Goal: Information Seeking & Learning: Learn about a topic

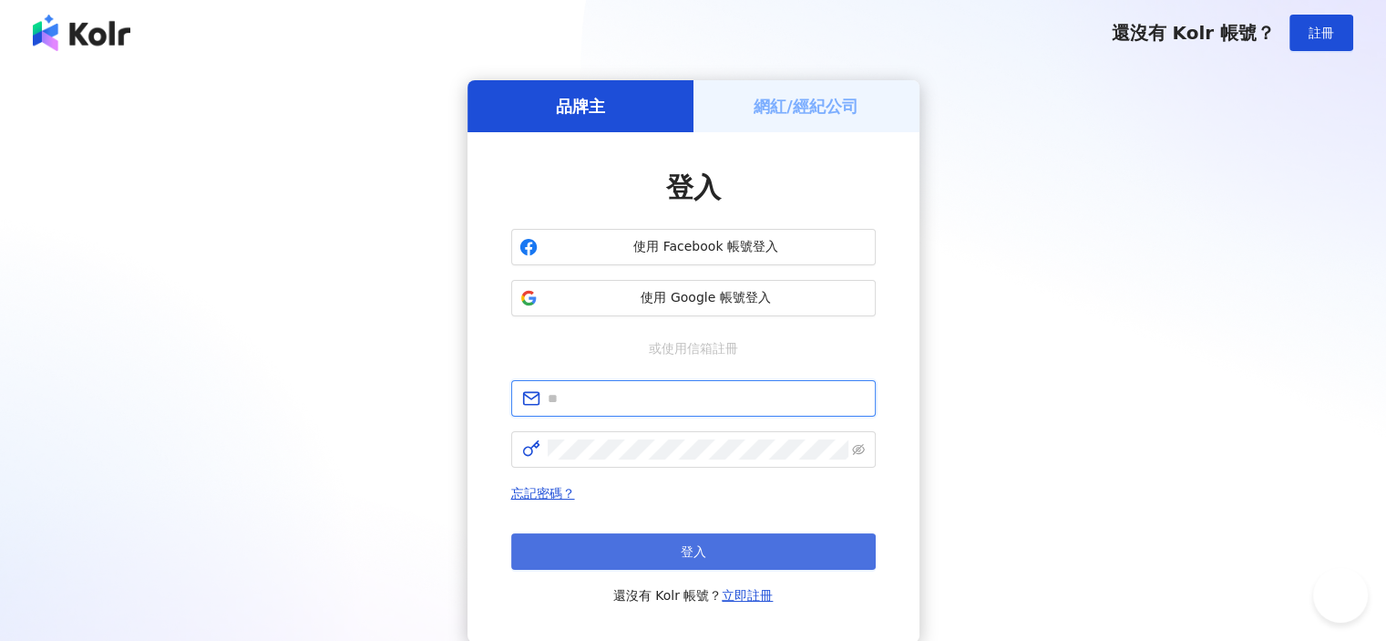
type input "**********"
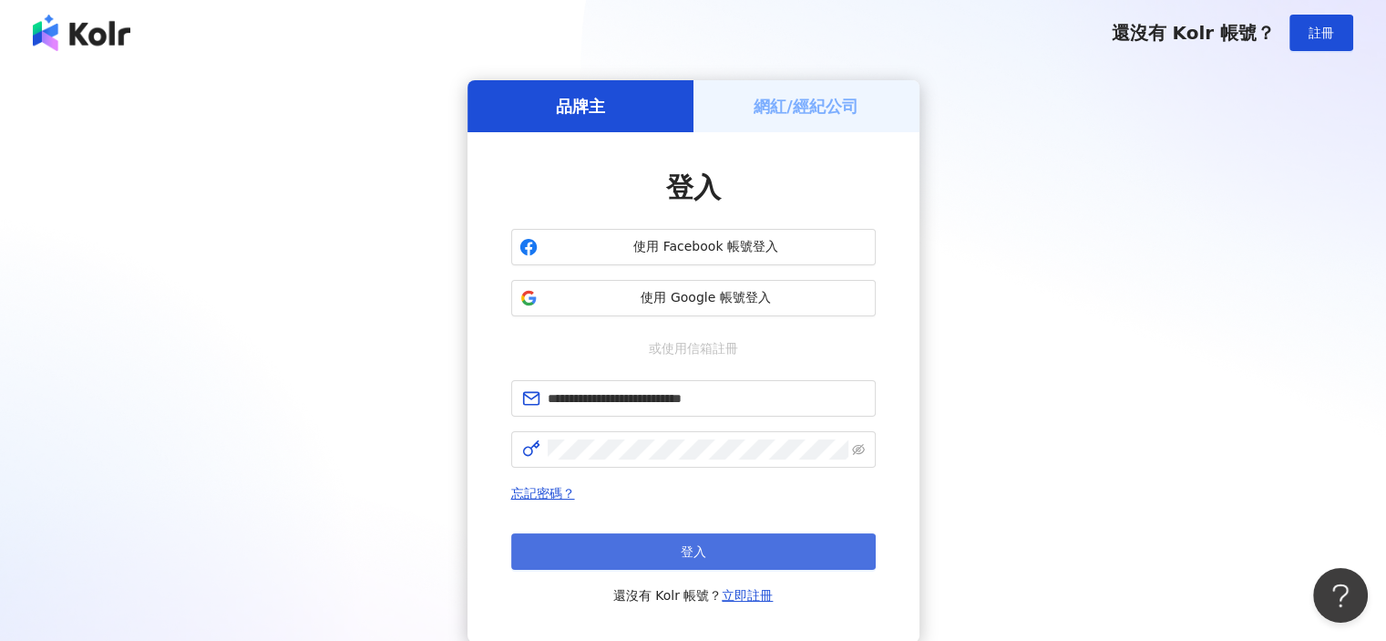
click at [743, 551] on button "登入" at bounding box center [693, 551] width 365 height 36
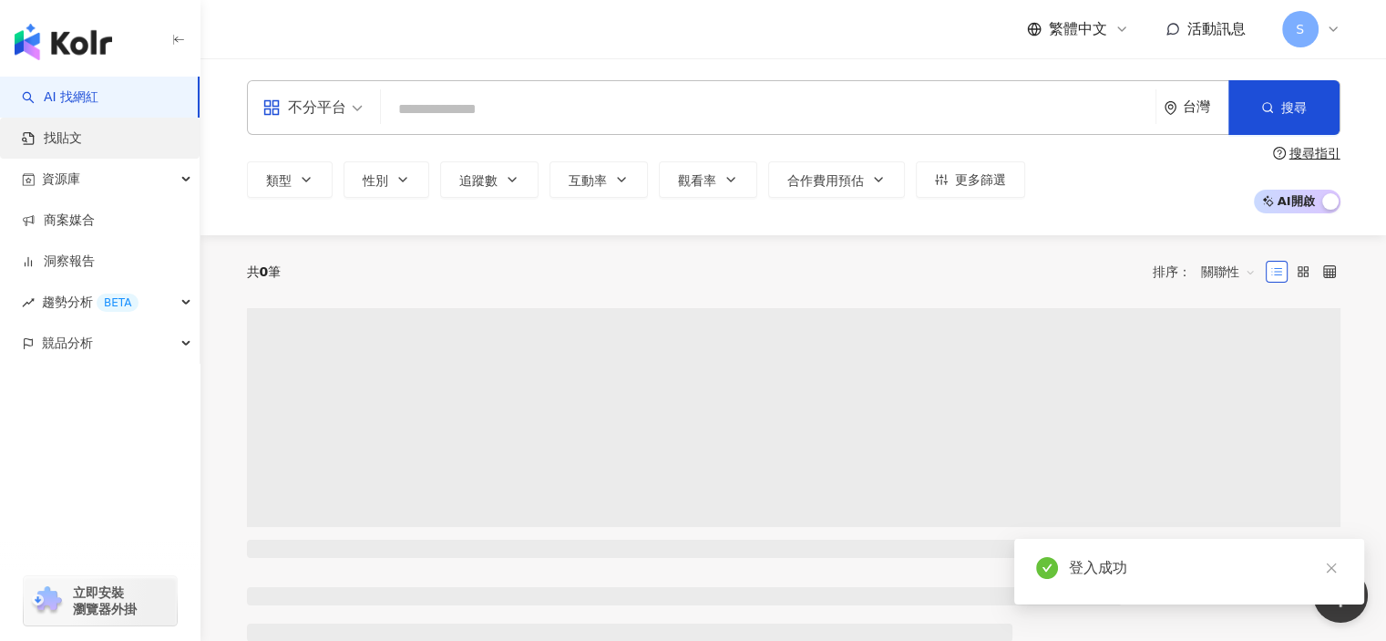
click at [82, 141] on link "找貼文" at bounding box center [52, 138] width 60 height 18
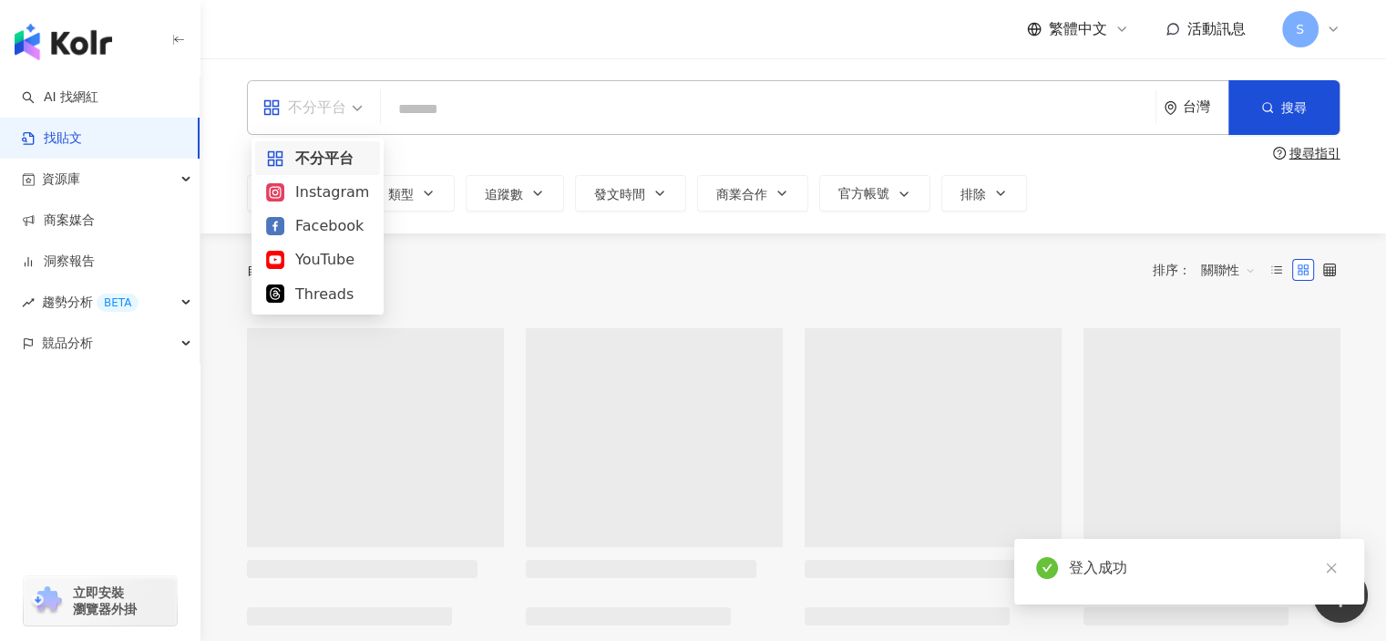
click at [325, 101] on div "不分平台" at bounding box center [305, 107] width 84 height 29
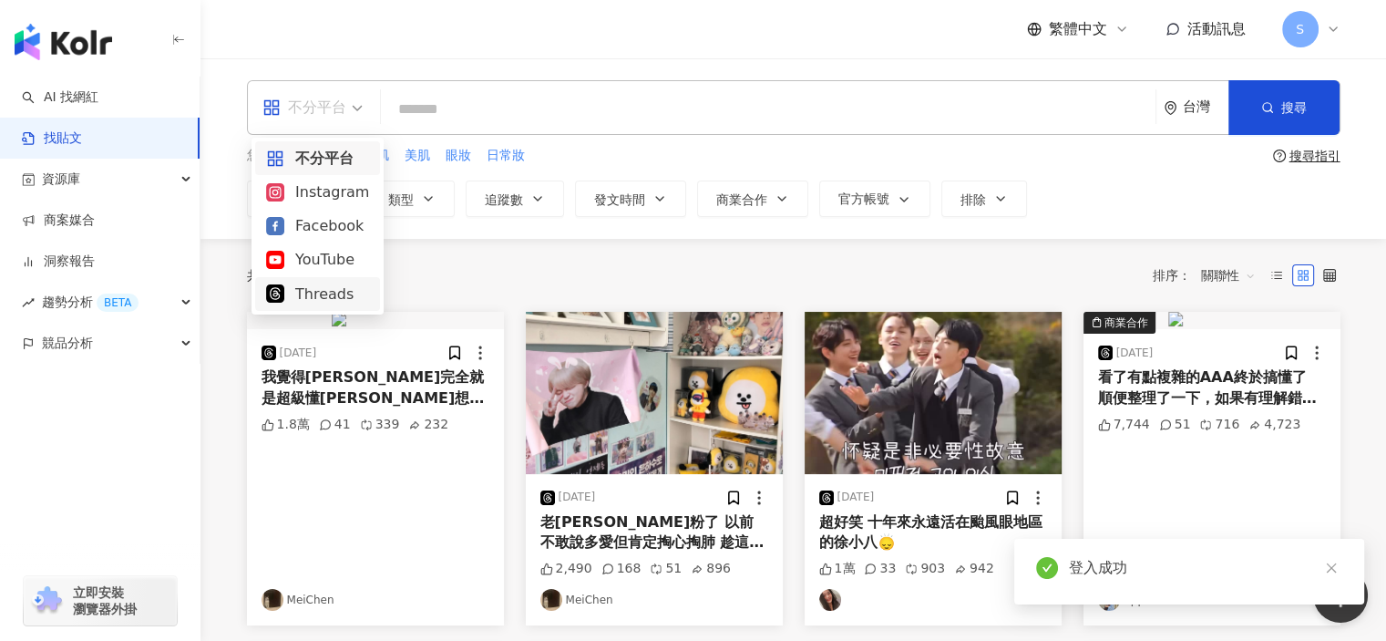
click at [319, 292] on div "Threads" at bounding box center [317, 294] width 103 height 23
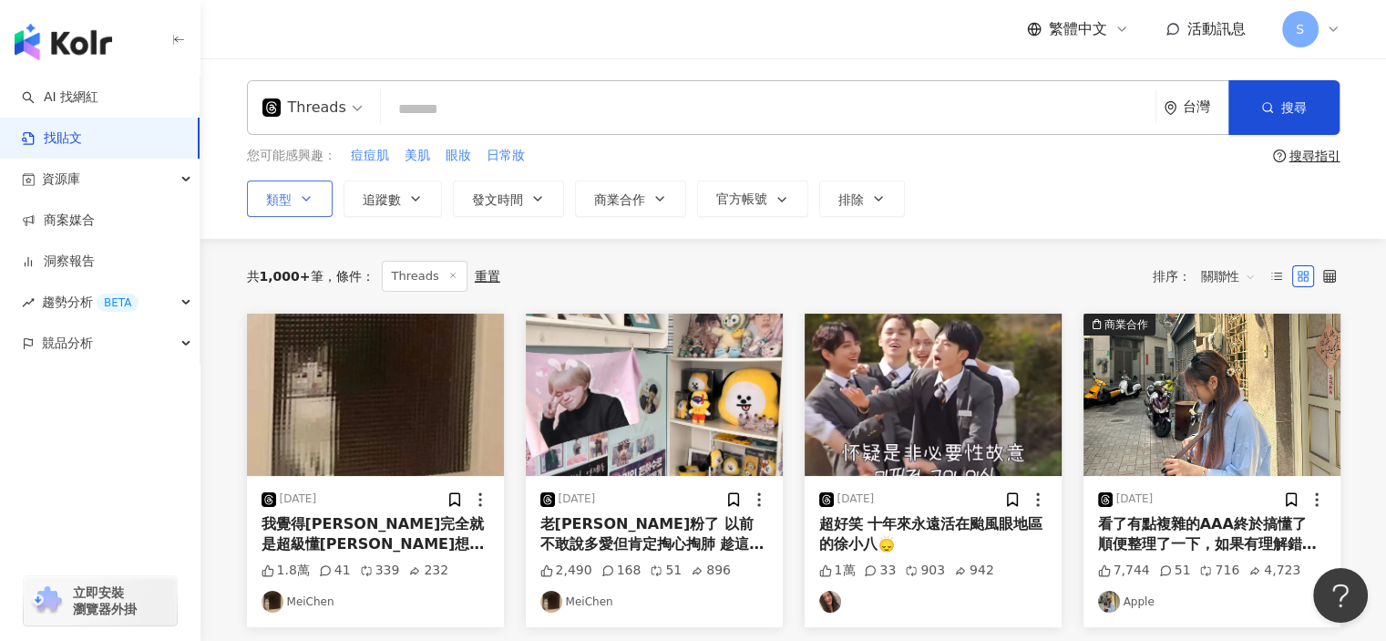
click at [295, 190] on button "類型" at bounding box center [290, 198] width 86 height 36
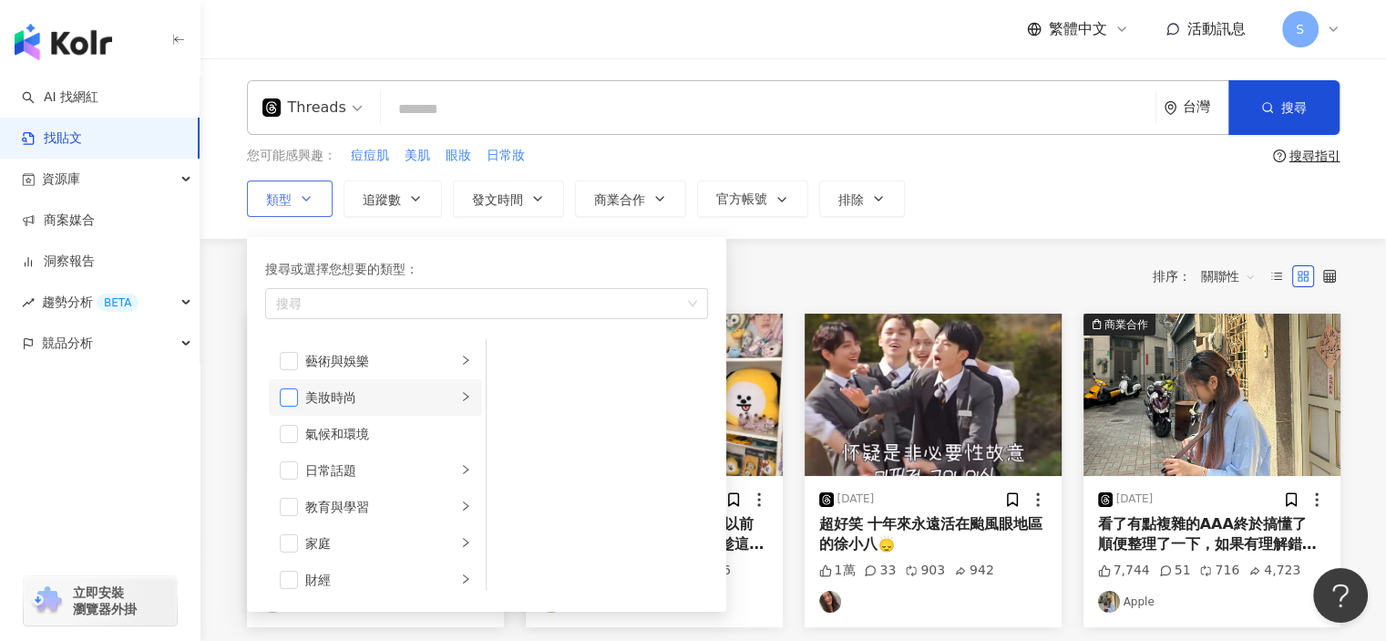
click at [283, 398] on span "button" at bounding box center [289, 397] width 18 height 18
click at [509, 232] on div "搜尋或選擇您想要的類型： 美妝時尚 藝術與娛樂 美妝時尚 氣候和環境 日常話題 教育與學習 家庭 財經 美食 命理占卜 遊戲 法政社會 生活風格 影視娛樂 醫…" at bounding box center [479, 420] width 465 height 384
click at [778, 264] on div "共 1,000+ 筆 條件 ： Threads 重置 排序： 關聯性" at bounding box center [794, 276] width 1094 height 31
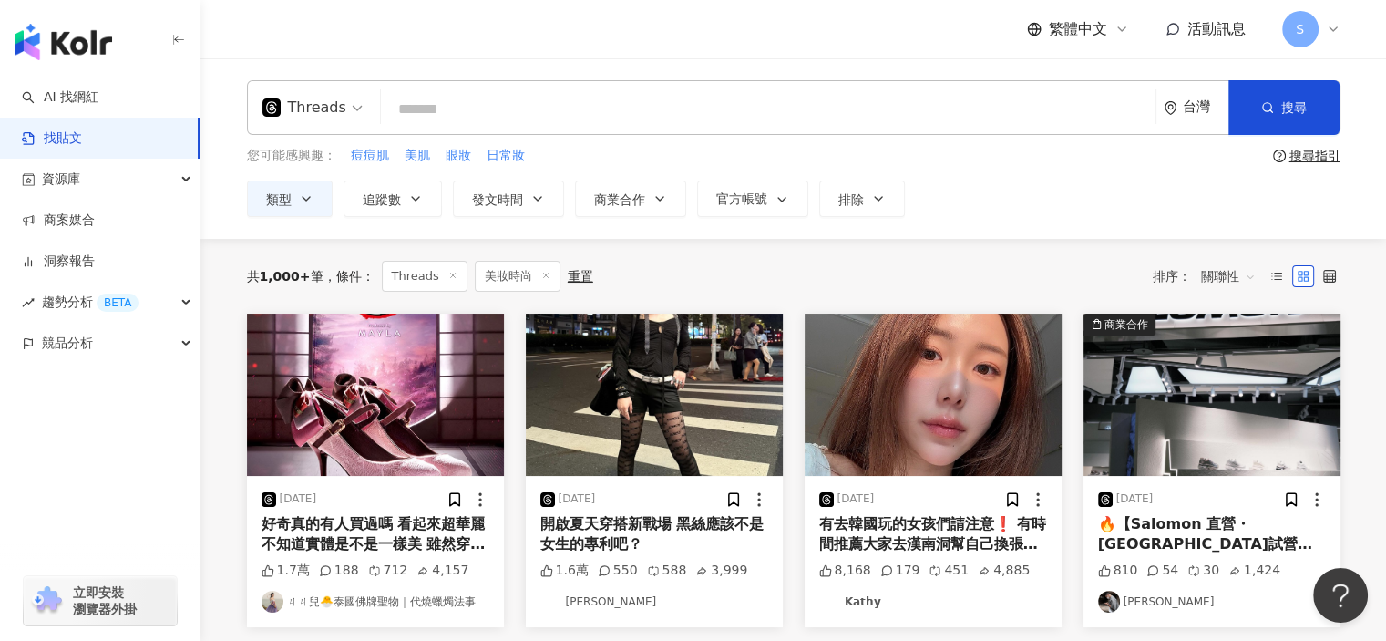
click at [1221, 276] on span "關聯性" at bounding box center [1228, 276] width 55 height 29
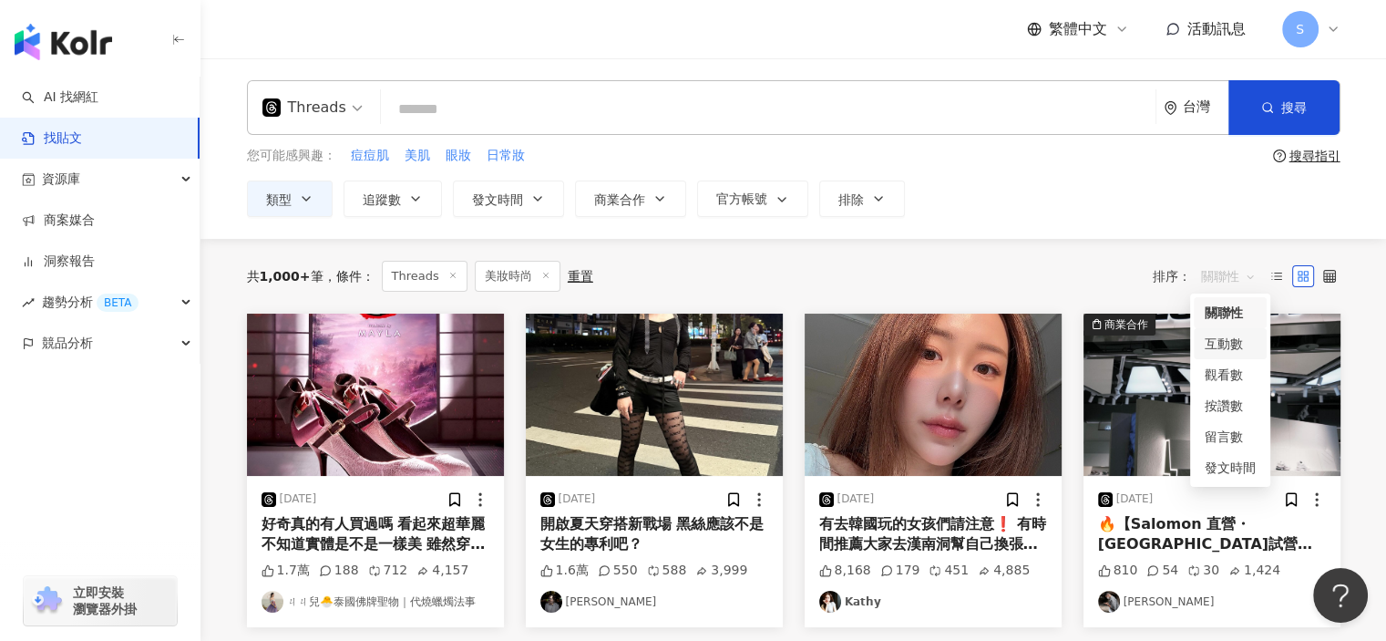
click at [1236, 344] on div "互動數" at bounding box center [1230, 344] width 51 height 20
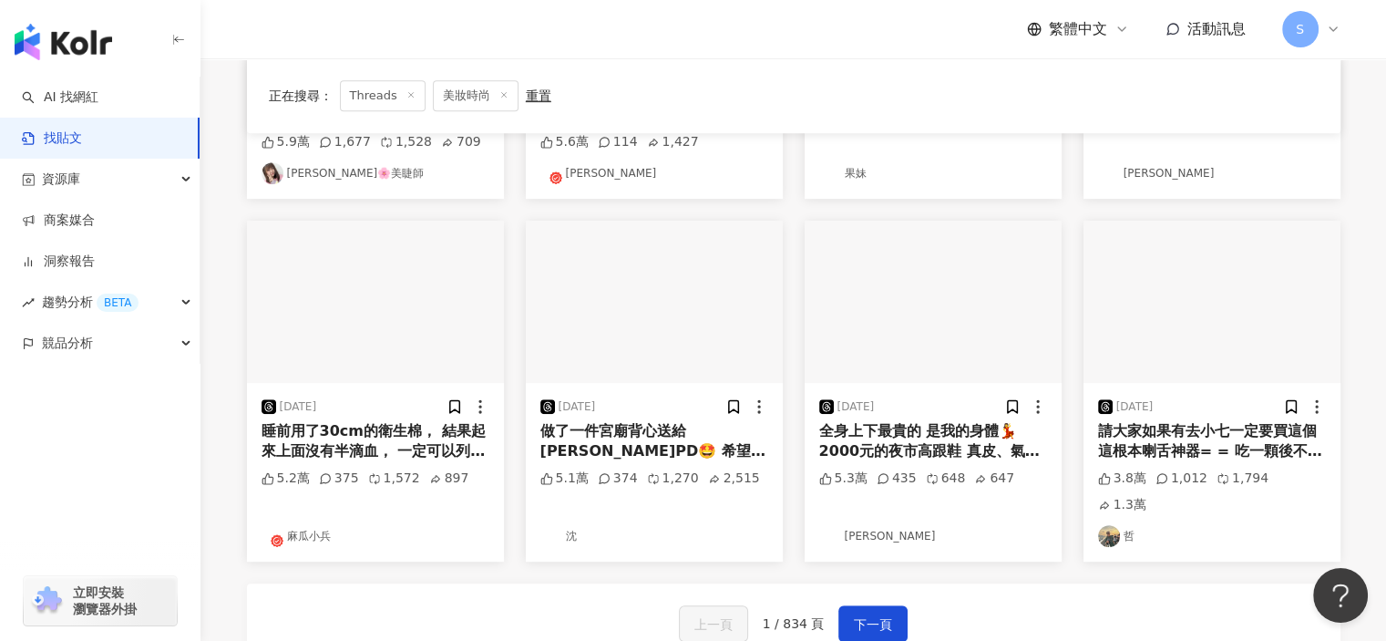
scroll to position [820, 0]
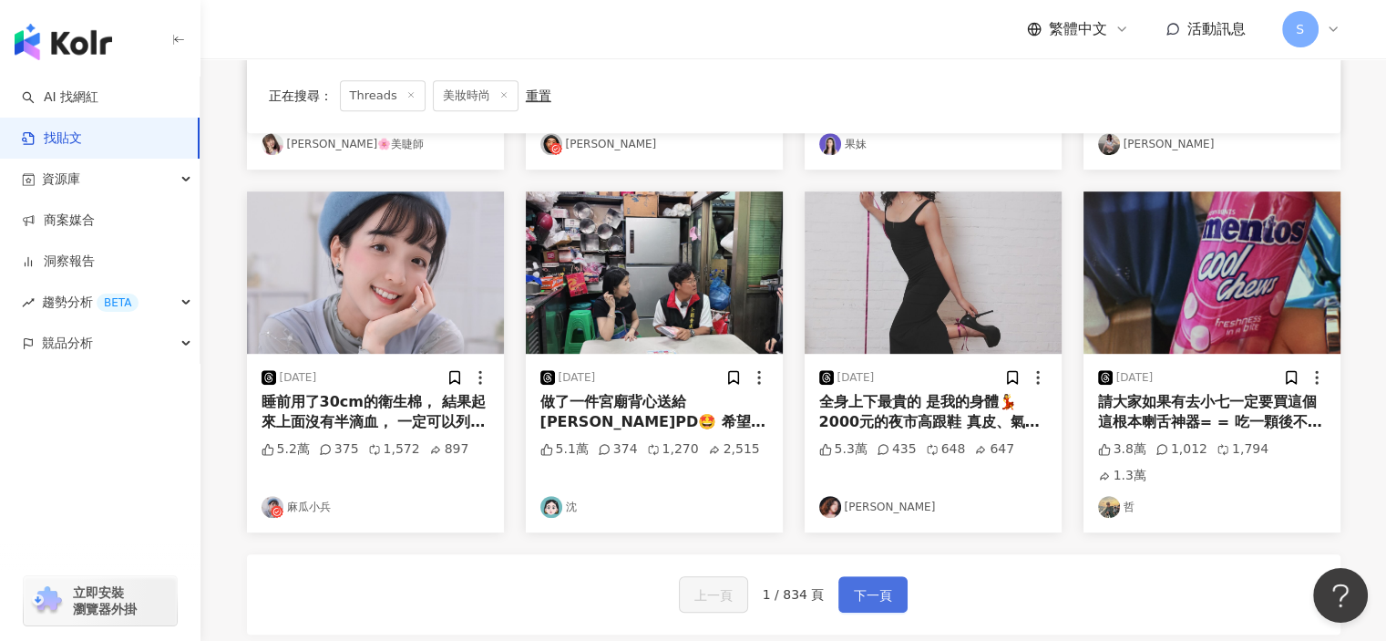
click at [881, 584] on span "下一頁" at bounding box center [873, 595] width 38 height 22
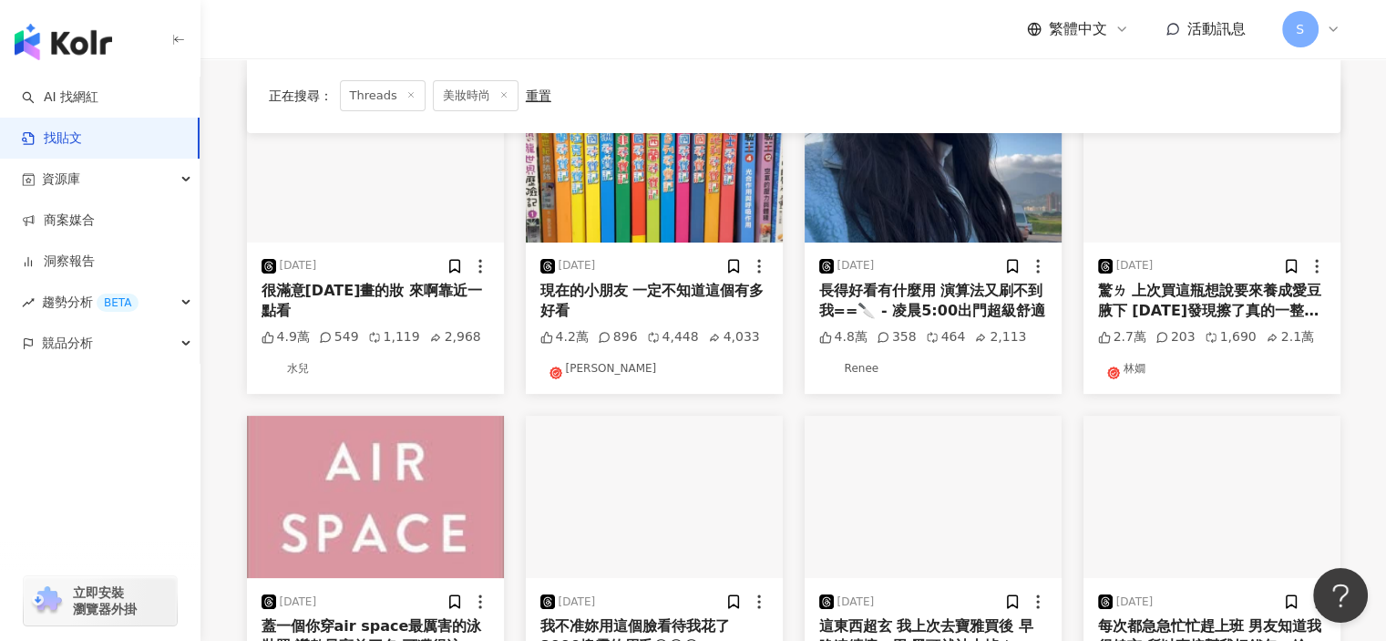
scroll to position [91, 0]
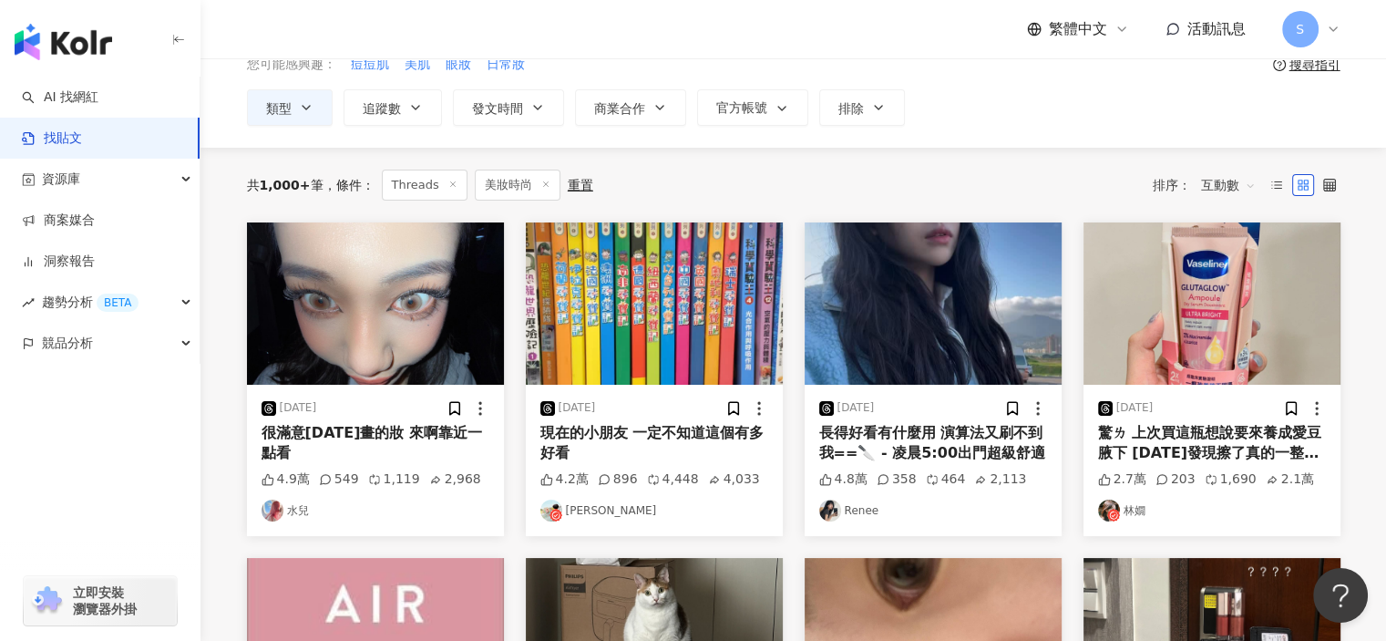
click at [966, 366] on img "button" at bounding box center [933, 303] width 257 height 162
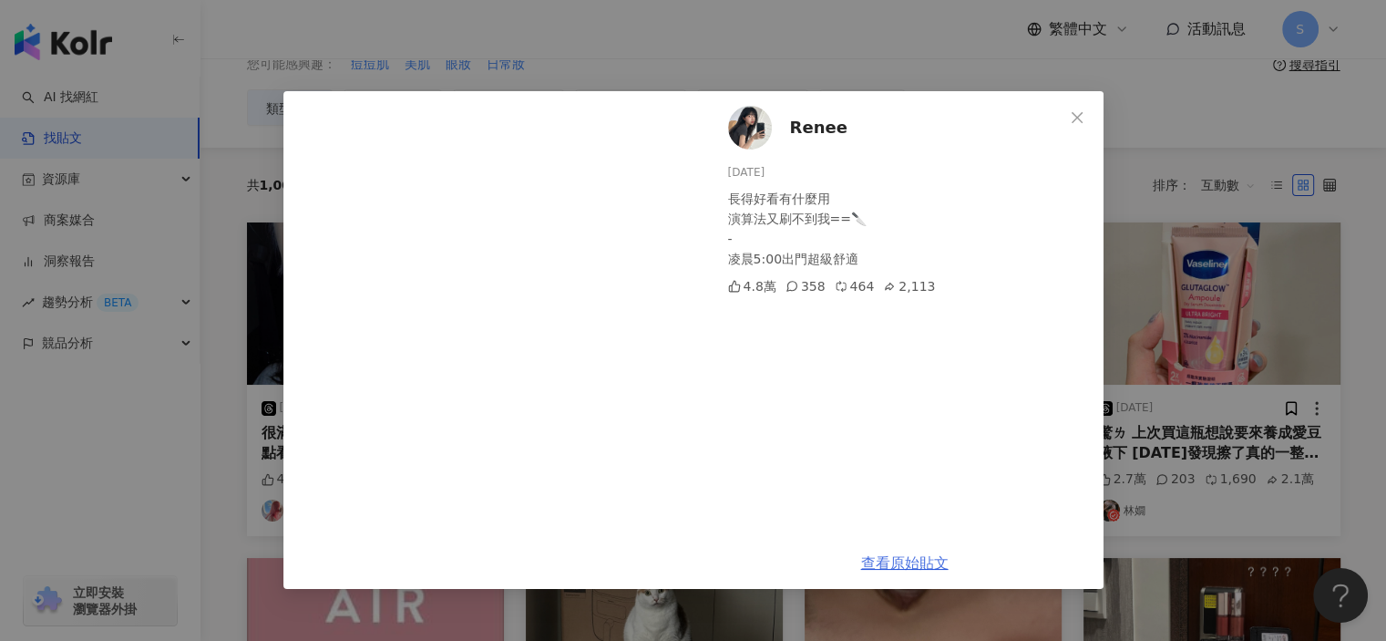
click at [916, 561] on link "查看原始貼文" at bounding box center [905, 562] width 88 height 17
click at [1156, 119] on div "Renee 2024/12/3 長得好看有什麼用 演算法又刷不到我==🔪 - 凌晨5:00出門超級舒適 4.8萬 358 464 2,113 查看原始貼文" at bounding box center [693, 320] width 1386 height 641
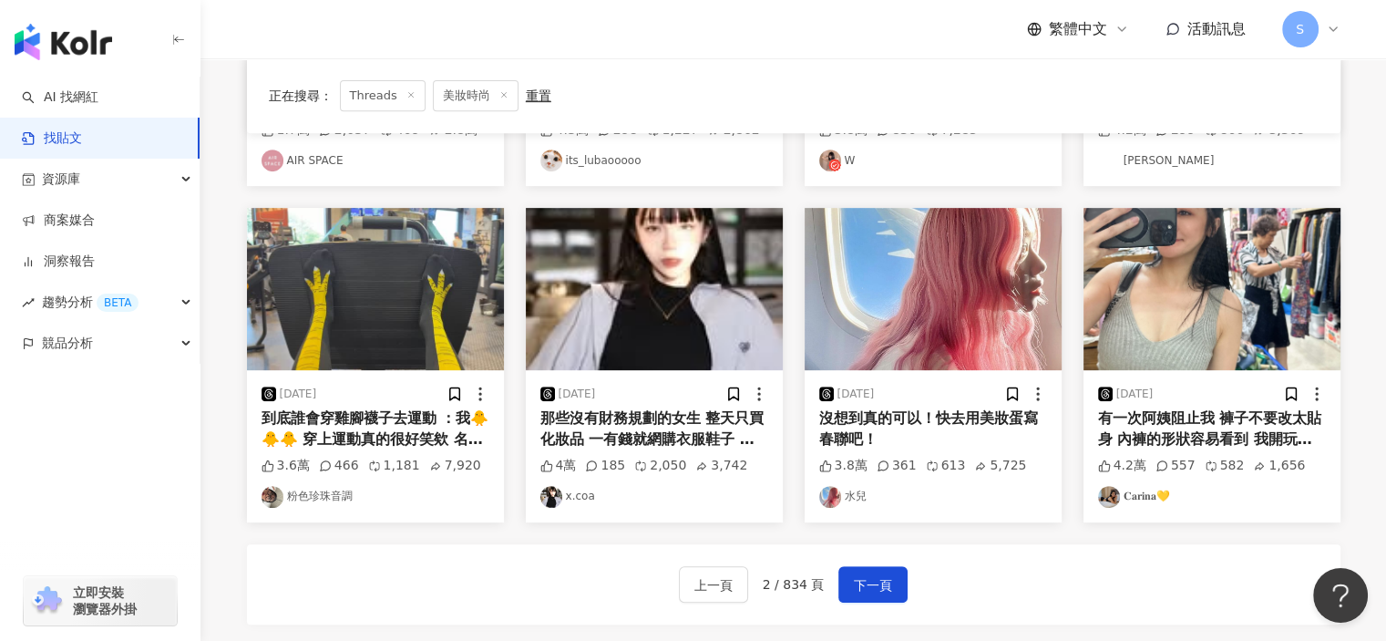
scroll to position [820, 0]
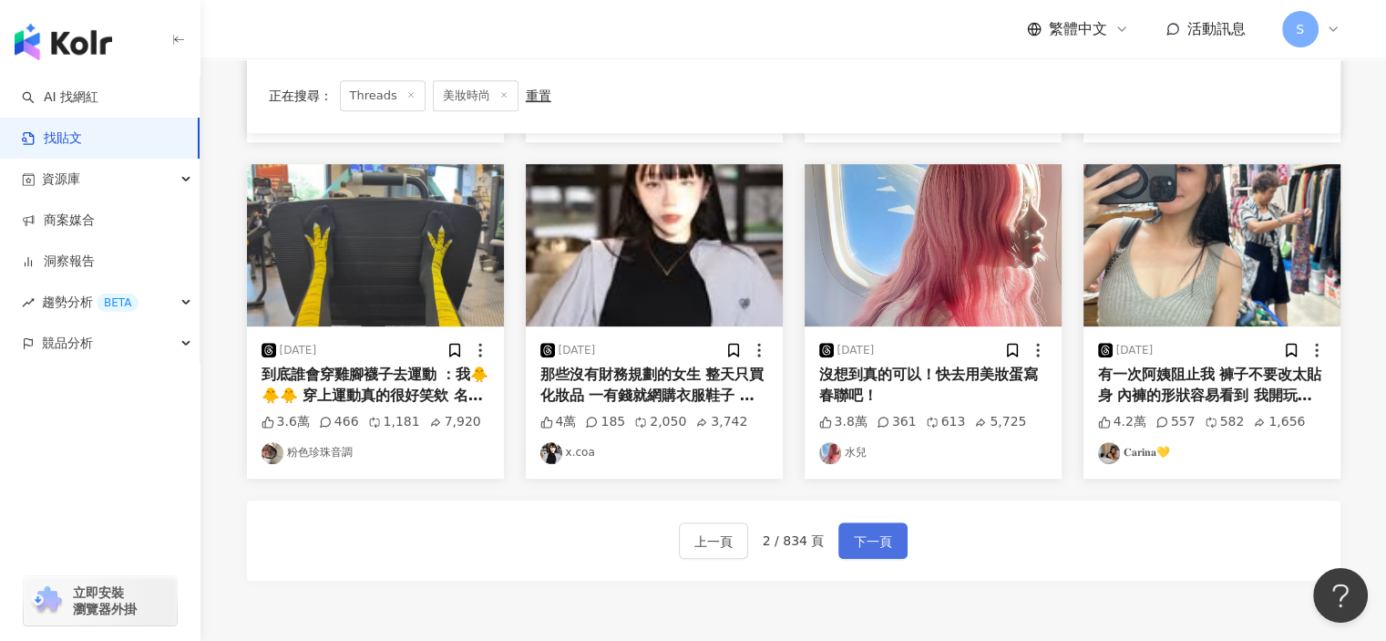
click at [877, 531] on span "下一頁" at bounding box center [873, 542] width 38 height 22
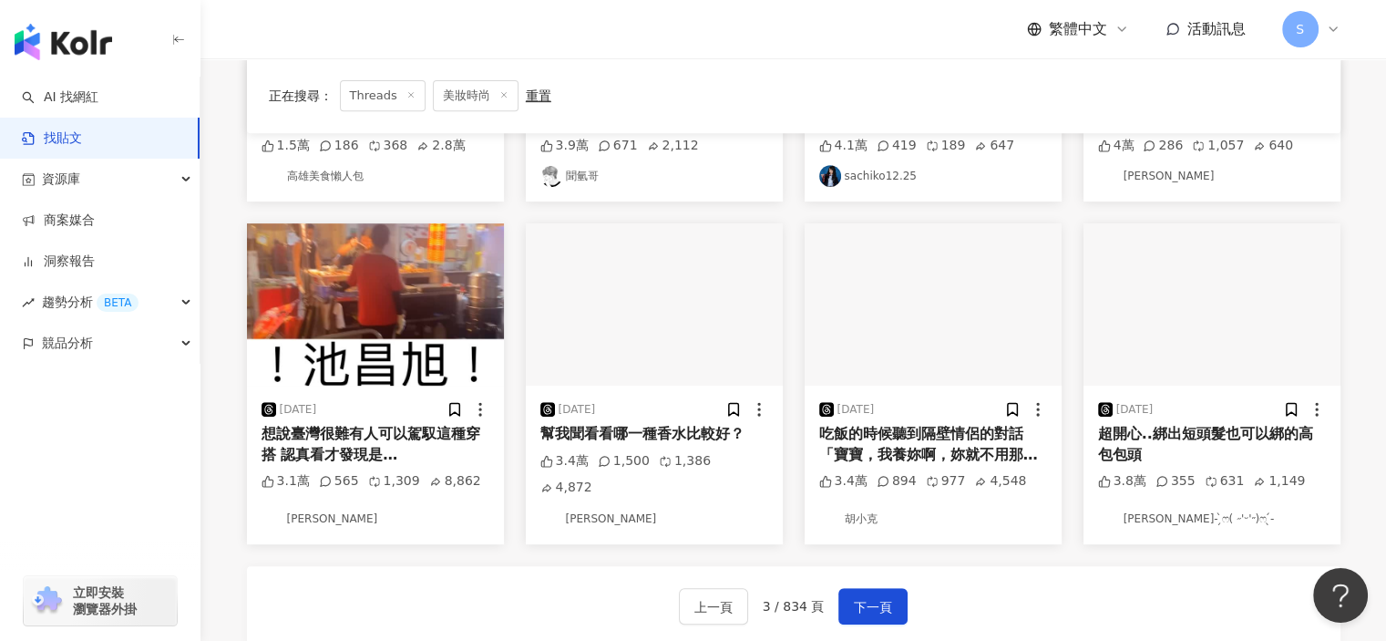
scroll to position [729, 0]
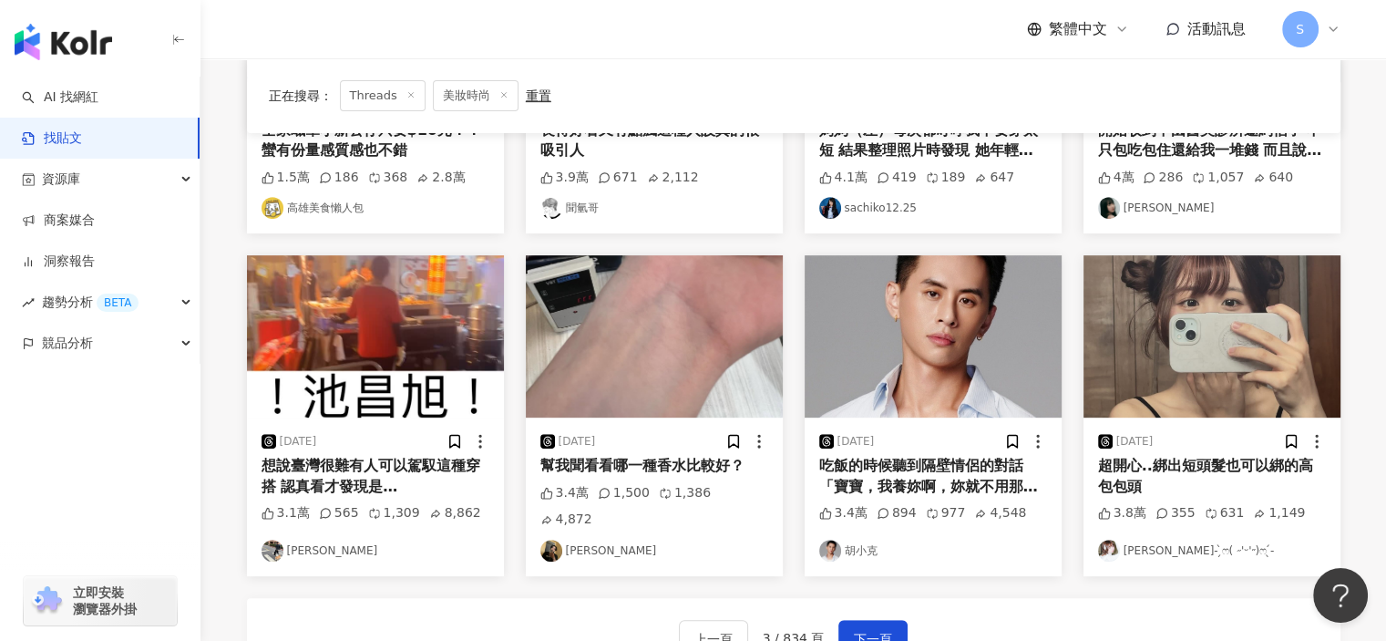
click at [1225, 376] on img "button" at bounding box center [1212, 336] width 257 height 162
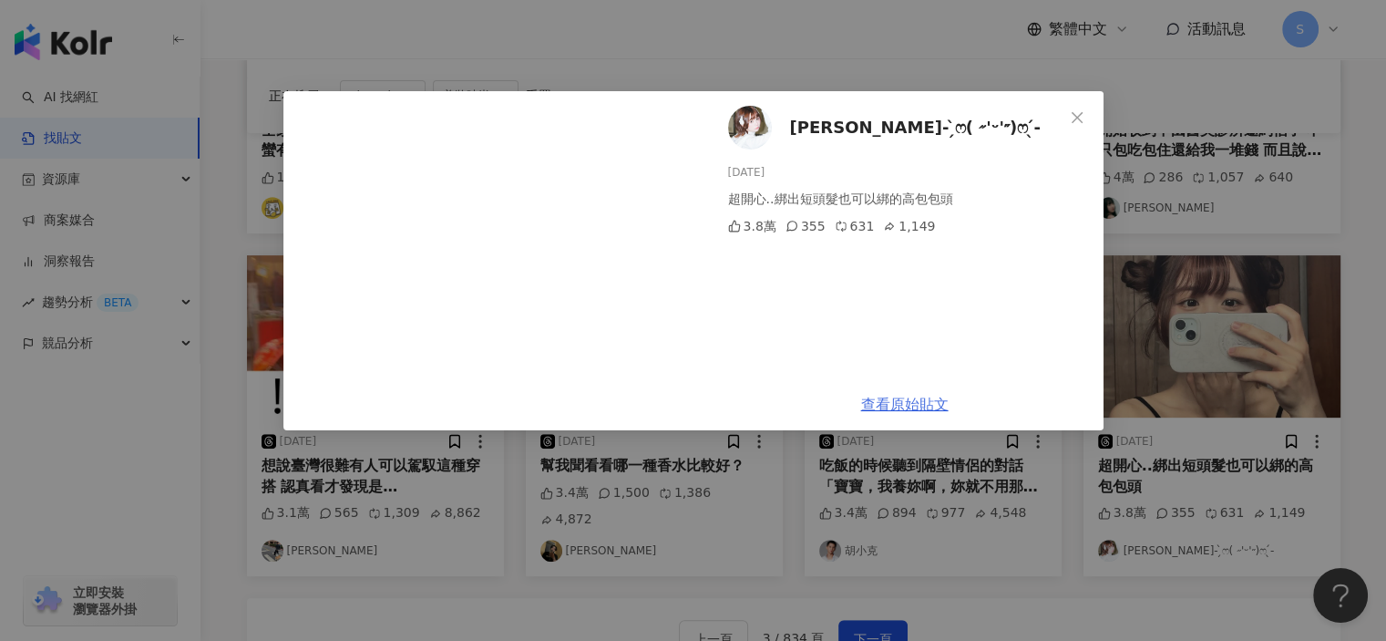
click at [919, 399] on link "查看原始貼文" at bounding box center [905, 404] width 88 height 17
click at [1137, 79] on div "晏亭- ̗̀ෆ( ˶'ᵕ'˶)ෆ ̖́- 2025/7/19 超開心..綁出短頭髮也可以綁的高包包頭 3.8萬 355 631 1,149 查看原始貼文" at bounding box center [693, 320] width 1386 height 641
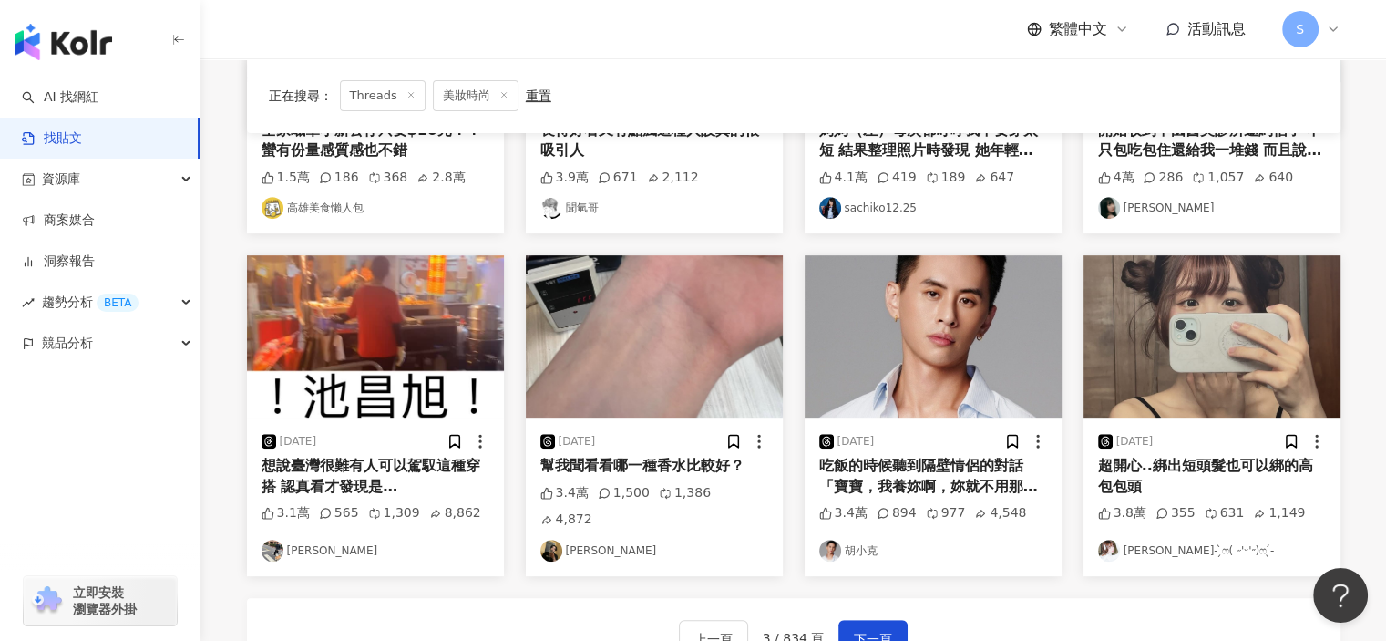
scroll to position [365, 0]
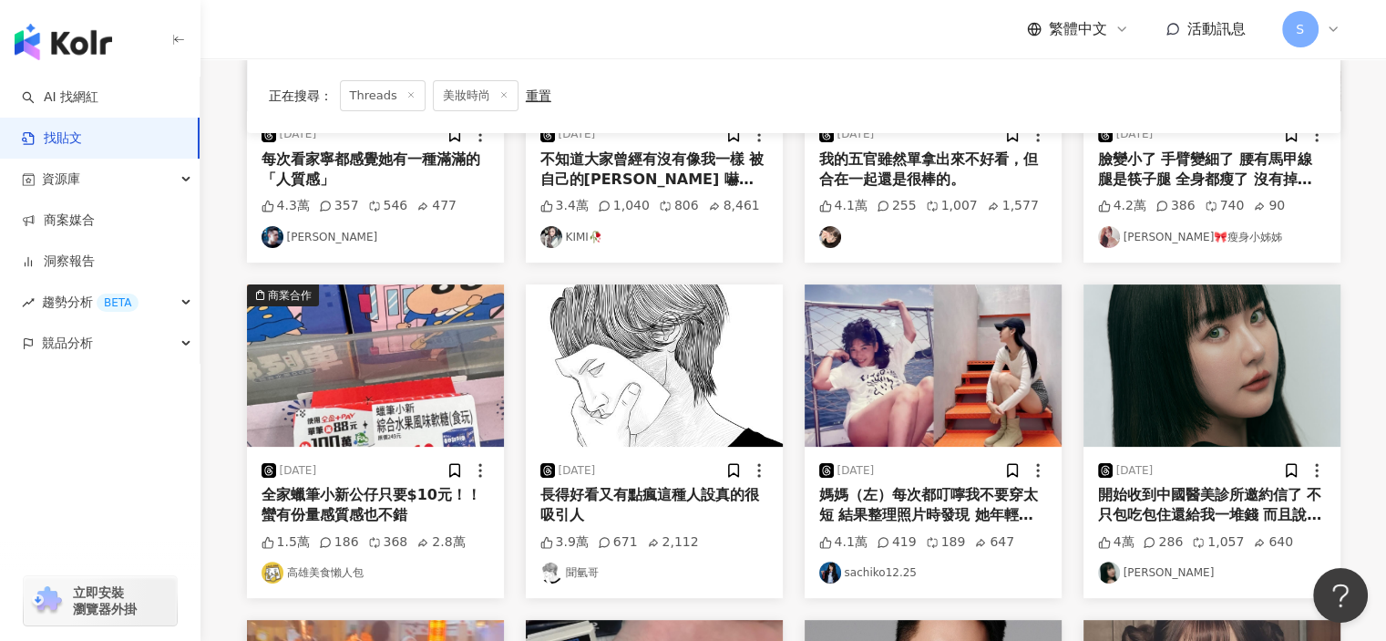
click at [1186, 384] on img "button" at bounding box center [1212, 365] width 257 height 162
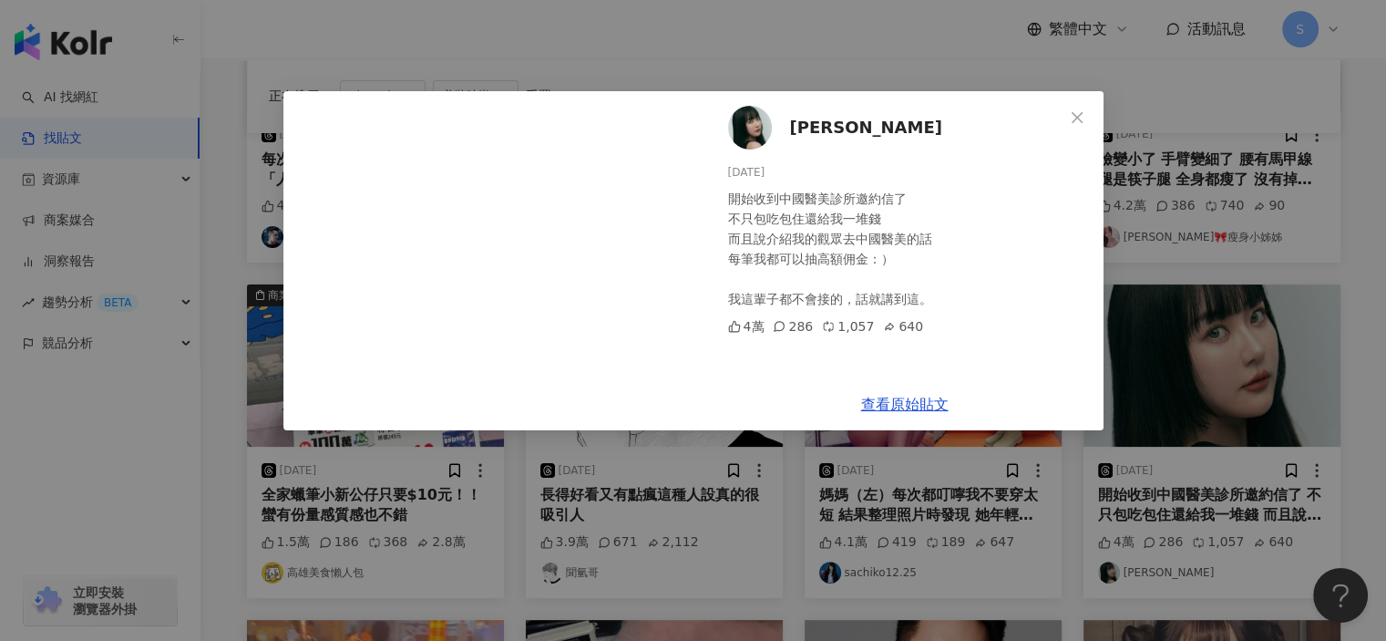
click at [1154, 267] on div "蘿倫 2025/4/1 開始收到中國醫美診所邀約信了 不只包吃包住還給我一堆錢 而且說介紹我的觀眾去中國醫美的話 每筆我都可以抽高額佣金：） 我這輩子都不會接…" at bounding box center [693, 320] width 1386 height 641
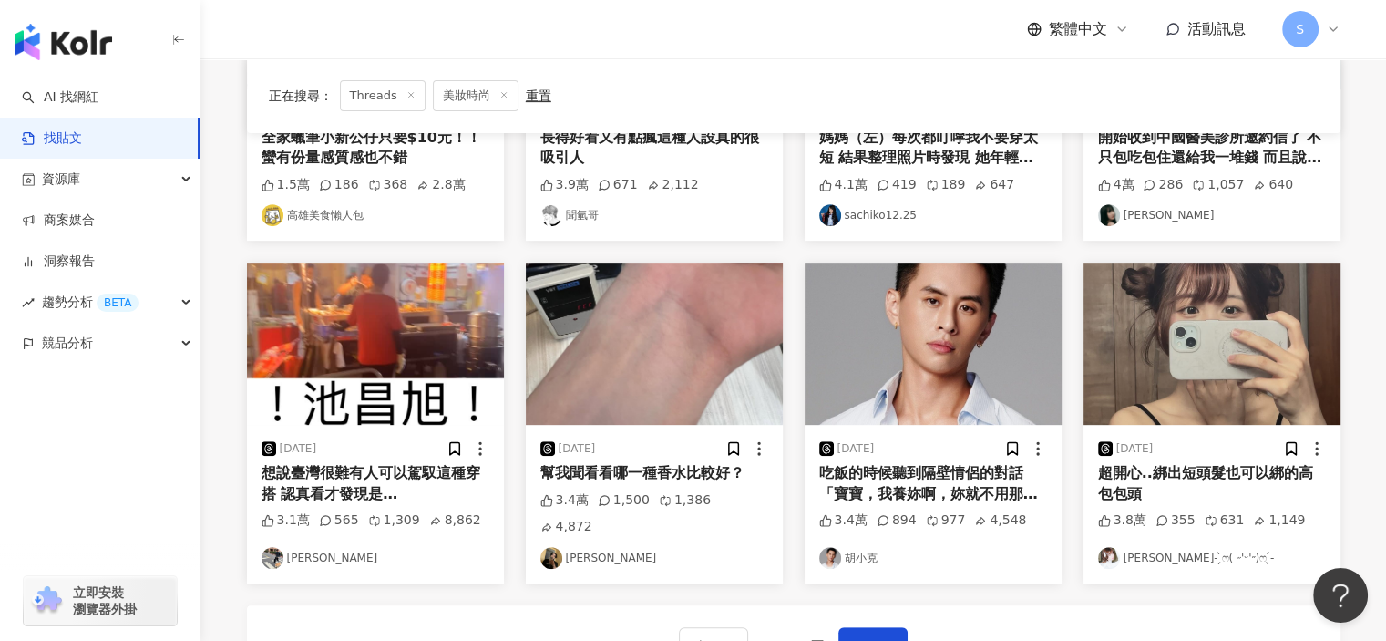
scroll to position [912, 0]
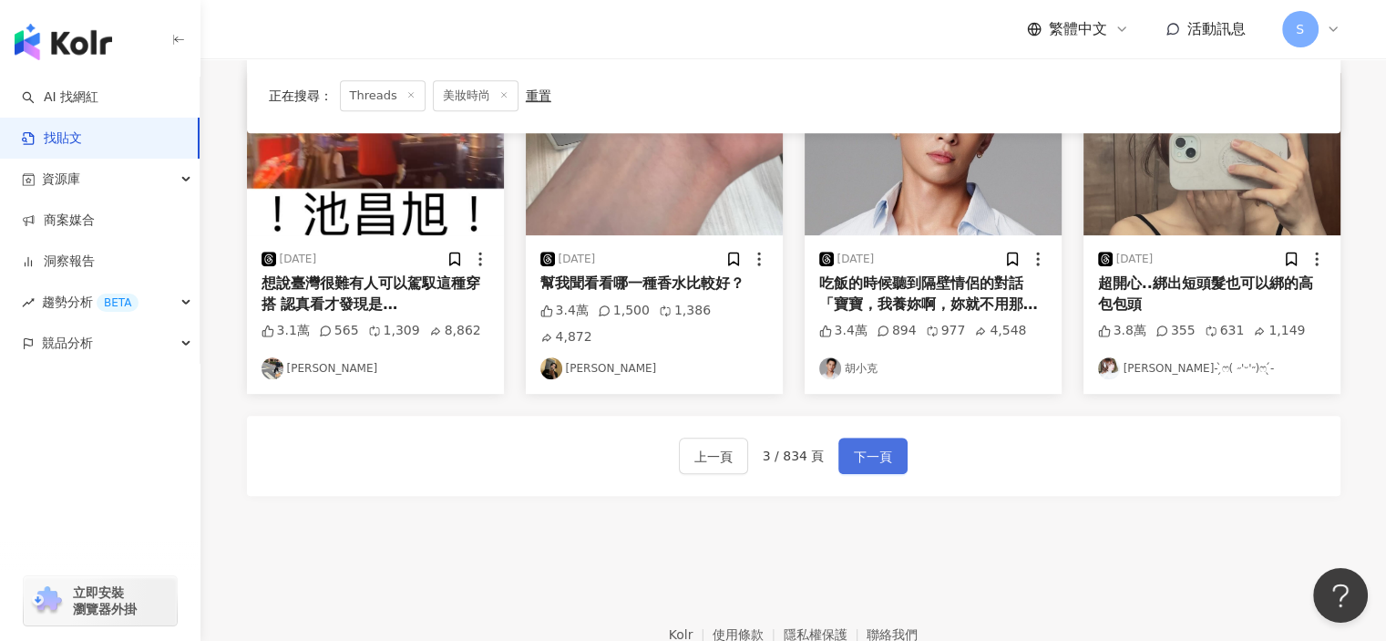
click at [860, 450] on span "下一頁" at bounding box center [873, 457] width 38 height 22
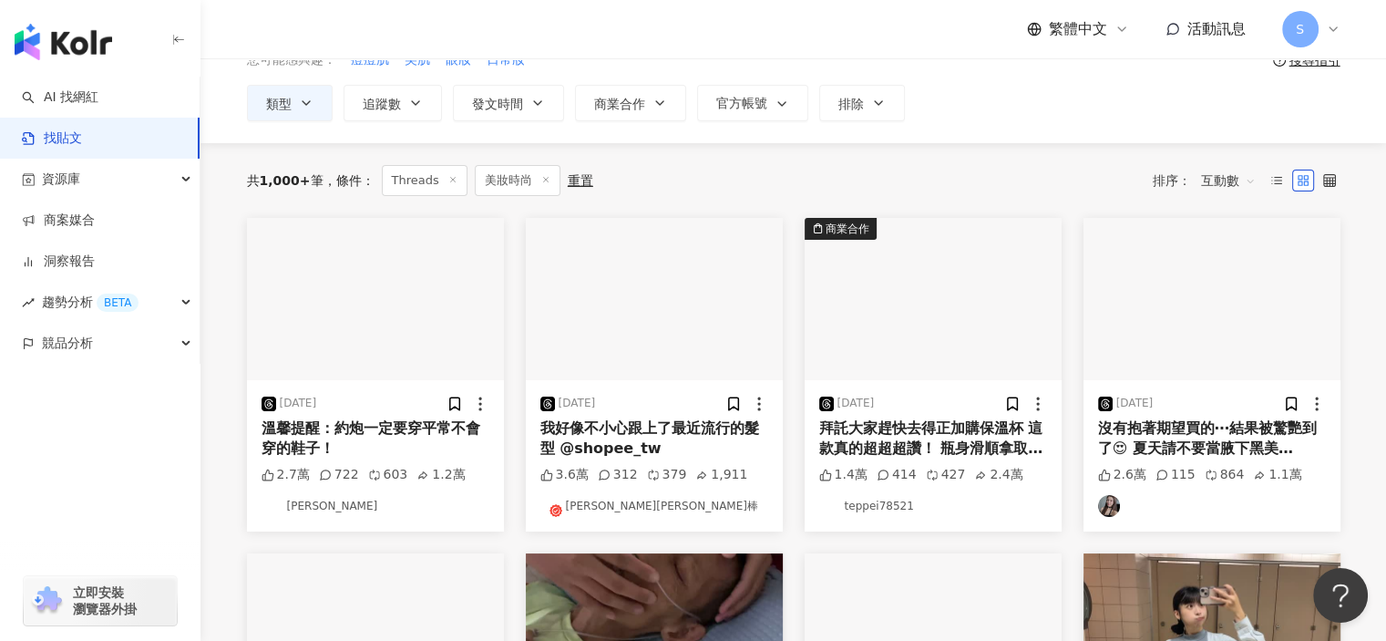
scroll to position [91, 0]
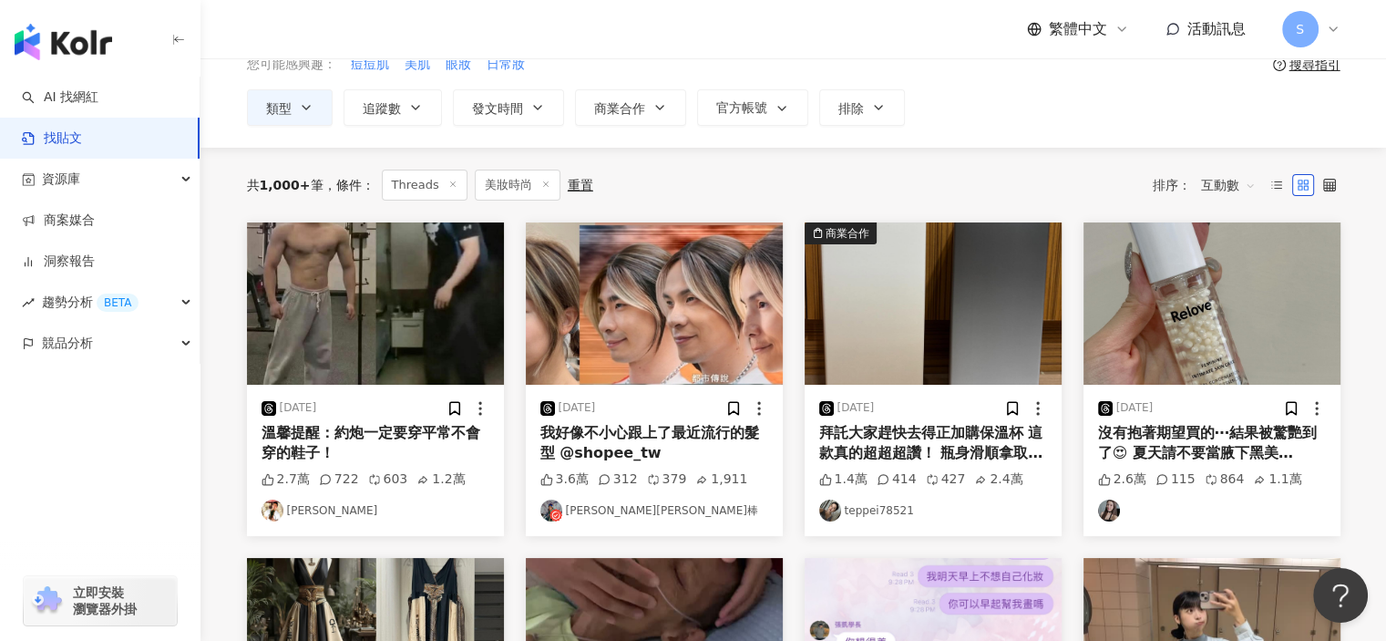
click at [1231, 341] on img "button" at bounding box center [1212, 303] width 257 height 162
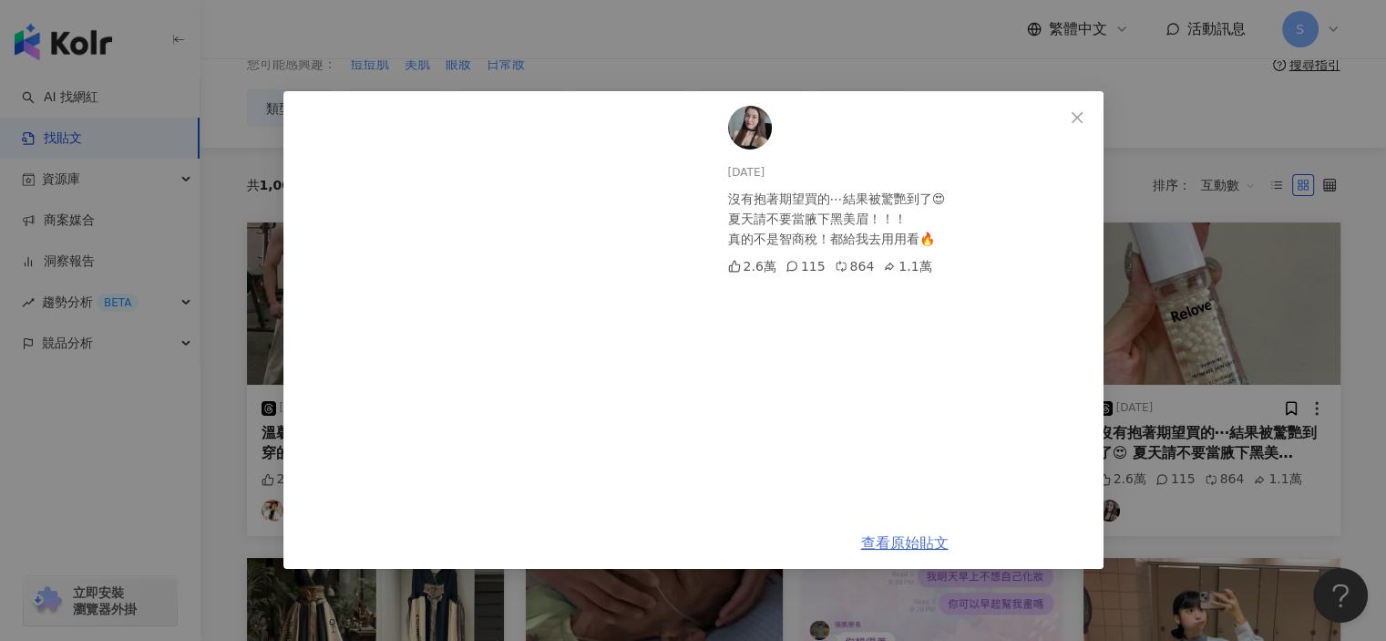
click at [917, 541] on link "查看原始貼文" at bounding box center [905, 542] width 88 height 17
click at [1233, 288] on div "2025/7/29 沒有抱著期望買的⋯結果被驚艷到了😍 夏天請不要當腋下黑美眉！！！ 真的不是智商稅！都給我去用用看🔥 2.6萬 115 864 1.1萬 查…" at bounding box center [693, 320] width 1386 height 641
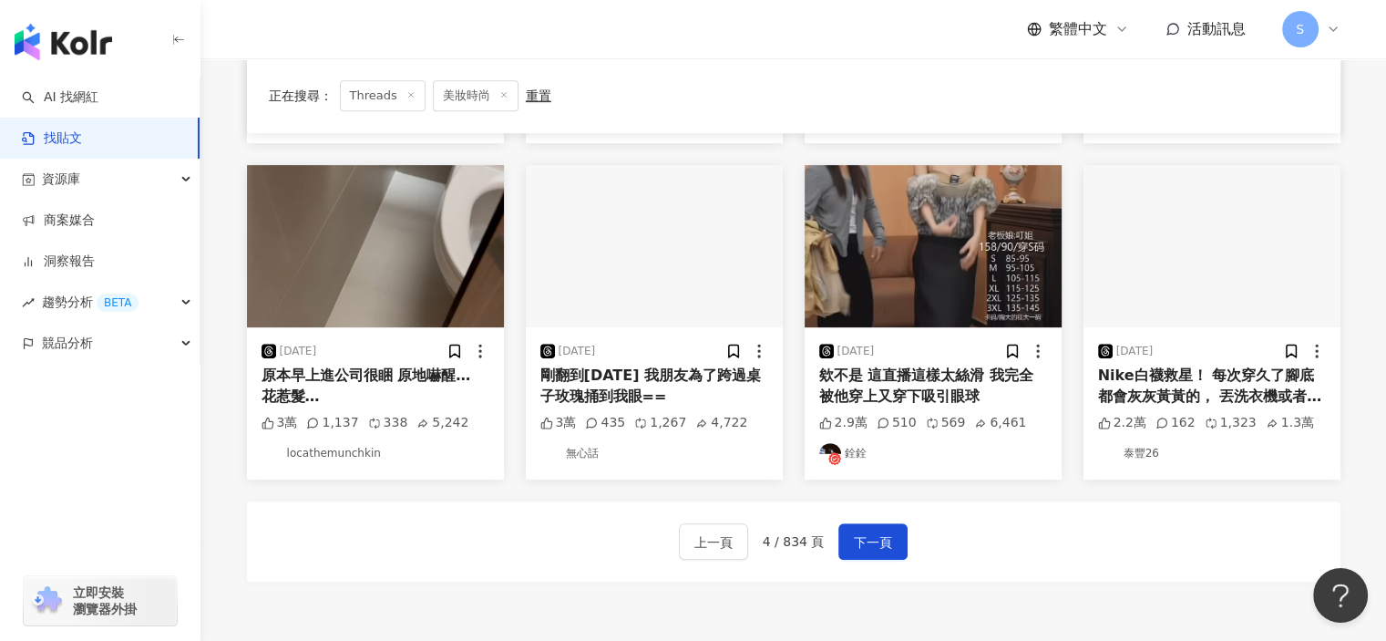
scroll to position [820, 0]
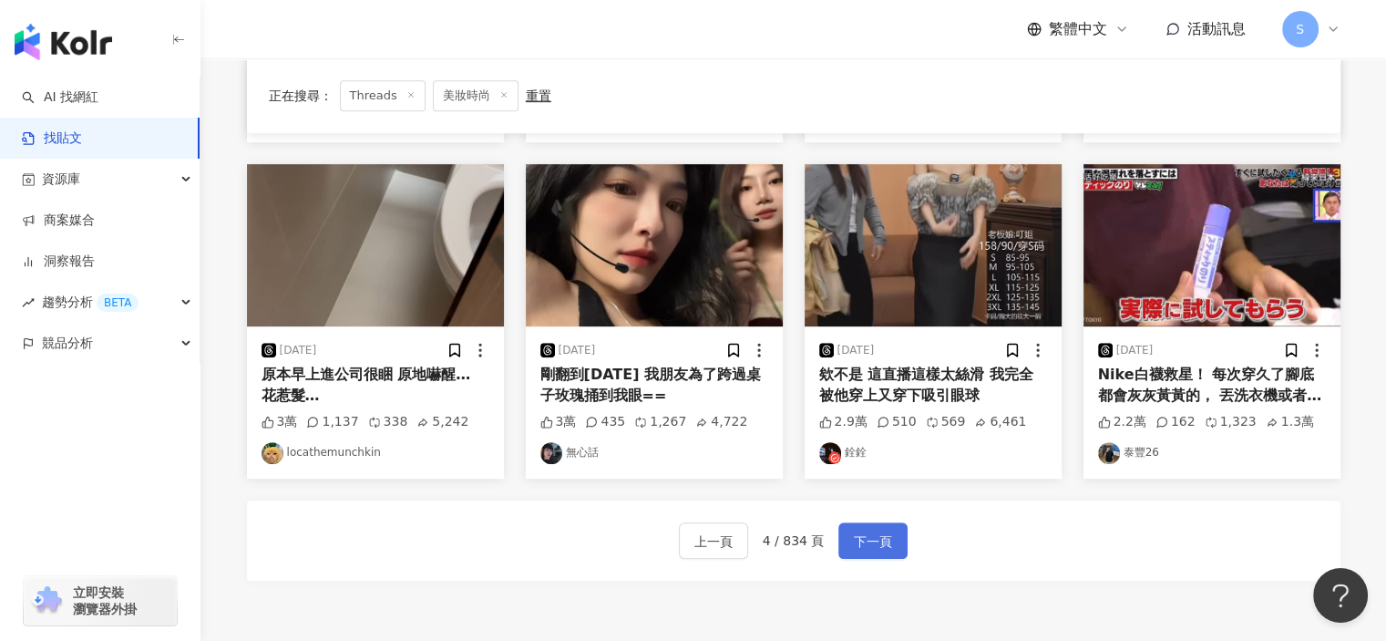
click at [879, 537] on span "下一頁" at bounding box center [873, 542] width 38 height 22
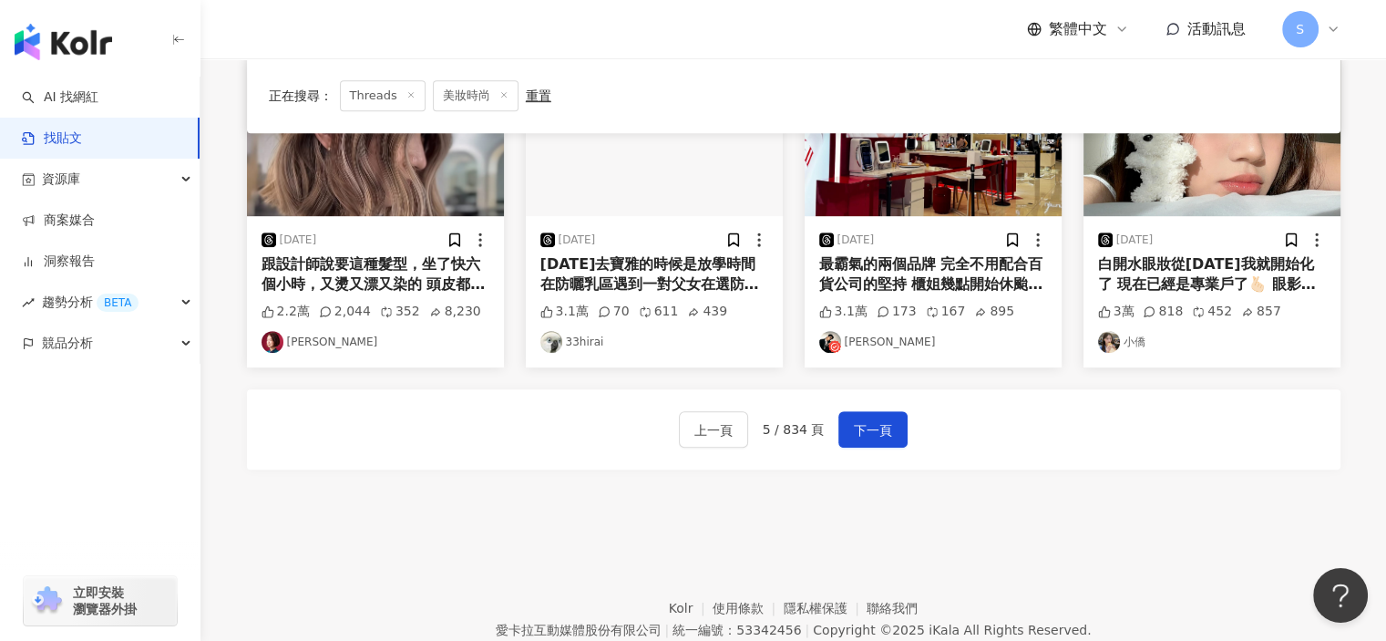
scroll to position [829, 0]
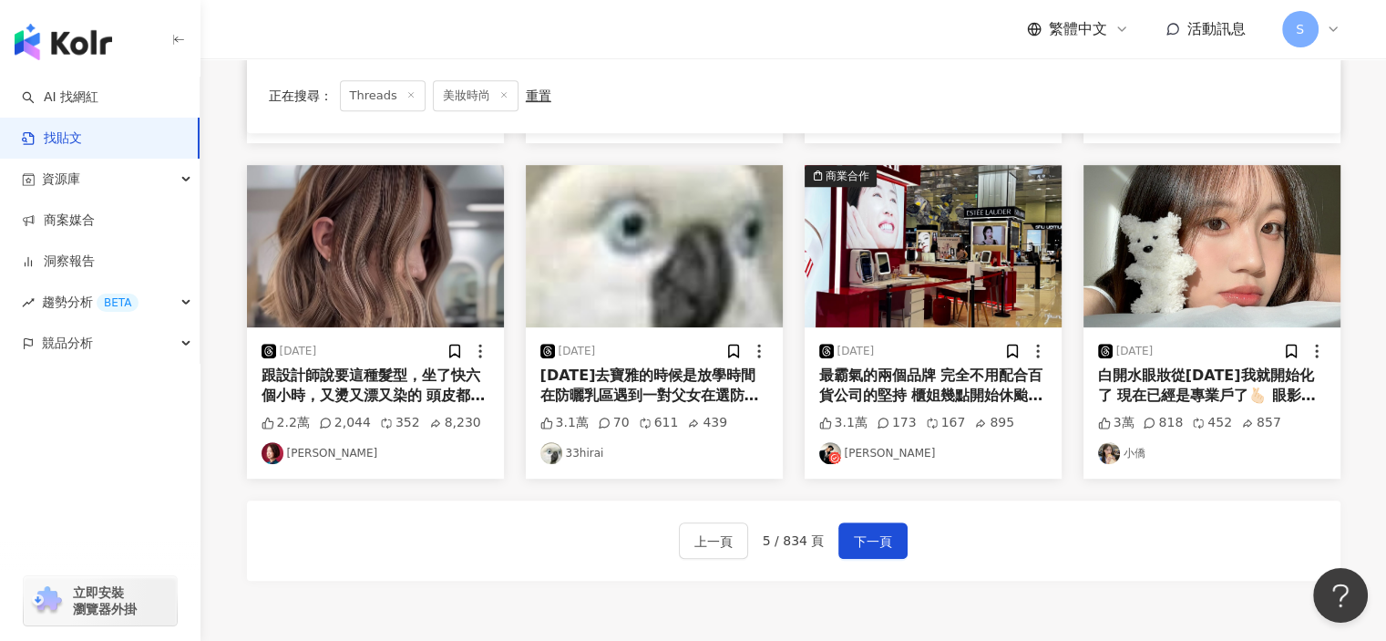
click at [1236, 361] on div "2024/11/4 白開水眼妝從三年前我就開始化了 現在已經是專業戶了🫰🏻 眼影盤幾乎只買杏色和米色 3萬 818 452 857 小僑" at bounding box center [1212, 402] width 257 height 151
click at [1238, 320] on img "button" at bounding box center [1212, 246] width 257 height 162
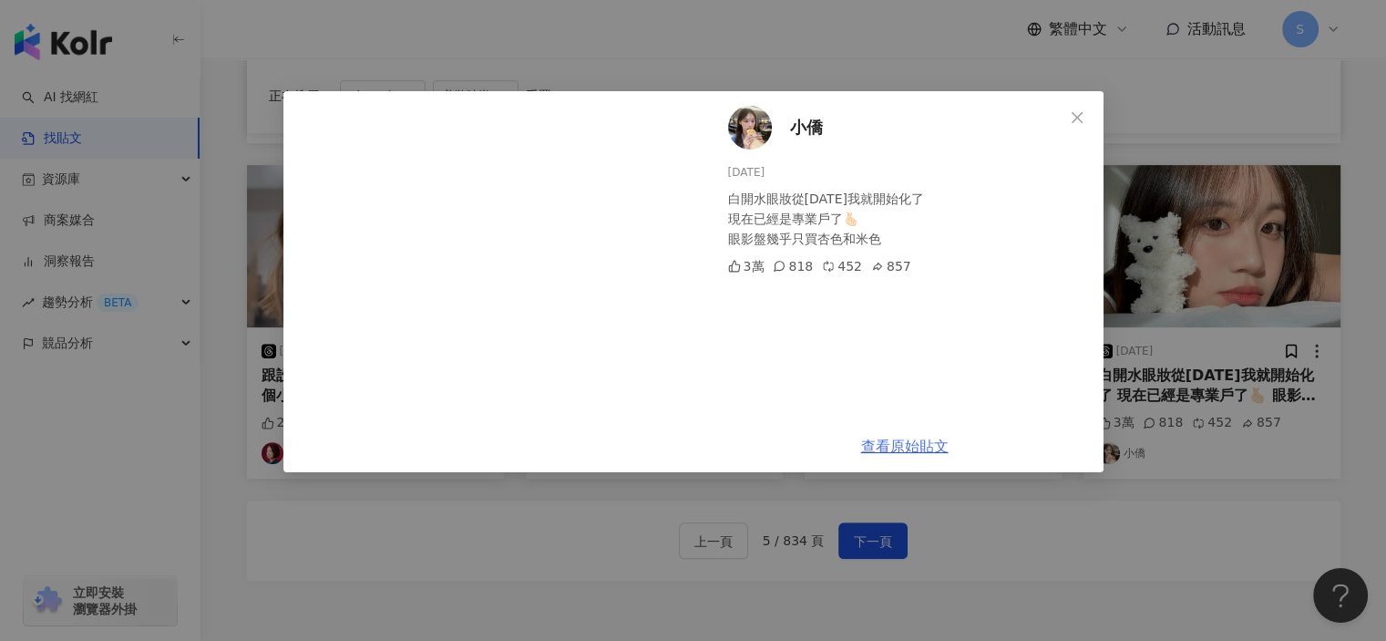
click at [921, 452] on link "查看原始貼文" at bounding box center [905, 446] width 88 height 17
click at [1211, 155] on div "小僑 2024/11/4 白開水眼妝從三年前我就開始化了 現在已經是專業戶了🫰🏻 眼影盤幾乎只買杏色和米色 3萬 818 452 857 查看原始貼文" at bounding box center [693, 320] width 1386 height 641
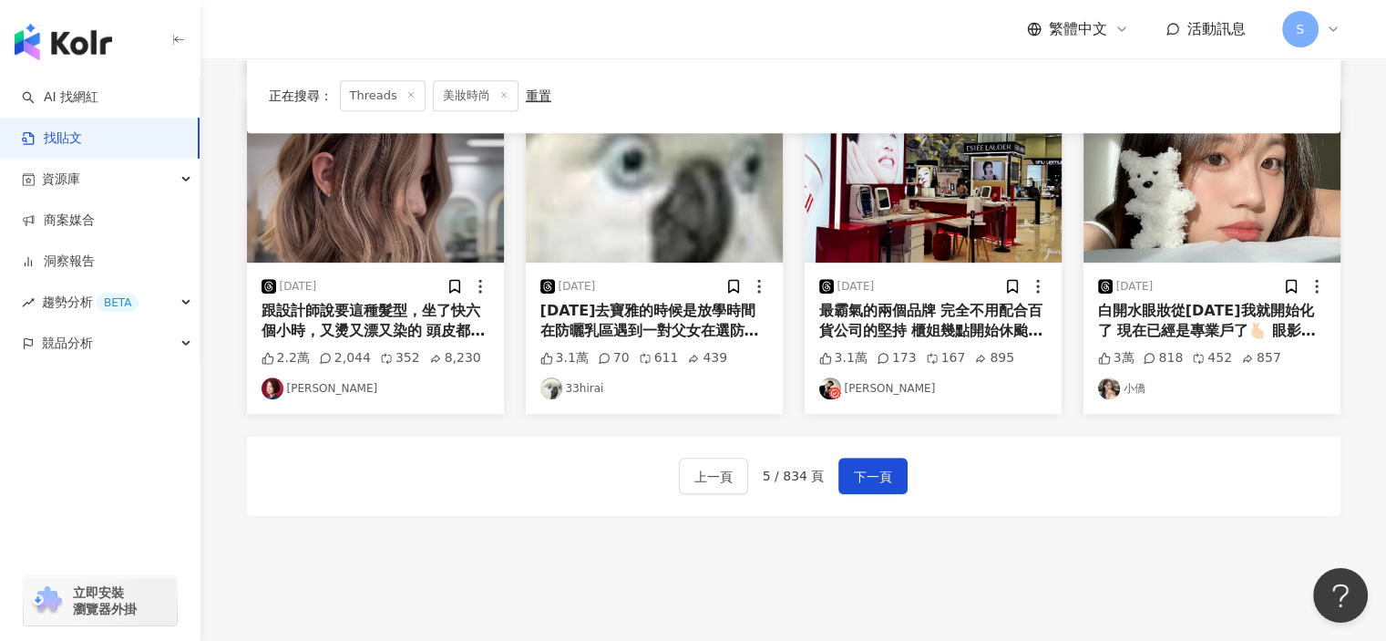
scroll to position [1015, 0]
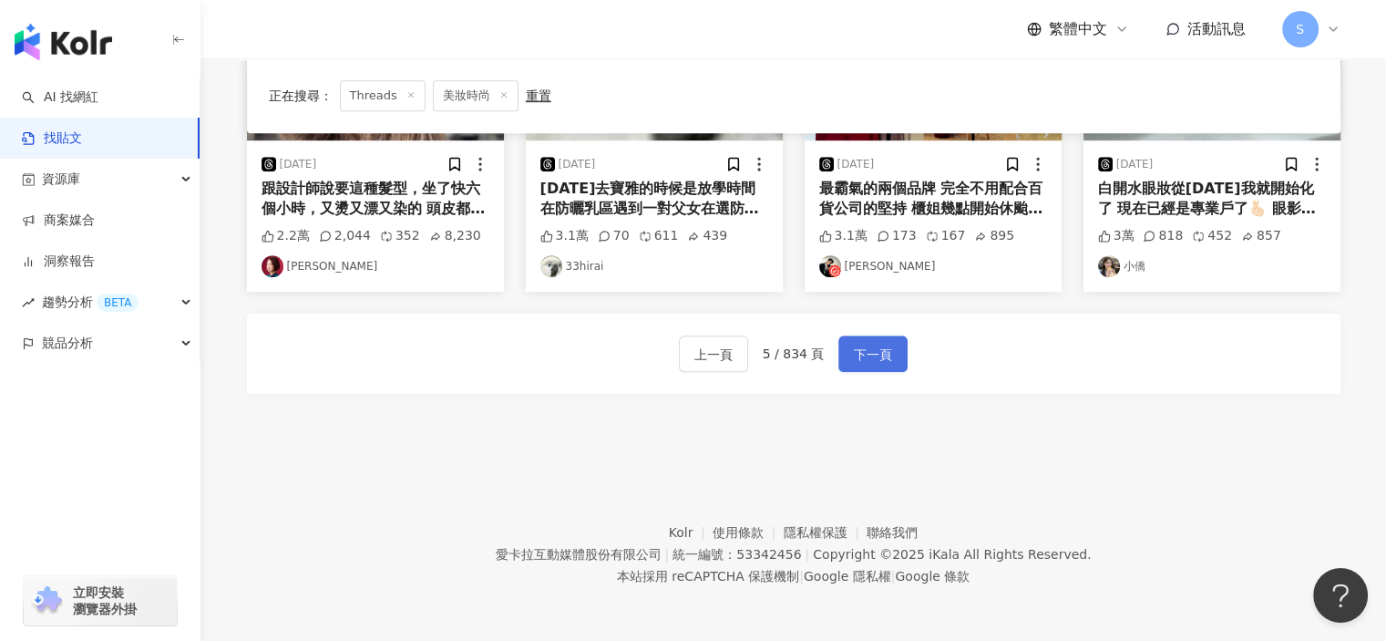
click at [877, 344] on span "下一頁" at bounding box center [873, 355] width 38 height 22
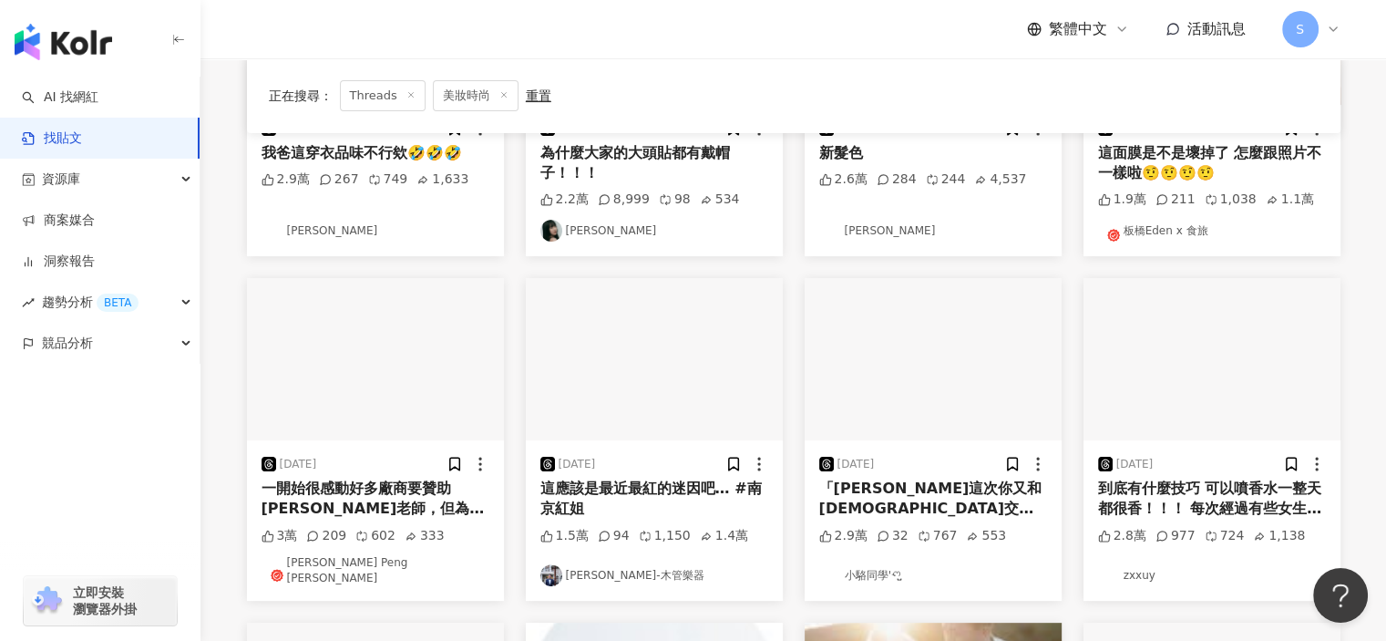
scroll to position [368, 0]
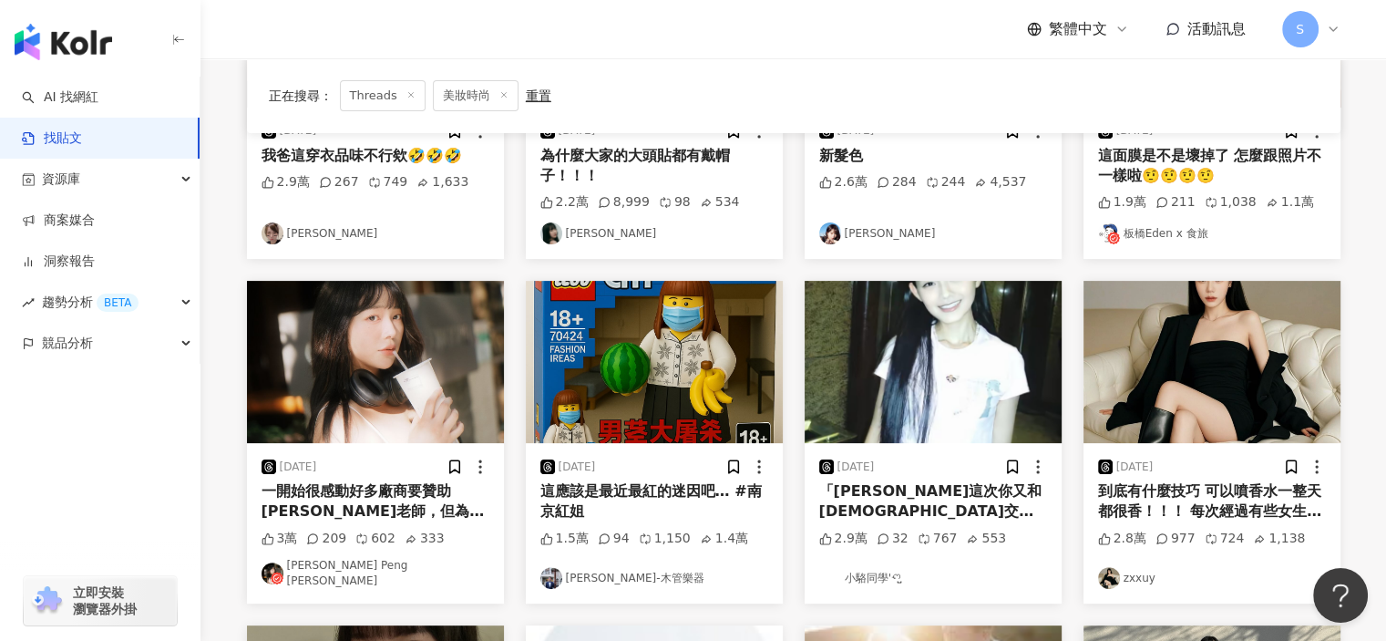
click at [1204, 350] on img "button" at bounding box center [1212, 362] width 257 height 162
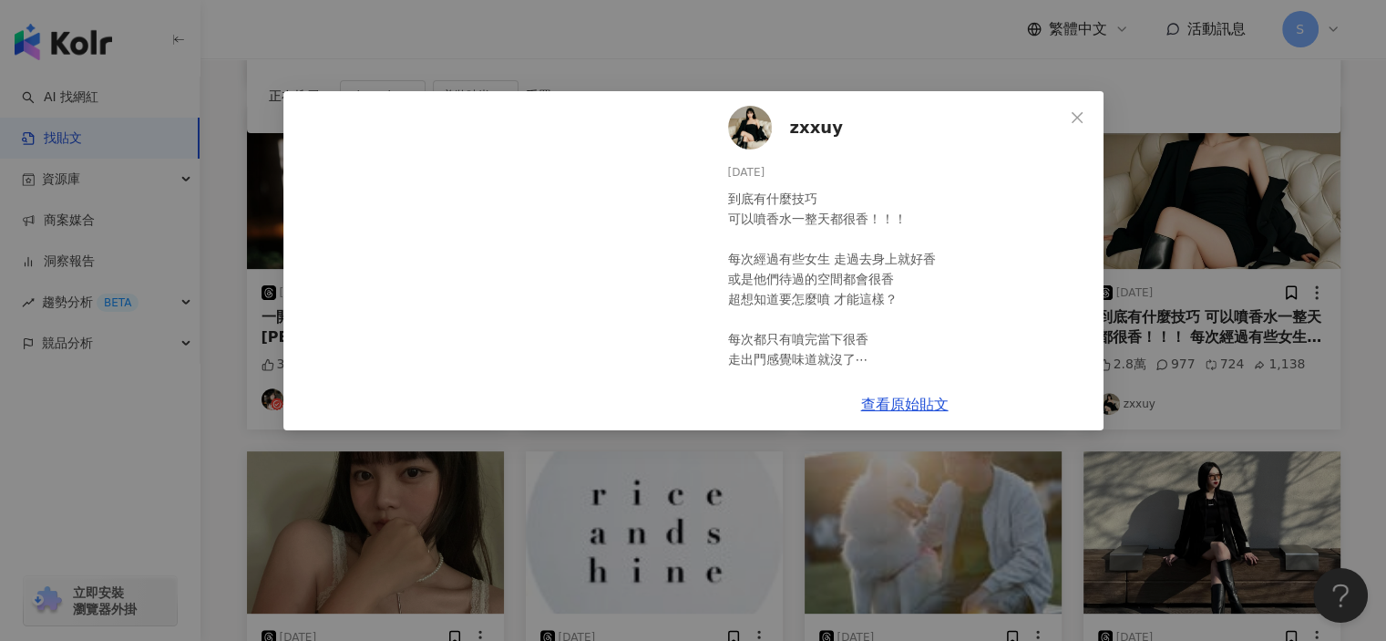
scroll to position [642, 0]
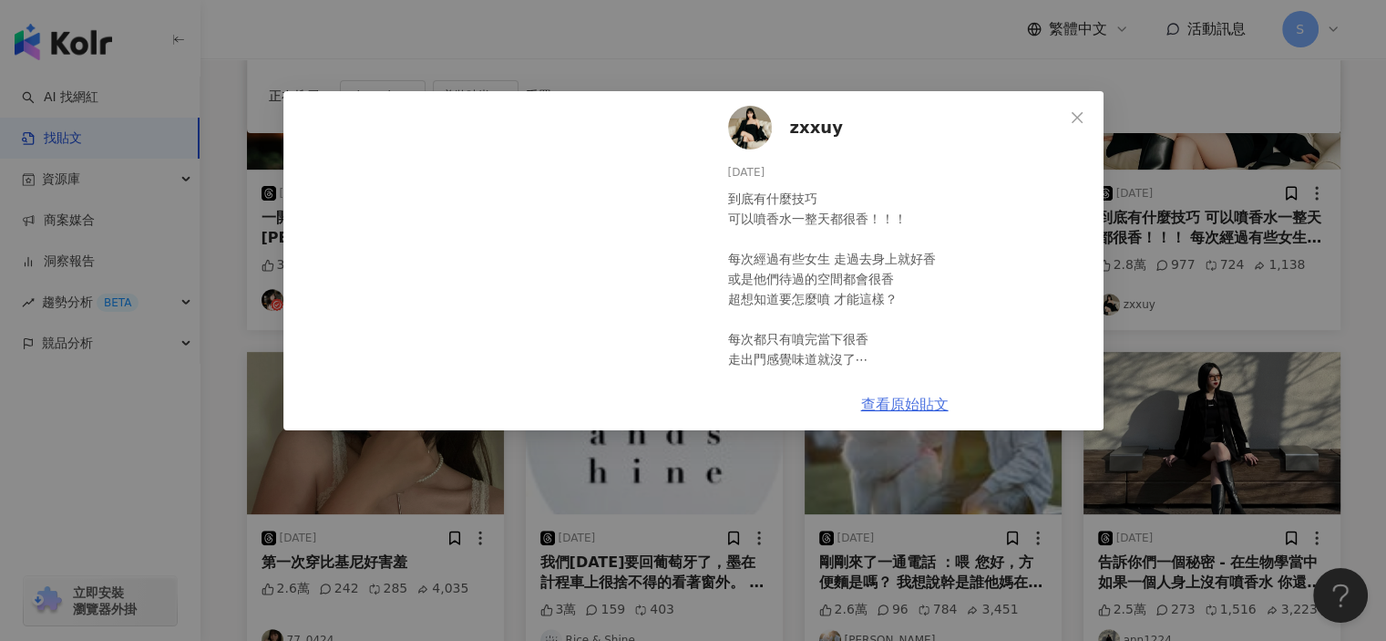
click at [890, 400] on link "查看原始貼文" at bounding box center [905, 404] width 88 height 17
click at [1174, 158] on div "zxxuy 2024/9/27 到底有什麼技巧 可以噴香水一整天都很香！！！ 每次經過有些女生 走過去身上就好香 或是他們待過的空間都會很香 超想知道要怎麼噴…" at bounding box center [693, 320] width 1386 height 641
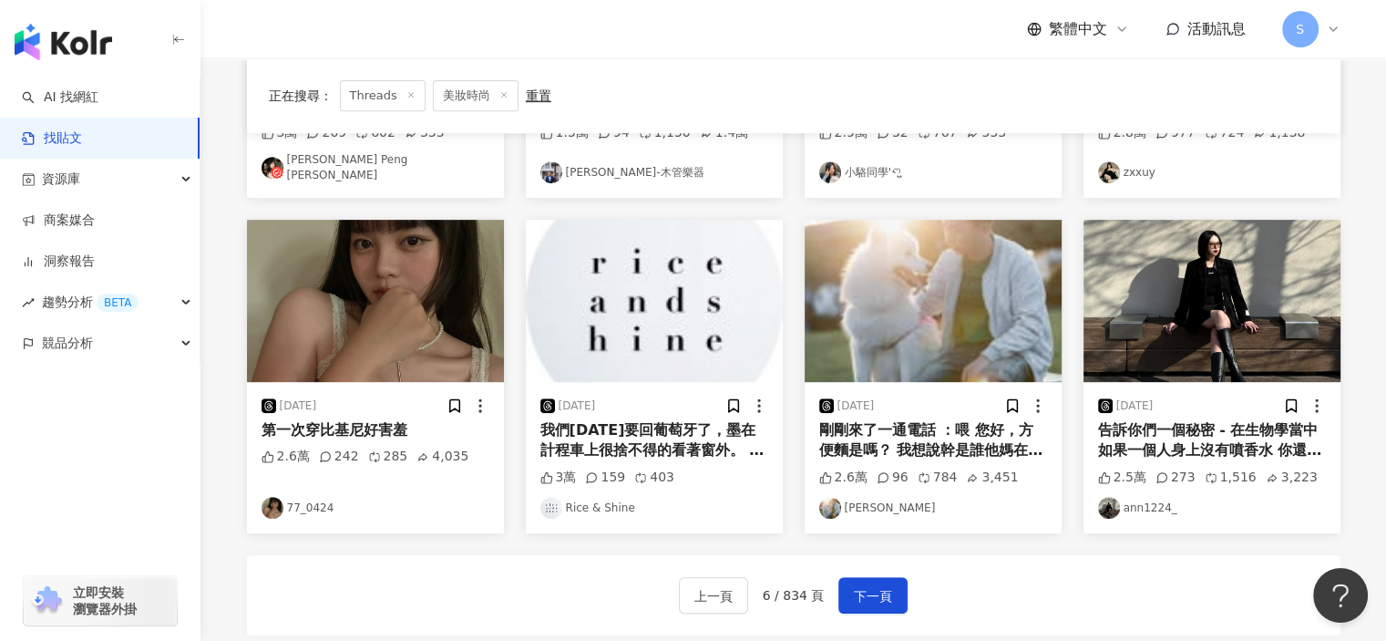
scroll to position [1006, 0]
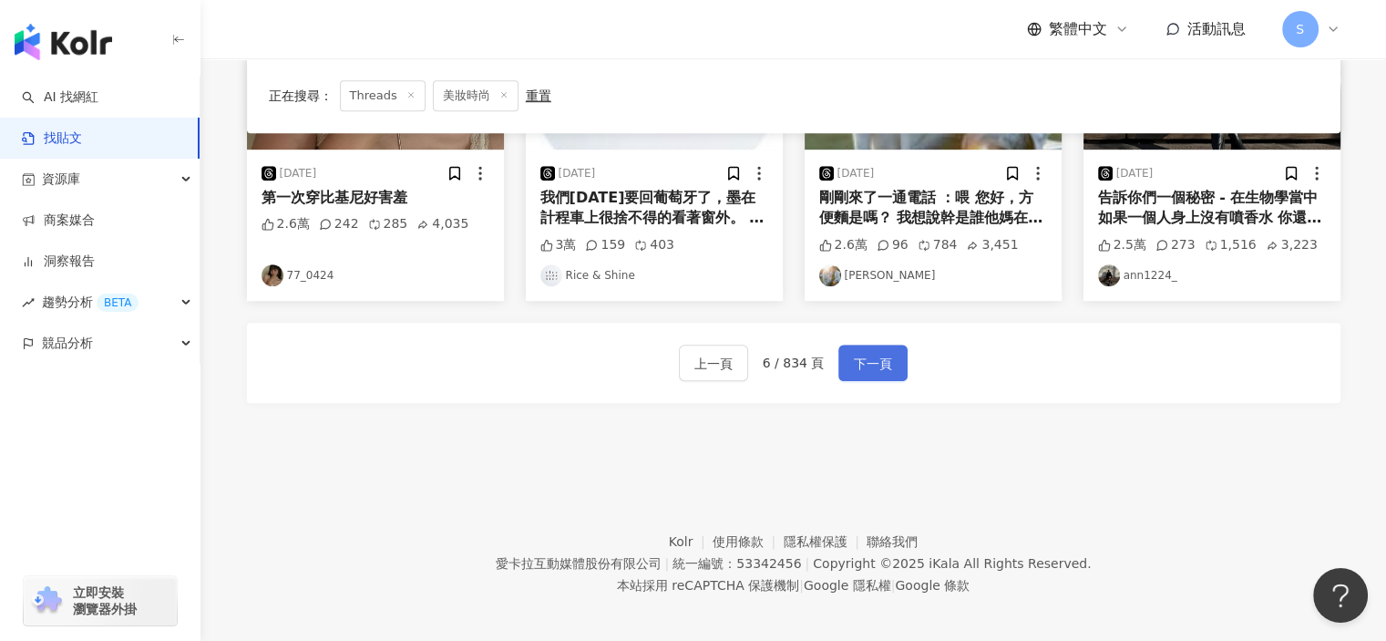
click at [880, 353] on span "下一頁" at bounding box center [873, 364] width 38 height 22
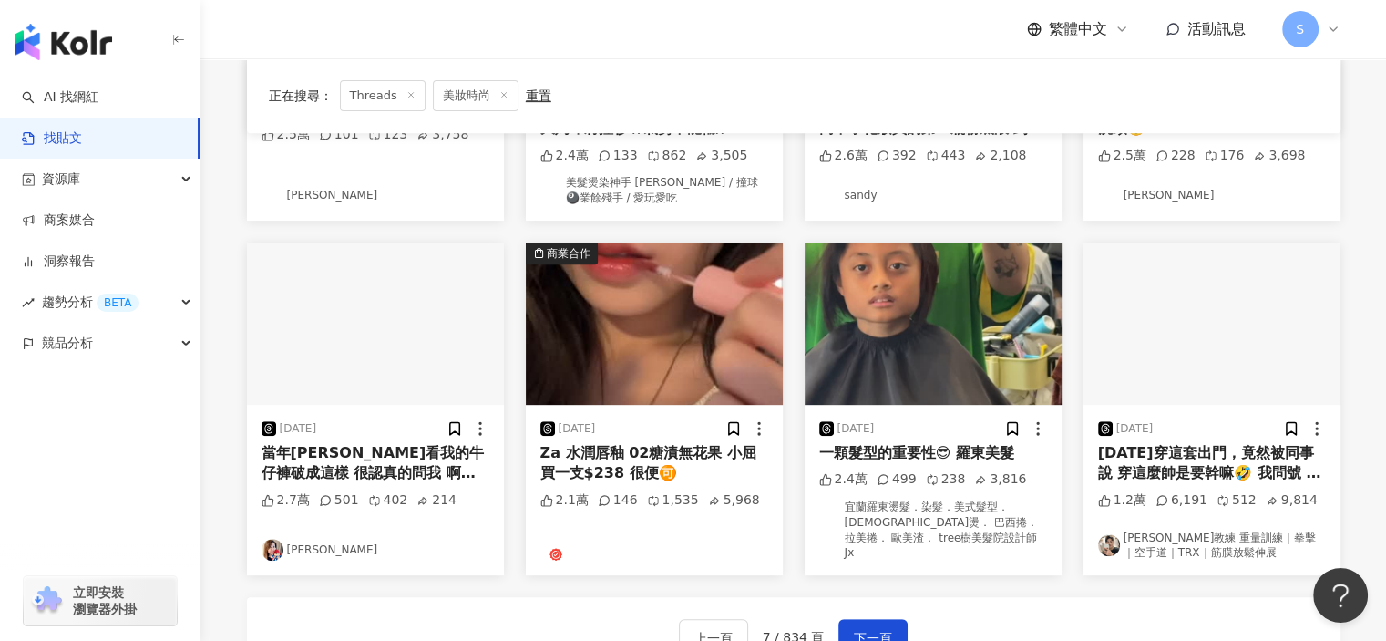
scroll to position [478, 0]
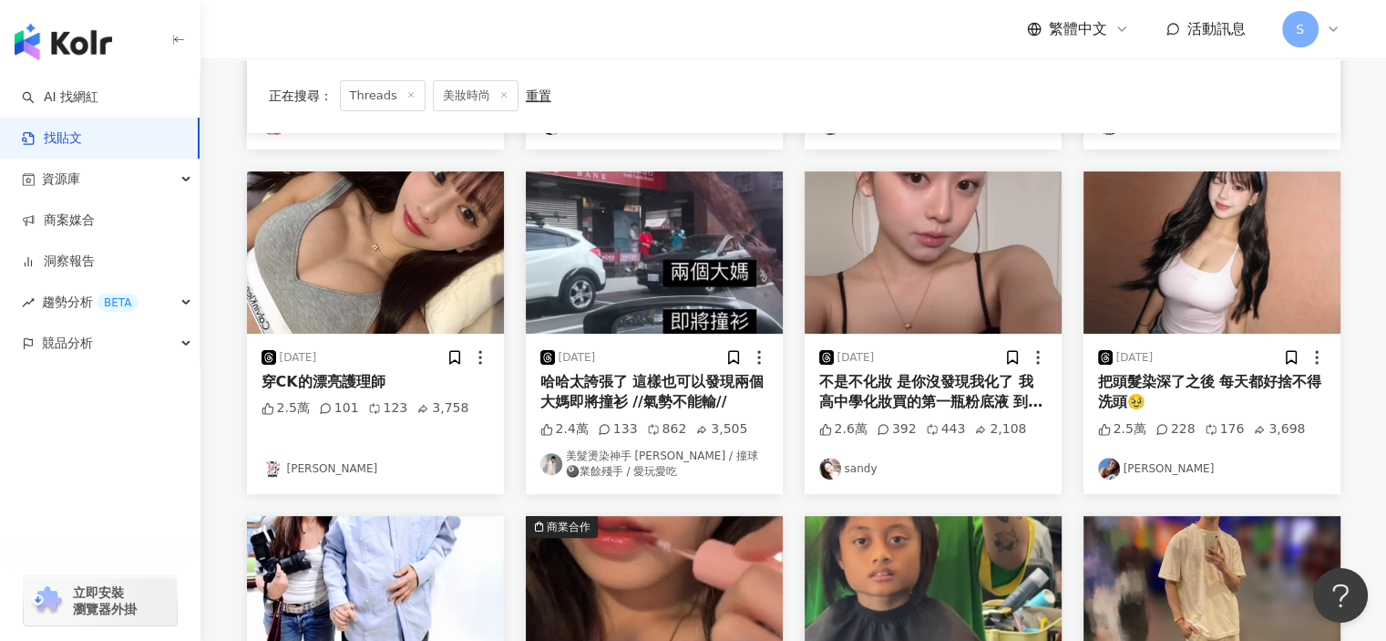
click at [914, 289] on img "button" at bounding box center [933, 252] width 257 height 162
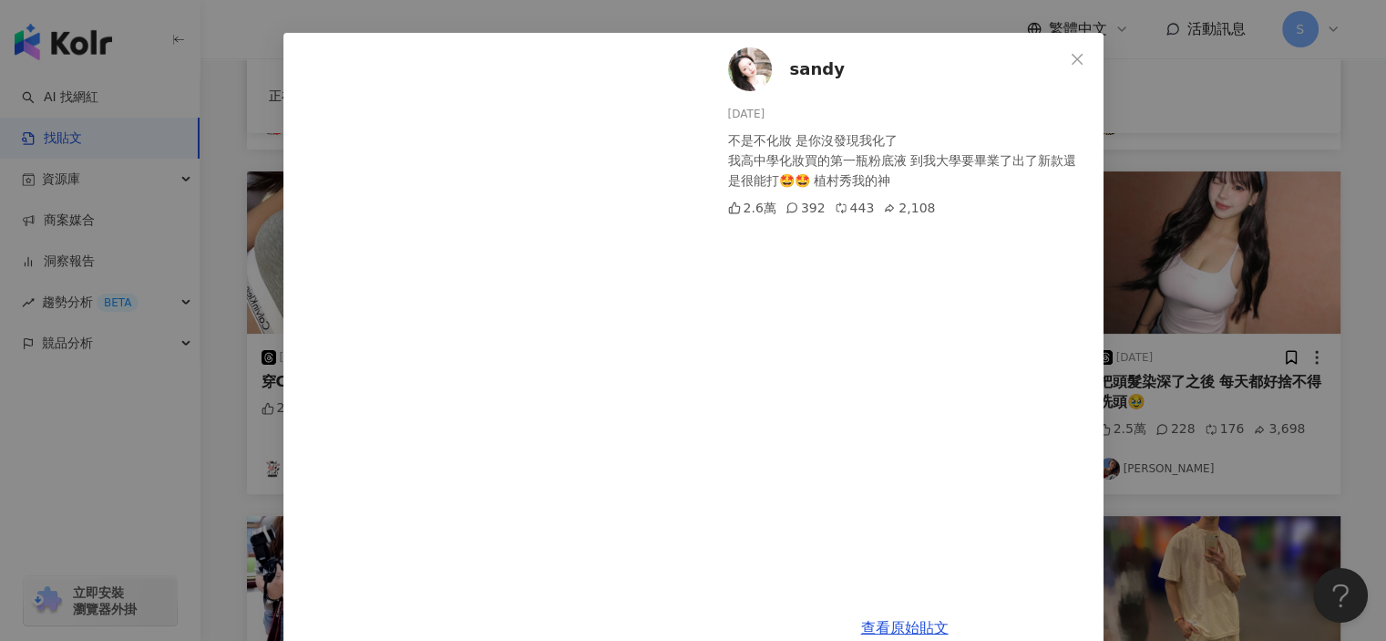
scroll to position [91, 0]
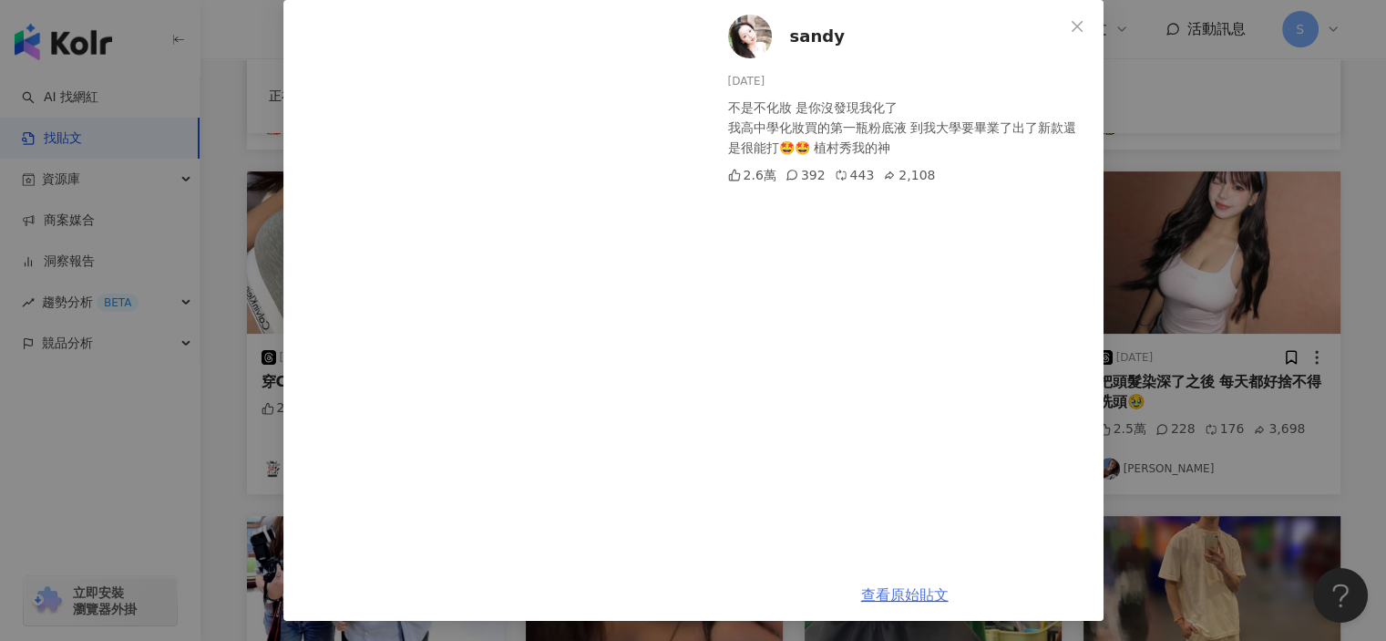
click at [912, 595] on link "查看原始貼文" at bounding box center [905, 594] width 88 height 17
click at [1181, 144] on div "sandy 2025/4/14 不是不化妝 是你沒發現我化了 我高中學化妝買的第一瓶粉底液 到我大學要畢業了出了新款還是很能打🤩🤩 植村秀我的神 2.6萬 3…" at bounding box center [693, 320] width 1386 height 641
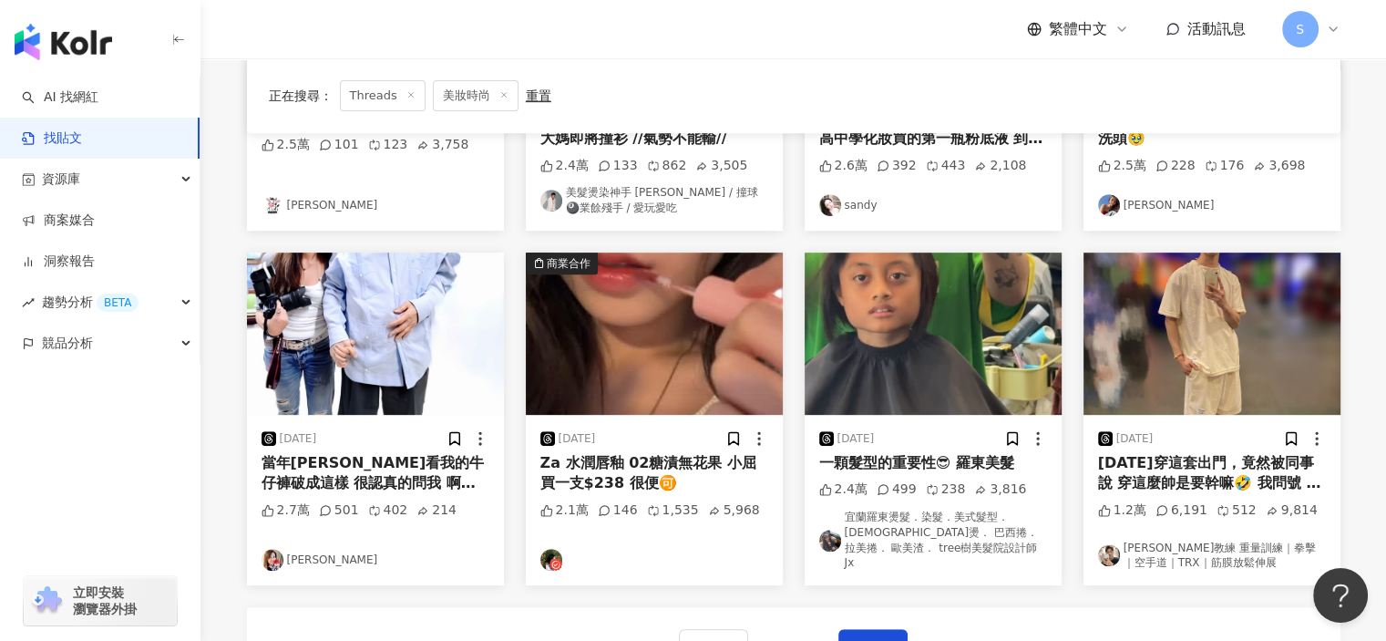
scroll to position [933, 0]
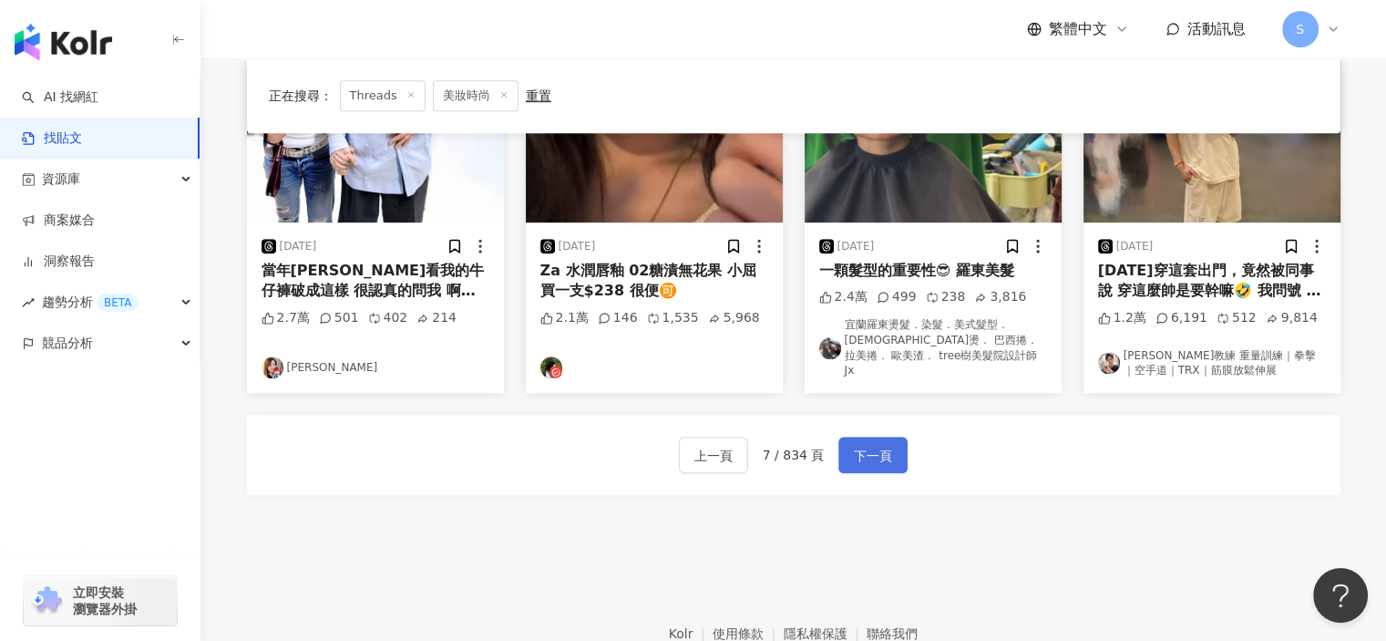
click at [886, 445] on span "下一頁" at bounding box center [873, 456] width 38 height 22
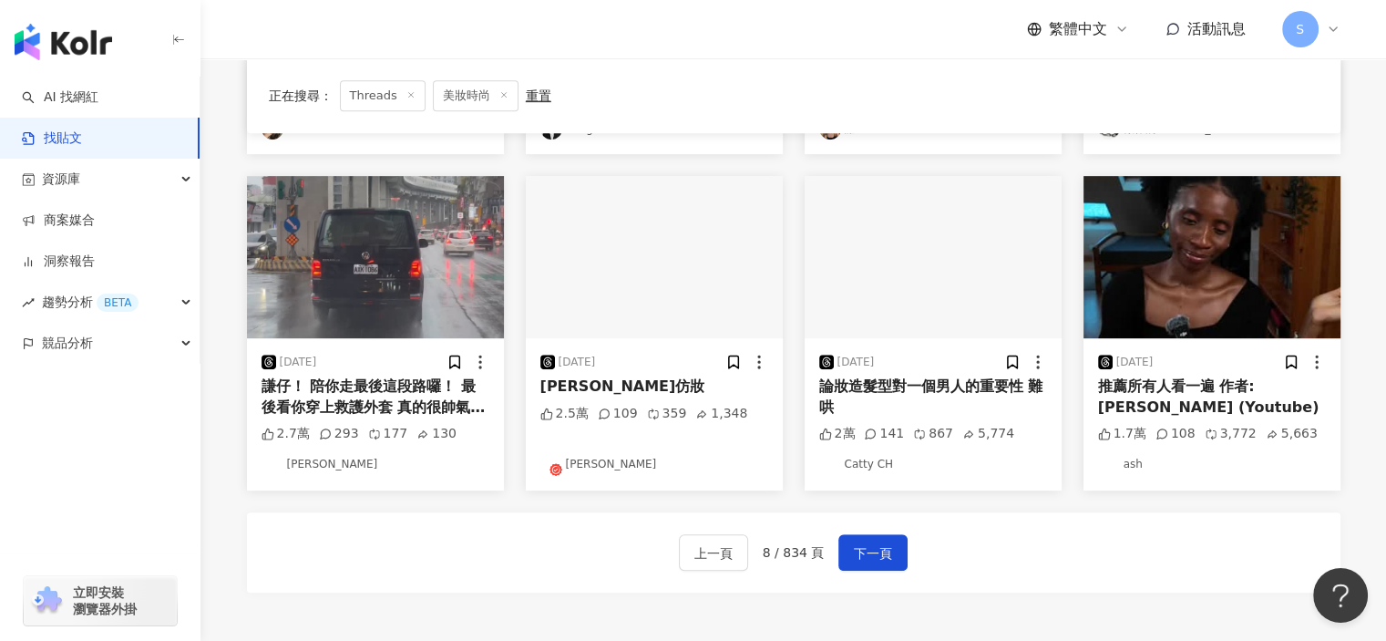
scroll to position [1006, 0]
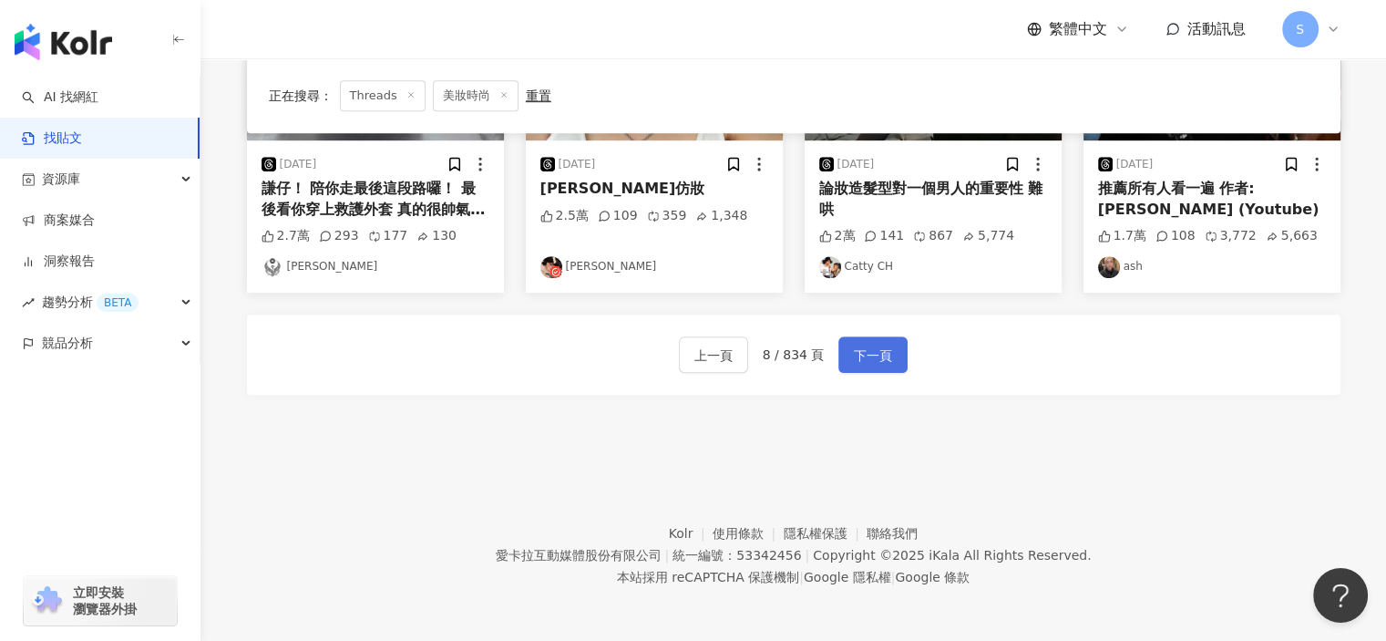
click at [862, 359] on span "下一頁" at bounding box center [873, 356] width 38 height 22
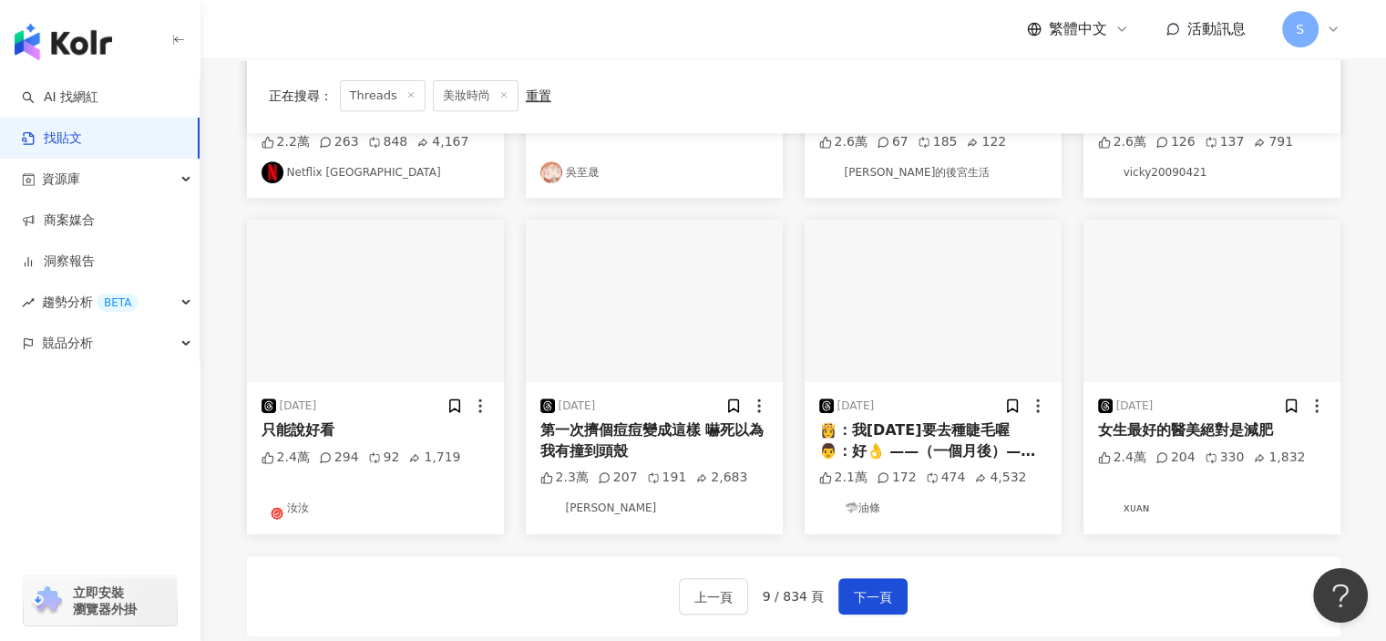
scroll to position [915, 0]
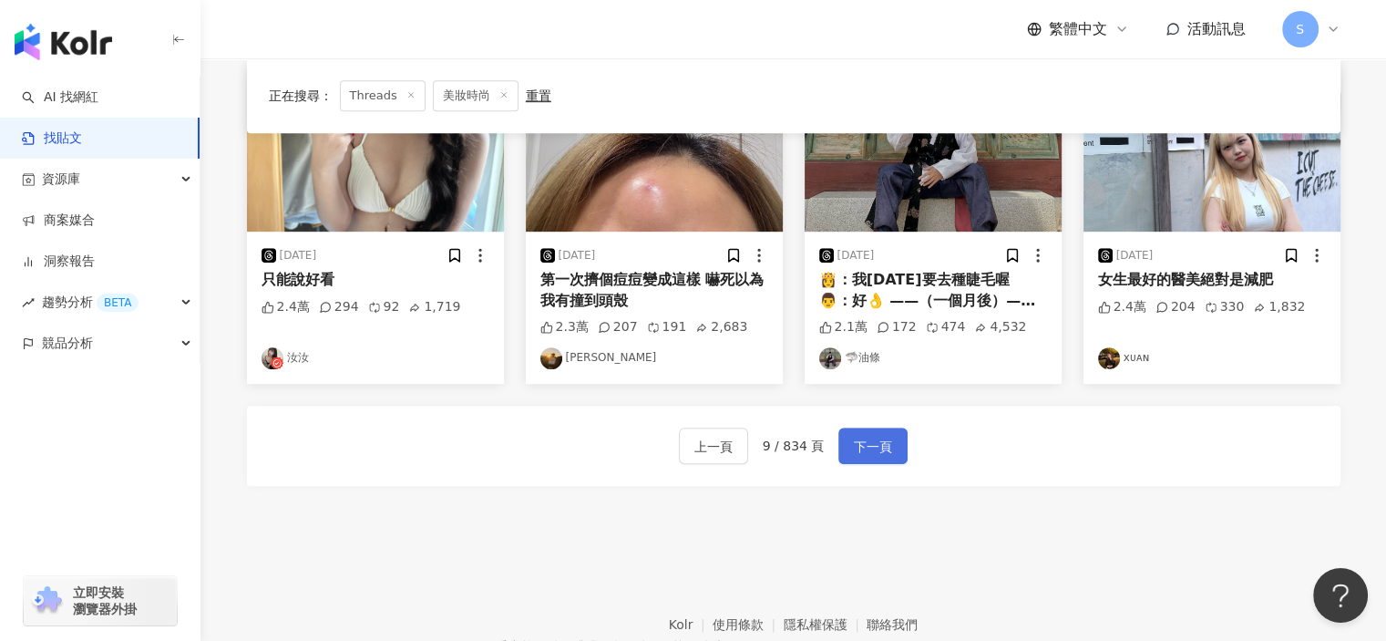
click at [868, 438] on span "下一頁" at bounding box center [873, 447] width 38 height 22
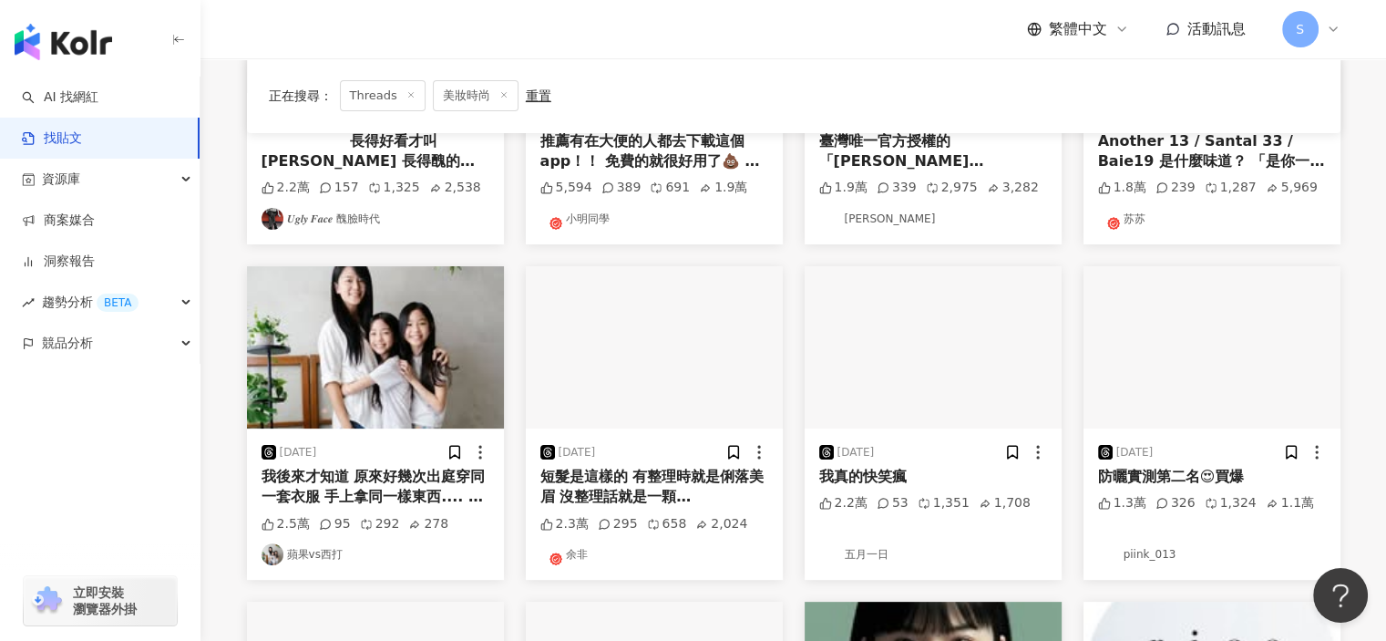
scroll to position [368, 0]
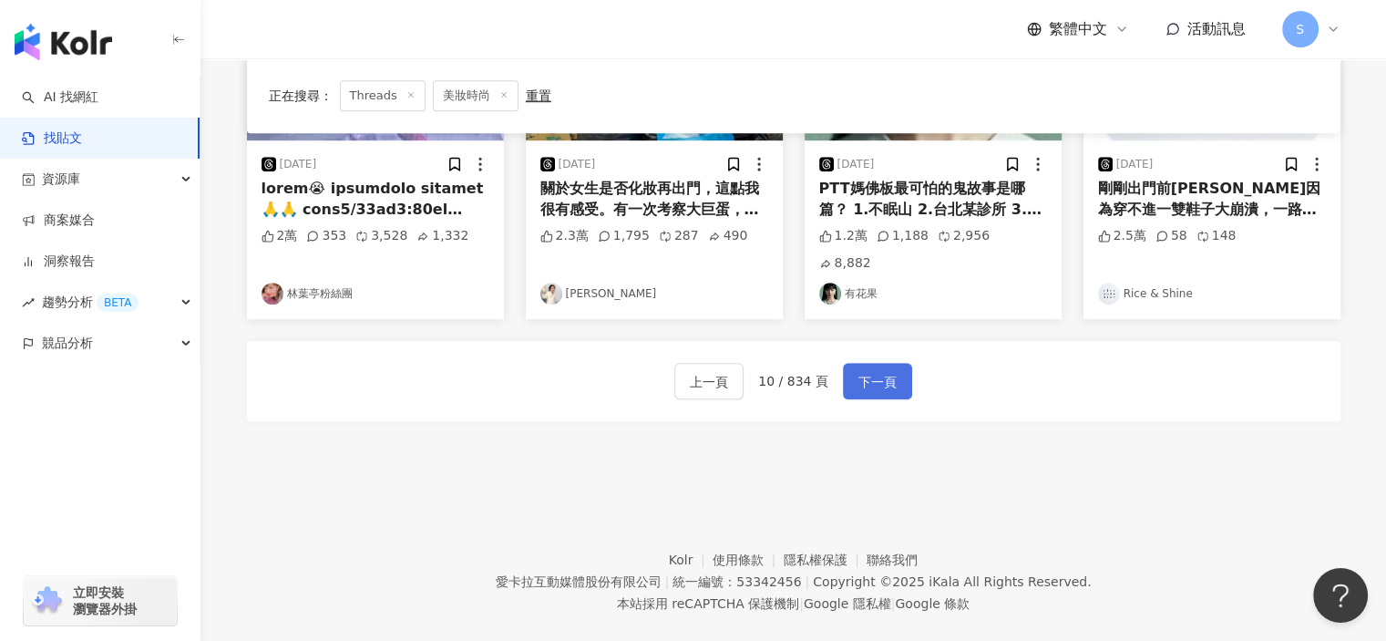
click at [890, 371] on span "下一頁" at bounding box center [878, 382] width 38 height 22
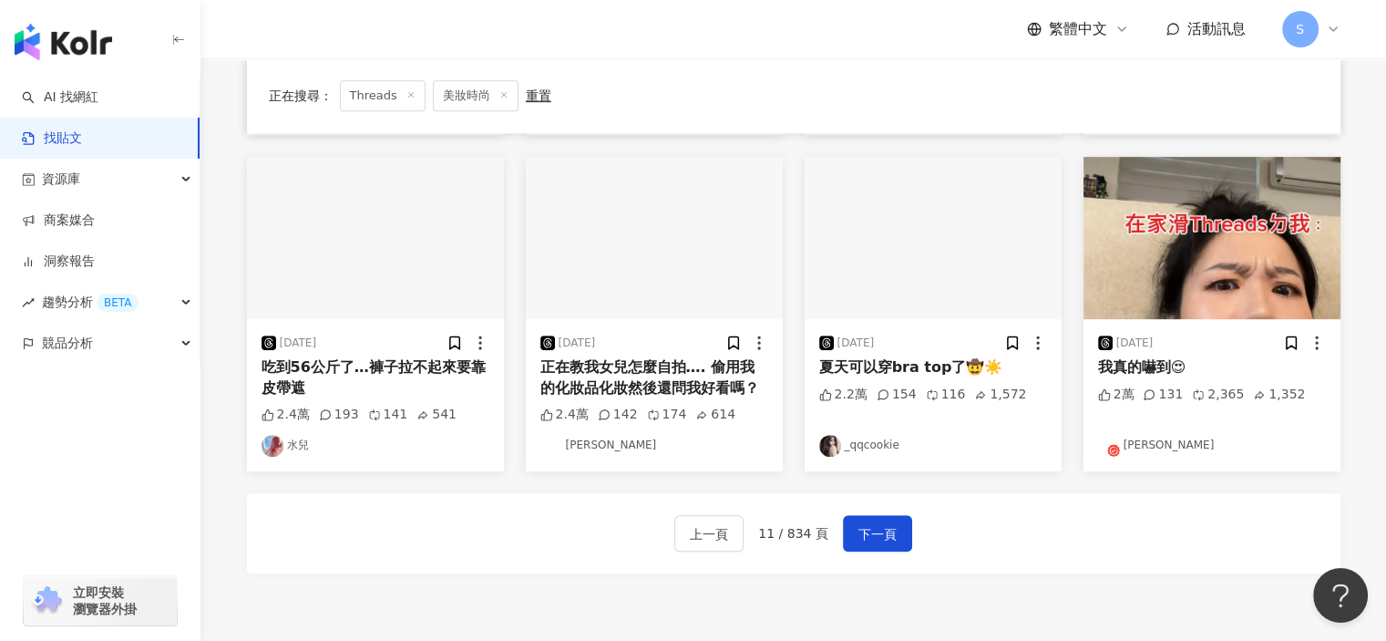
scroll to position [824, 0]
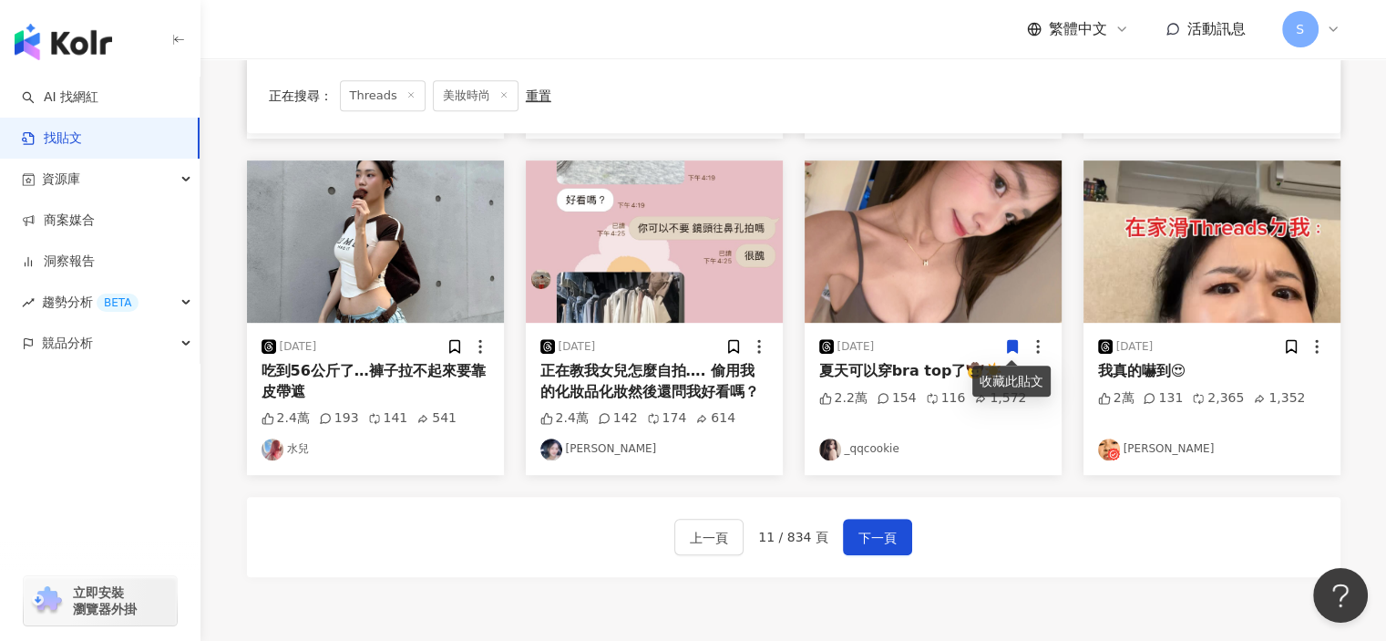
click at [1174, 263] on img "button" at bounding box center [1212, 241] width 257 height 162
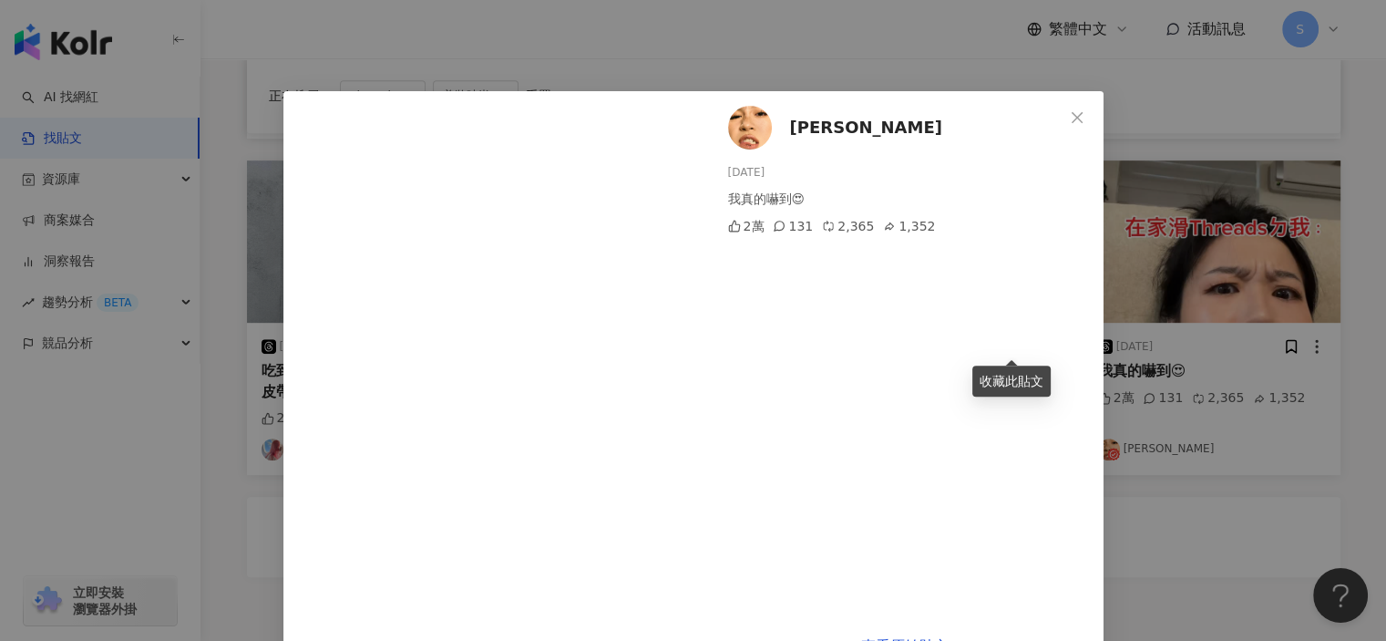
click at [1250, 520] on div "Zoe衛柔伊 2025/4/21 我真的嚇到😍 2萬 131 2,365 1,352 查看原始貼文" at bounding box center [693, 320] width 1386 height 641
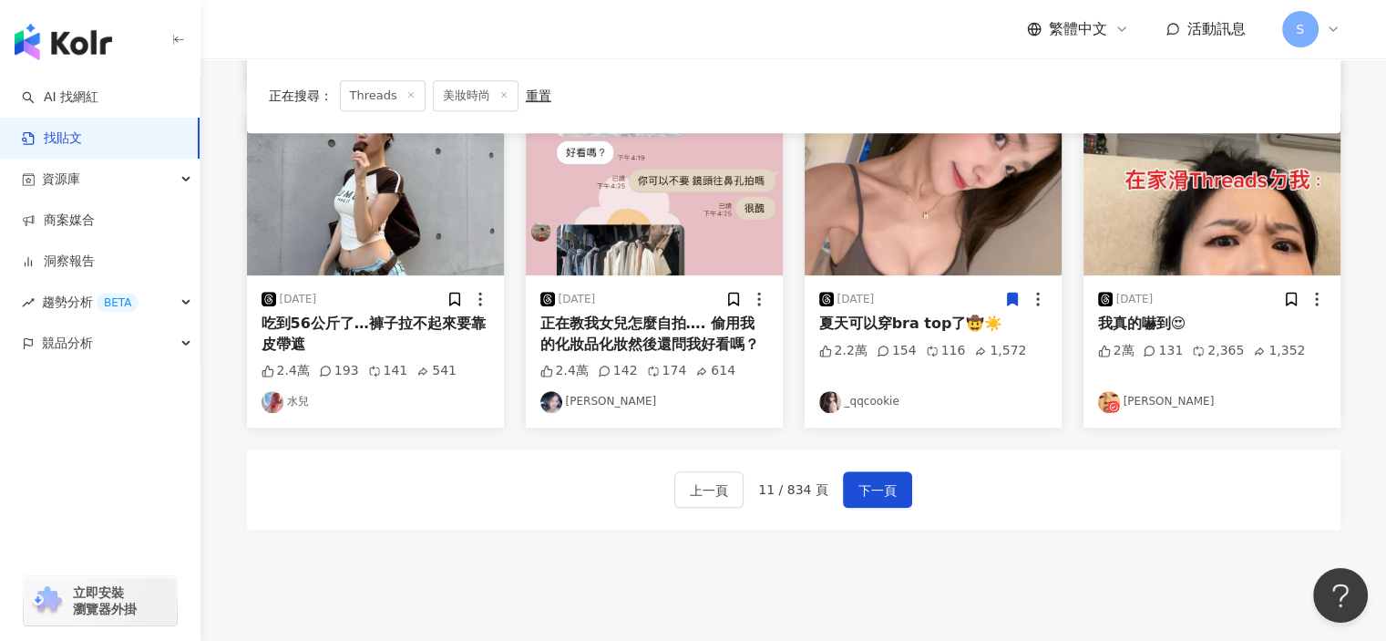
scroll to position [963, 0]
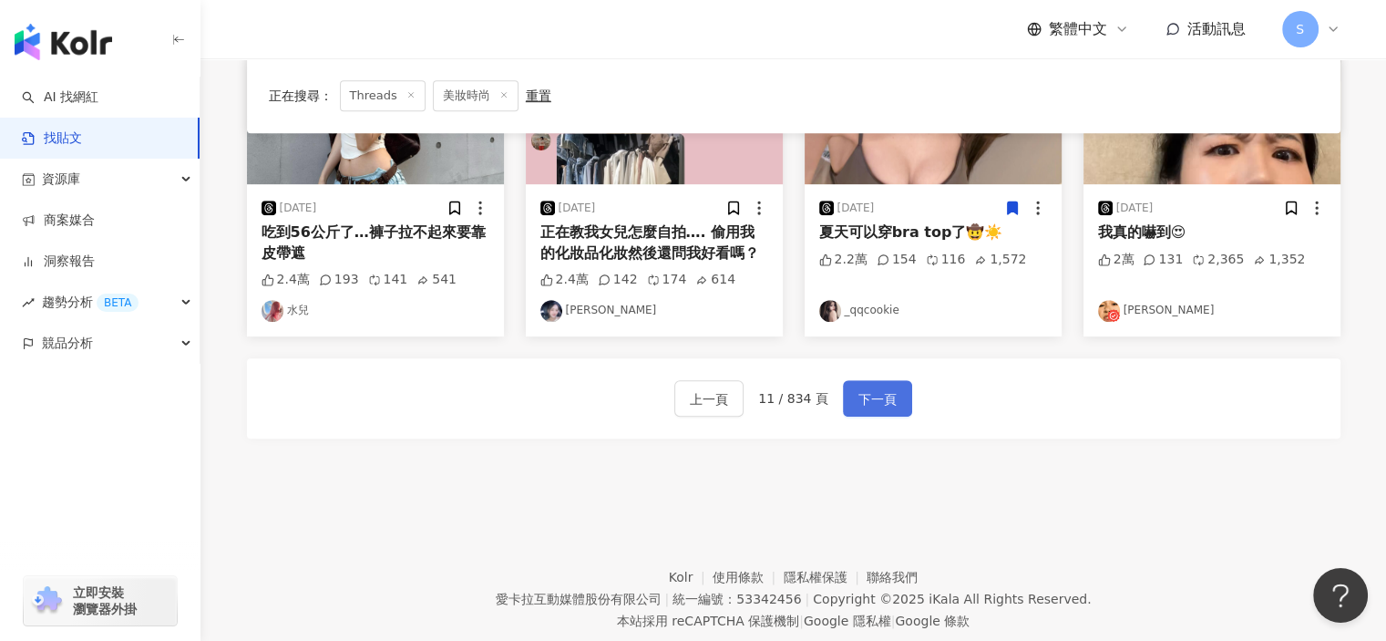
click at [885, 399] on span "下一頁" at bounding box center [878, 399] width 38 height 22
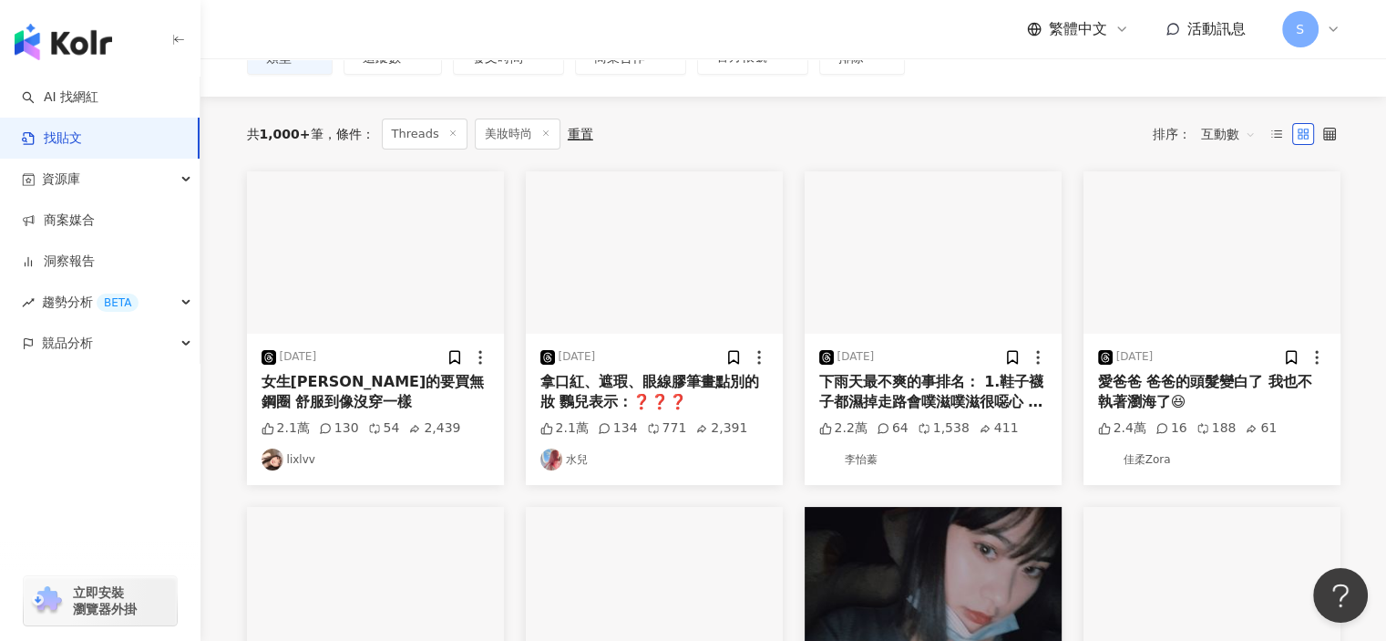
scroll to position [51, 0]
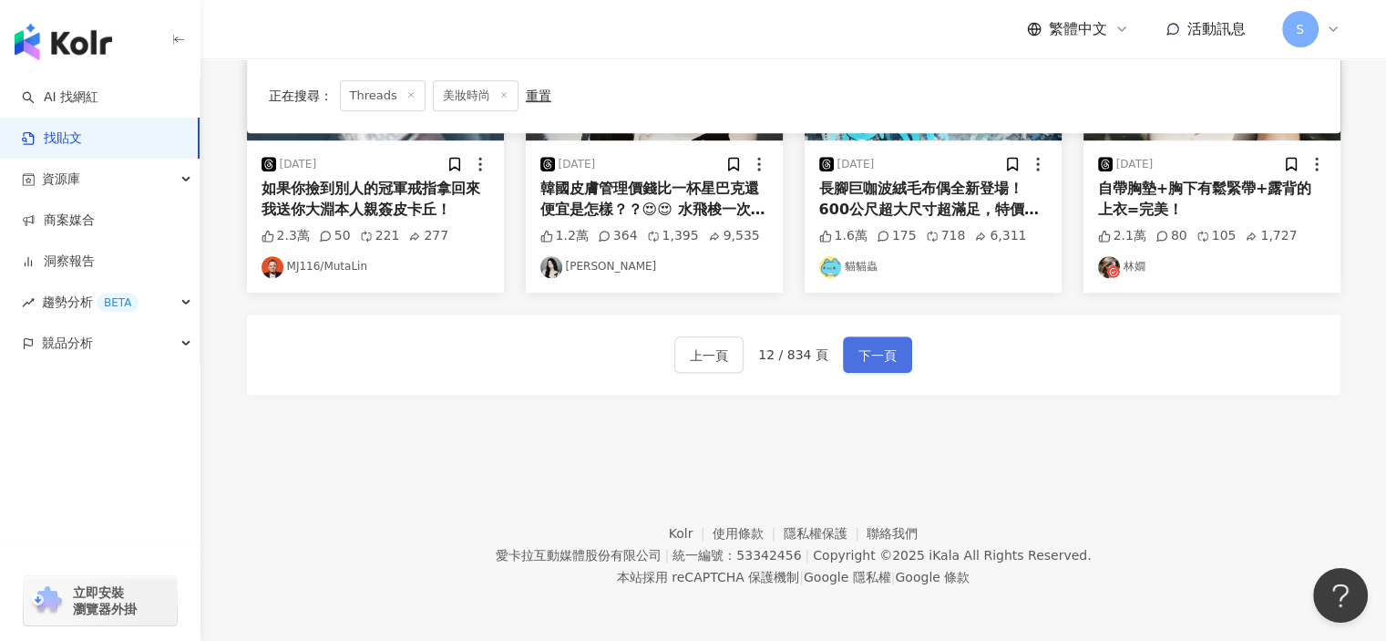
click at [871, 361] on span "下一頁" at bounding box center [878, 356] width 38 height 22
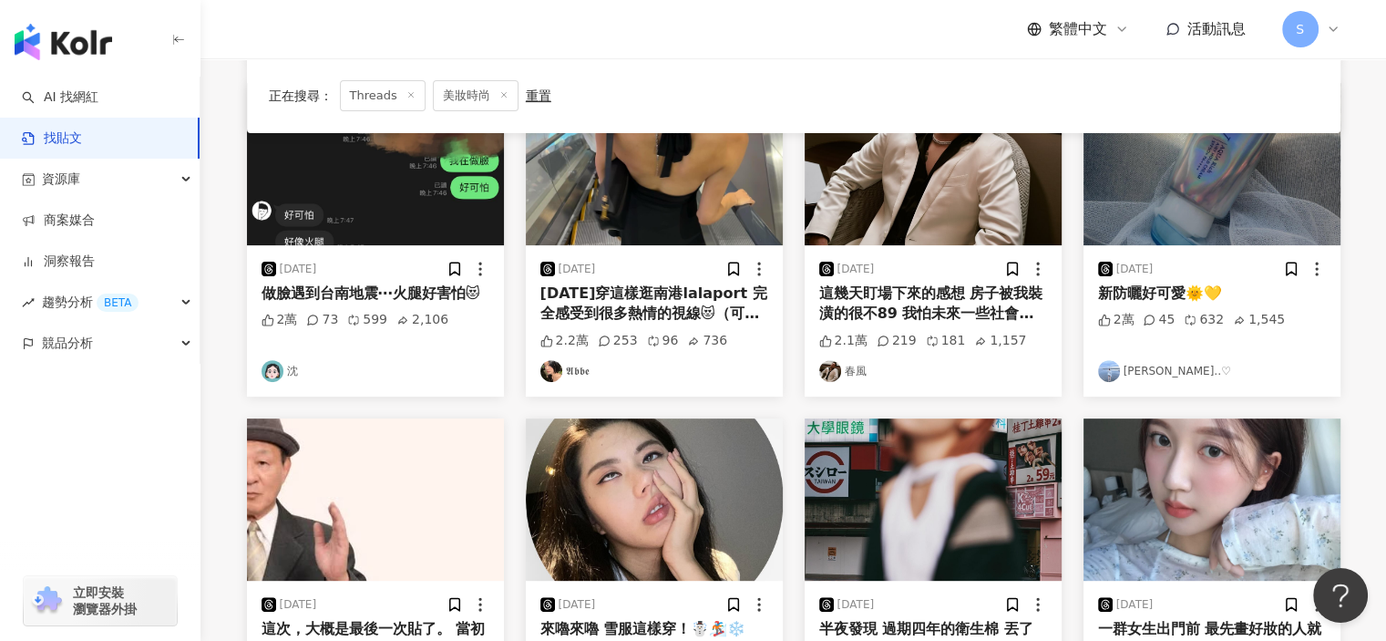
scroll to position [768, 0]
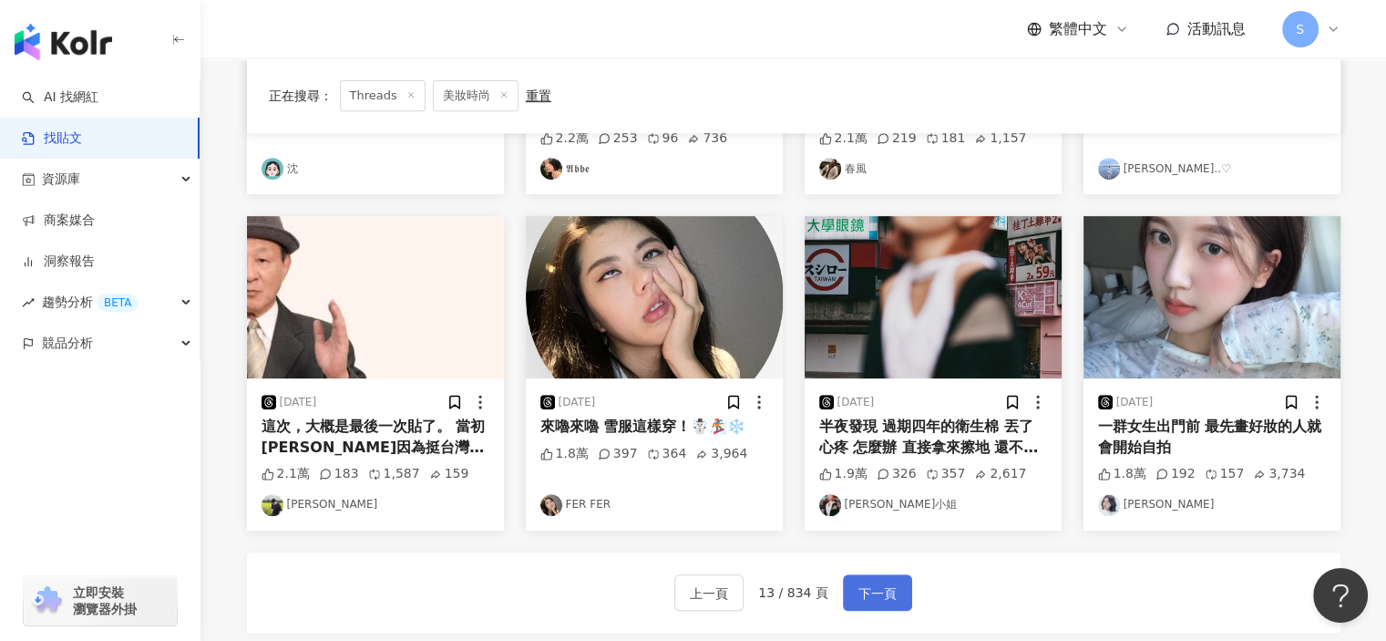
click at [879, 593] on span "下一頁" at bounding box center [878, 593] width 38 height 22
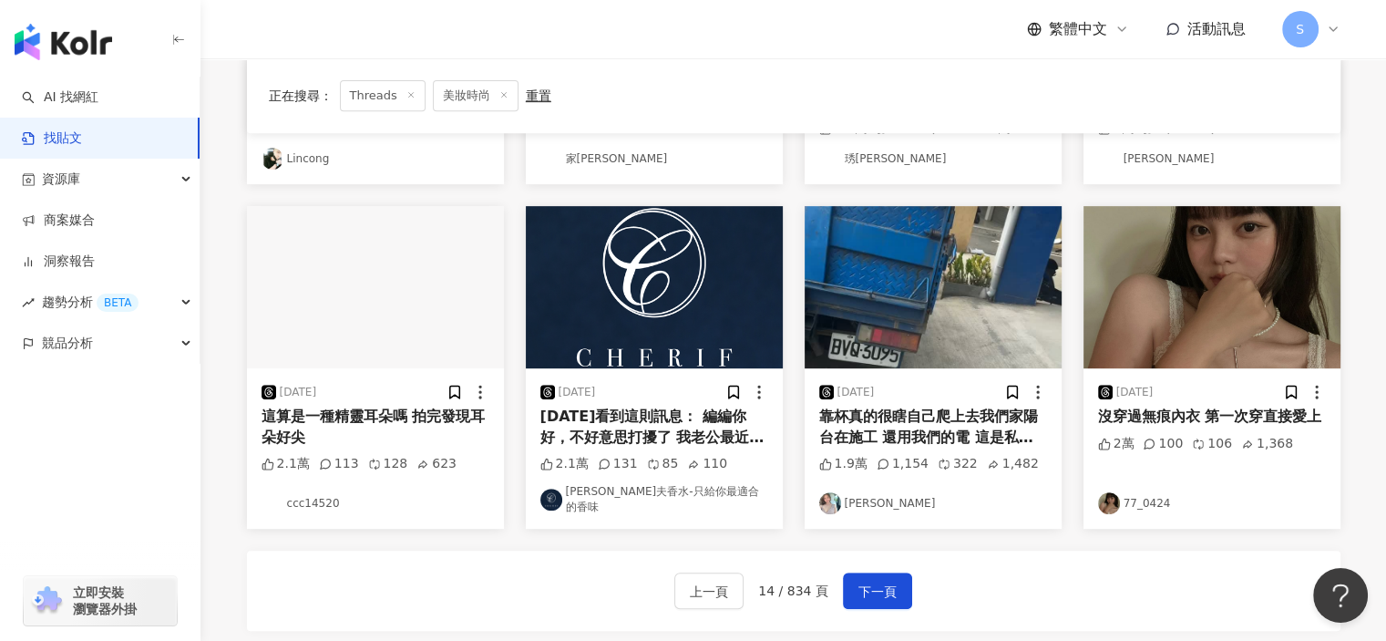
scroll to position [912, 0]
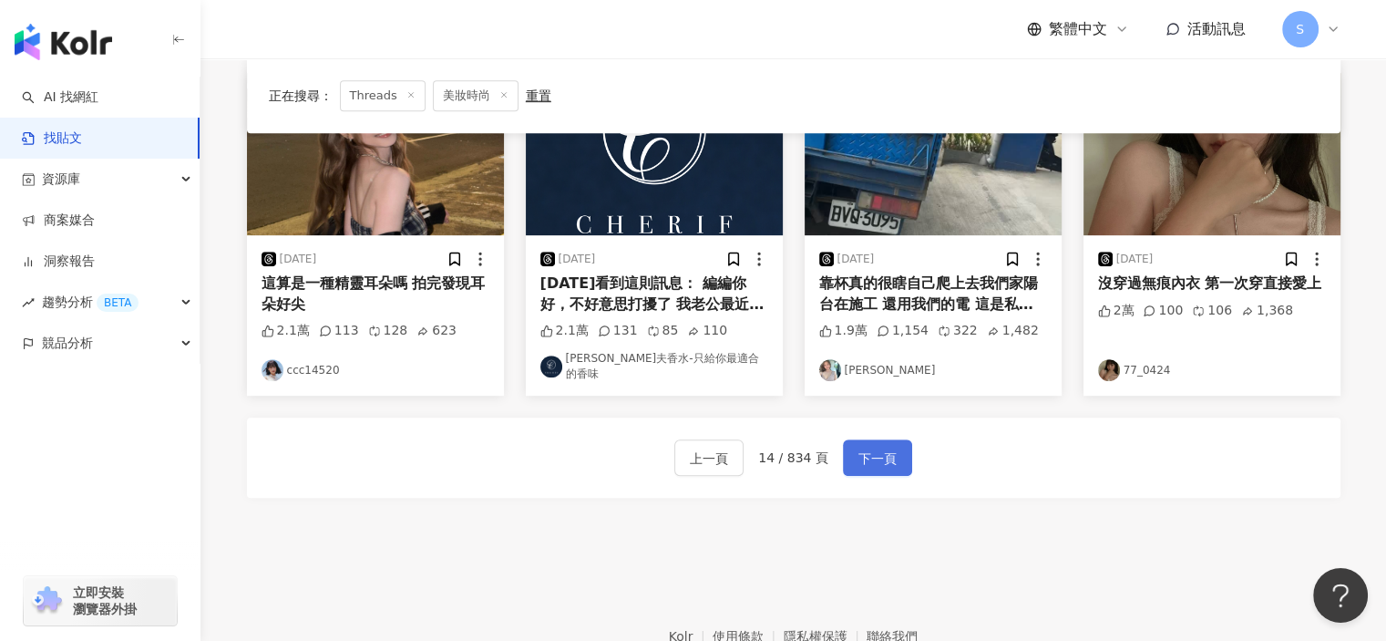
click at [875, 448] on span "下一頁" at bounding box center [878, 459] width 38 height 22
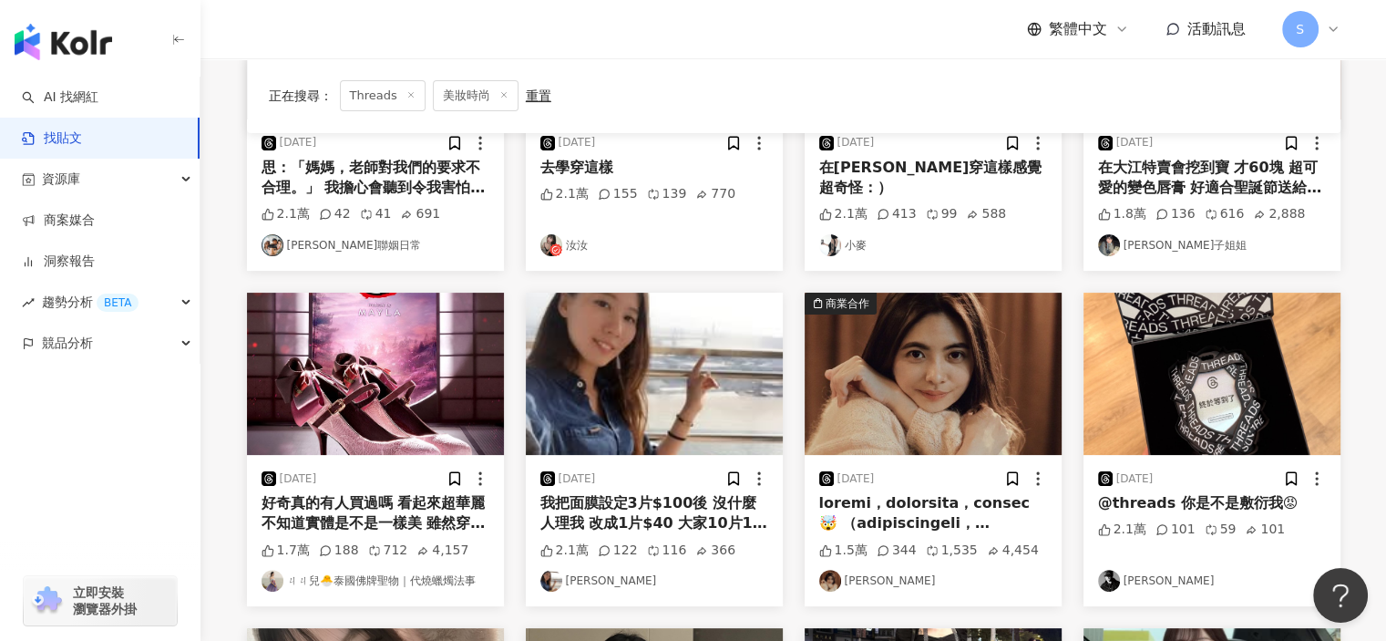
scroll to position [794, 0]
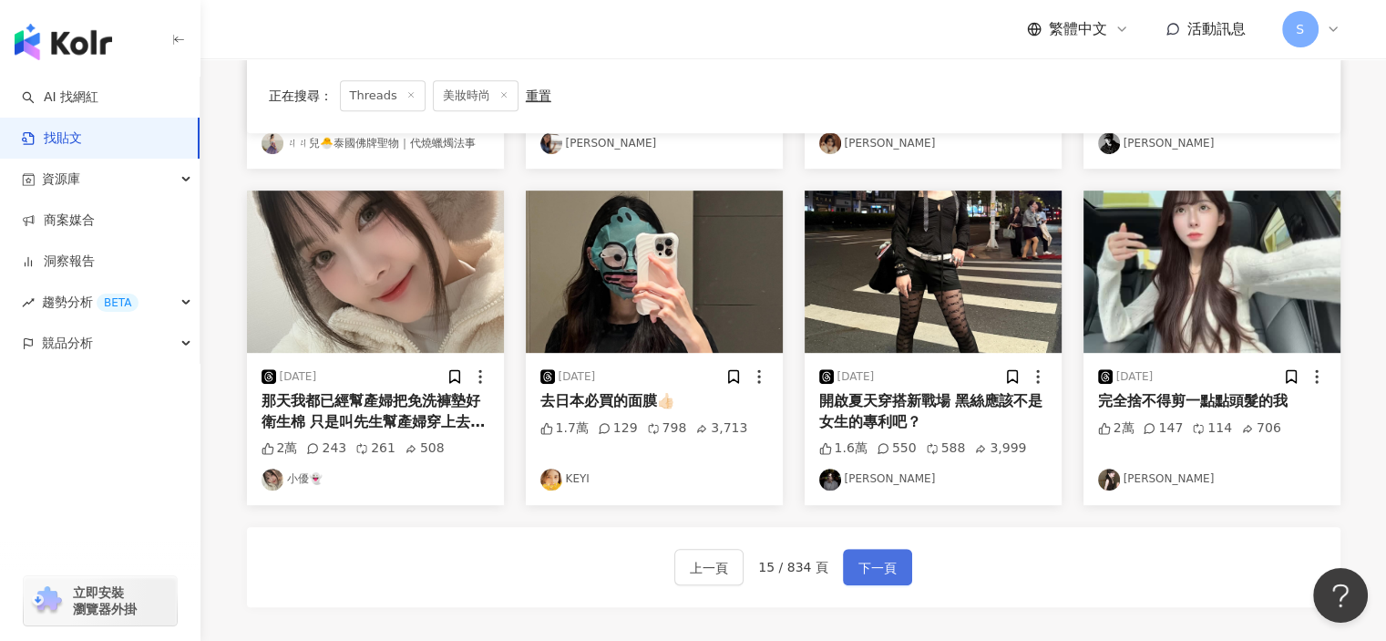
click at [881, 558] on span "下一頁" at bounding box center [878, 568] width 38 height 22
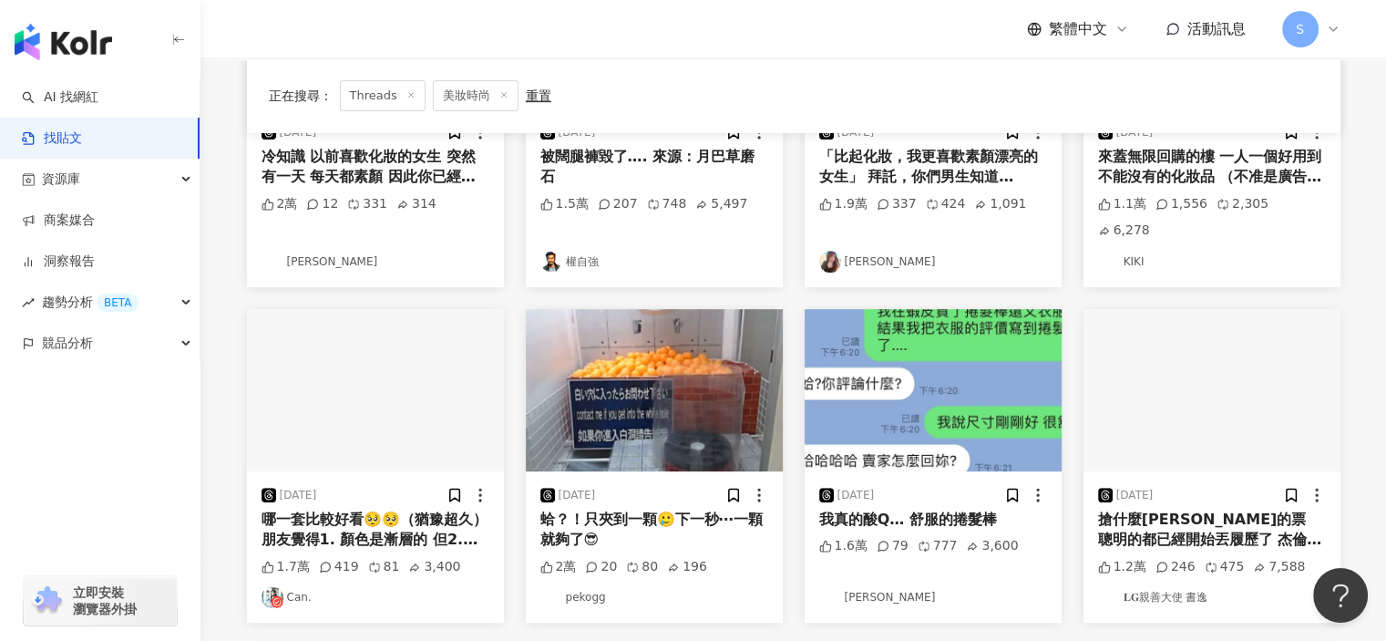
scroll to position [1006, 0]
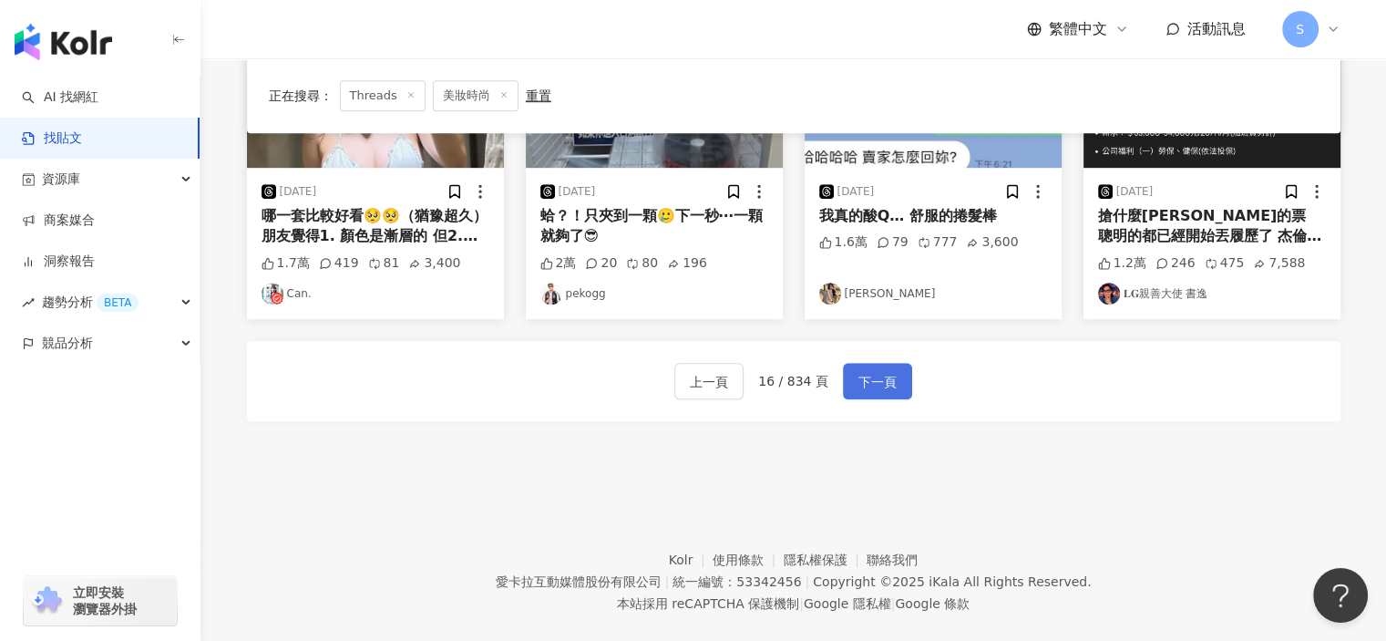
click at [886, 371] on span "下一頁" at bounding box center [878, 382] width 38 height 22
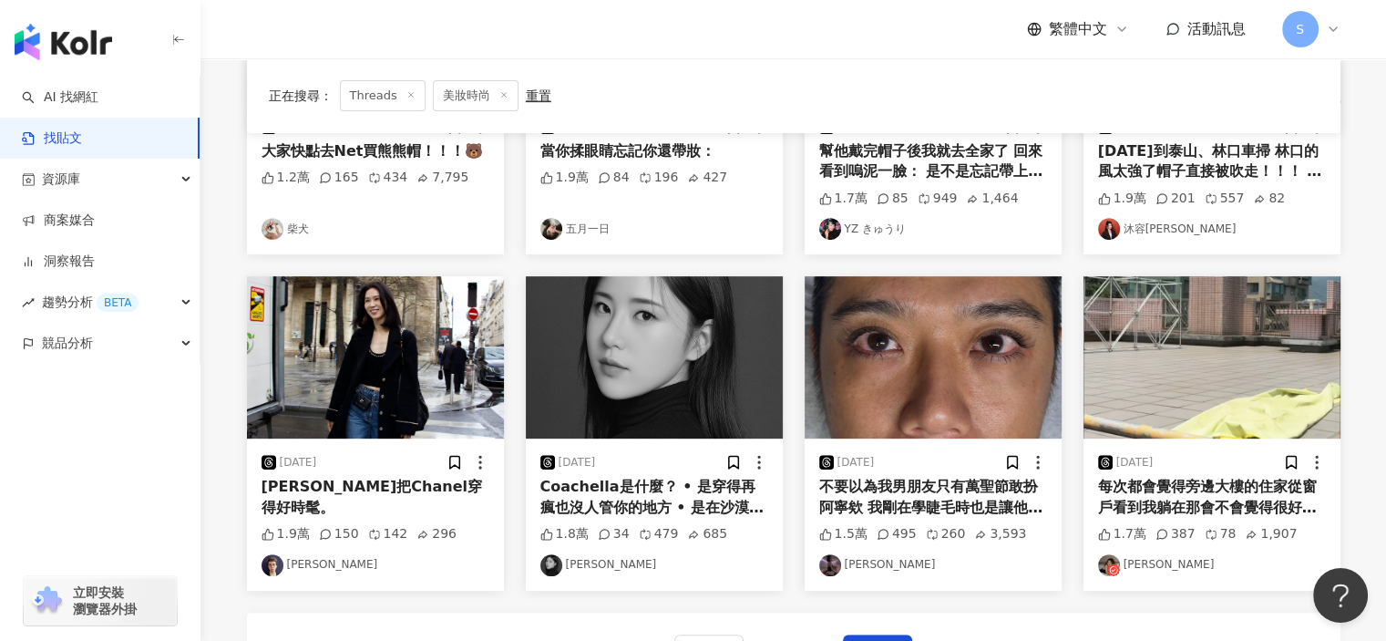
scroll to position [824, 0]
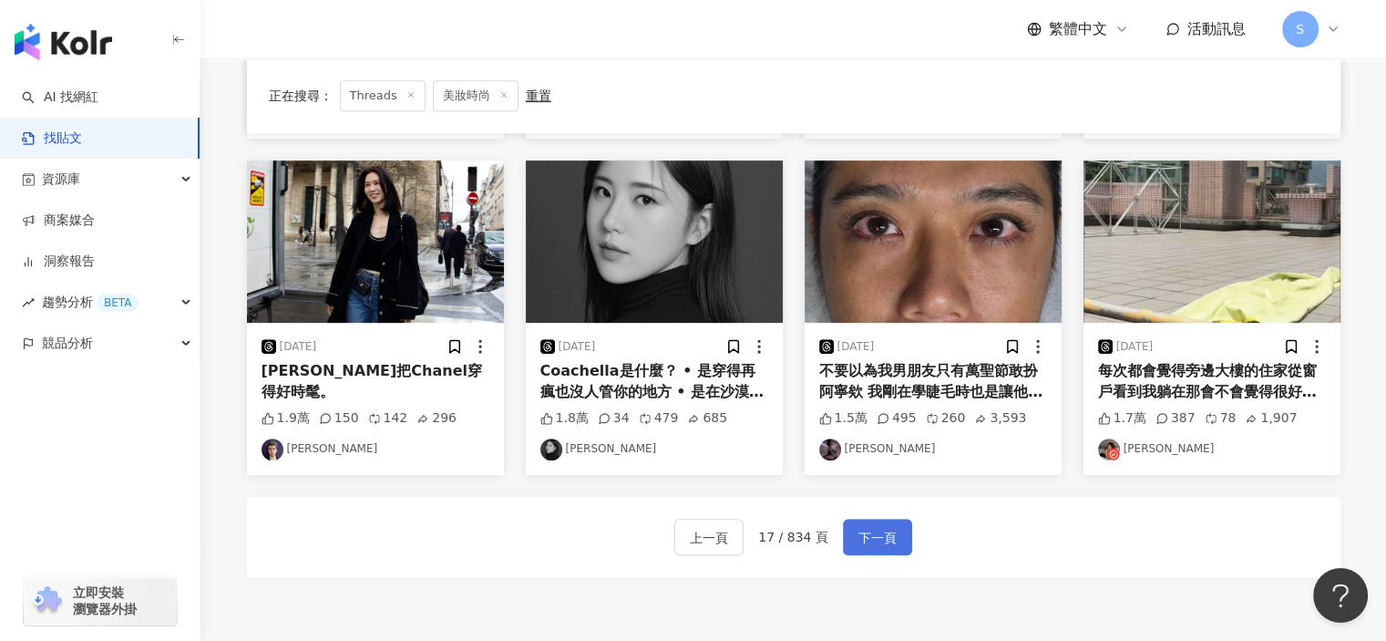
click at [883, 536] on span "下一頁" at bounding box center [878, 538] width 38 height 22
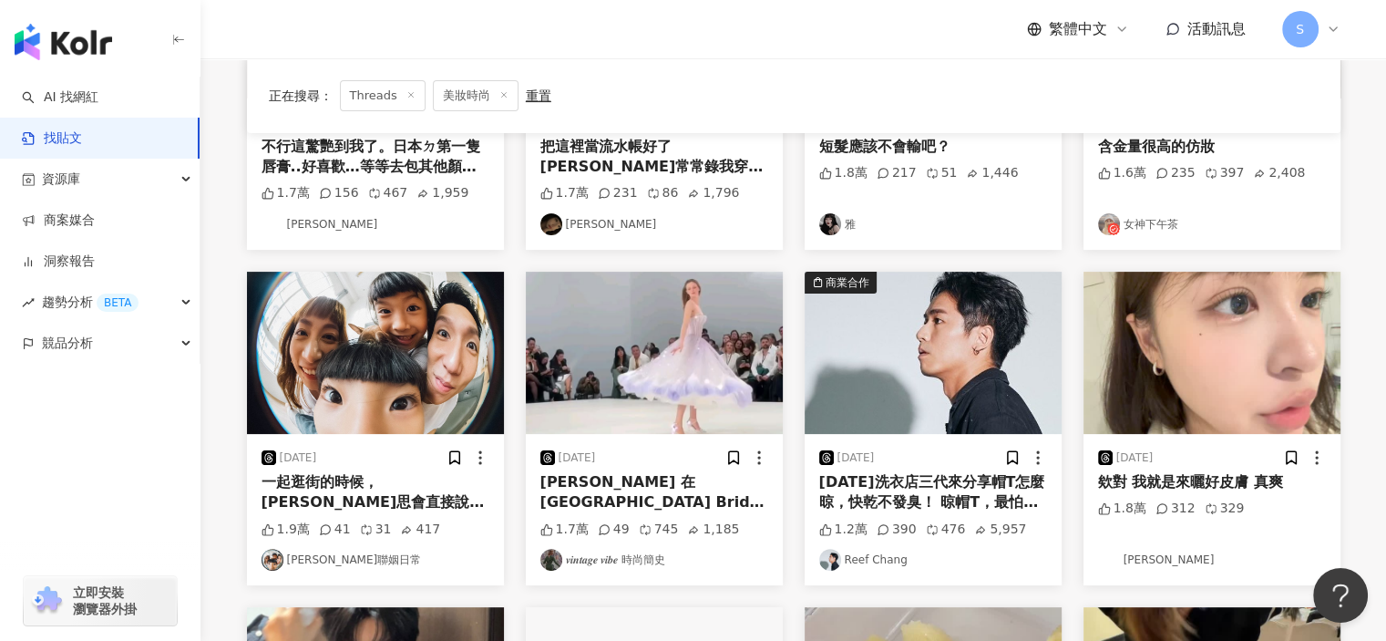
scroll to position [368, 0]
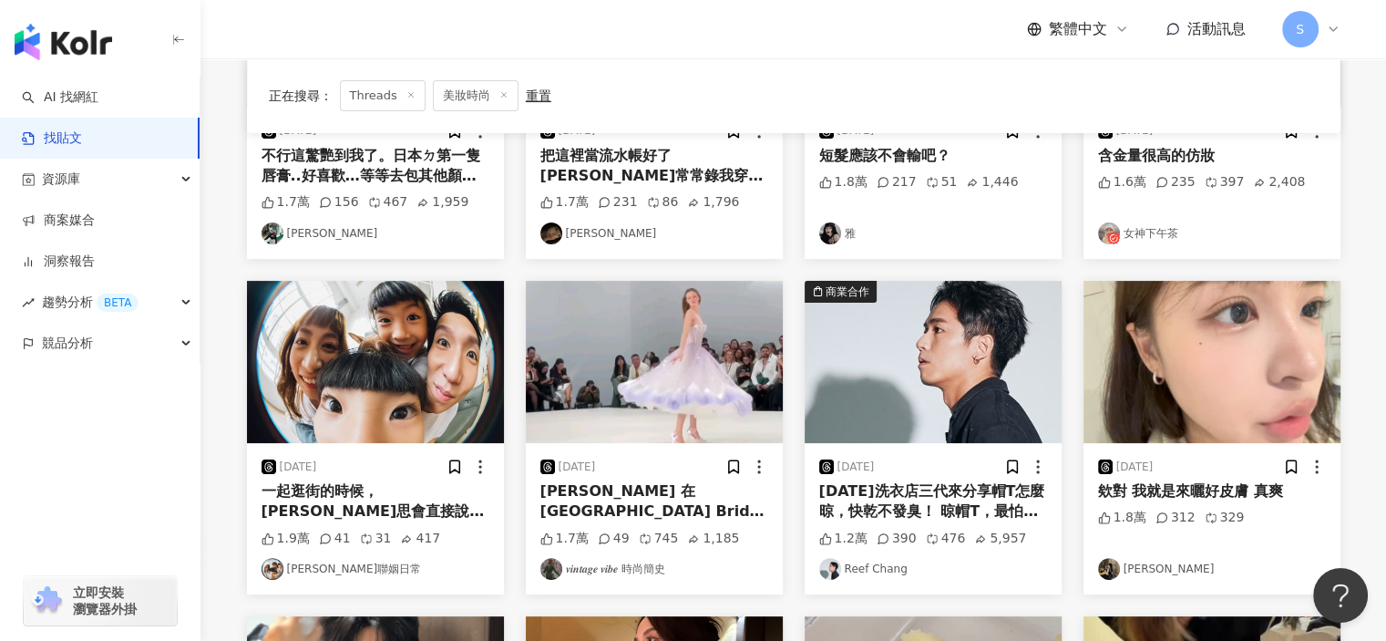
click at [1215, 418] on img "button" at bounding box center [1212, 362] width 257 height 162
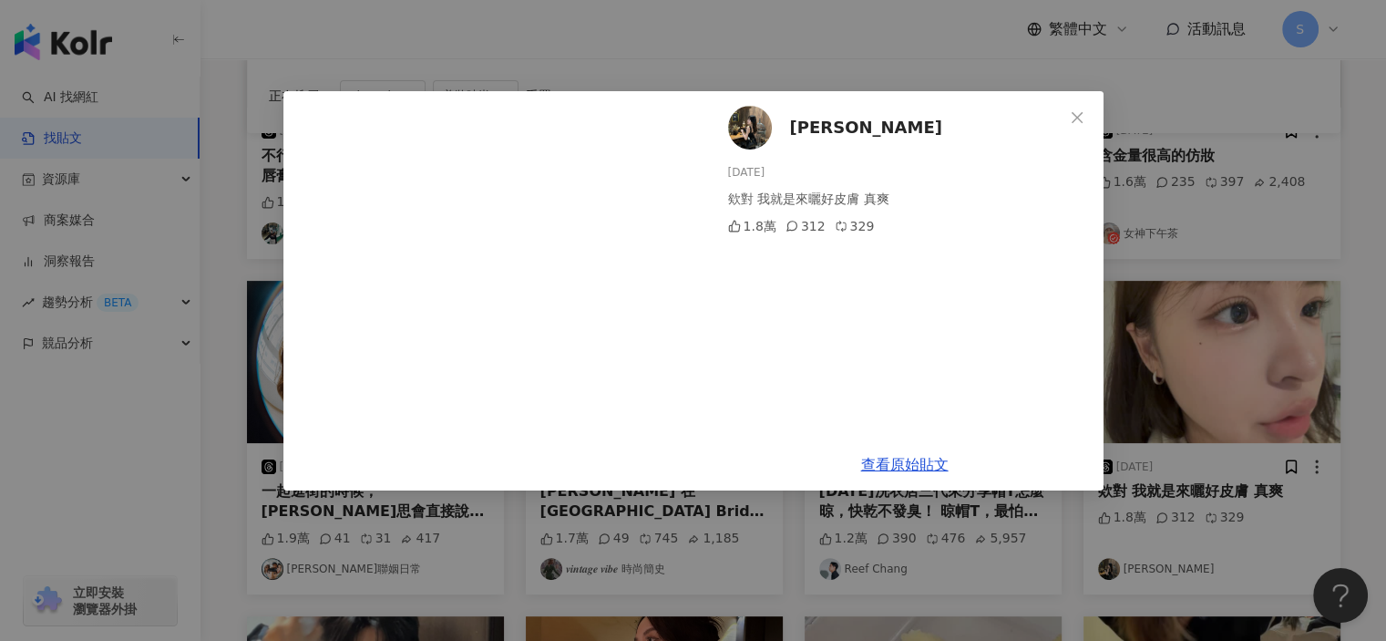
click at [1236, 283] on div "李優 2024/6/18 欸對 我就是來曬好皮膚 真爽 1.8萬 312 329 查看原始貼文" at bounding box center [693, 320] width 1386 height 641
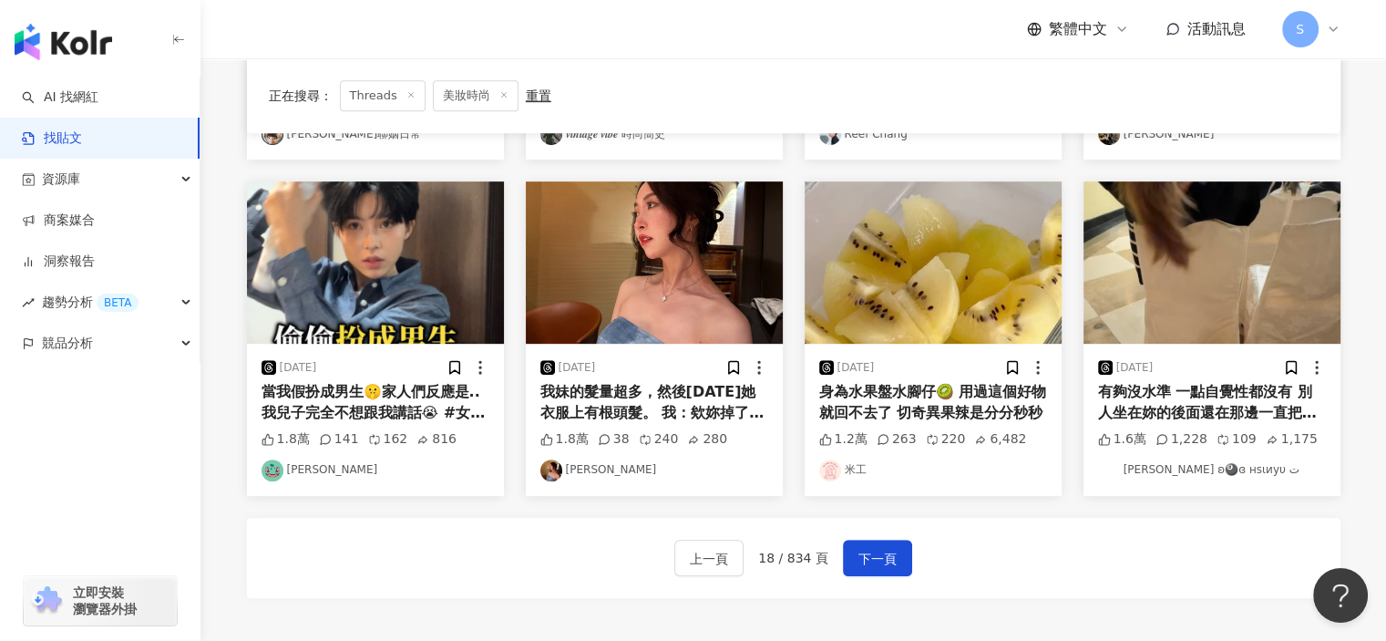
scroll to position [915, 0]
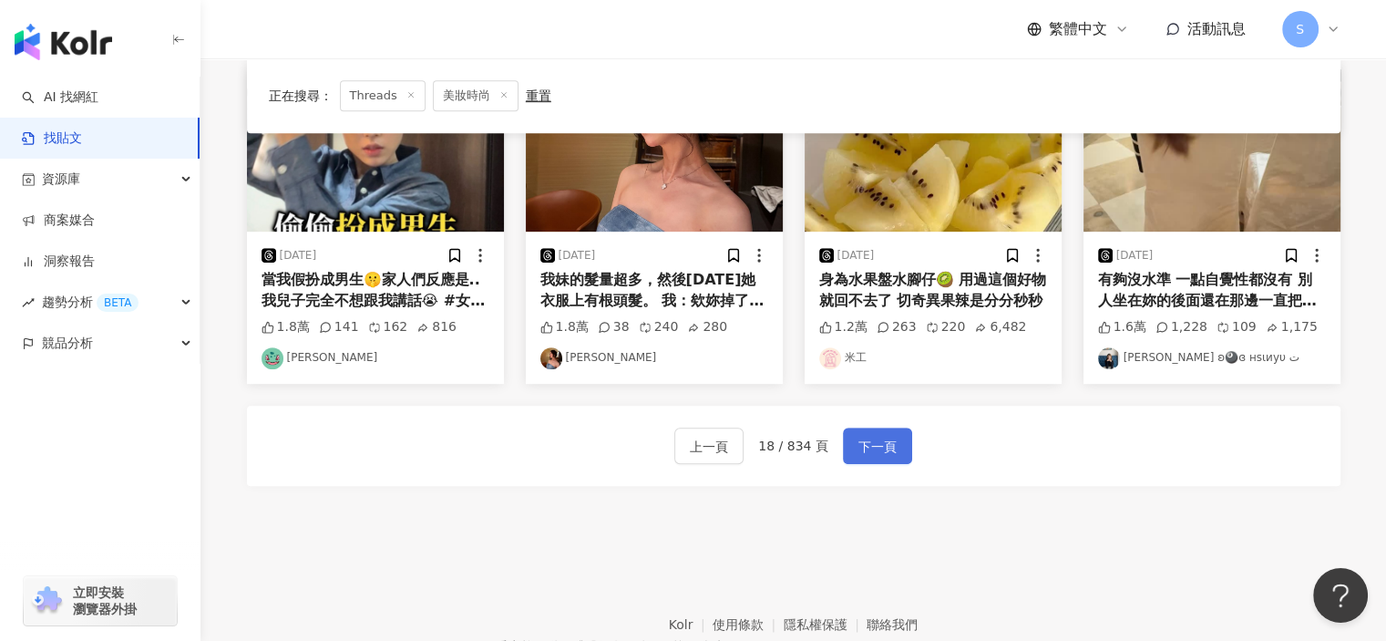
click at [893, 440] on button "下一頁" at bounding box center [877, 446] width 69 height 36
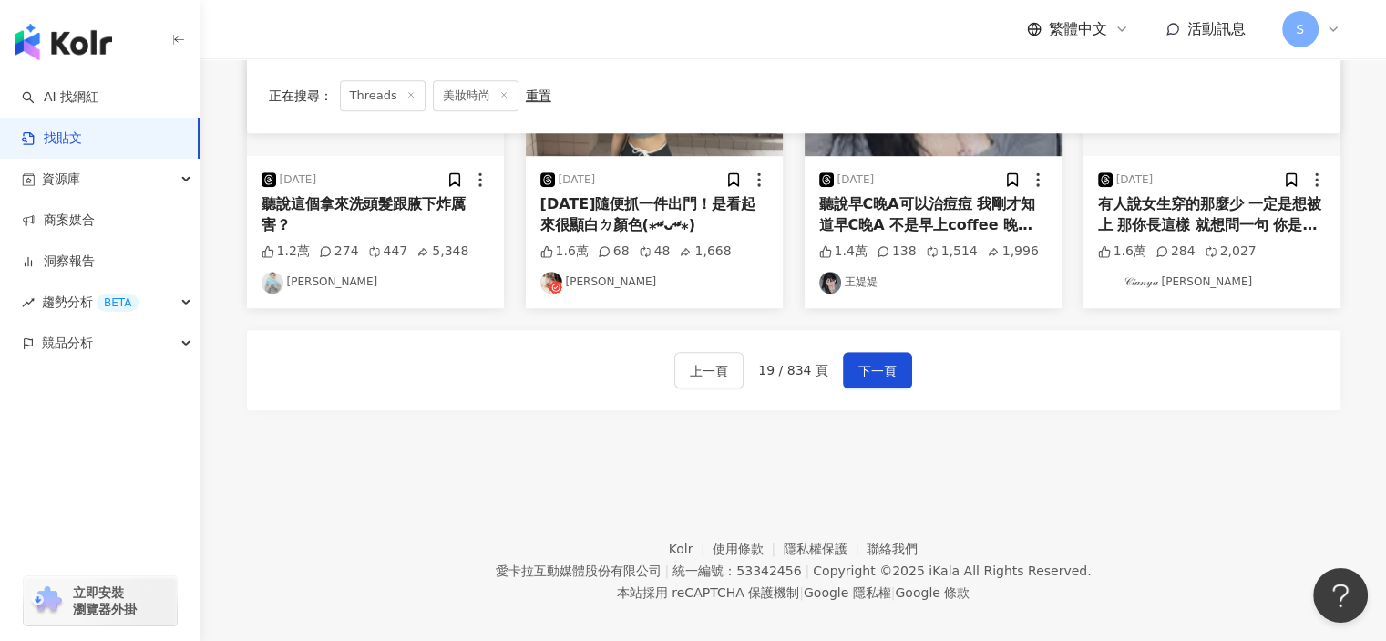
scroll to position [1006, 0]
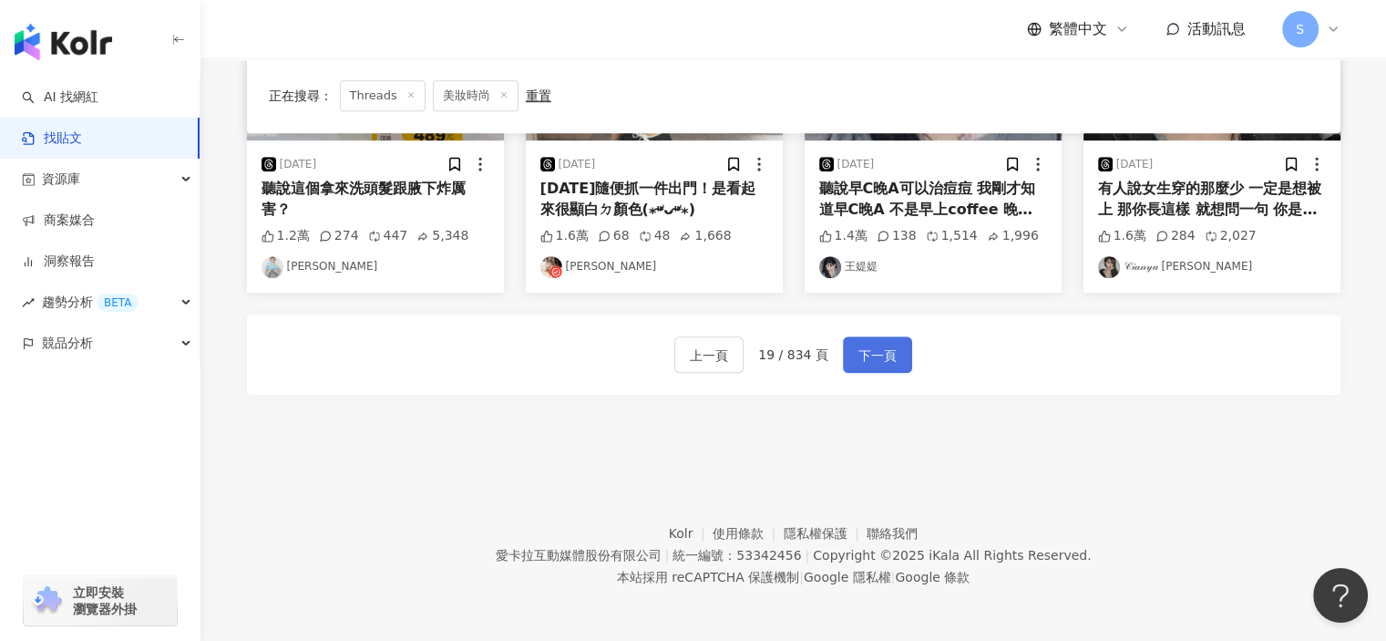
click at [872, 355] on span "下一頁" at bounding box center [878, 356] width 38 height 22
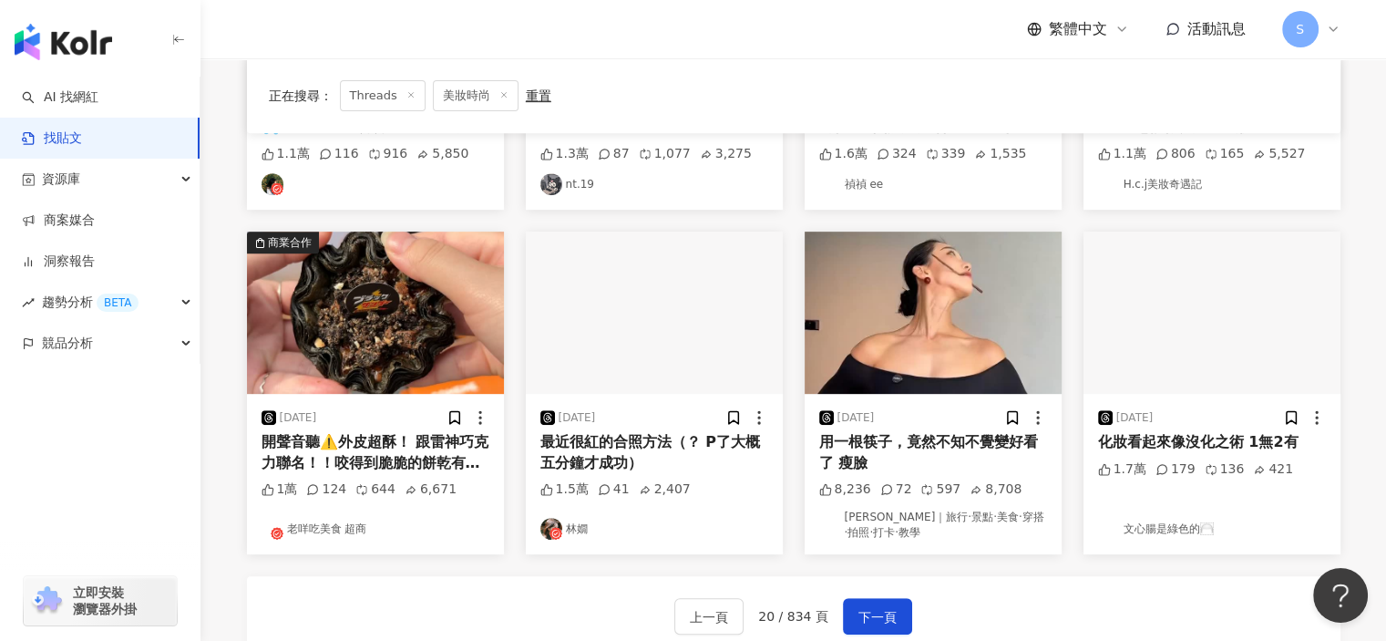
scroll to position [742, 0]
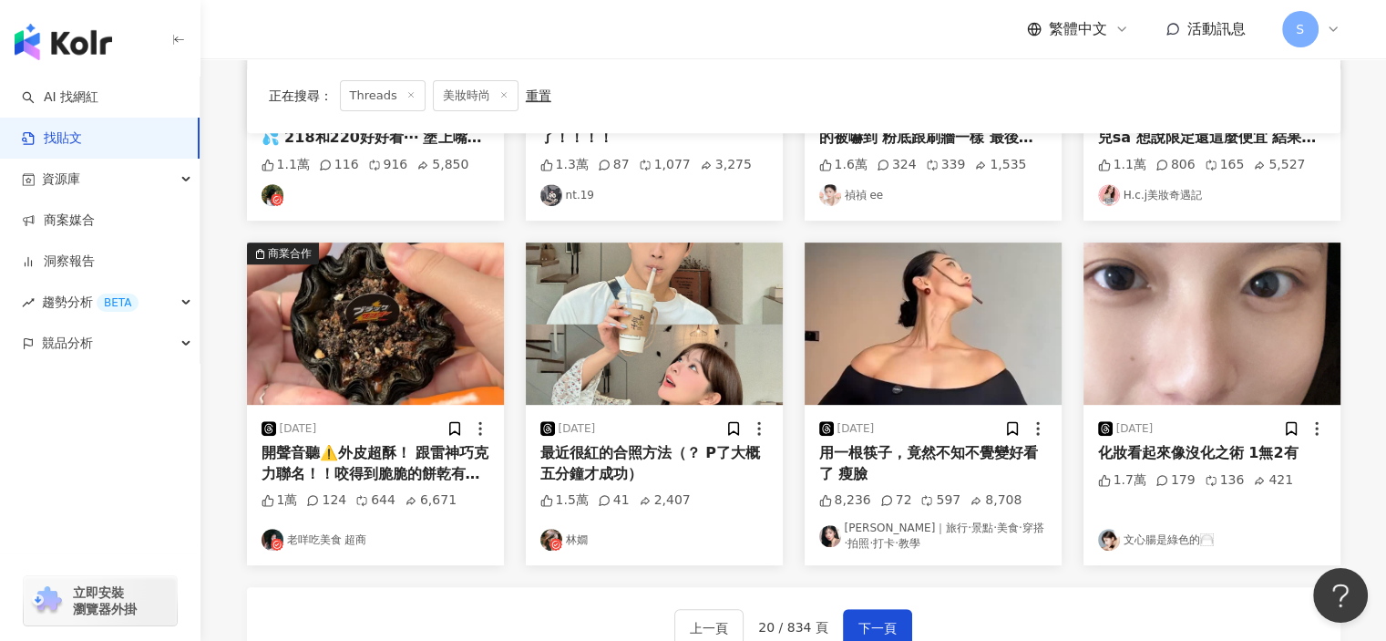
click at [1214, 314] on img "button" at bounding box center [1212, 323] width 257 height 162
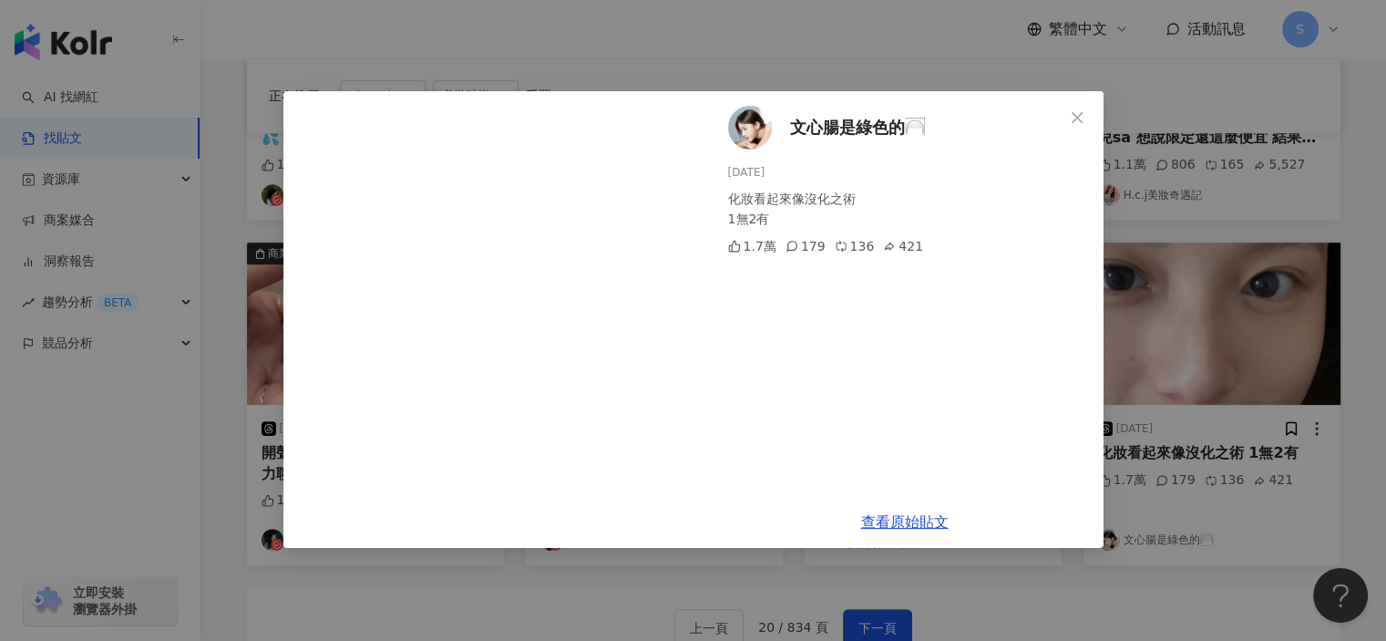
click at [1206, 175] on div "文心腸是綠色的🦳 2025/8/11 化妝看起來像沒化之術 1無2有 1.7萬 179 136 421 查看原始貼文" at bounding box center [693, 320] width 1386 height 641
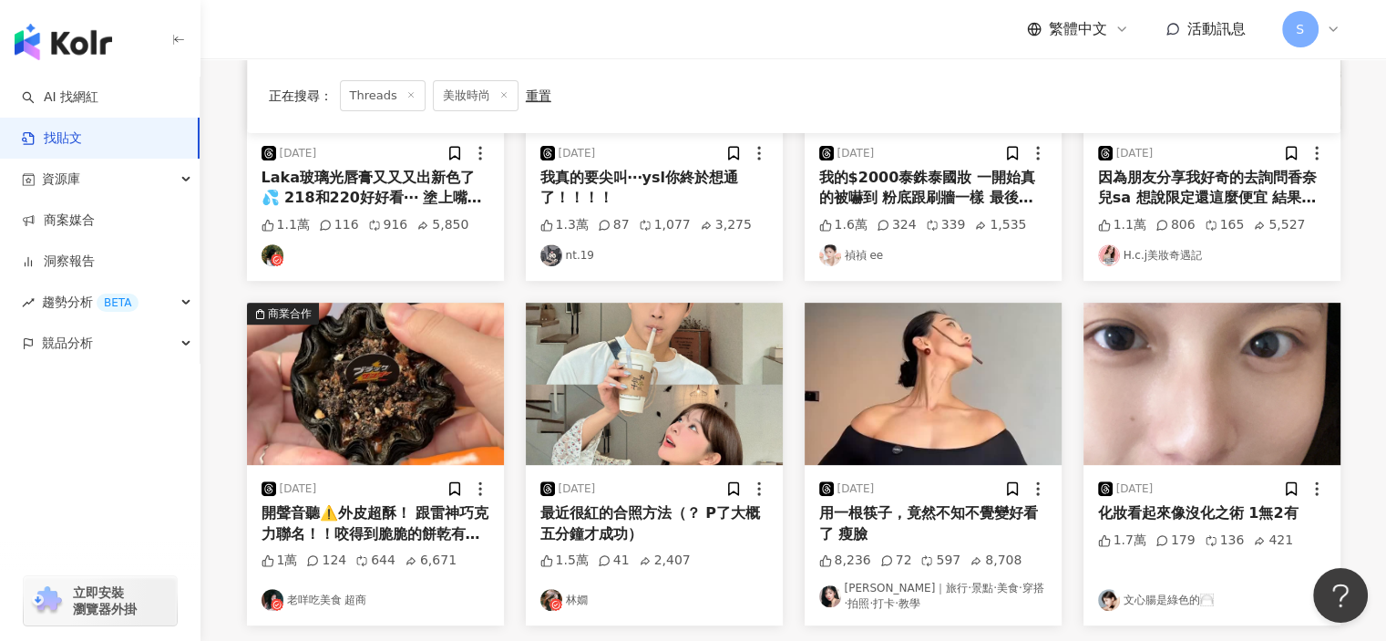
scroll to position [924, 0]
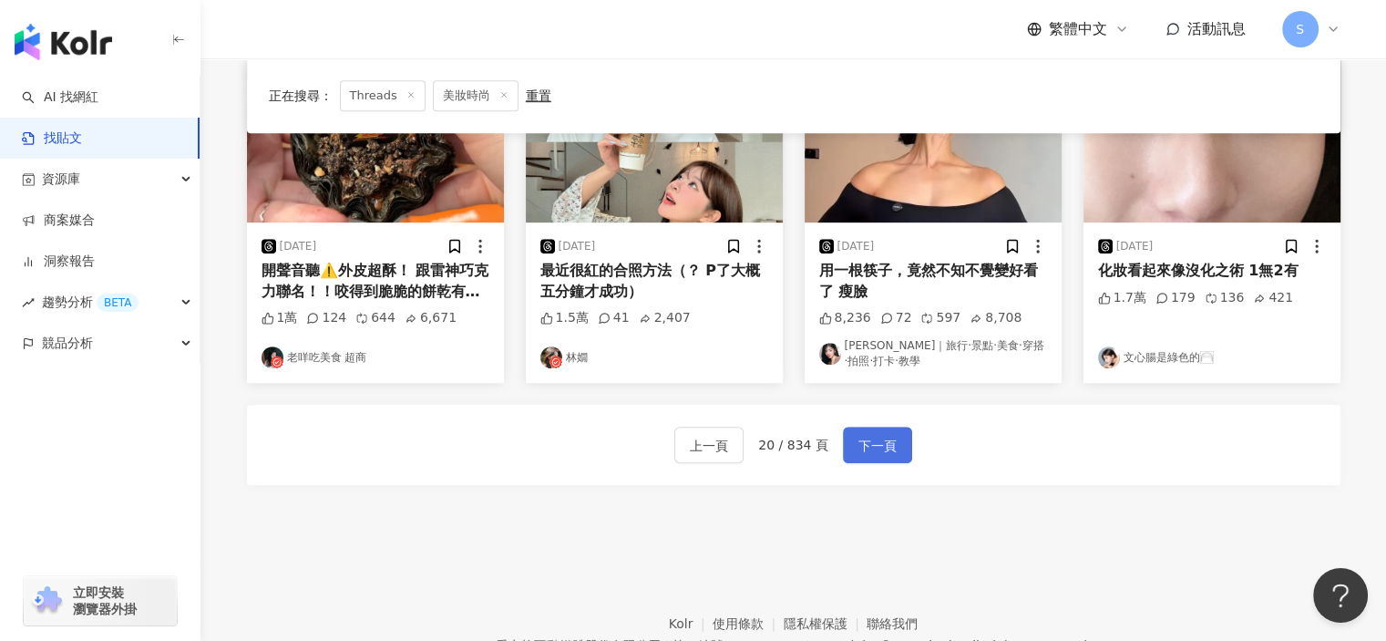
click at [870, 440] on span "下一頁" at bounding box center [878, 446] width 38 height 22
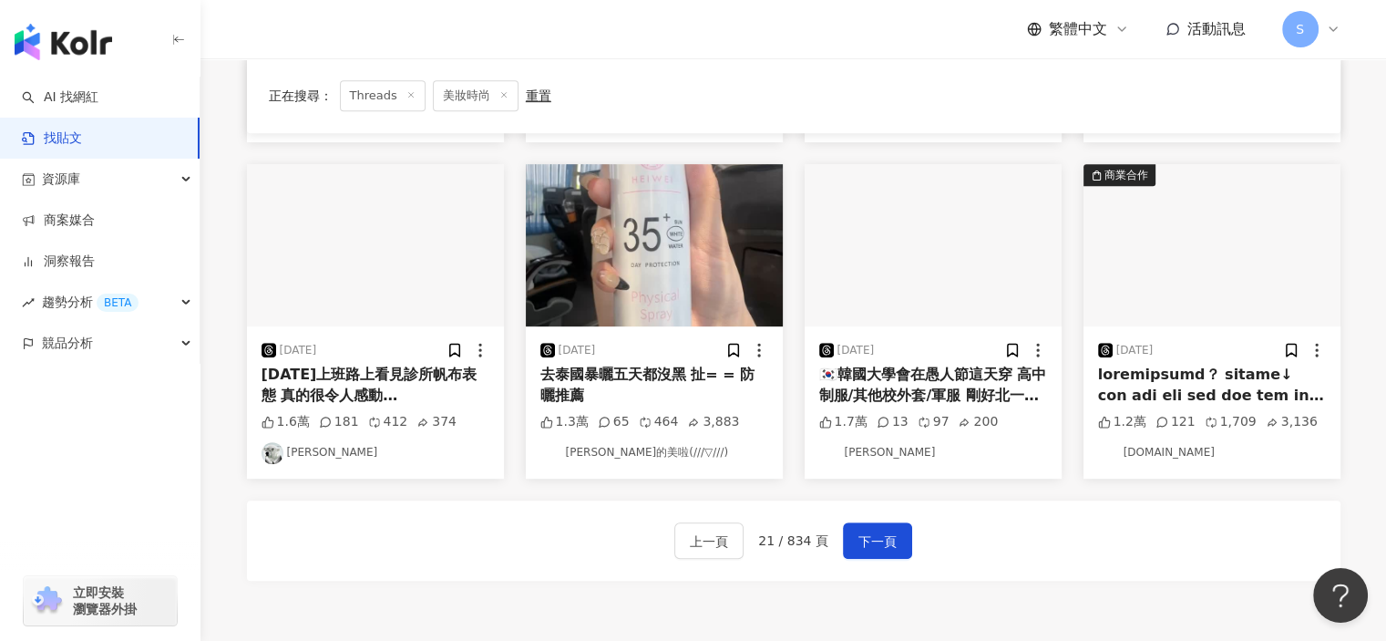
scroll to position [1003, 0]
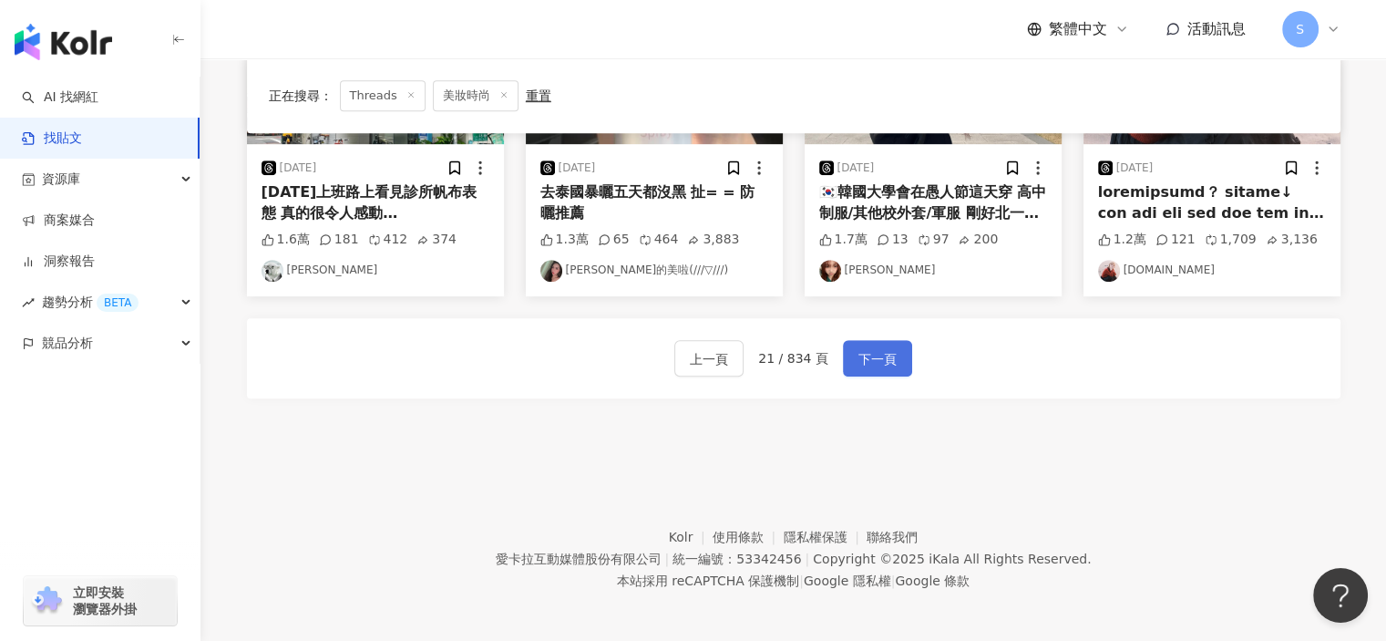
click at [891, 352] on span "下一頁" at bounding box center [878, 359] width 38 height 22
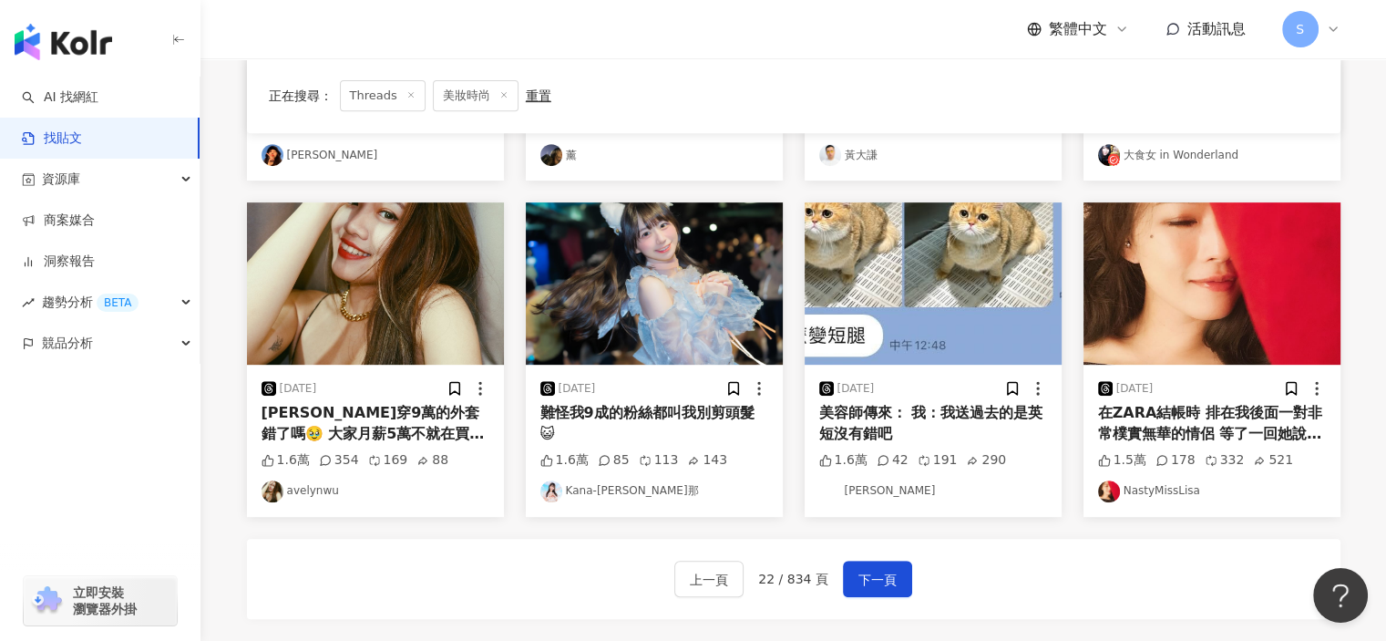
scroll to position [912, 0]
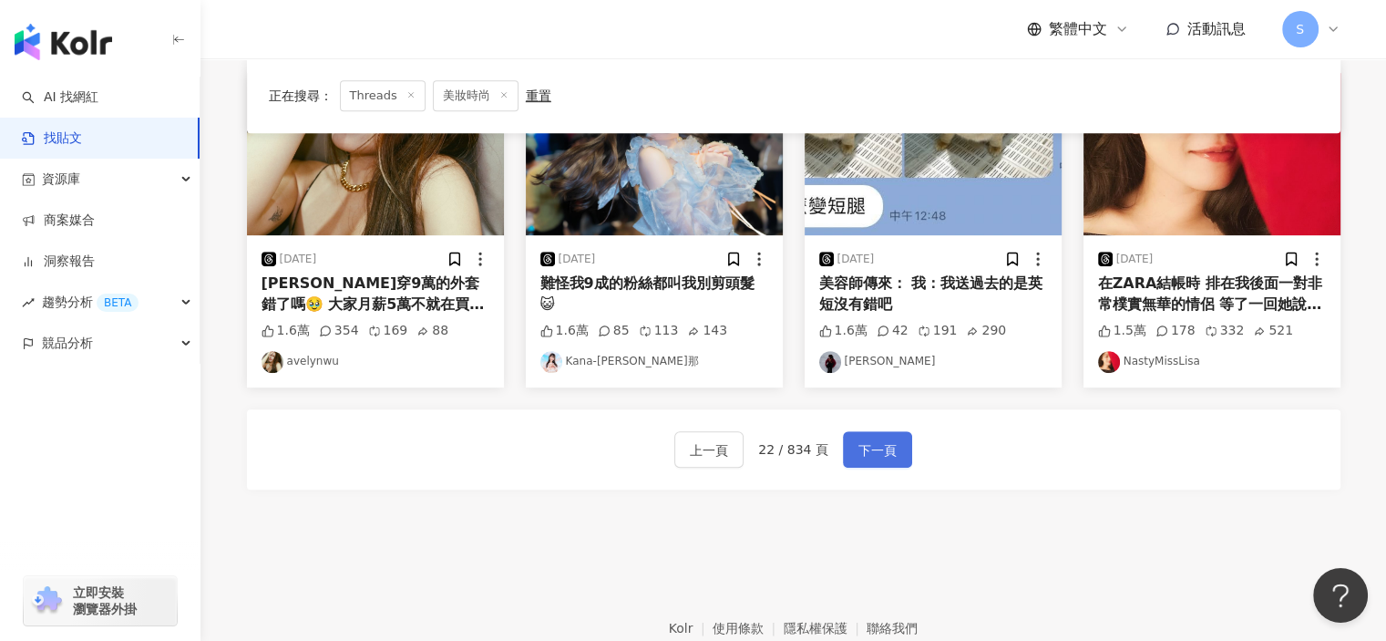
click at [883, 444] on span "下一頁" at bounding box center [878, 450] width 38 height 22
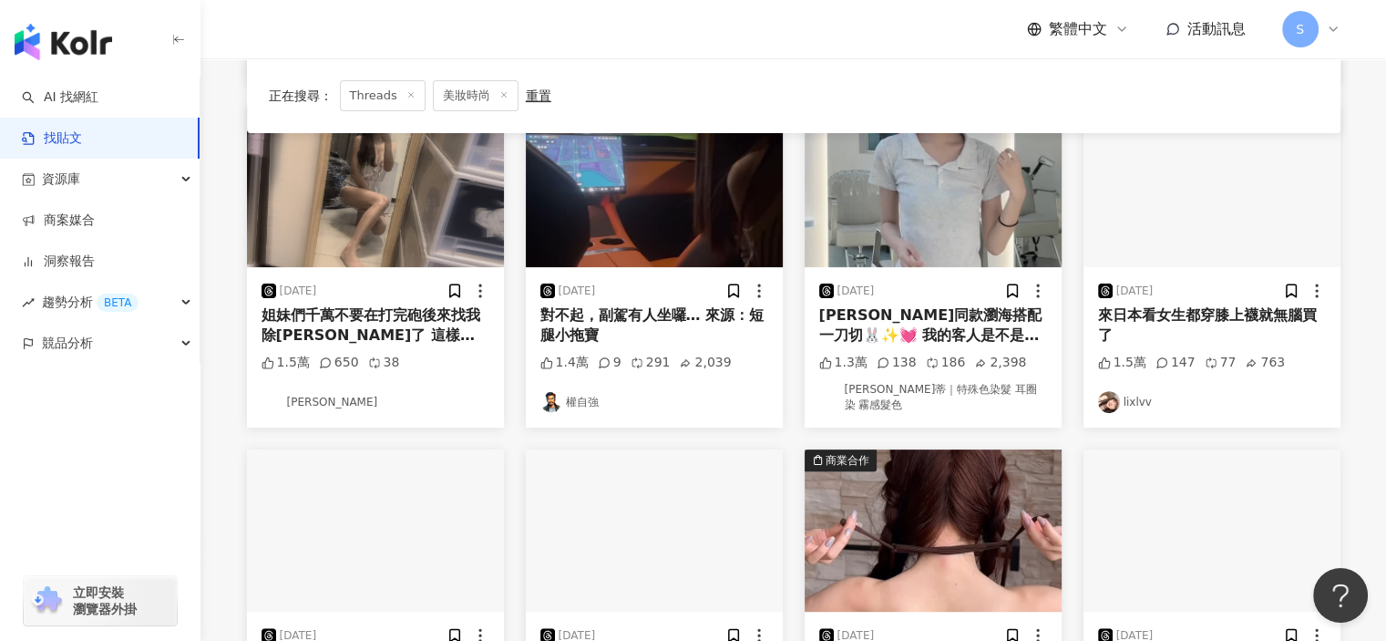
scroll to position [729, 0]
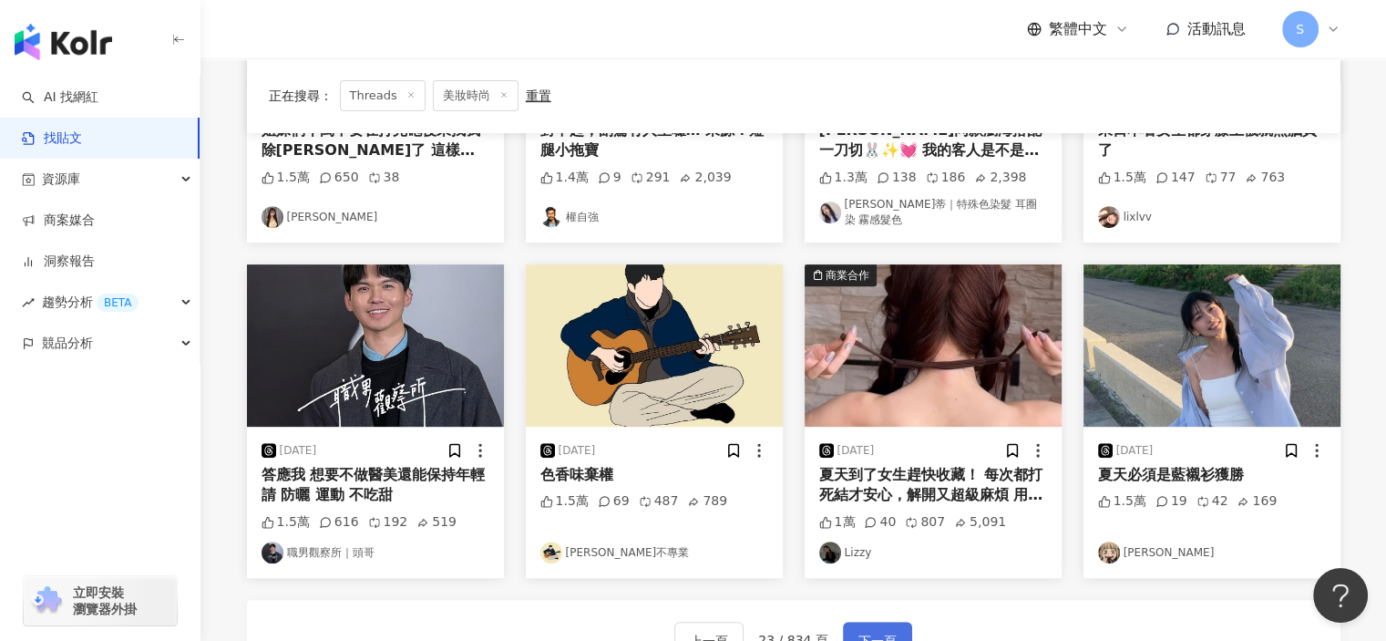
click at [866, 622] on button "下一頁" at bounding box center [877, 640] width 69 height 36
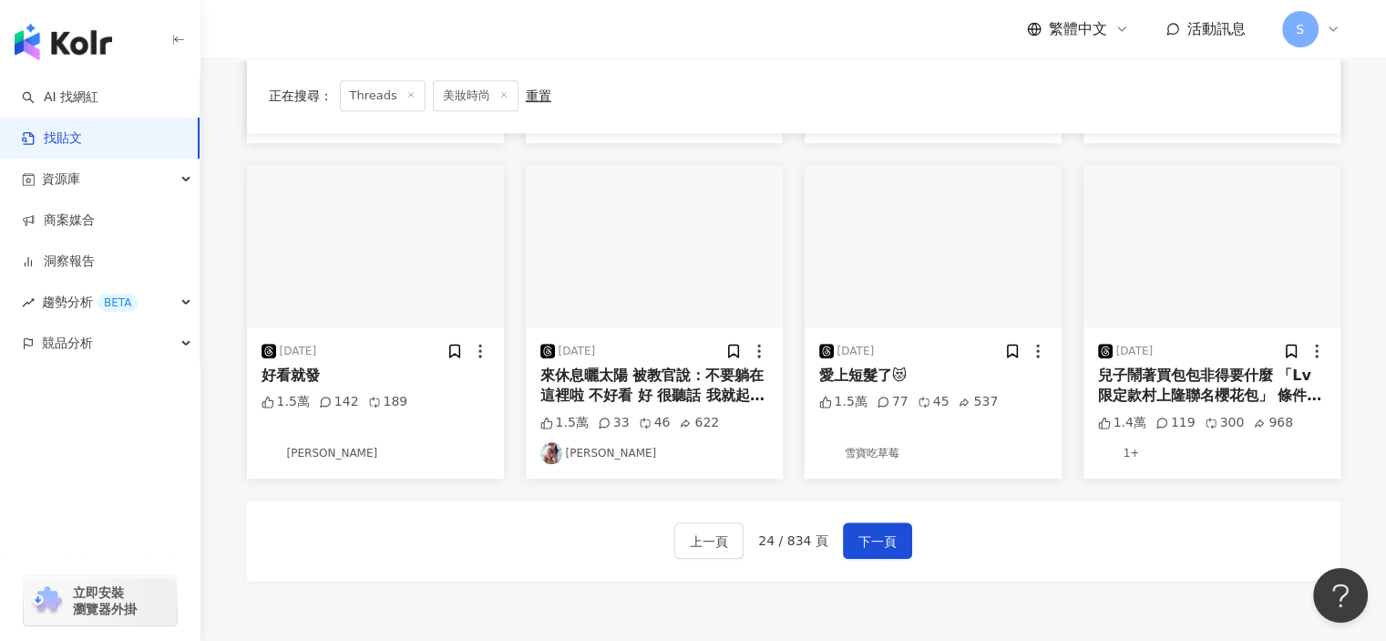
scroll to position [920, 0]
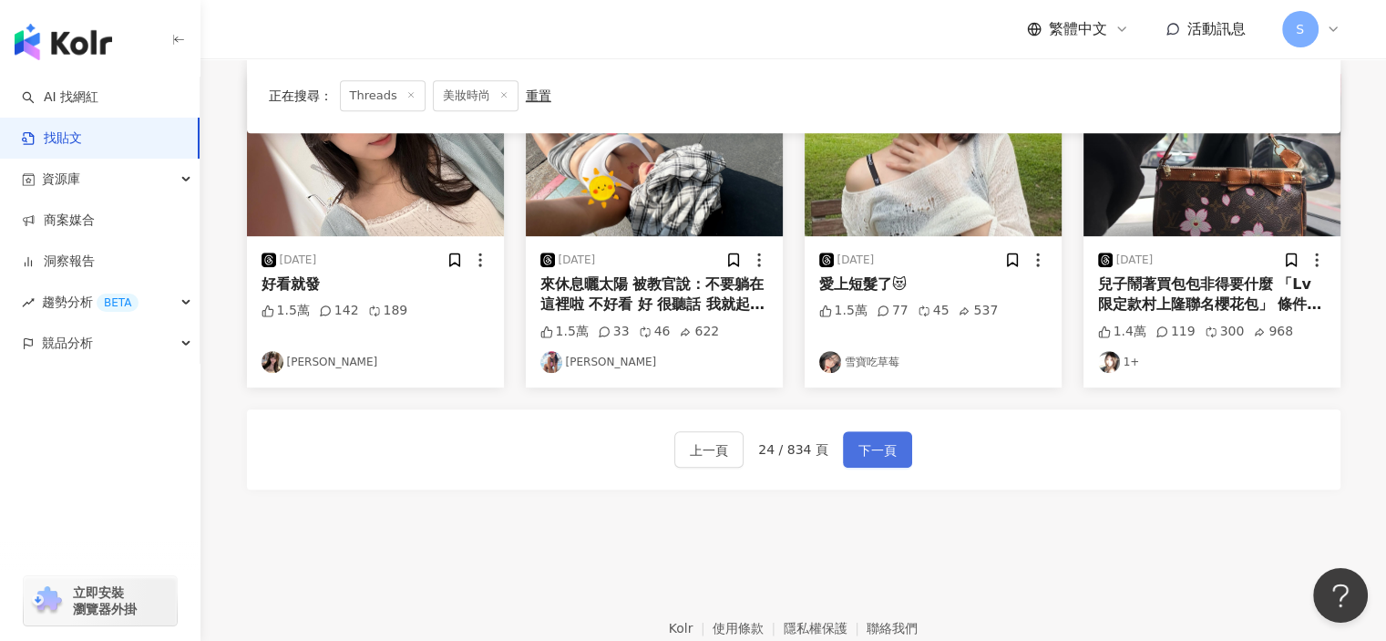
click at [890, 455] on span "下一頁" at bounding box center [878, 450] width 38 height 22
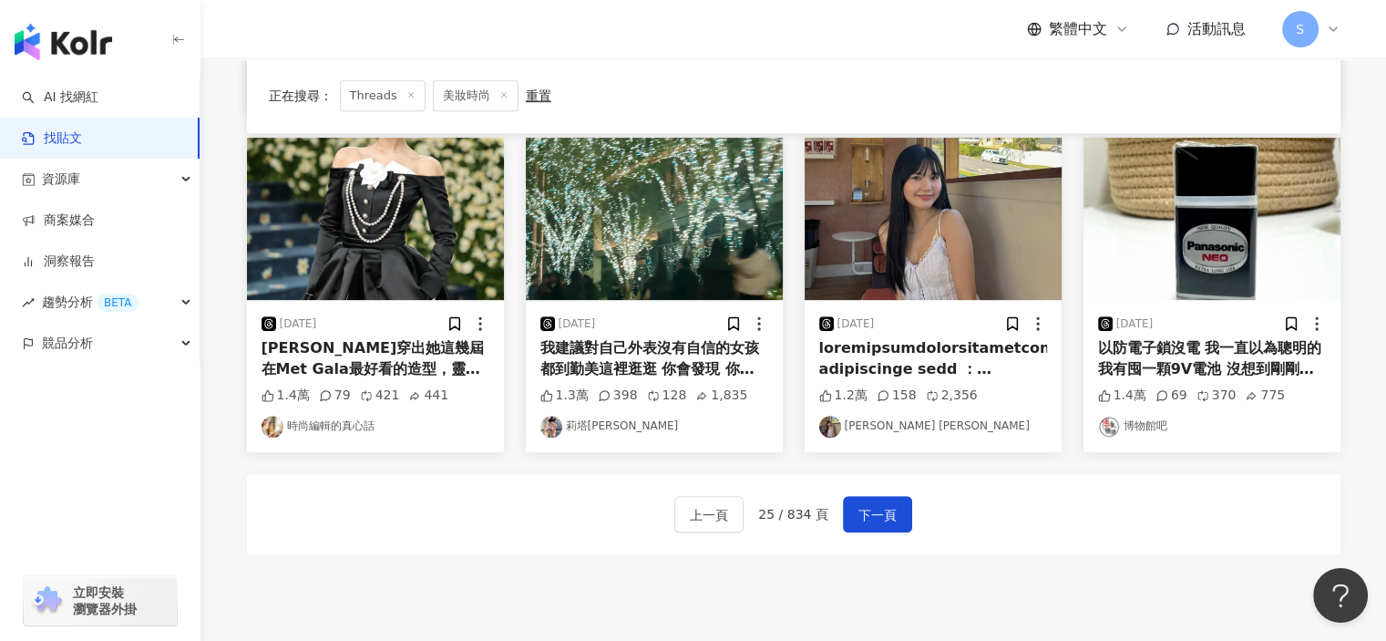
scroll to position [930, 0]
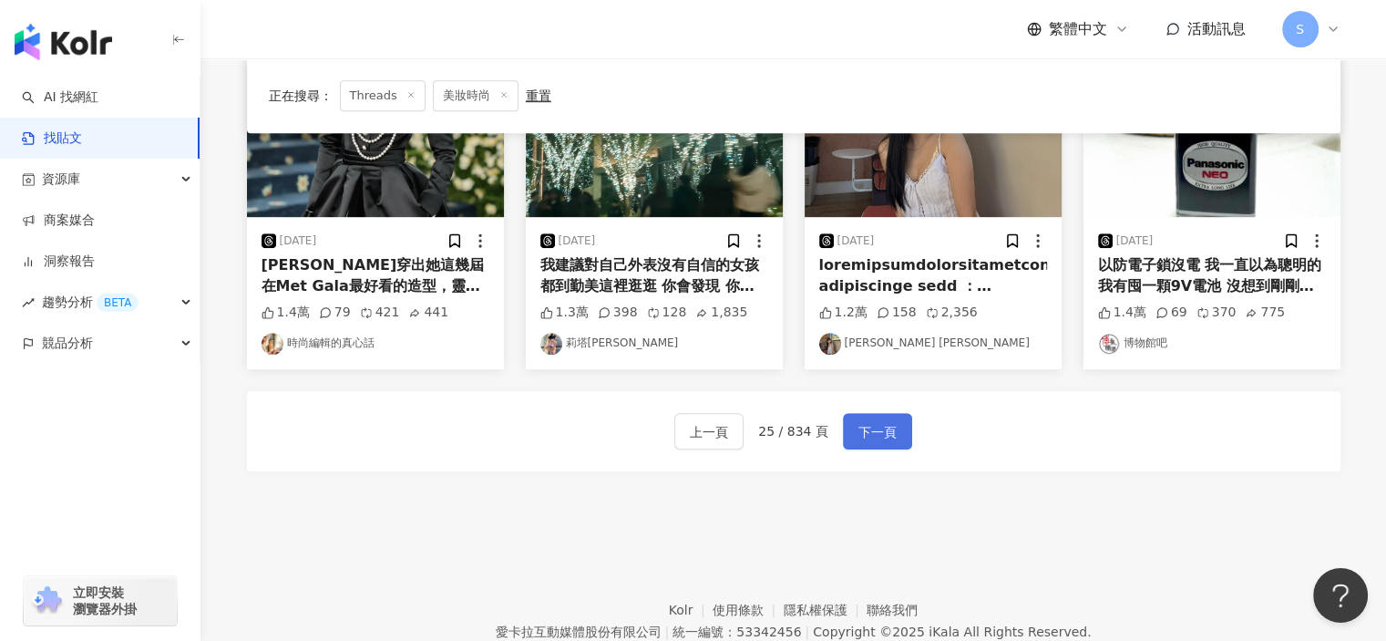
click at [891, 416] on button "下一頁" at bounding box center [877, 431] width 69 height 36
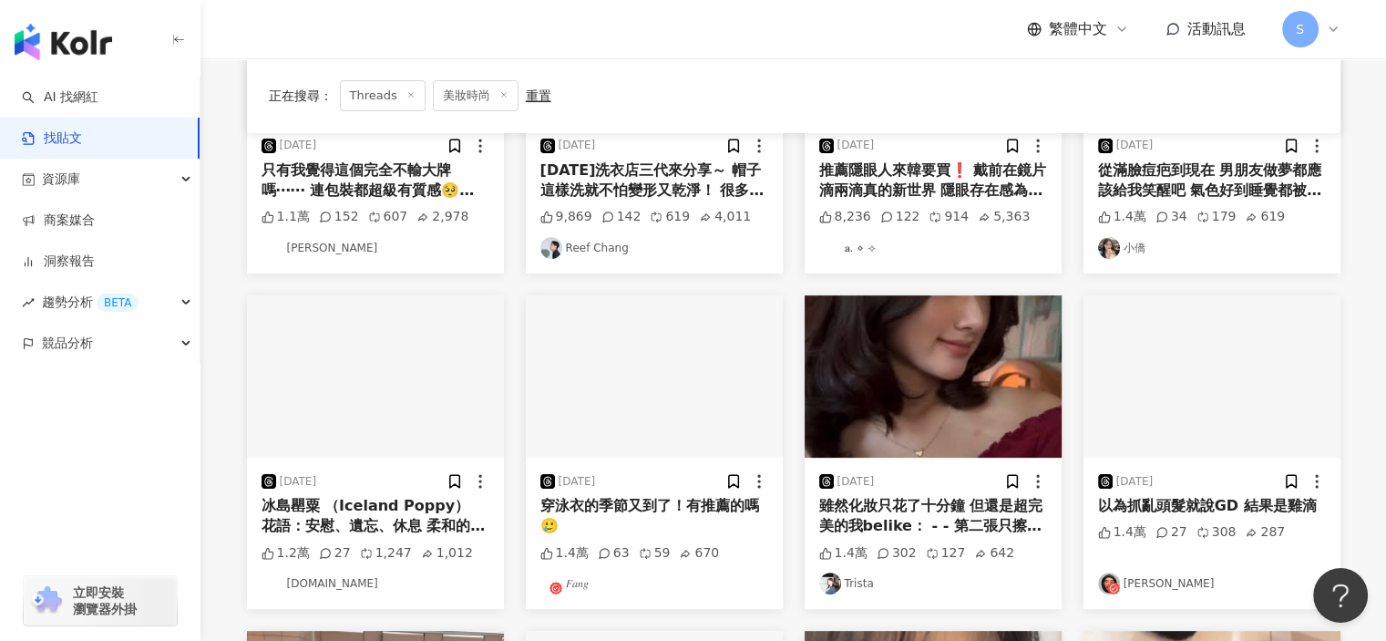
scroll to position [109, 0]
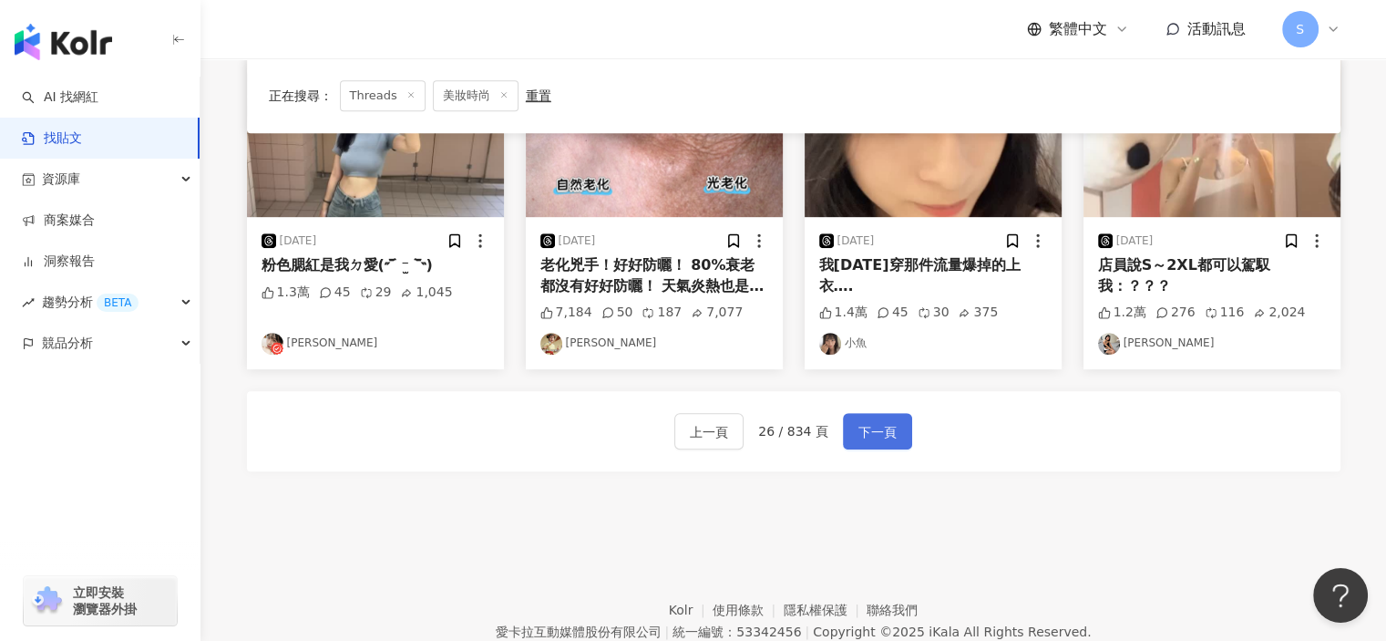
click at [871, 421] on span "下一頁" at bounding box center [878, 432] width 38 height 22
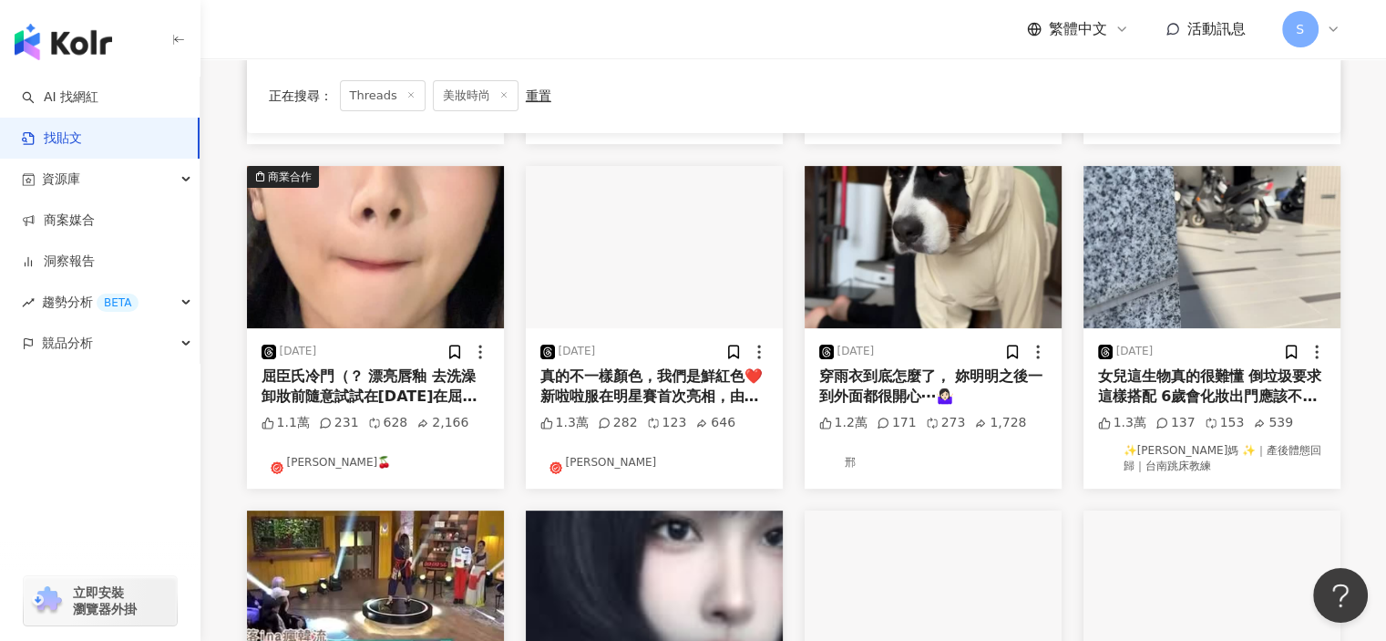
scroll to position [401, 0]
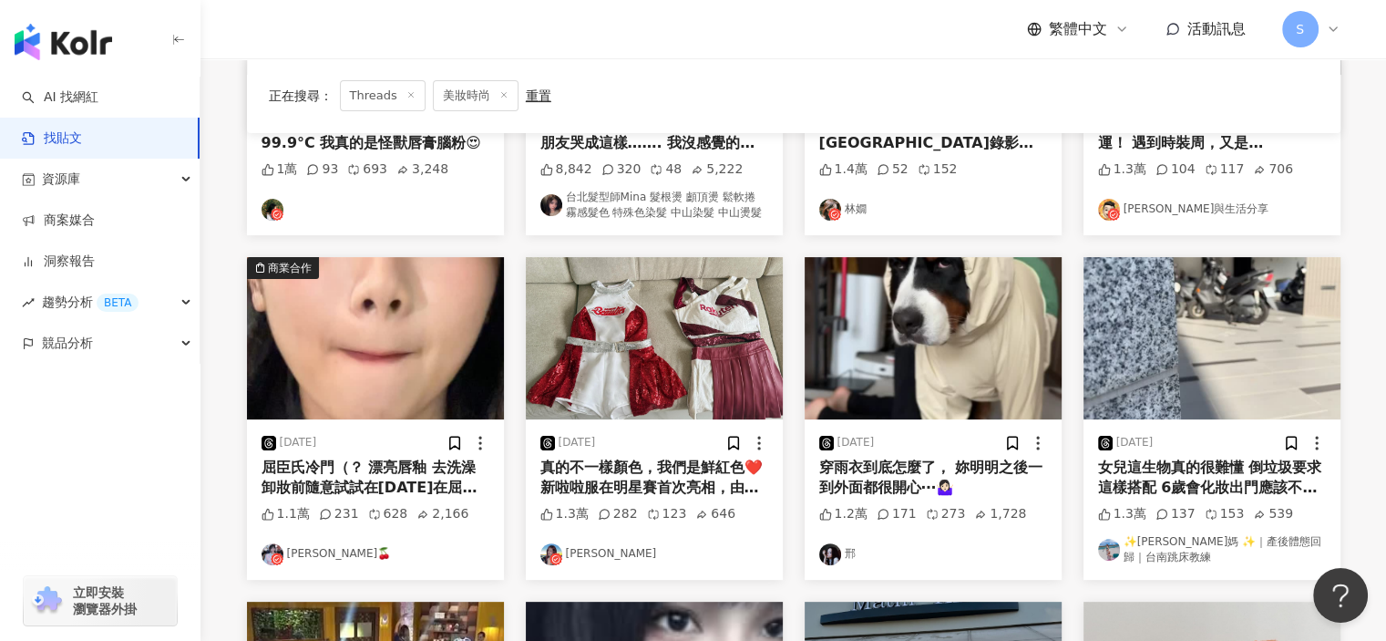
click at [439, 360] on img "button" at bounding box center [375, 338] width 257 height 162
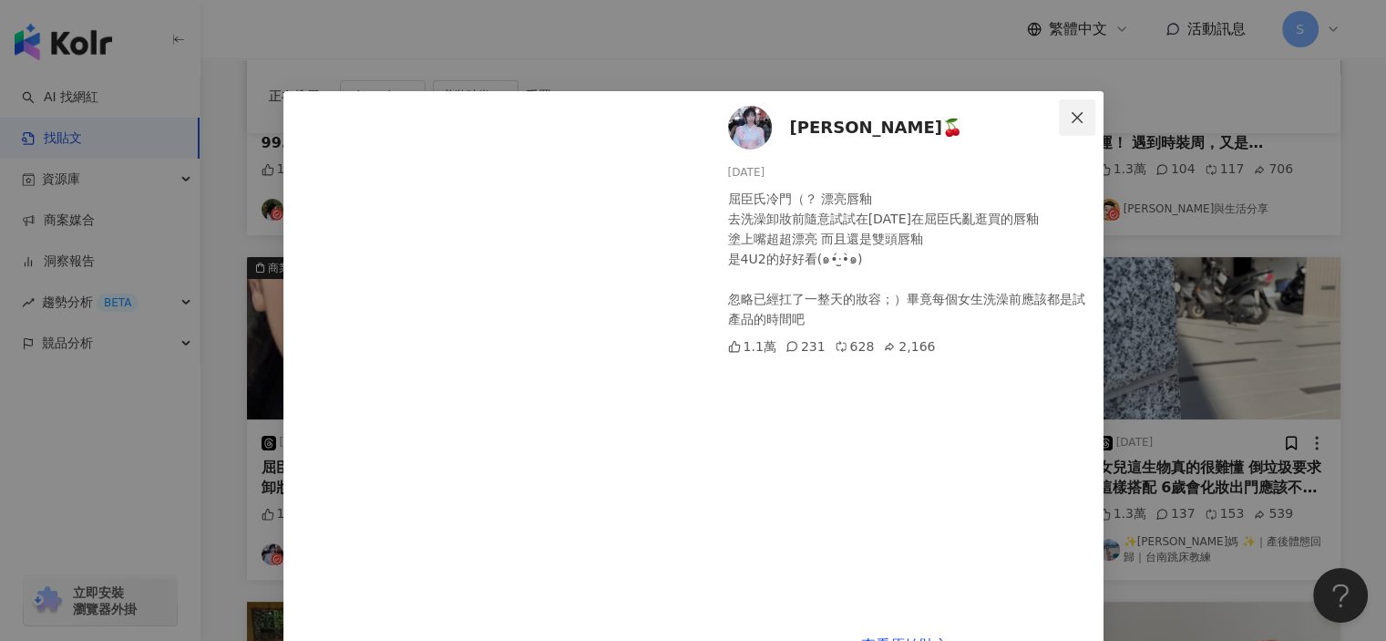
click at [1072, 115] on icon "close" at bounding box center [1077, 116] width 11 height 11
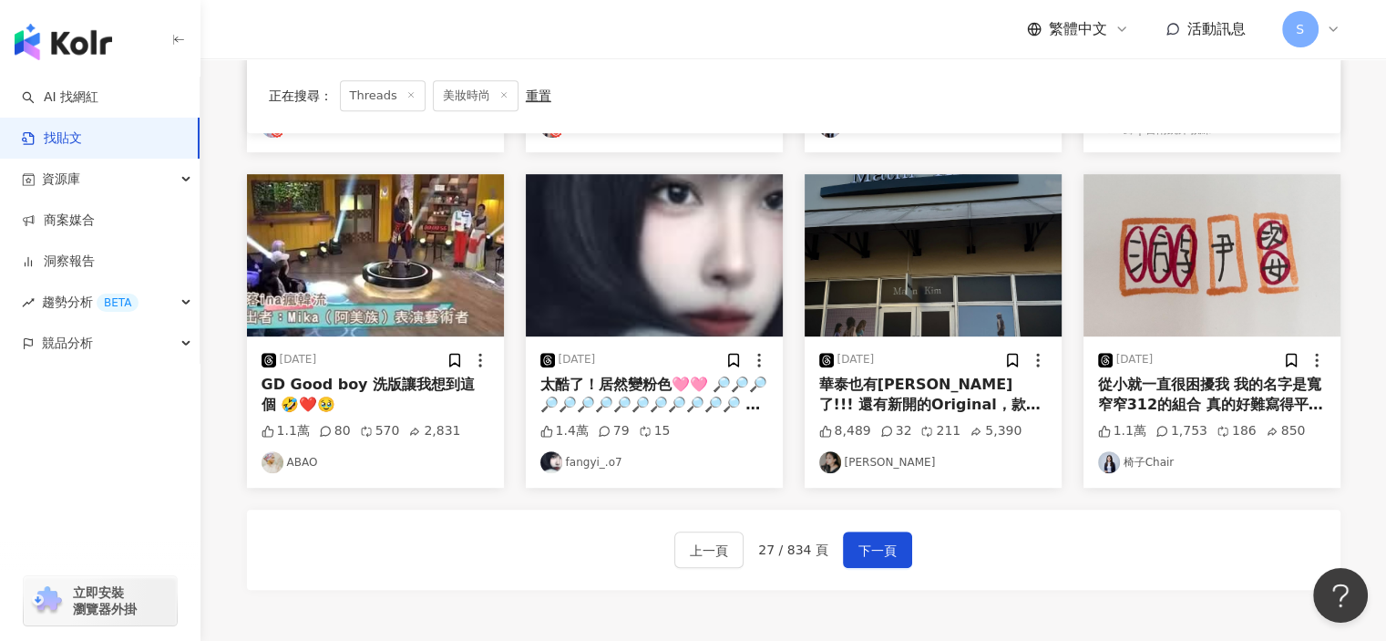
scroll to position [1025, 0]
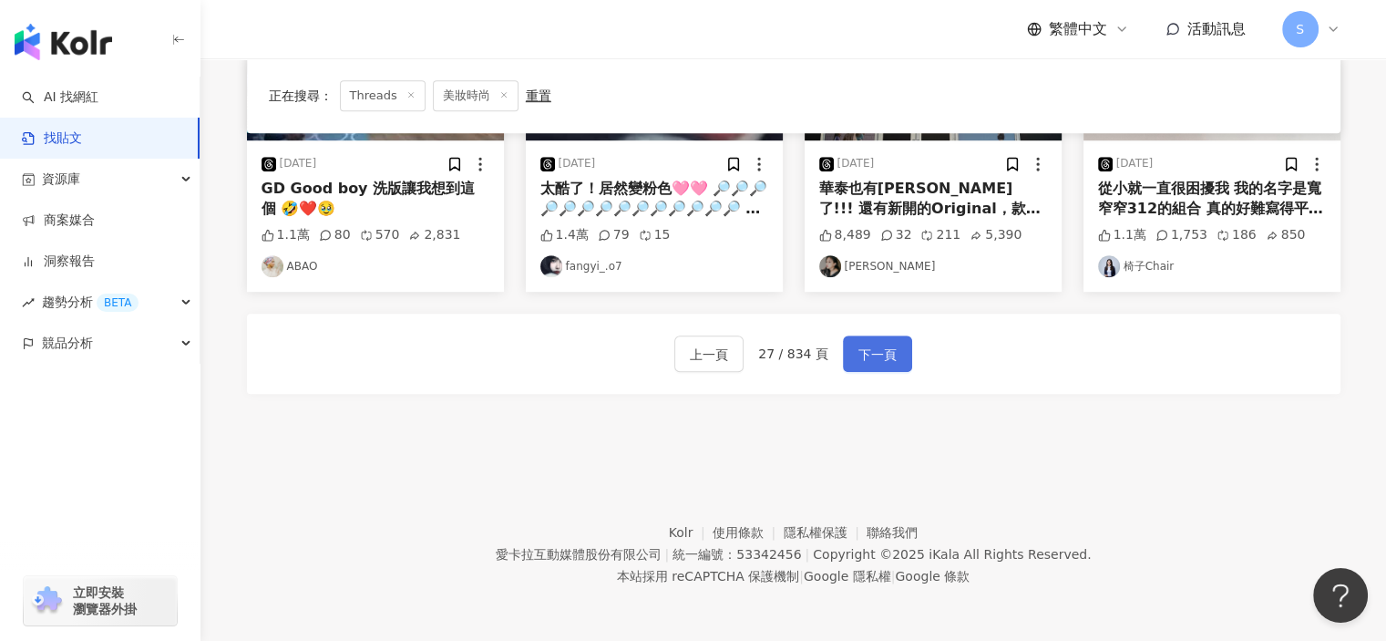
click at [883, 345] on span "下一頁" at bounding box center [878, 355] width 38 height 22
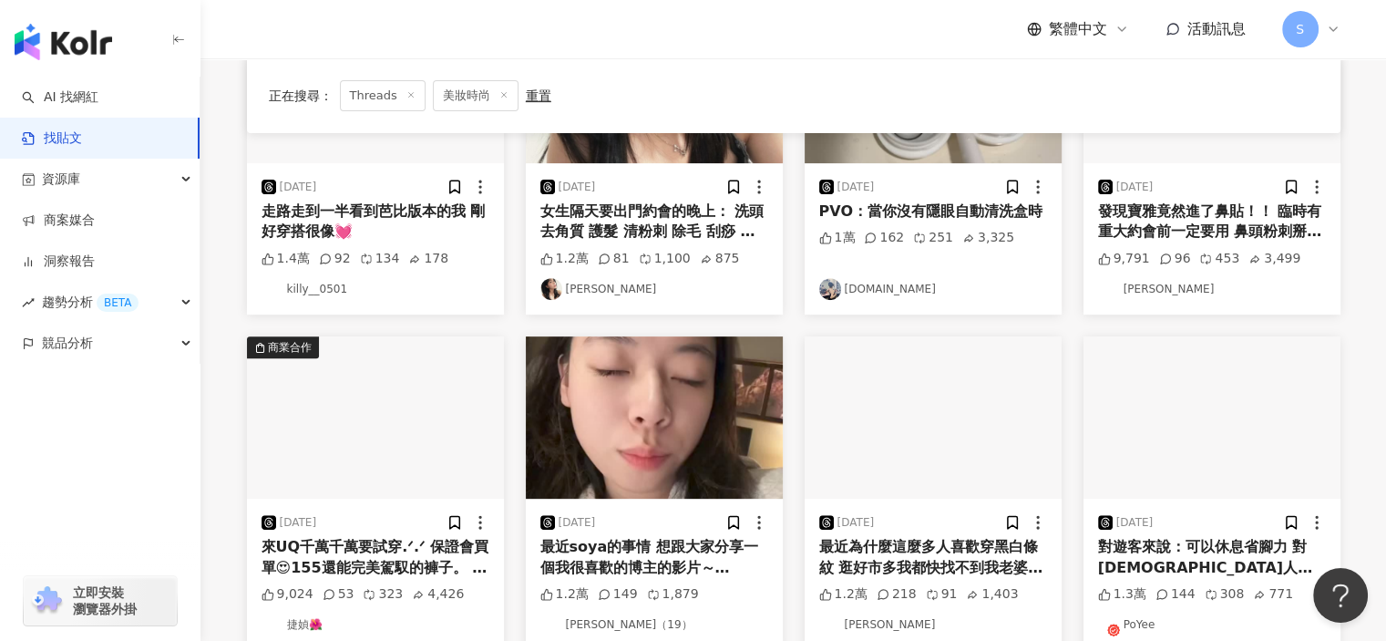
scroll to position [733, 0]
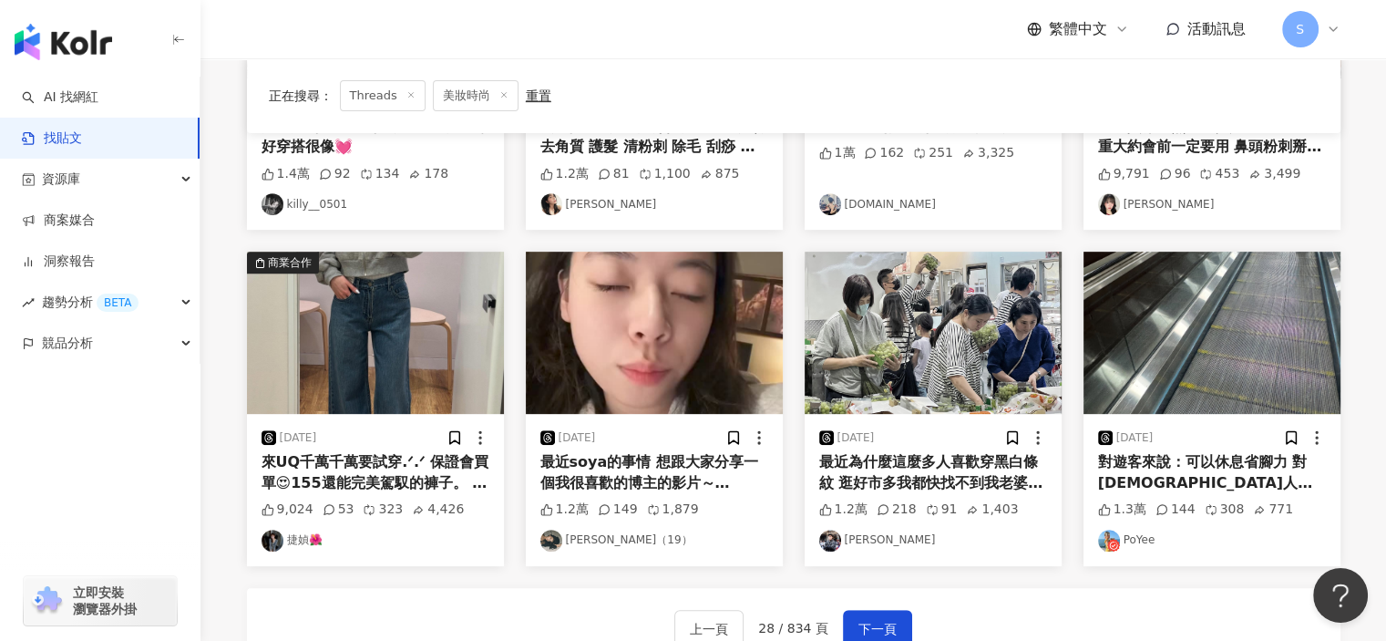
click at [722, 357] on img "button" at bounding box center [654, 333] width 257 height 162
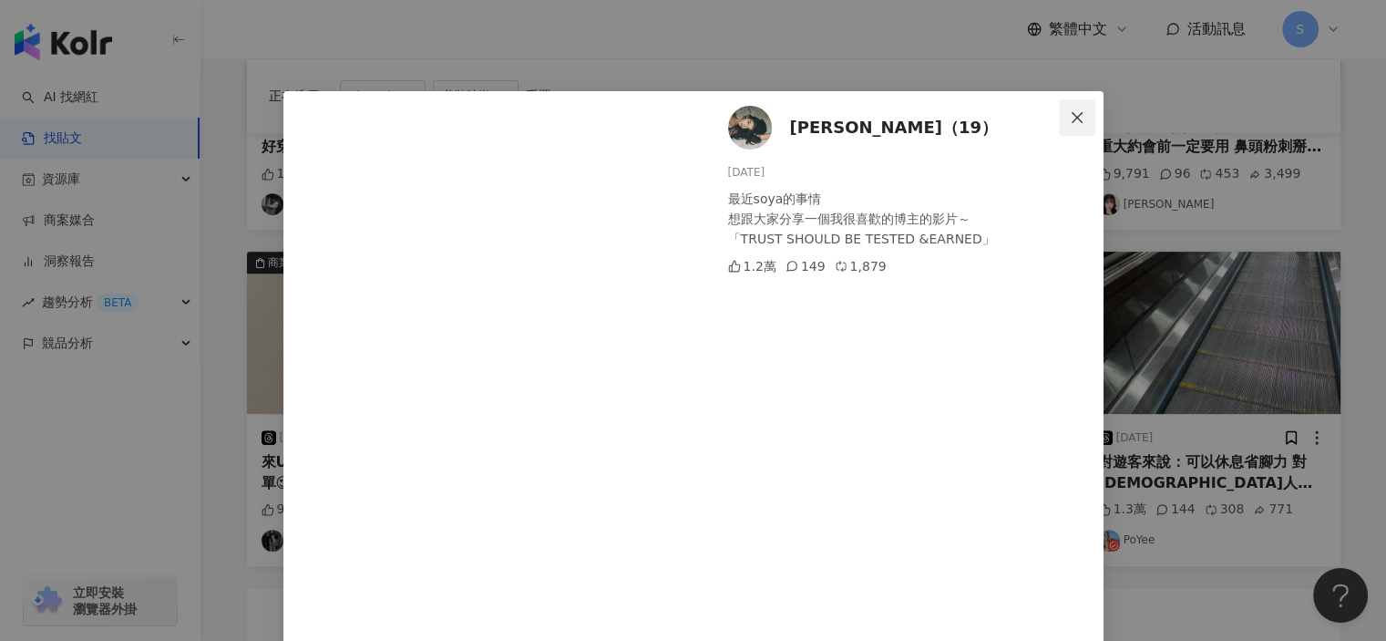
click at [1072, 115] on icon "close" at bounding box center [1077, 116] width 11 height 11
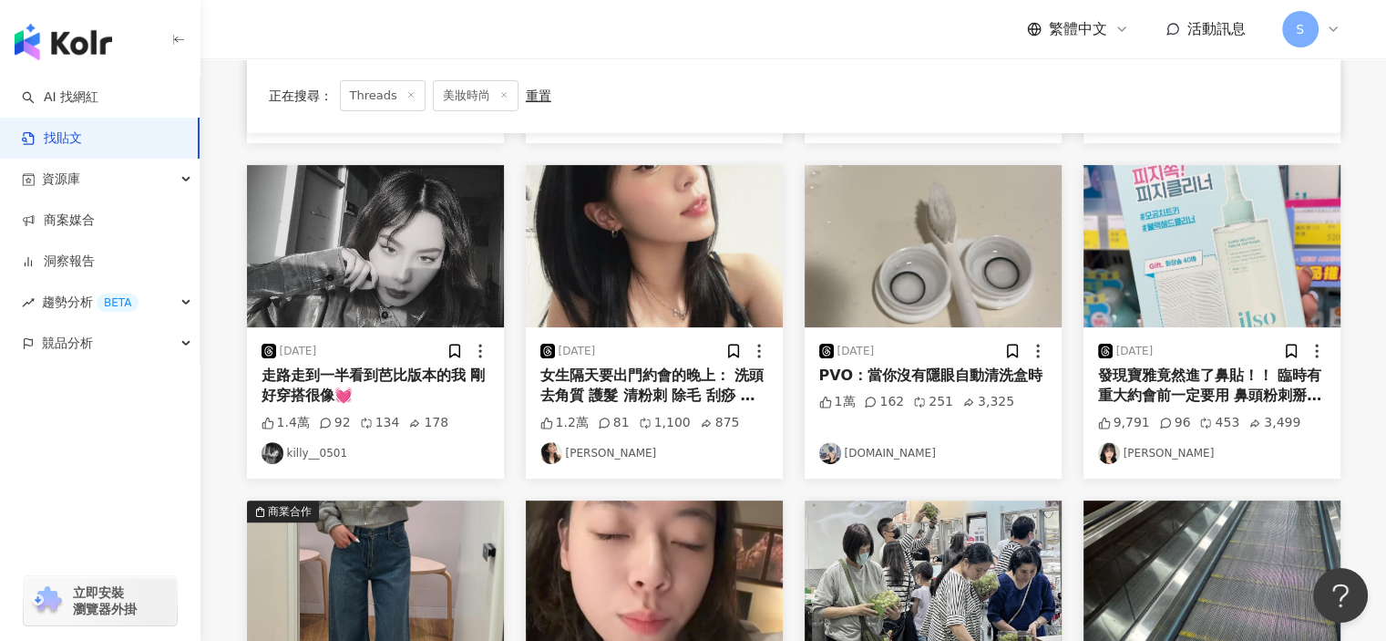
scroll to position [459, 0]
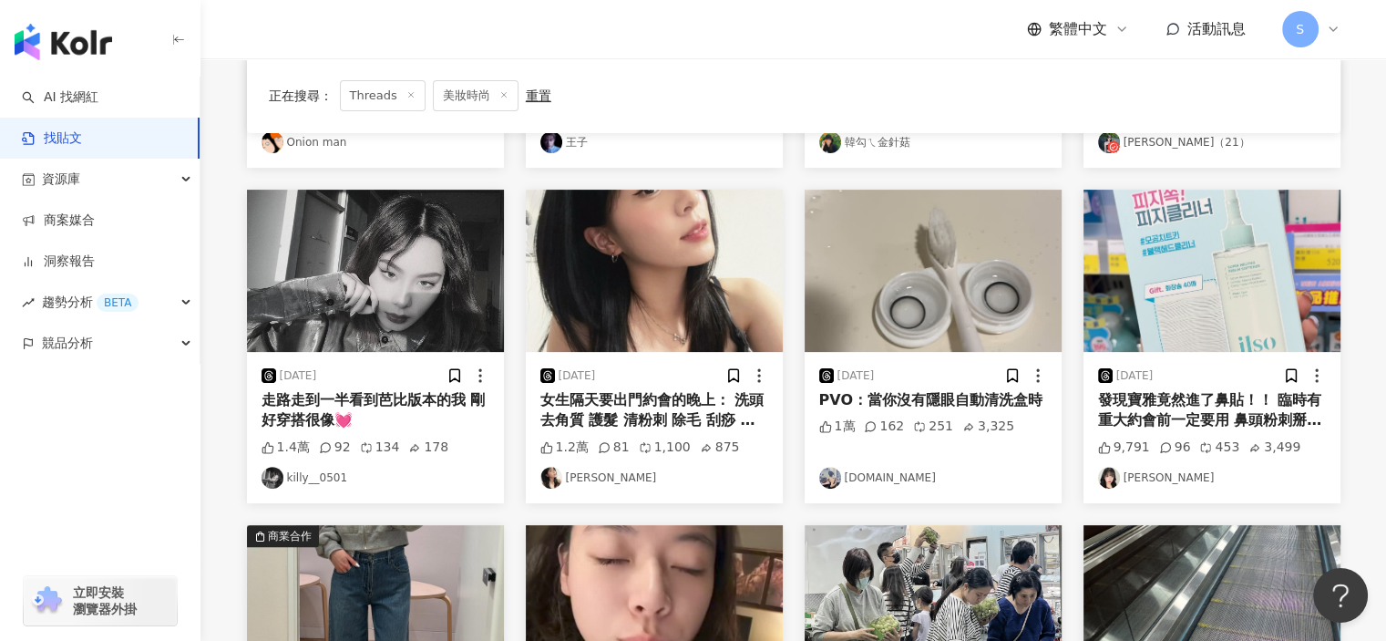
click at [714, 294] on img "button" at bounding box center [654, 271] width 257 height 162
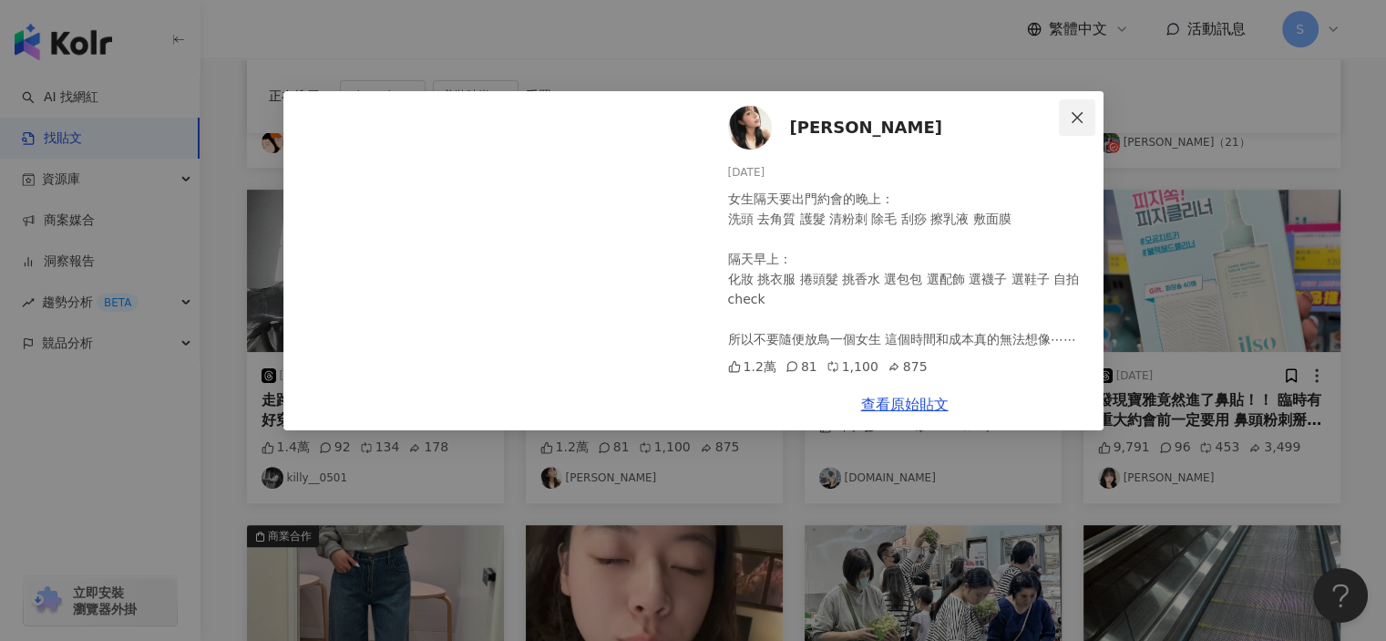
click at [1072, 108] on button "Close" at bounding box center [1077, 117] width 36 height 36
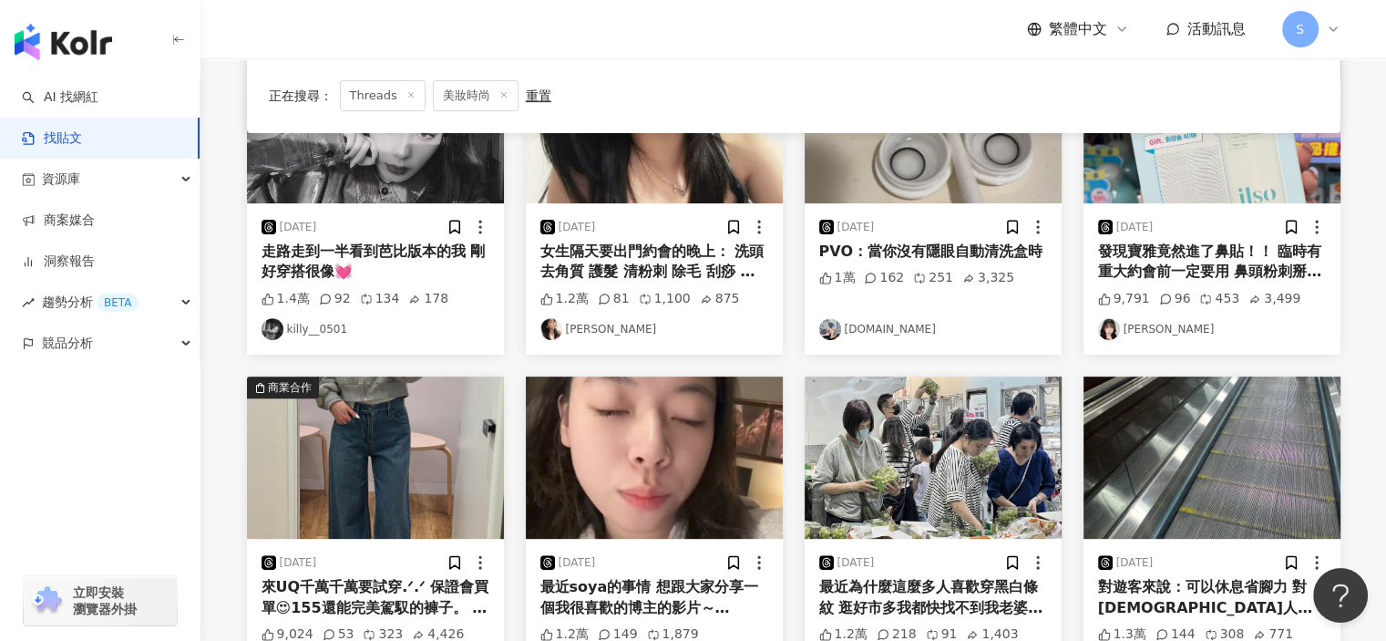
scroll to position [889, 0]
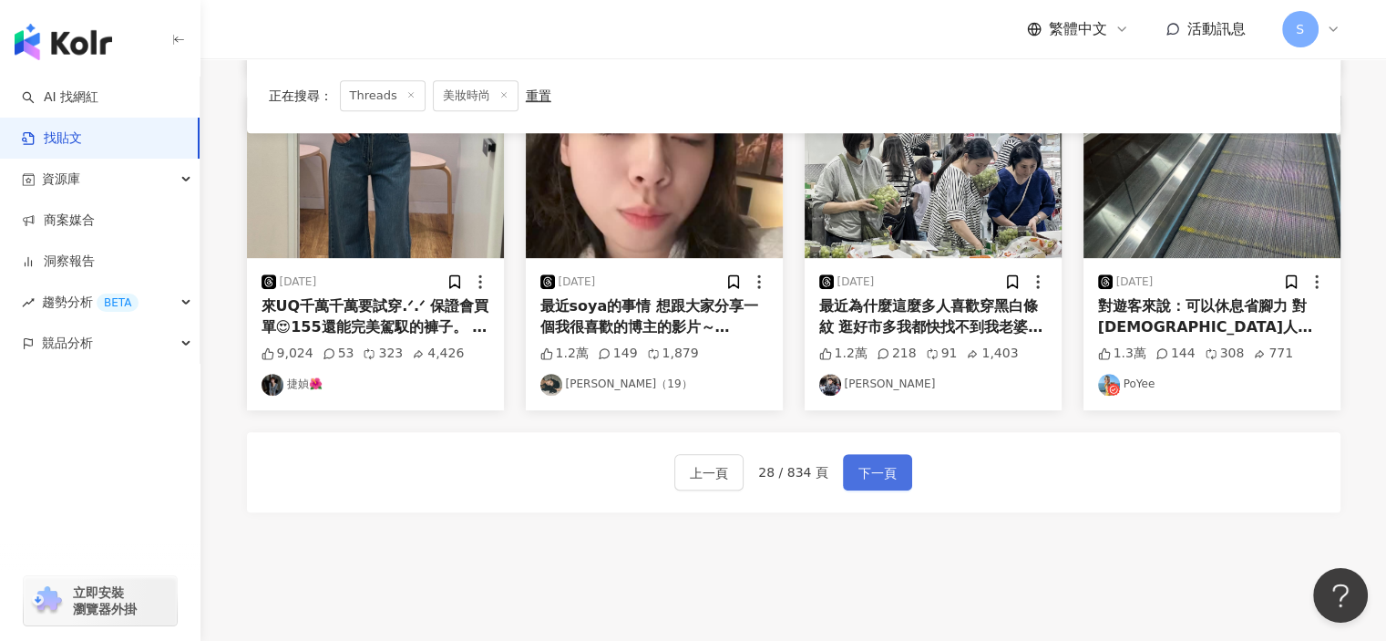
click at [890, 476] on span "下一頁" at bounding box center [878, 473] width 38 height 22
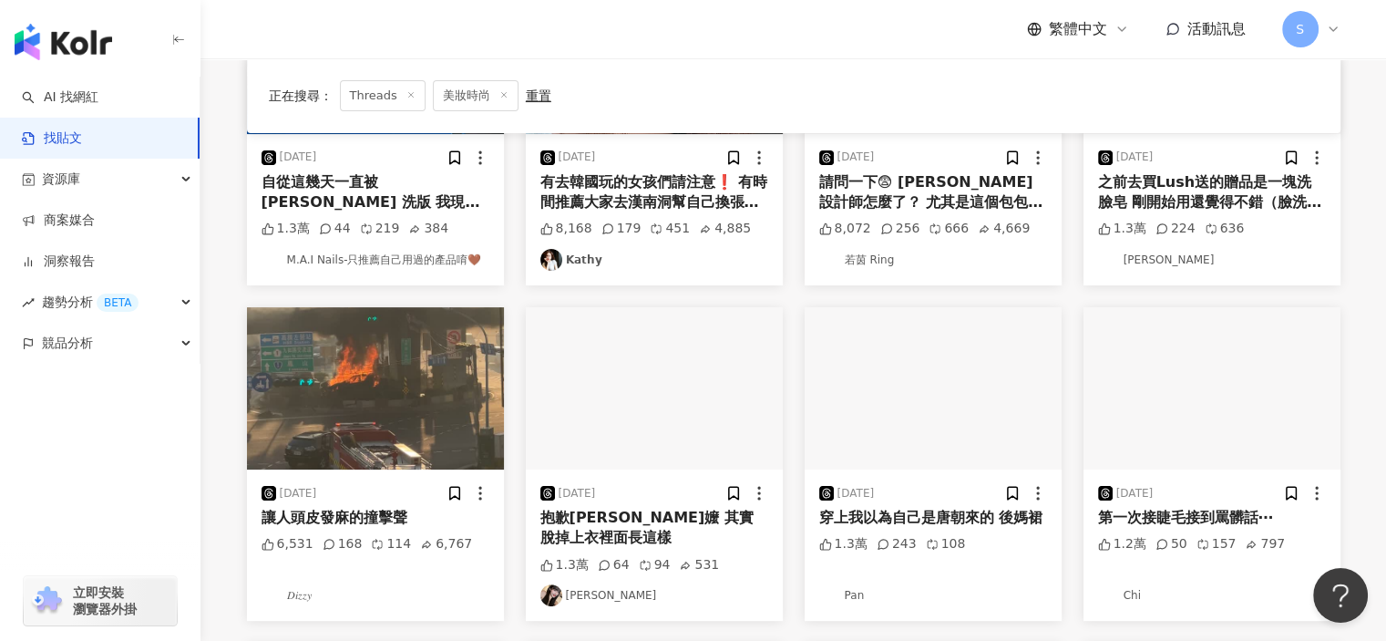
scroll to position [68, 0]
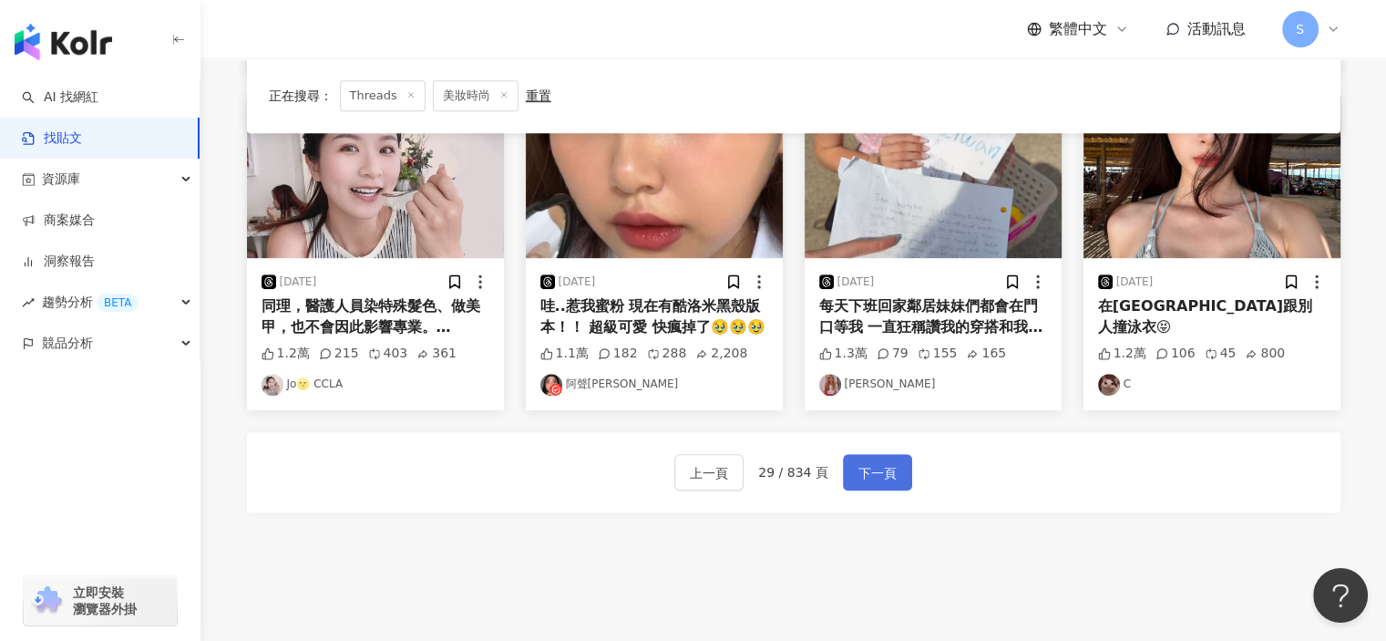
click at [873, 464] on span "下一頁" at bounding box center [878, 473] width 38 height 22
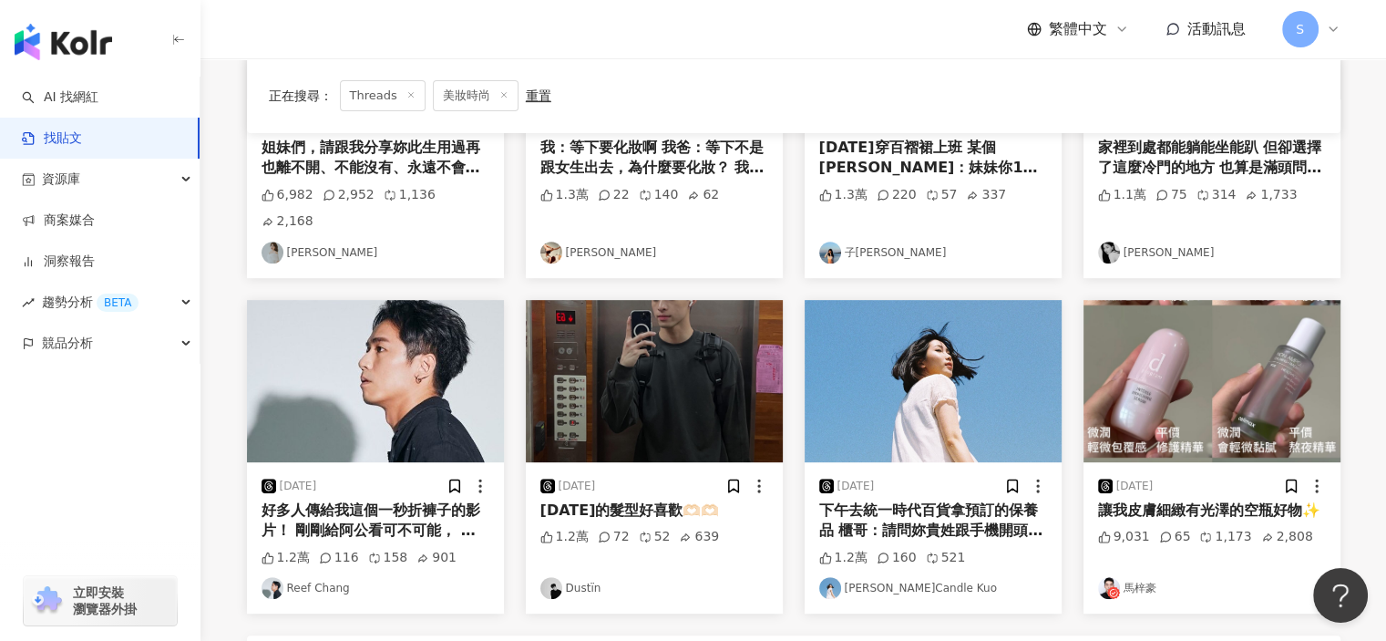
scroll to position [764, 0]
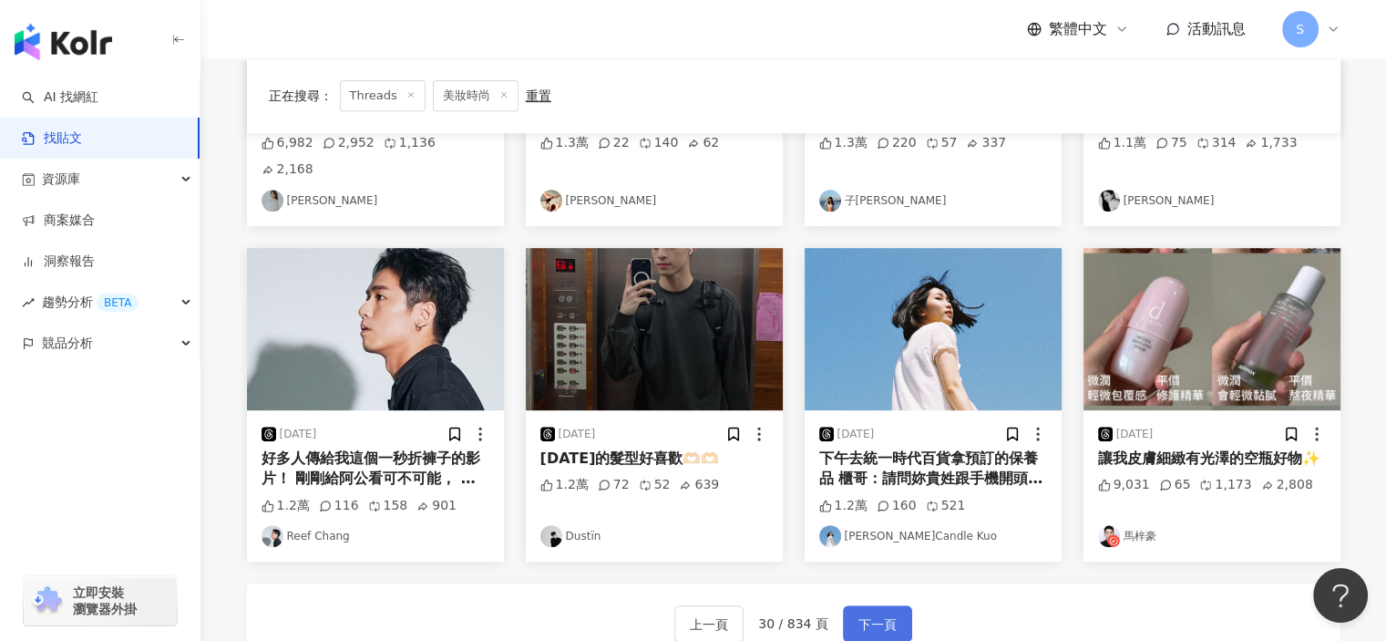
click at [877, 613] on span "下一頁" at bounding box center [878, 624] width 38 height 22
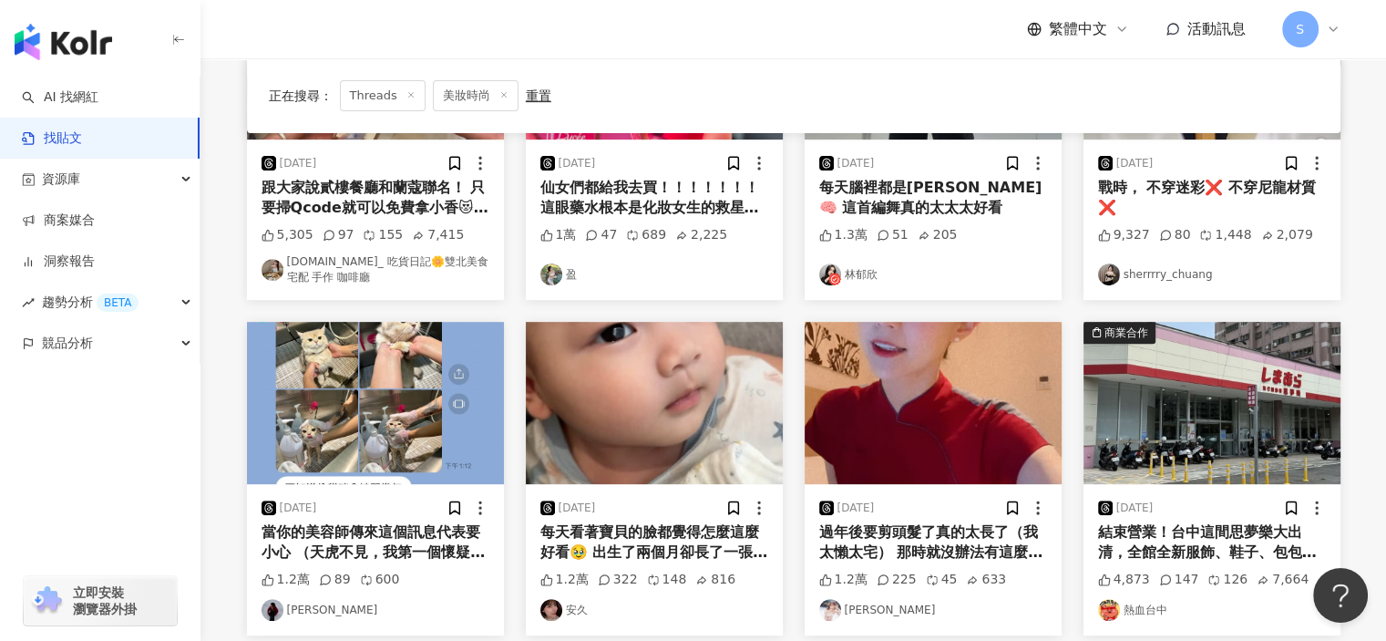
scroll to position [934, 0]
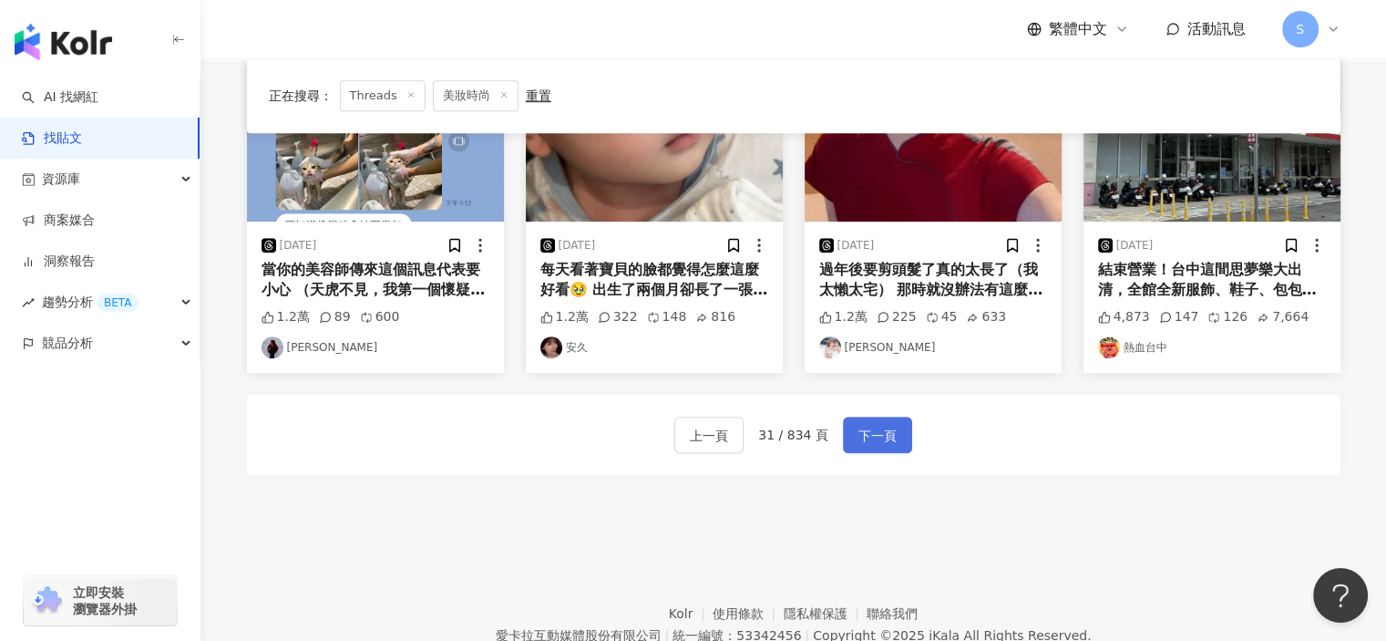
click at [852, 430] on button "下一頁" at bounding box center [877, 435] width 69 height 36
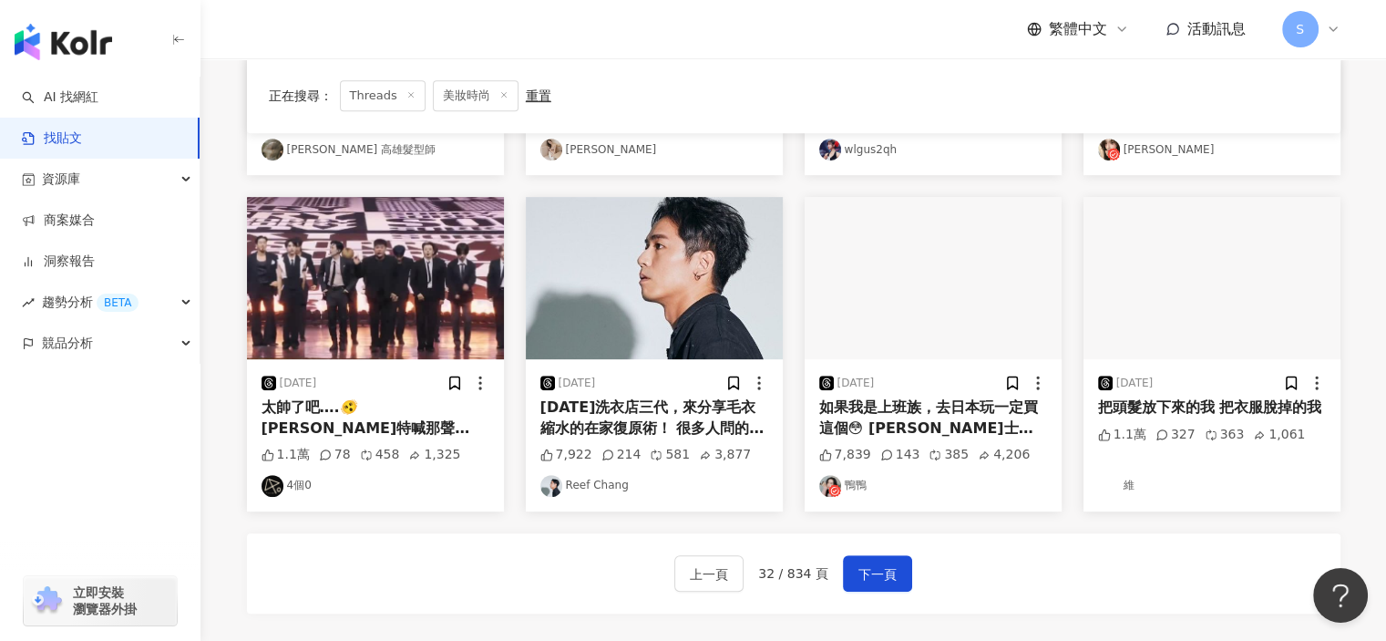
scroll to position [926, 0]
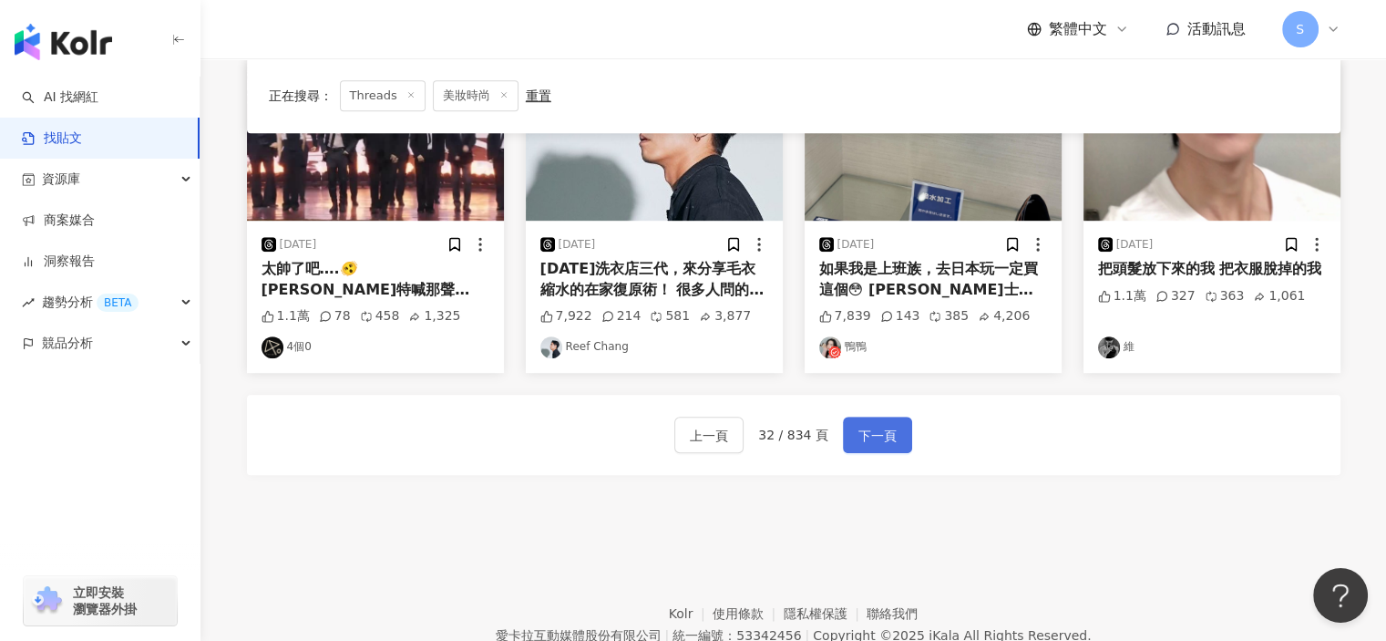
click at [875, 429] on span "下一頁" at bounding box center [878, 436] width 38 height 22
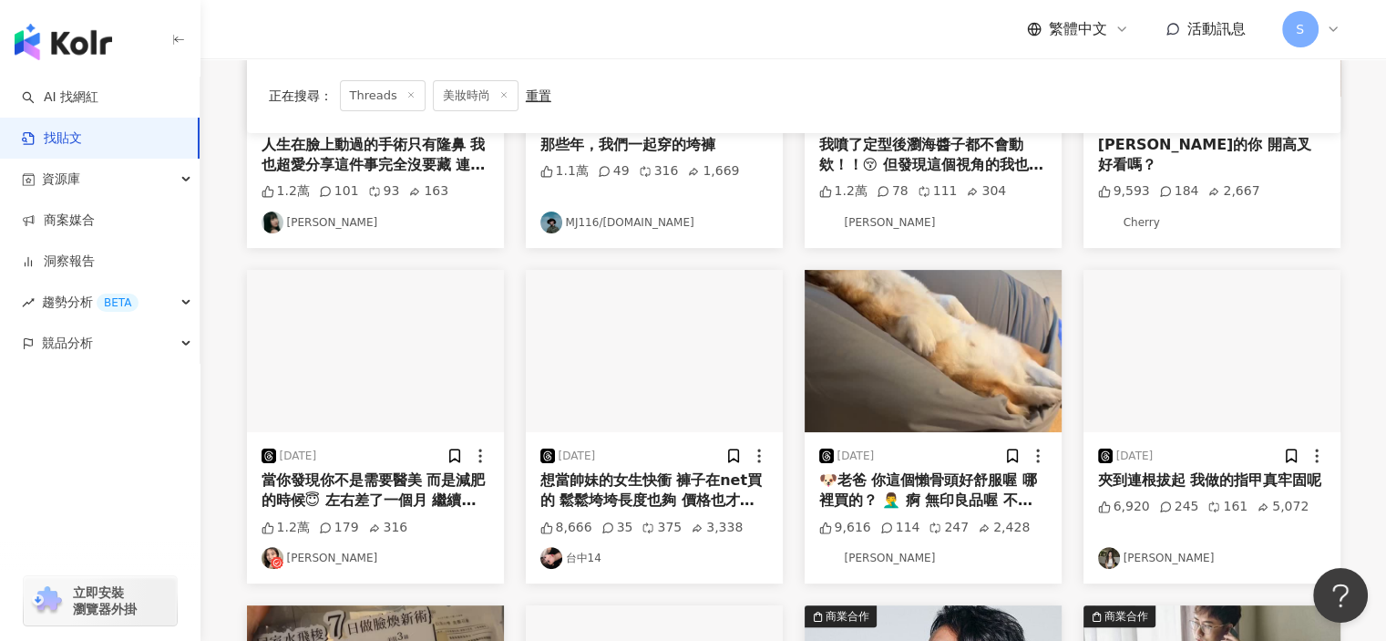
scroll to position [106, 0]
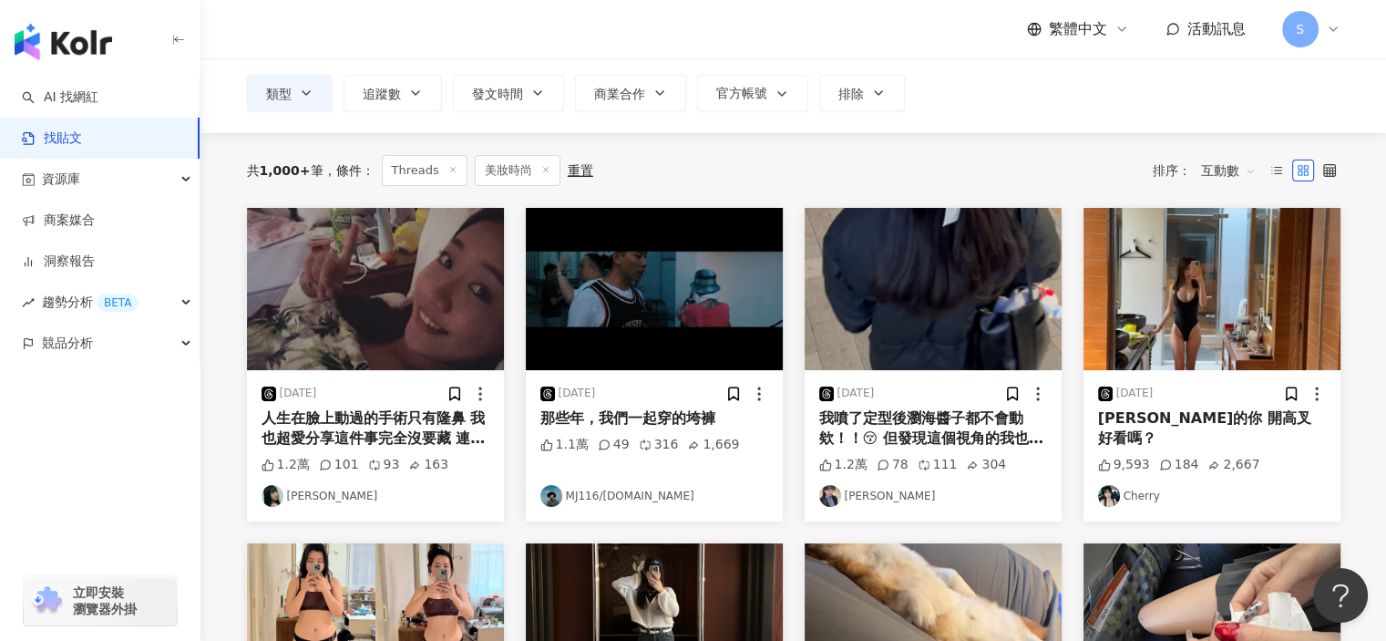
click at [412, 401] on div "2025/8/15" at bounding box center [376, 394] width 228 height 18
click at [412, 419] on div "人生在臉上動過的手術只有隆鼻 我也超愛分享這件事完全沒要藏 連恢復期超醜都願意拍給全世界看 但就是有種人 只要妳分享整了*一*個*地*方* 就整天愛靠邀愛酸說…" at bounding box center [376, 428] width 228 height 41
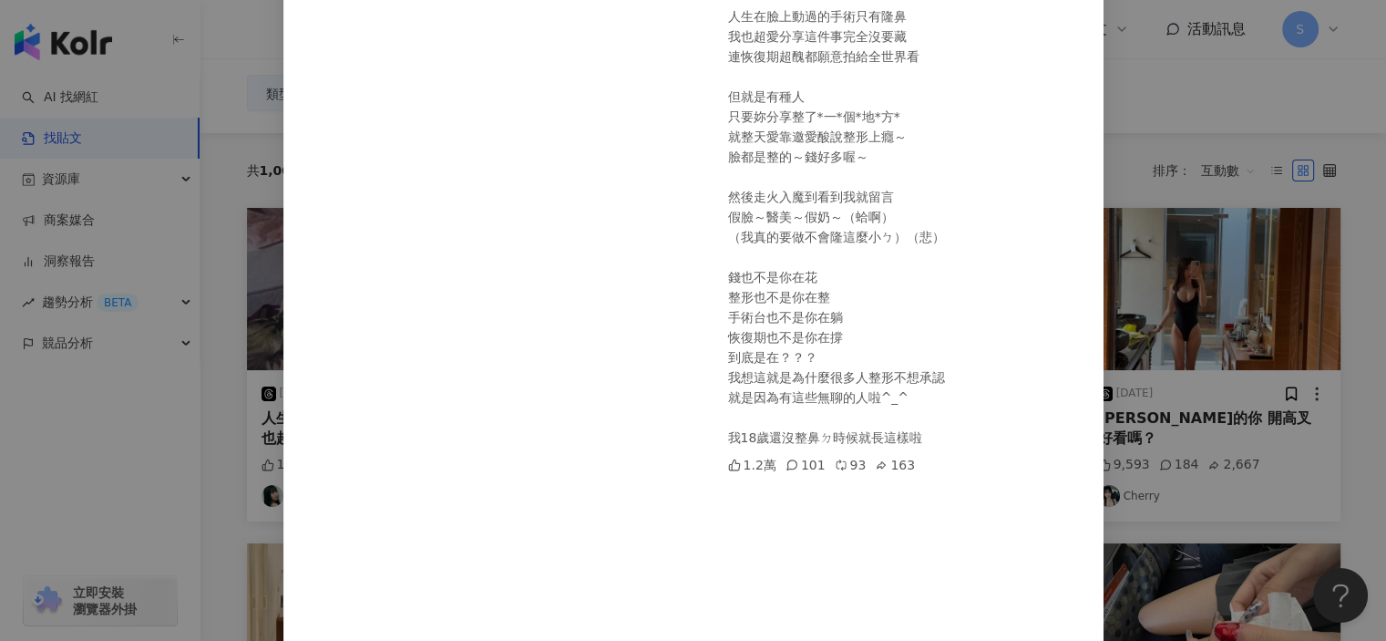
scroll to position [273, 0]
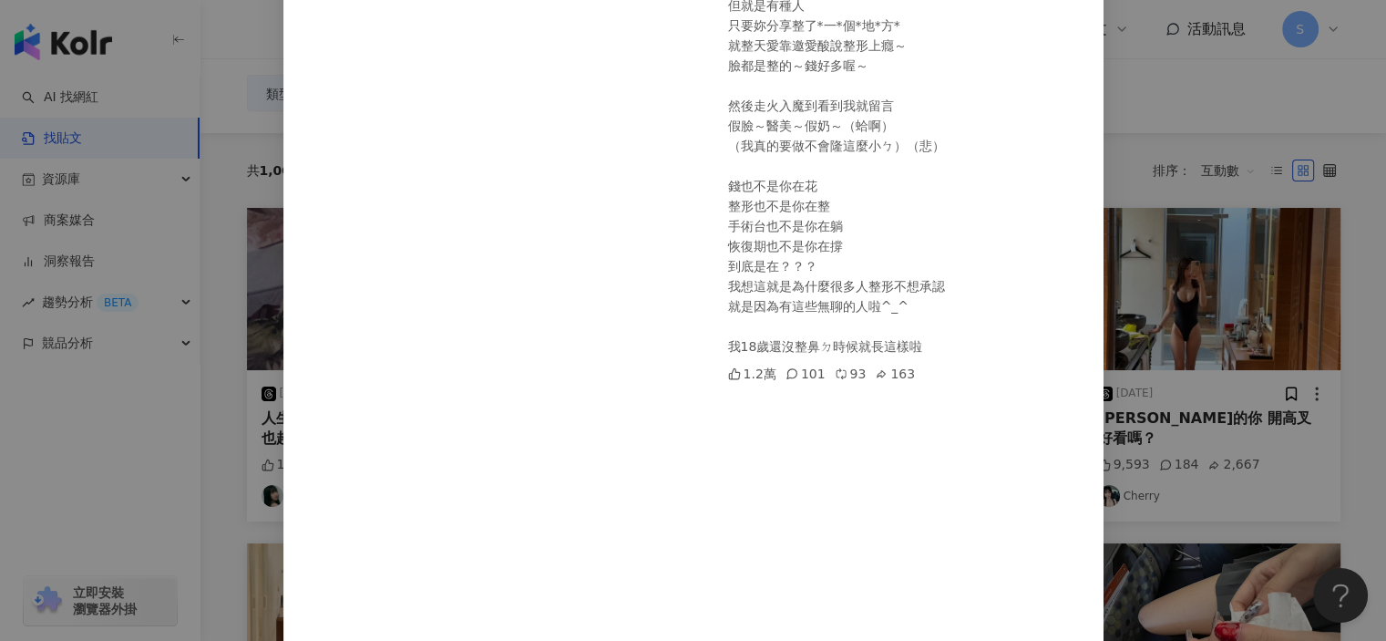
click at [1156, 373] on div "蘿倫 2025/8/15 人生在臉上動過的手術只有隆鼻 我也超愛分享這件事完全沒要藏 連恢復期超醜都願意拍給全世界看 但就是有種人 只要妳分享整了*一*個*地…" at bounding box center [693, 320] width 1386 height 641
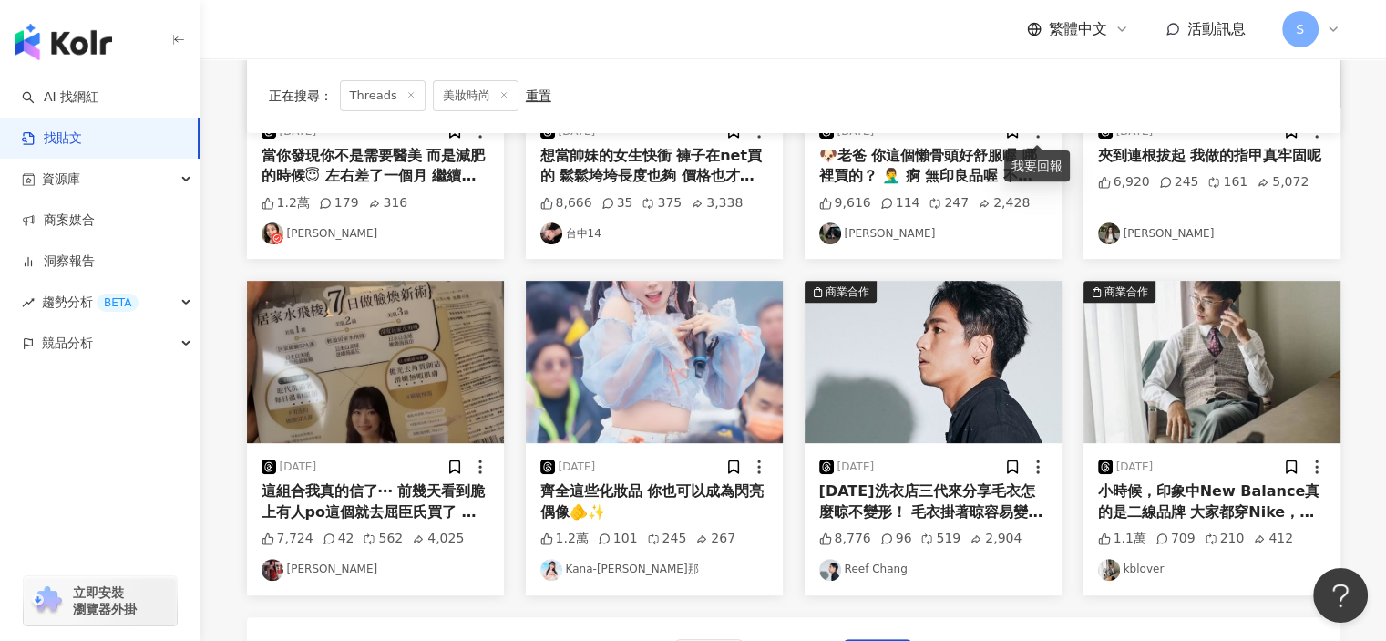
scroll to position [835, 0]
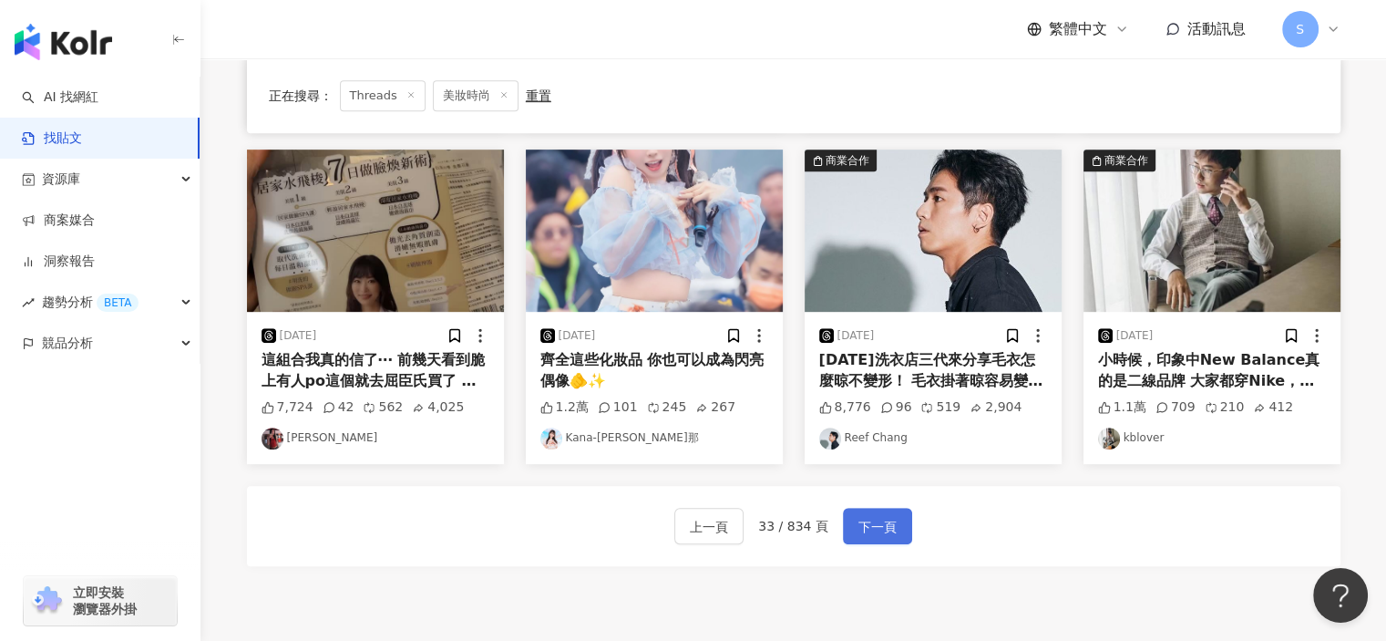
click at [893, 523] on button "下一頁" at bounding box center [877, 526] width 69 height 36
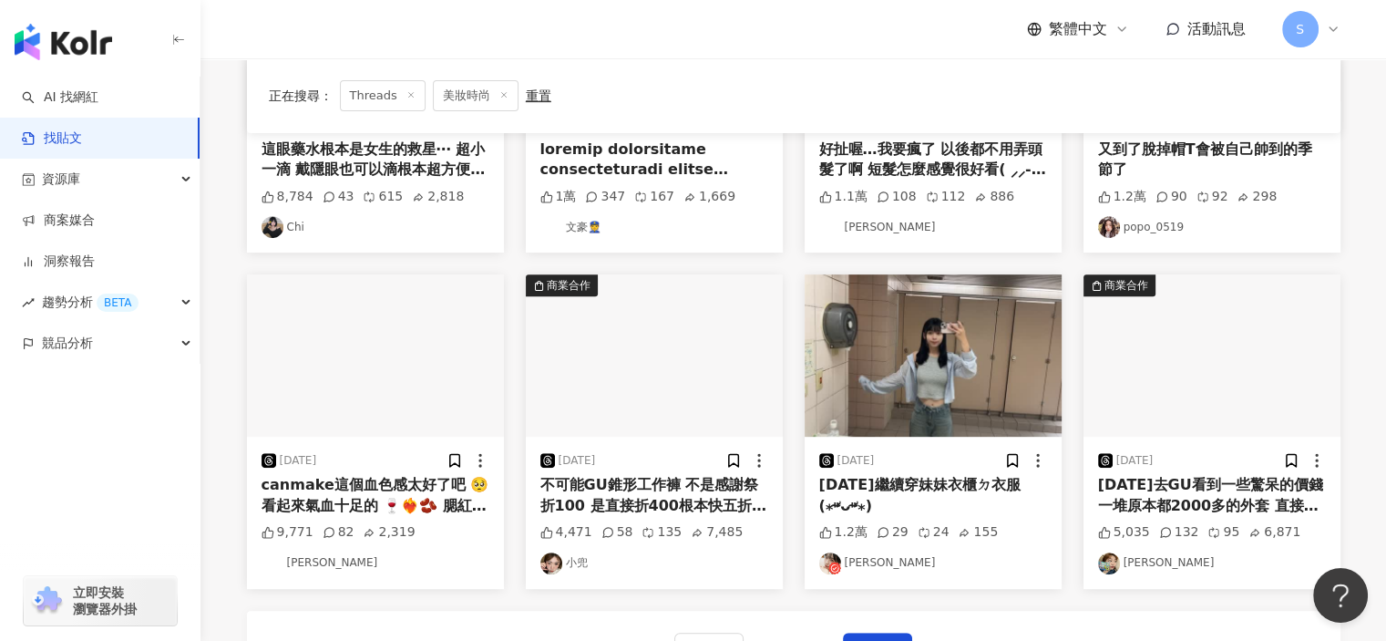
scroll to position [926, 0]
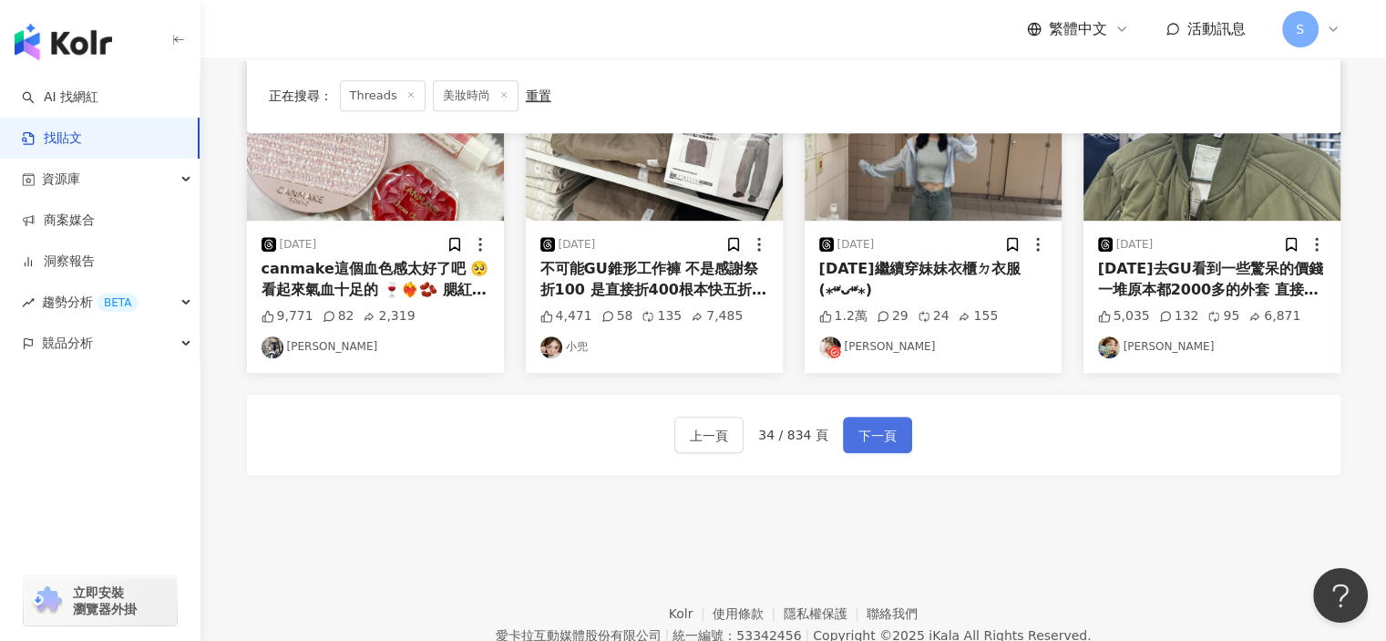
click at [888, 437] on span "下一頁" at bounding box center [878, 436] width 38 height 22
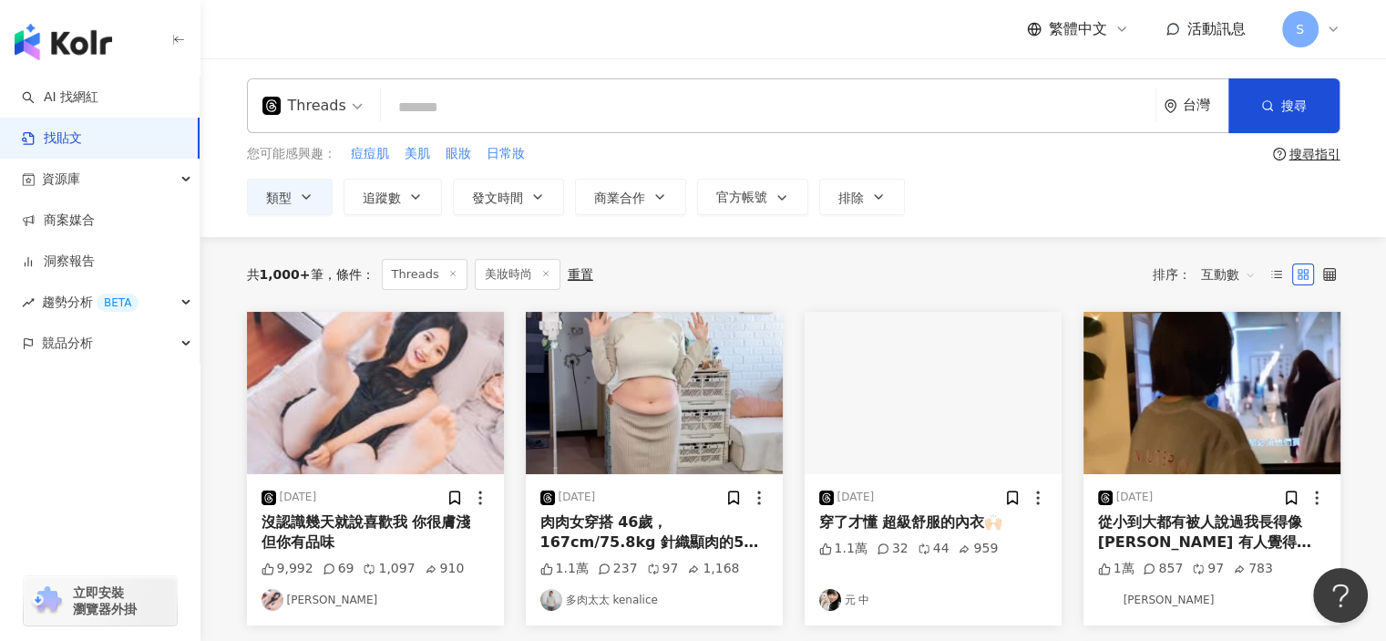
scroll to position [0, 0]
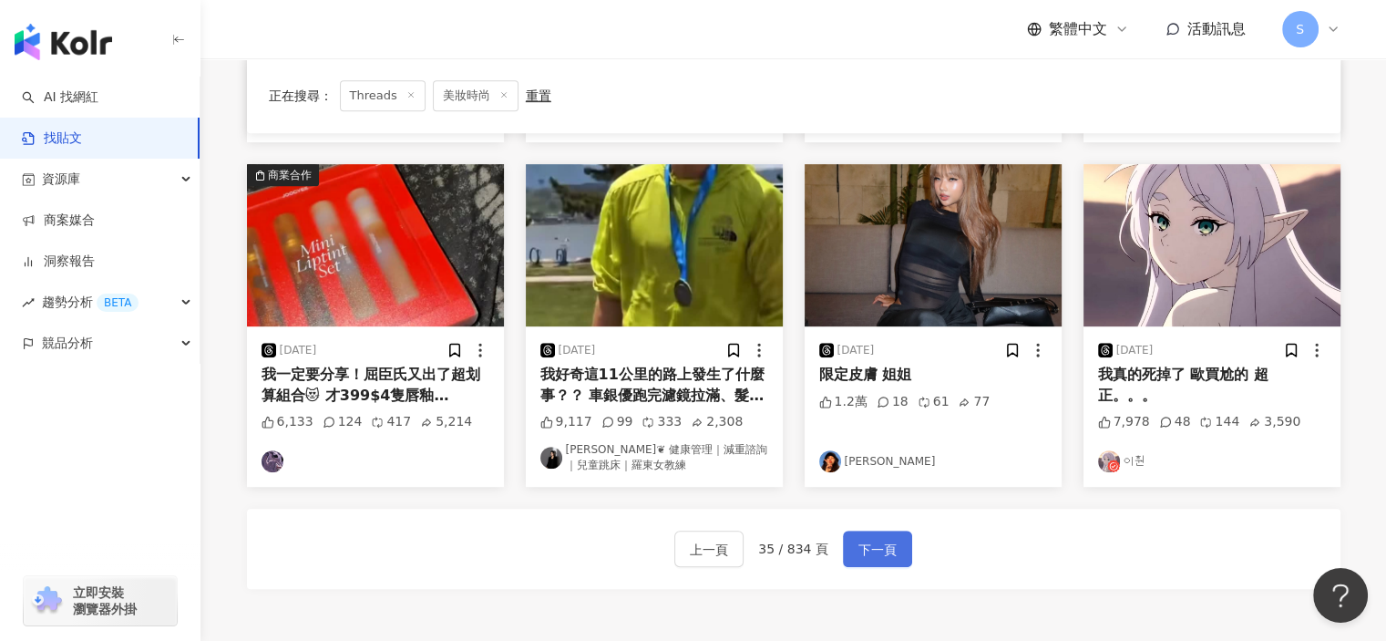
click at [884, 546] on span "下一頁" at bounding box center [878, 550] width 38 height 22
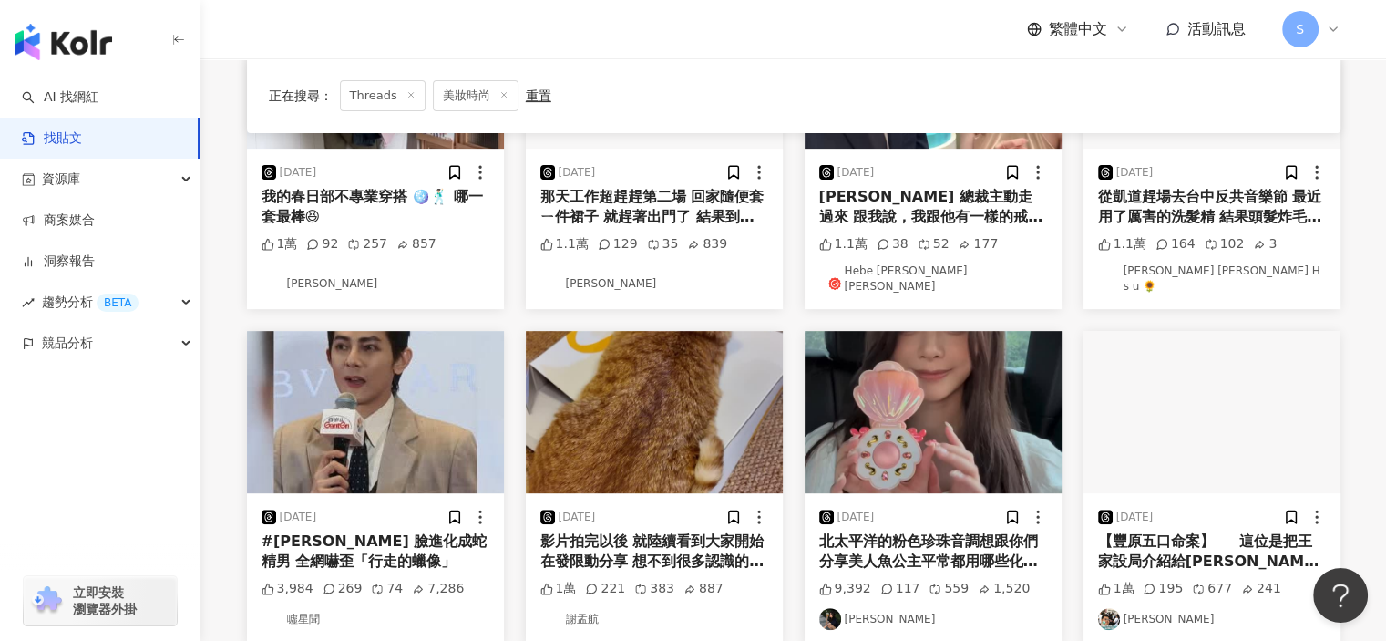
scroll to position [912, 0]
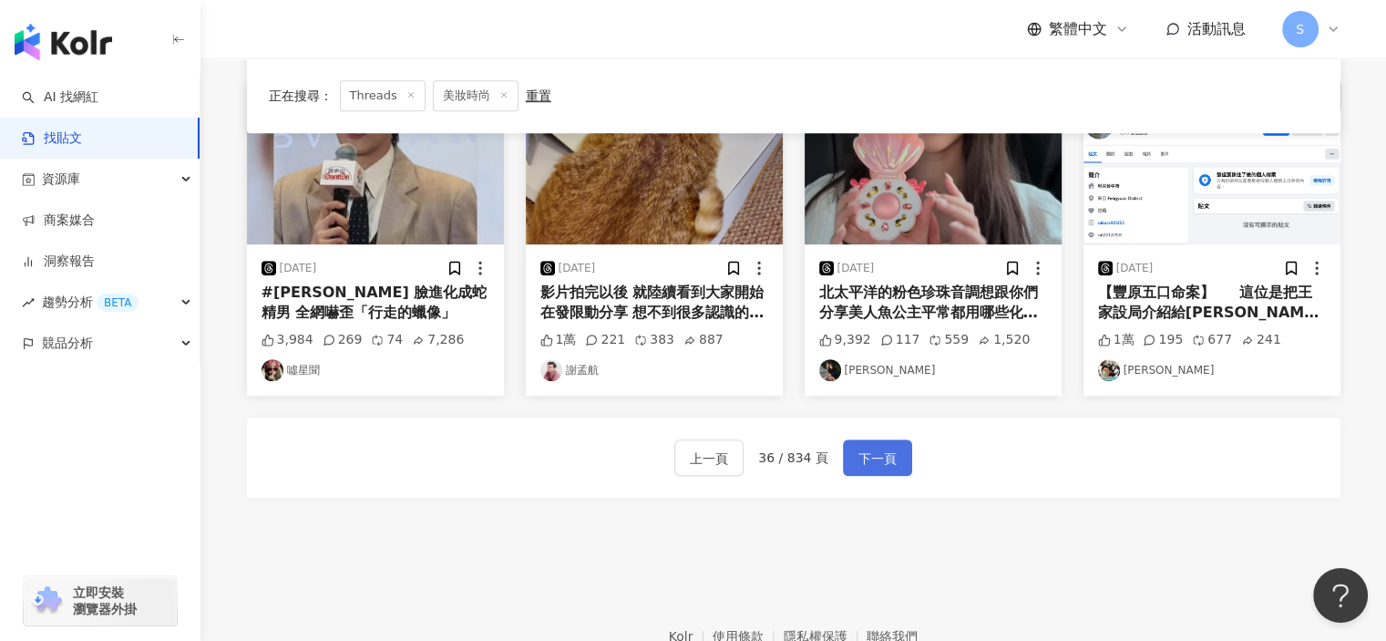
click at [871, 451] on span "下一頁" at bounding box center [878, 459] width 38 height 22
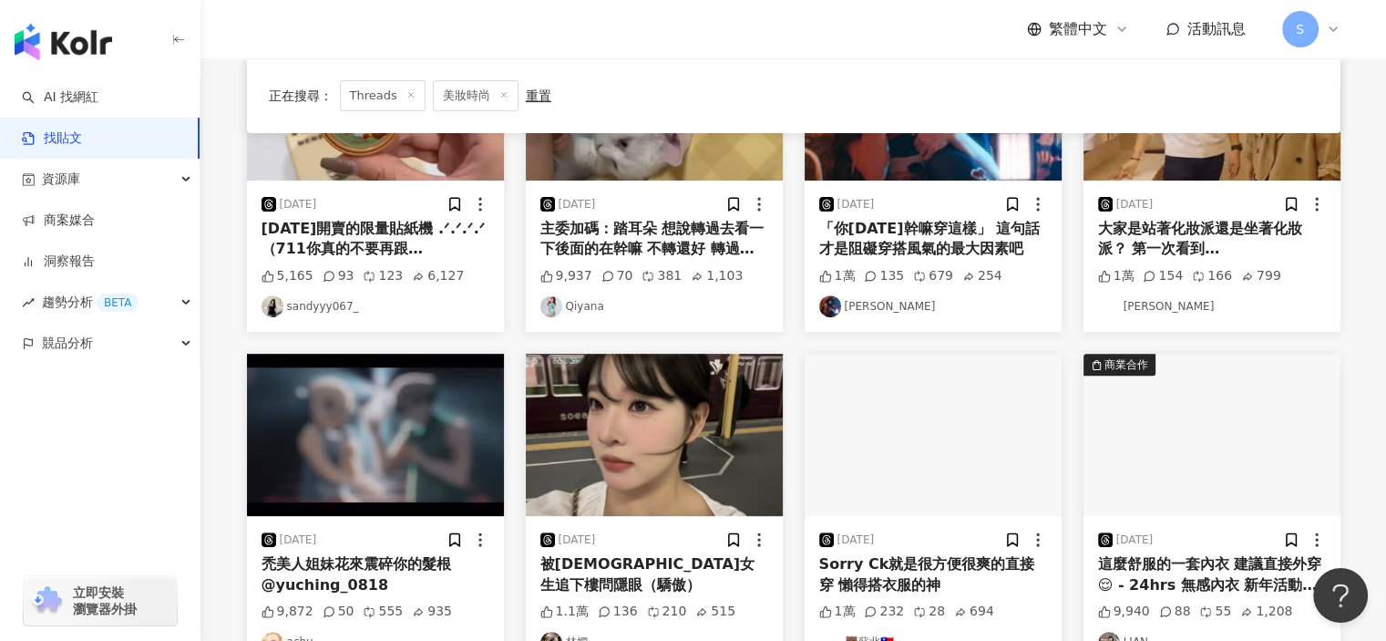
scroll to position [729, 0]
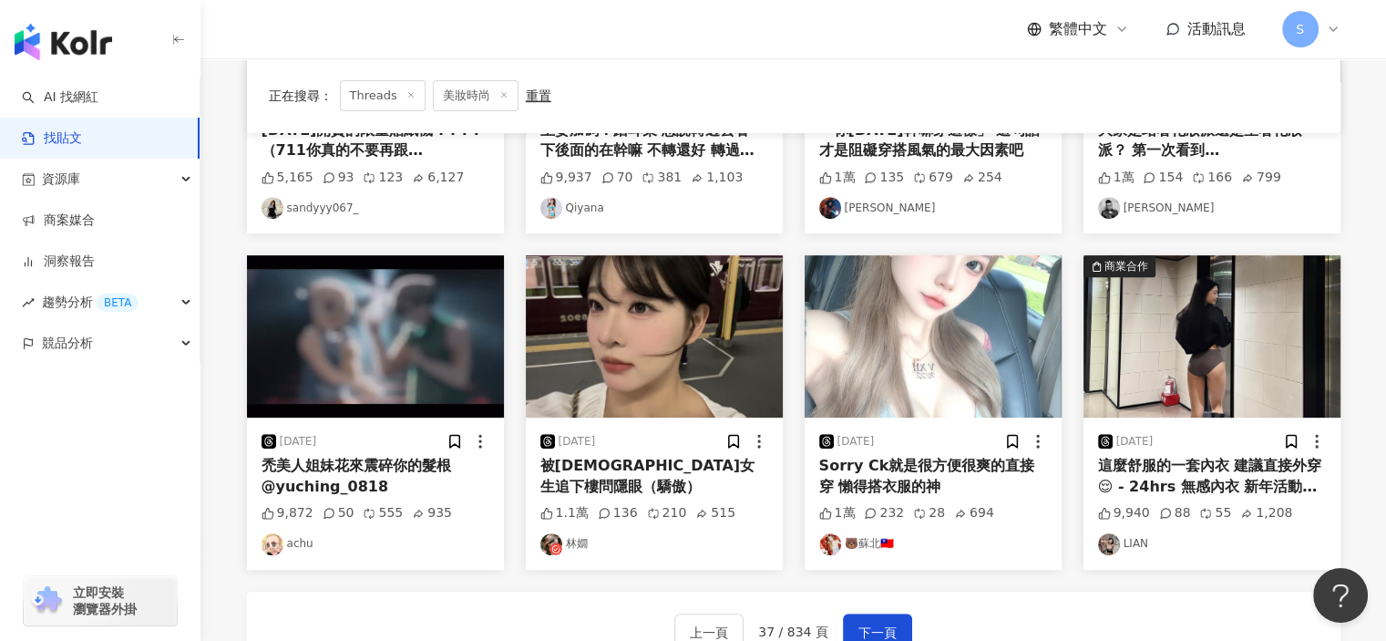
click at [645, 452] on div "2025/8/31 被日本女生追下樓問隱眼（驕傲） 1.1萬 136 210 515 林嫺" at bounding box center [654, 492] width 257 height 151
click at [677, 385] on img "button" at bounding box center [654, 336] width 257 height 162
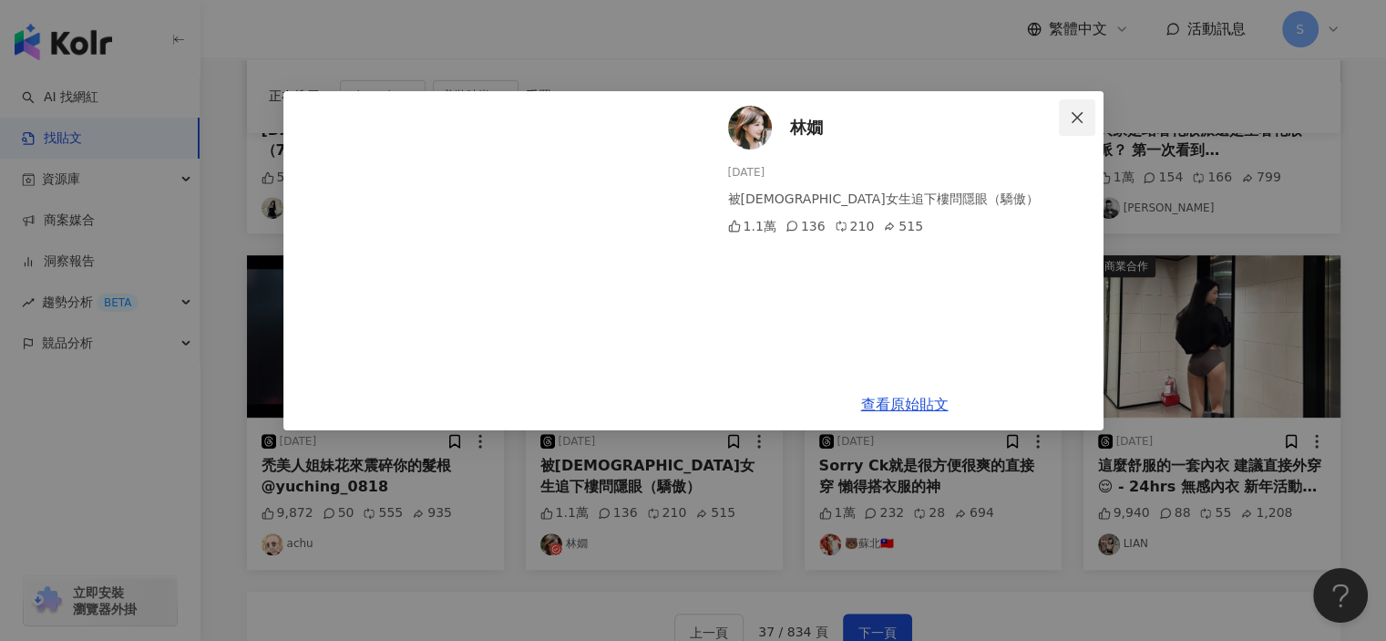
click at [1080, 116] on icon "close" at bounding box center [1077, 117] width 15 height 15
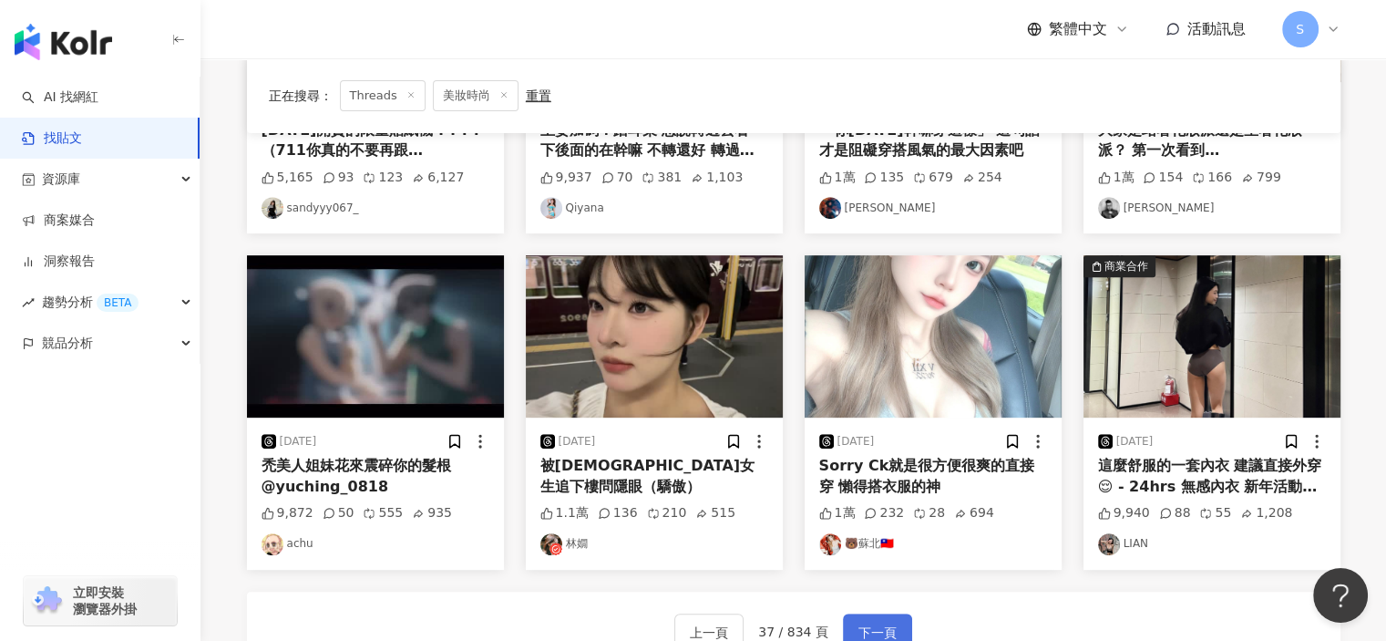
click at [863, 623] on span "下一頁" at bounding box center [878, 633] width 38 height 22
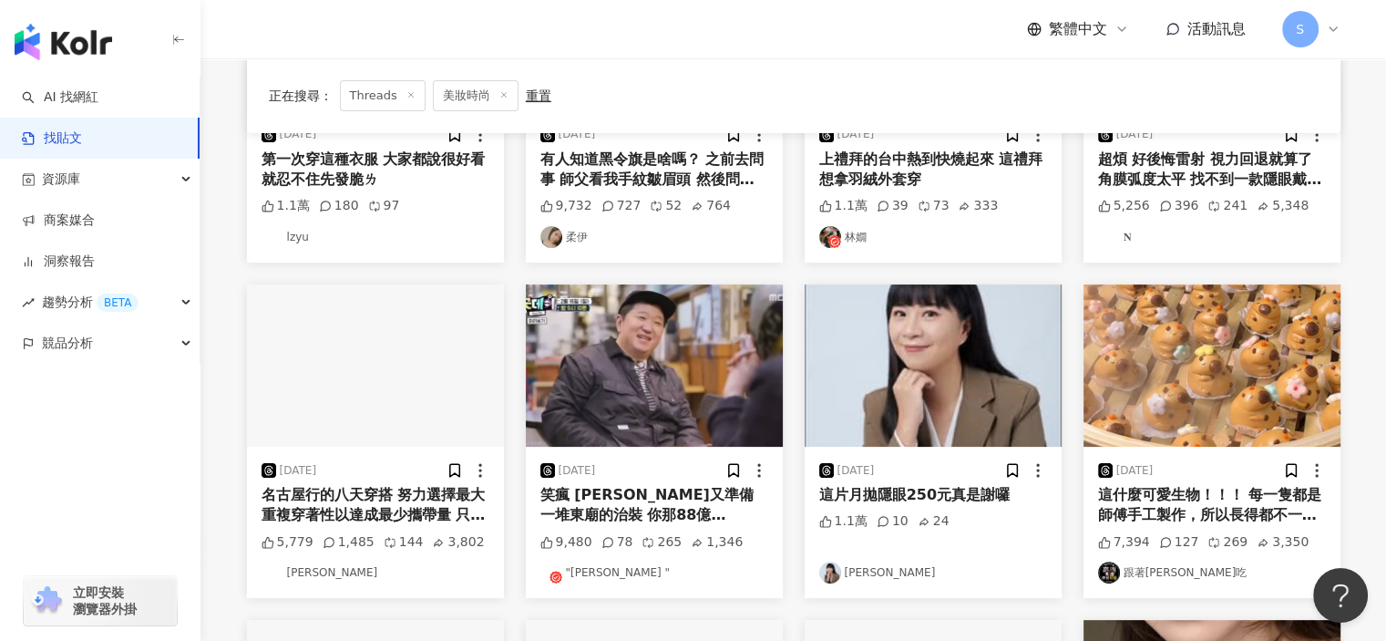
scroll to position [820, 0]
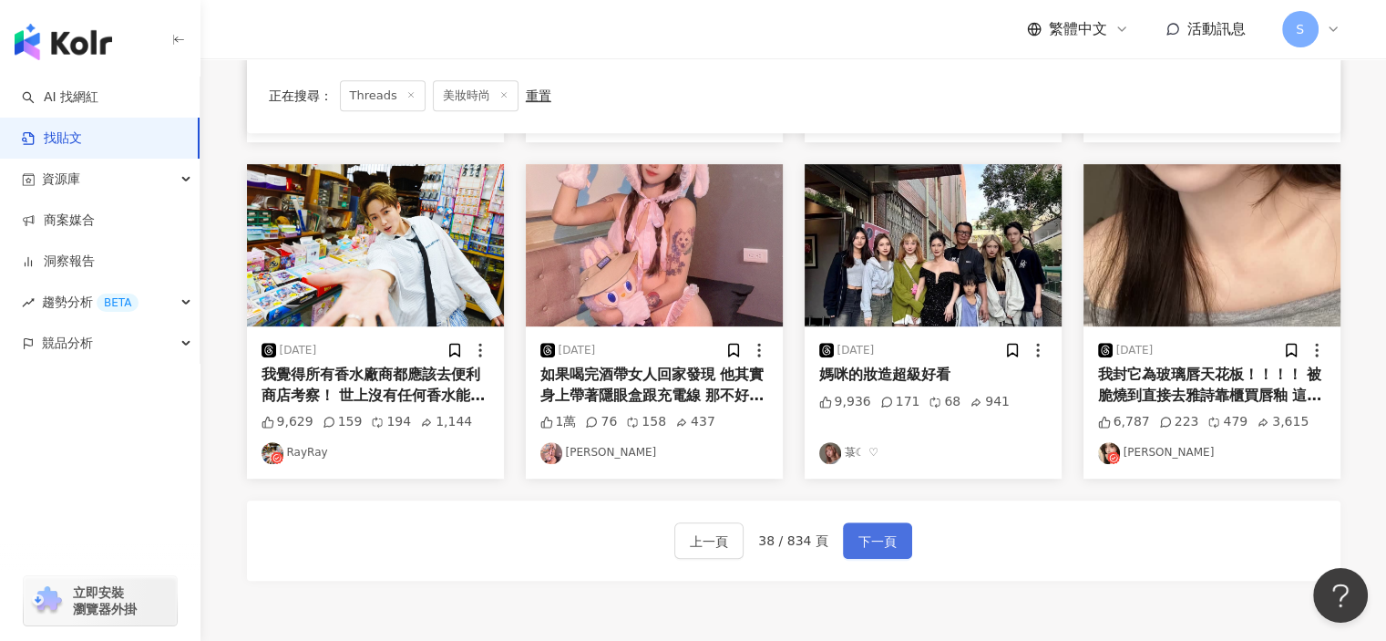
click at [859, 542] on span "下一頁" at bounding box center [878, 542] width 38 height 22
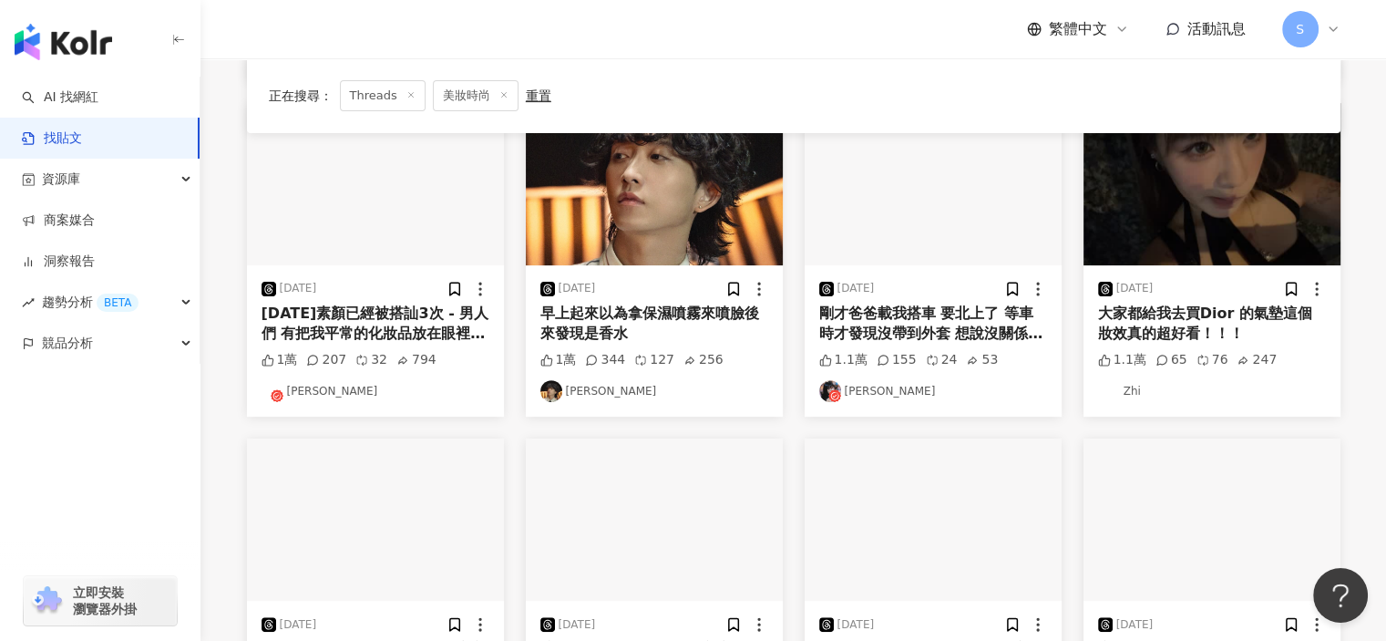
scroll to position [920, 0]
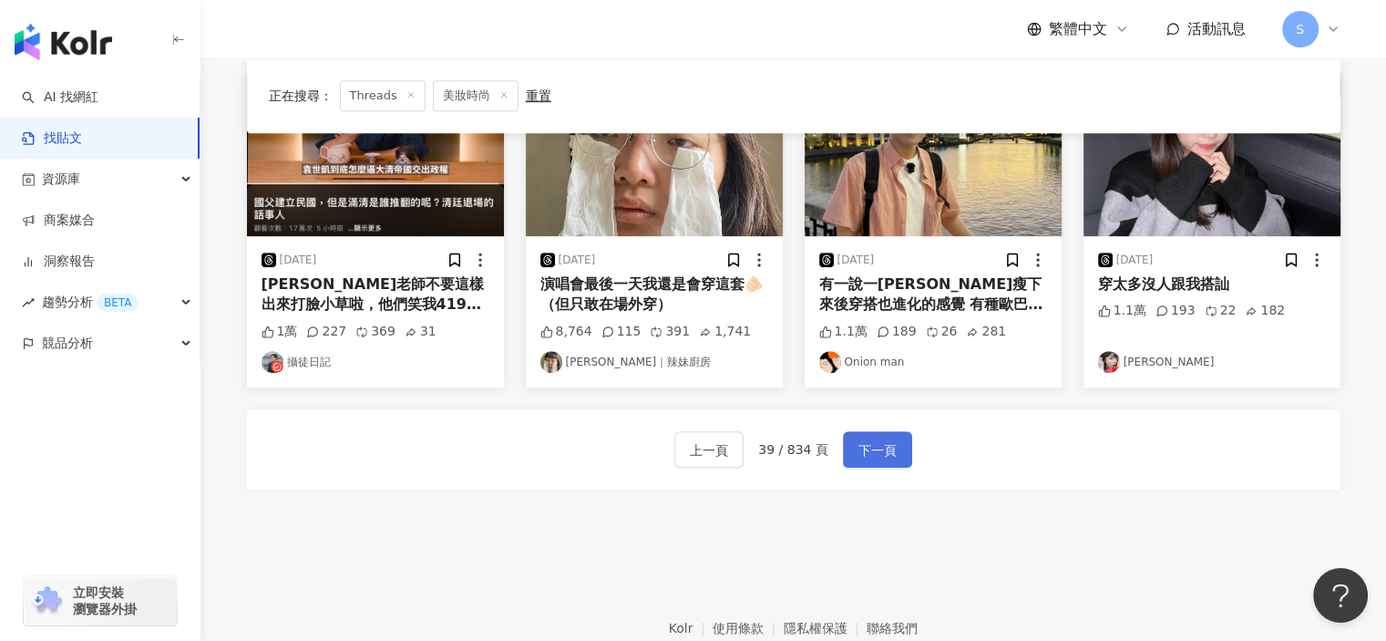
click at [893, 449] on button "下一頁" at bounding box center [877, 449] width 69 height 36
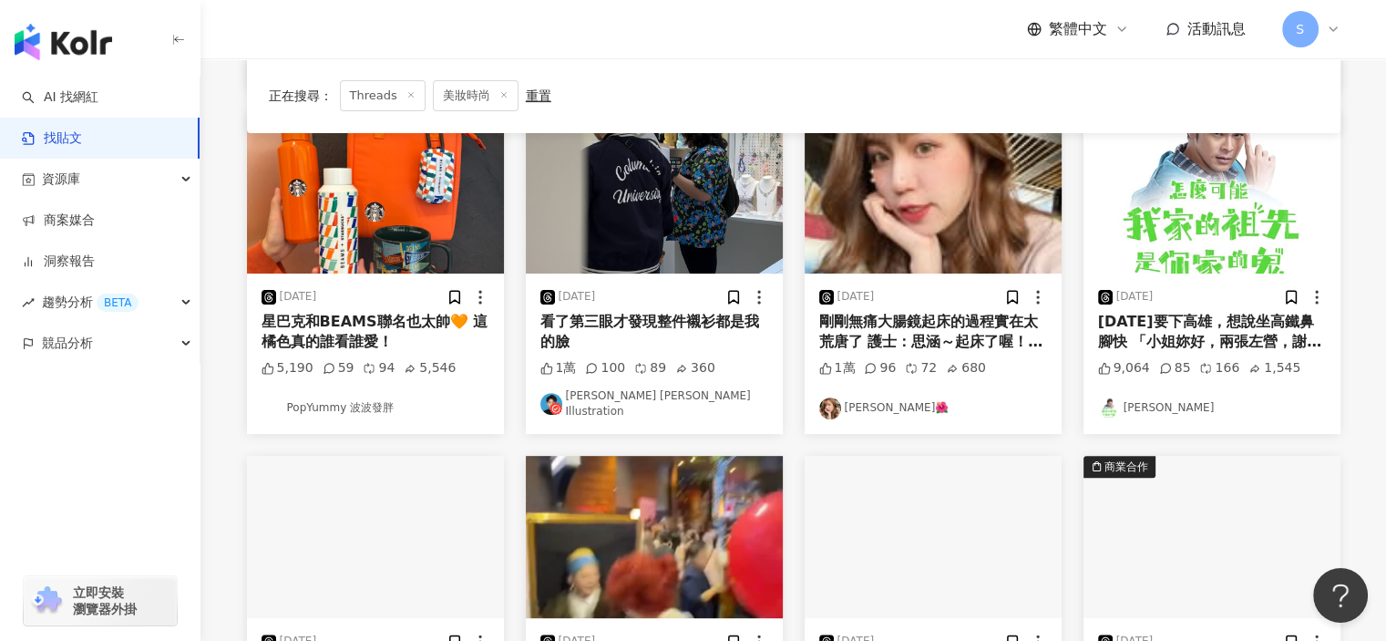
scroll to position [729, 0]
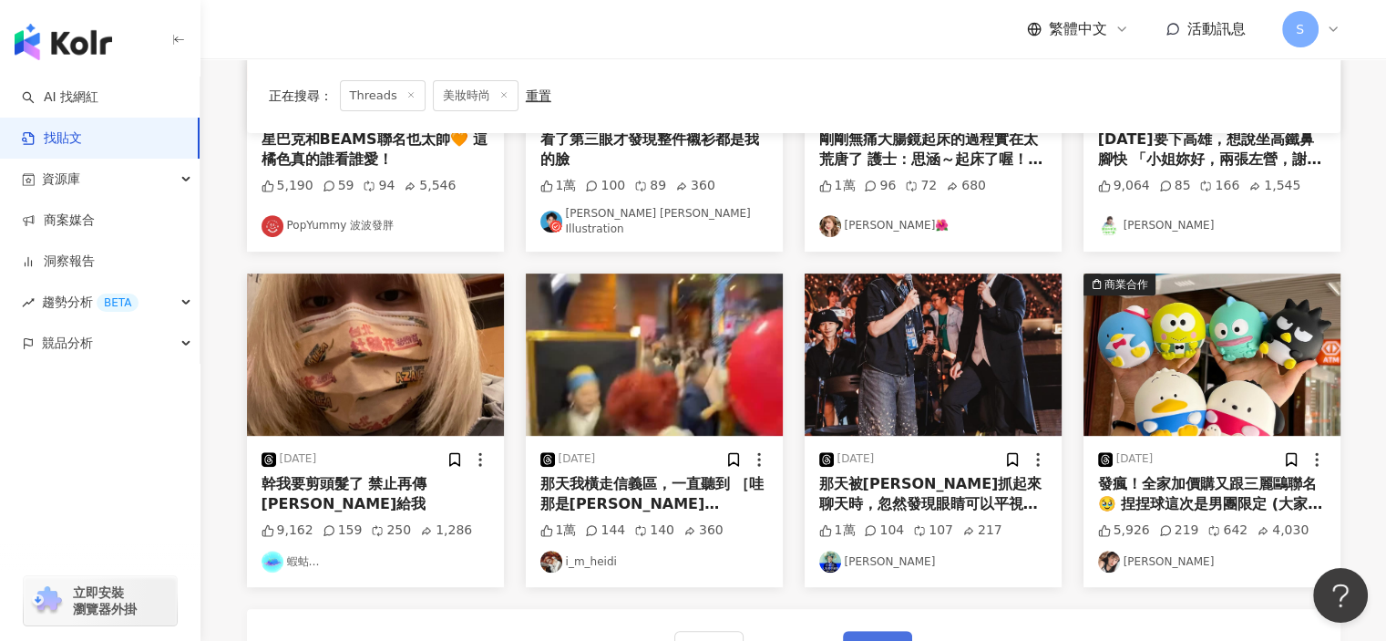
click at [867, 639] on span "下一頁" at bounding box center [878, 650] width 38 height 22
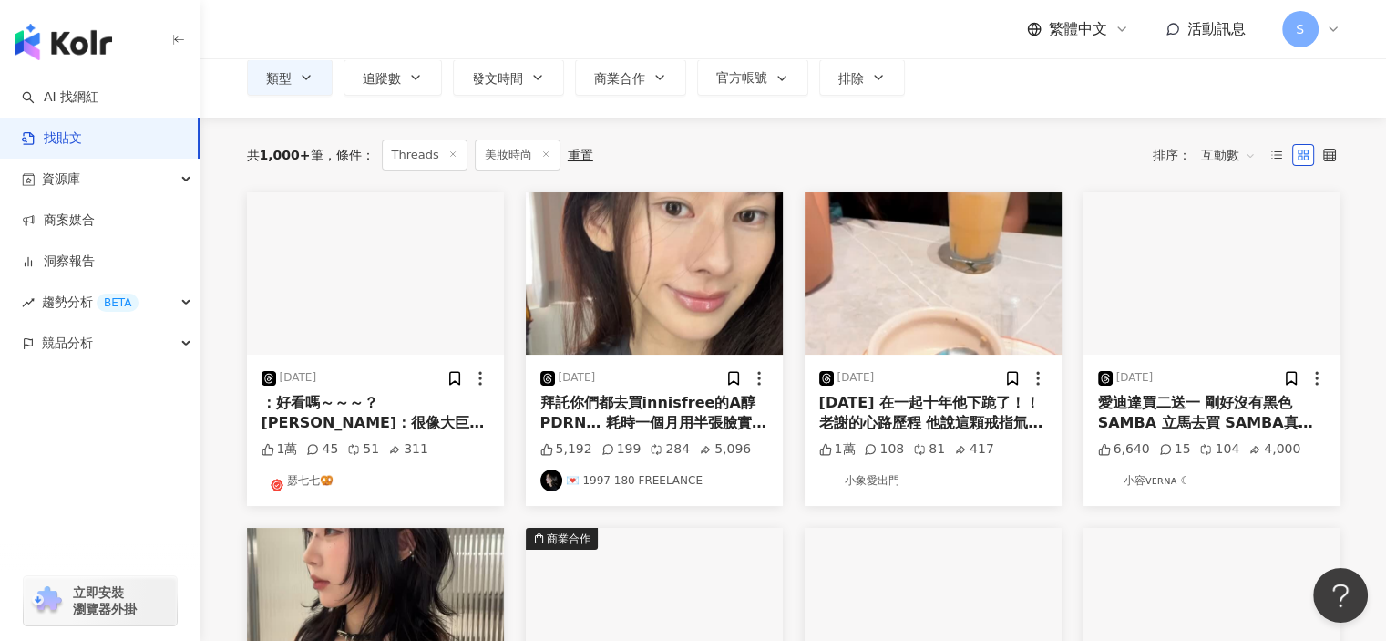
scroll to position [91, 0]
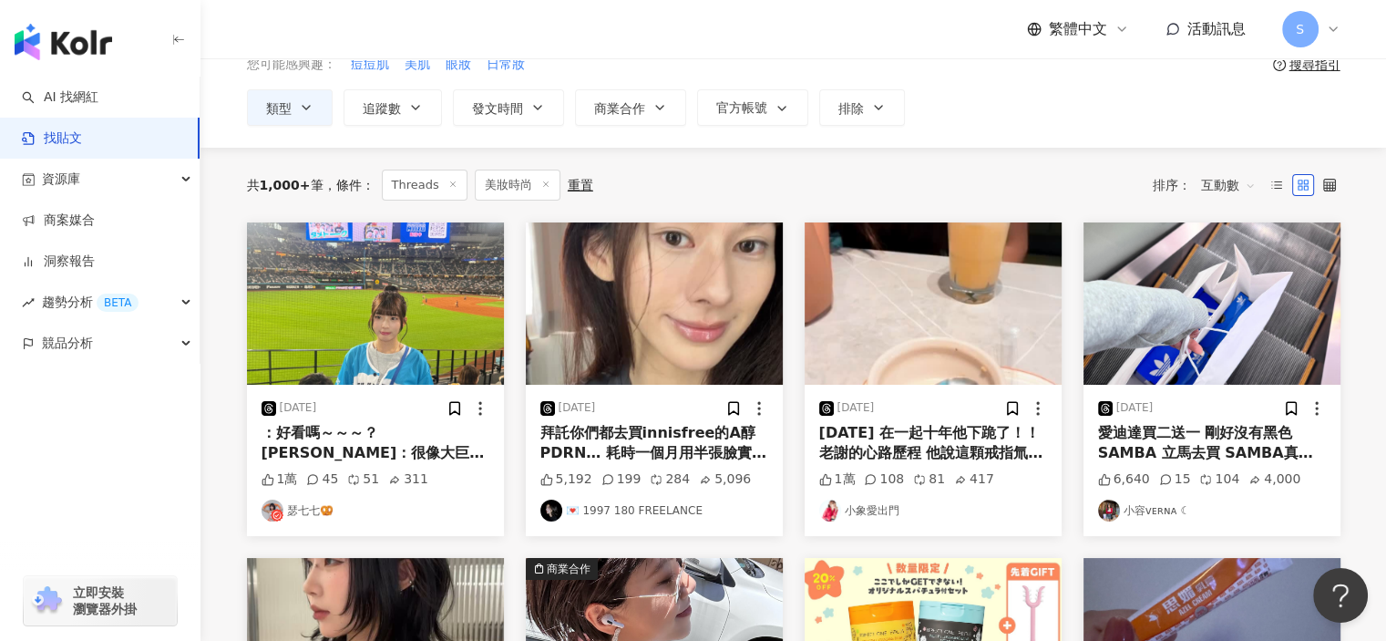
click at [688, 407] on div "2025/7/10" at bounding box center [655, 408] width 228 height 18
click at [689, 447] on div "拜託你們都去買innisfree的A醇PDRN… 耗時一個月用半張臉實測…毛孔跟油光竟消失…（再也不敢亂實測就怕真的有用欸🙃）" at bounding box center [655, 443] width 228 height 41
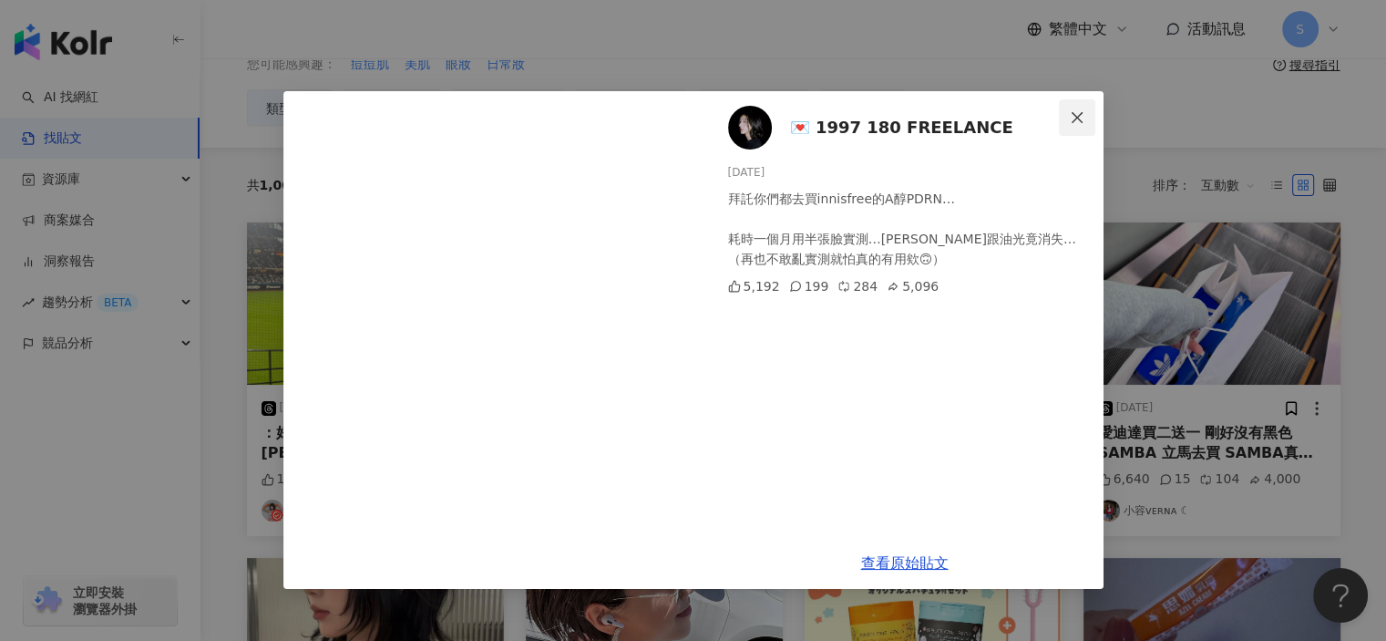
click at [1080, 112] on icon "close" at bounding box center [1077, 116] width 11 height 11
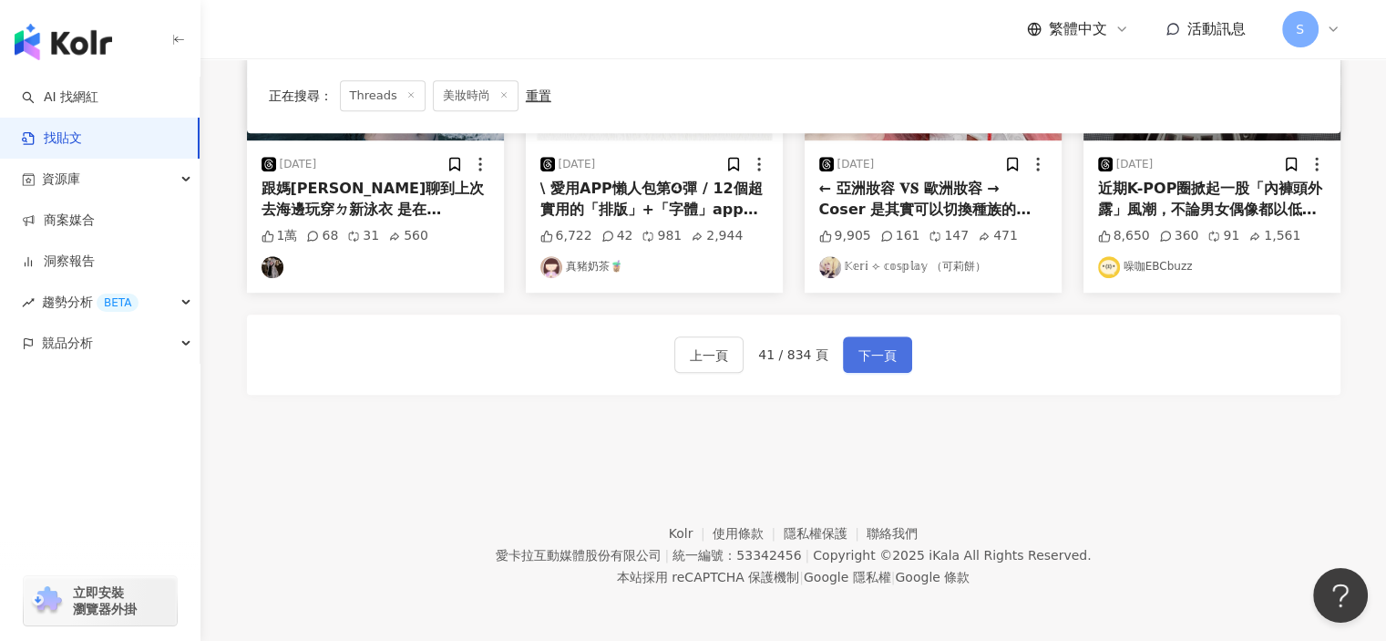
click at [891, 349] on span "下一頁" at bounding box center [878, 356] width 38 height 22
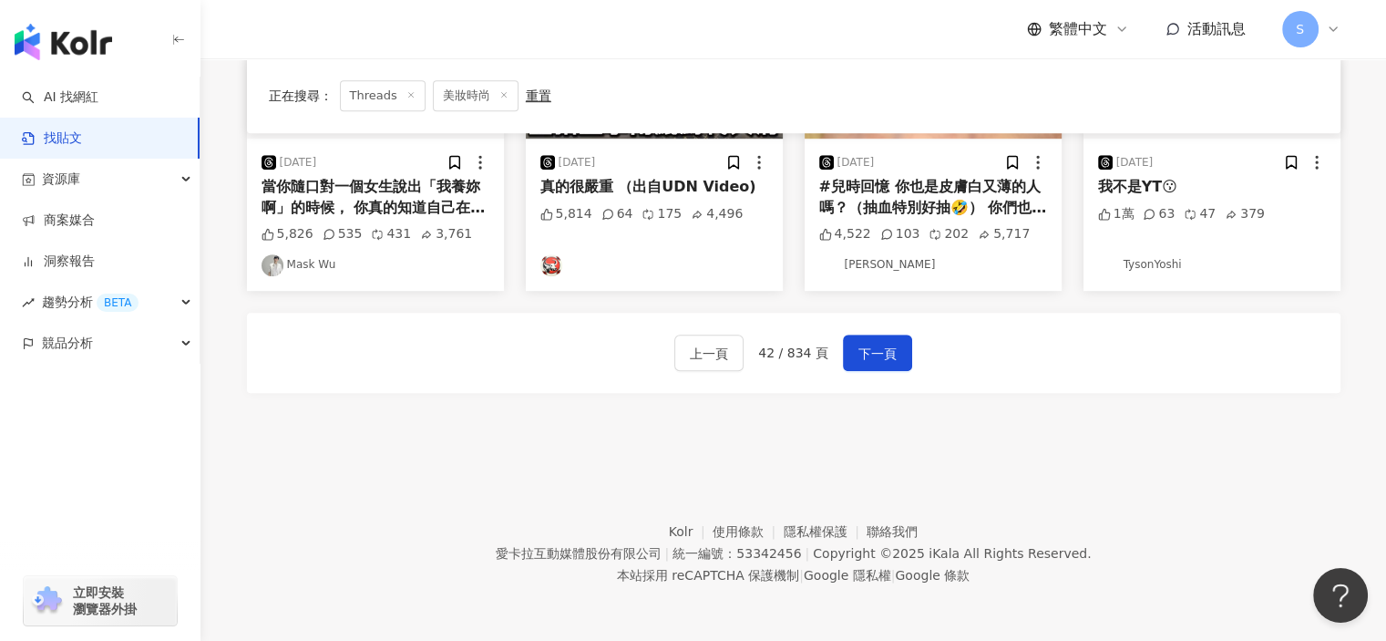
scroll to position [1006, 0]
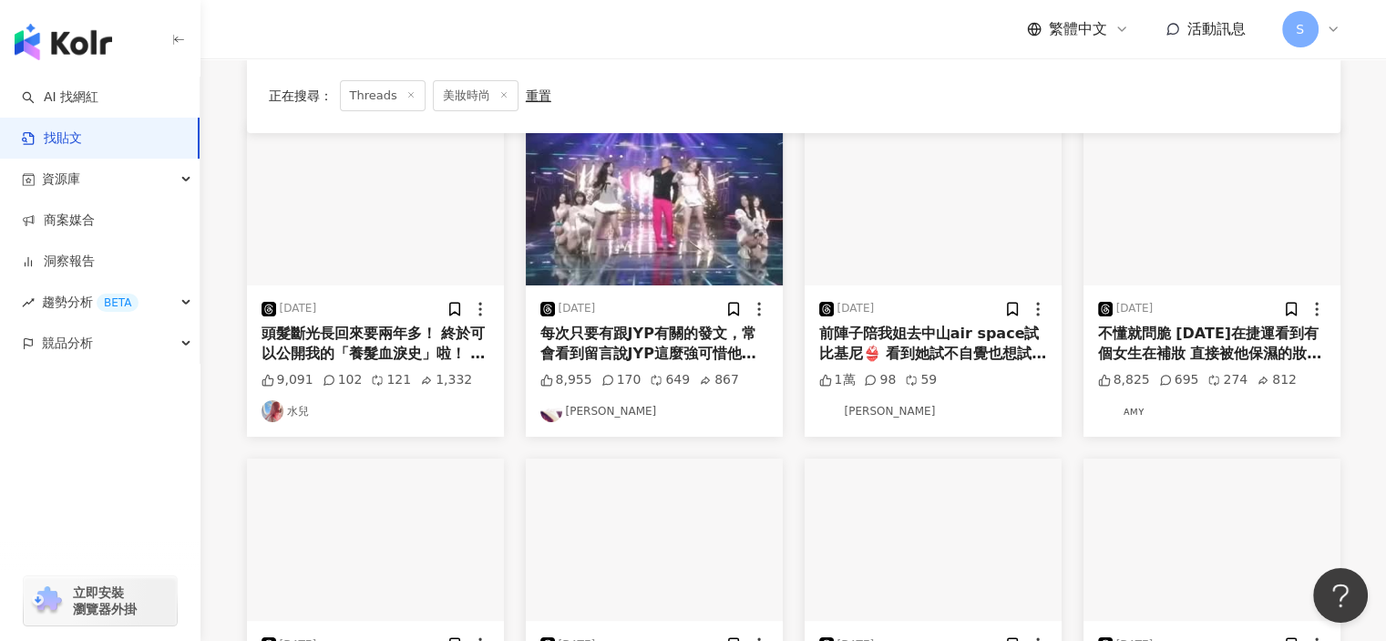
scroll to position [95, 0]
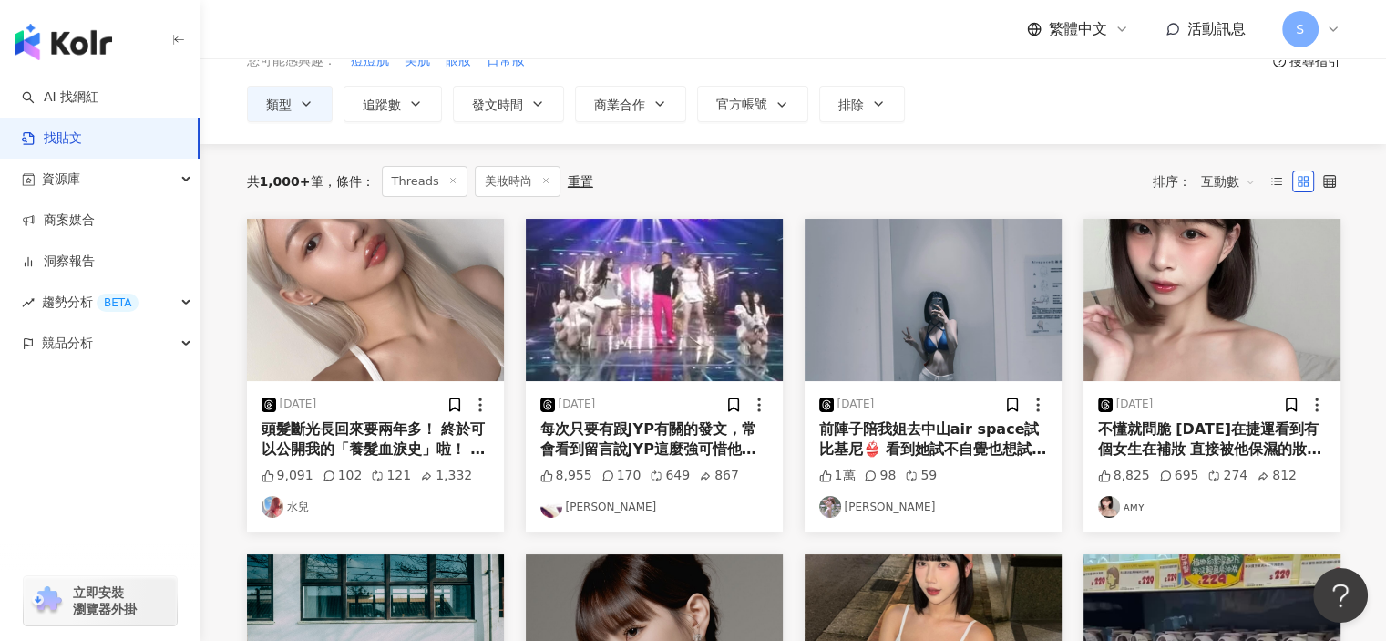
click at [386, 428] on div "頭髮斷光長回來要兩年多！ 終於可以公開我的「養髮血淚史」啦！ 從一朵蒲公英→蛻變回黑髮美女的過程… 真的比我想像的還漫長和痛苦" at bounding box center [376, 439] width 228 height 41
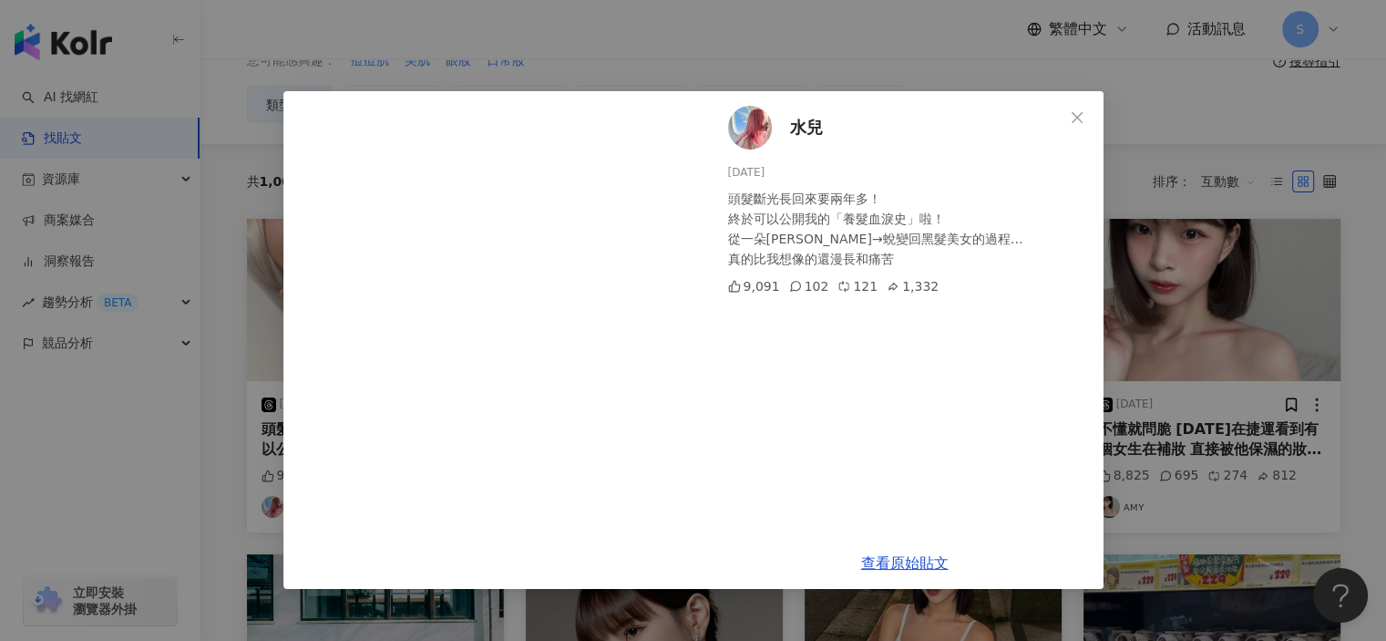
click at [1152, 451] on div "水兒 2025/4/19 頭髮斷光長回來要兩年多！ 終於可以公開我的「養髮血淚史」啦！ 從一朵蒲公英→蛻變回黑髮美女的過程… 真的比我想像的還漫長和痛苦 9,…" at bounding box center [693, 320] width 1386 height 641
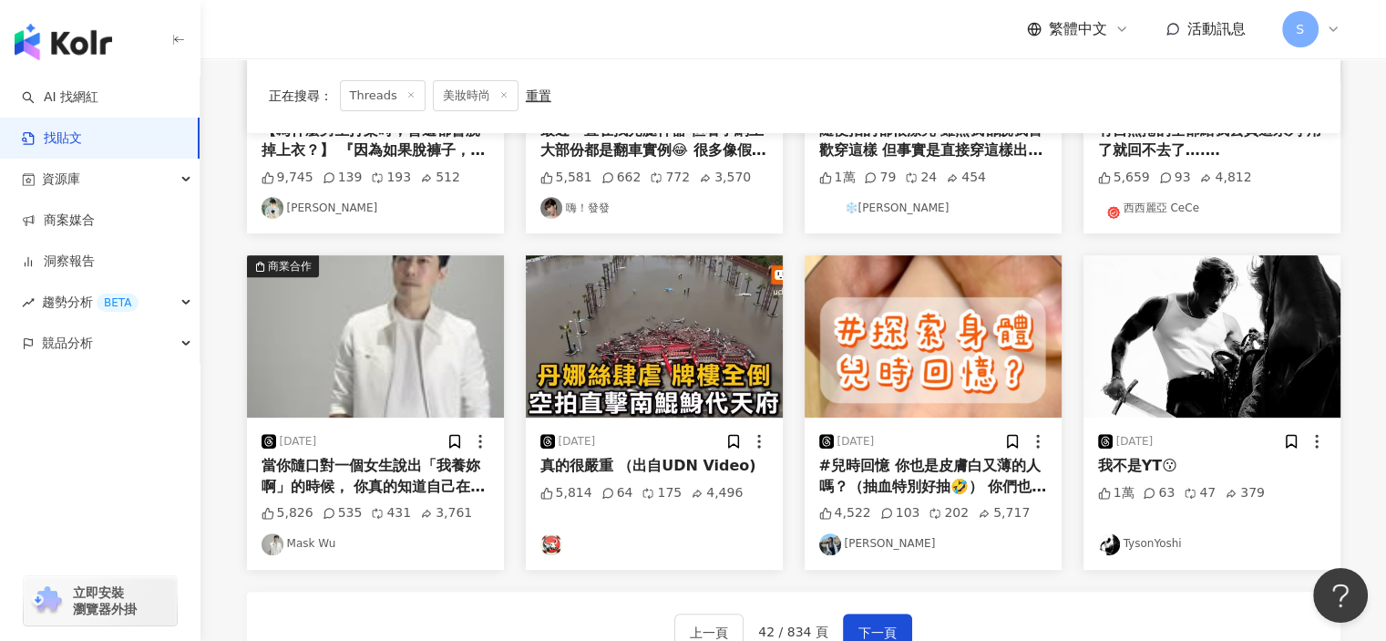
scroll to position [1003, 0]
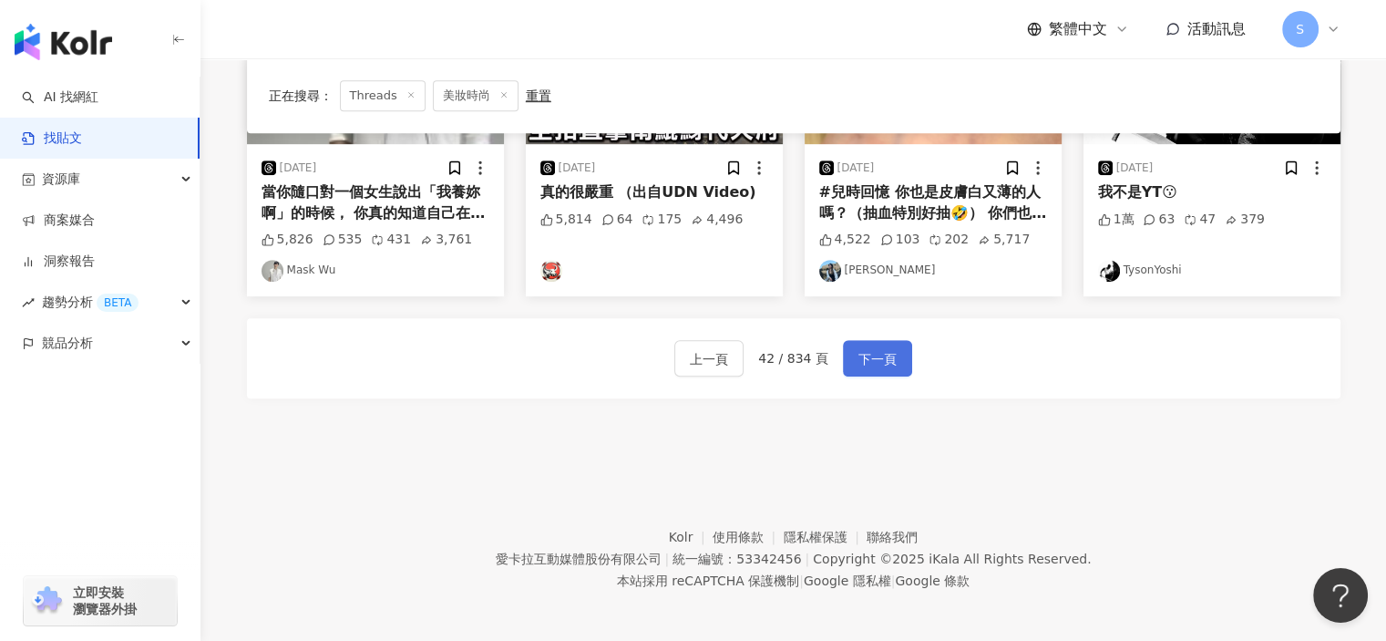
click at [890, 366] on span "下一頁" at bounding box center [878, 359] width 38 height 22
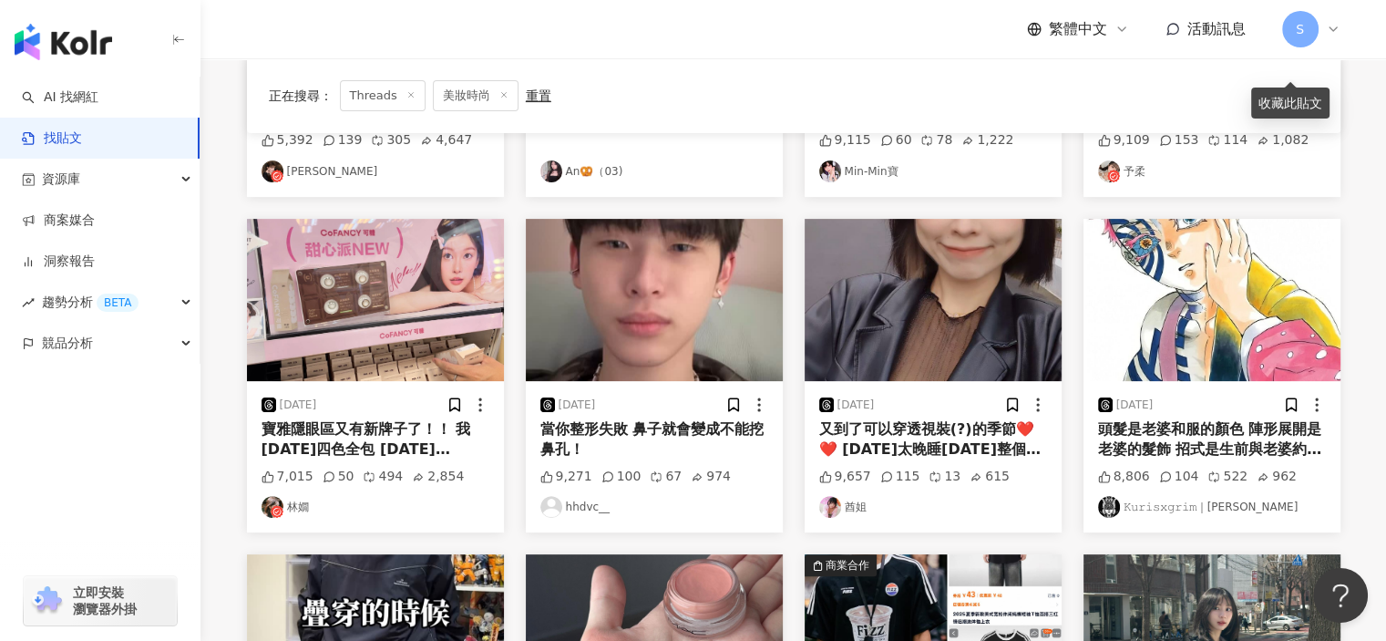
scroll to position [773, 0]
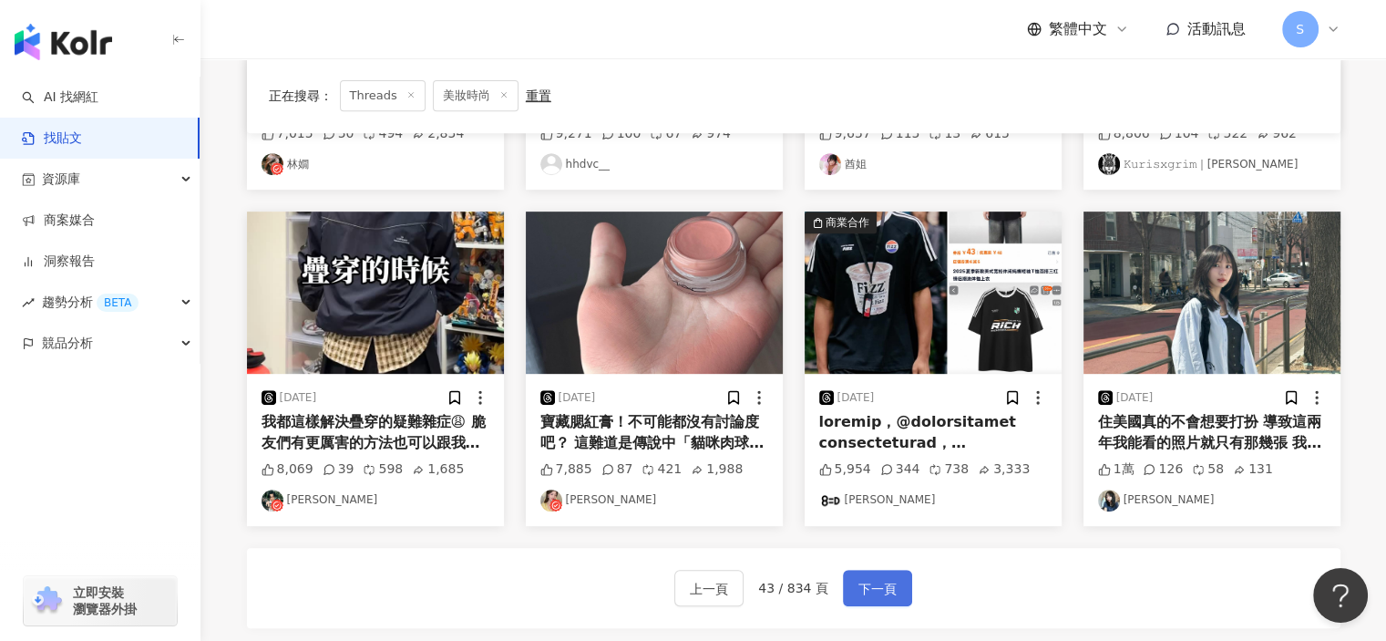
click at [886, 582] on span "下一頁" at bounding box center [878, 589] width 38 height 22
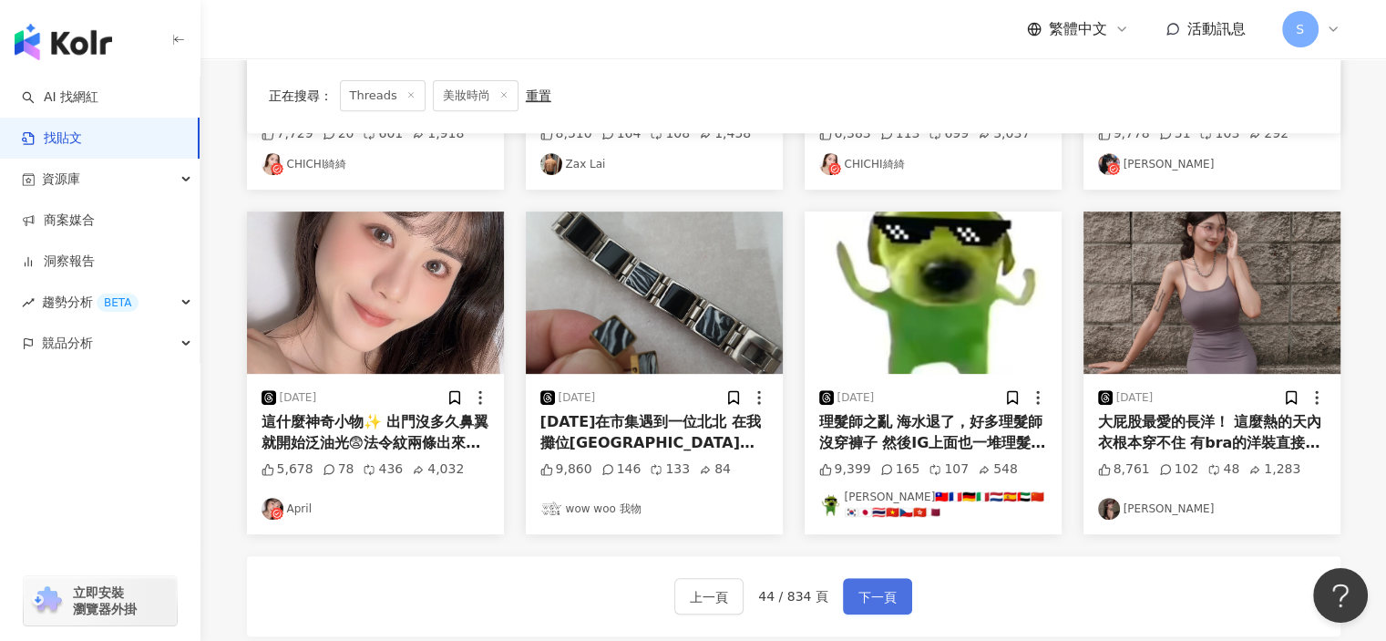
click at [853, 579] on button "下一頁" at bounding box center [877, 596] width 69 height 36
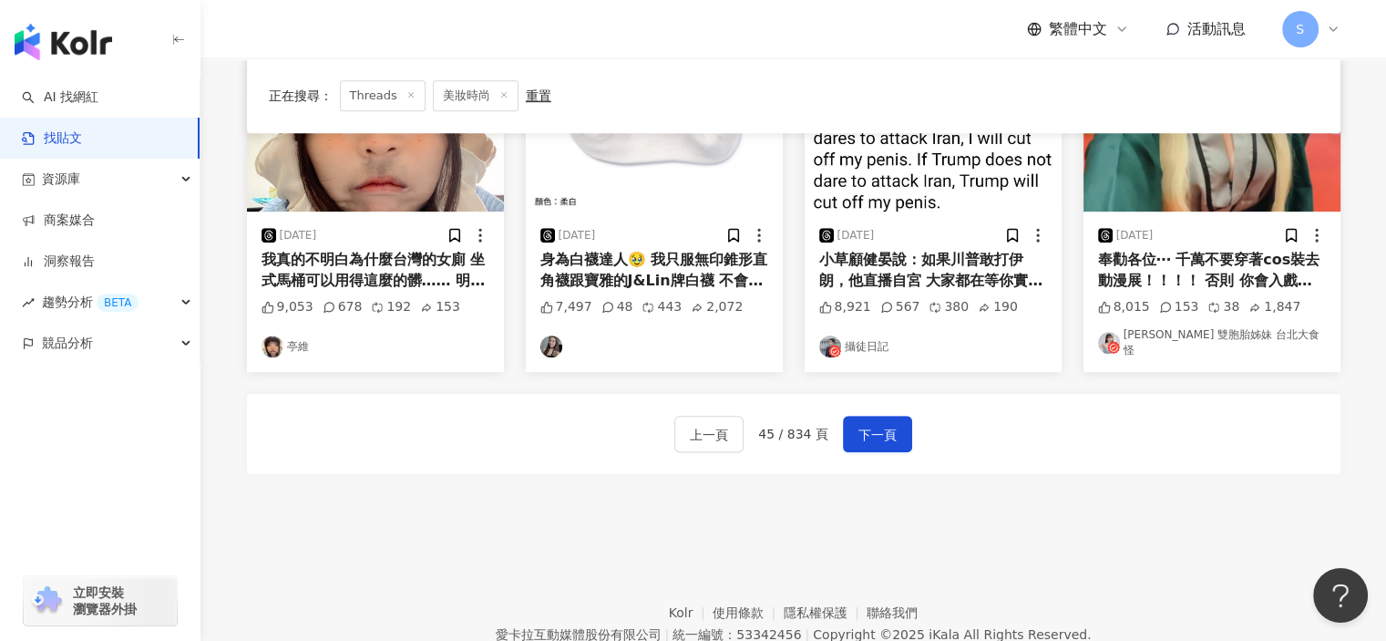
scroll to position [945, 0]
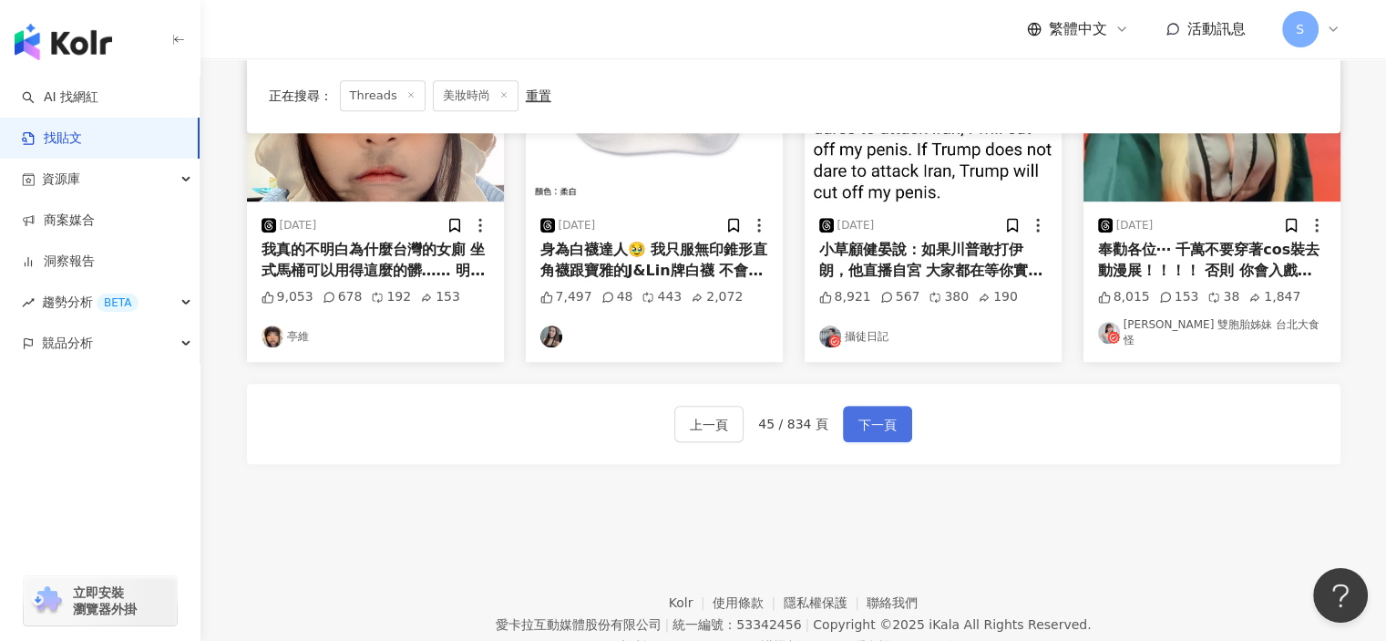
click at [897, 416] on button "下一頁" at bounding box center [877, 424] width 69 height 36
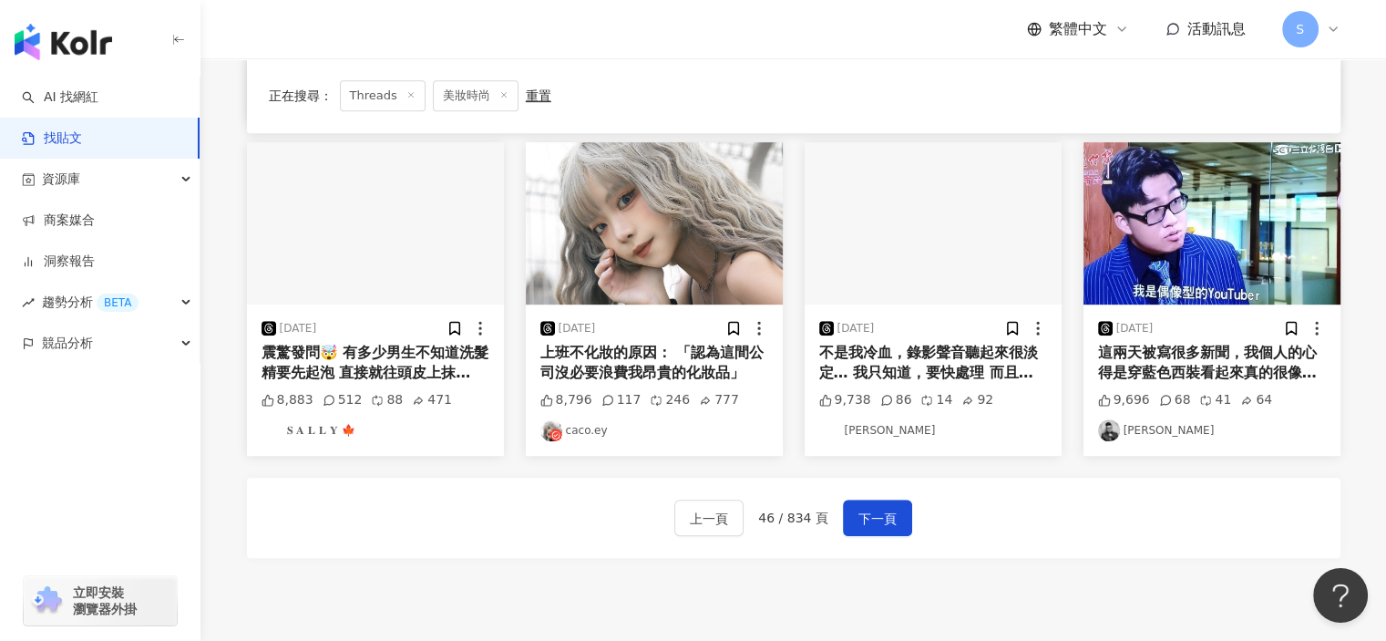
scroll to position [854, 0]
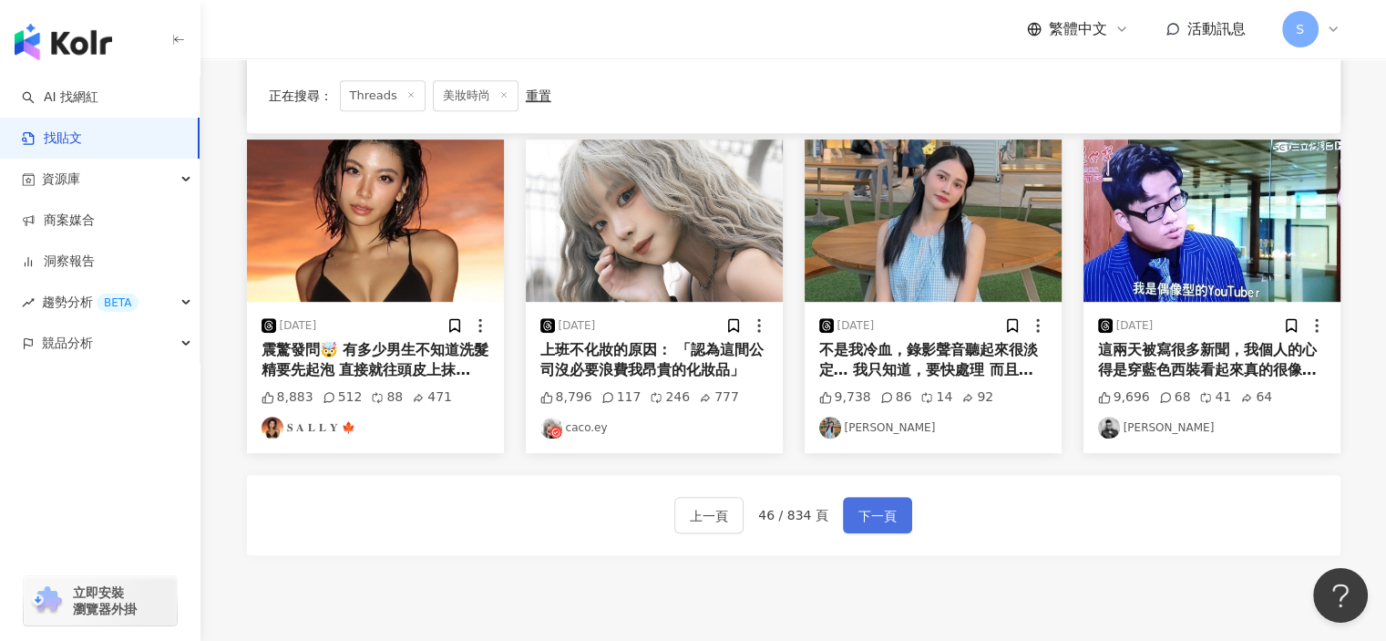
click at [865, 505] on span "下一頁" at bounding box center [878, 516] width 38 height 22
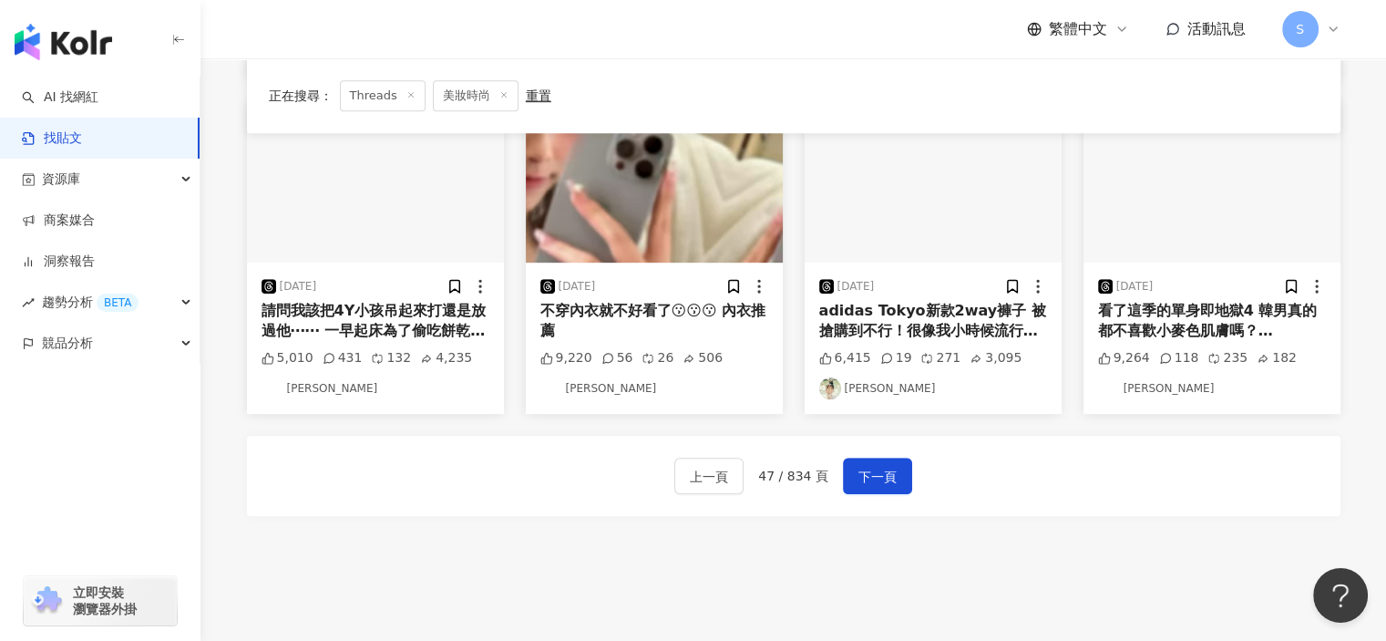
scroll to position [1006, 0]
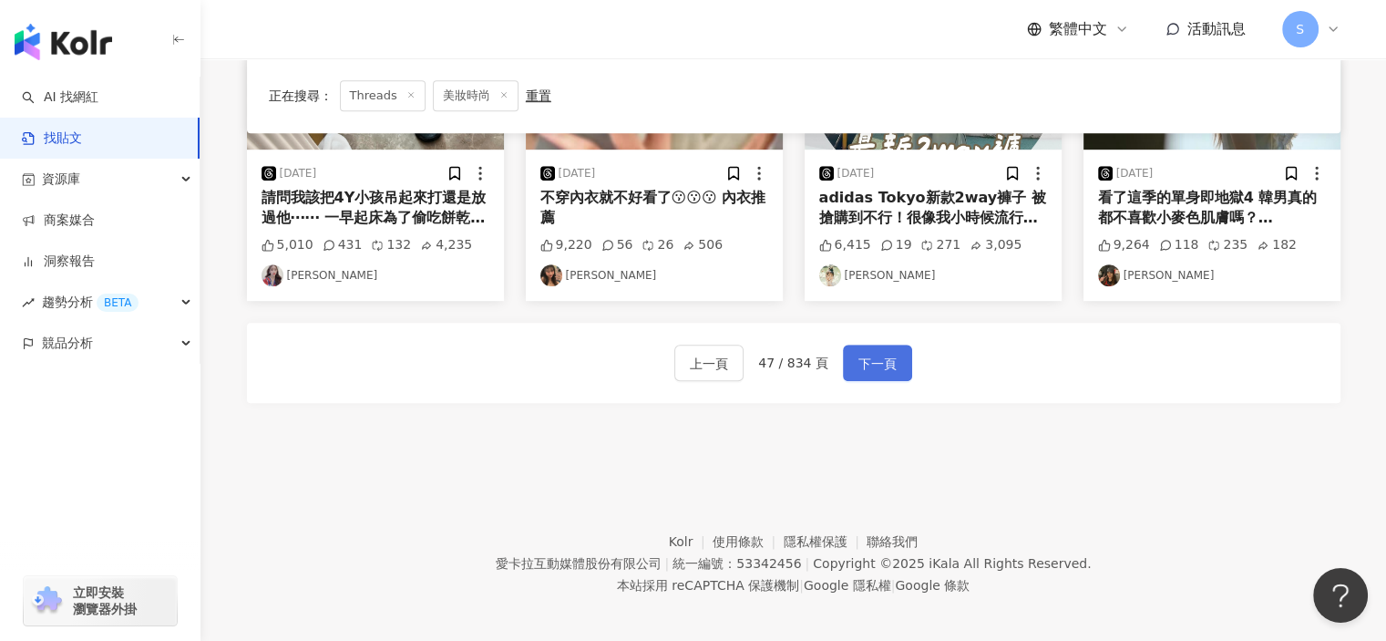
click at [866, 356] on span "下一頁" at bounding box center [878, 364] width 38 height 22
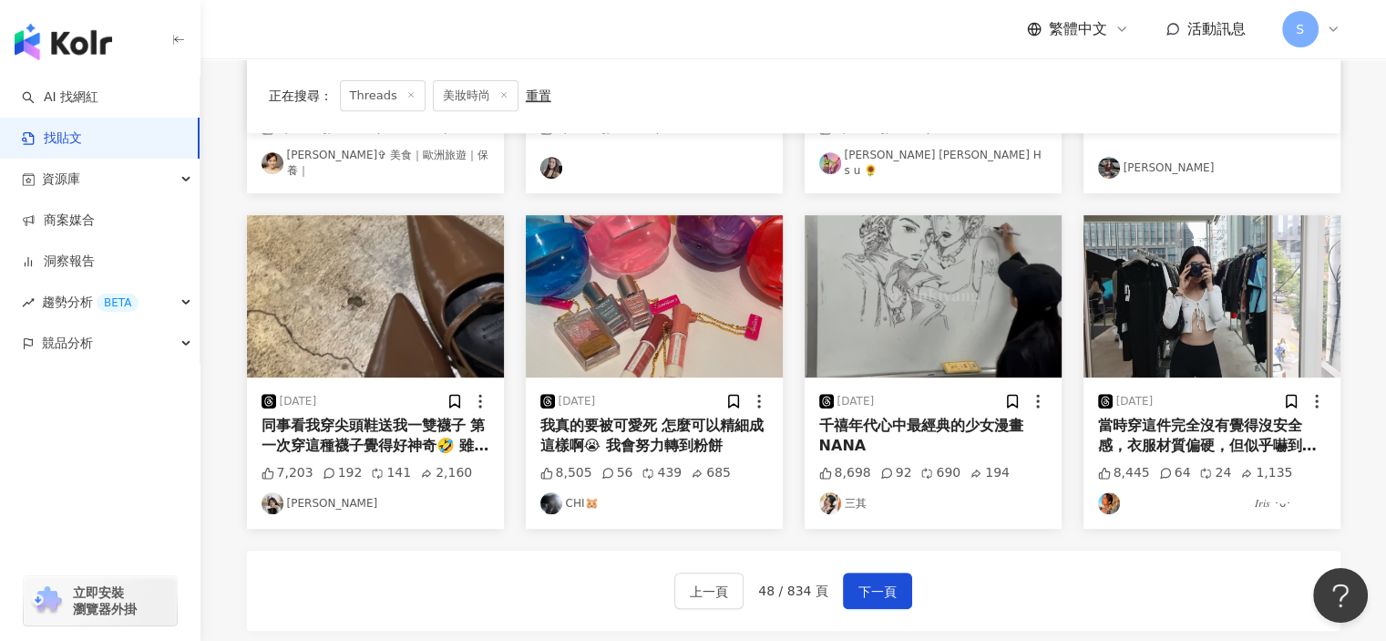
scroll to position [937, 0]
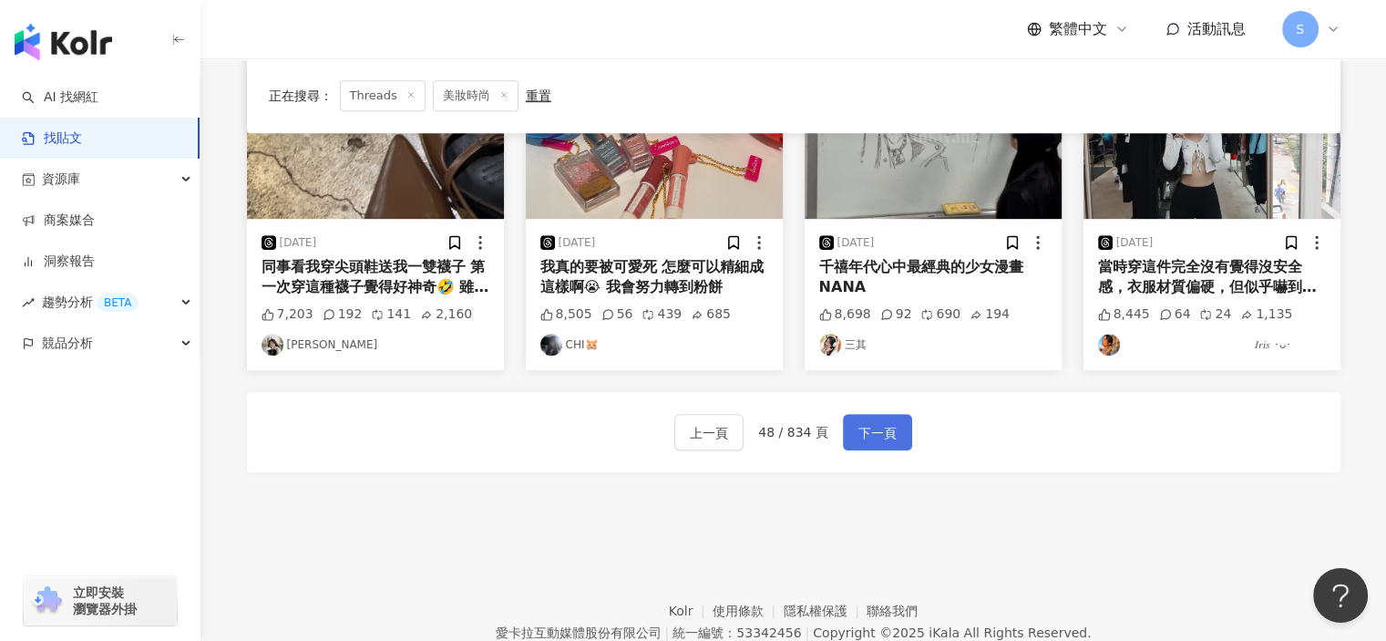
click at [879, 414] on button "下一頁" at bounding box center [877, 432] width 69 height 36
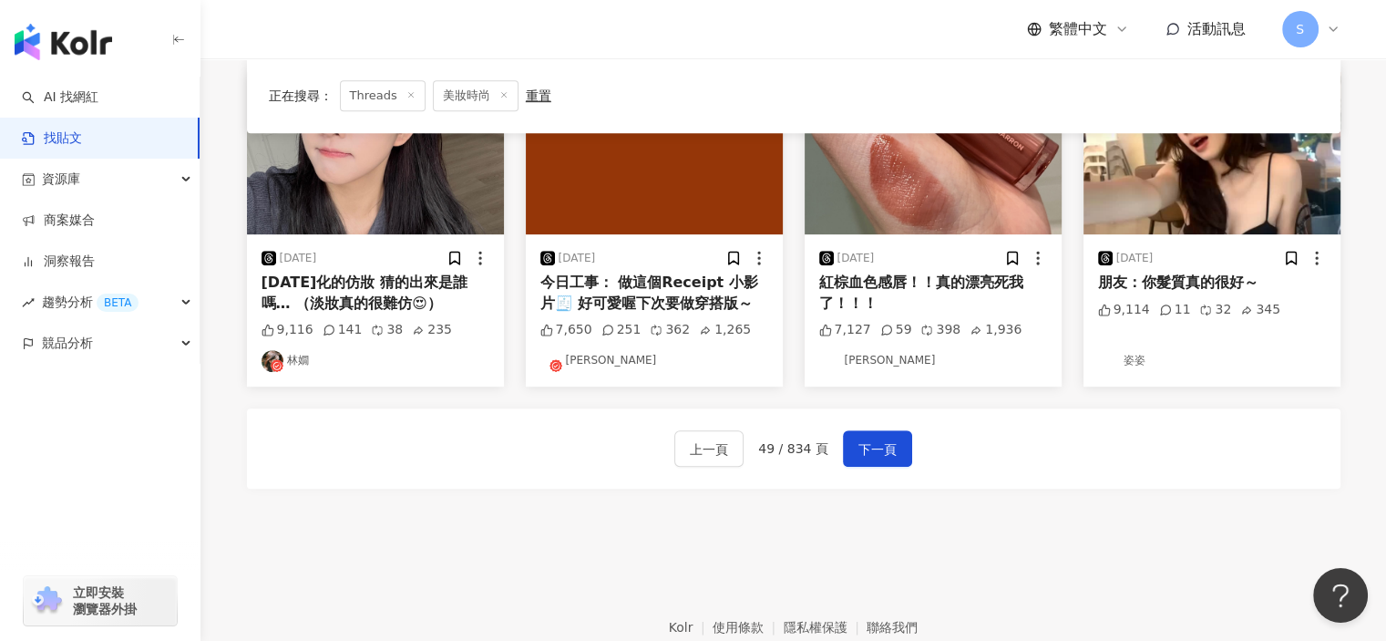
scroll to position [1006, 0]
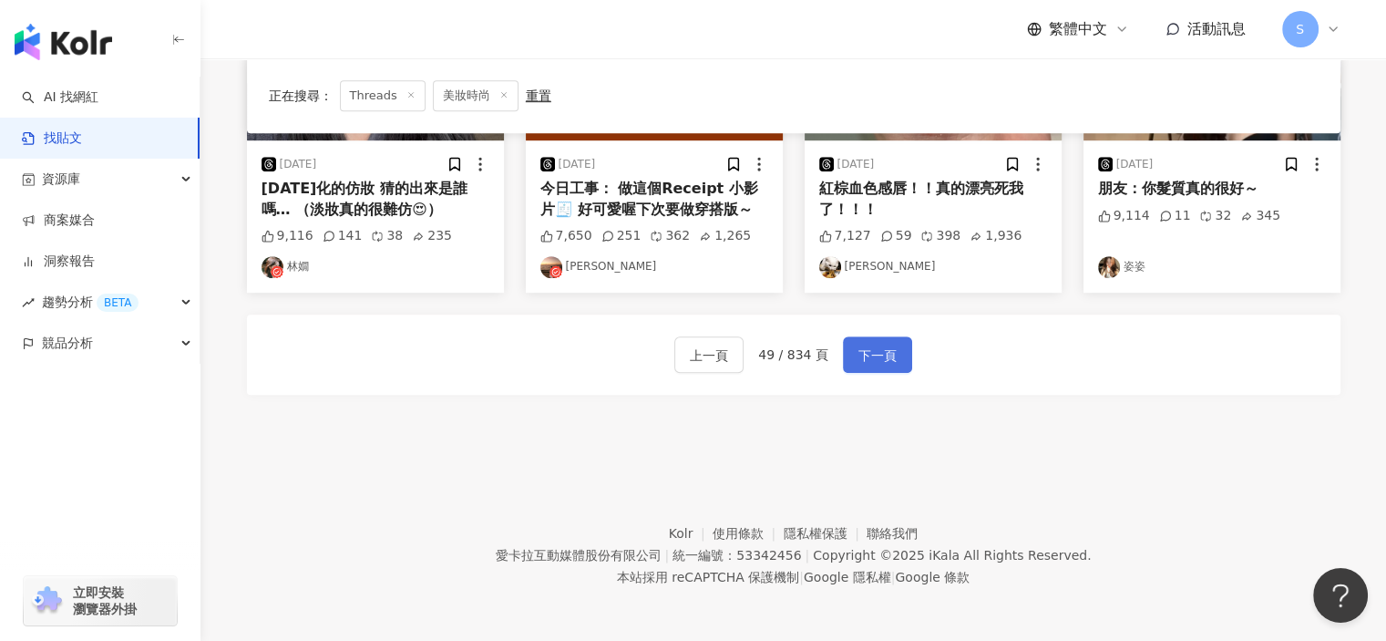
click at [888, 358] on span "下一頁" at bounding box center [878, 356] width 38 height 22
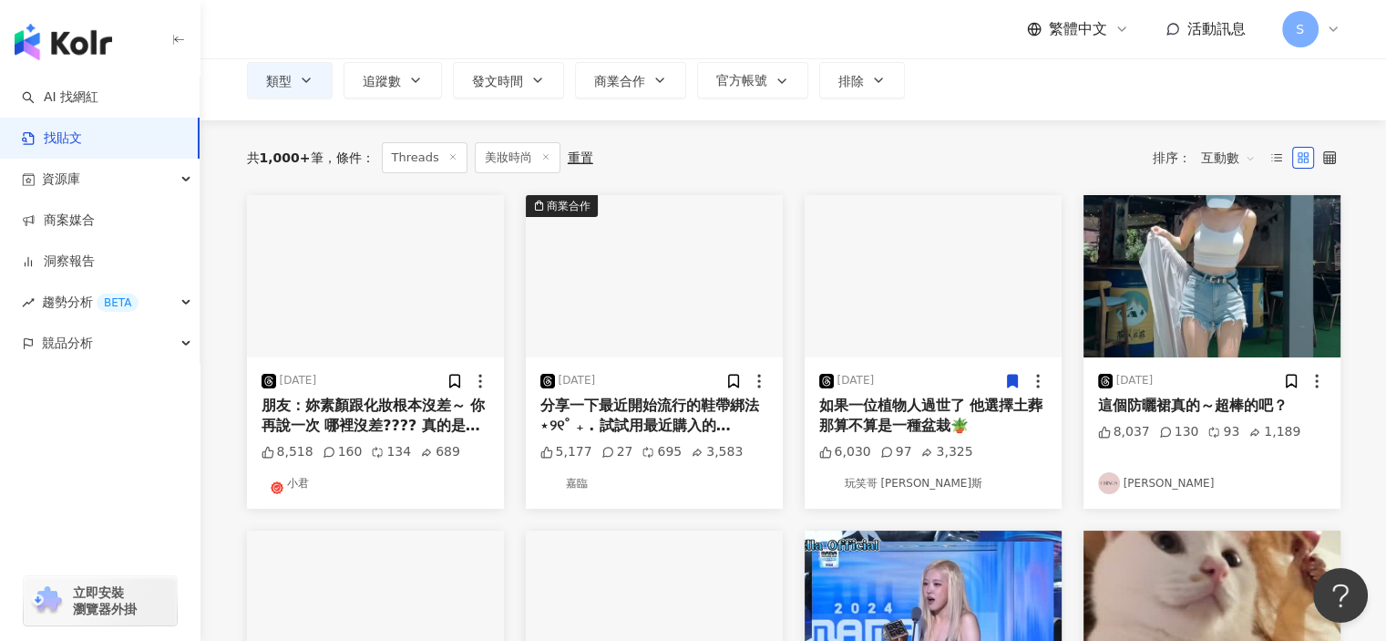
scroll to position [0, 0]
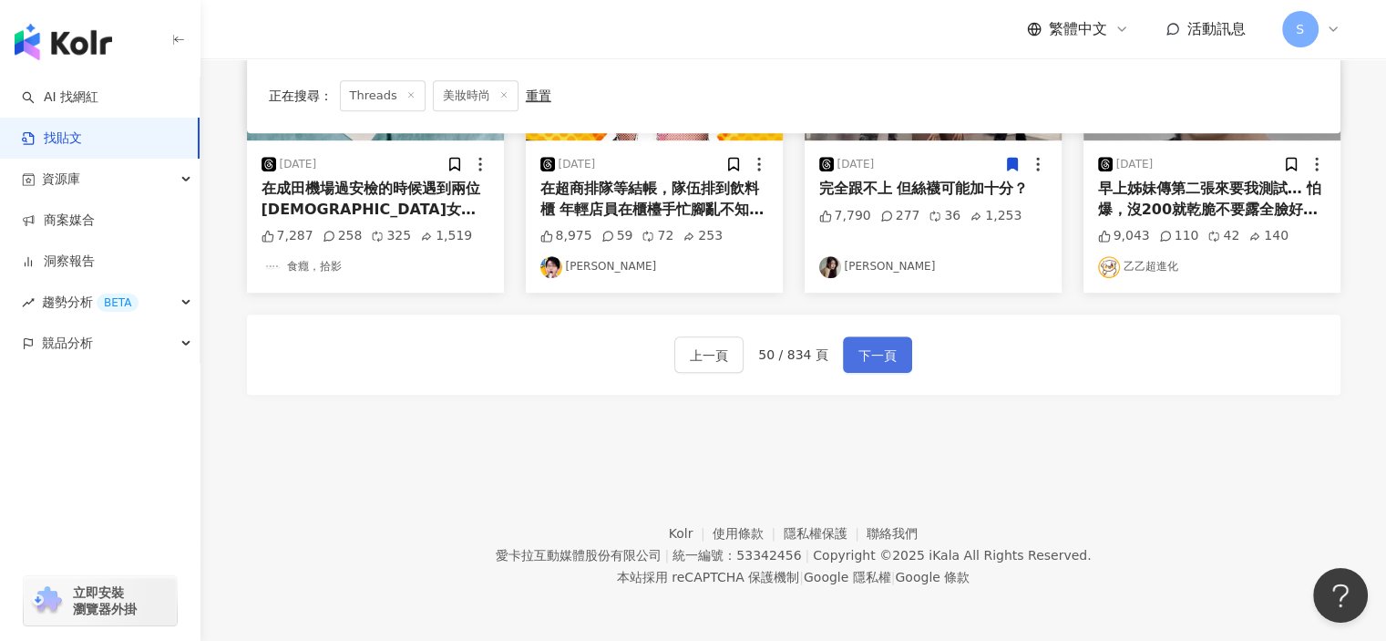
click at [881, 353] on span "下一頁" at bounding box center [878, 356] width 38 height 22
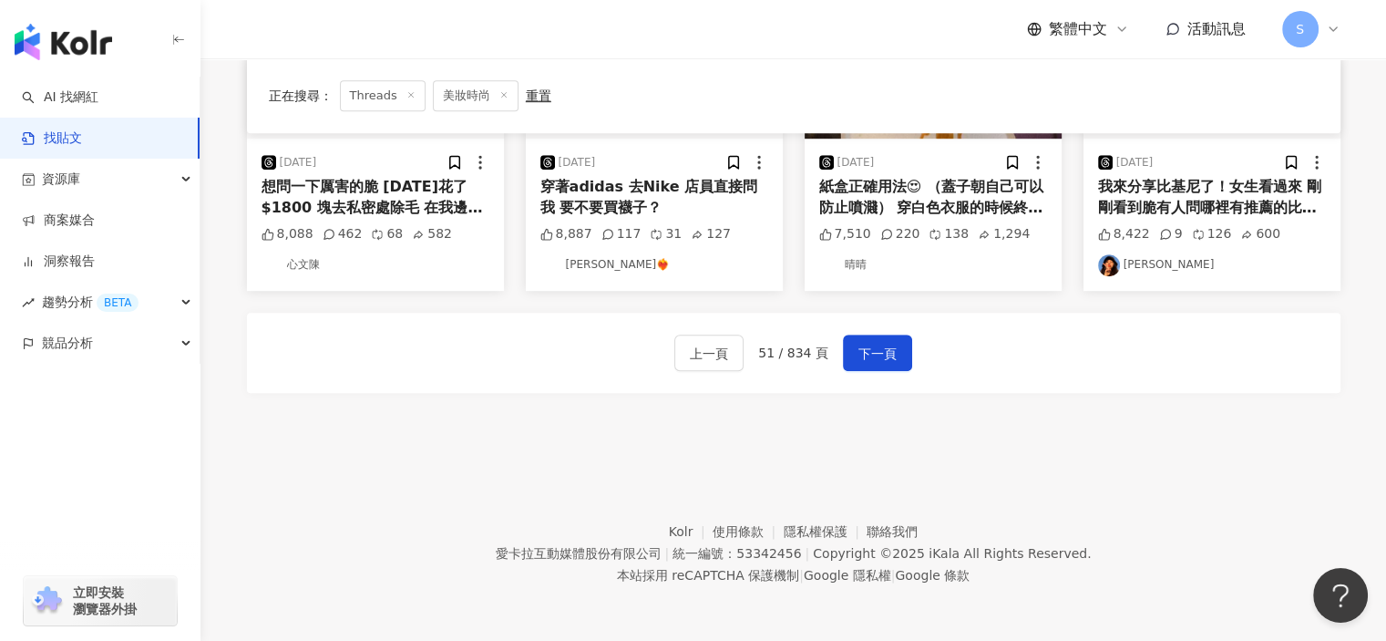
scroll to position [1006, 0]
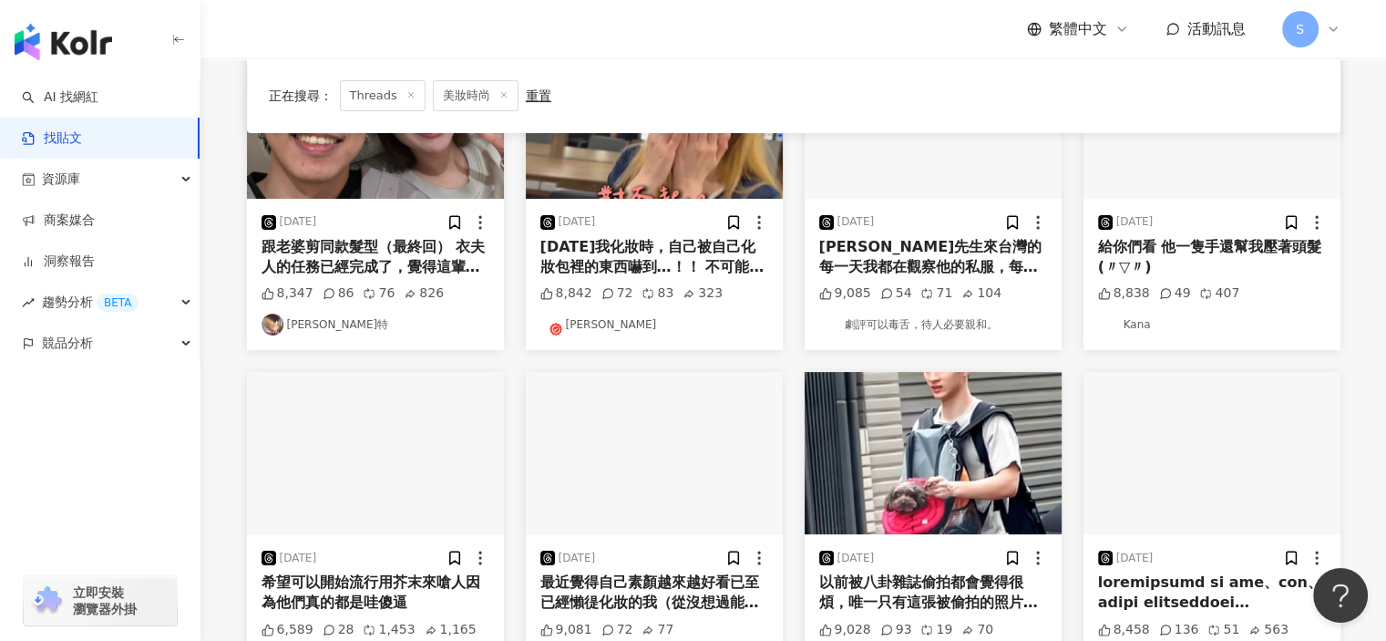
scroll to position [368, 0]
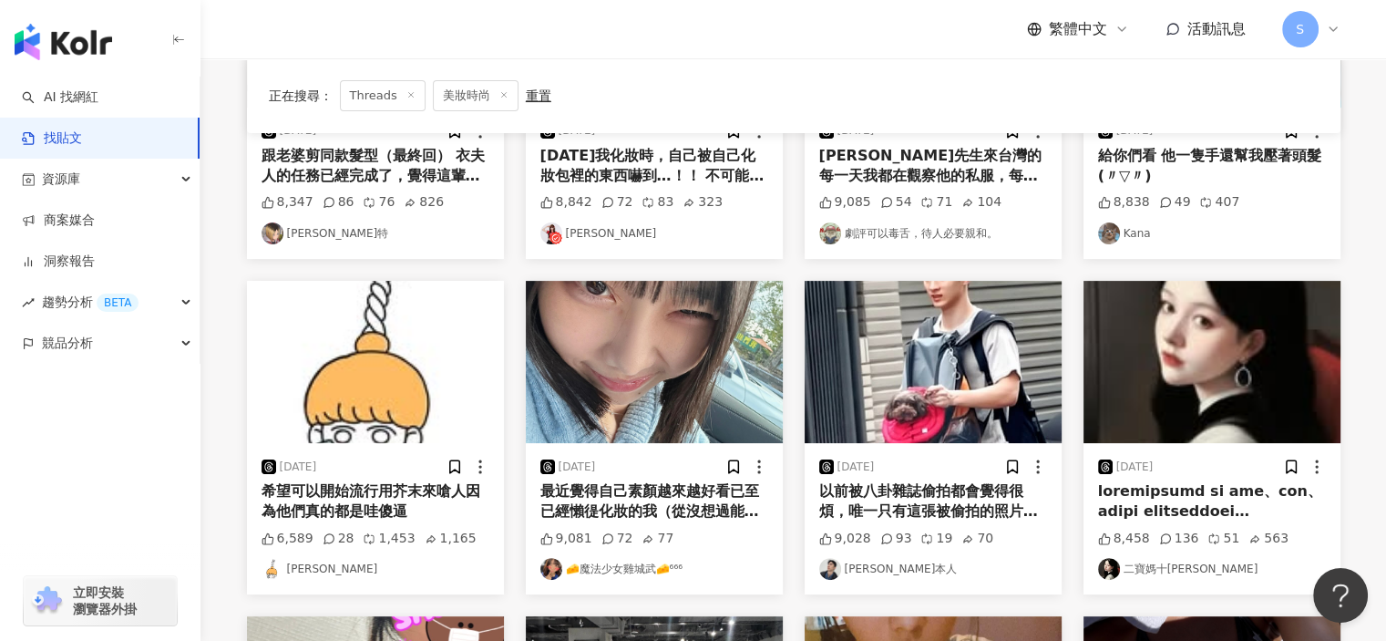
click at [1363, 473] on div "正在搜尋 ： Threads 美妝時尚 重置 排序： 互動數 2024/11/10 跟老婆剪同款髮型（最終回） 衣夫人的任務已經完成了，覺得這輩子不會再留這麼…" at bounding box center [794, 475] width 1167 height 1208
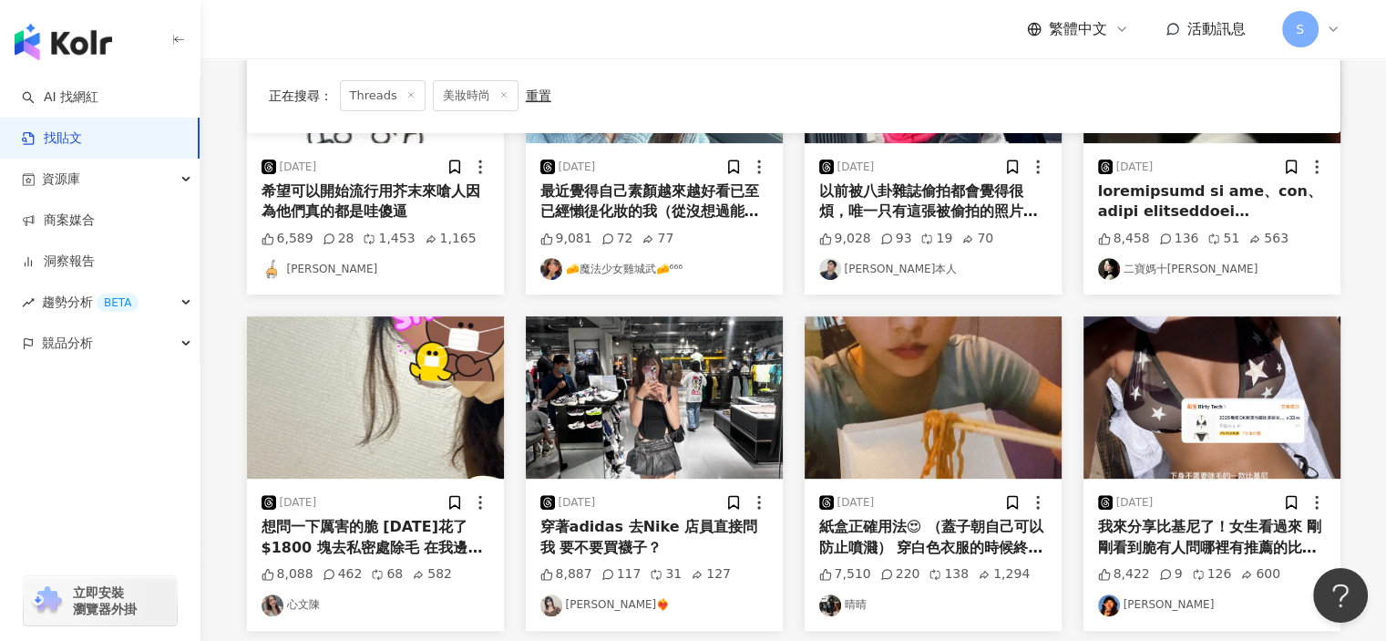
scroll to position [915, 0]
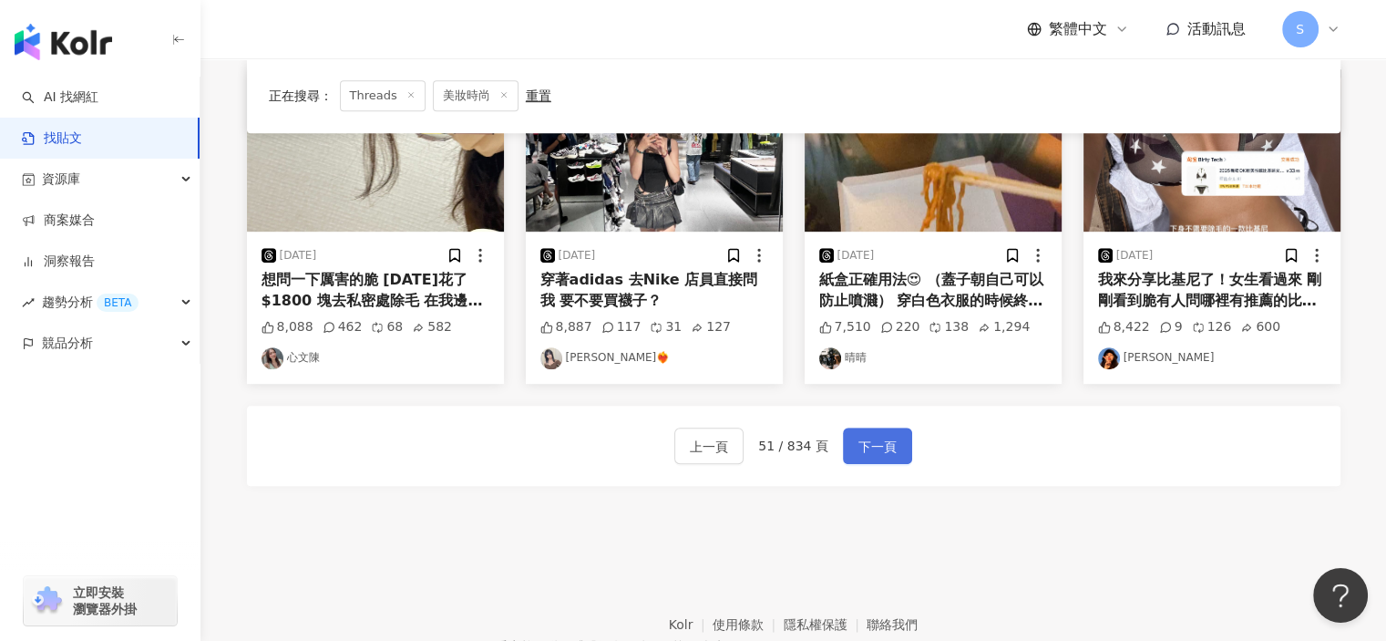
click at [874, 438] on span "下一頁" at bounding box center [878, 447] width 38 height 22
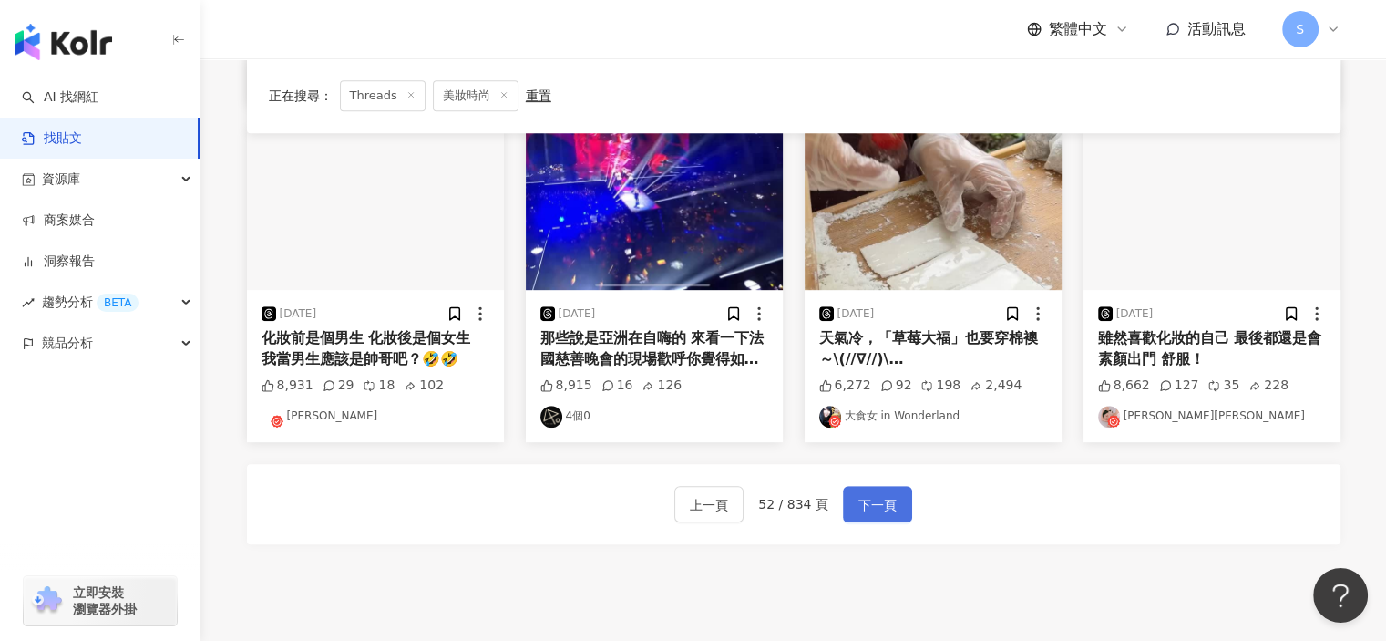
scroll to position [824, 0]
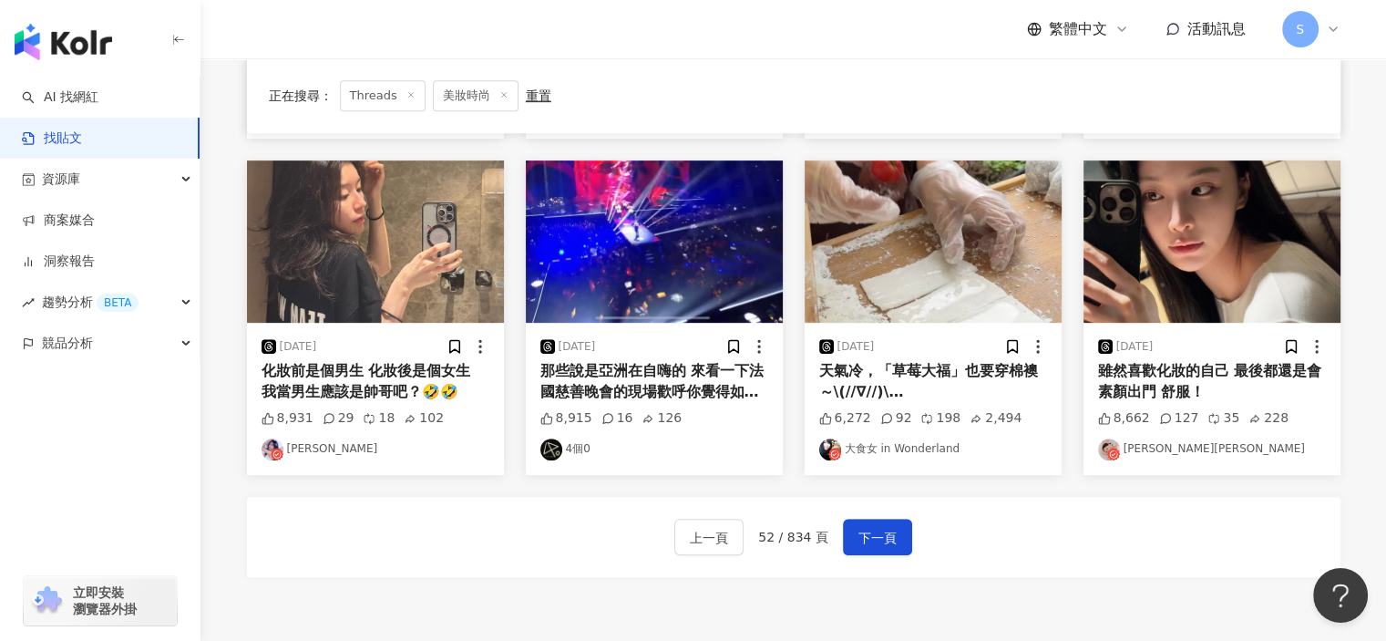
click at [1184, 292] on img "button" at bounding box center [1212, 241] width 257 height 162
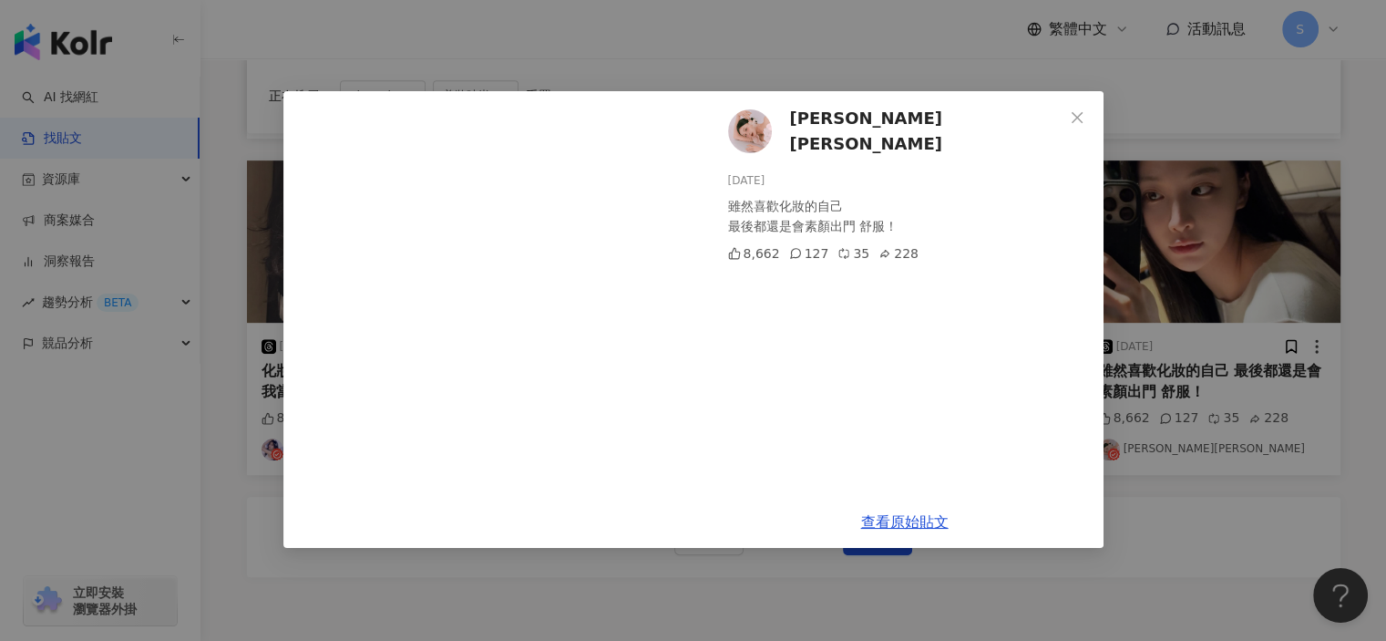
click at [1197, 420] on div "陳奕潔Stephanie 2025/3/4 雖然喜歡化妝的自己 最後都還是會素顏出門 舒服！ 8,662 127 35 228 查看原始貼文" at bounding box center [693, 320] width 1386 height 641
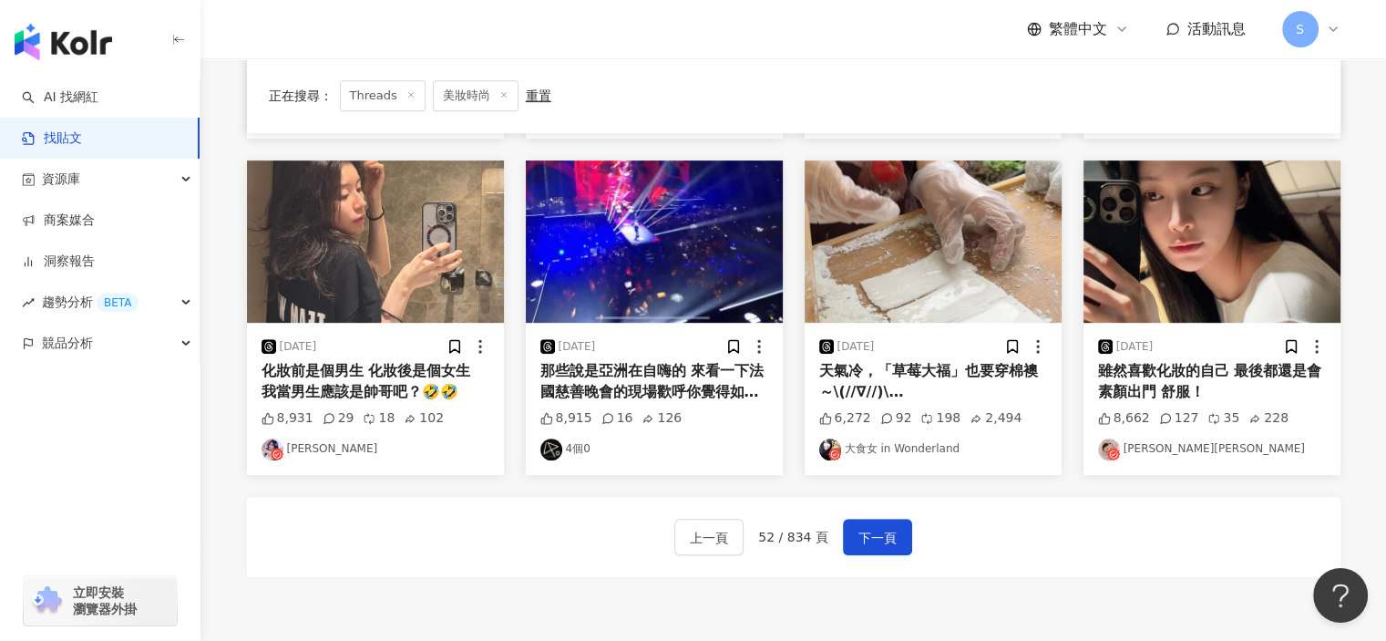
click at [879, 514] on div "上一頁 52 / 834 頁 下一頁" at bounding box center [794, 537] width 1094 height 80
click at [886, 527] on span "下一頁" at bounding box center [878, 538] width 38 height 22
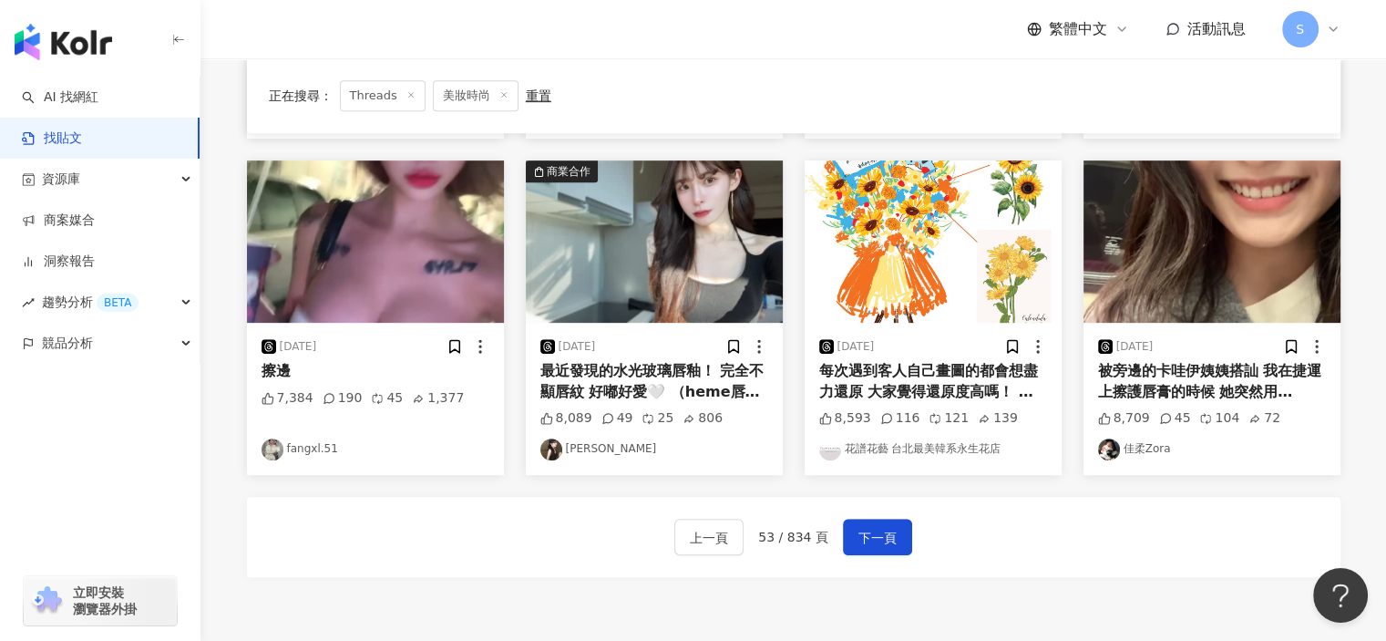
click at [695, 290] on img "button" at bounding box center [654, 241] width 257 height 162
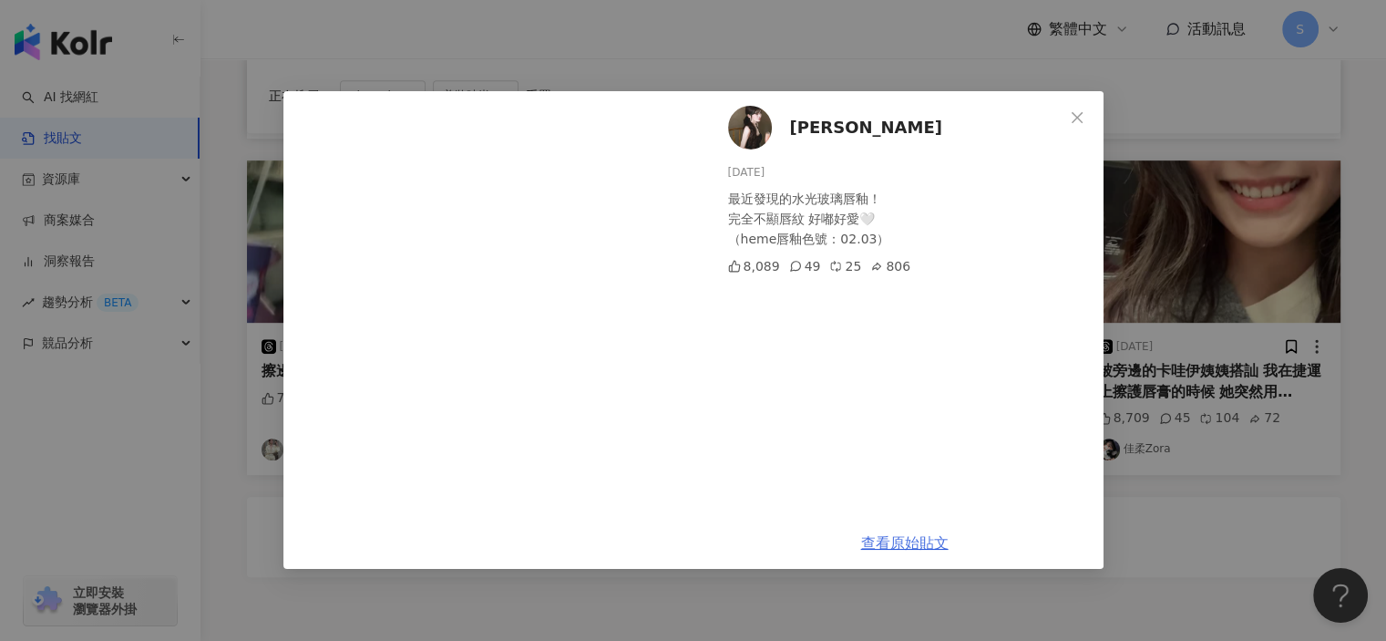
click at [926, 541] on link "查看原始貼文" at bounding box center [905, 542] width 88 height 17
click at [1275, 502] on div "若妍 2025/4/22 最近發現的水光玻璃唇釉！ 完全不顯唇紋 好嘟好愛🤍 （heme唇釉色號：02.03） 8,089 49 25 806 查看原始貼文" at bounding box center [693, 320] width 1386 height 641
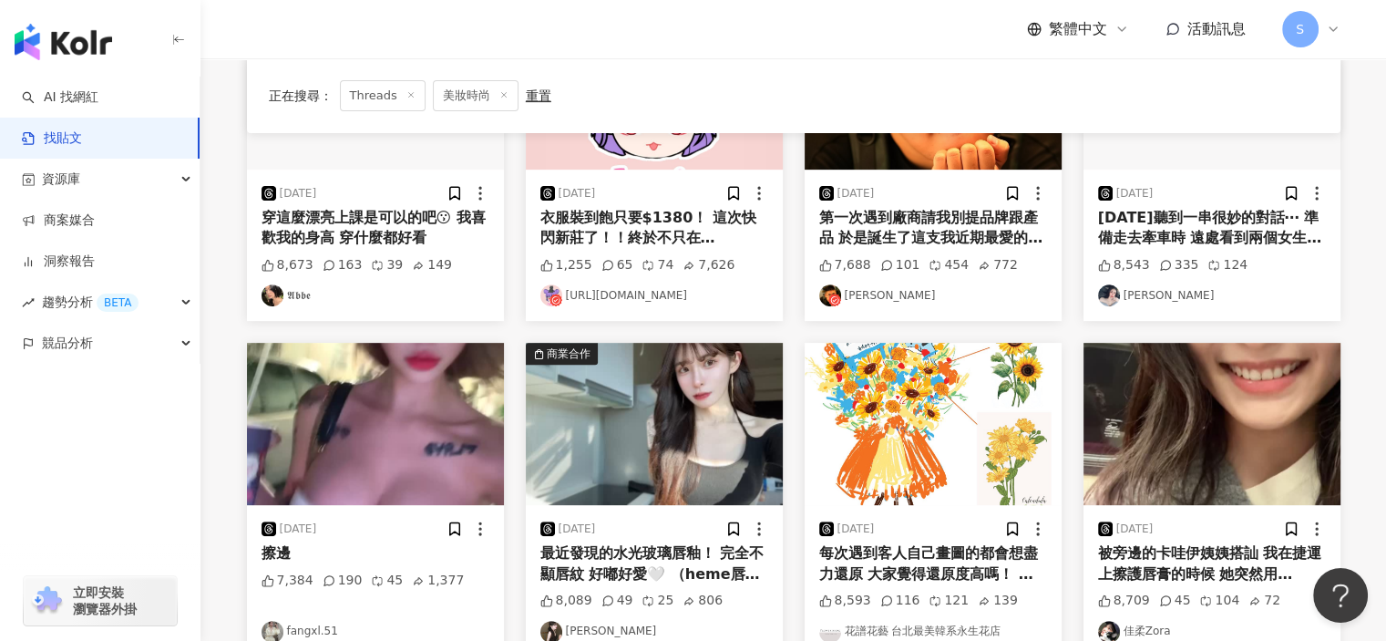
scroll to position [1006, 0]
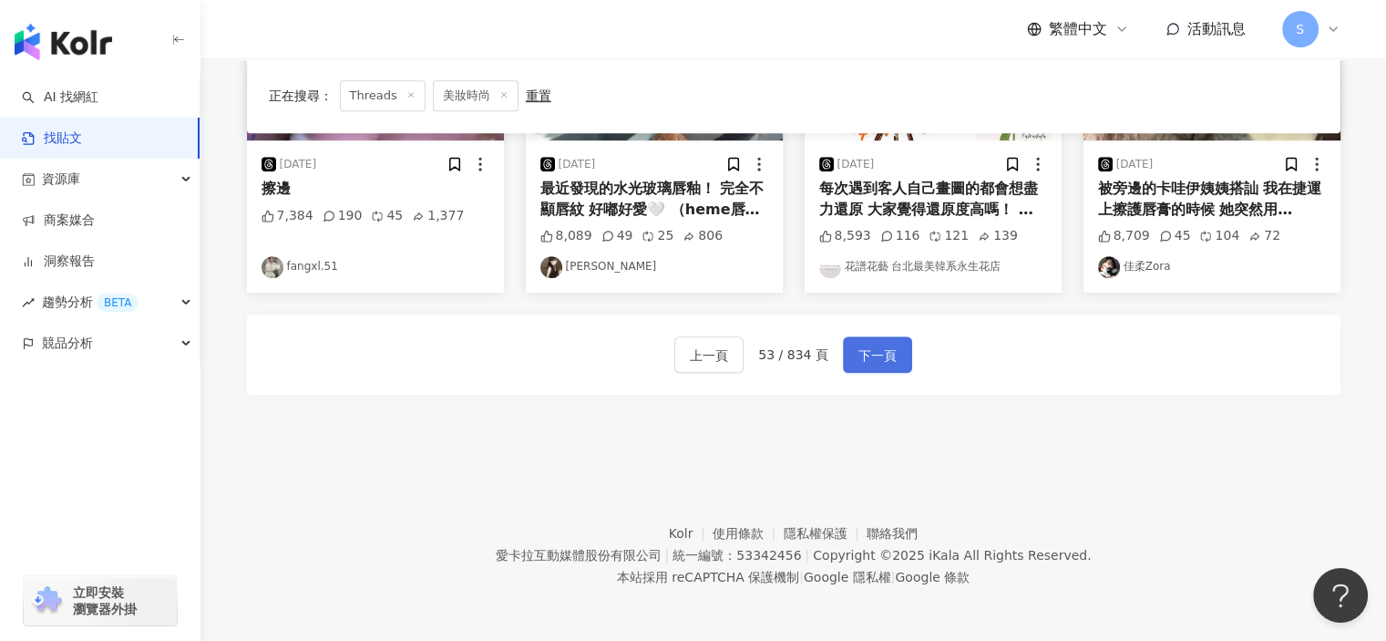
click at [859, 353] on span "下一頁" at bounding box center [878, 356] width 38 height 22
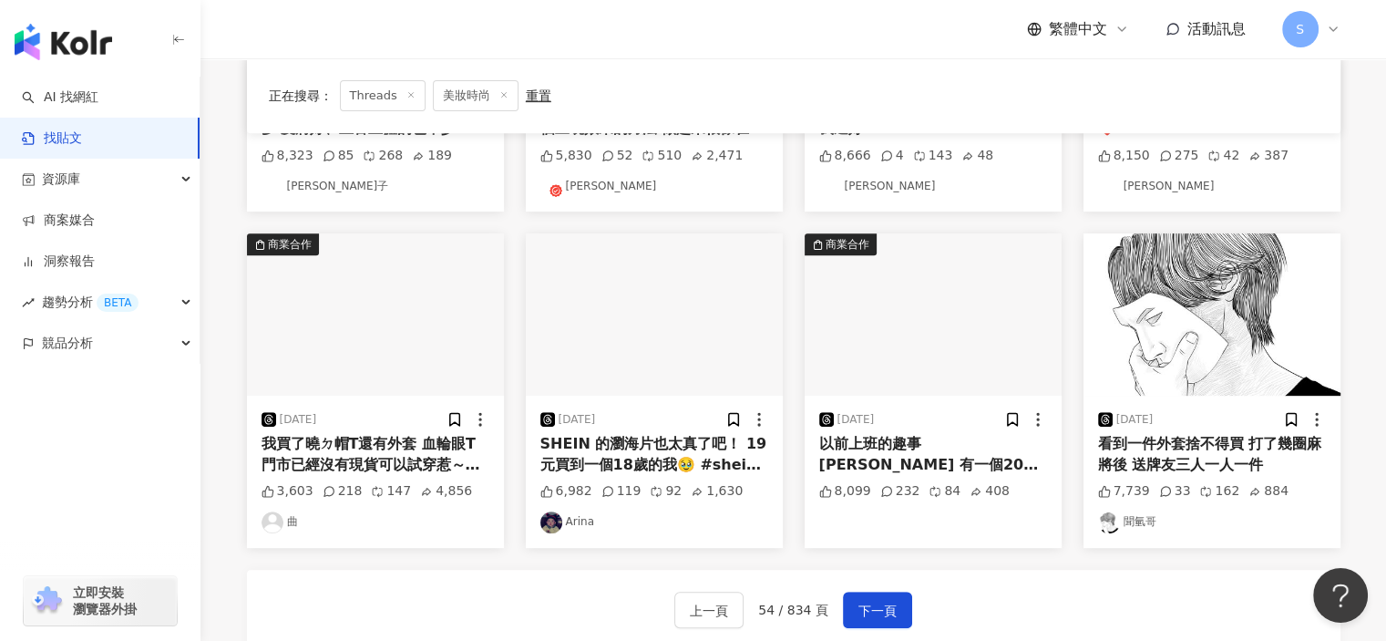
scroll to position [915, 0]
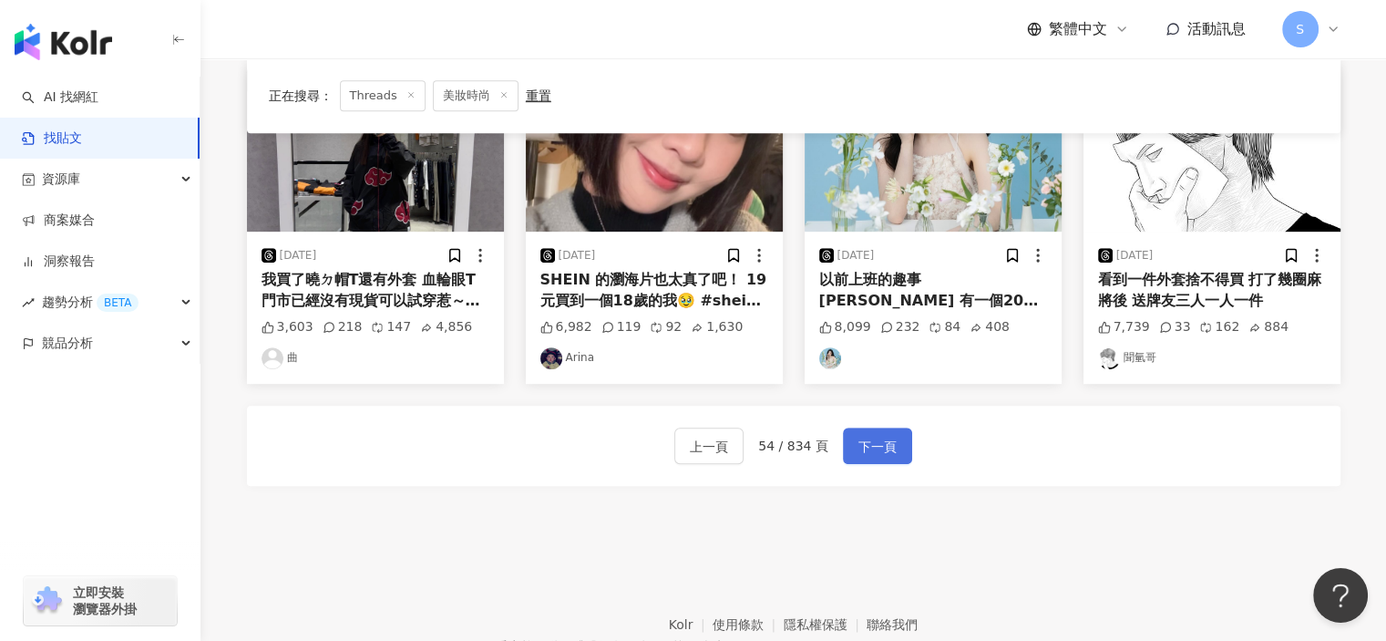
click at [885, 440] on span "下一頁" at bounding box center [878, 447] width 38 height 22
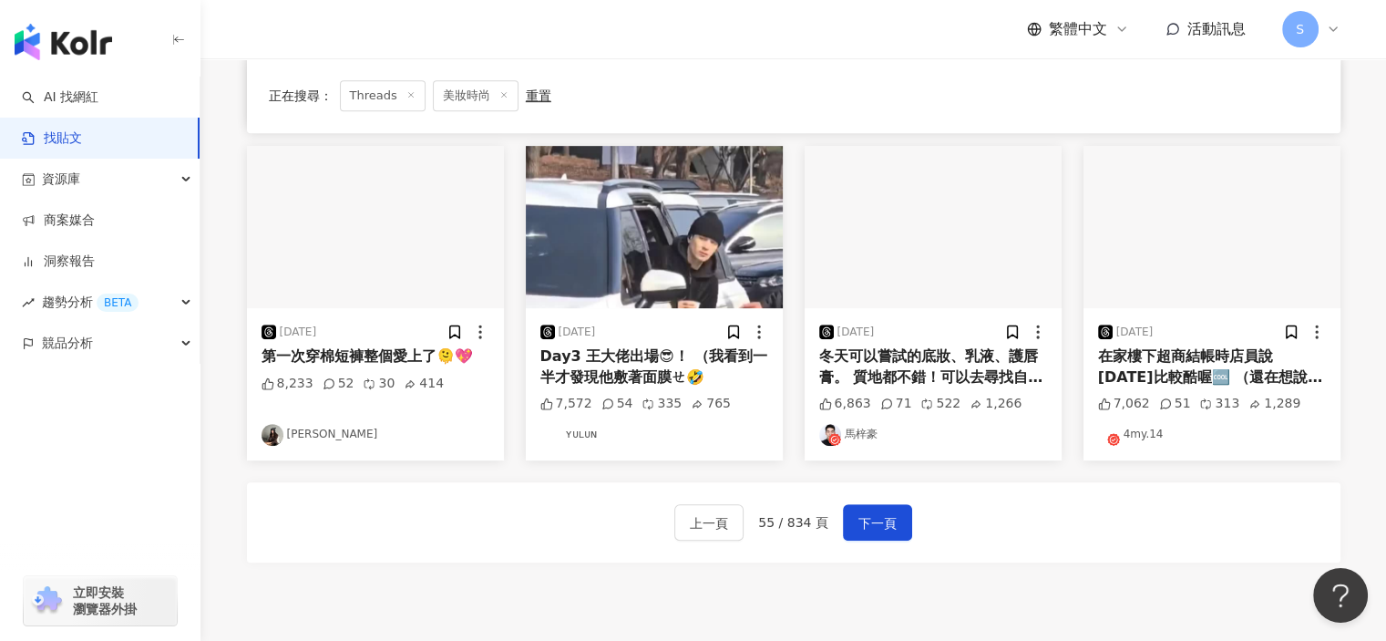
scroll to position [1003, 0]
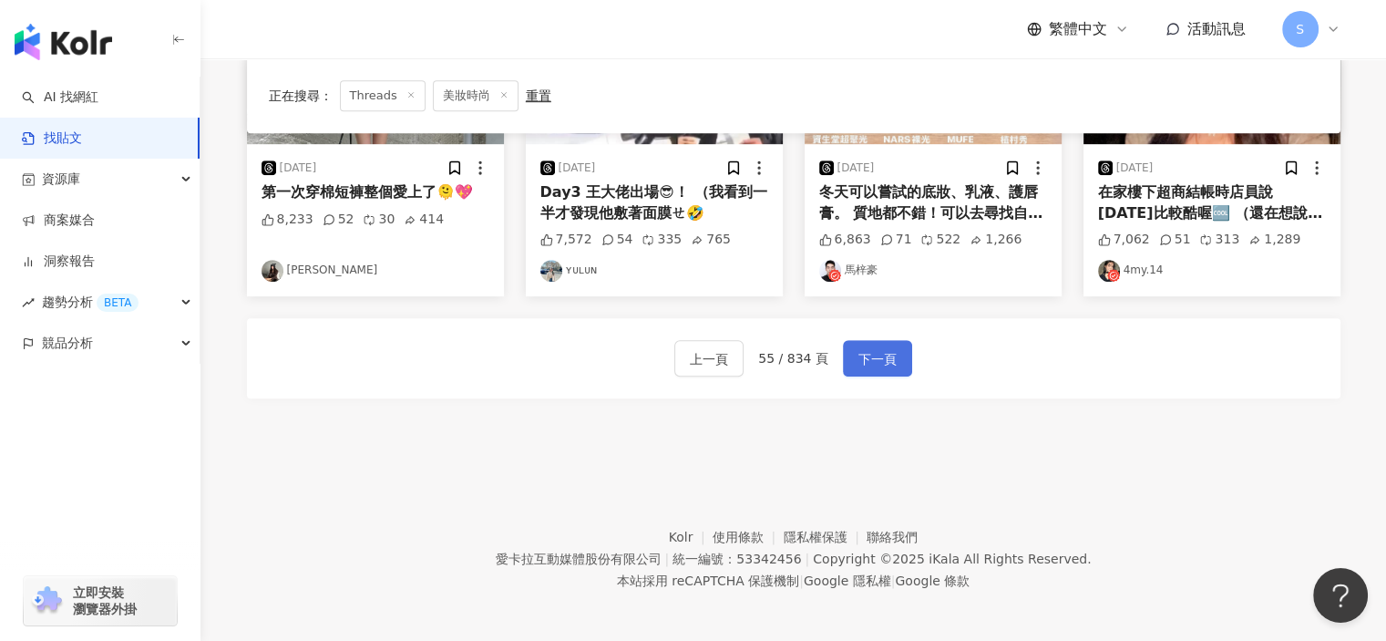
click at [870, 364] on span "下一頁" at bounding box center [878, 359] width 38 height 22
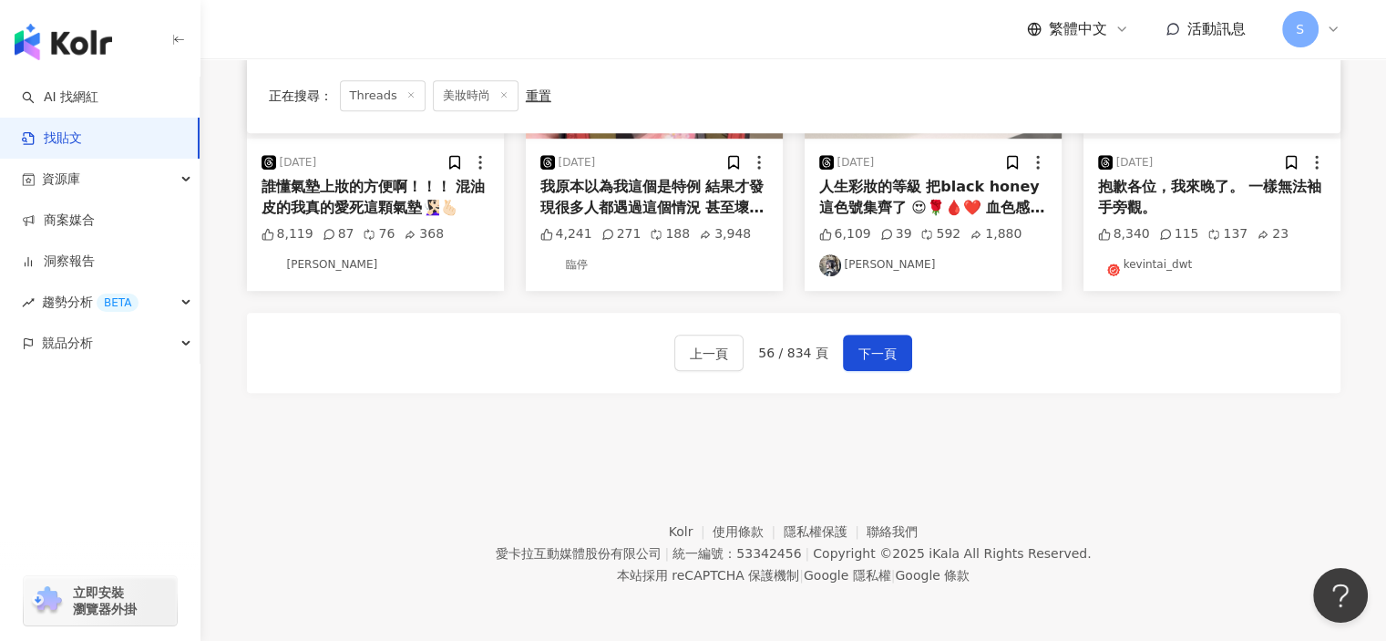
scroll to position [729, 0]
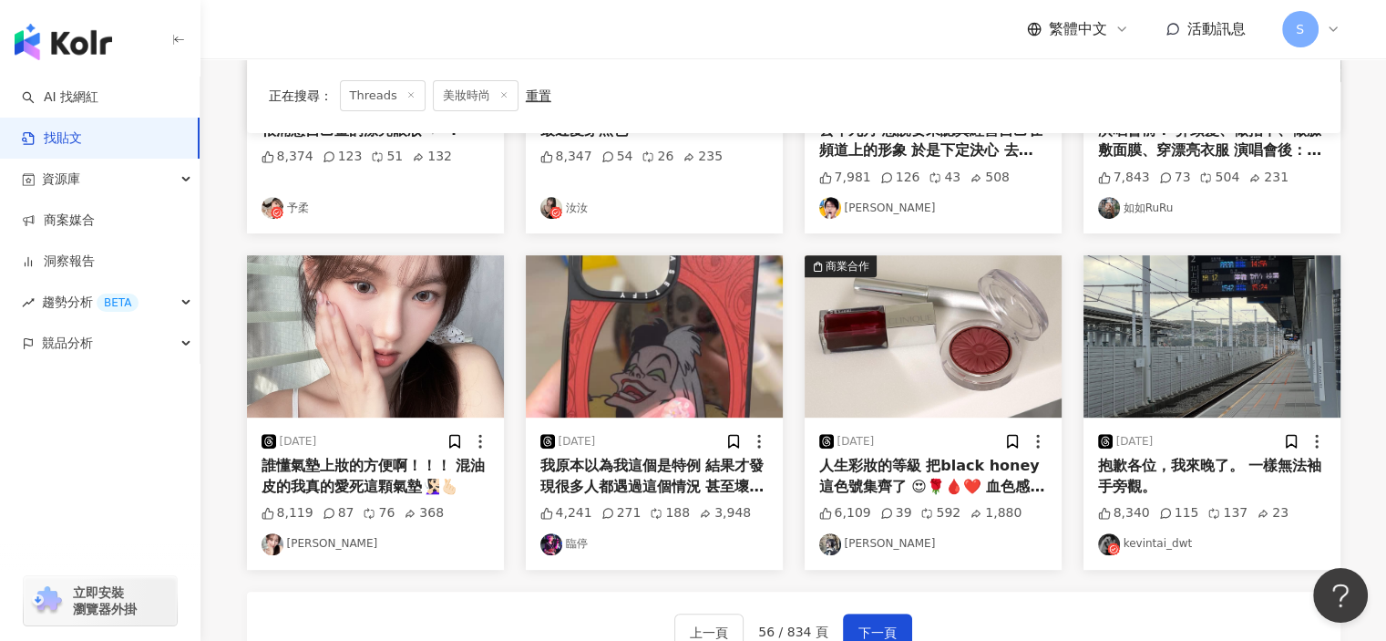
click at [407, 359] on img "button" at bounding box center [375, 336] width 257 height 162
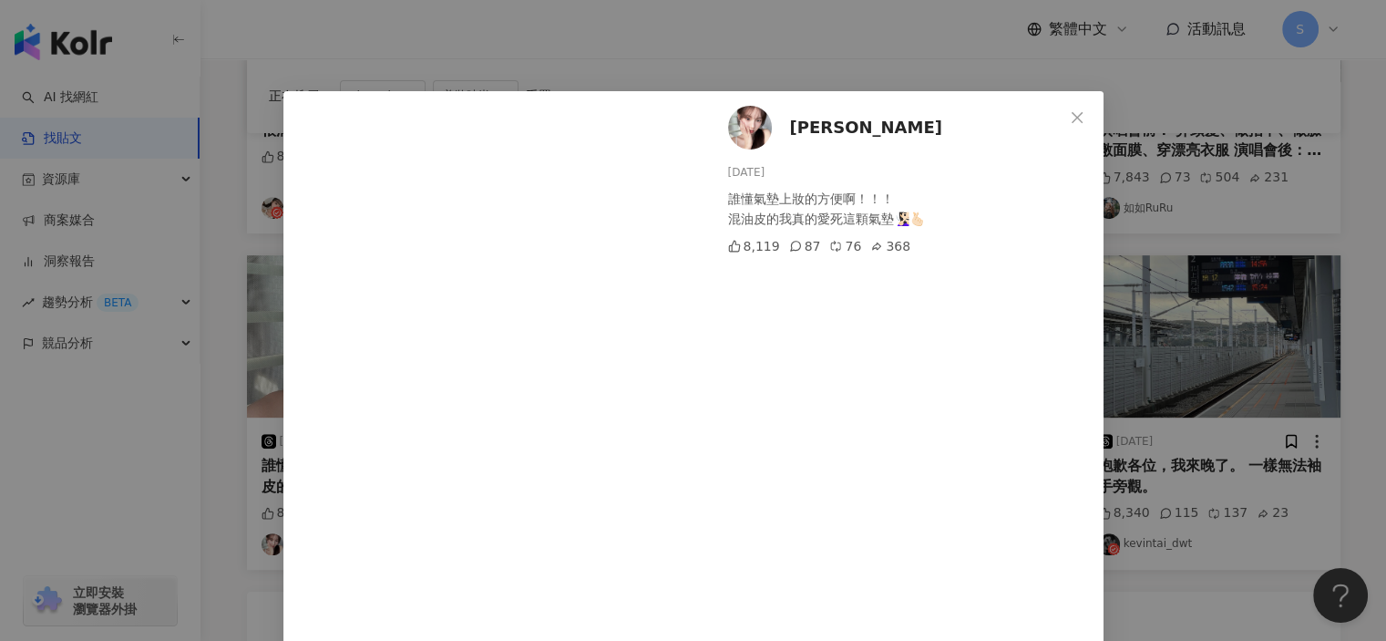
click at [1255, 389] on div "奕璇 2024/8/14 誰懂氣墊上妝的方便啊！！！ 混油皮的我真的愛死這顆氣墊🧏🏻‍♀️🫰🏻 8,119 87 76 368 查看原始貼文" at bounding box center [693, 320] width 1386 height 641
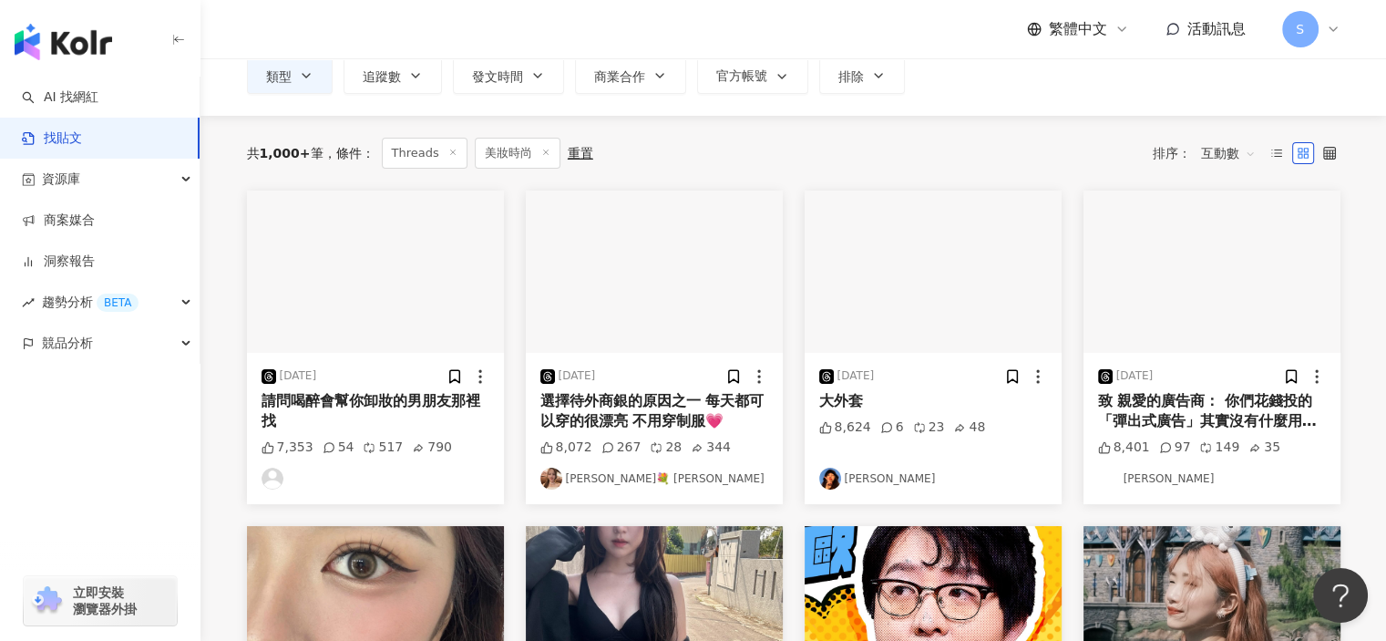
scroll to position [0, 0]
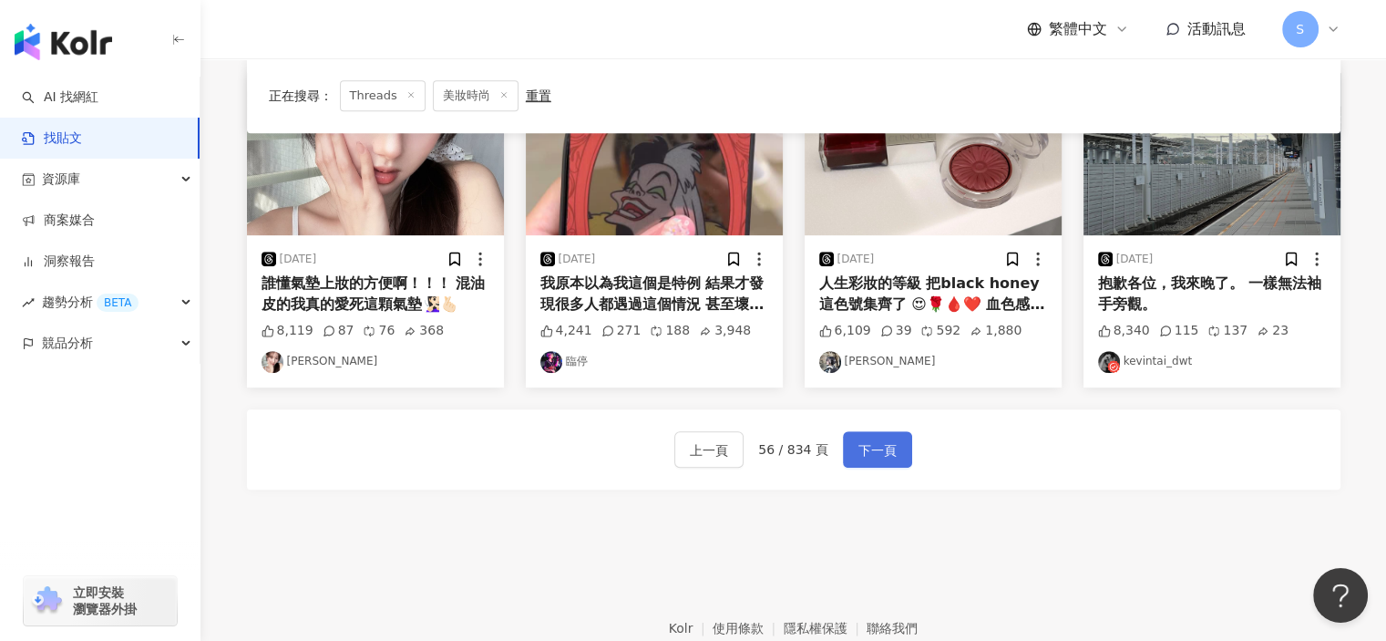
click at [859, 443] on span "下一頁" at bounding box center [878, 450] width 38 height 22
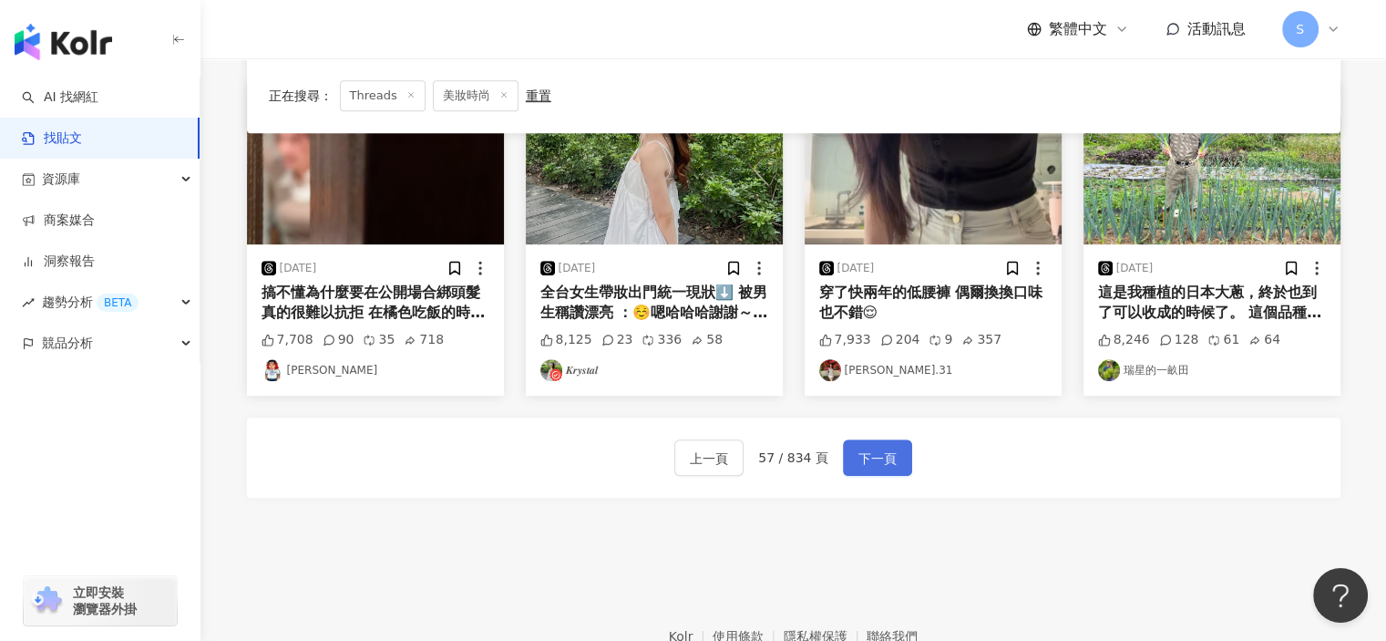
click at [883, 448] on span "下一頁" at bounding box center [878, 459] width 38 height 22
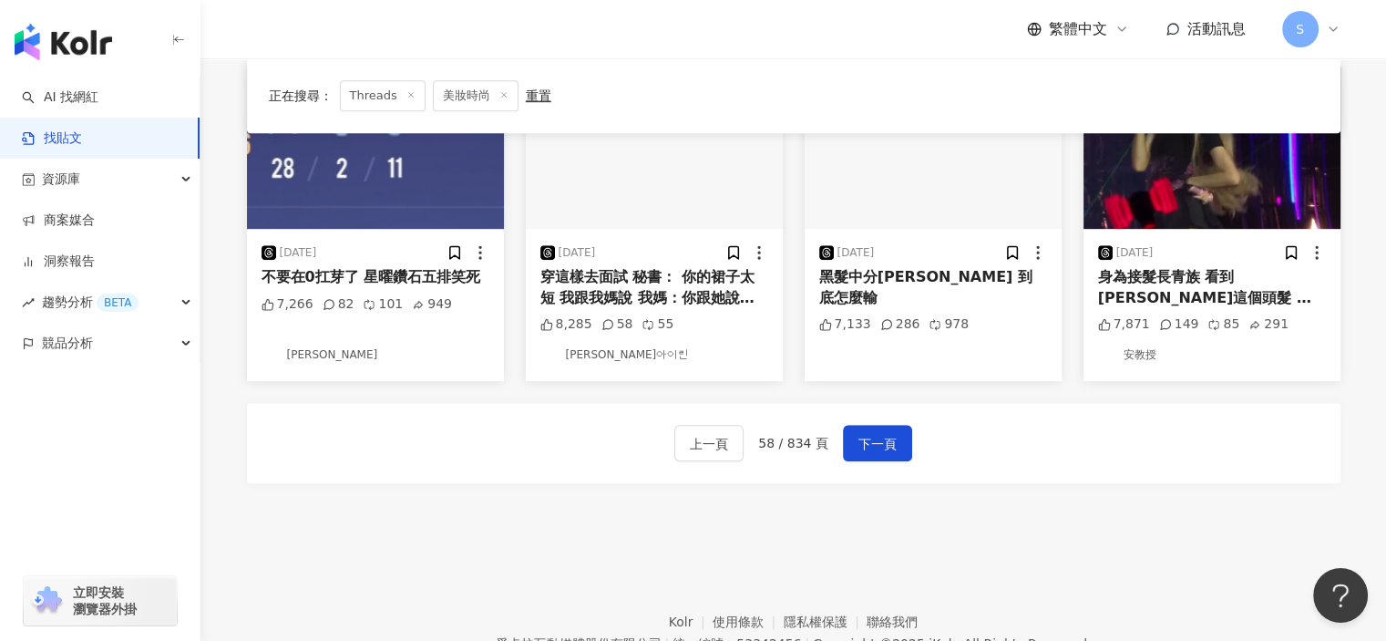
scroll to position [1006, 0]
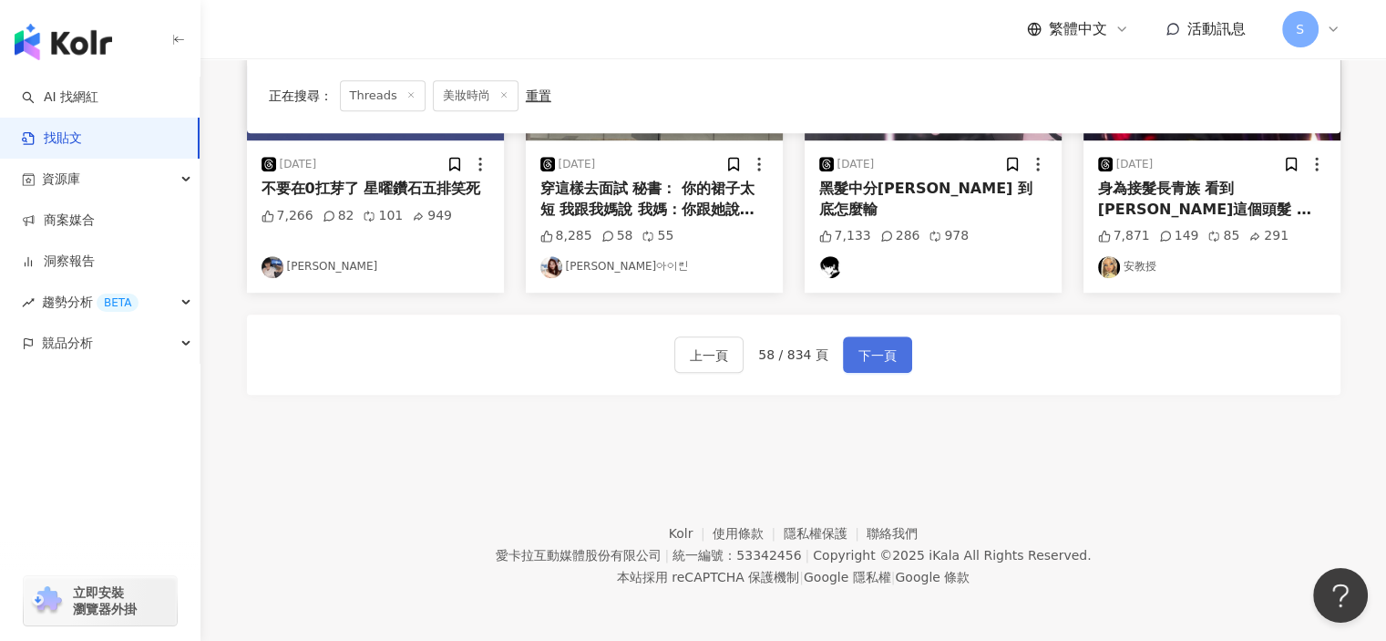
click at [878, 369] on button "下一頁" at bounding box center [877, 354] width 69 height 36
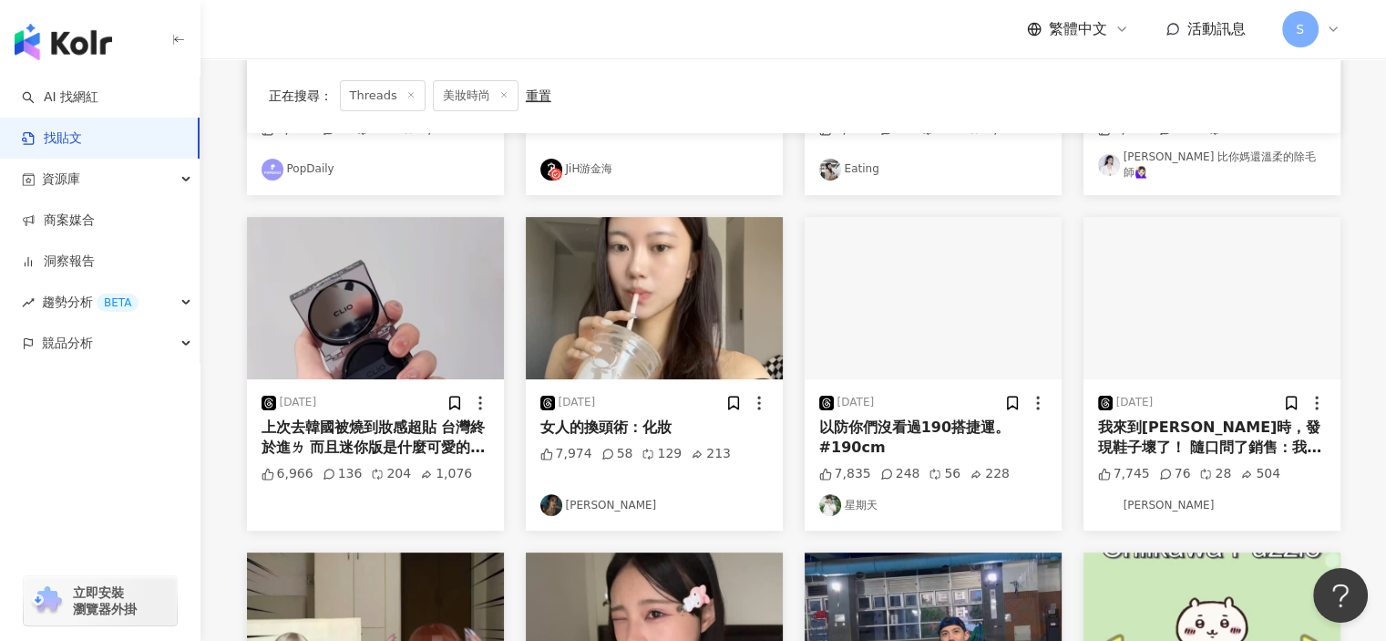
scroll to position [642, 0]
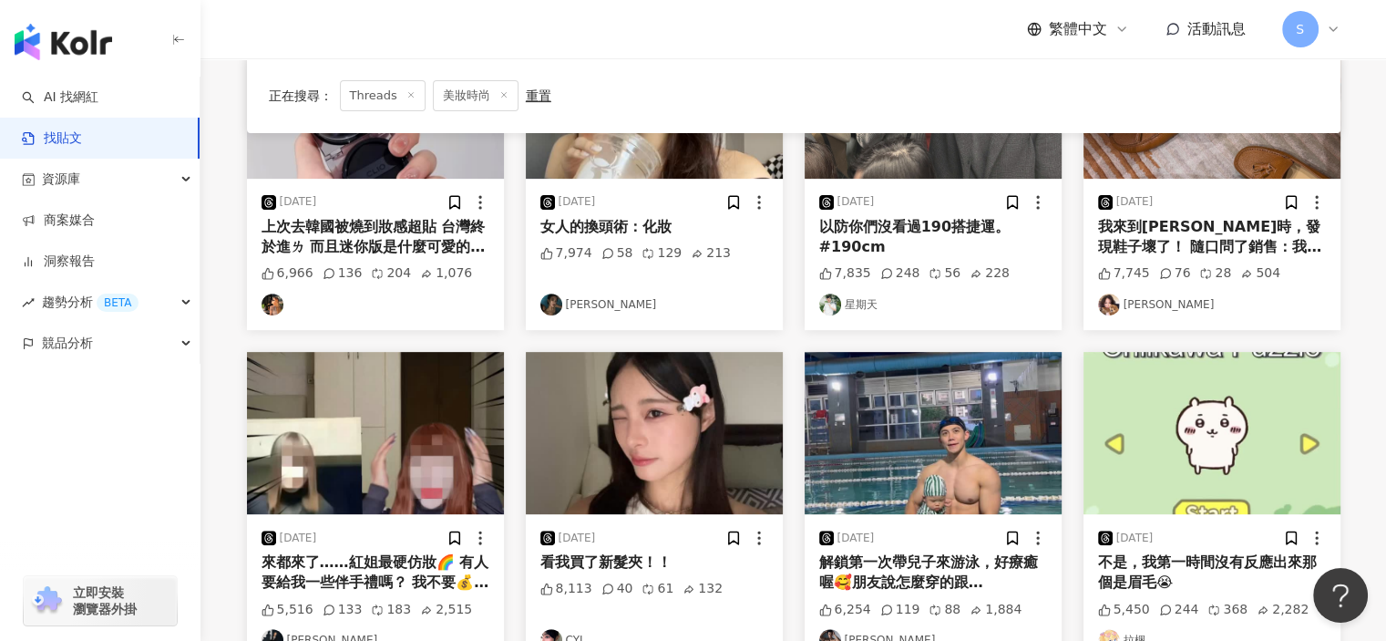
click at [679, 431] on img "button" at bounding box center [654, 433] width 257 height 162
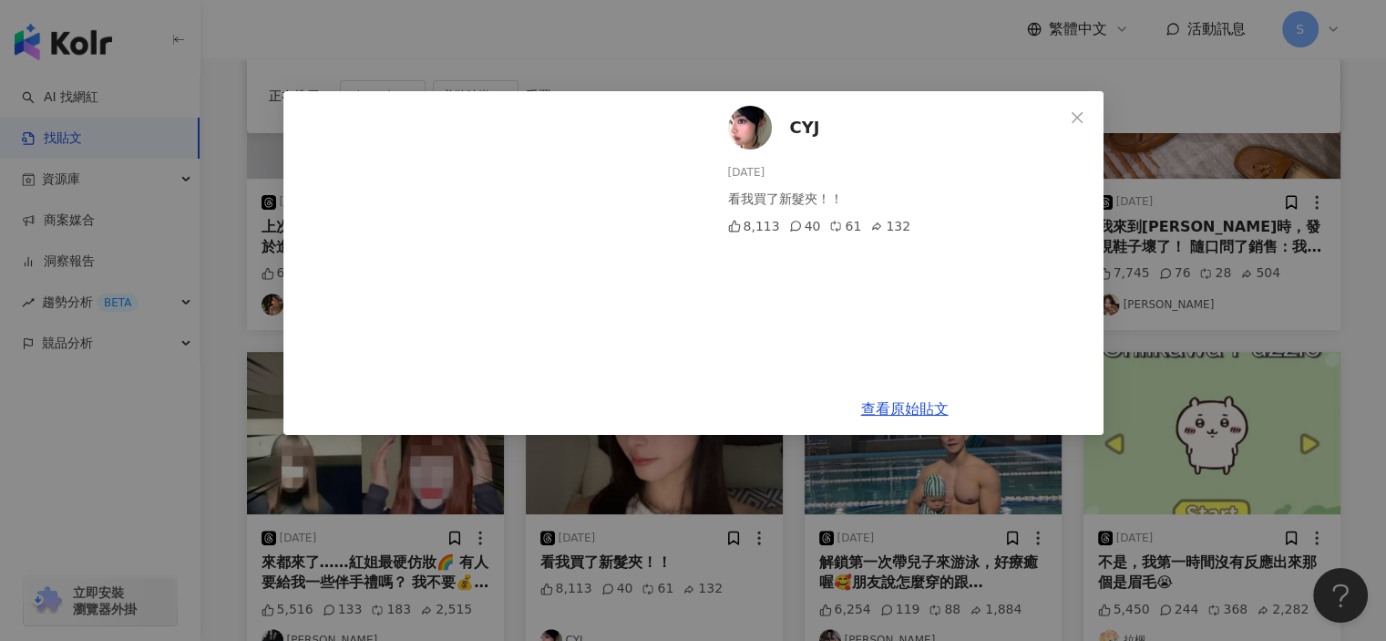
click at [881, 71] on div "CYJ 2025/8/27 看我買了新髮夾！！ 8,113 40 61 132 查看原始貼文" at bounding box center [693, 320] width 1386 height 641
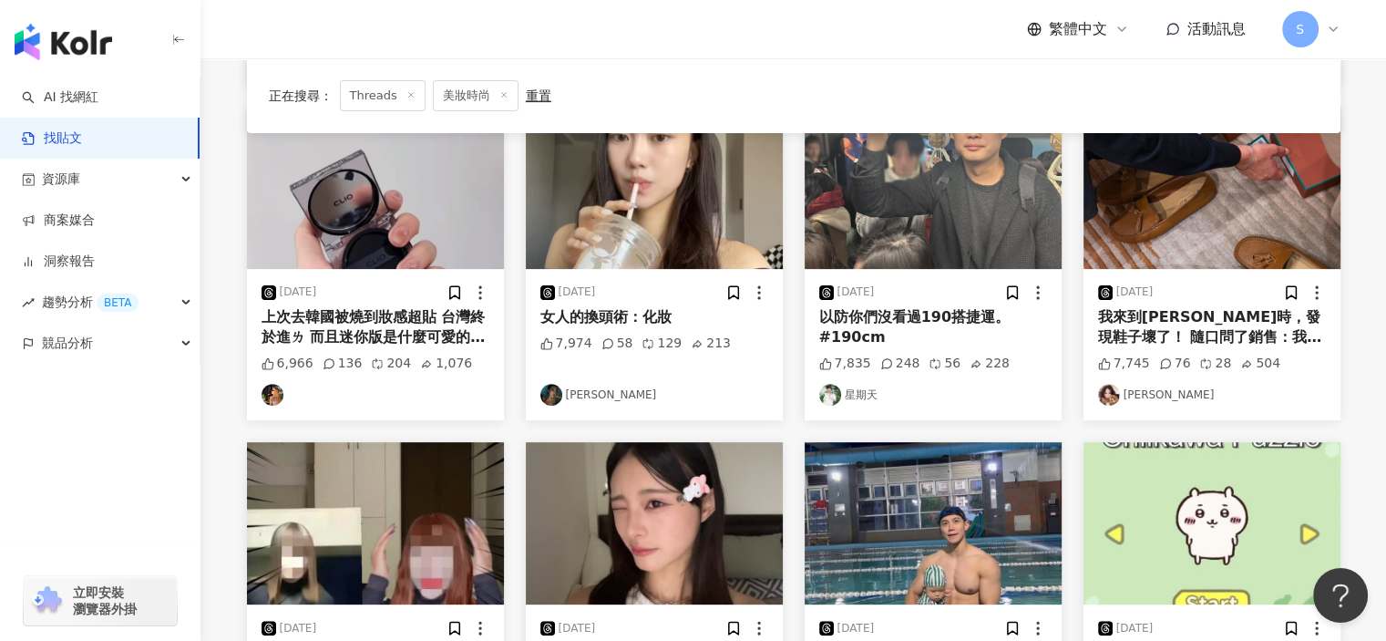
scroll to position [459, 0]
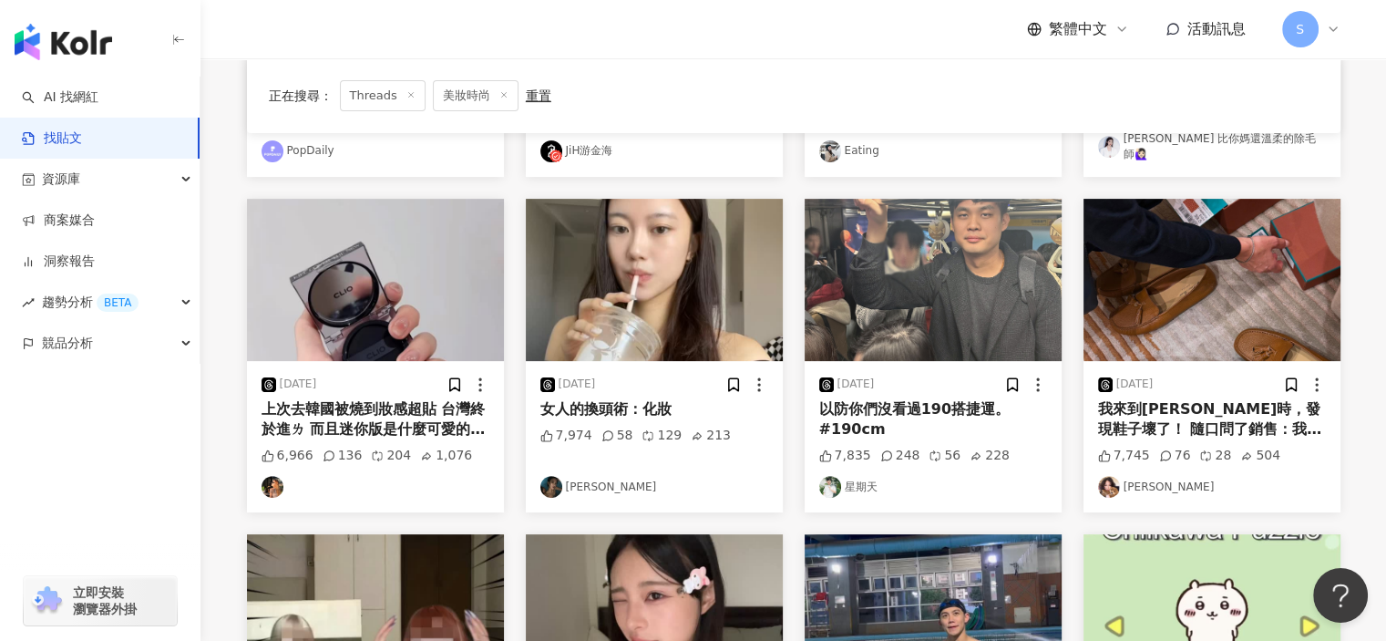
click at [686, 324] on img "button" at bounding box center [654, 280] width 257 height 162
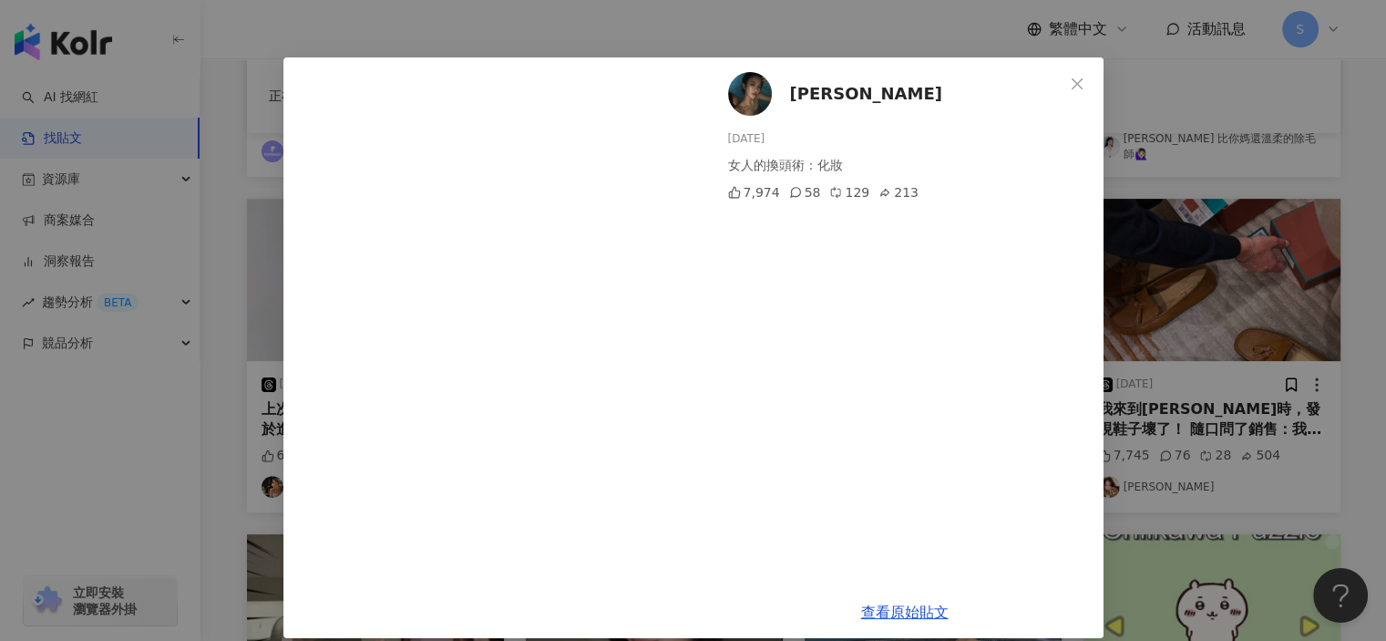
scroll to position [52, 0]
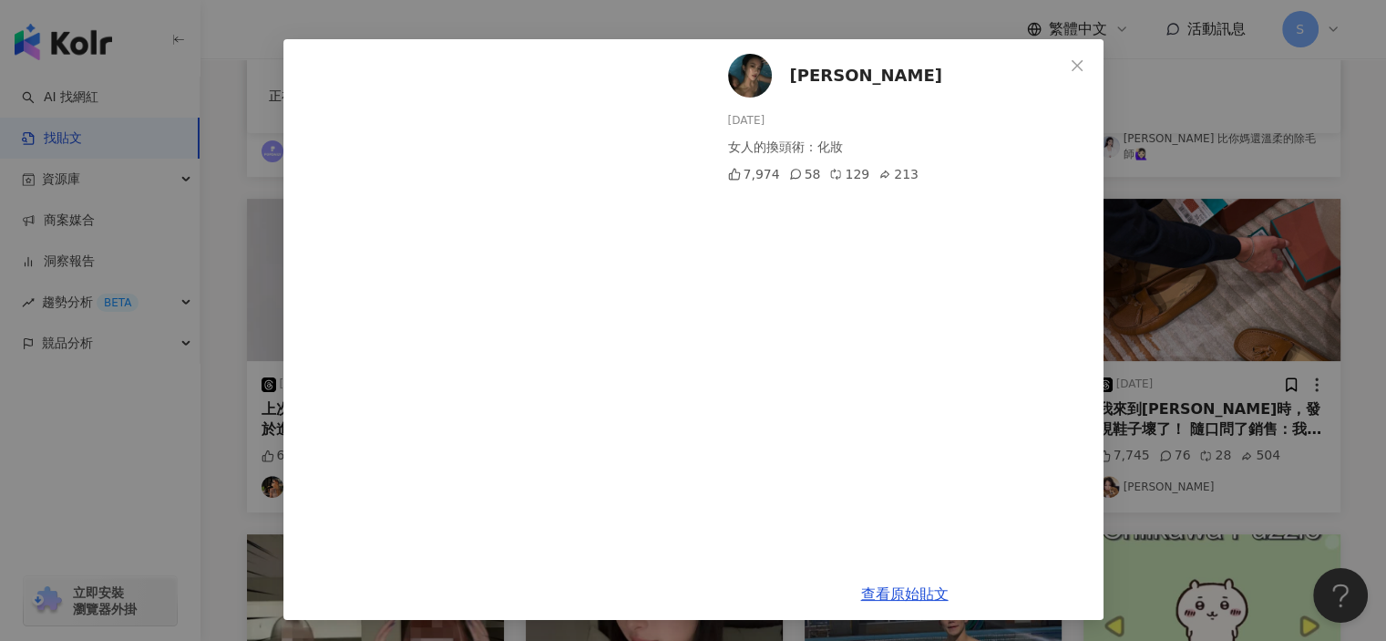
click at [1127, 205] on div "吳宛霓 2025/7/2 女人的換頭術：化妝 7,974 58 129 213 查看原始貼文" at bounding box center [693, 320] width 1386 height 641
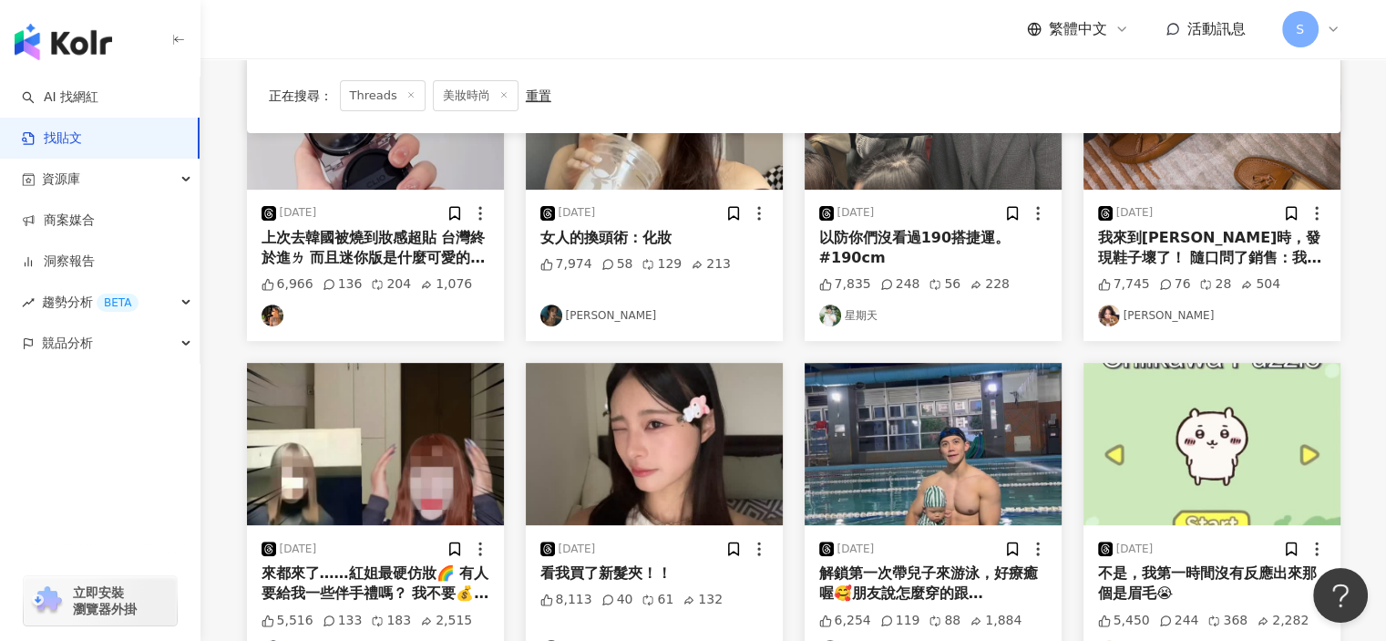
scroll to position [912, 0]
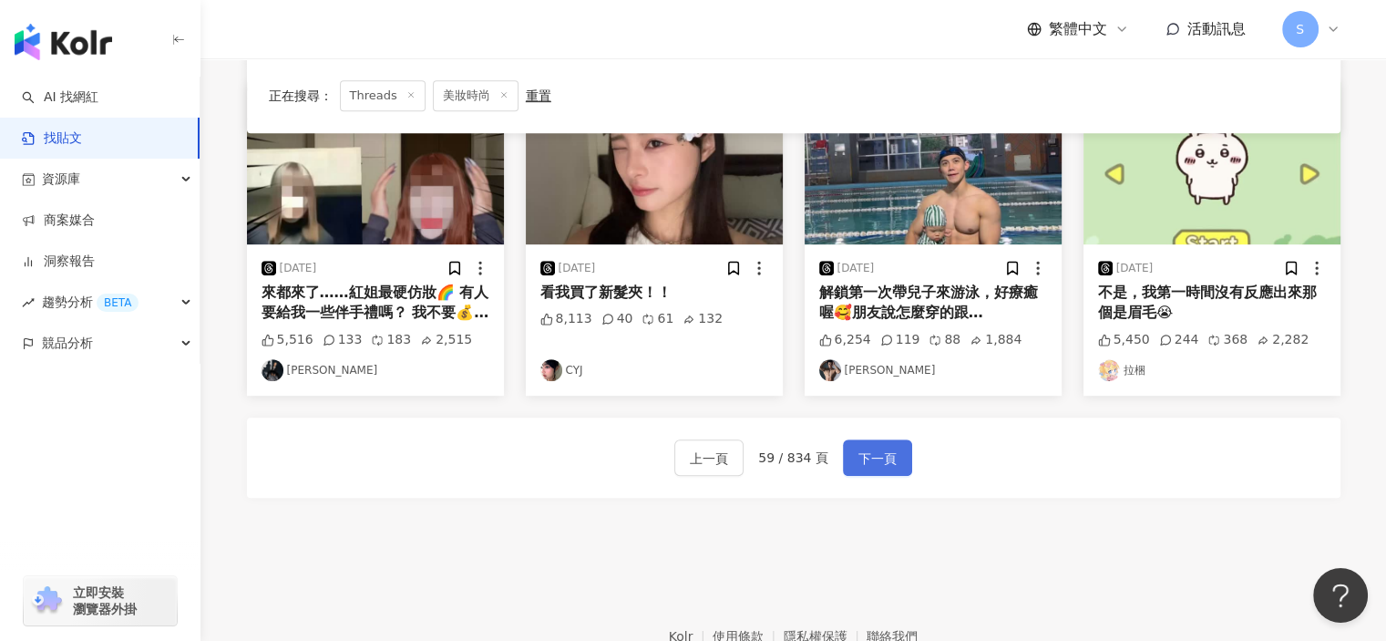
click at [873, 450] on span "下一頁" at bounding box center [878, 459] width 38 height 22
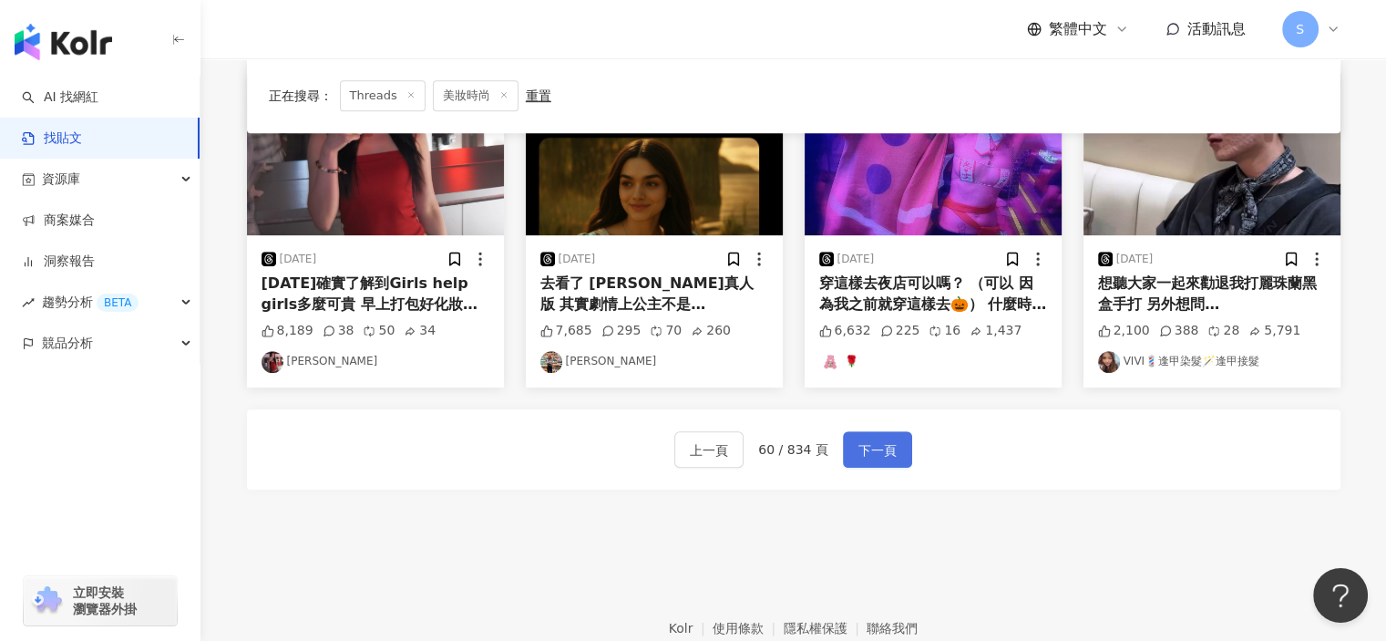
click at [877, 448] on span "下一頁" at bounding box center [878, 450] width 38 height 22
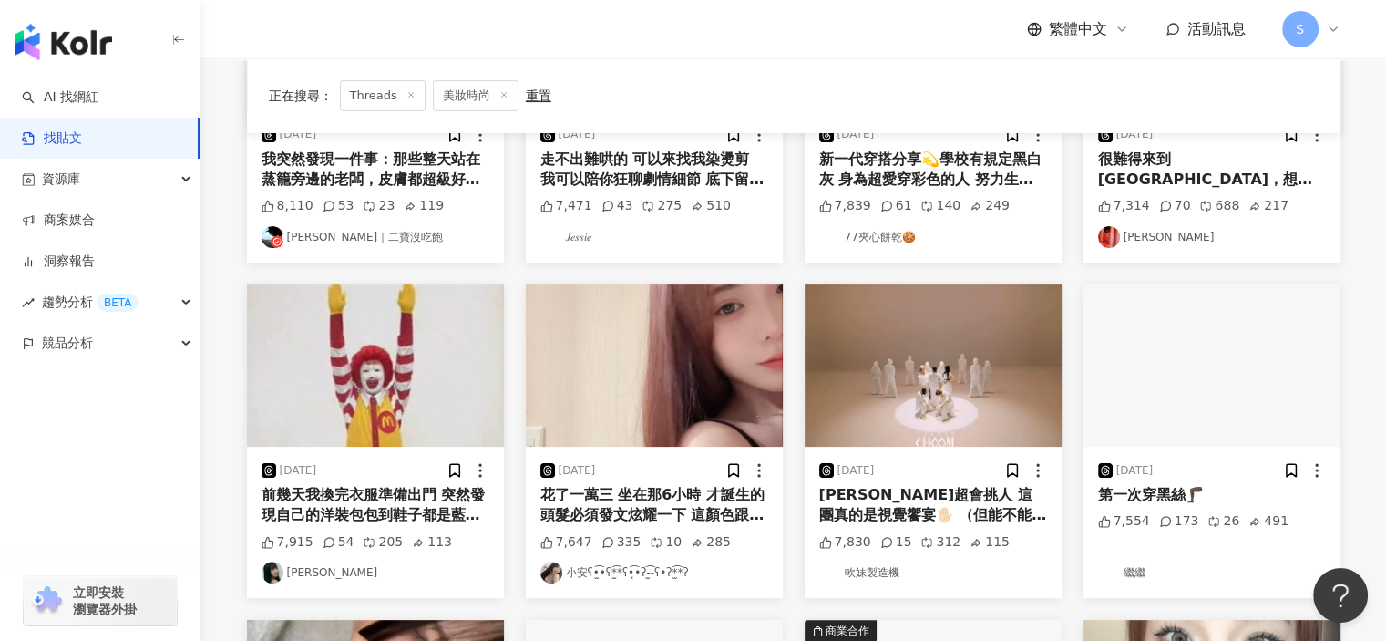
scroll to position [820, 0]
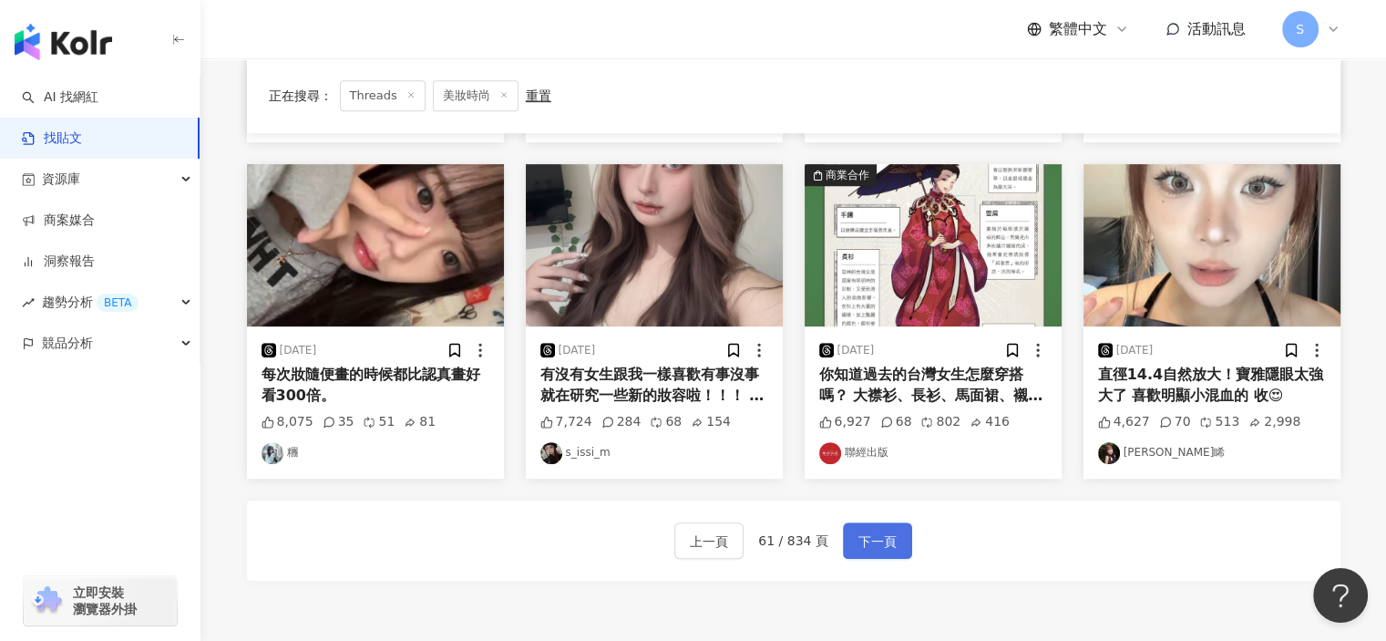
click at [871, 527] on button "下一頁" at bounding box center [877, 540] width 69 height 36
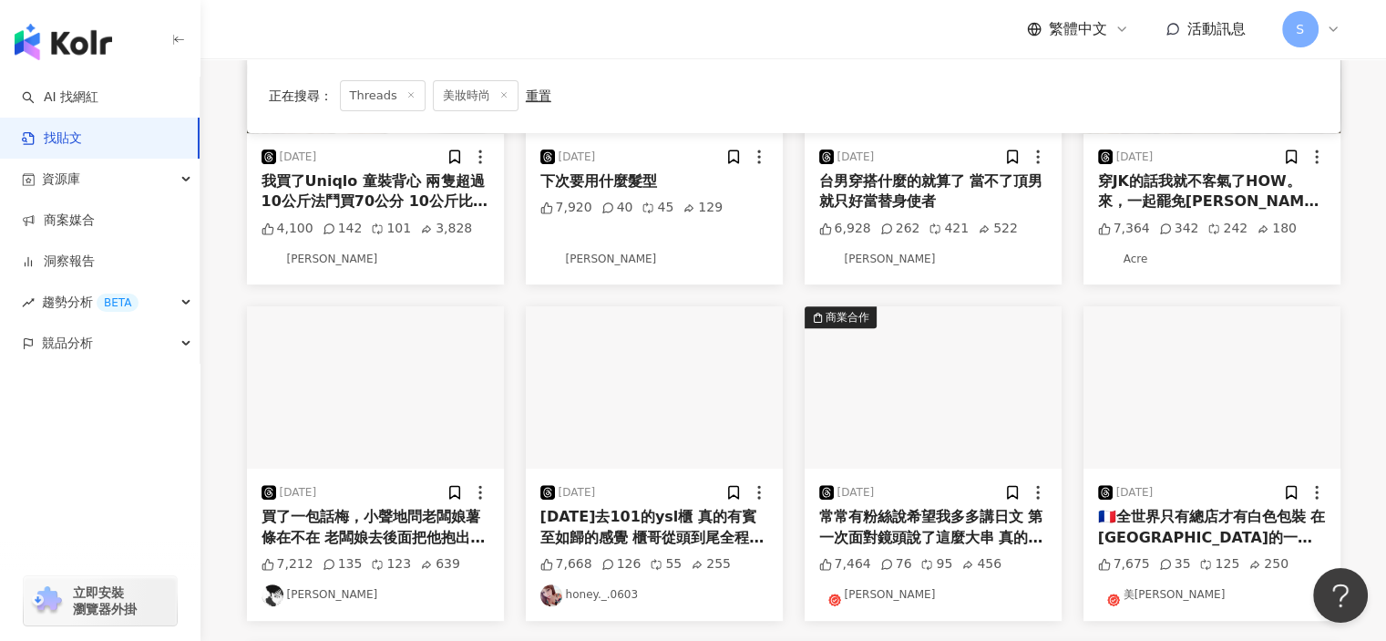
scroll to position [1003, 0]
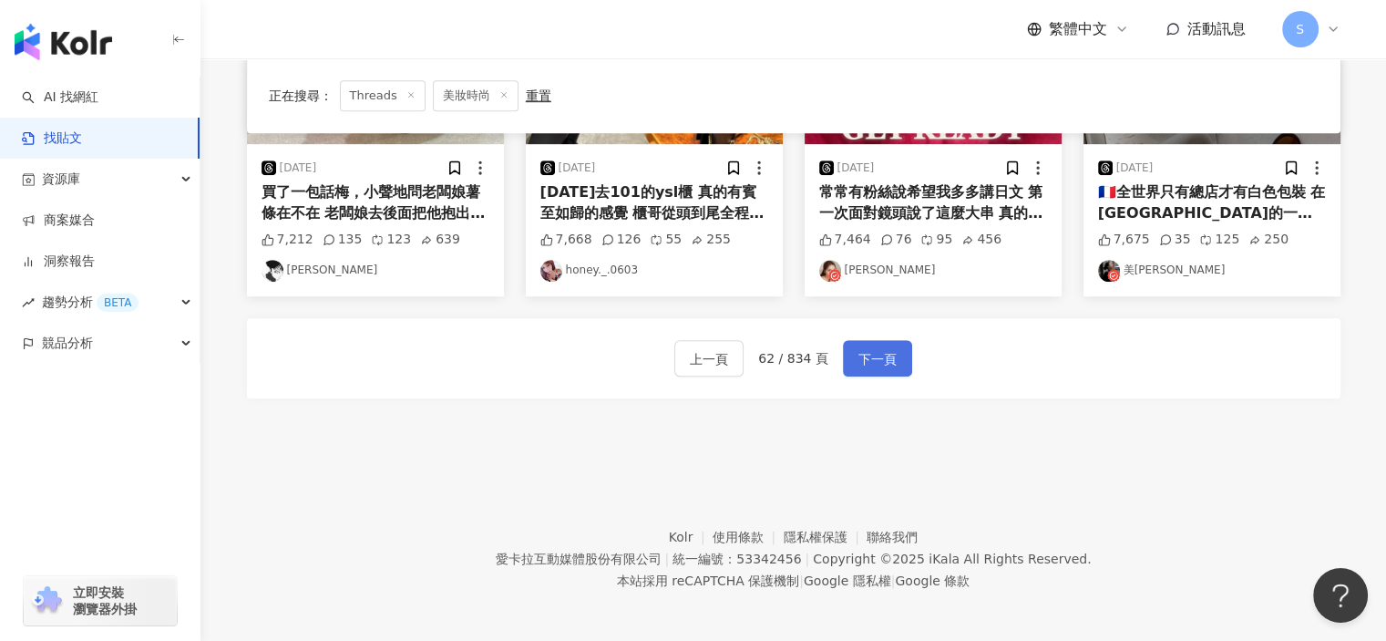
click at [875, 356] on span "下一頁" at bounding box center [878, 359] width 38 height 22
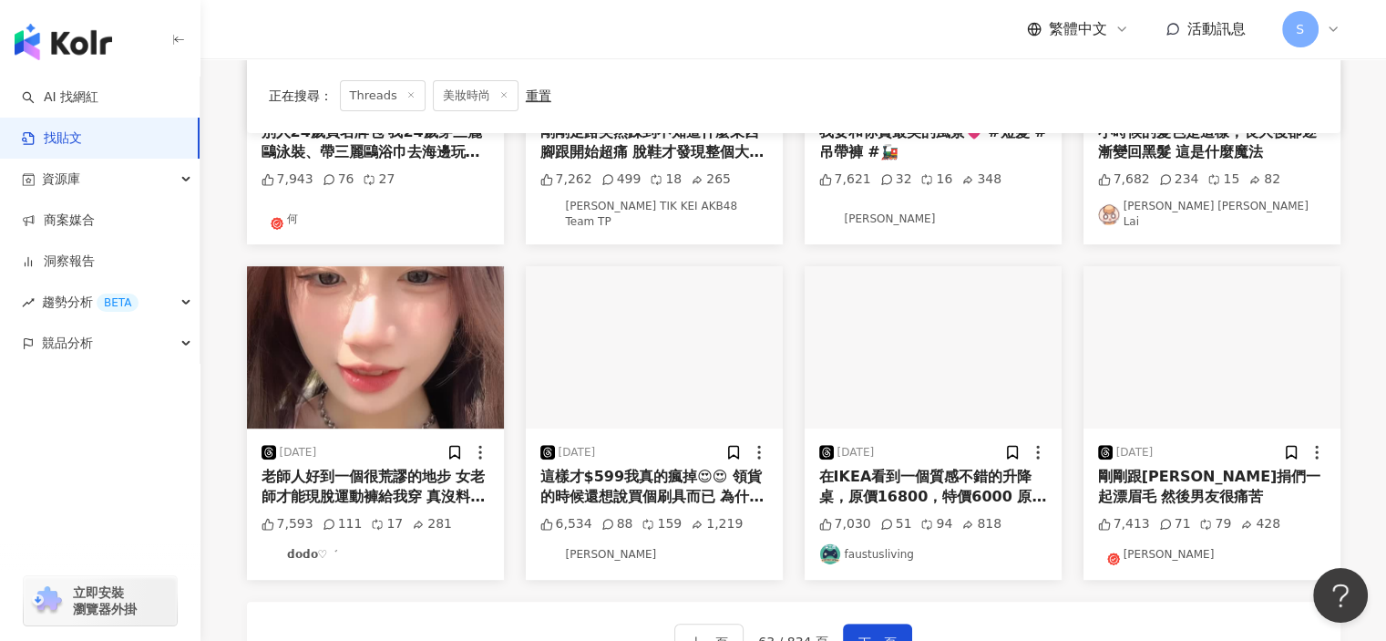
scroll to position [912, 0]
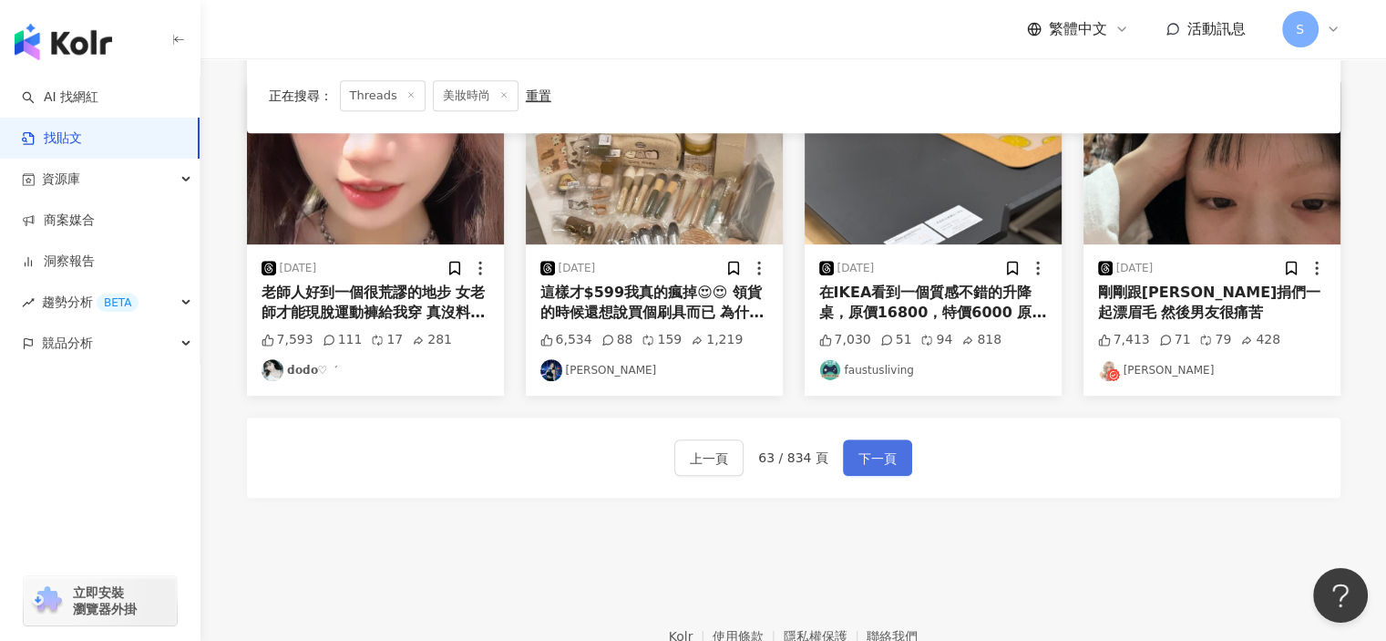
click at [884, 448] on span "下一頁" at bounding box center [878, 459] width 38 height 22
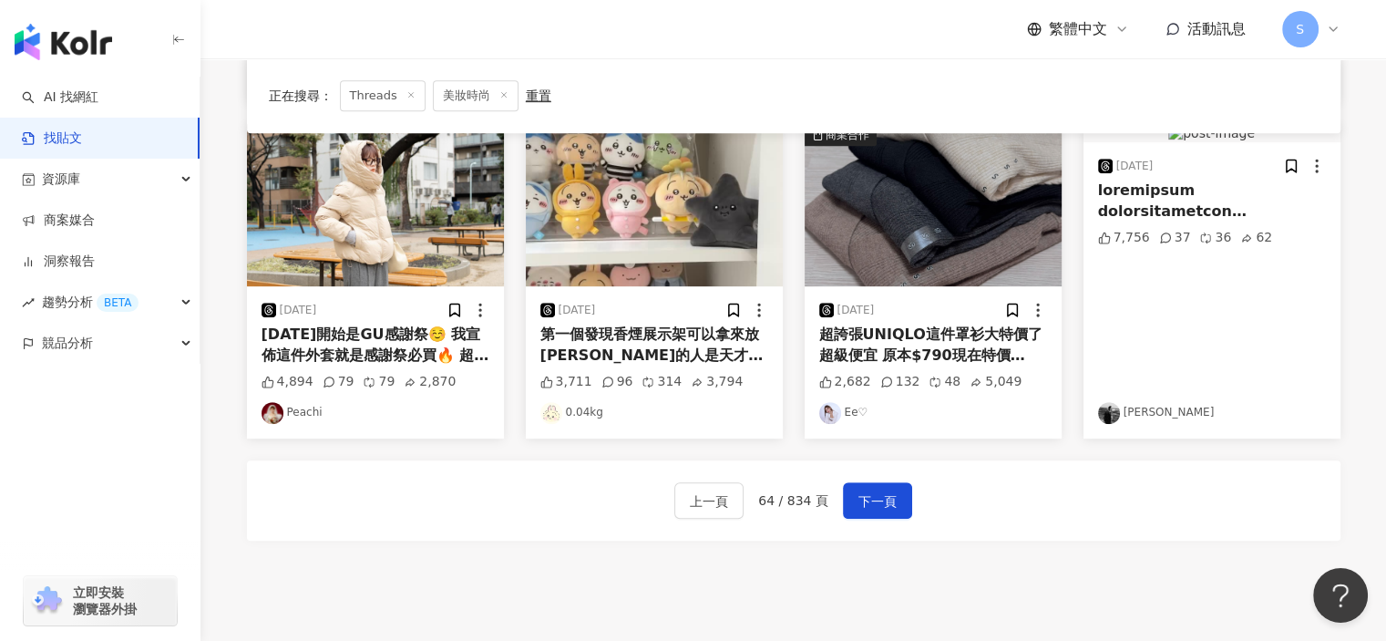
scroll to position [820, 0]
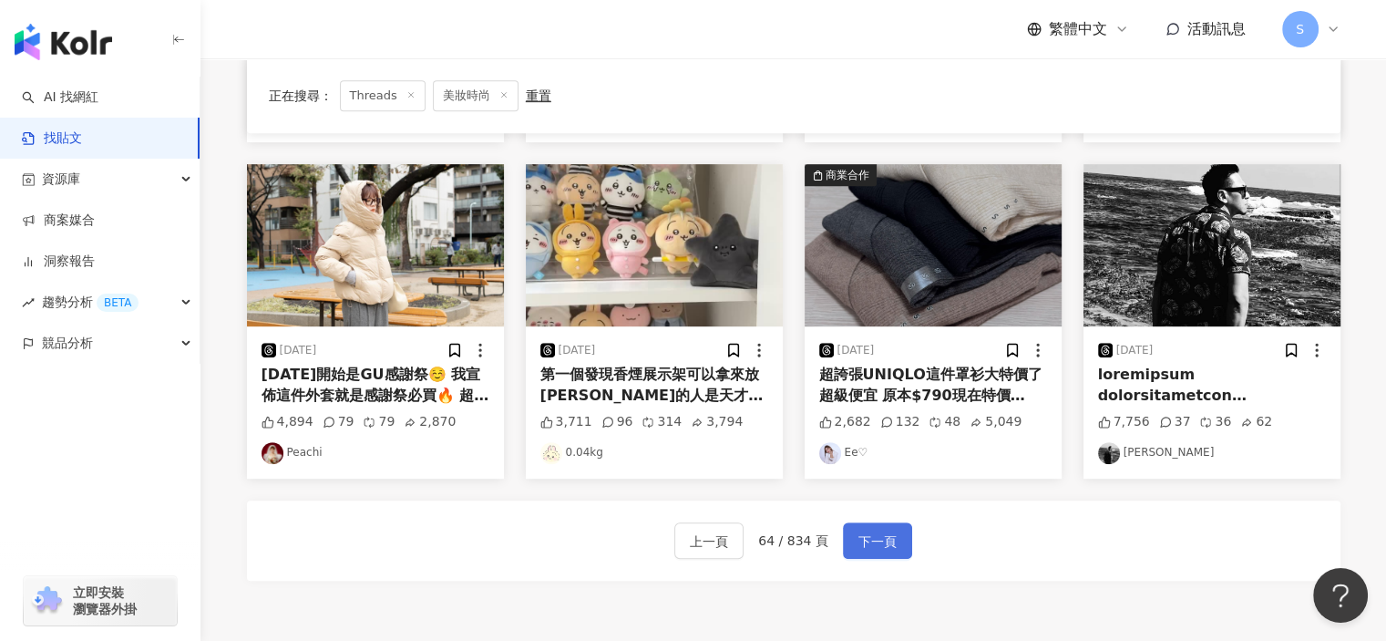
click at [893, 534] on button "下一頁" at bounding box center [877, 540] width 69 height 36
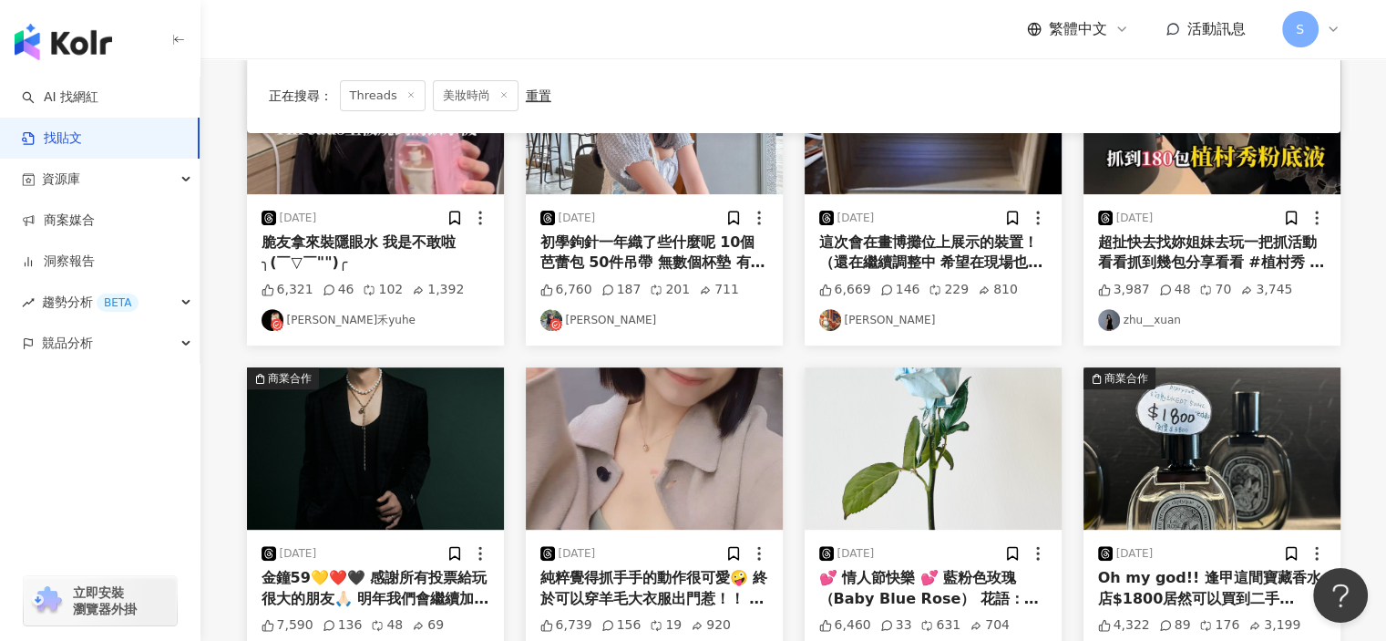
scroll to position [742, 0]
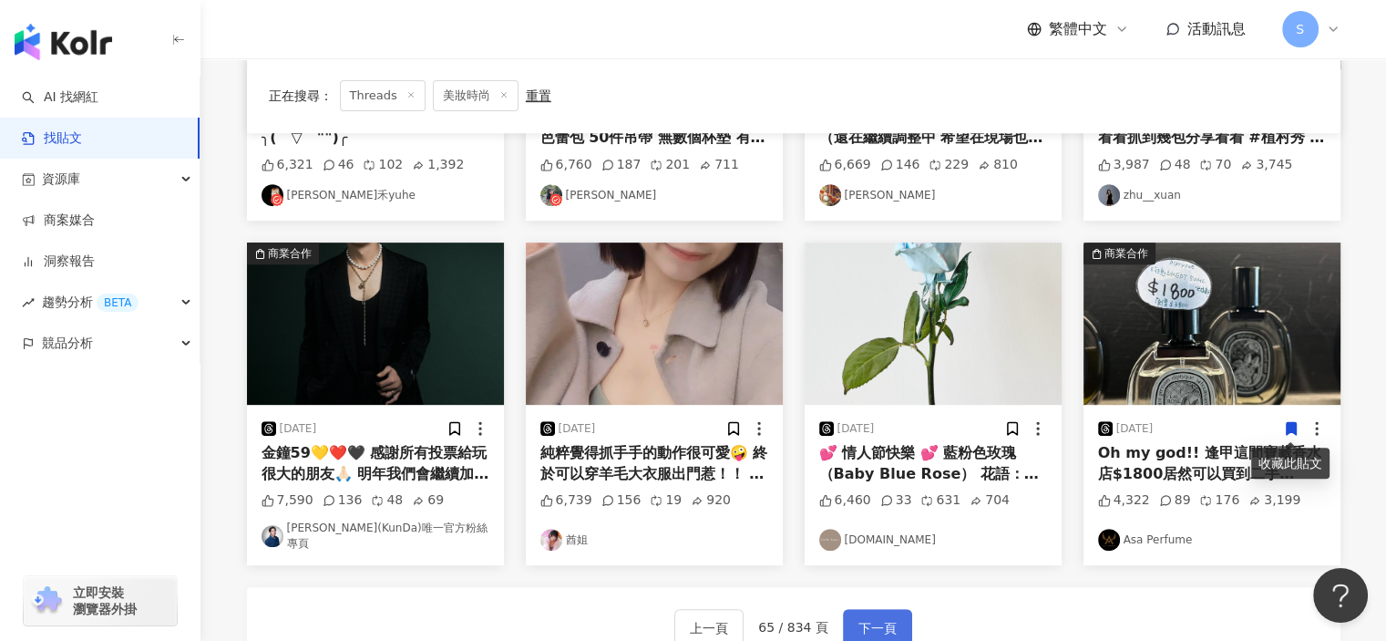
click at [882, 617] on span "下一頁" at bounding box center [878, 628] width 38 height 22
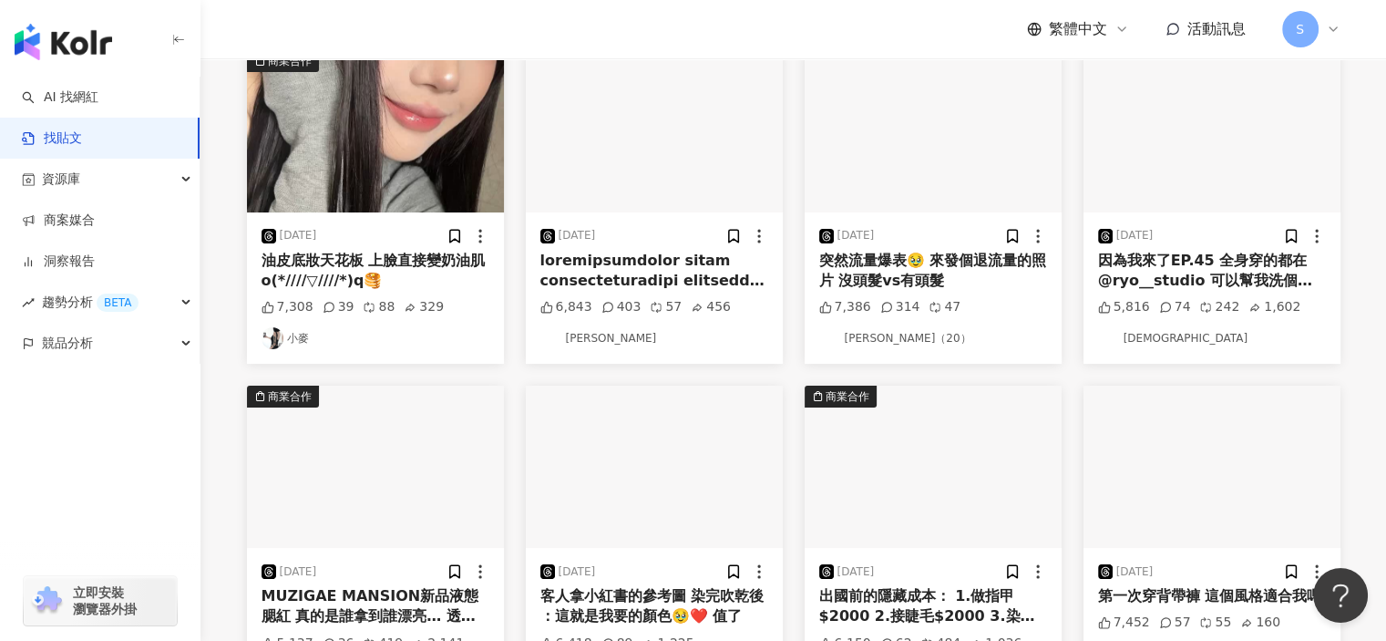
scroll to position [113, 0]
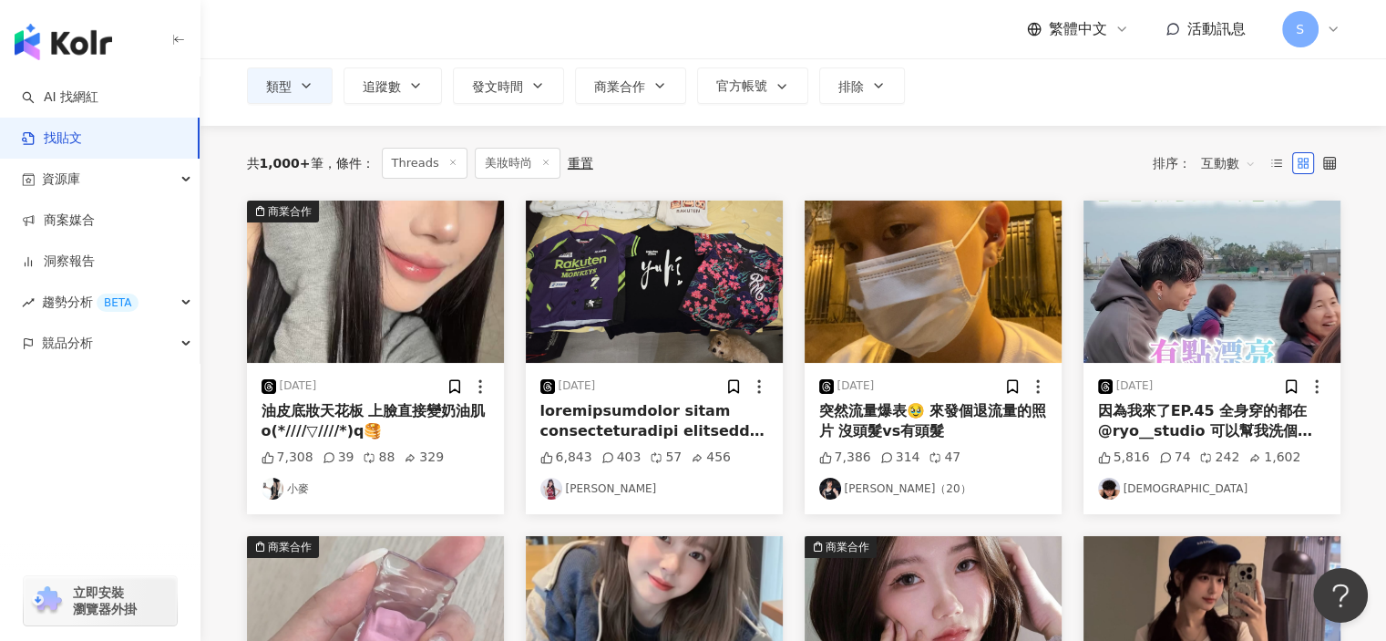
click at [380, 417] on div "油皮底妝天花板 上臉直接變奶油肌o(*////▽////*)q🥞" at bounding box center [376, 421] width 228 height 41
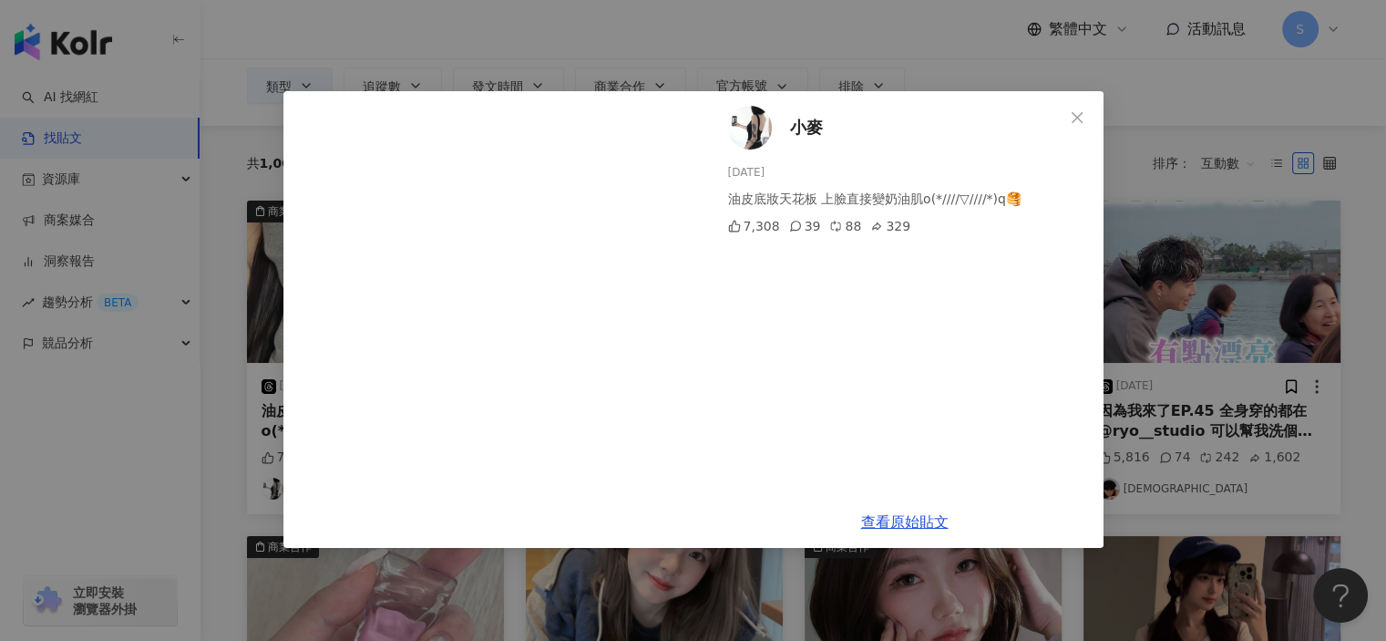
click at [1185, 444] on div "小麥 2025/2/26 油皮底妝天花板 上臉直接變奶油肌o(*////▽////*)q🥞 7,308 39 88 329 查看原始貼文" at bounding box center [693, 320] width 1386 height 641
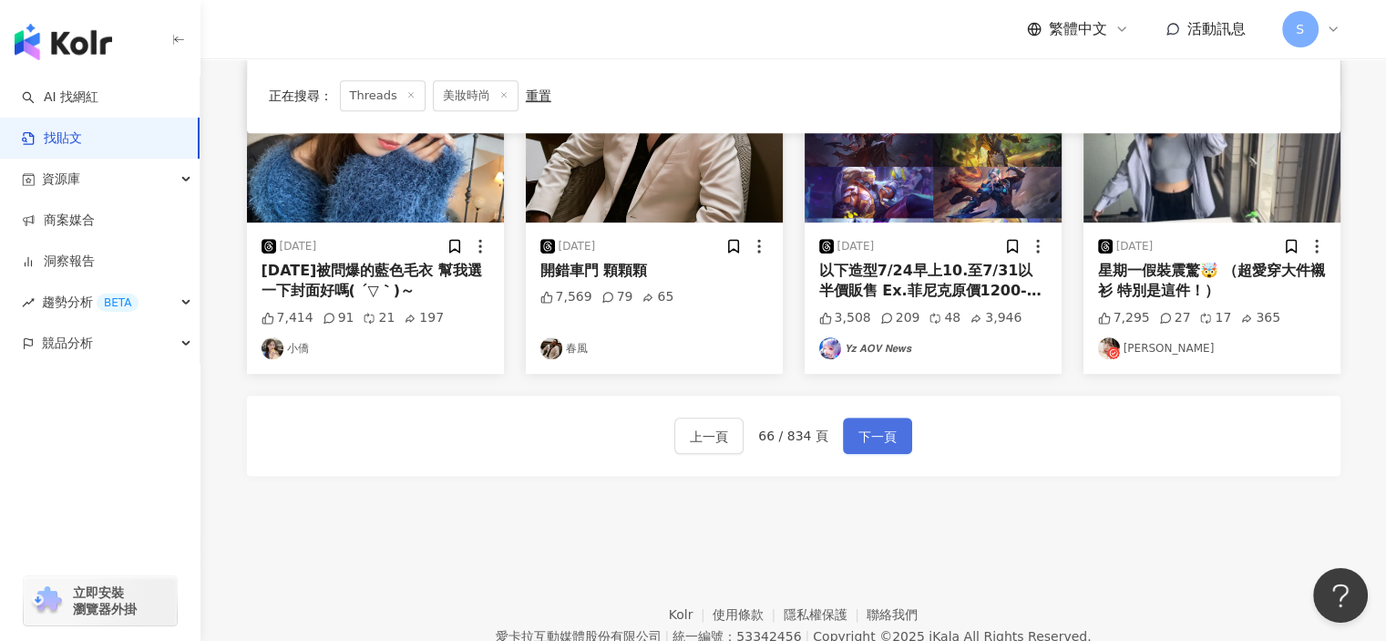
click at [859, 444] on span "下一頁" at bounding box center [878, 437] width 38 height 22
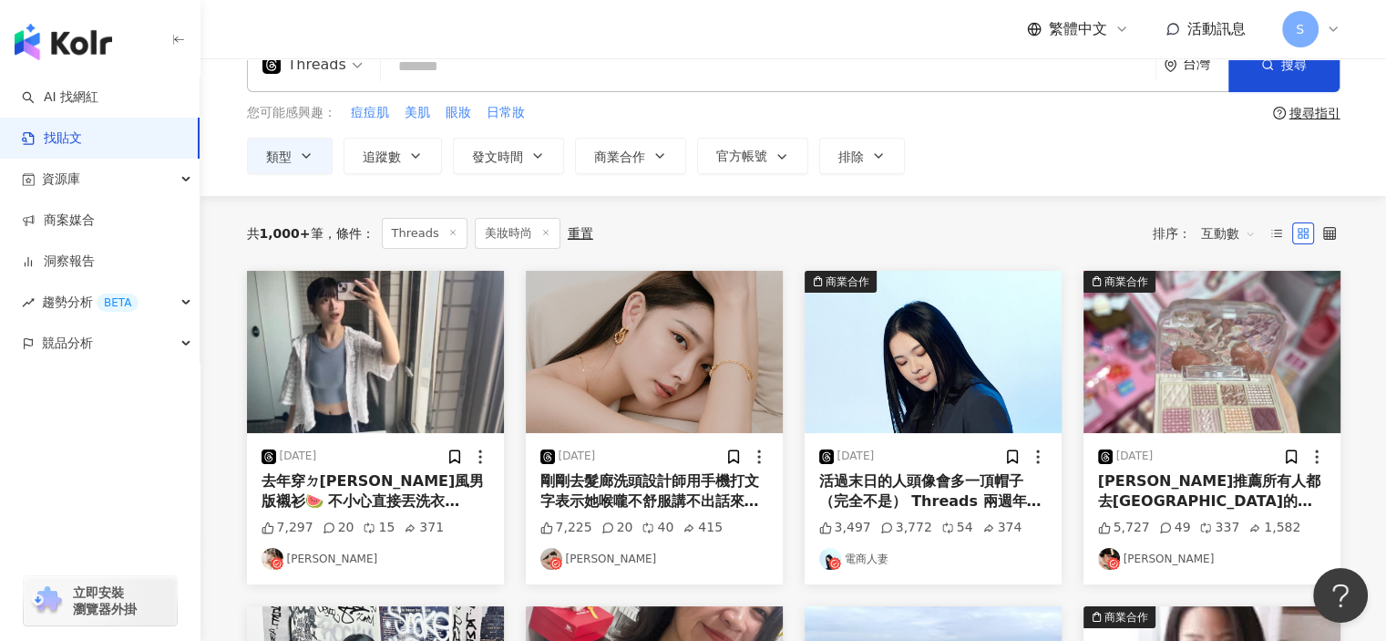
scroll to position [13, 0]
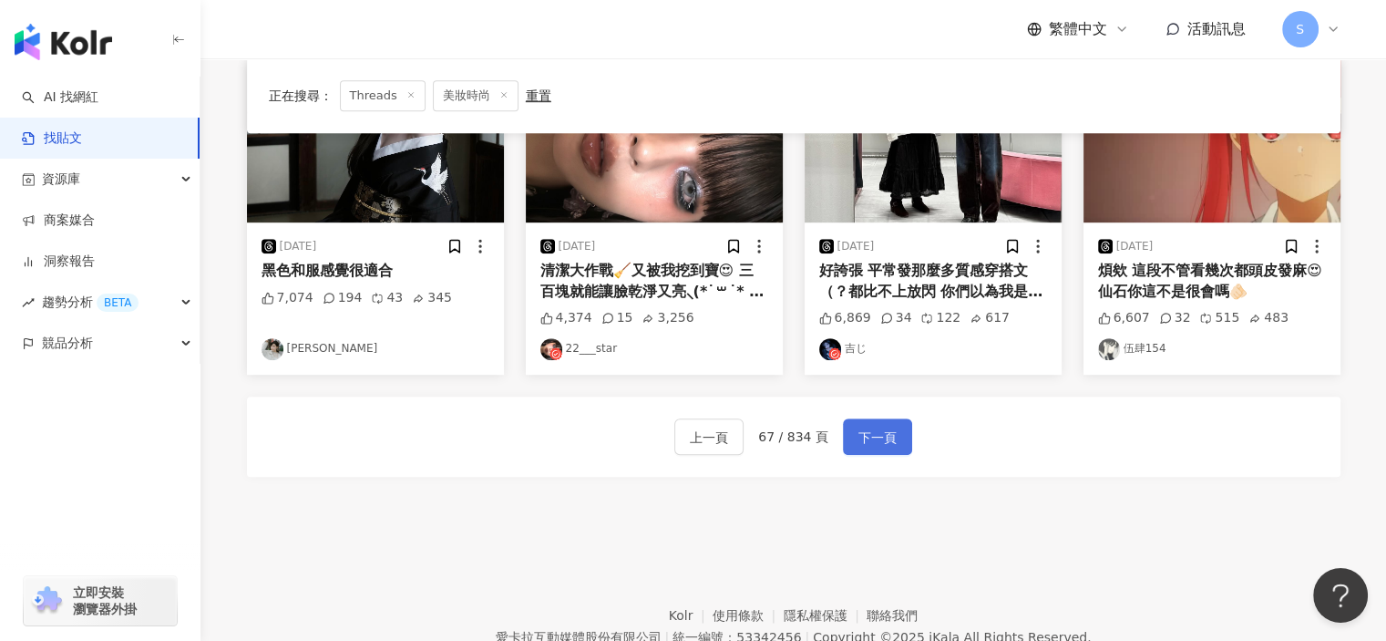
click at [895, 439] on button "下一頁" at bounding box center [877, 436] width 69 height 36
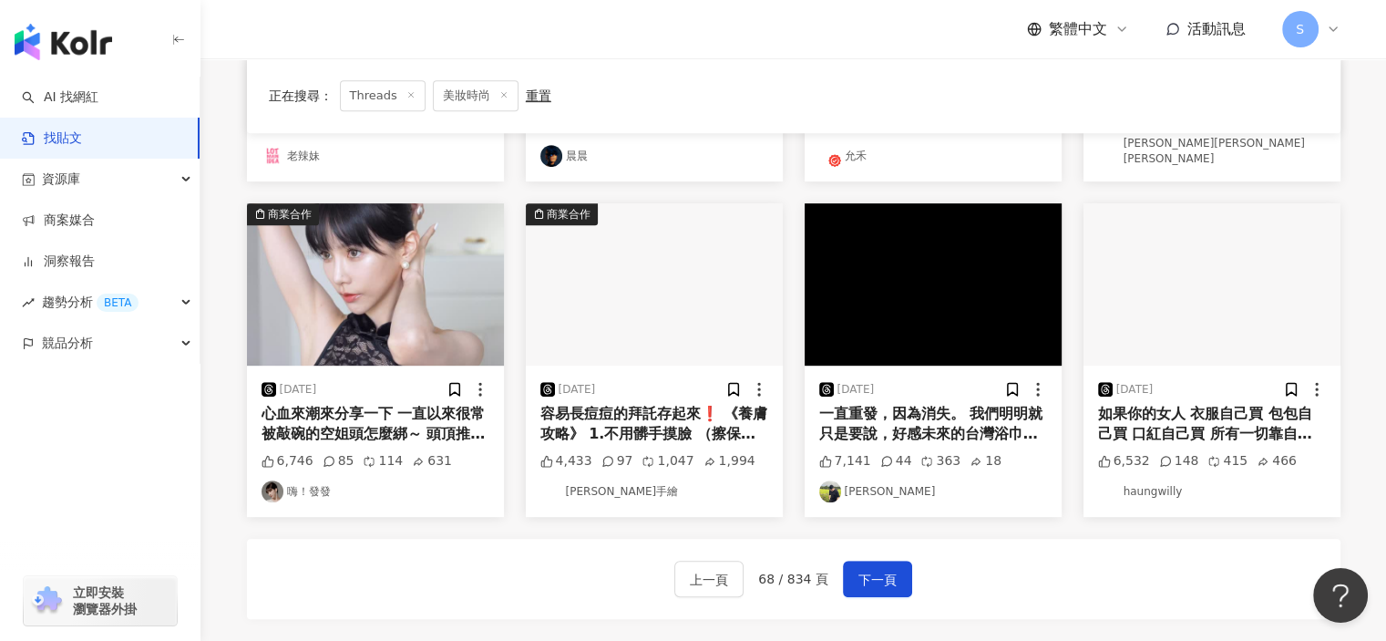
scroll to position [1003, 0]
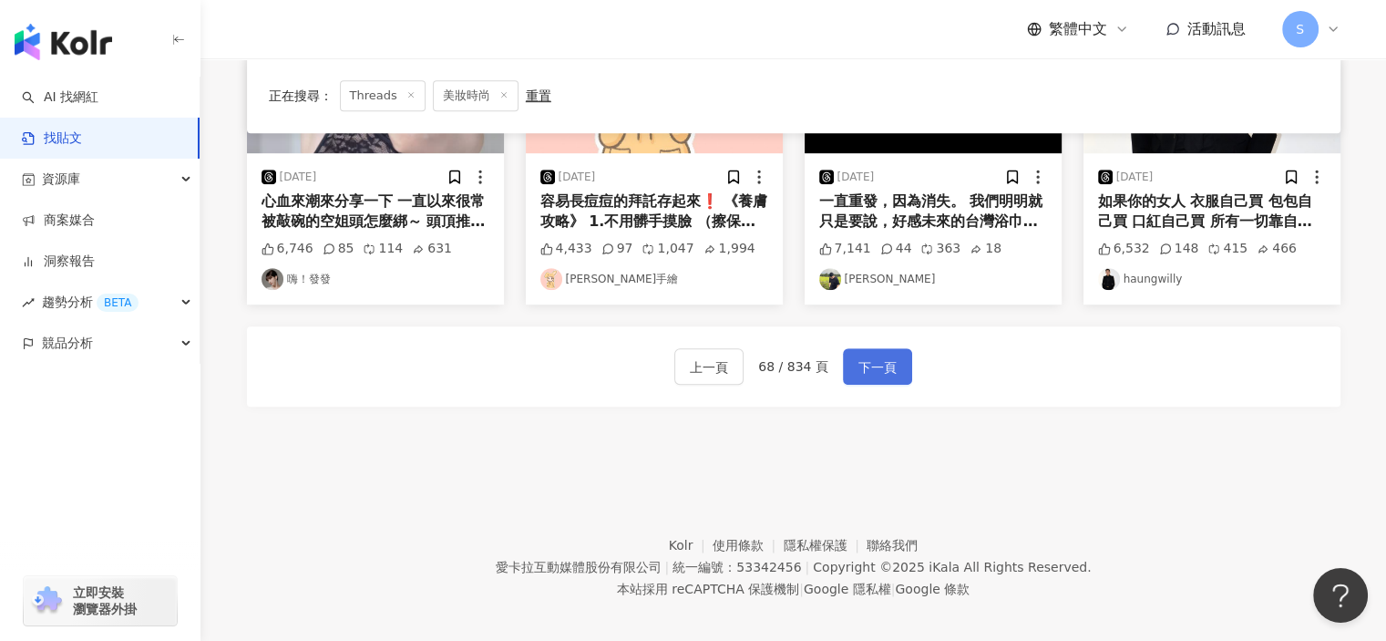
click at [875, 361] on span "下一頁" at bounding box center [878, 367] width 38 height 22
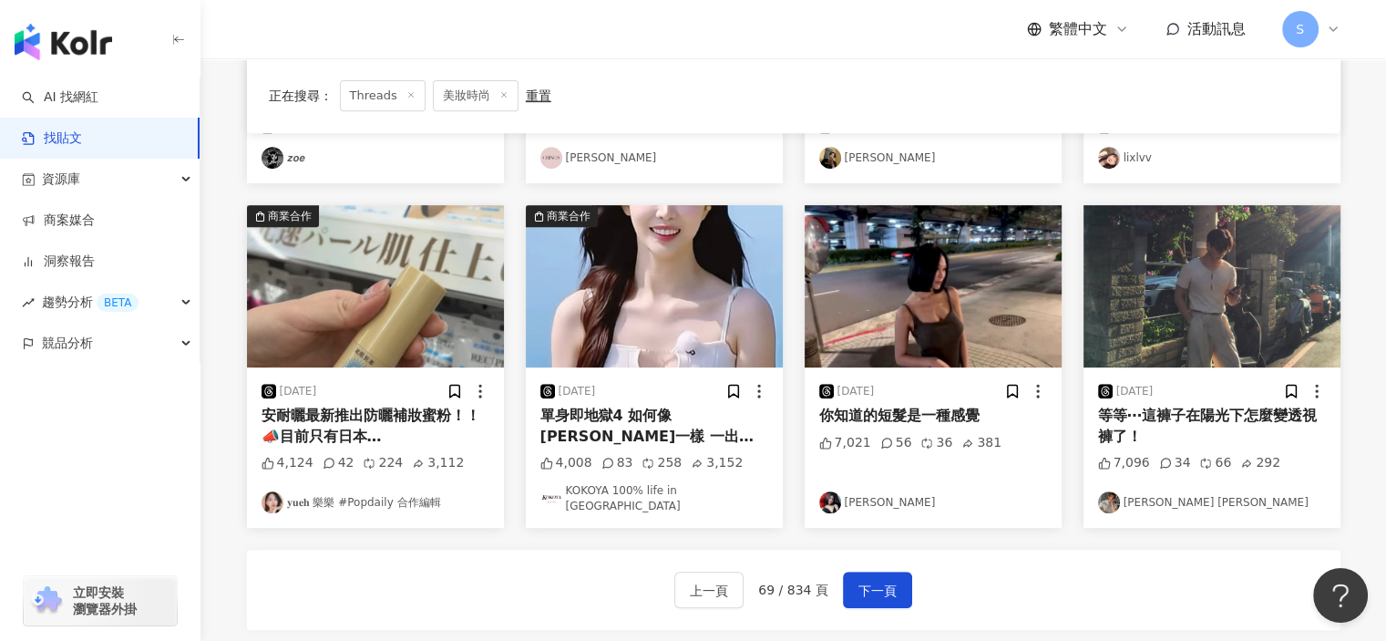
scroll to position [912, 0]
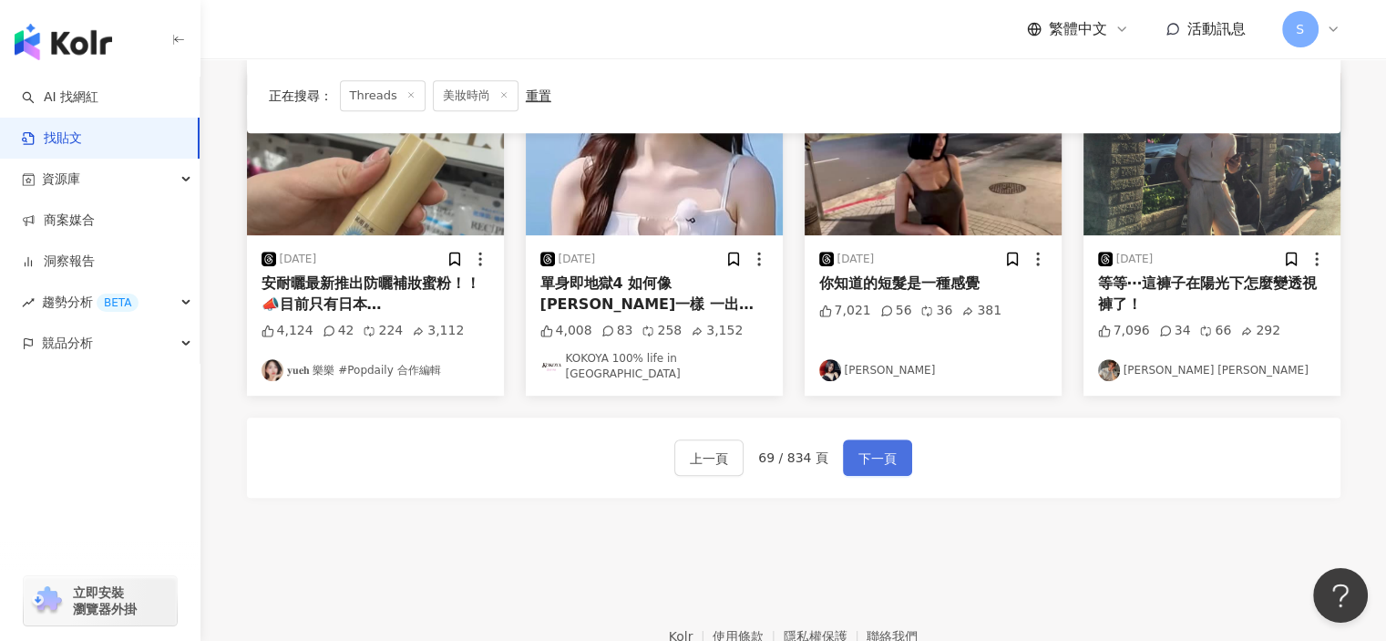
click at [888, 448] on span "下一頁" at bounding box center [878, 459] width 38 height 22
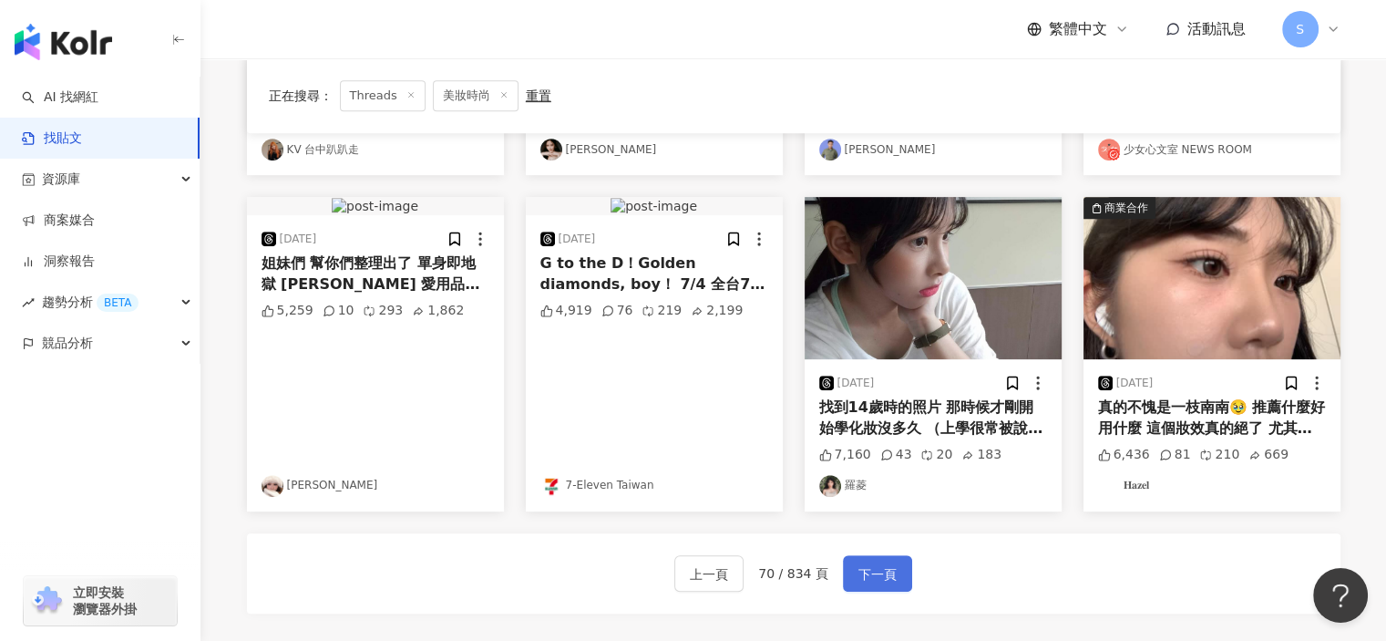
scroll to position [729, 0]
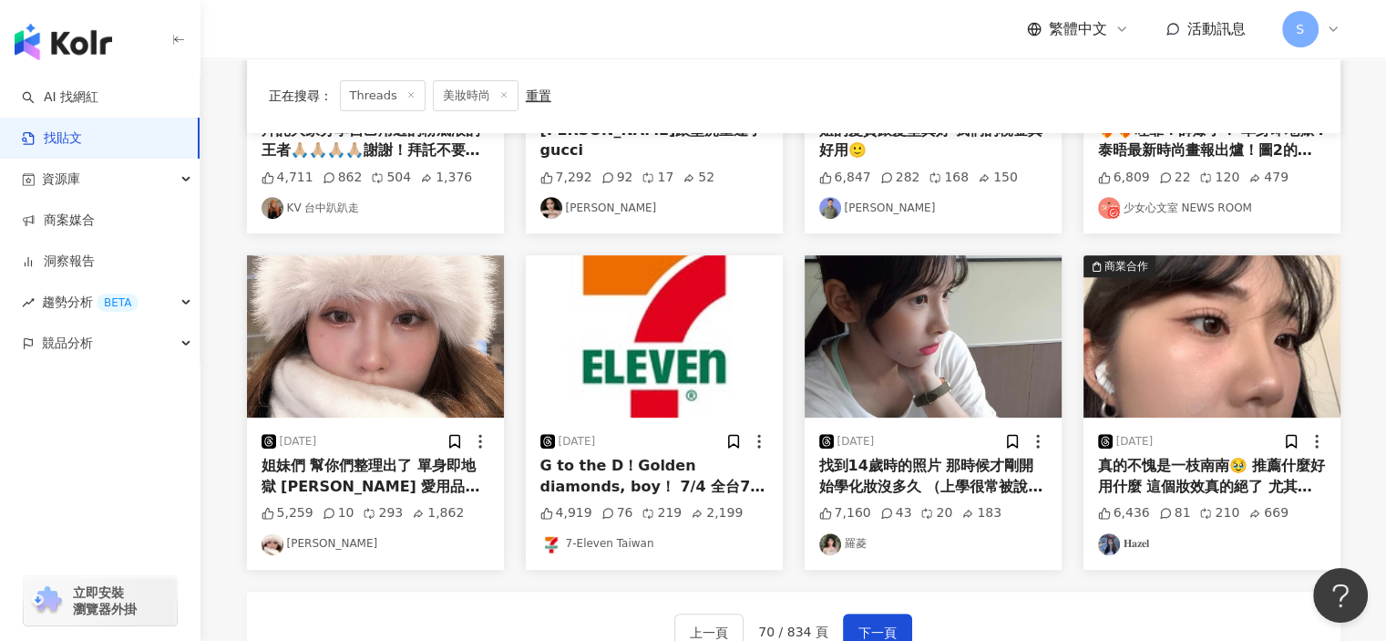
click at [1207, 359] on img "button" at bounding box center [1212, 336] width 257 height 162
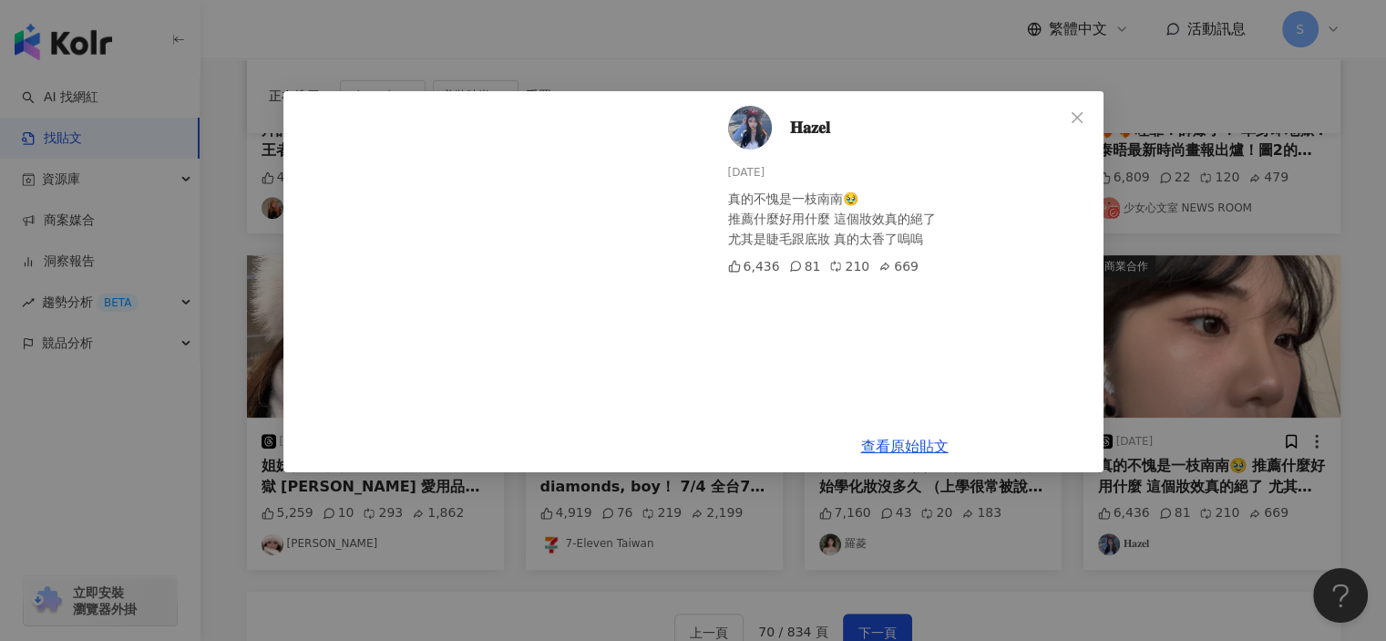
click at [1200, 263] on div "𝐇𝐚𝐳𝐞𝐥 2025/4/11 真的不愧是一枝南南🥹 推薦什麼好用什麼 這個妝效真的絕了 尤其是睫毛跟底妝 真的太香了嗚嗚 6,436 81 210 669 …" at bounding box center [693, 320] width 1386 height 641
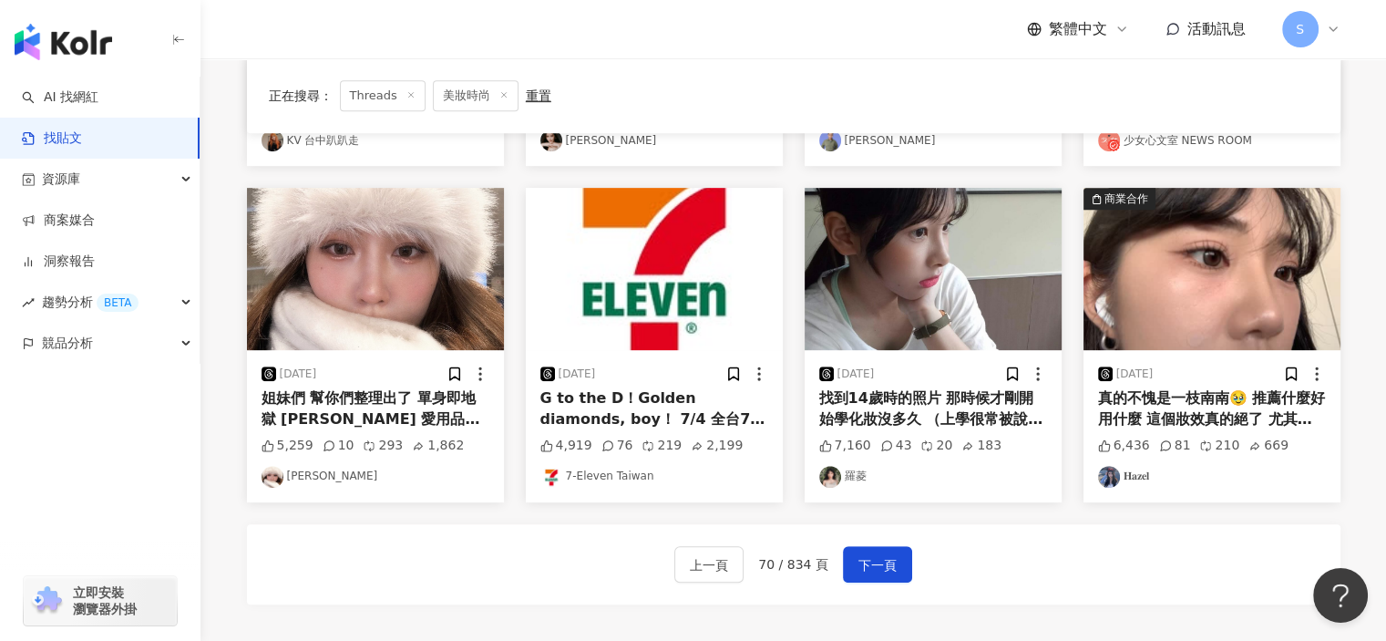
scroll to position [912, 0]
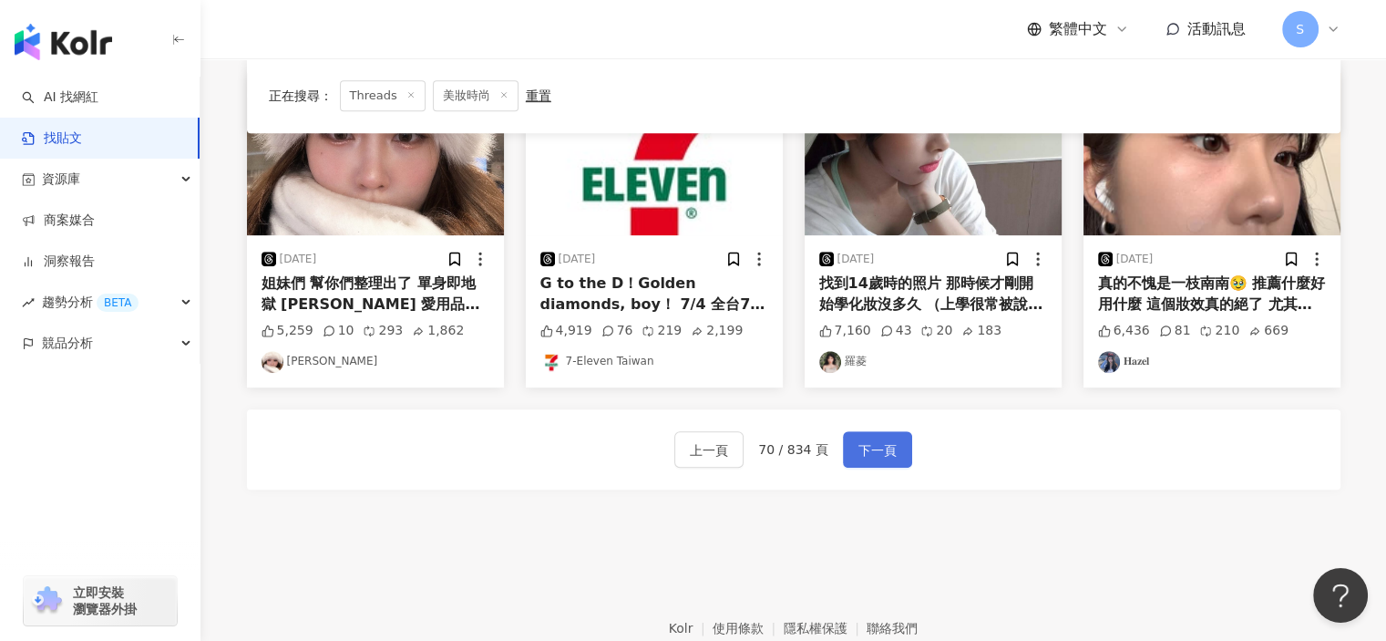
click at [892, 455] on button "下一頁" at bounding box center [877, 449] width 69 height 36
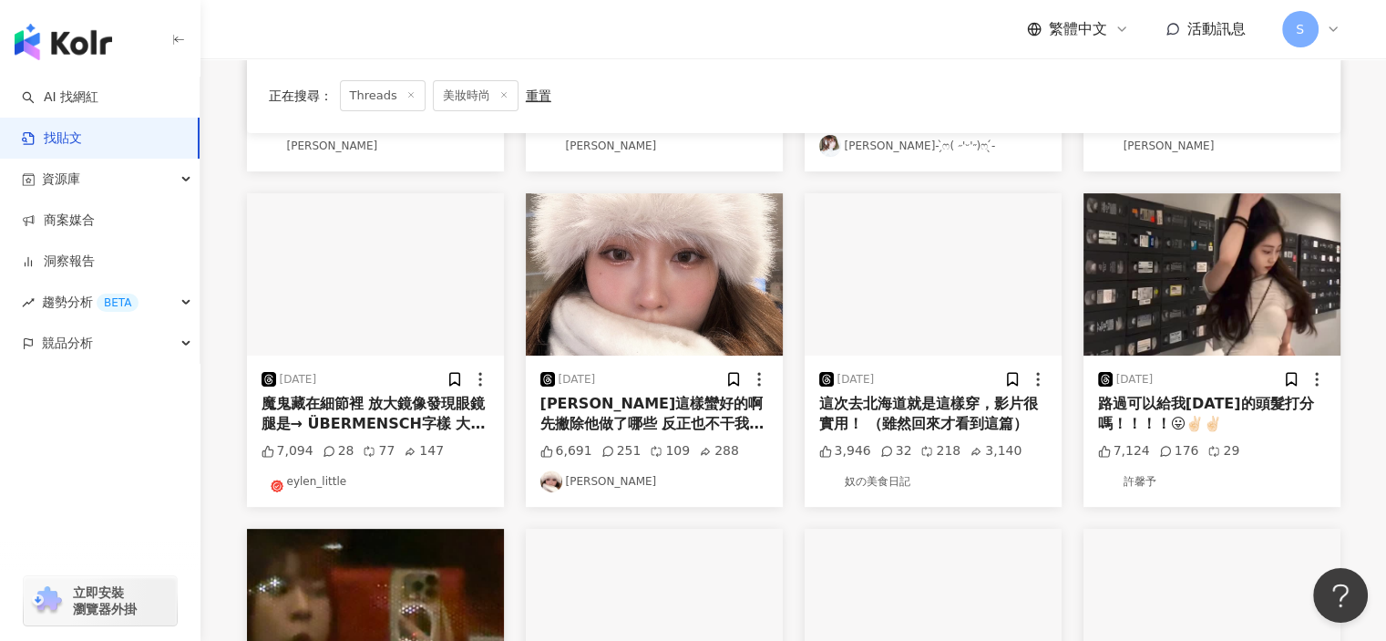
scroll to position [820, 0]
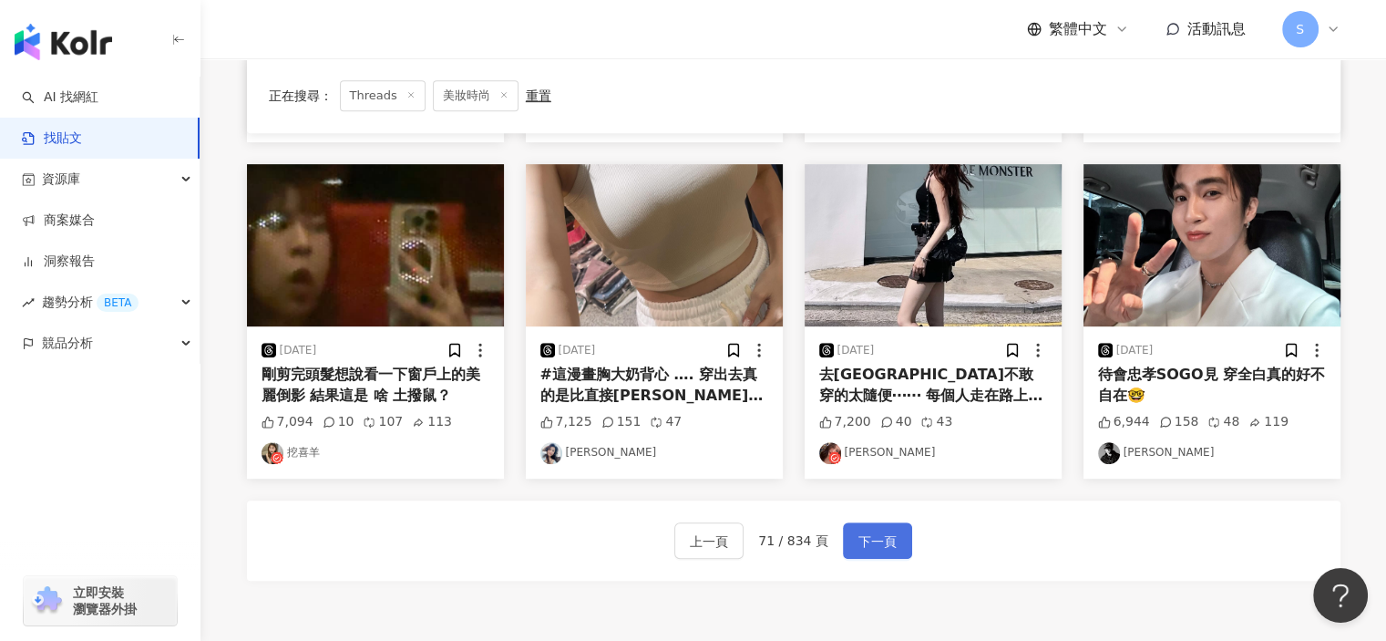
click at [876, 537] on span "下一頁" at bounding box center [878, 542] width 38 height 22
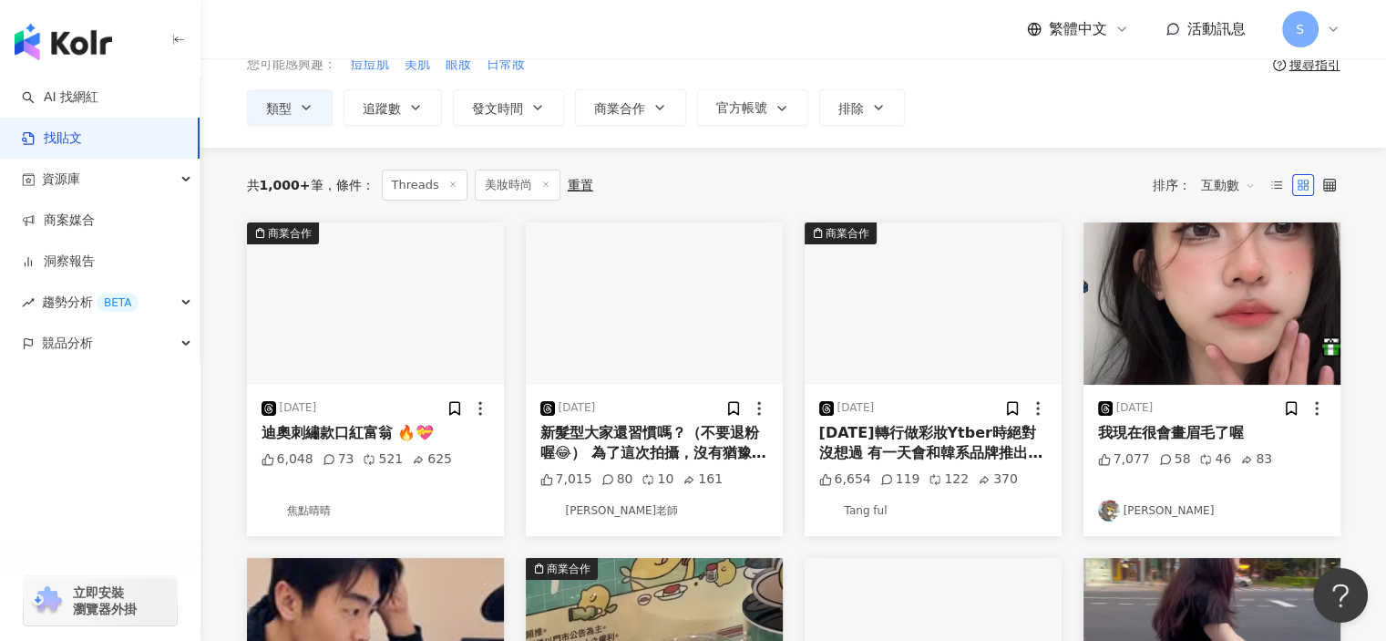
scroll to position [0, 0]
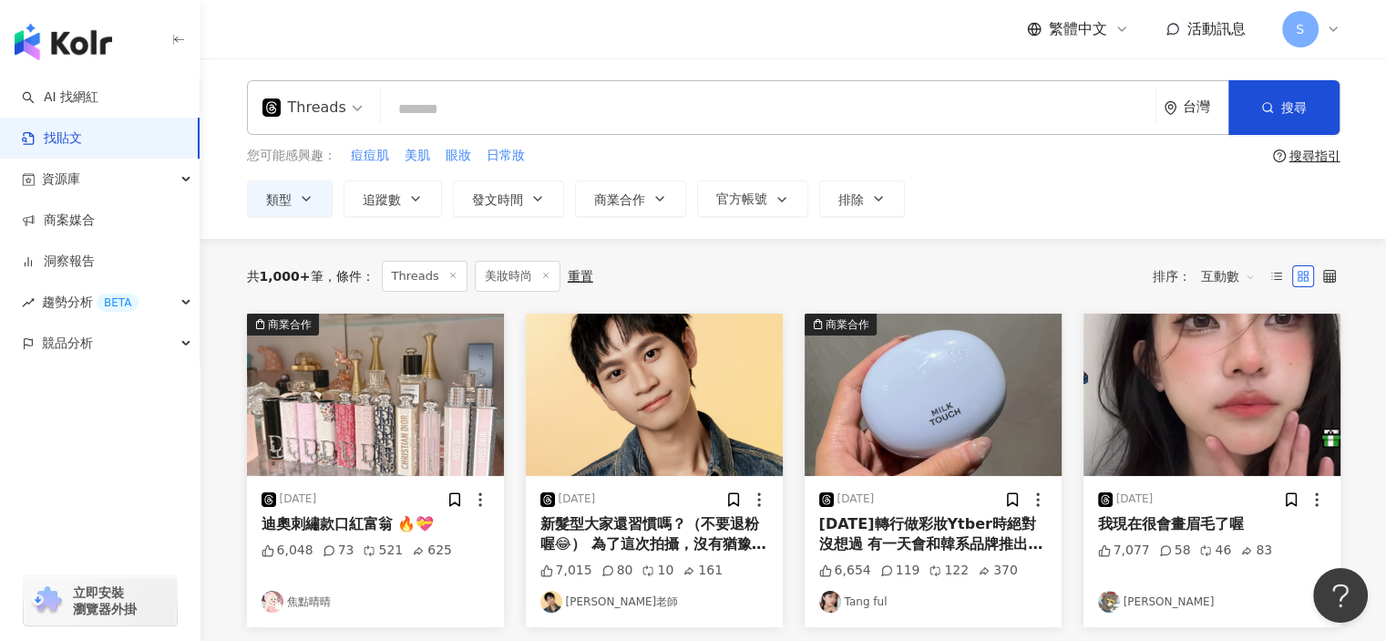
click at [1371, 151] on div "Threads 台灣 搜尋 您可能感興趣： 痘痘肌 美肌 眼妝 日常妝 搜尋指引 類型 追蹤數 發文時間 商業合作 官方帳號 排除" at bounding box center [794, 148] width 1167 height 137
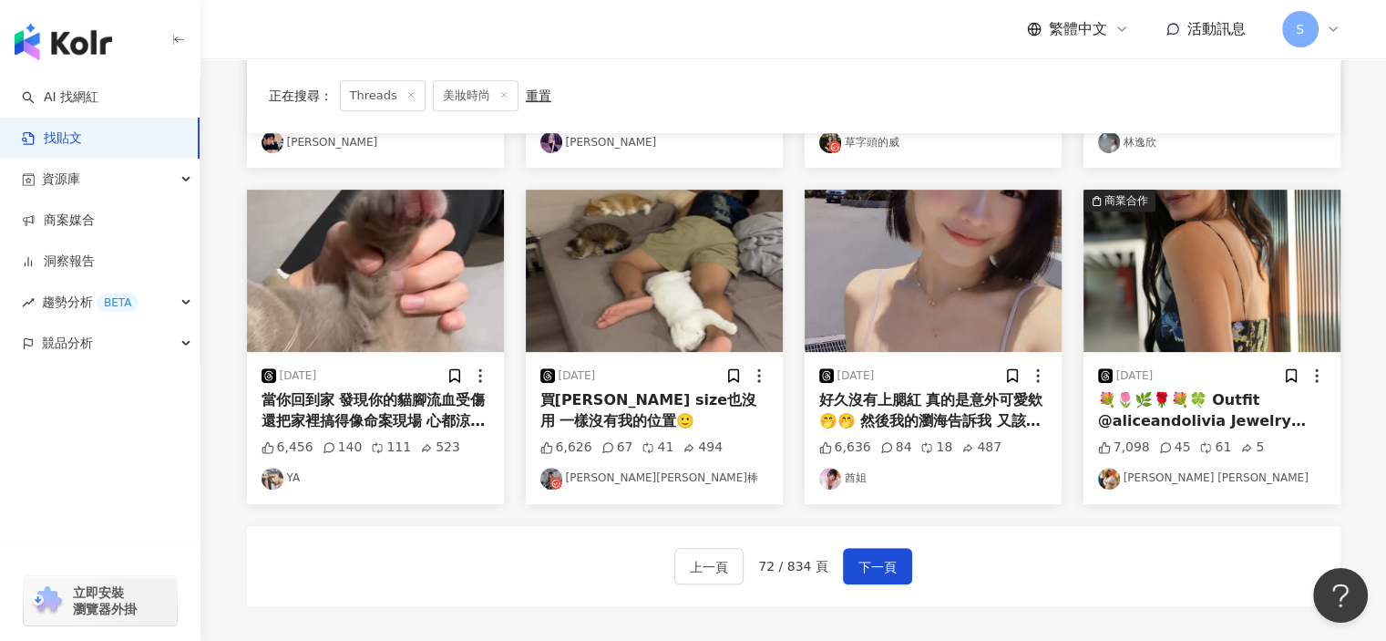
scroll to position [839, 0]
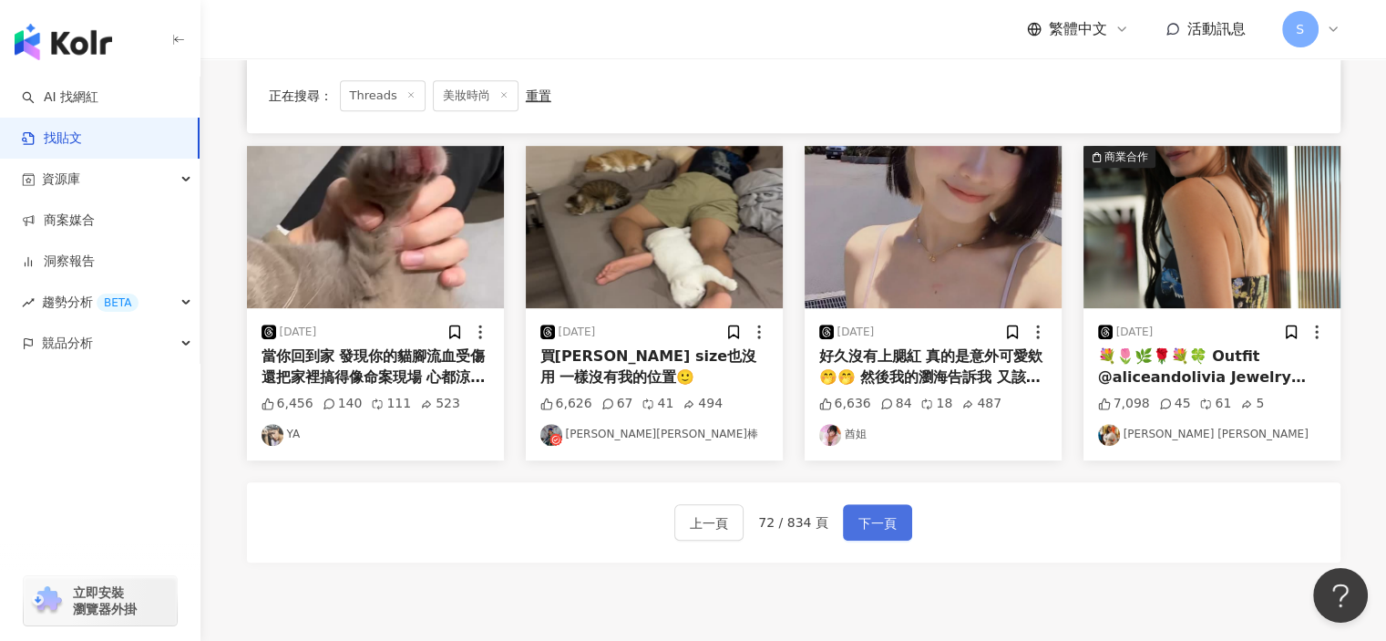
click at [869, 518] on span "下一頁" at bounding box center [878, 523] width 38 height 22
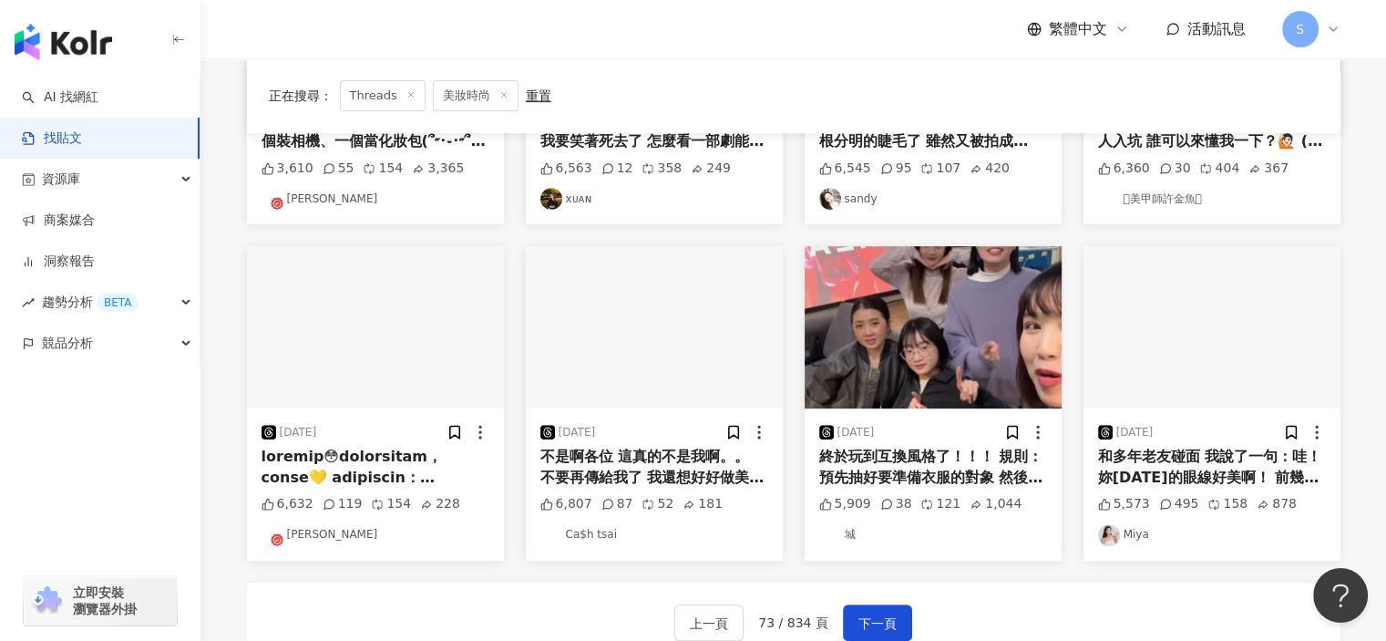
scroll to position [1006, 0]
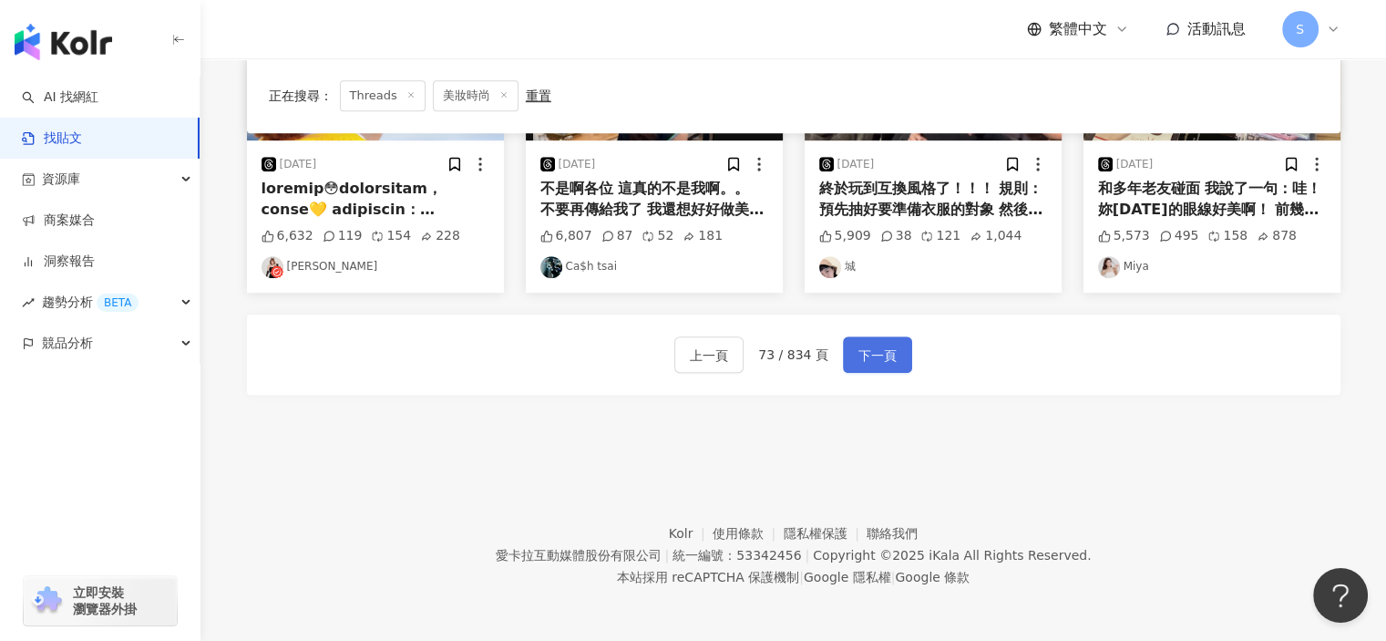
click at [890, 353] on span "下一頁" at bounding box center [878, 356] width 38 height 22
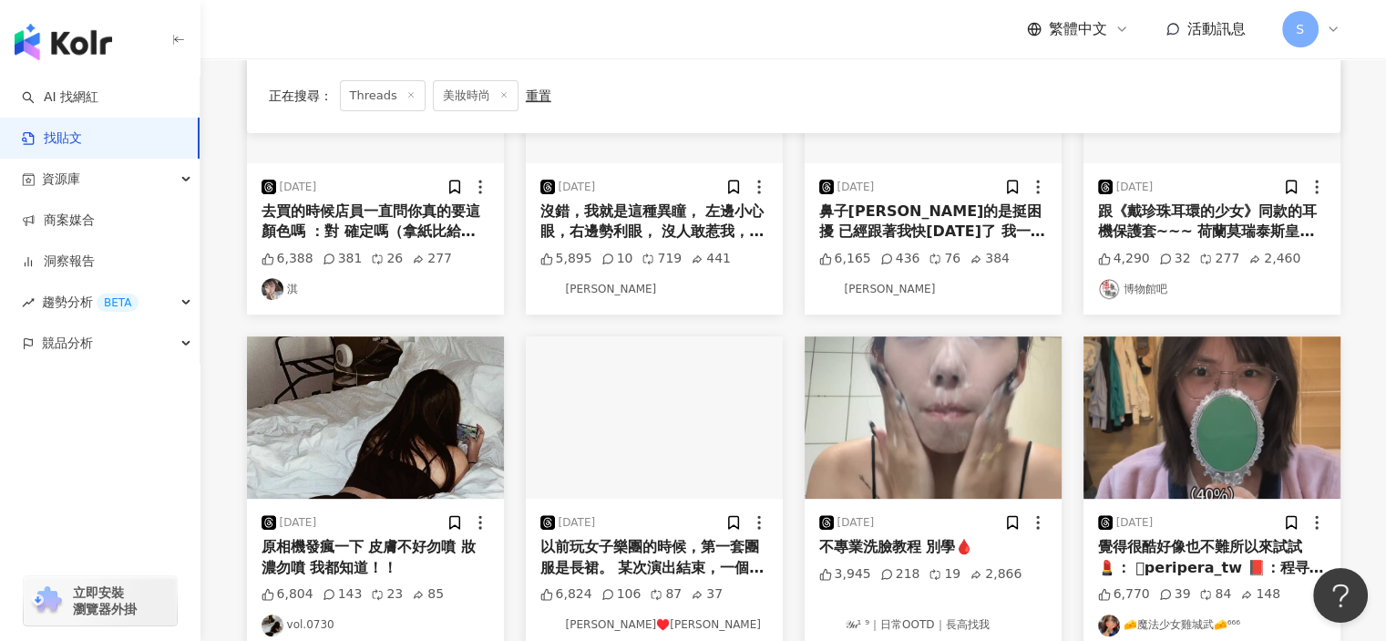
scroll to position [915, 0]
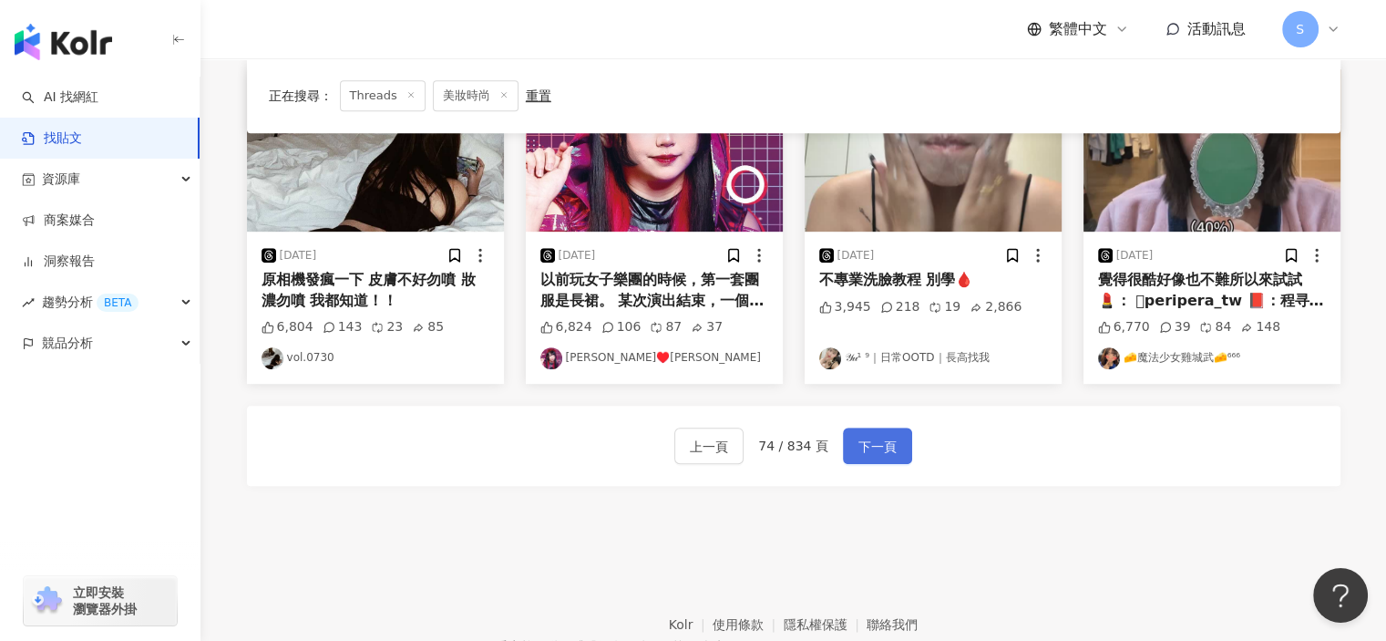
click at [885, 431] on button "下一頁" at bounding box center [877, 446] width 69 height 36
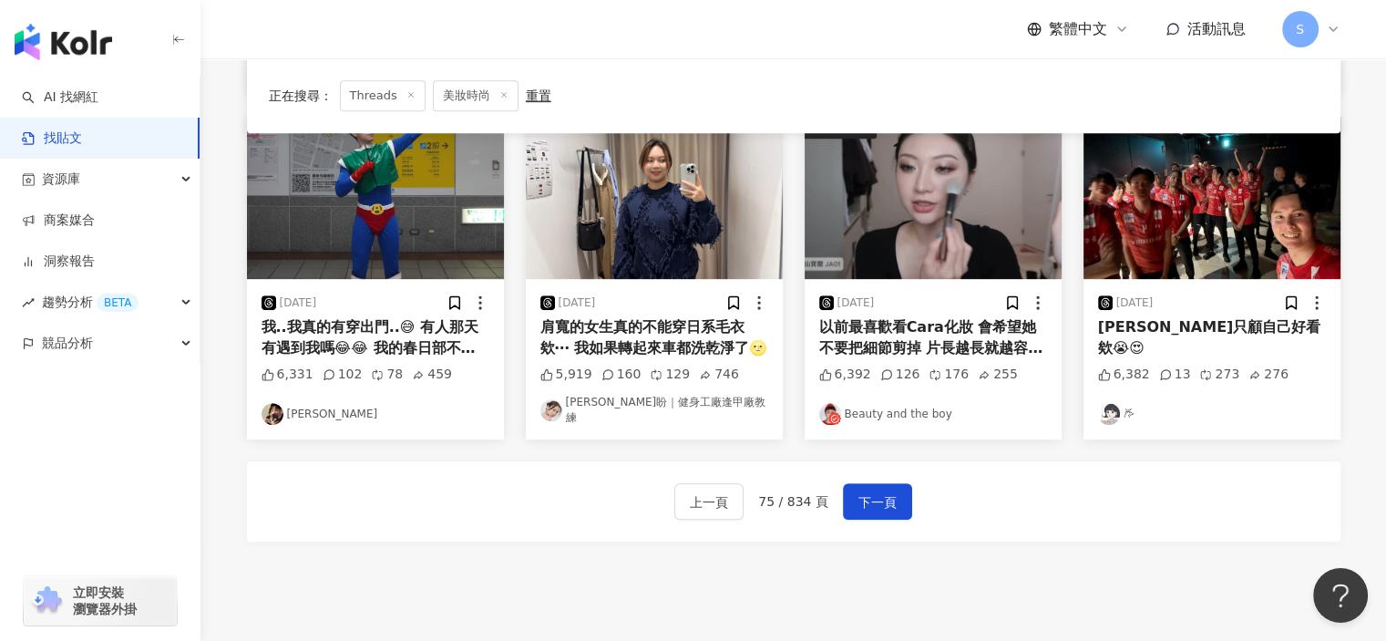
scroll to position [824, 0]
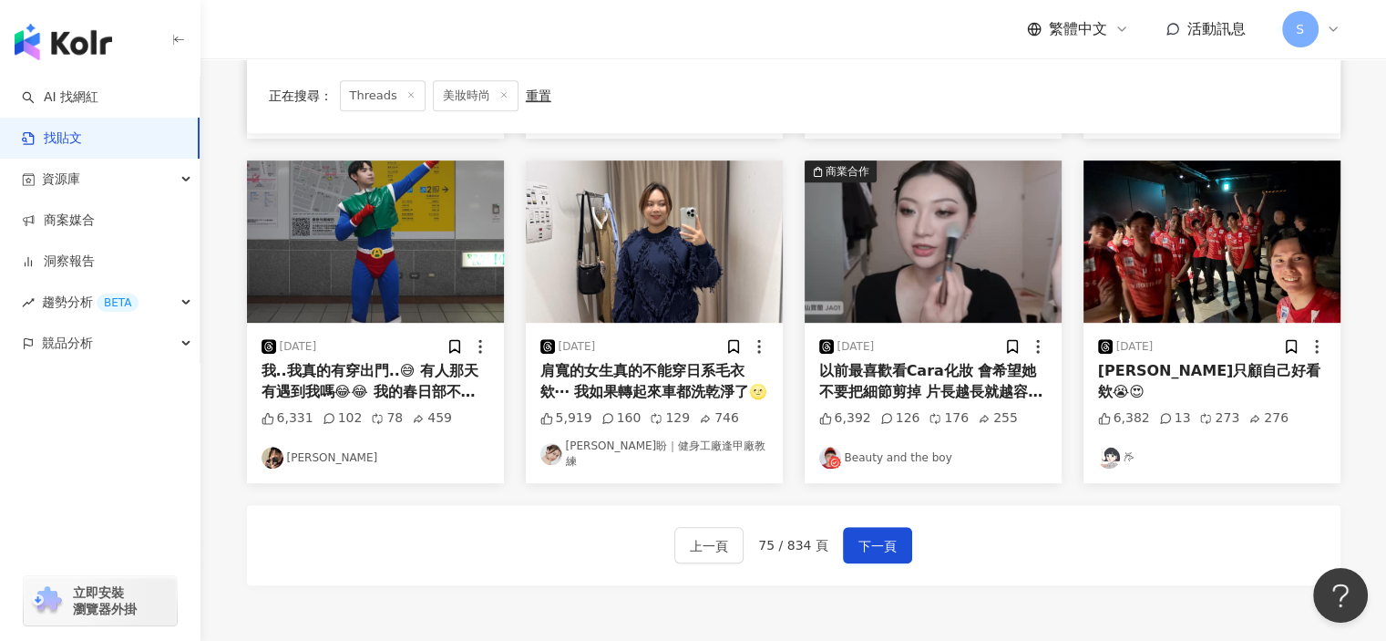
click at [948, 370] on div "以前最喜歡看Cara化妝 會希望她不要把細節剪掉 片長越長就越容易有收穫 之前不知道是什麼原因突然停更 但很開心最近復出了 一樣的是仔細地介紹彩妝、刷毛形狀和…" at bounding box center [933, 381] width 228 height 41
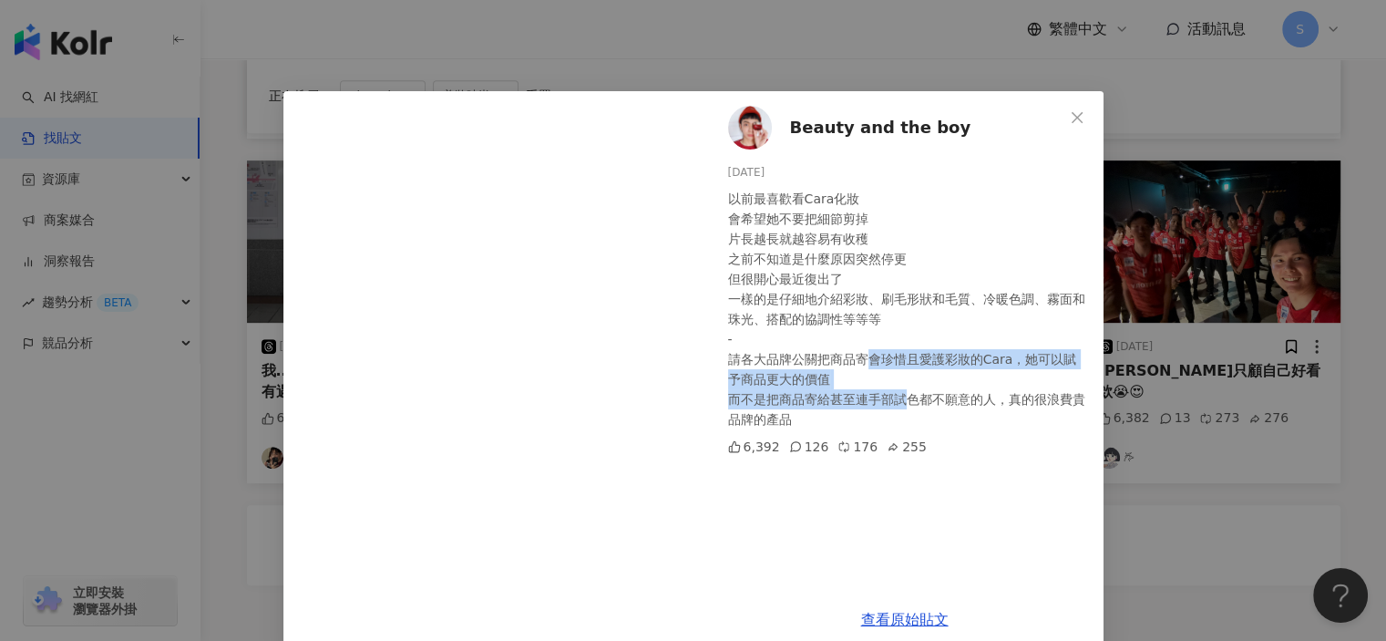
drag, startPoint x: 869, startPoint y: 371, endPoint x: 906, endPoint y: 401, distance: 48.0
click at [902, 399] on div "以前最喜歡看Cara化妝 會希望她不要把細節剪掉 片長越長就越容易有收穫 之前不知道是什麼原因突然停更 但很開心最近復出了 一樣的是仔細地介紹彩妝、刷毛形狀和…" at bounding box center [908, 309] width 361 height 241
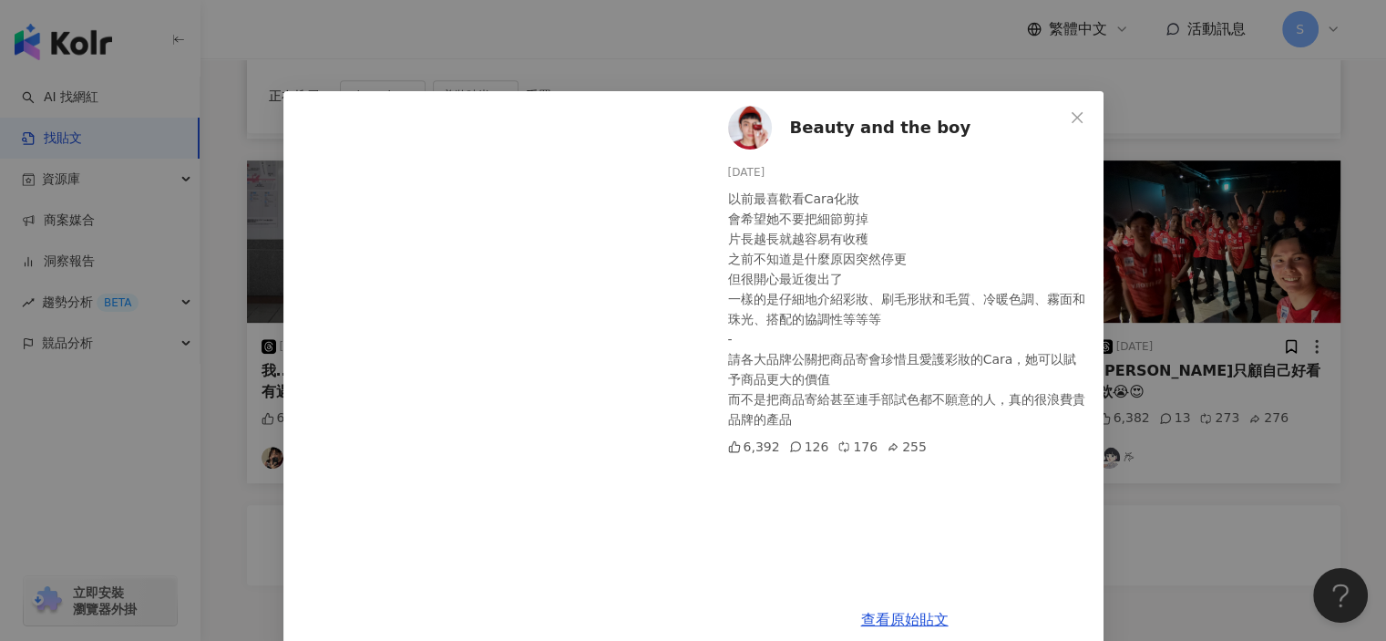
click at [923, 411] on div "以前最喜歡看Cara化妝 會希望她不要把細節剪掉 片長越長就越容易有收穫 之前不知道是什麼原因突然停更 但很開心最近復出了 一樣的是仔細地介紹彩妝、刷毛形狀和…" at bounding box center [908, 309] width 361 height 241
drag, startPoint x: 919, startPoint y: 397, endPoint x: 927, endPoint y: 416, distance: 20.0
click at [926, 415] on div "以前最喜歡看Cara化妝 會希望她不要把細節剪掉 片長越長就越容易有收穫 之前不知道是什麼原因突然停更 但很開心最近復出了 一樣的是仔細地介紹彩妝、刷毛形狀和…" at bounding box center [908, 309] width 361 height 241
click at [927, 416] on div "以前最喜歡看Cara化妝 會希望她不要把細節剪掉 片長越長就越容易有收穫 之前不知道是什麼原因突然停更 但很開心最近復出了 一樣的是仔細地介紹彩妝、刷毛形狀和…" at bounding box center [908, 309] width 361 height 241
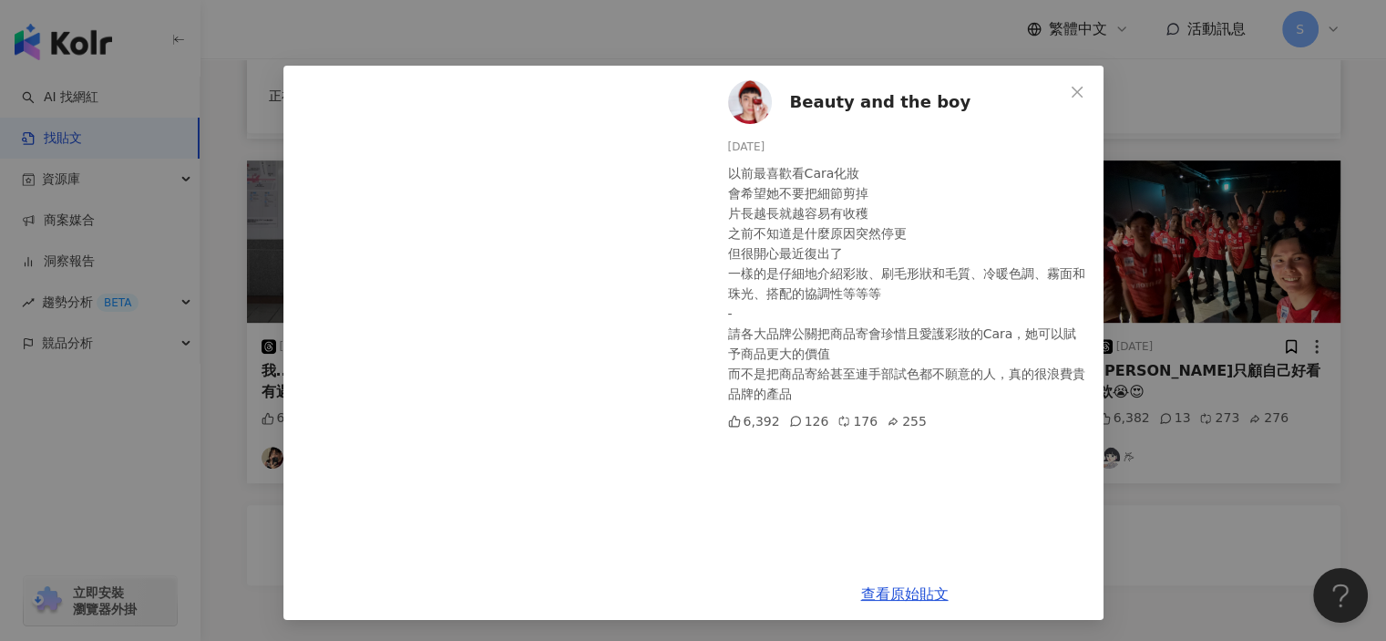
click at [1163, 486] on div "Beauty and the boy 2024/12/10 以前最喜歡看Cara化妝 會希望她不要把細節剪掉 片長越長就越容易有收穫 之前不知道是什麼原因突然…" at bounding box center [693, 320] width 1386 height 641
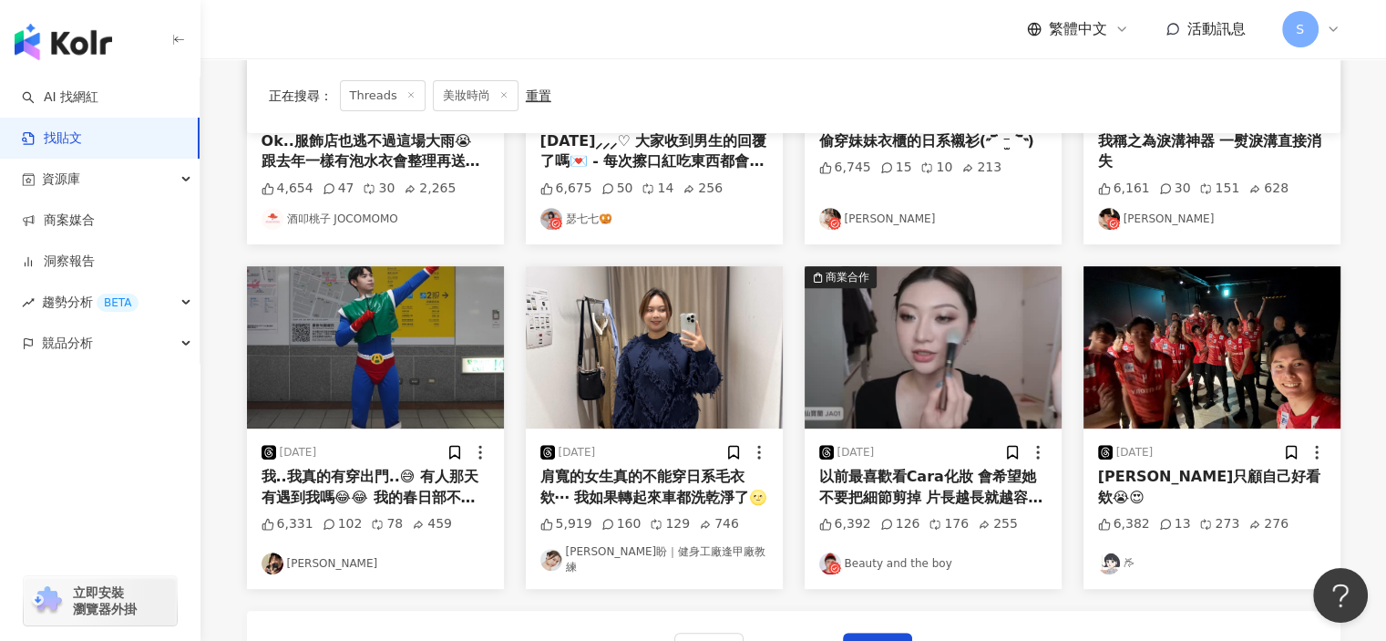
scroll to position [915, 0]
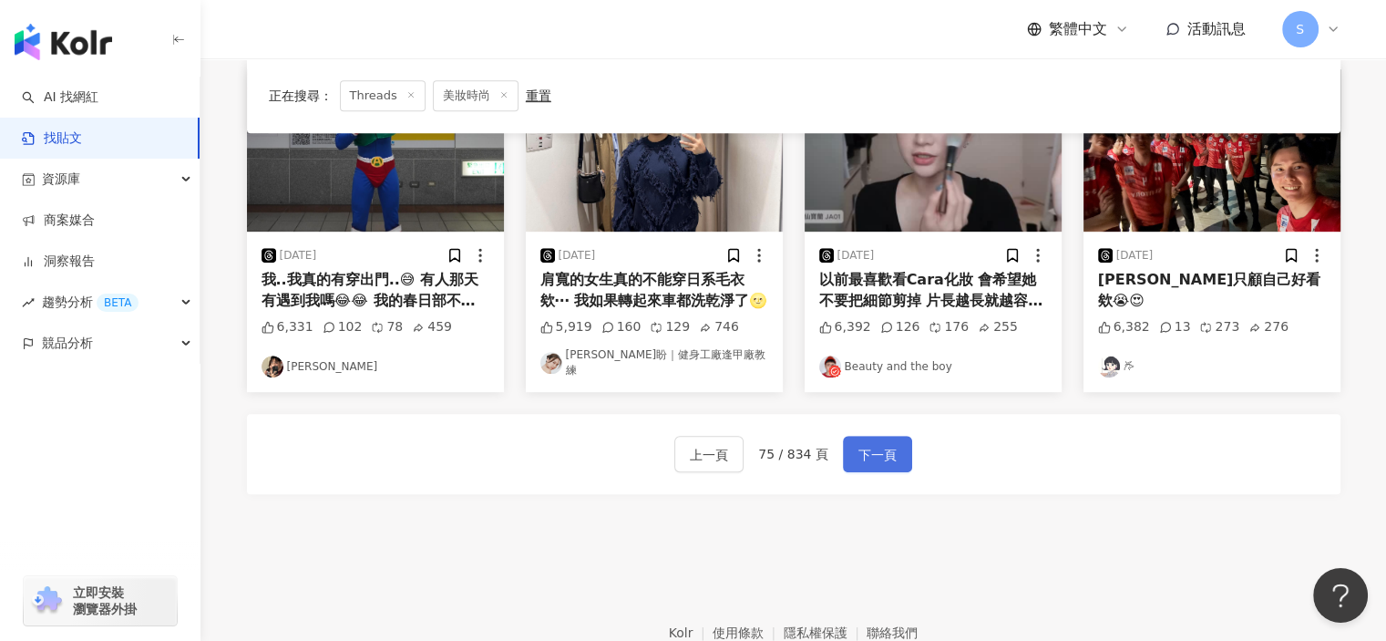
click at [879, 444] on span "下一頁" at bounding box center [878, 455] width 38 height 22
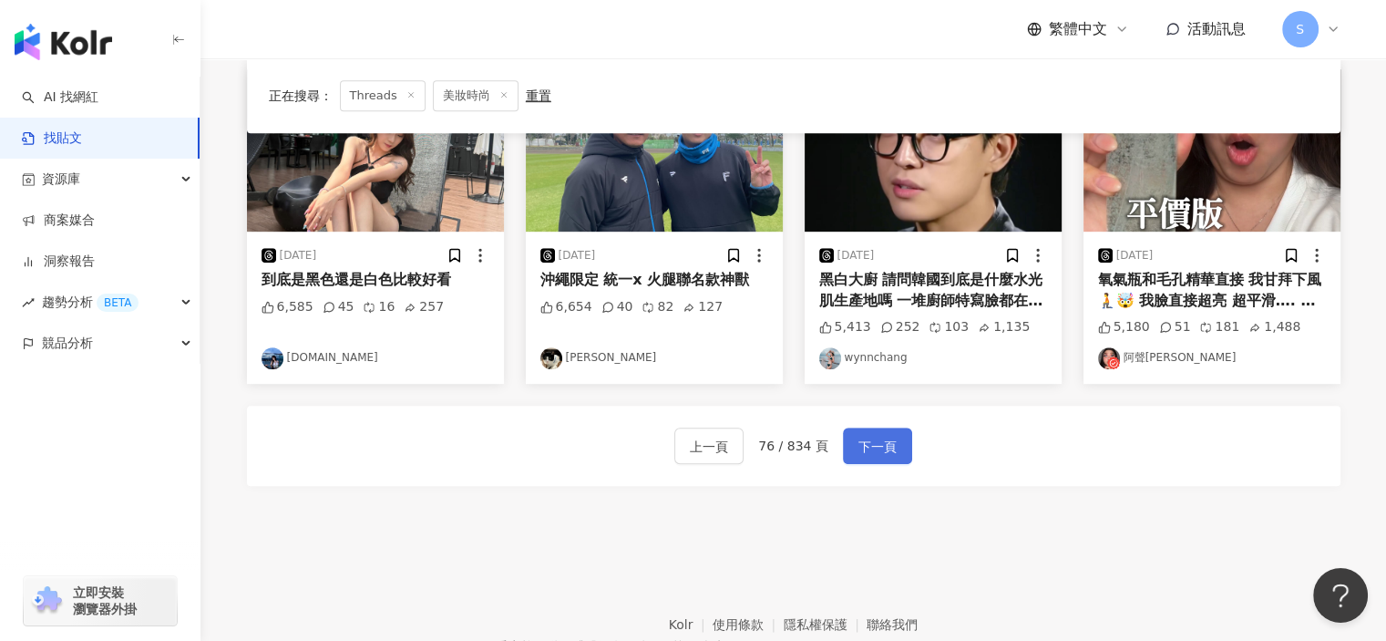
click at [875, 441] on span "下一頁" at bounding box center [878, 447] width 38 height 22
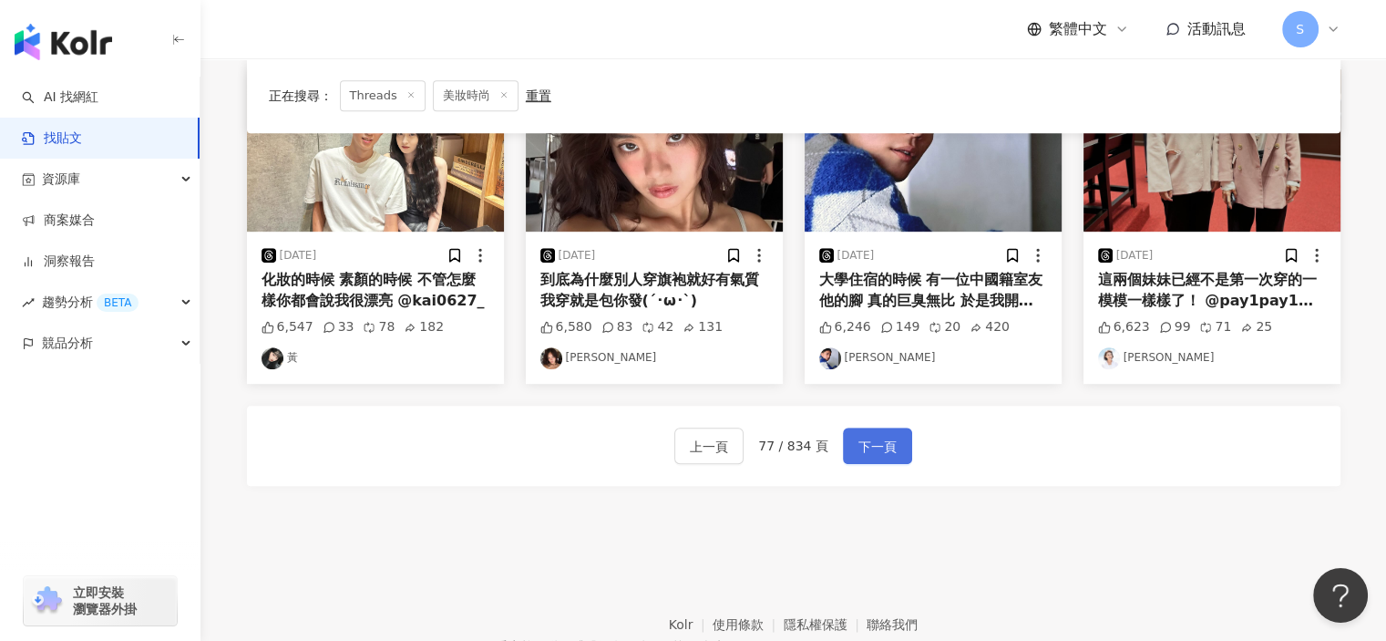
click at [883, 446] on span "下一頁" at bounding box center [878, 447] width 38 height 22
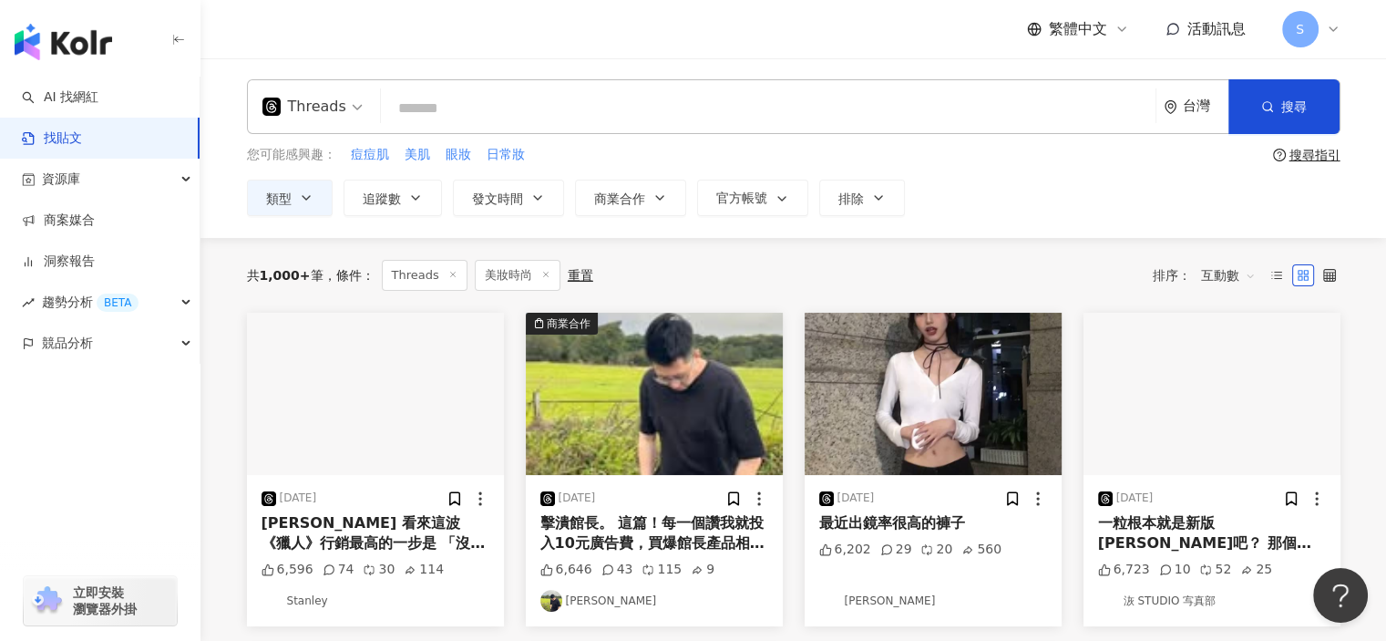
scroll to position [0, 0]
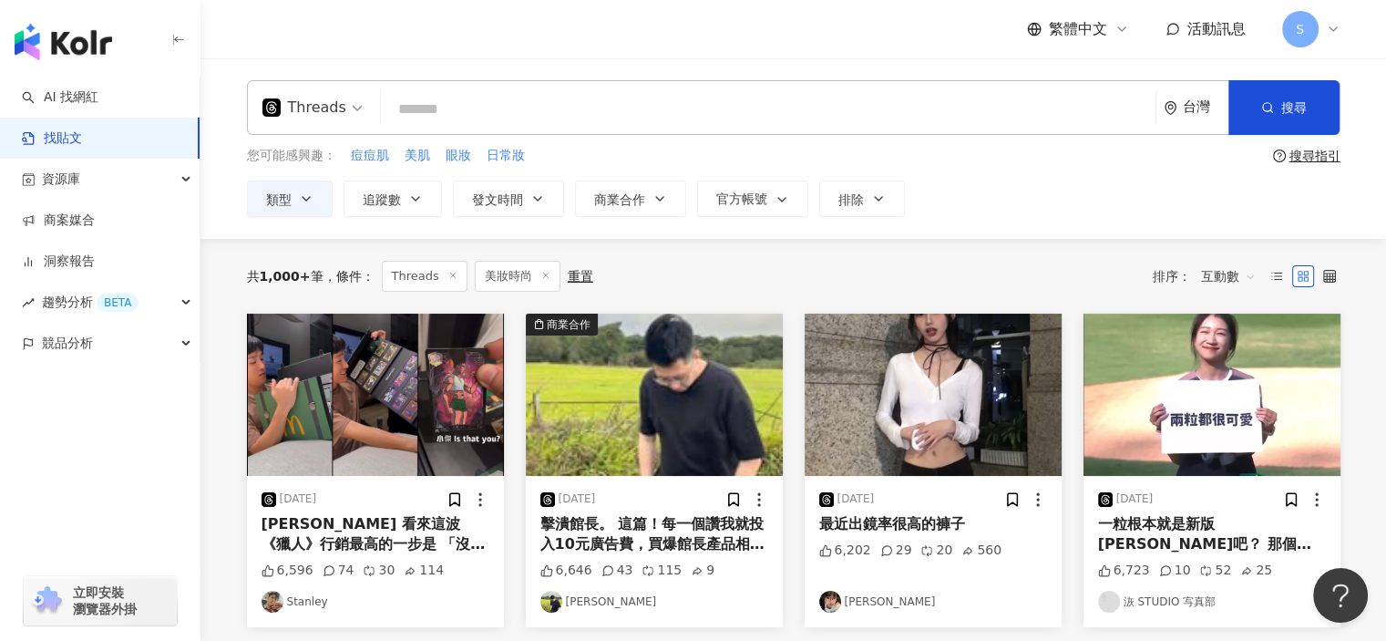
click at [975, 234] on div "Threads 台灣 搜尋 您可能感興趣： 痘痘肌 美肌 眼妝 日常妝 搜尋指引 類型 追蹤數 發文時間 商業合作 官方帳號 排除" at bounding box center [794, 148] width 1186 height 180
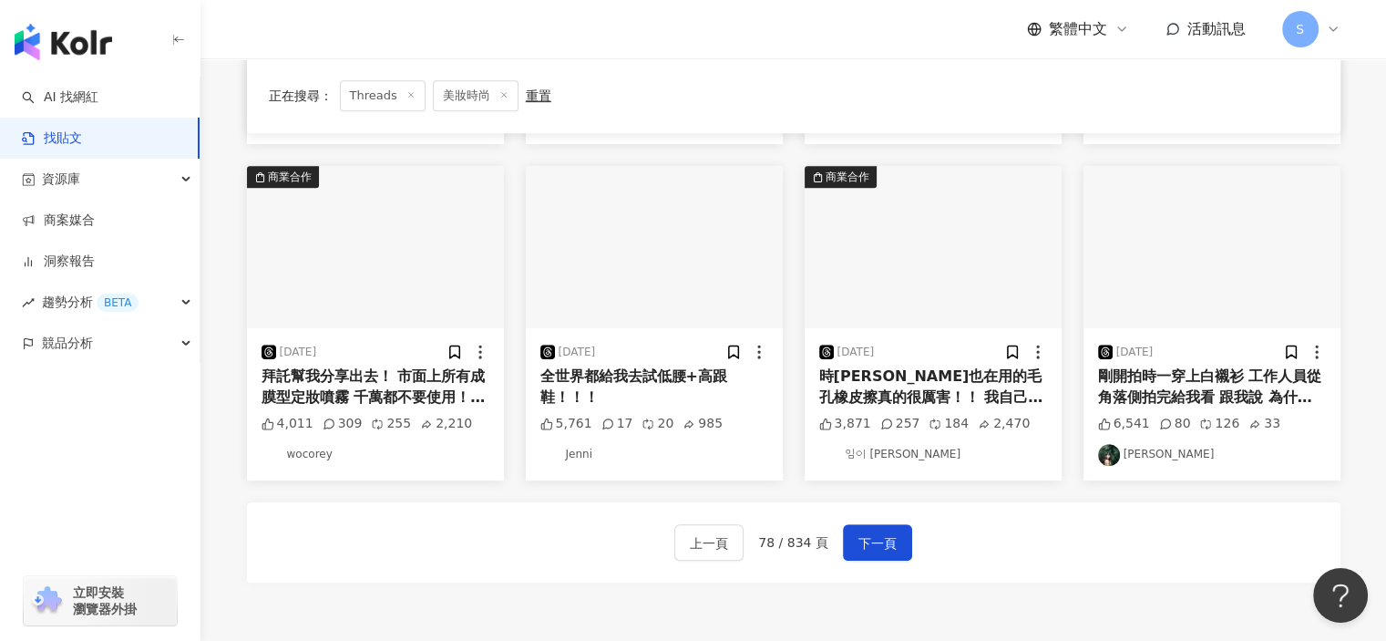
scroll to position [820, 0]
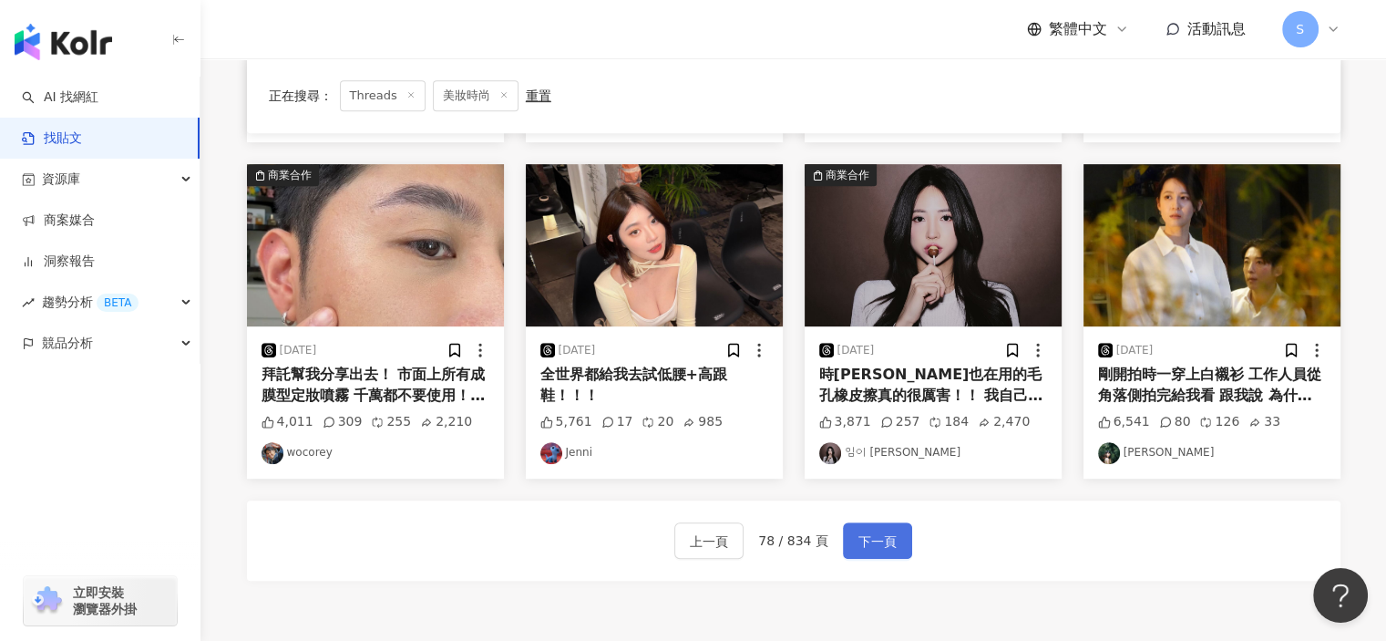
click at [890, 522] on button "下一頁" at bounding box center [877, 540] width 69 height 36
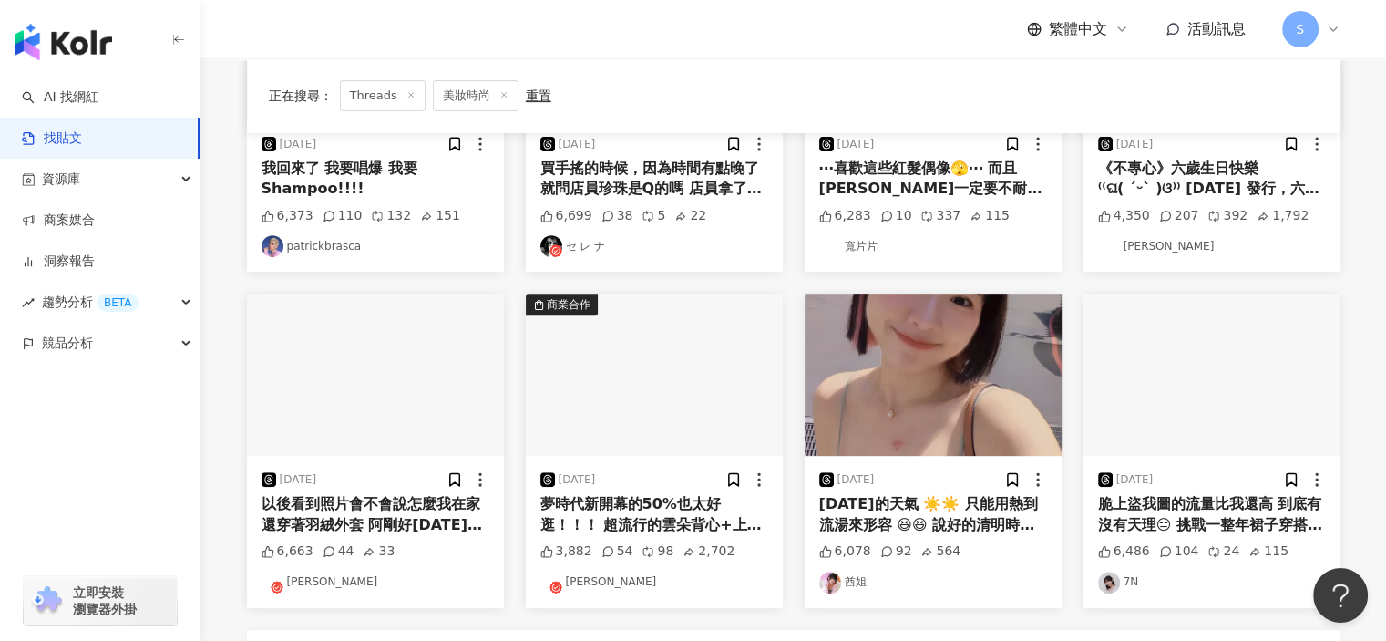
scroll to position [912, 0]
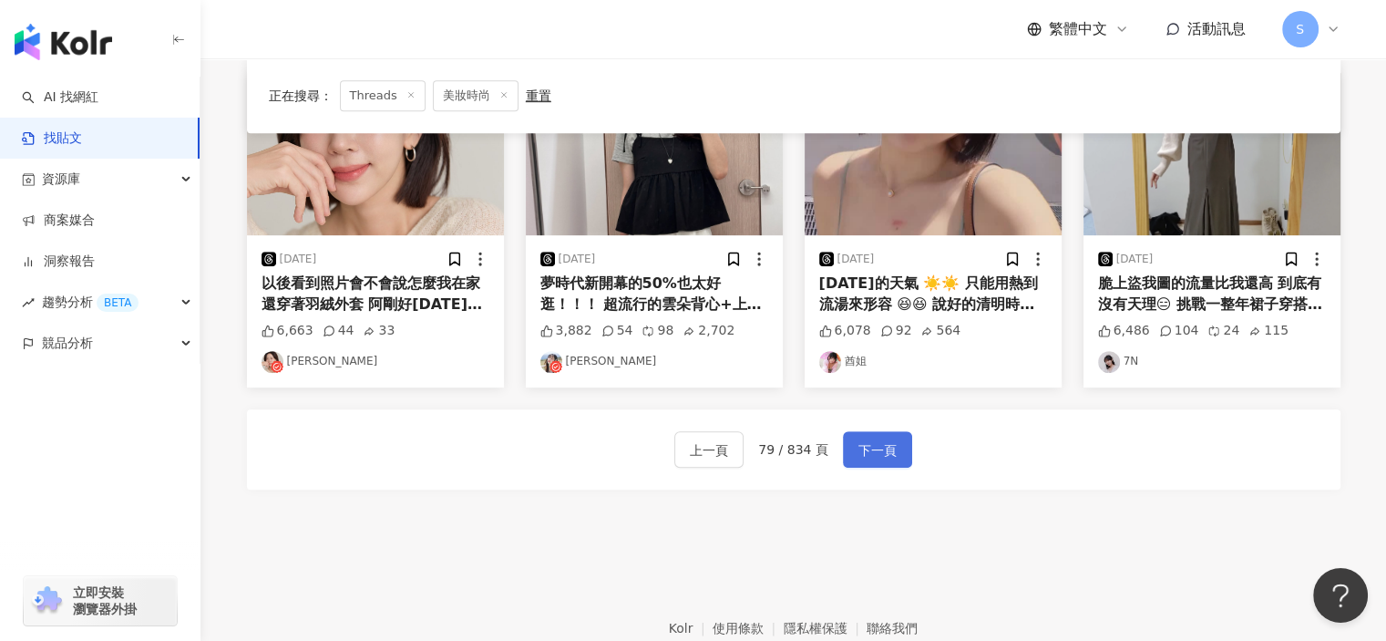
click at [900, 452] on button "下一頁" at bounding box center [877, 449] width 69 height 36
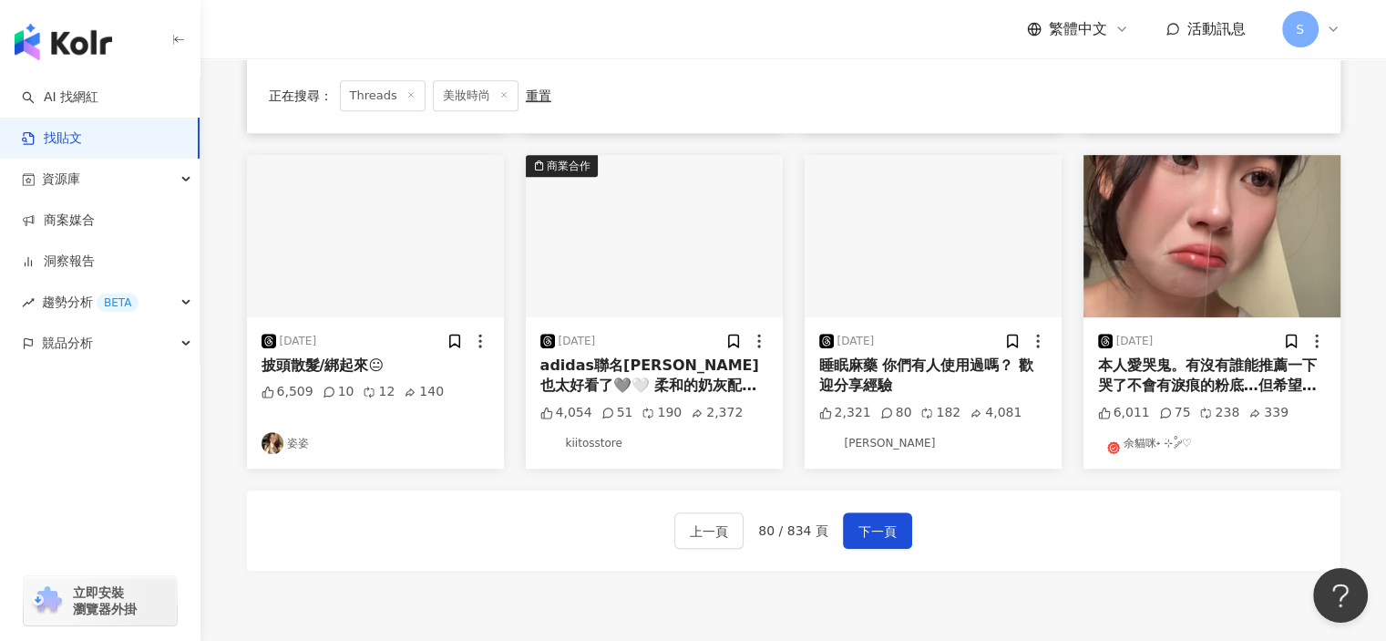
scroll to position [729, 0]
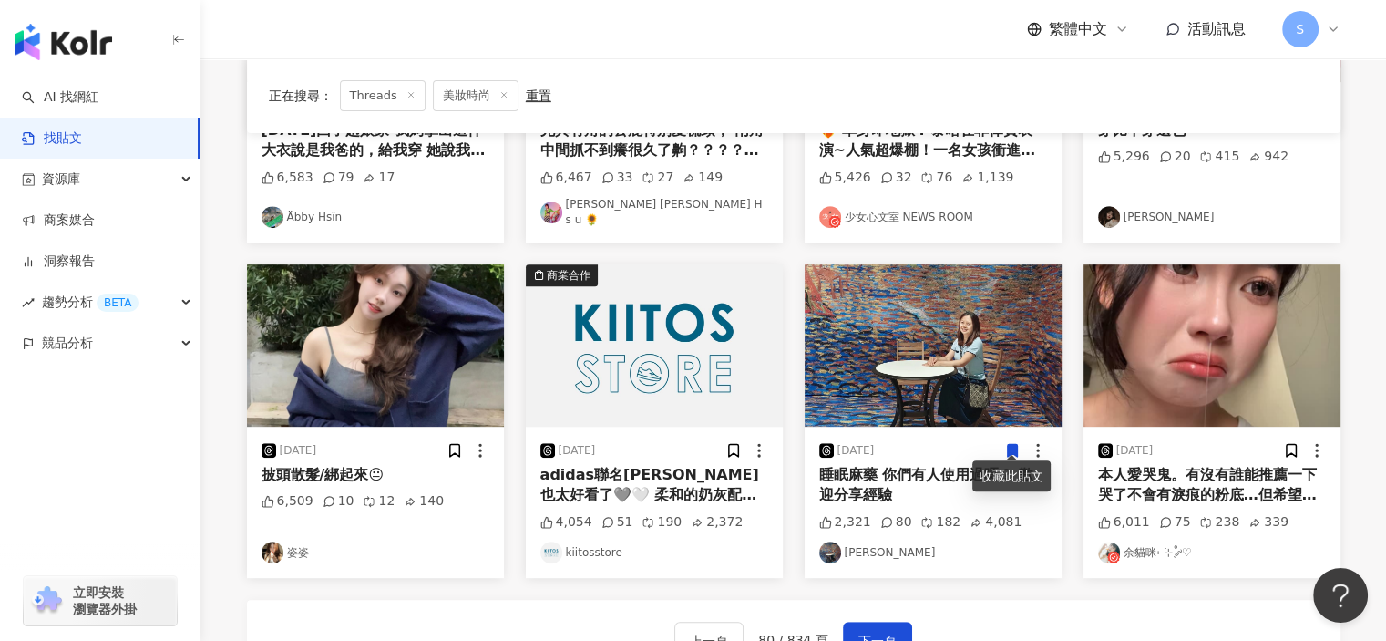
click at [1205, 381] on img "button" at bounding box center [1212, 345] width 257 height 162
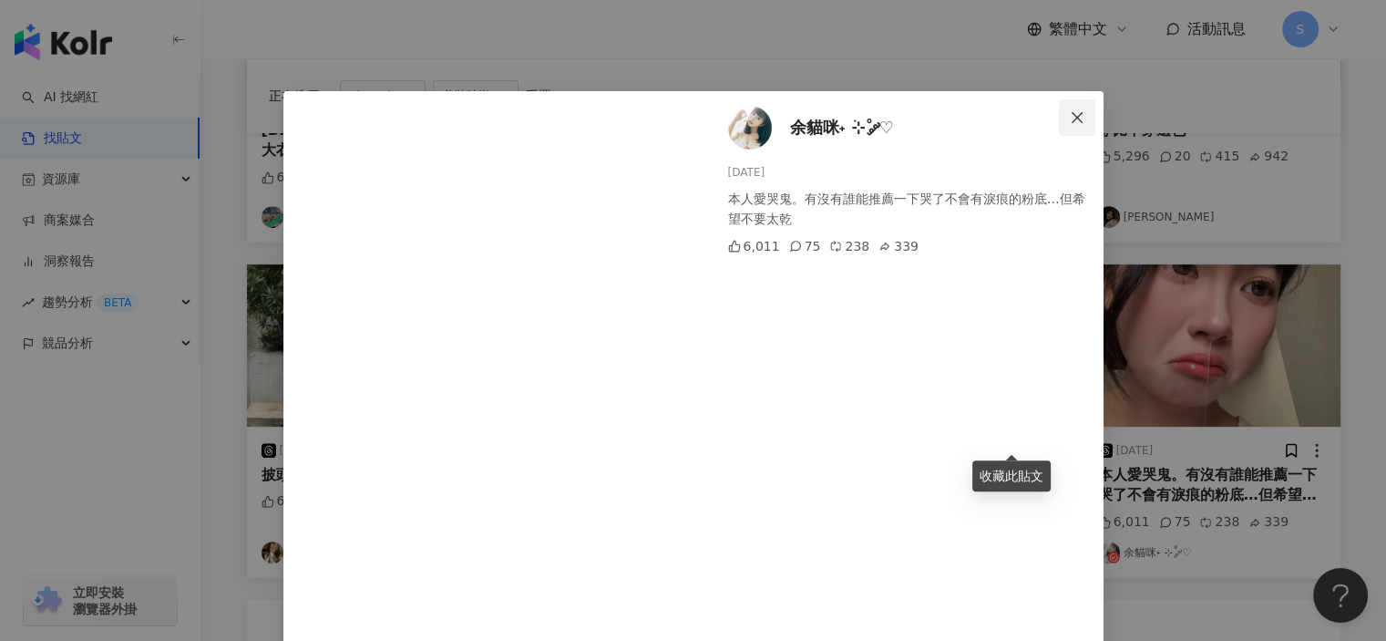
click at [1080, 111] on span "Close" at bounding box center [1077, 117] width 36 height 15
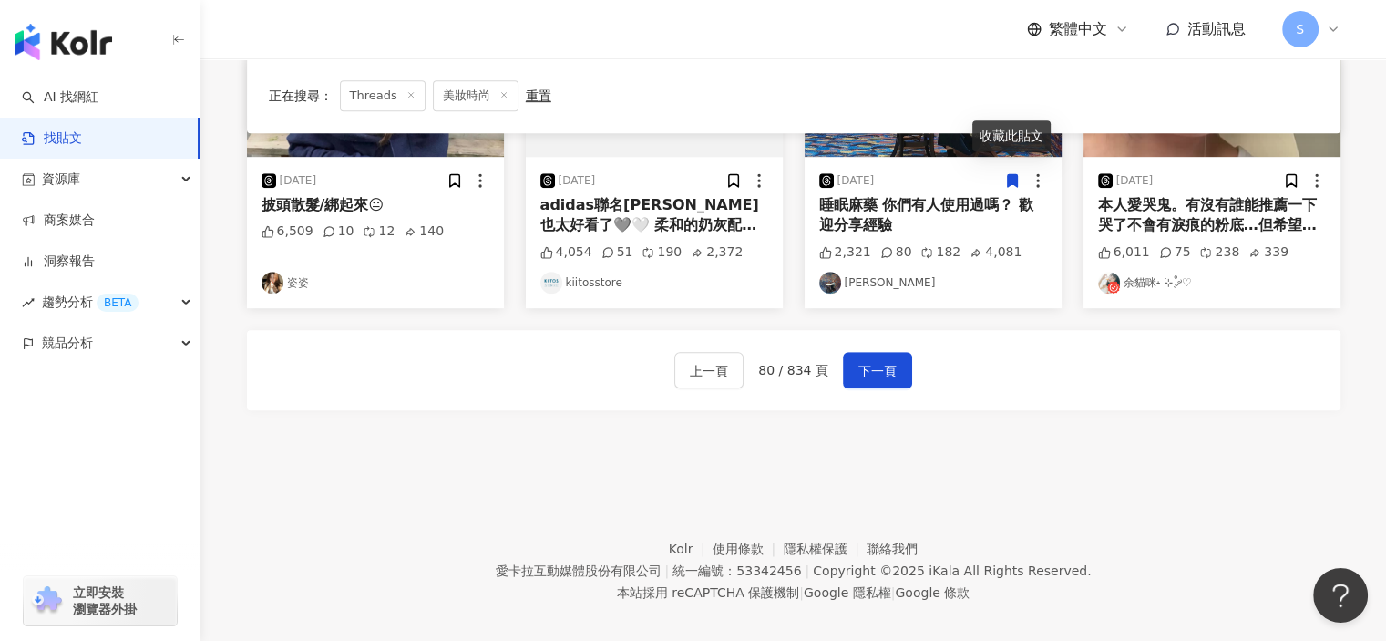
scroll to position [1006, 0]
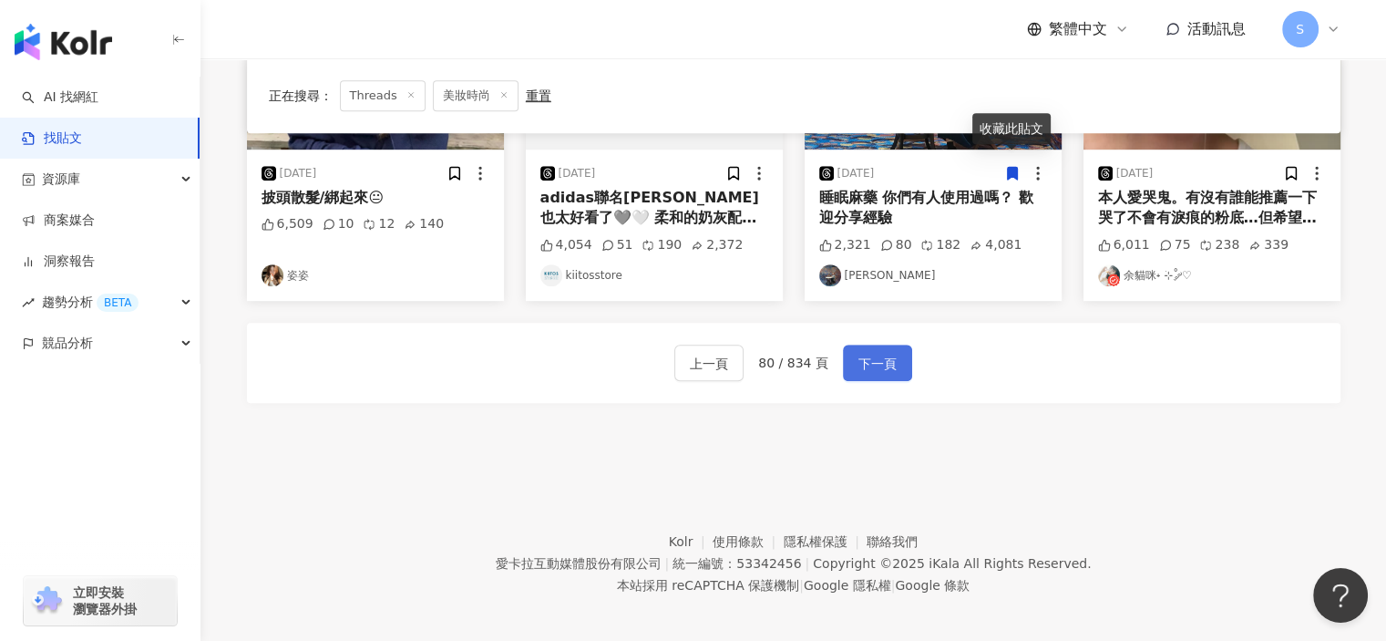
click at [868, 354] on span "下一頁" at bounding box center [878, 364] width 38 height 22
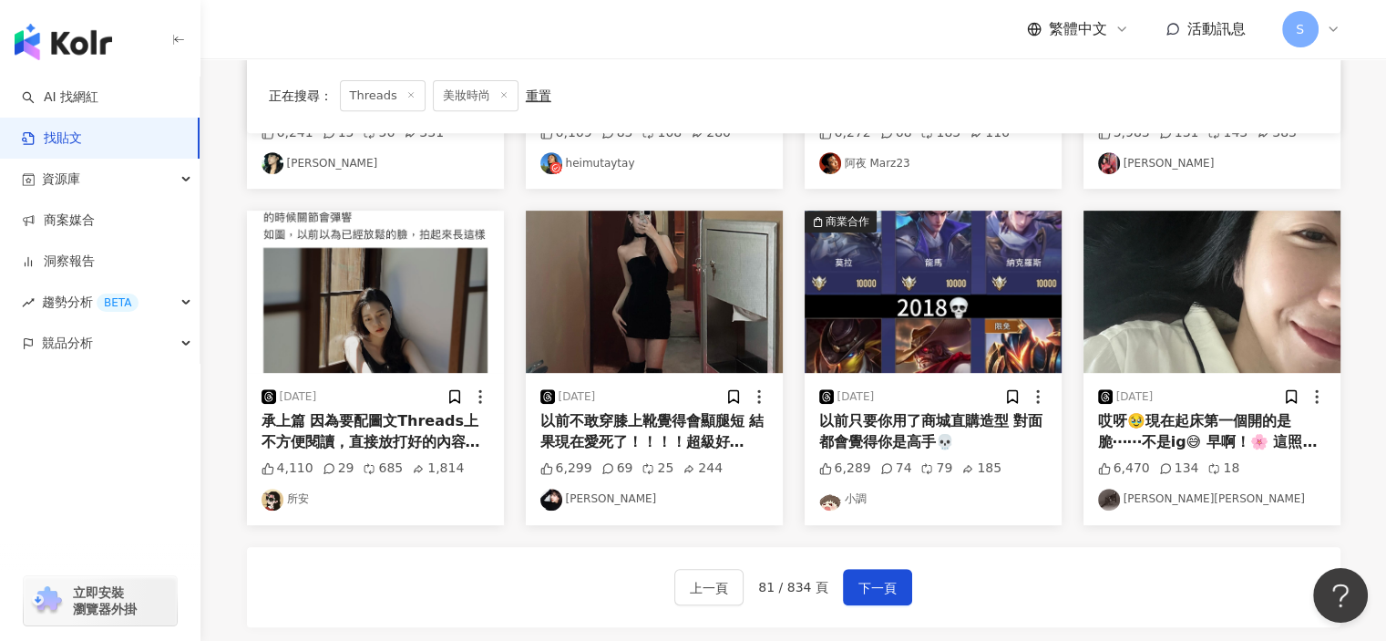
scroll to position [915, 0]
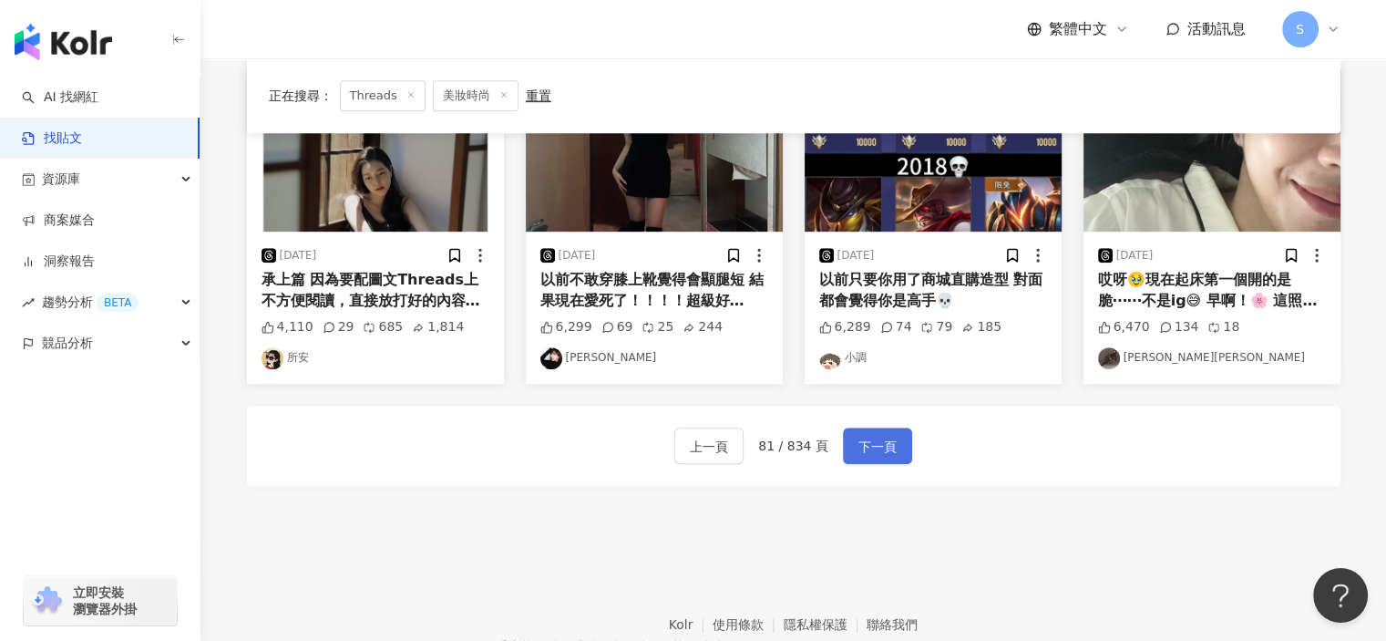
click at [872, 449] on span "下一頁" at bounding box center [878, 447] width 38 height 22
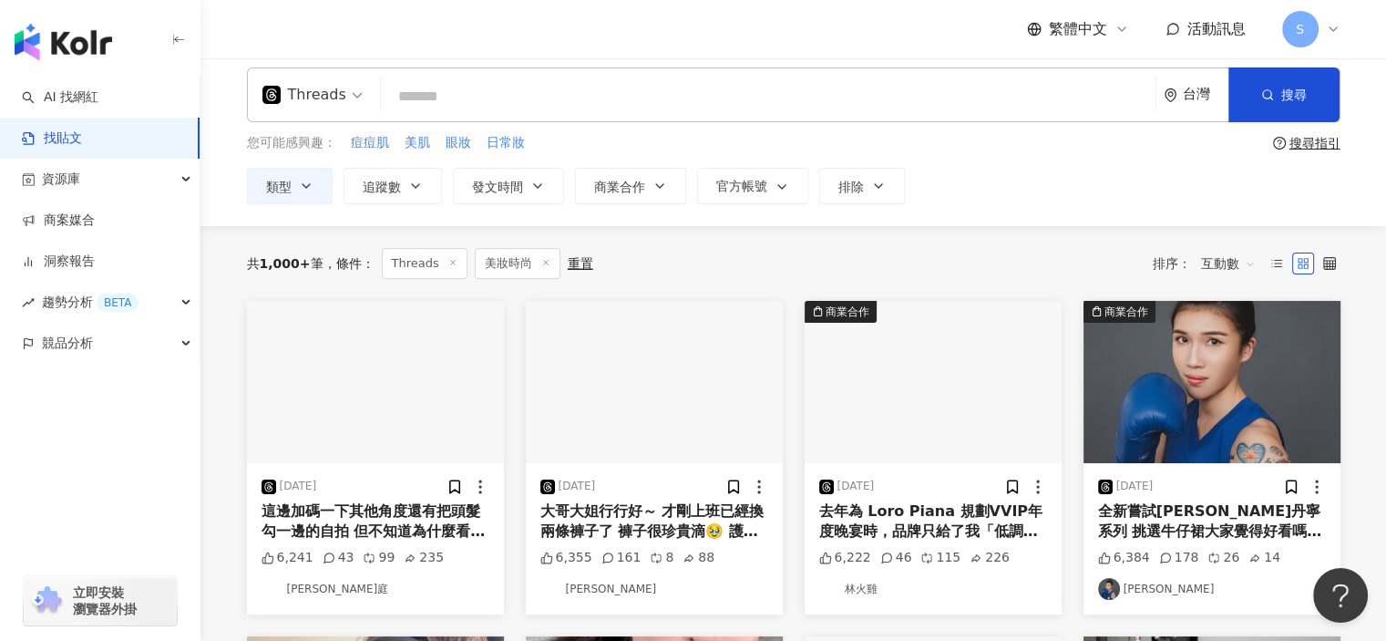
scroll to position [4, 0]
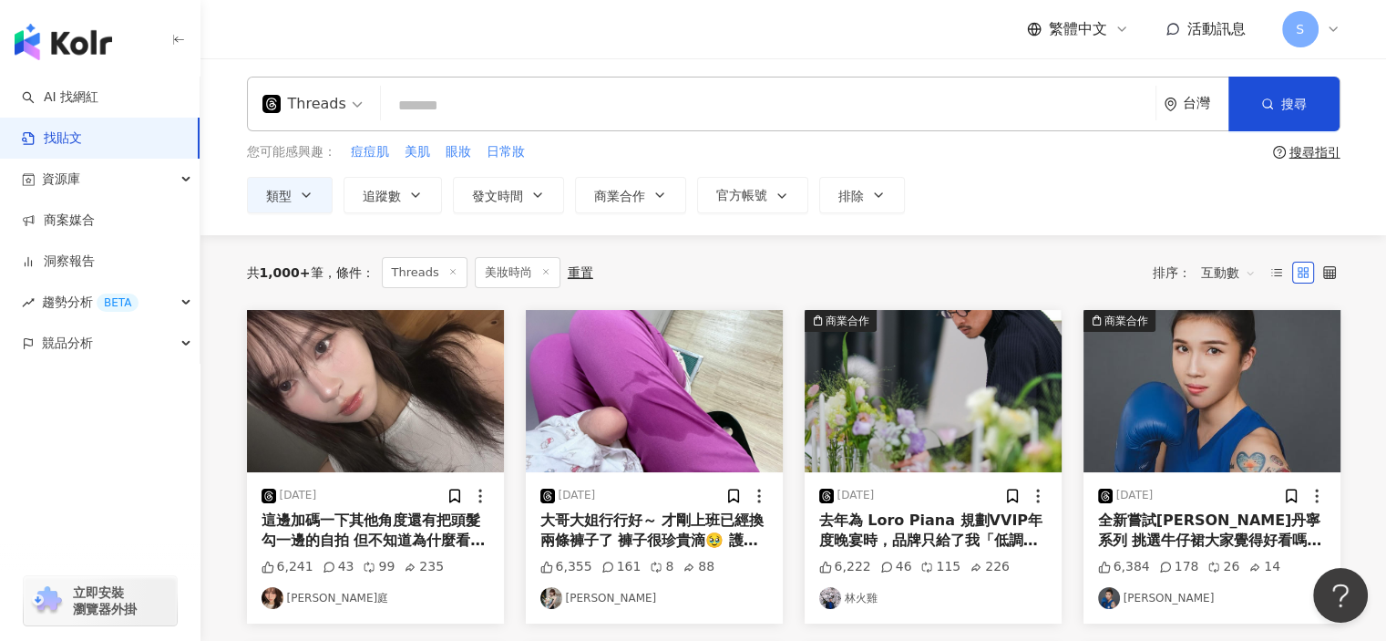
click at [463, 429] on img "button" at bounding box center [375, 391] width 257 height 162
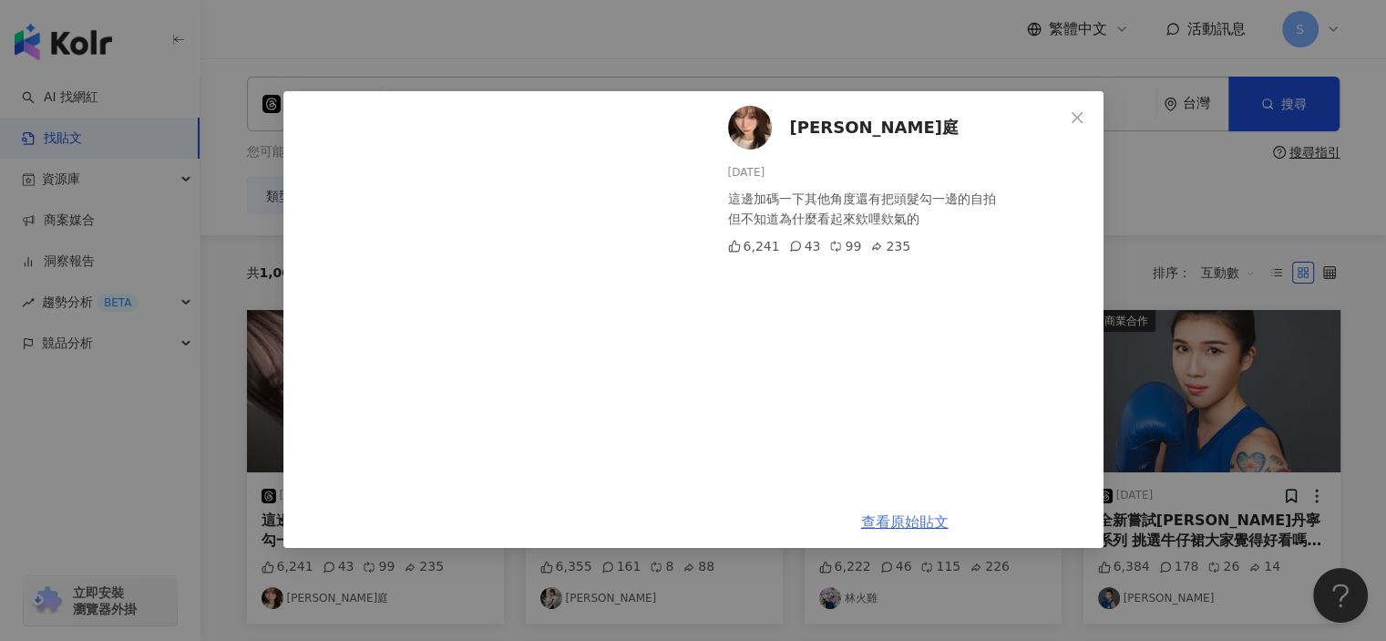
click at [913, 517] on link "查看原始貼文" at bounding box center [905, 521] width 88 height 17
click at [1224, 284] on div "玟庭 2025/7/29 這邊加碼一下其他角度還有把頭髮勾一邊的自拍 但不知道為什麼看起來欸哩欸氣的 6,241 43 99 235 查看原始貼文" at bounding box center [693, 320] width 1386 height 641
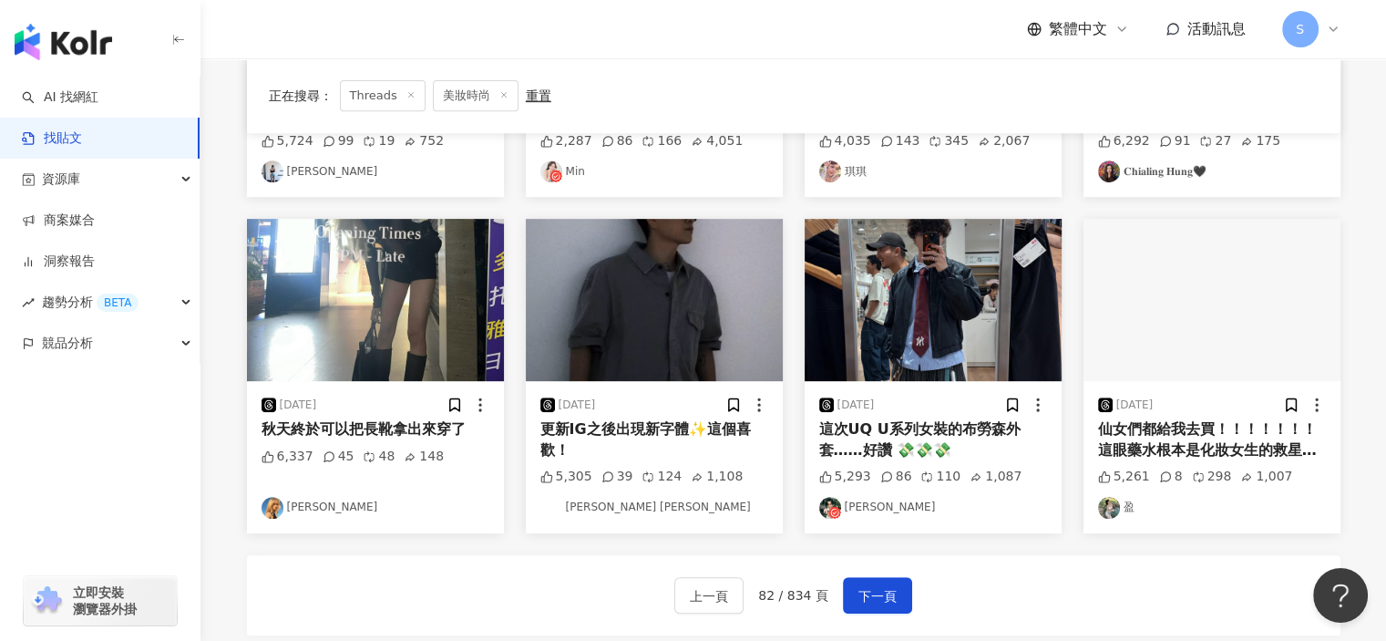
scroll to position [915, 0]
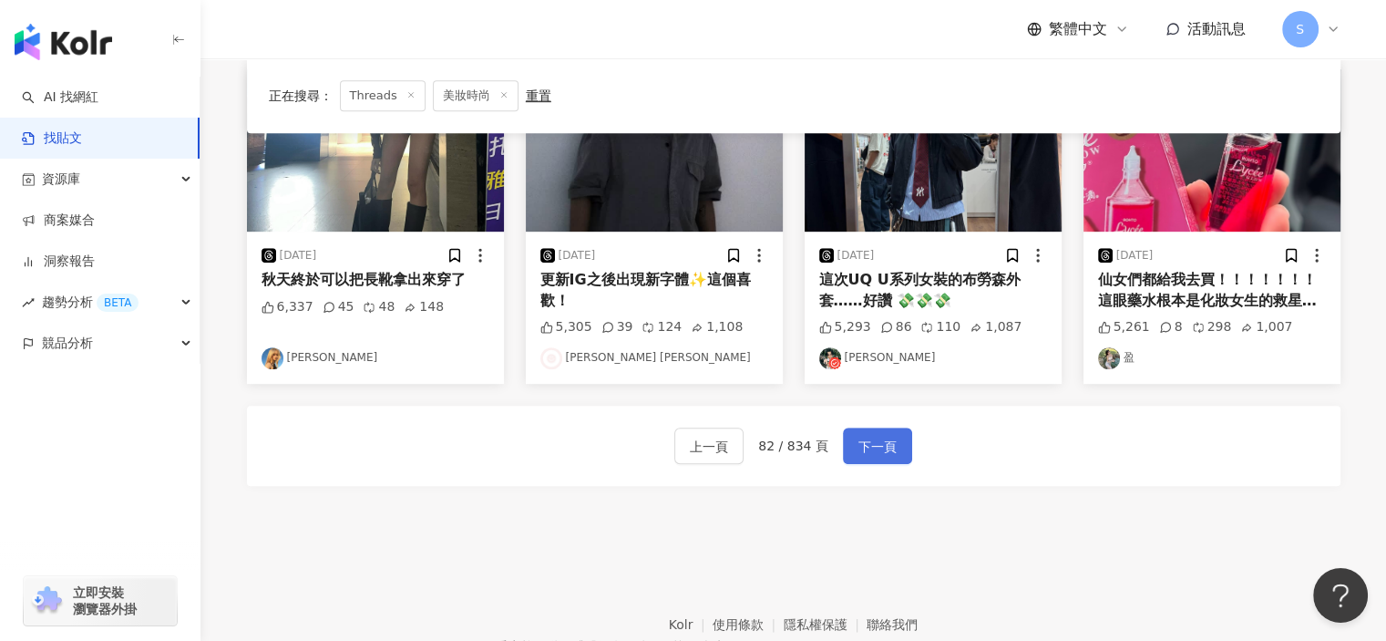
click at [896, 433] on button "下一頁" at bounding box center [877, 446] width 69 height 36
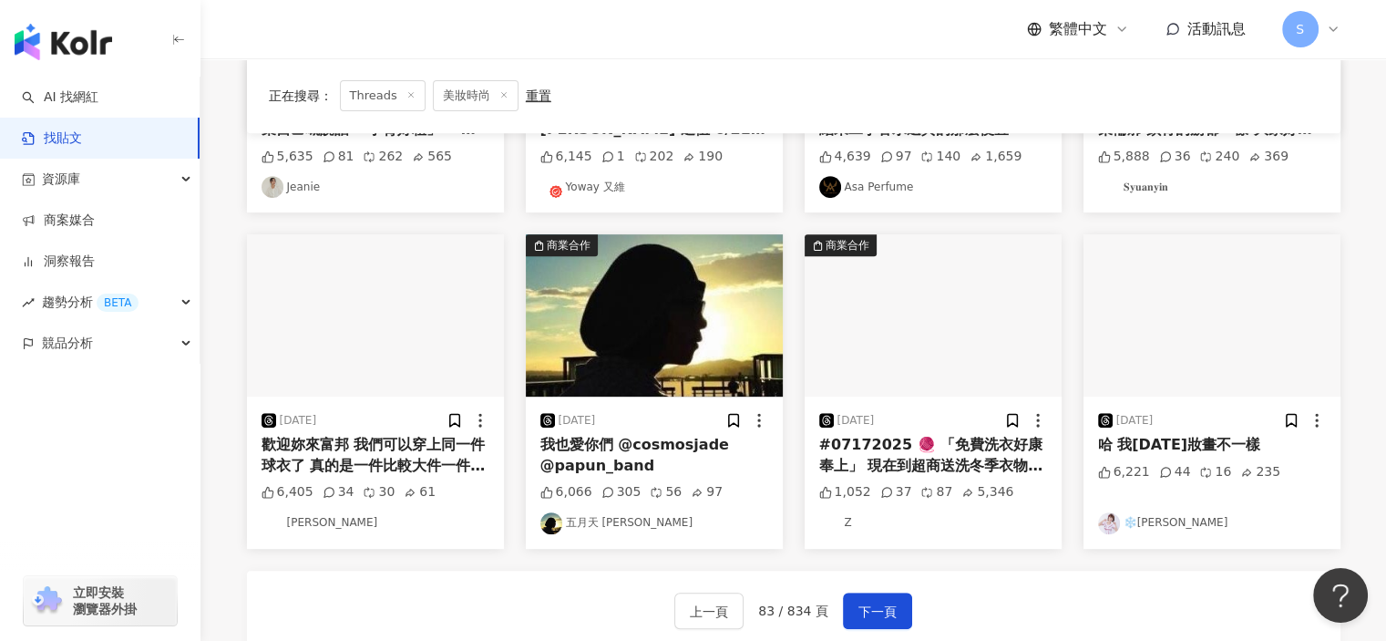
scroll to position [912, 0]
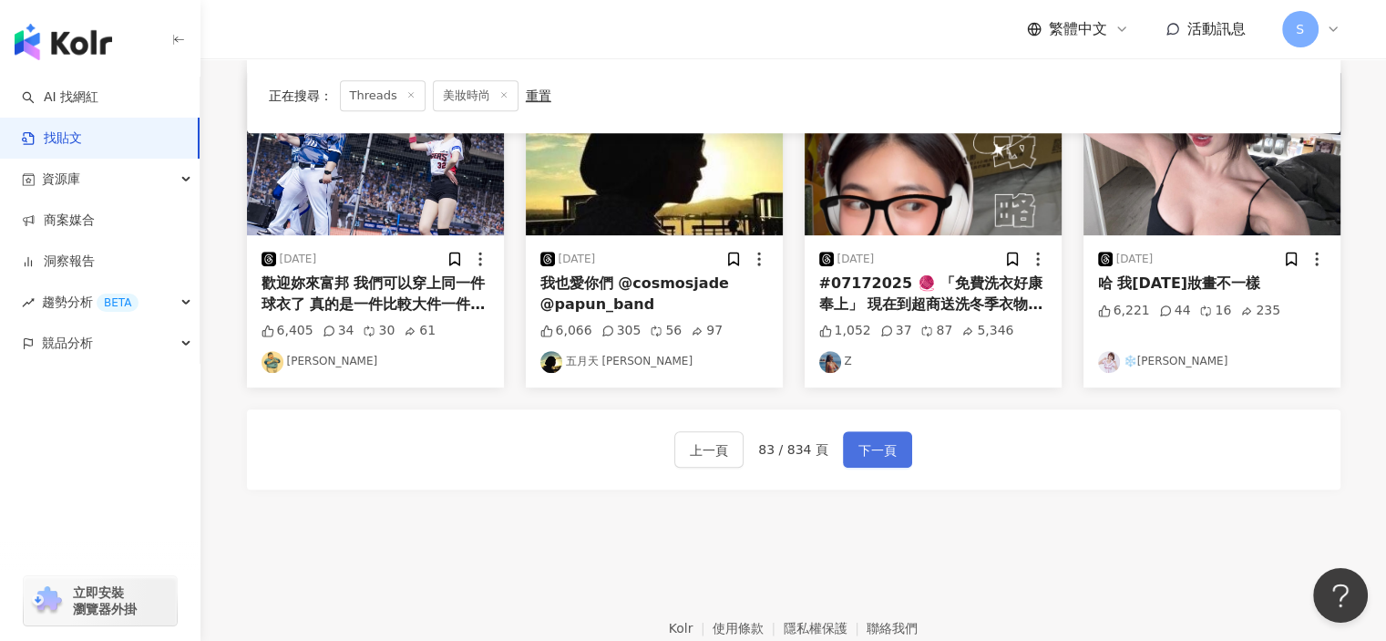
click at [883, 452] on span "下一頁" at bounding box center [878, 450] width 38 height 22
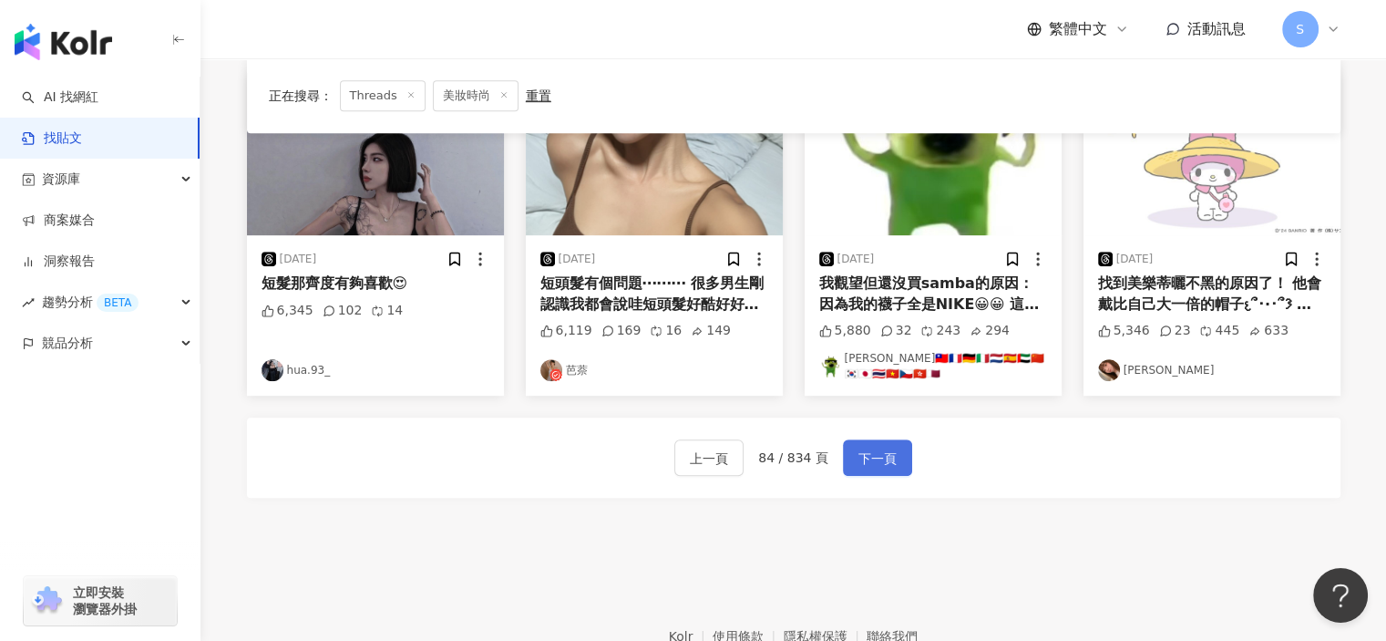
click at [886, 449] on span "下一頁" at bounding box center [878, 459] width 38 height 22
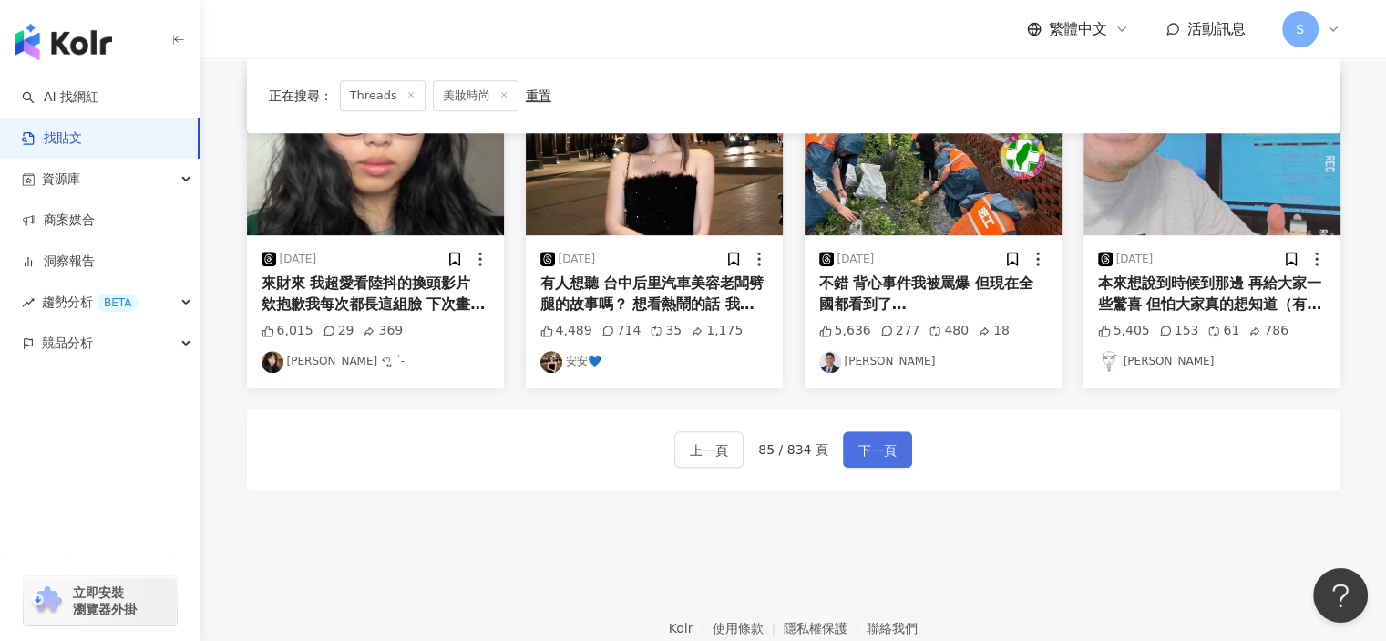
click at [884, 448] on span "下一頁" at bounding box center [878, 450] width 38 height 22
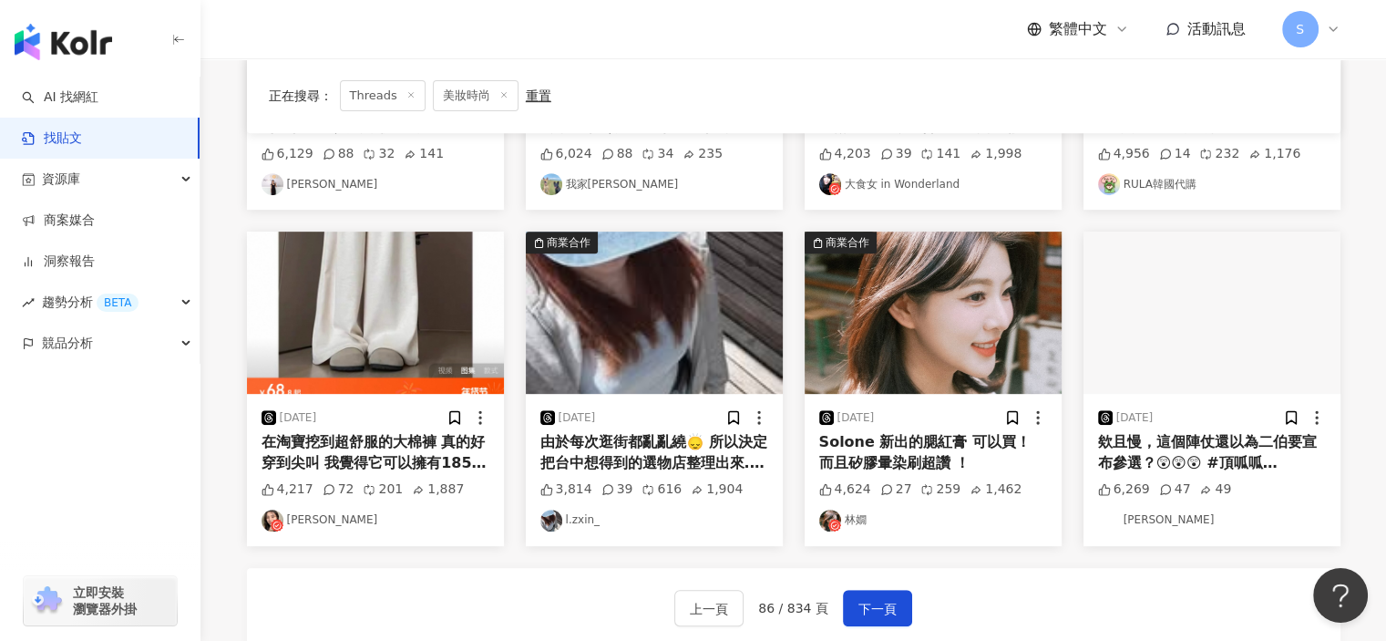
scroll to position [820, 0]
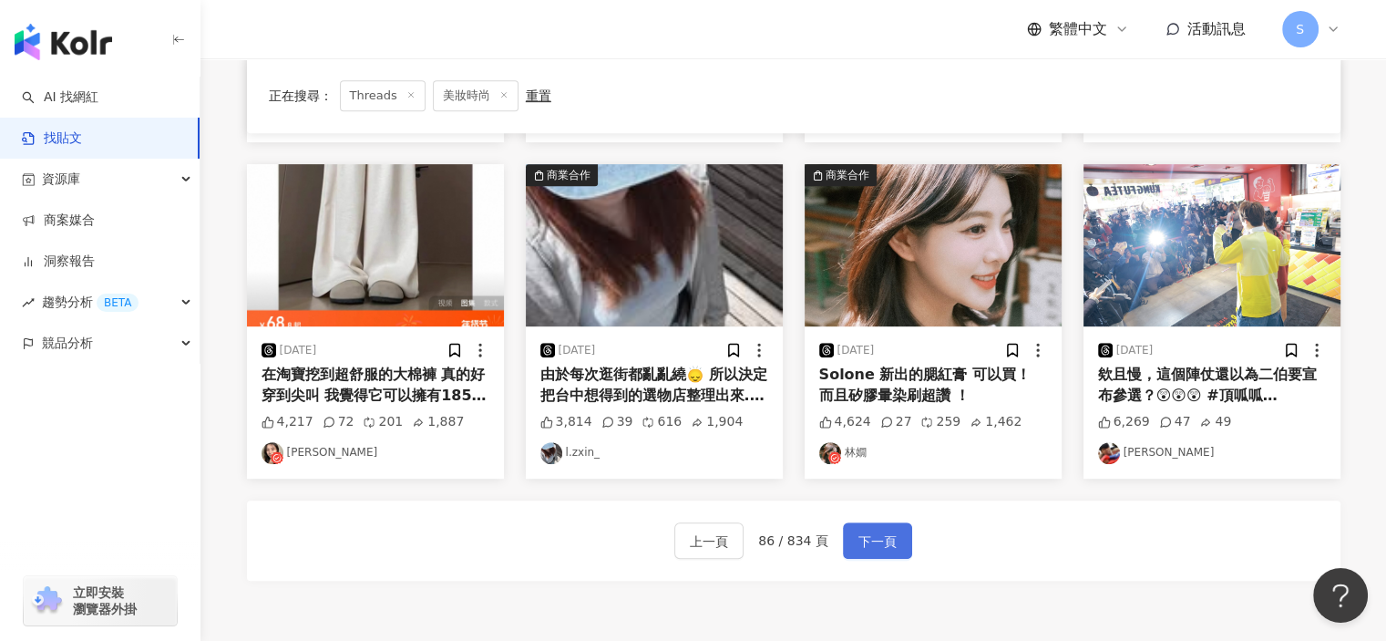
click at [878, 531] on span "下一頁" at bounding box center [878, 542] width 38 height 22
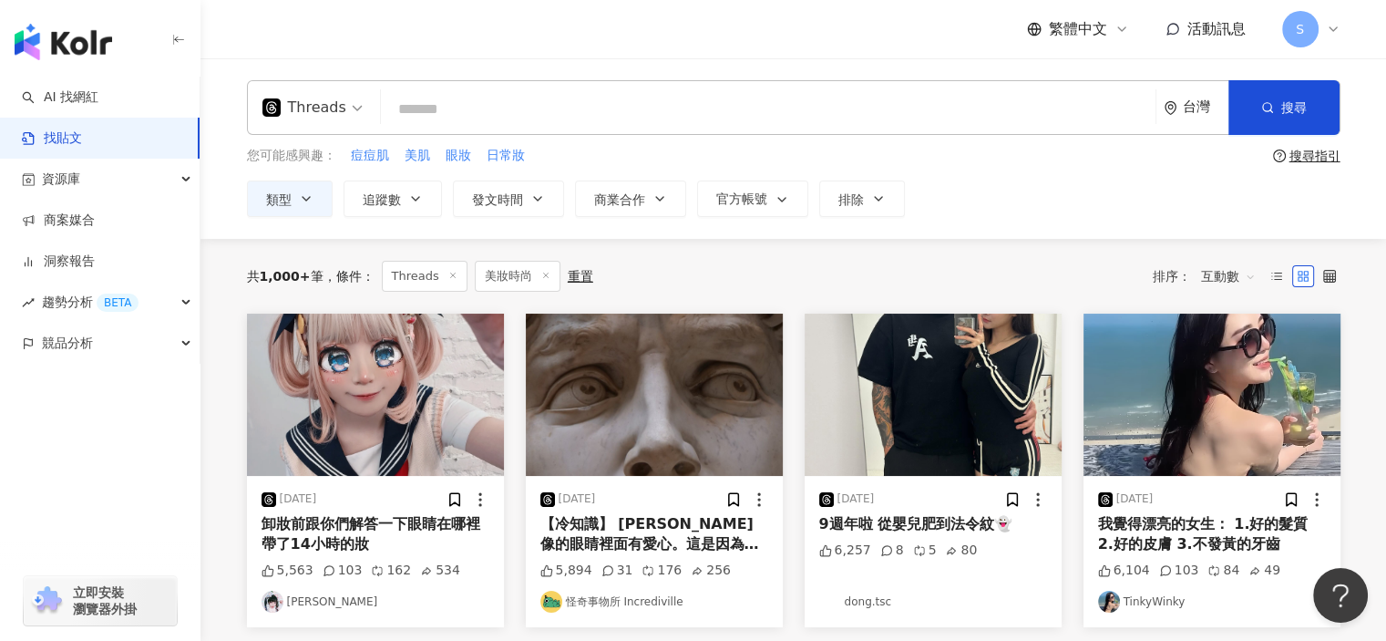
scroll to position [365, 0]
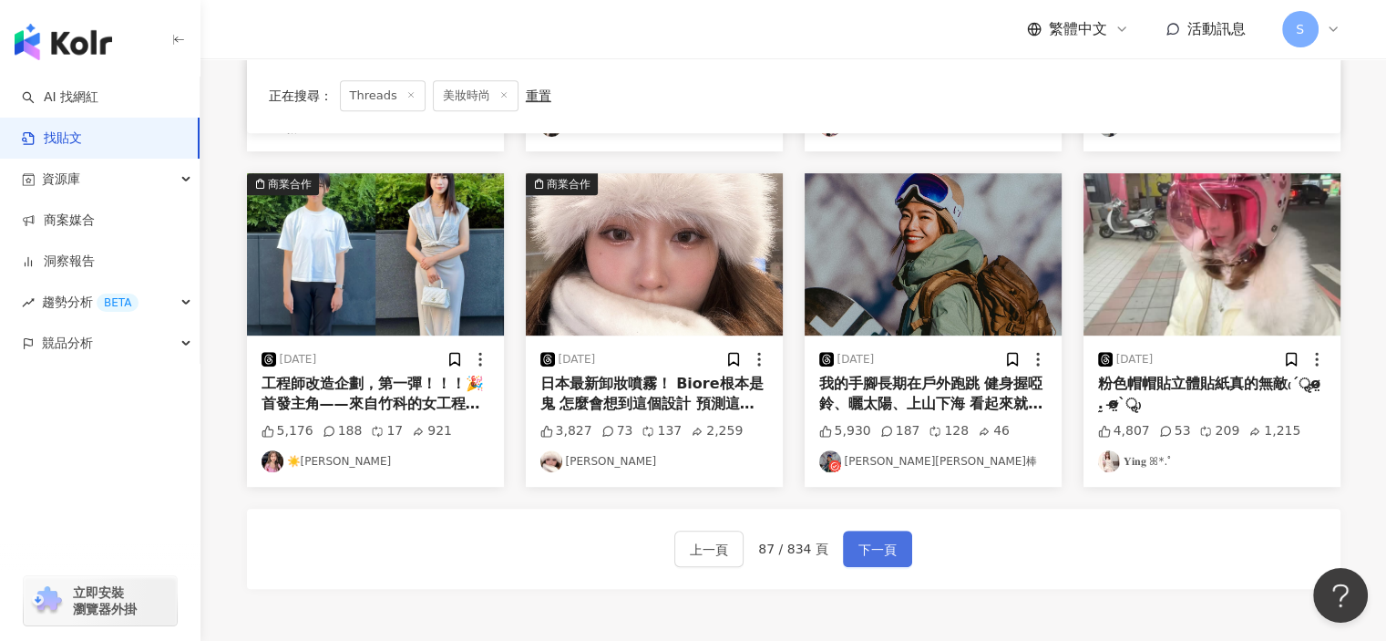
click at [886, 544] on span "下一頁" at bounding box center [878, 550] width 38 height 22
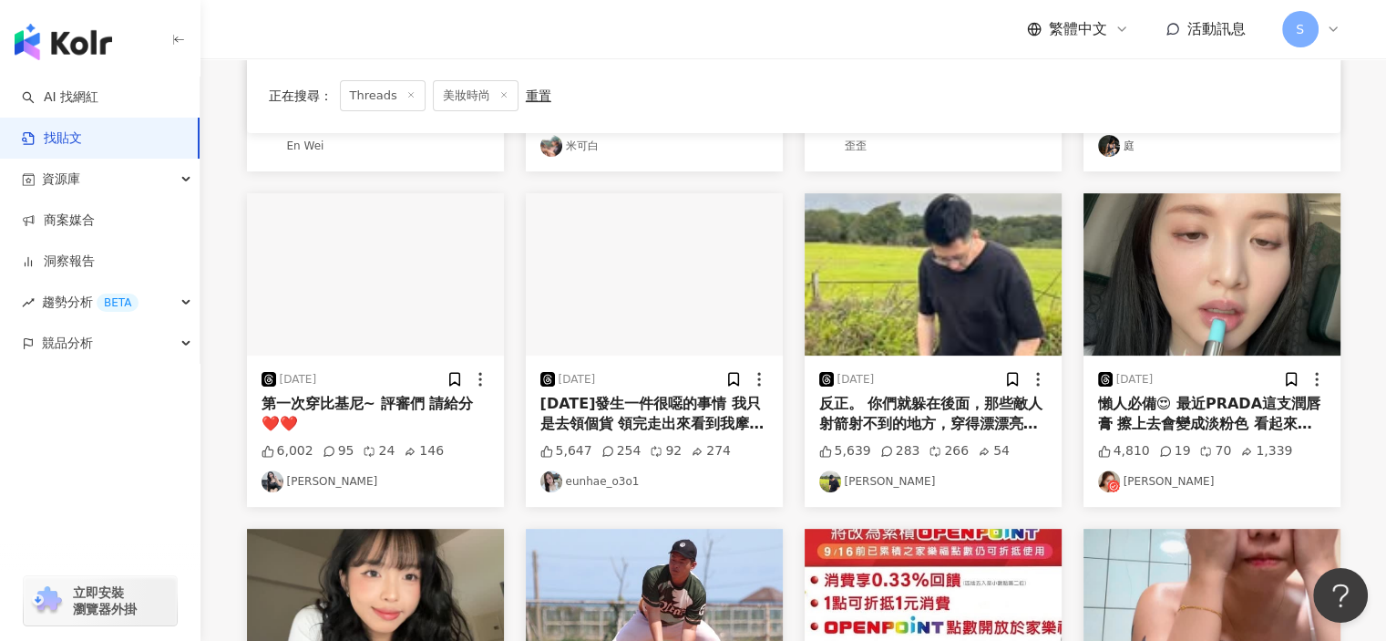
scroll to position [729, 0]
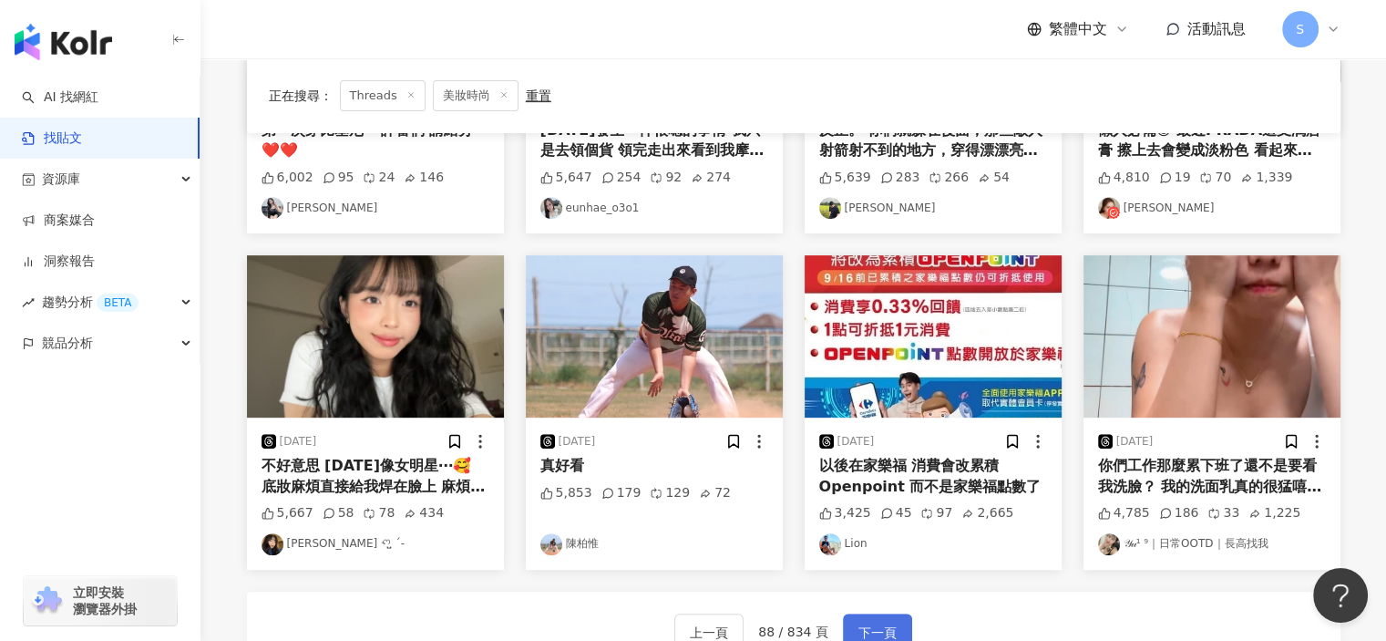
click at [883, 623] on span "下一頁" at bounding box center [878, 633] width 38 height 22
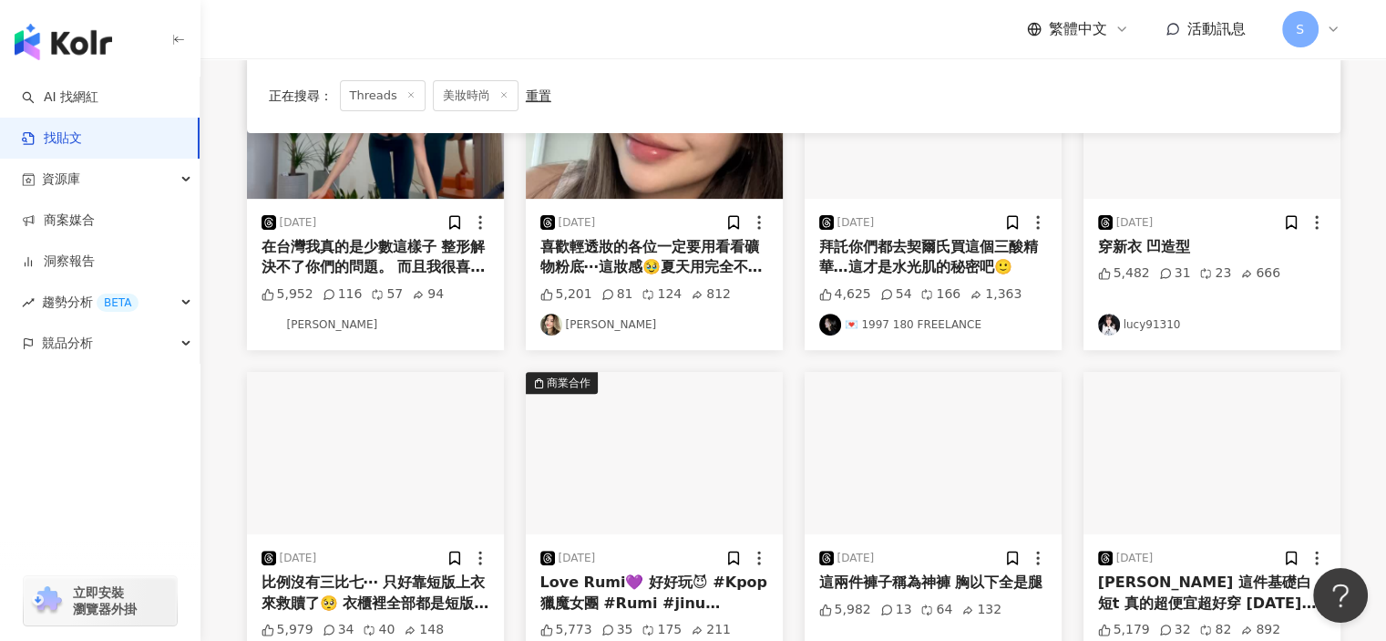
scroll to position [456, 0]
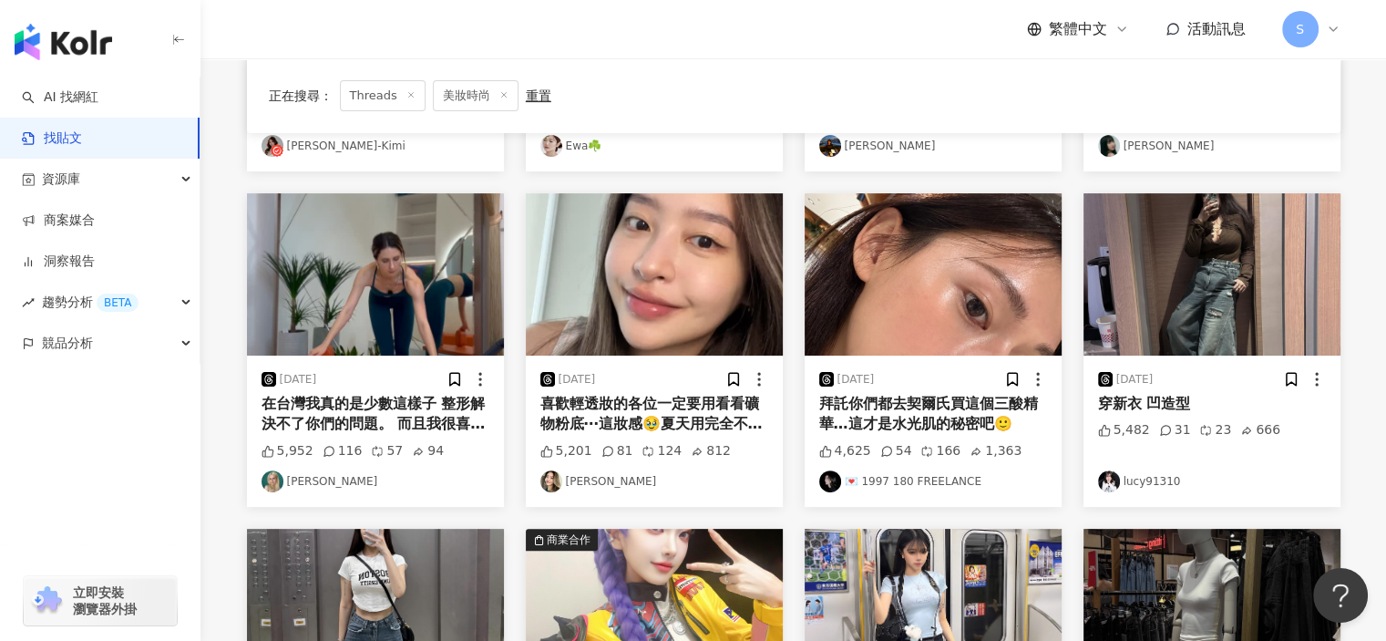
click at [927, 323] on img "button" at bounding box center [933, 274] width 257 height 162
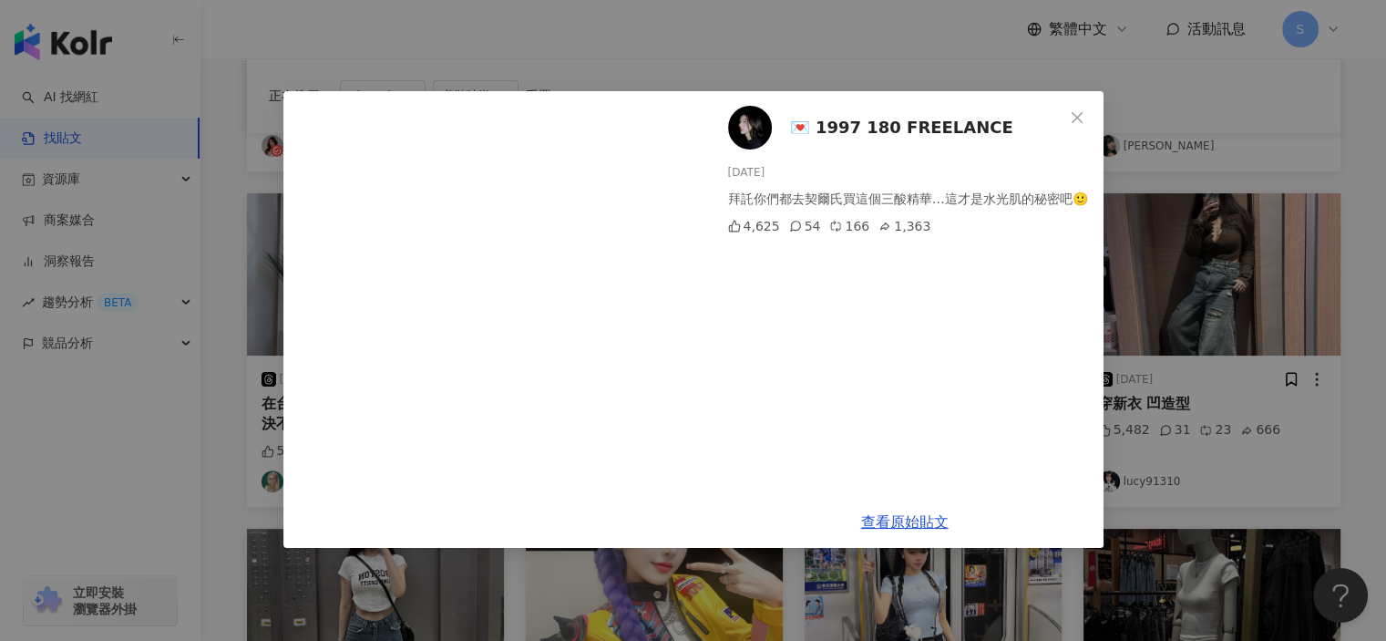
click at [1219, 305] on div "💌 1997 180 FREELANCE 2025/4/29 拜託你們都去契爾氏買這個三酸精華…這才是水光肌的秘密吧🙂 4,625 54 166 1,363 …" at bounding box center [693, 320] width 1386 height 641
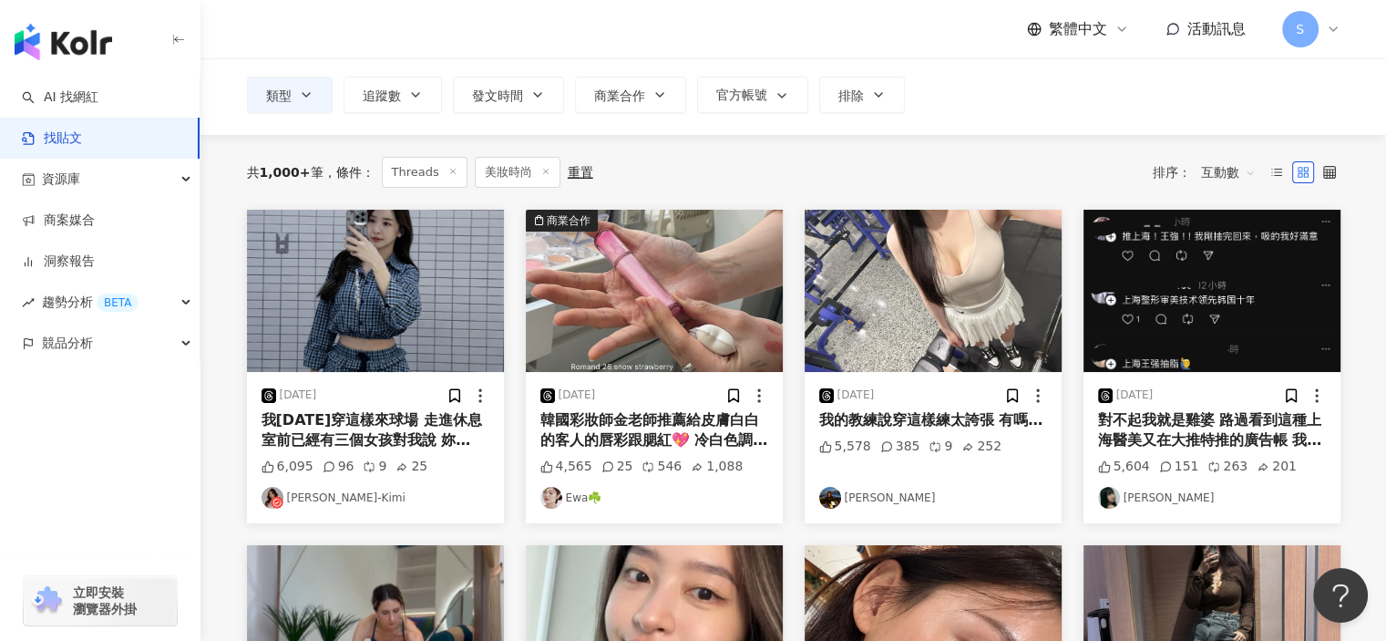
scroll to position [0, 0]
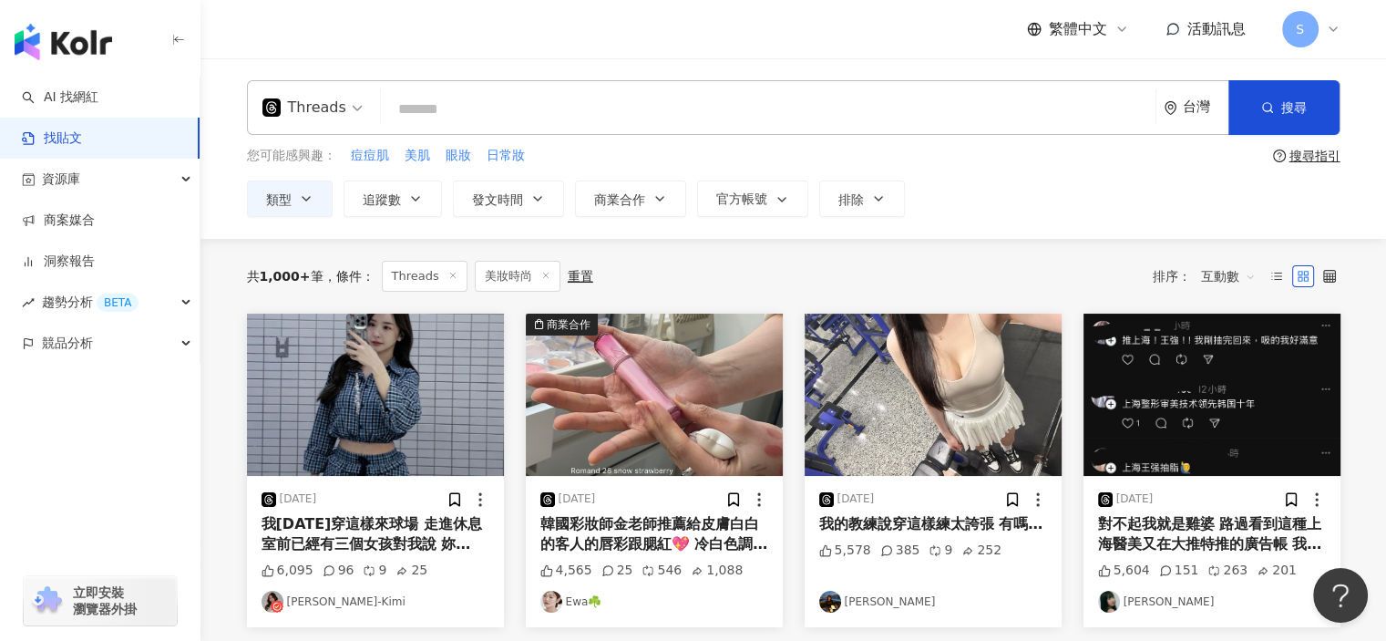
click at [725, 390] on img "button" at bounding box center [654, 395] width 257 height 162
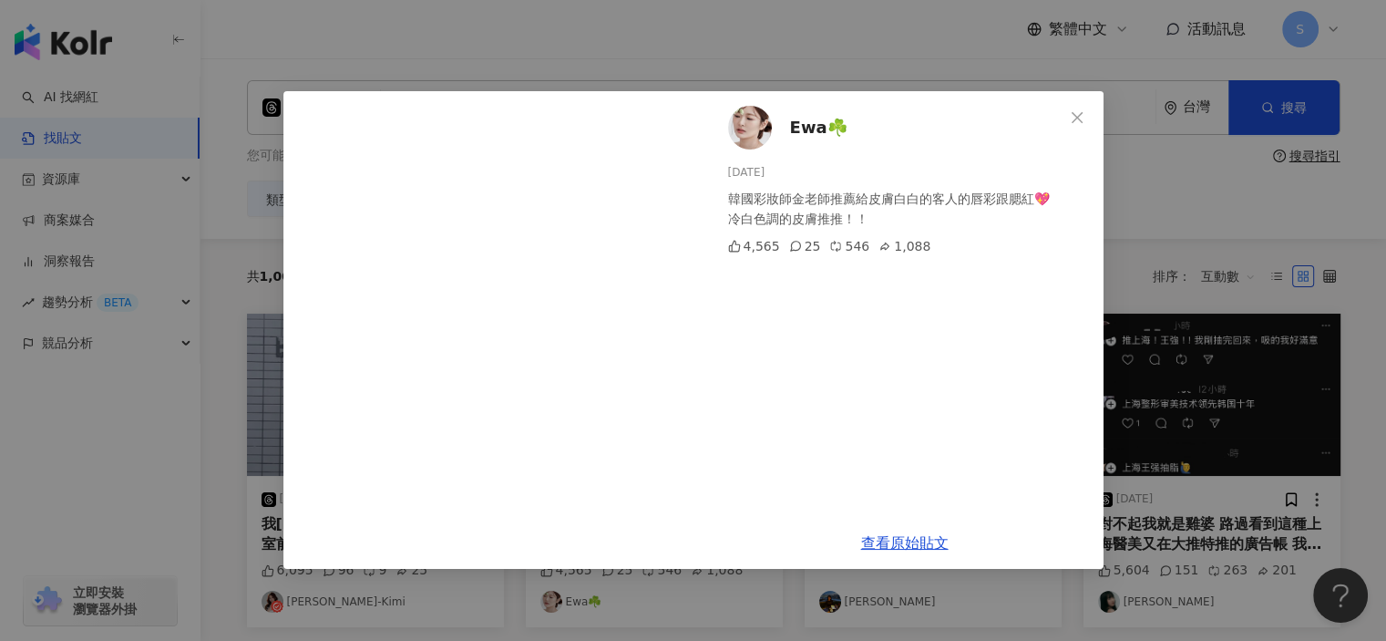
click at [1236, 356] on div "Ewa☘️ 2025/6/28 韓國彩妝師金老師推薦給皮膚白白的客人的唇彩跟腮紅💖 冷白色調的皮膚推推！！ 4,565 25 546 1,088 查看原始貼文" at bounding box center [693, 320] width 1386 height 641
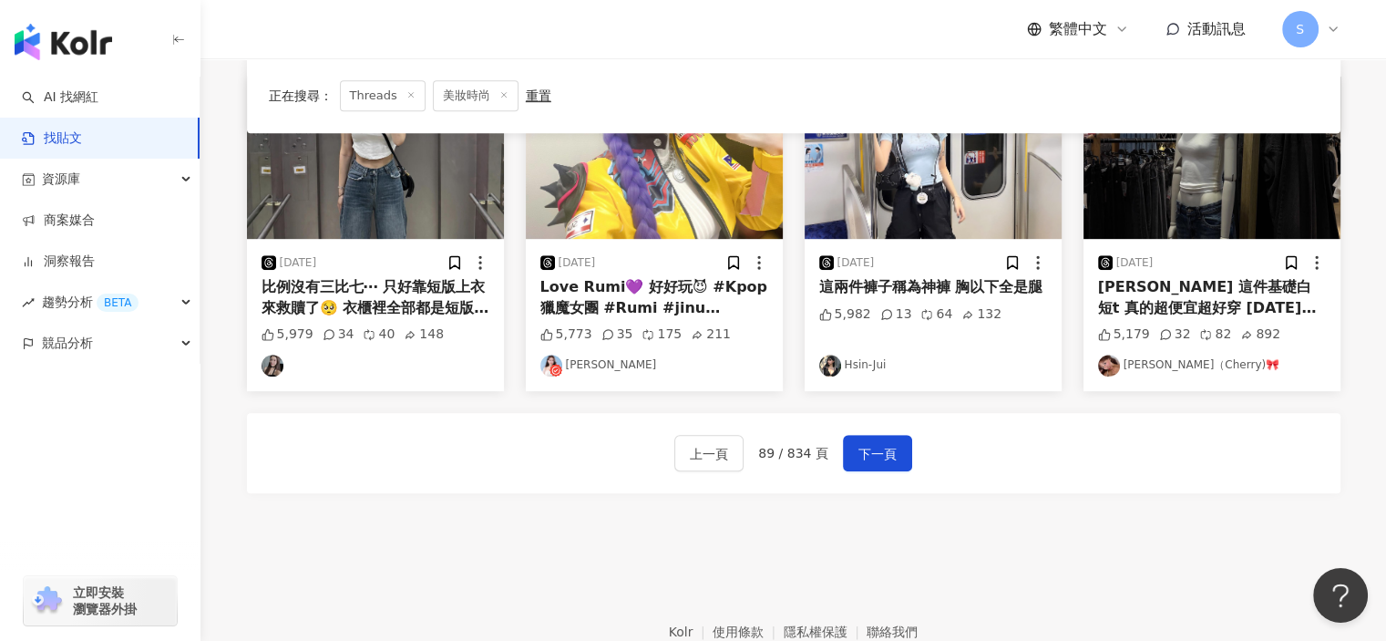
scroll to position [1003, 0]
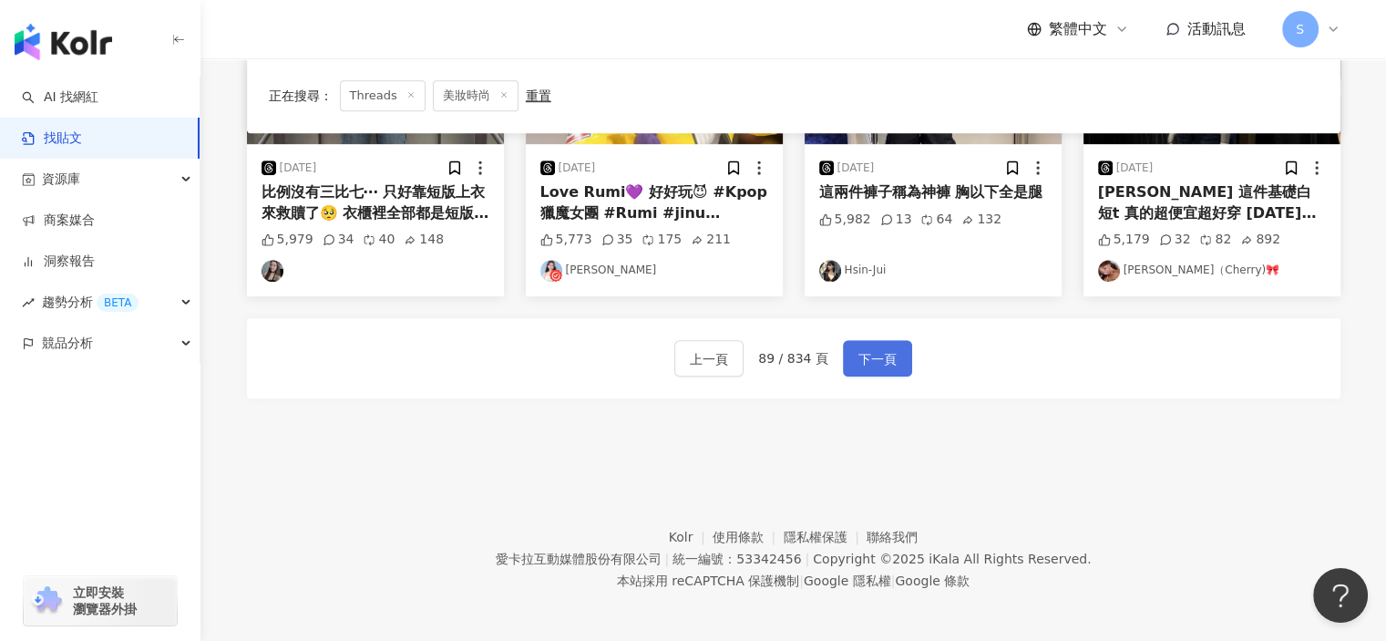
click at [864, 360] on span "下一頁" at bounding box center [878, 359] width 38 height 22
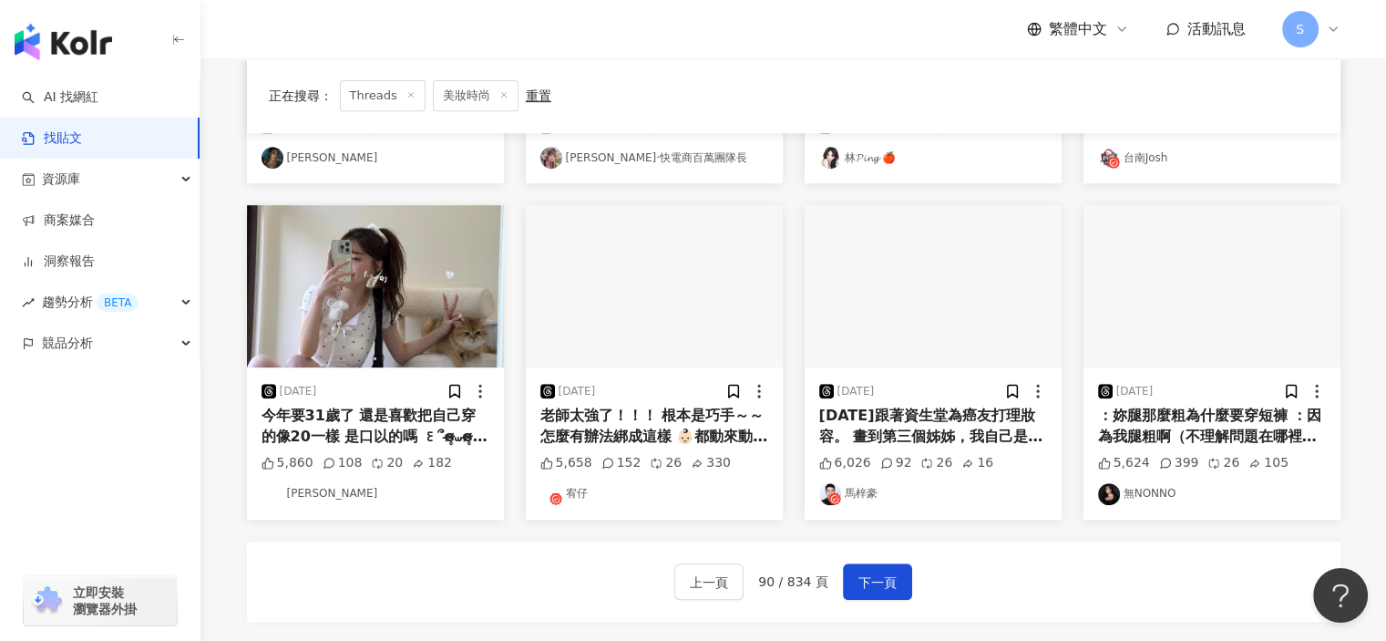
scroll to position [912, 0]
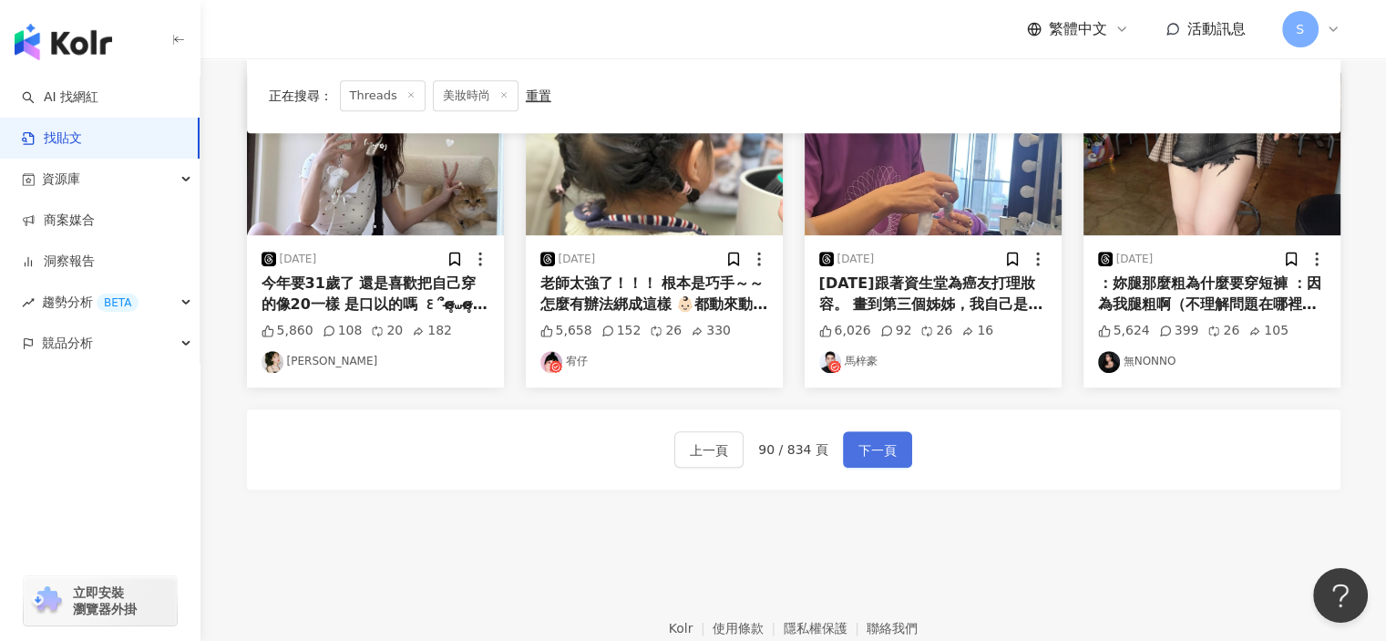
click at [878, 447] on span "下一頁" at bounding box center [878, 450] width 38 height 22
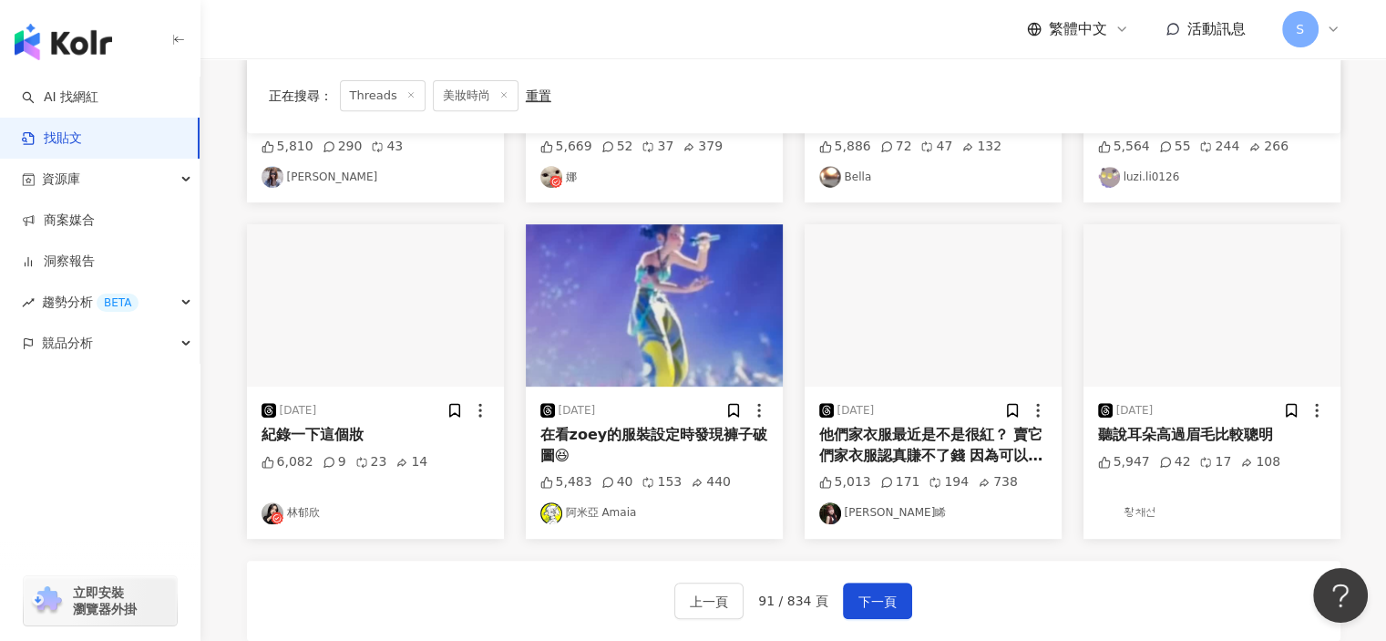
scroll to position [729, 0]
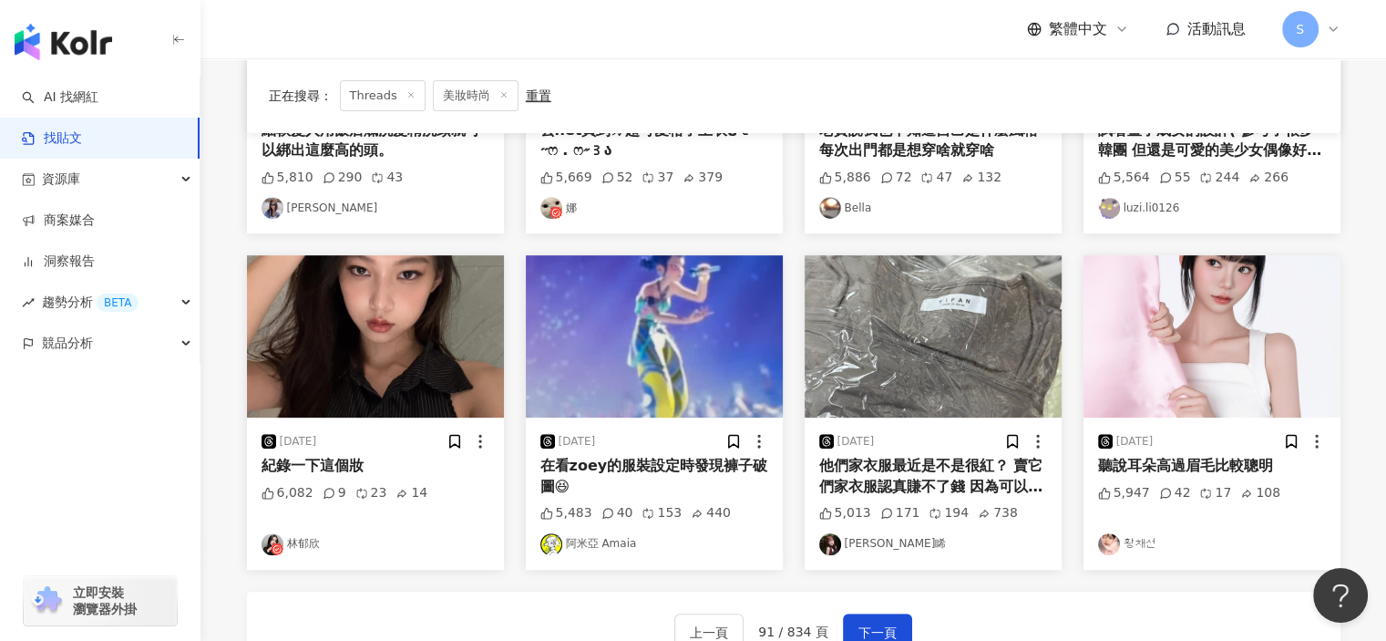
click at [1229, 397] on img "button" at bounding box center [1212, 336] width 257 height 162
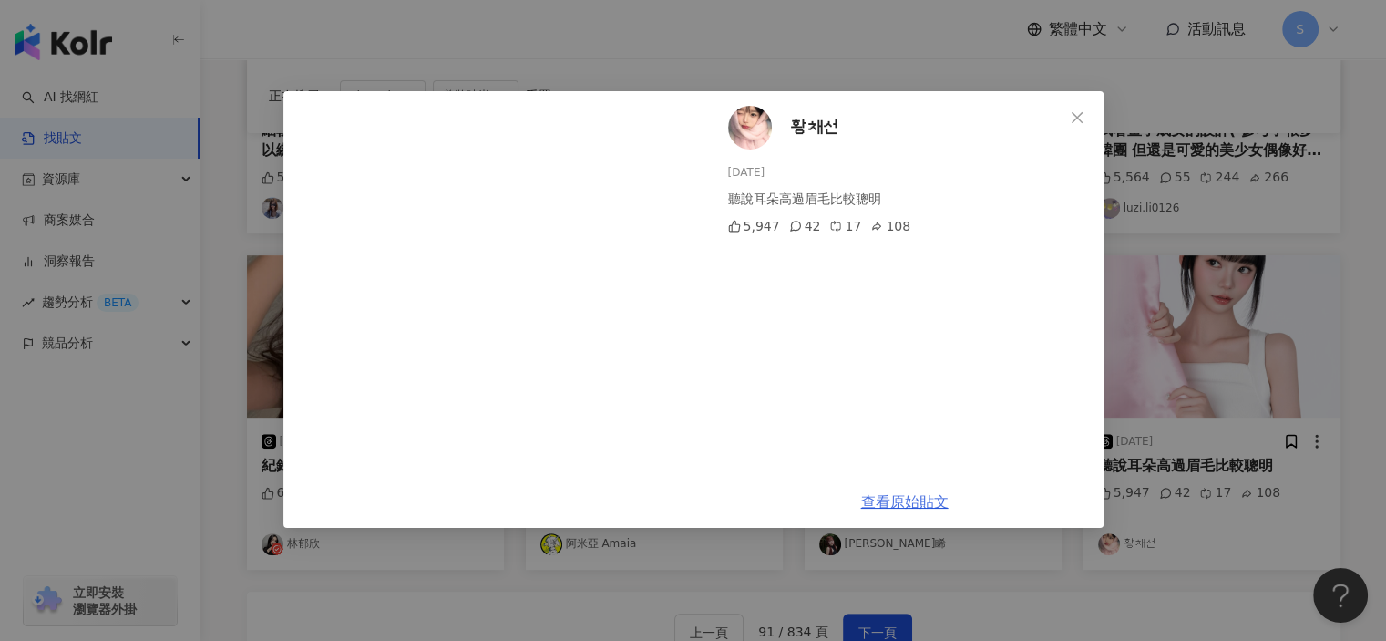
click at [897, 501] on link "查看原始貼文" at bounding box center [905, 501] width 88 height 17
click at [1223, 357] on div "황채선 2025/6/18 聽說耳朵高過眉毛比較聰明 5,947 42 17 108 查看原始貼文" at bounding box center [693, 320] width 1386 height 641
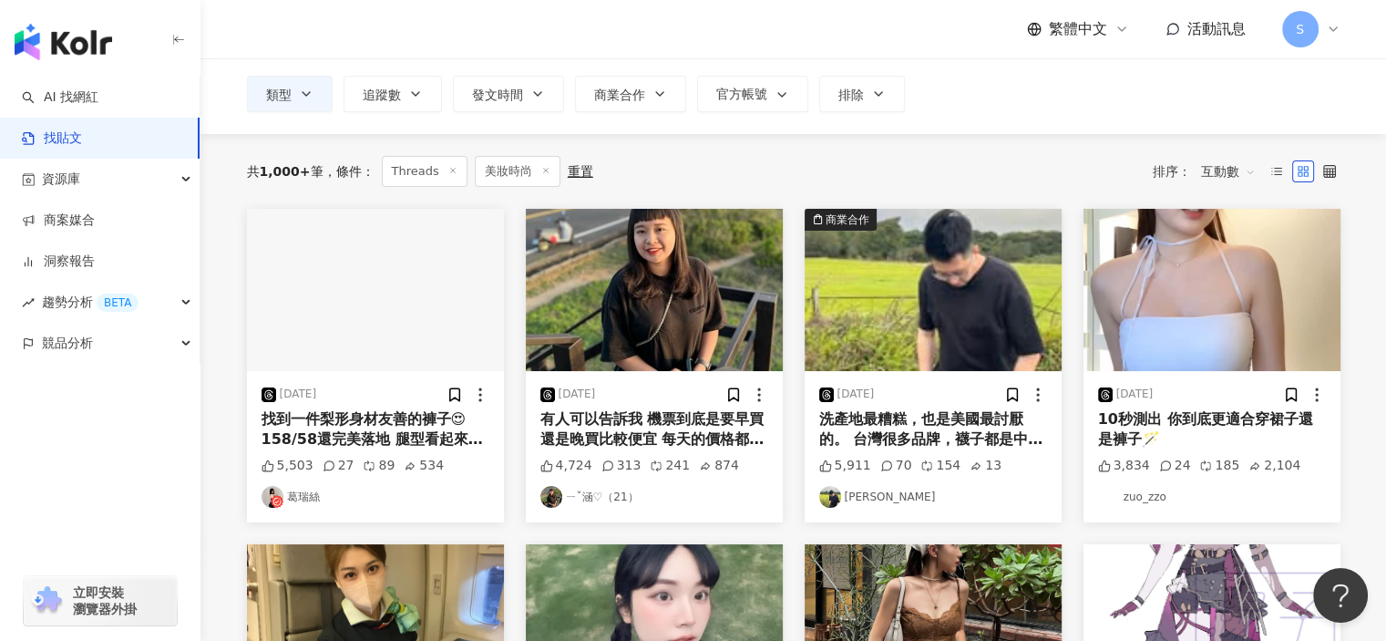
scroll to position [91, 0]
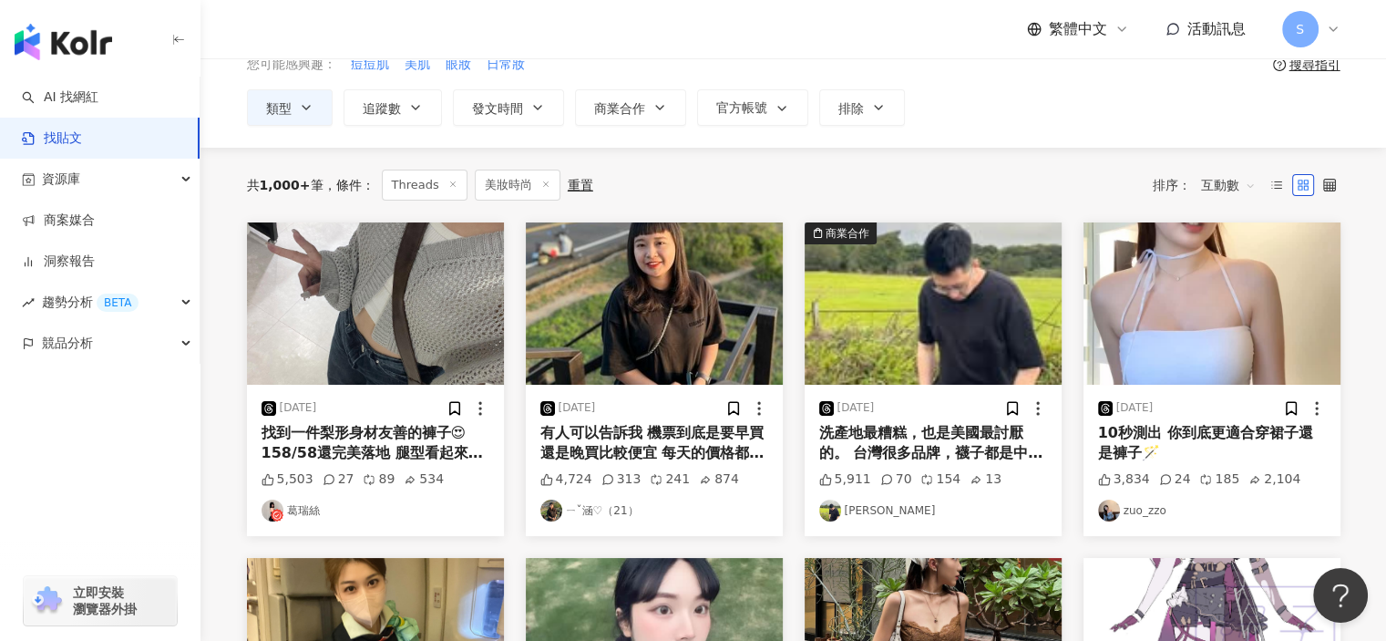
click at [1257, 349] on img "button" at bounding box center [1212, 303] width 257 height 162
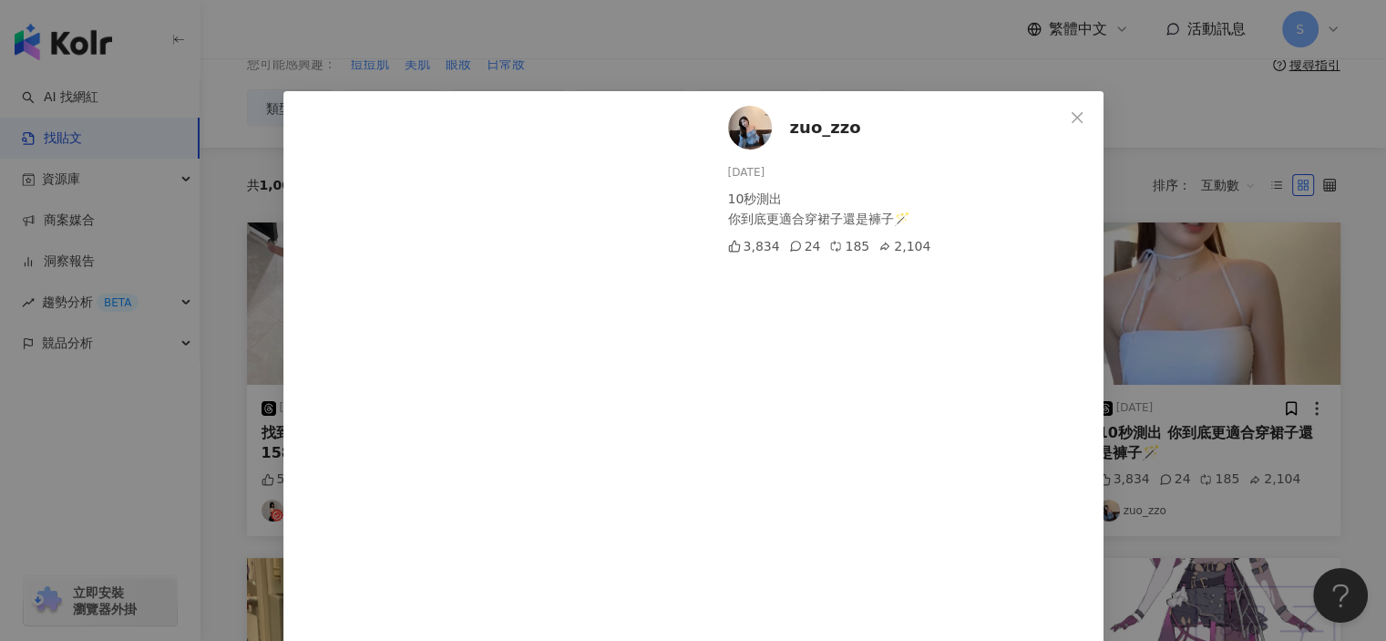
click at [1188, 365] on div "zuo_zzo 2025/5/2 10秒測出 你到底更適合穿裙子還是褲子🪄 3,834 24 185 2,104 查看原始貼文" at bounding box center [693, 320] width 1386 height 641
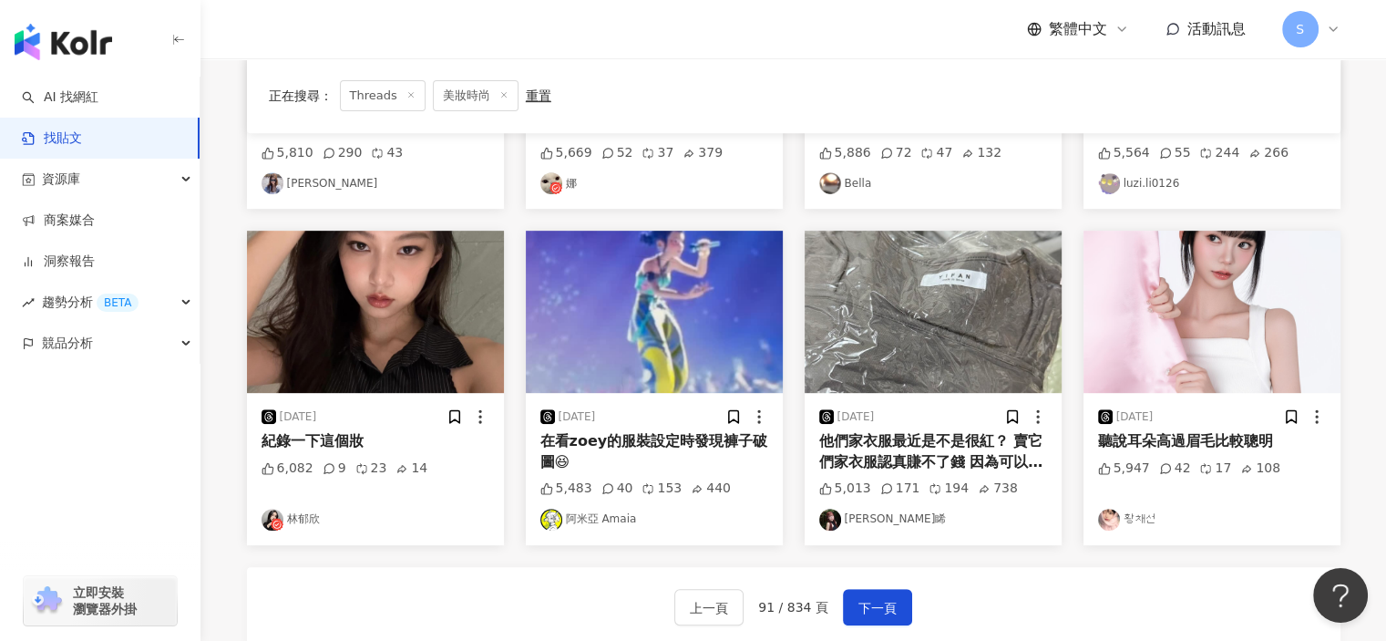
scroll to position [1003, 0]
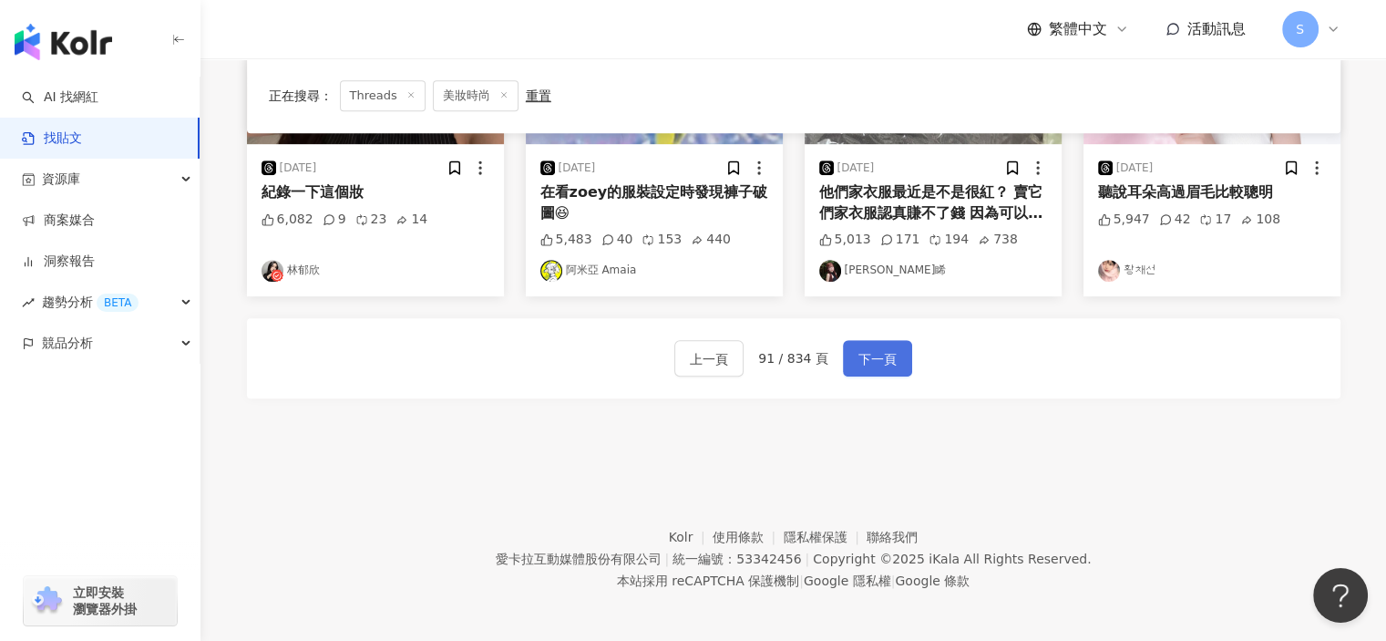
click at [894, 355] on button "下一頁" at bounding box center [877, 358] width 69 height 36
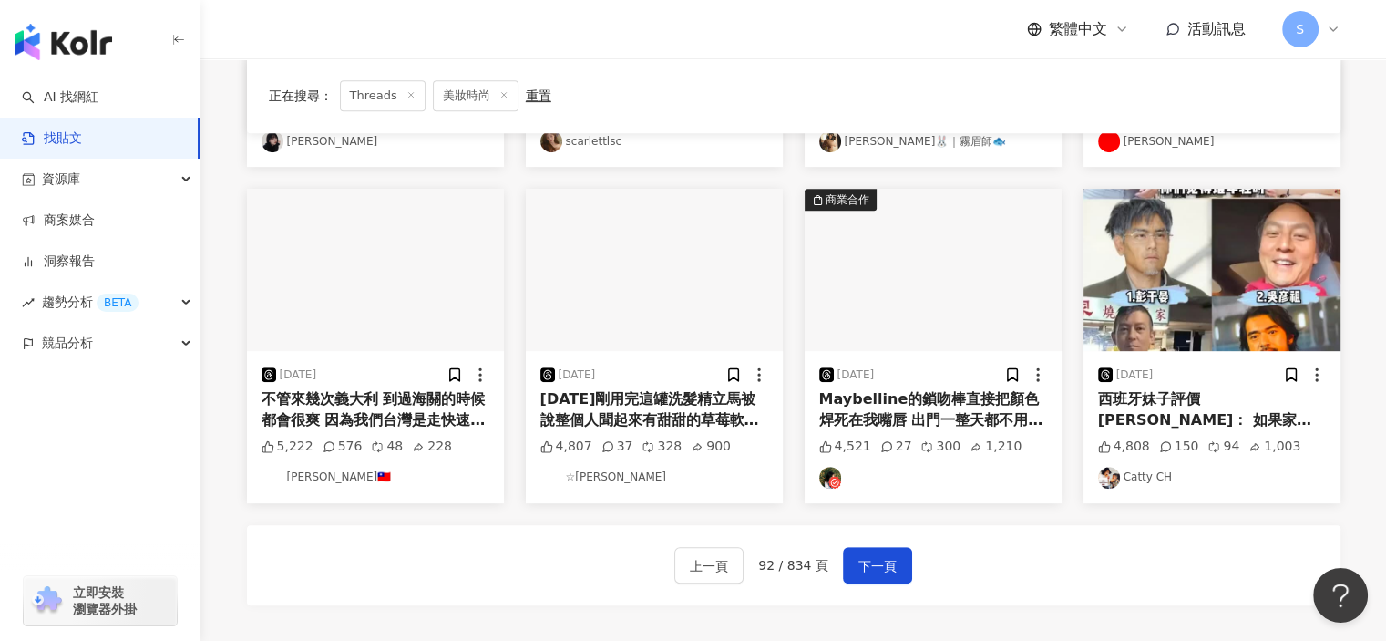
scroll to position [912, 0]
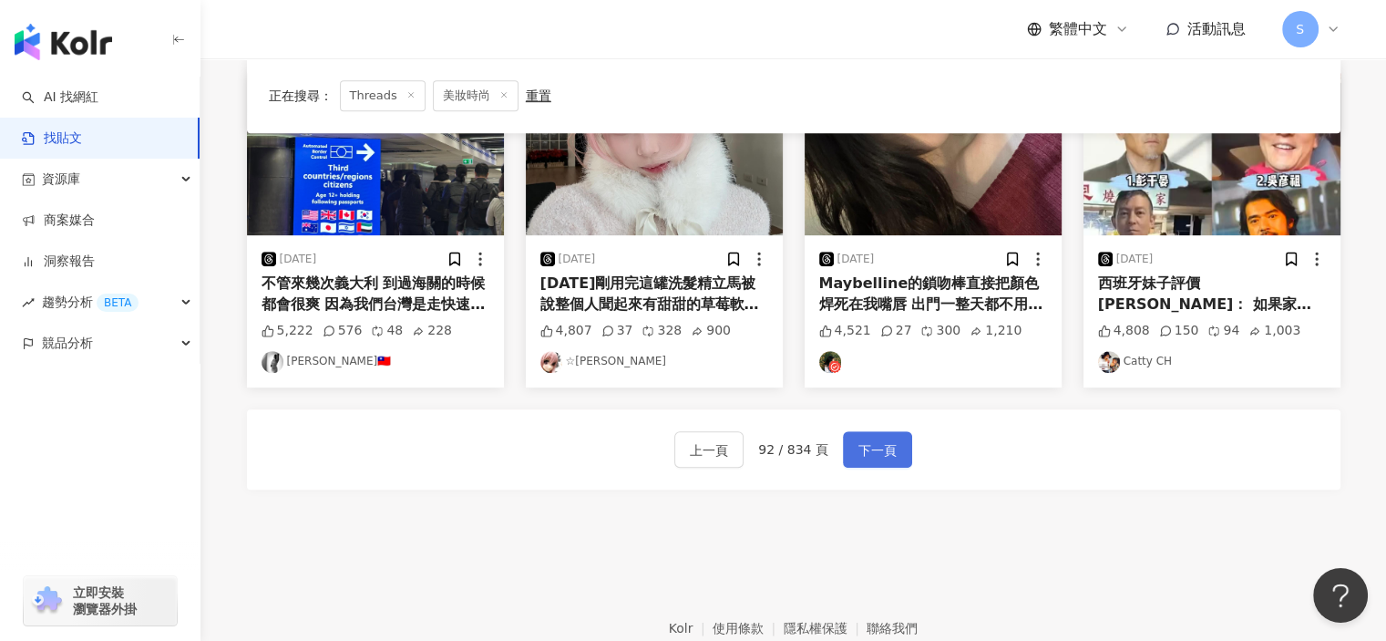
click at [881, 448] on span "下一頁" at bounding box center [878, 450] width 38 height 22
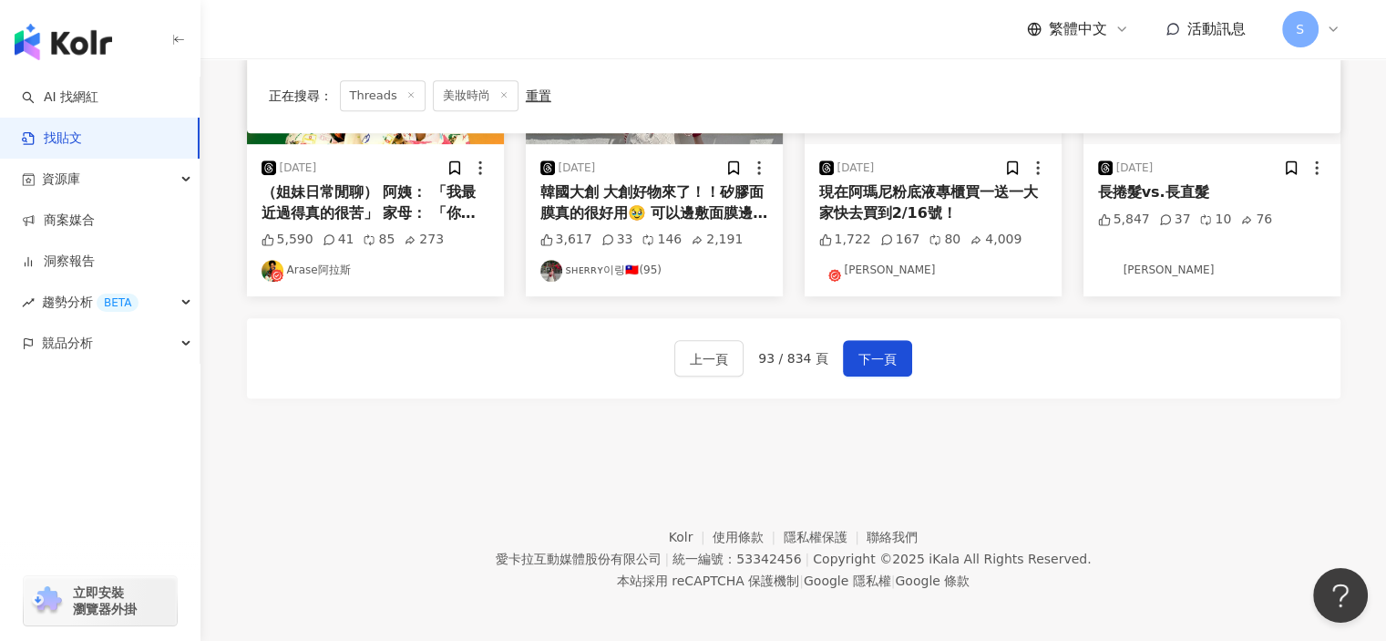
scroll to position [1006, 0]
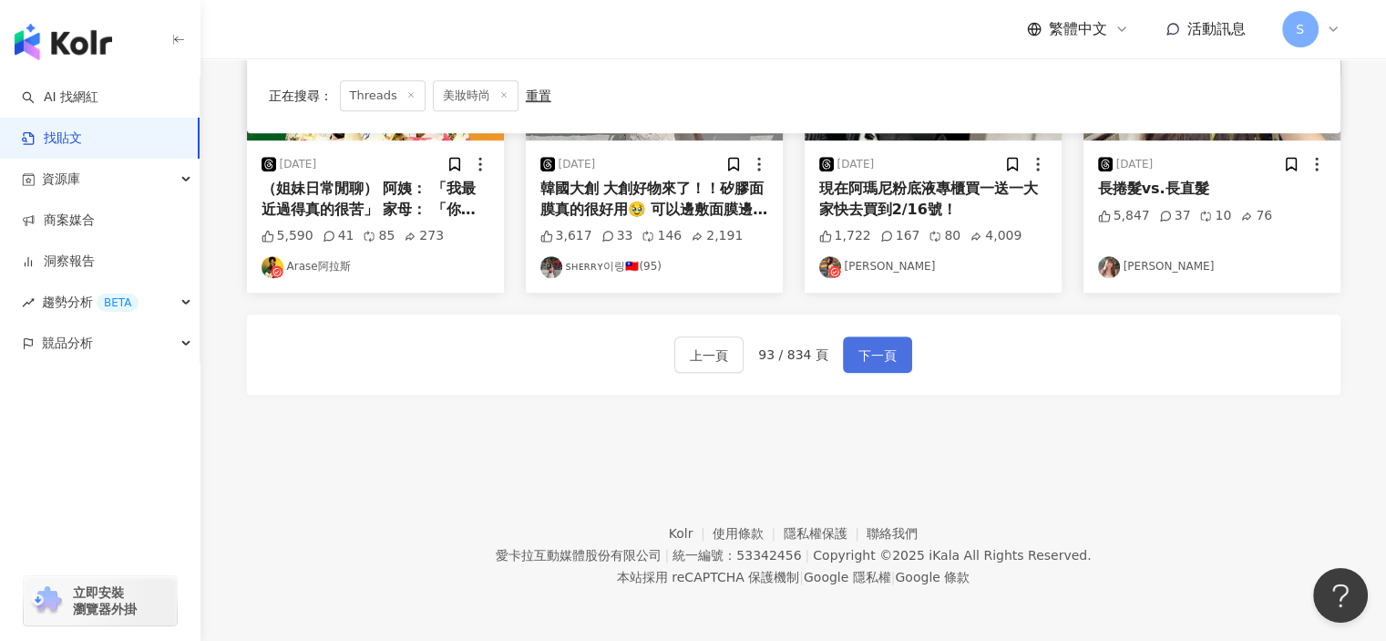
click at [883, 365] on button "下一頁" at bounding box center [877, 354] width 69 height 36
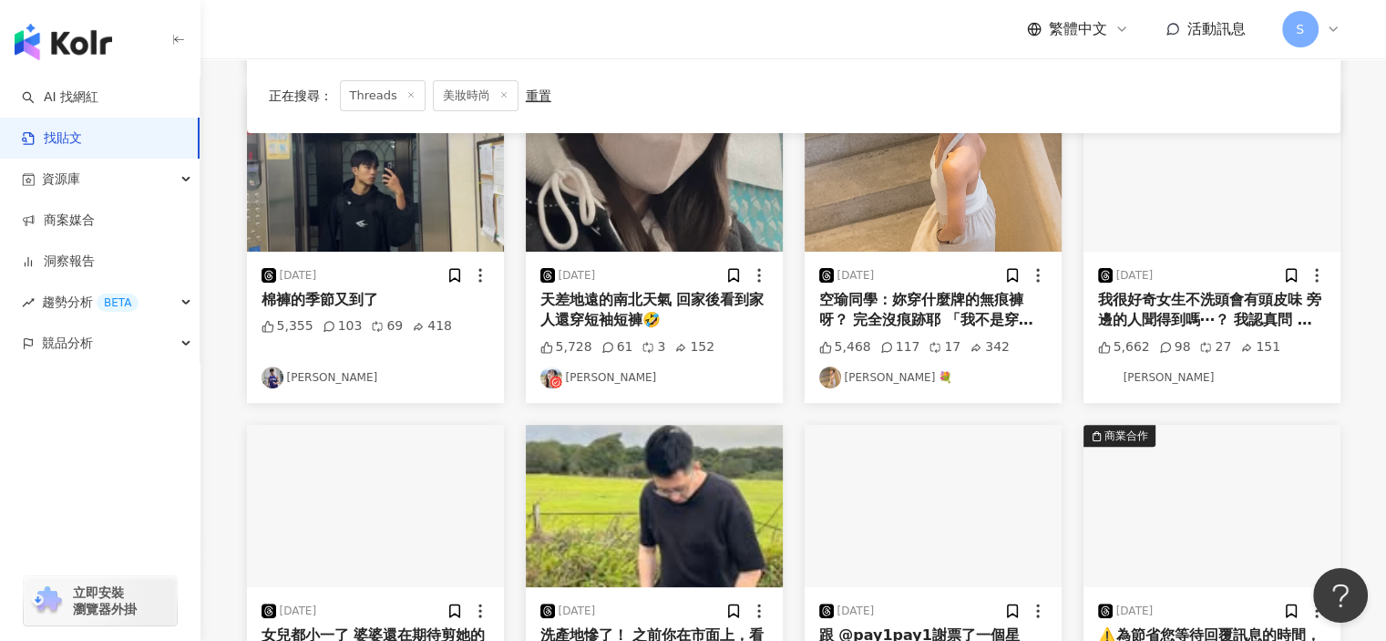
scroll to position [377, 0]
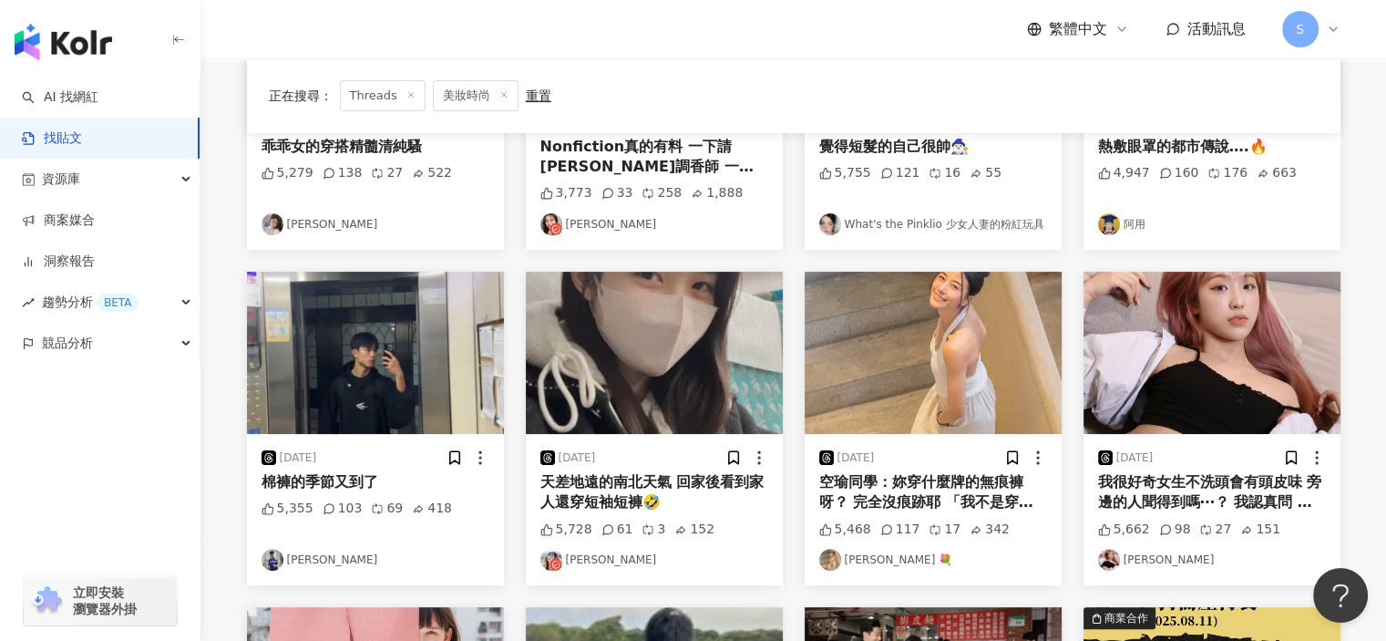
click at [924, 364] on img "button" at bounding box center [933, 353] width 257 height 162
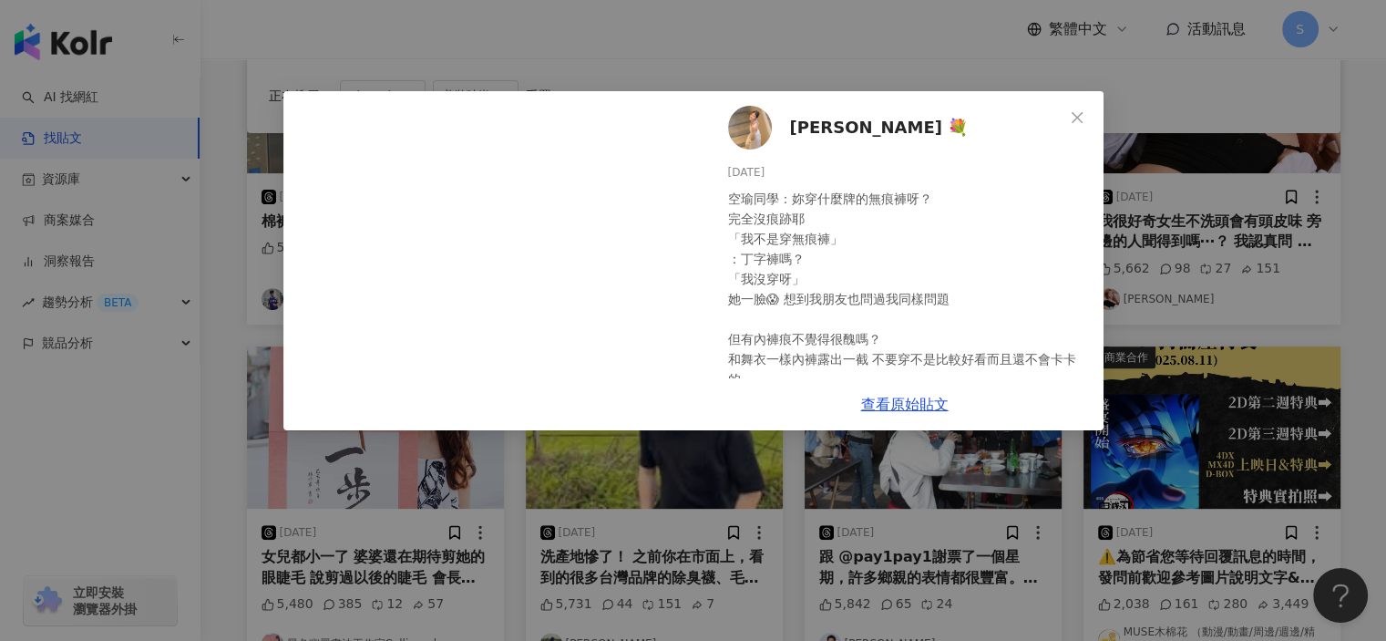
scroll to position [651, 0]
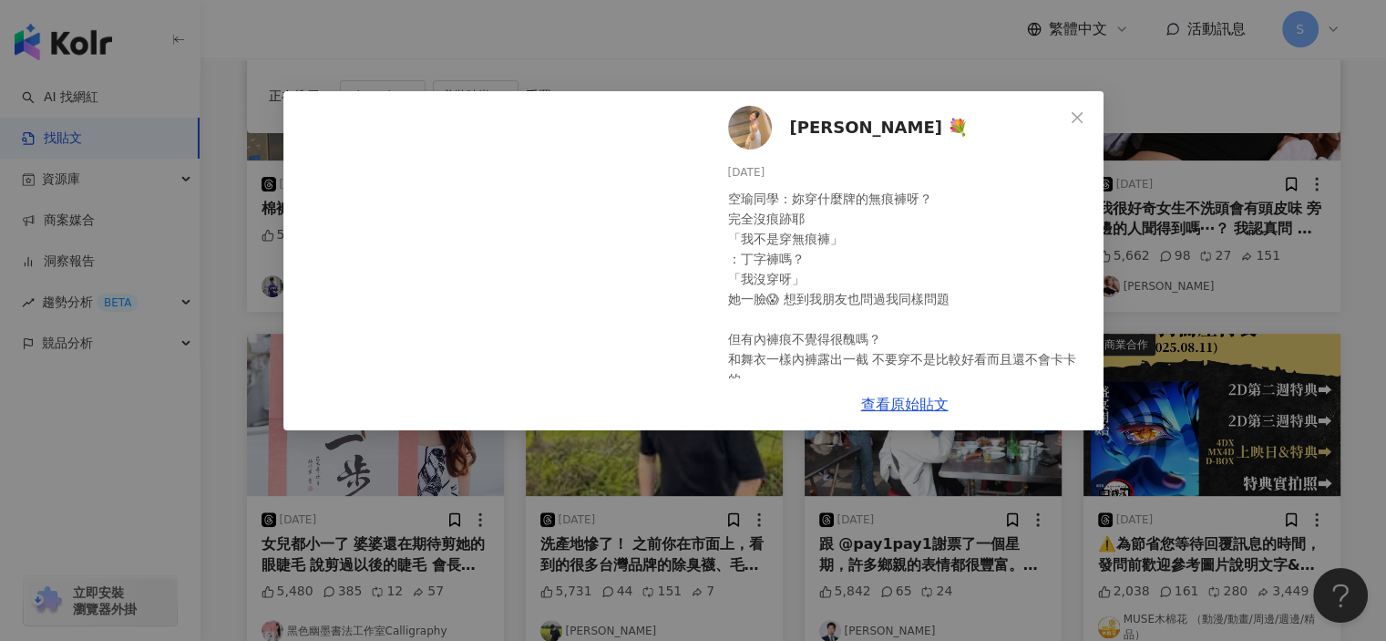
click at [840, 19] on div "Karen Chuang 💐 2024/6/29 空瑜同學：妳穿什麼牌的無痕褲呀？ 完全沒痕跡耶 「我不是穿無痕褲」 ：丁字褲嗎？ 「我沒穿呀」 她一臉😱 想…" at bounding box center [693, 320] width 1386 height 641
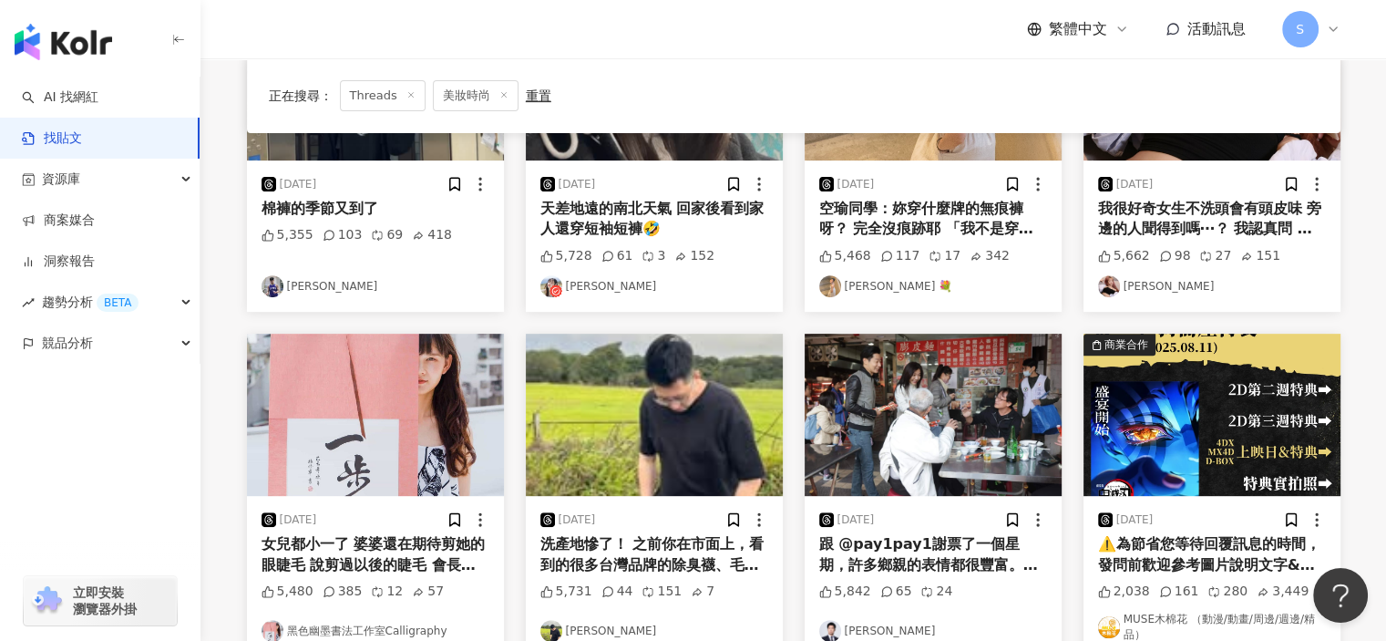
scroll to position [1015, 0]
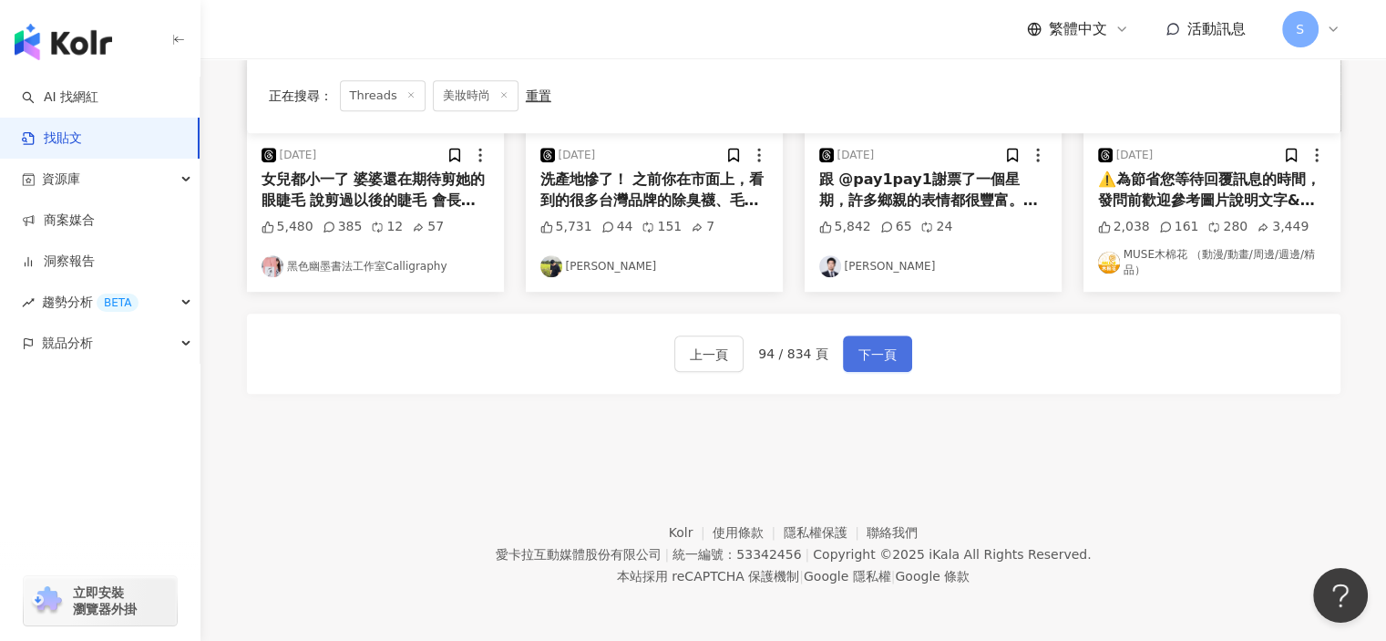
click at [859, 346] on span "下一頁" at bounding box center [878, 355] width 38 height 22
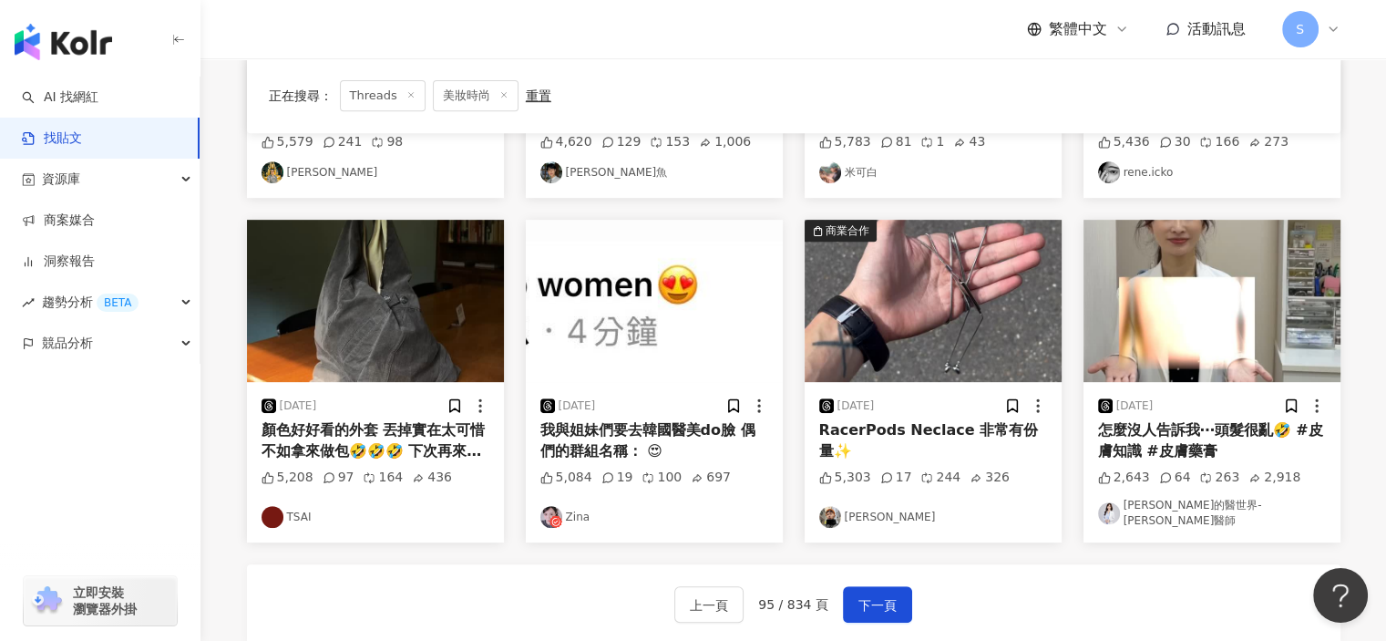
scroll to position [1006, 0]
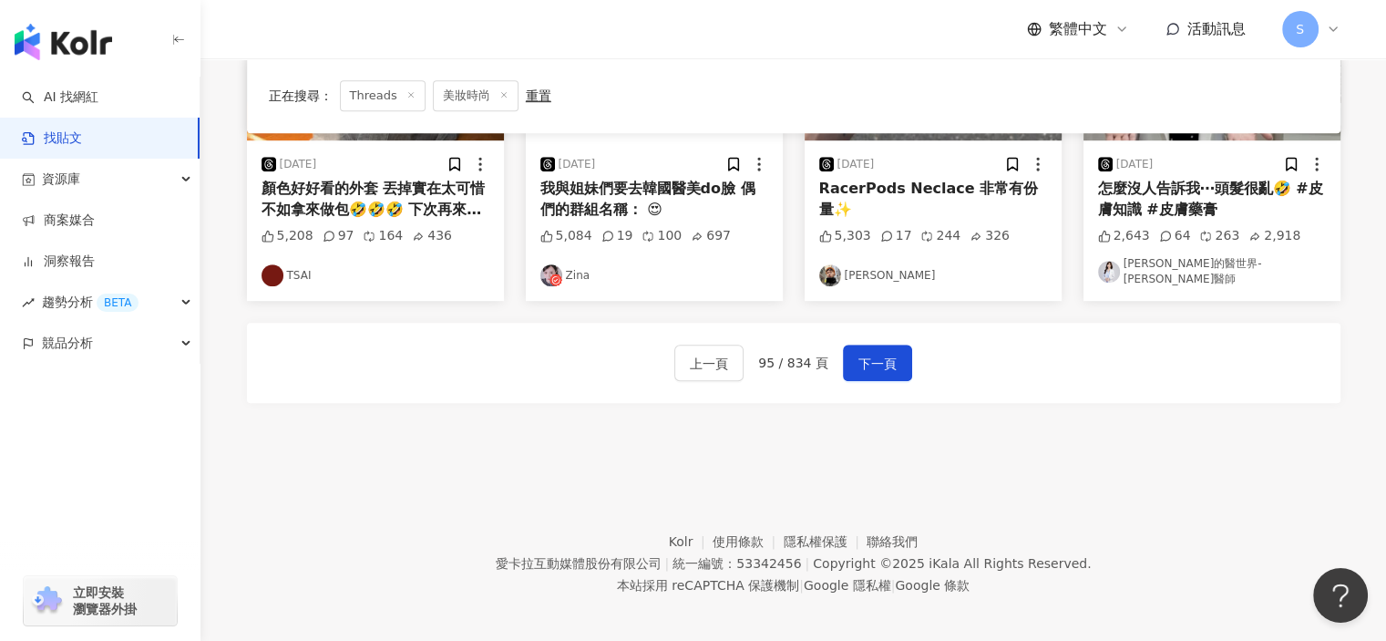
click at [892, 378] on div "上一頁 95 / 834 頁 下一頁" at bounding box center [794, 363] width 1094 height 80
click at [889, 358] on span "下一頁" at bounding box center [878, 364] width 38 height 22
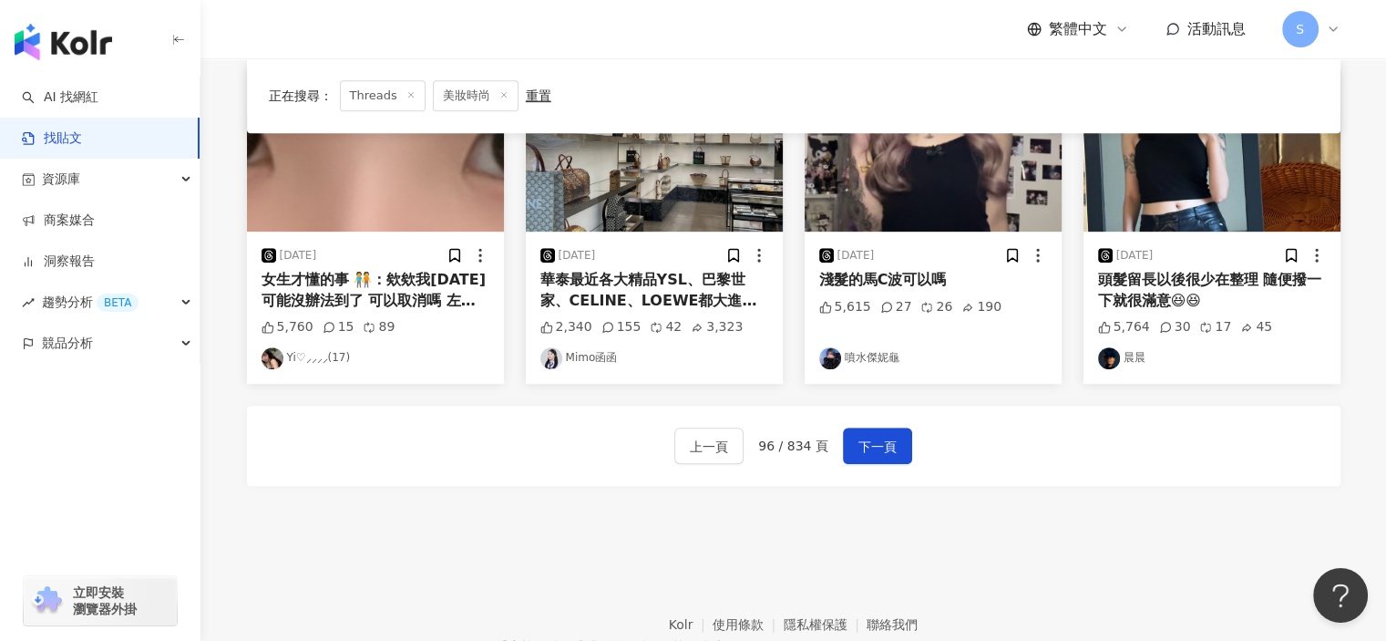
scroll to position [926, 0]
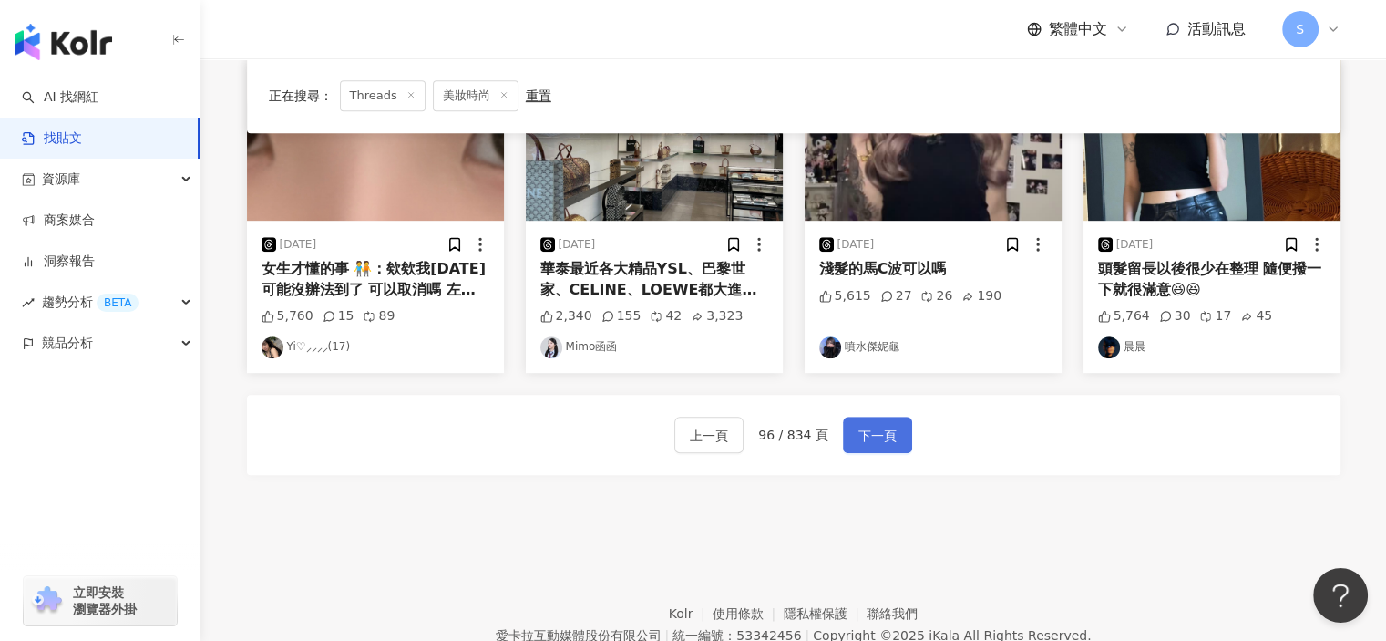
click at [870, 438] on span "下一頁" at bounding box center [878, 436] width 38 height 22
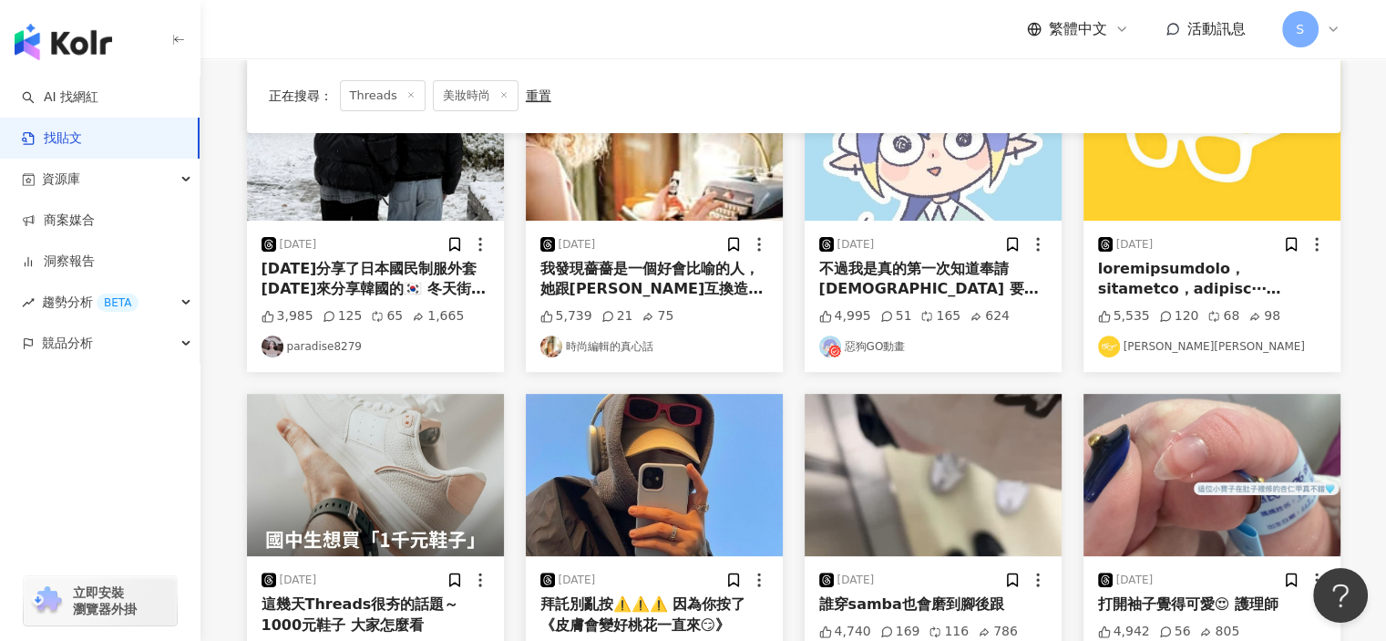
scroll to position [874, 0]
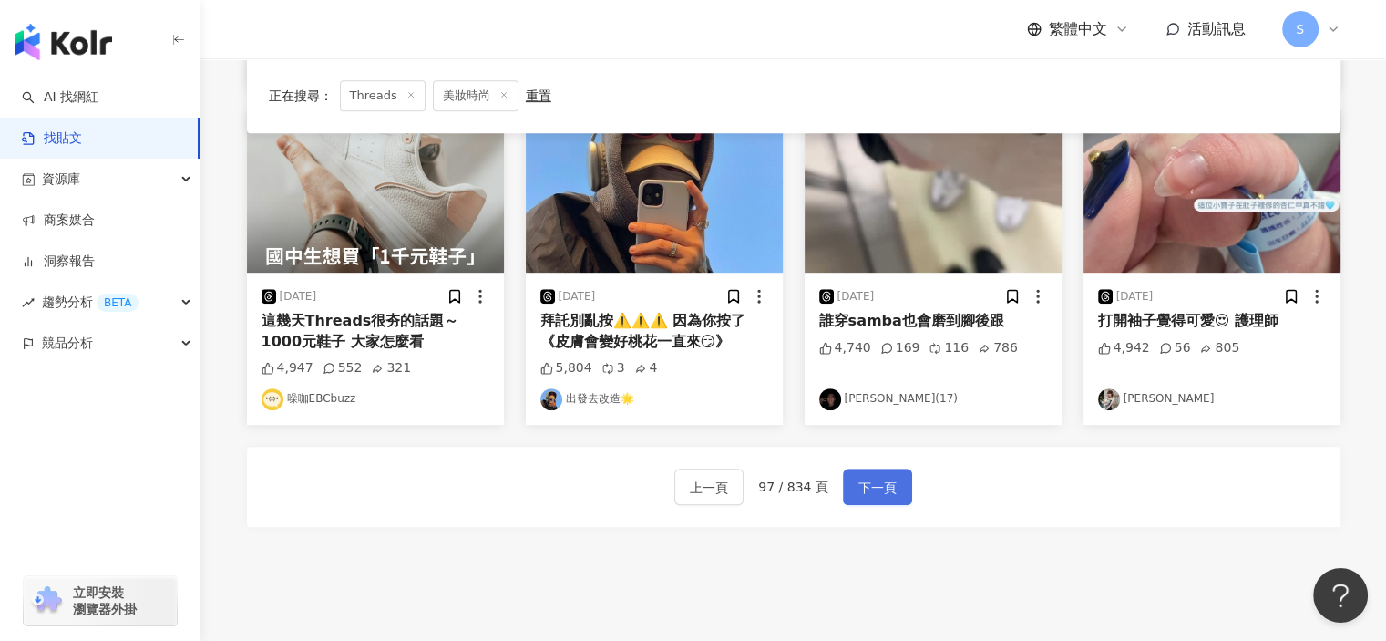
click at [879, 497] on span "下一頁" at bounding box center [878, 488] width 38 height 22
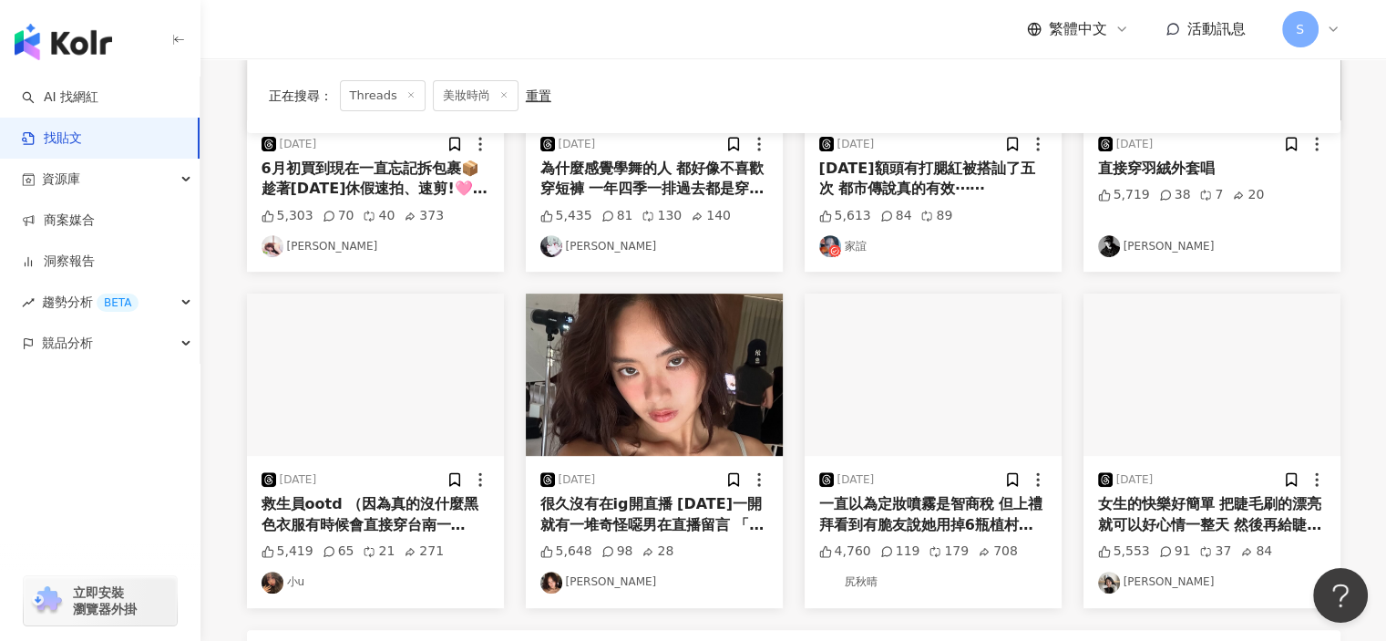
scroll to position [692, 0]
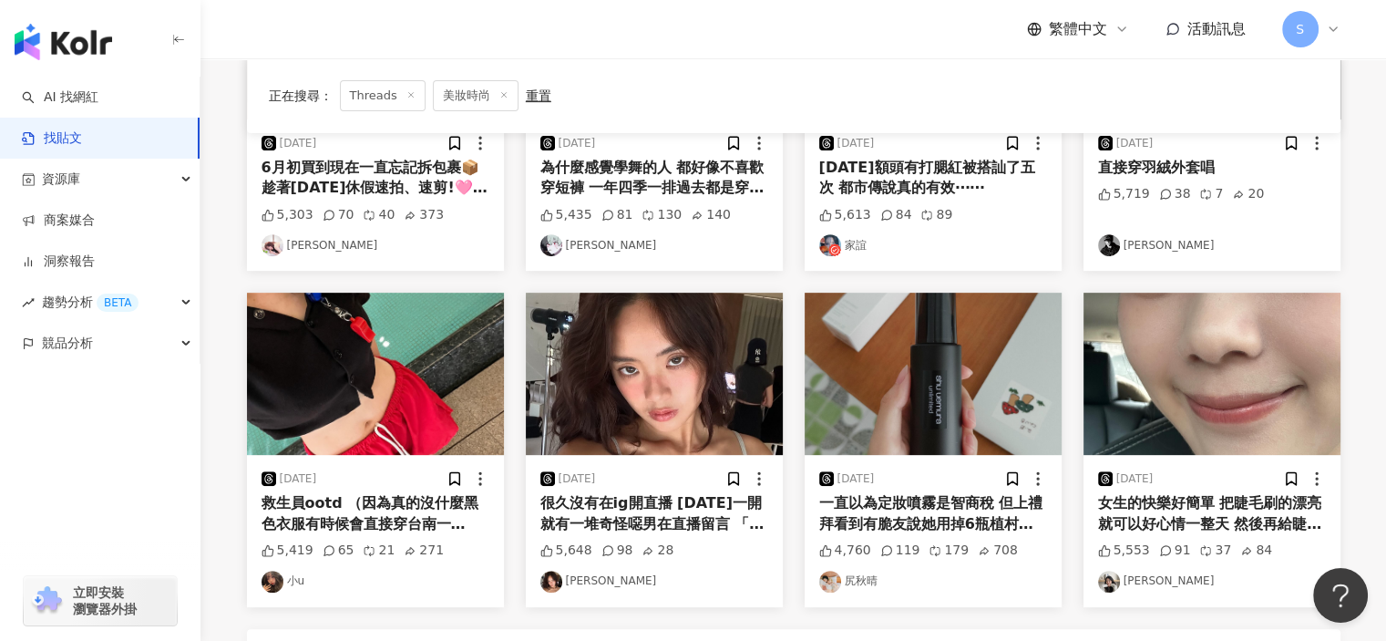
click at [1231, 375] on img "button" at bounding box center [1212, 374] width 257 height 162
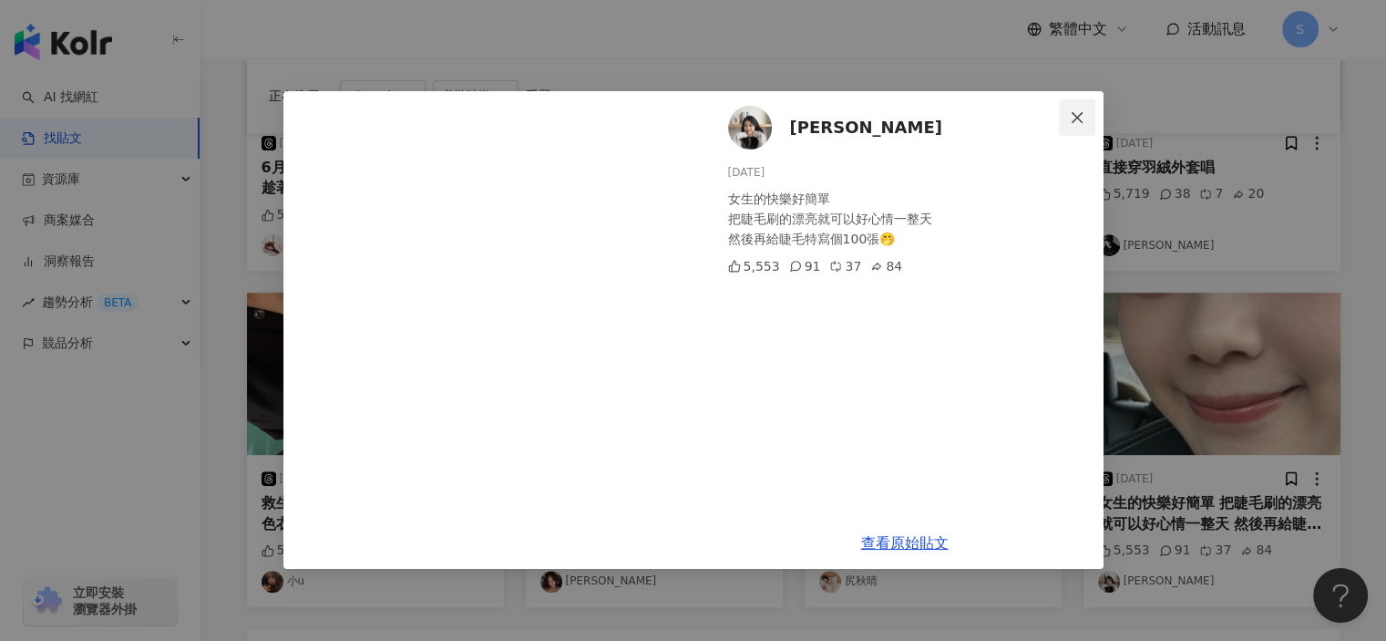
click at [1077, 118] on icon "close" at bounding box center [1077, 116] width 11 height 11
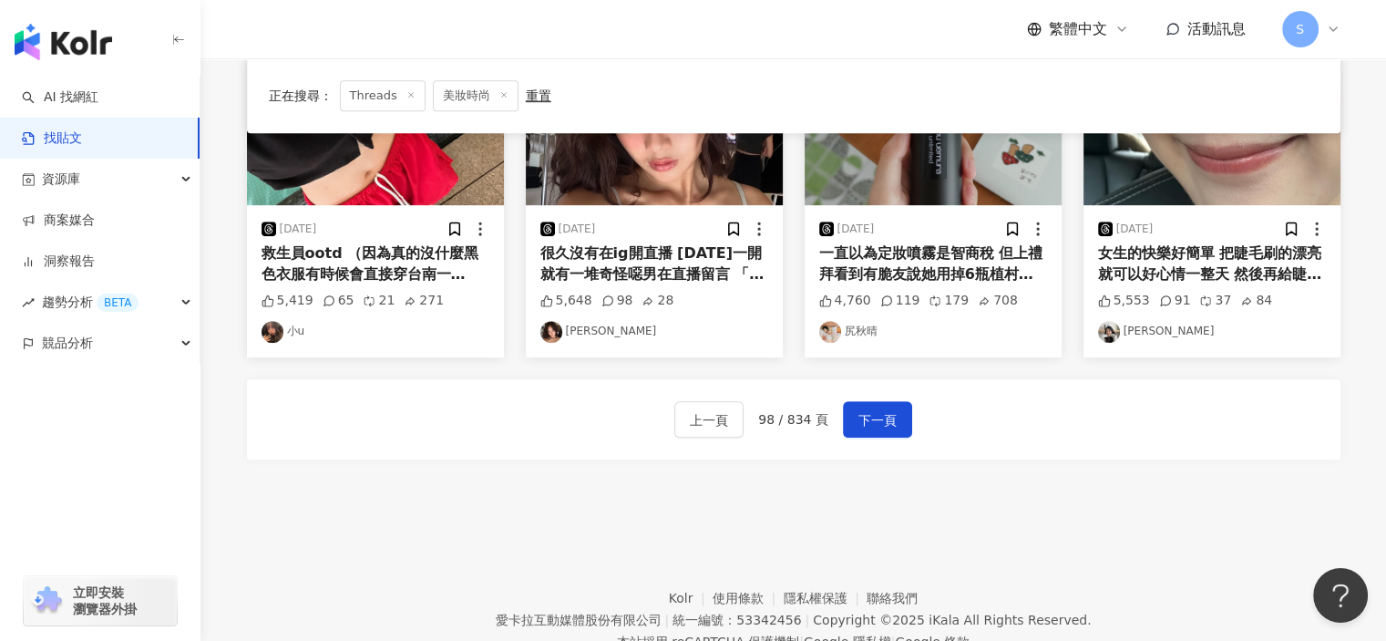
scroll to position [965, 0]
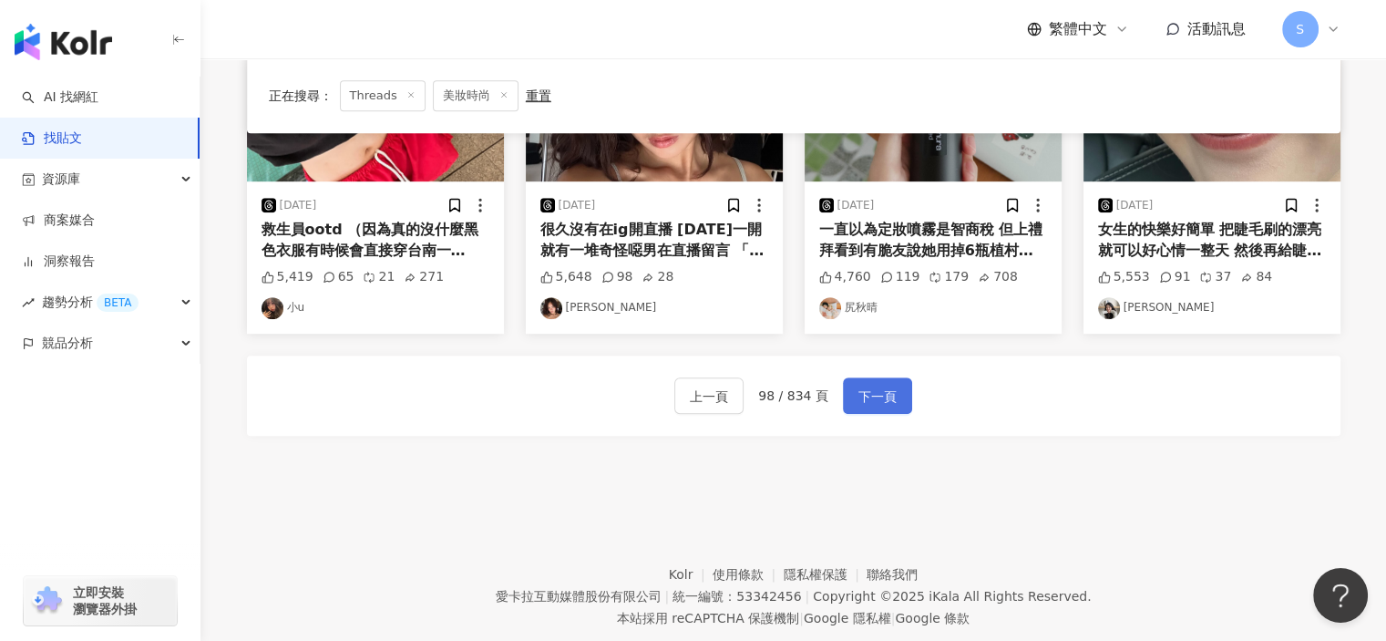
click at [874, 398] on span "下一頁" at bounding box center [878, 397] width 38 height 22
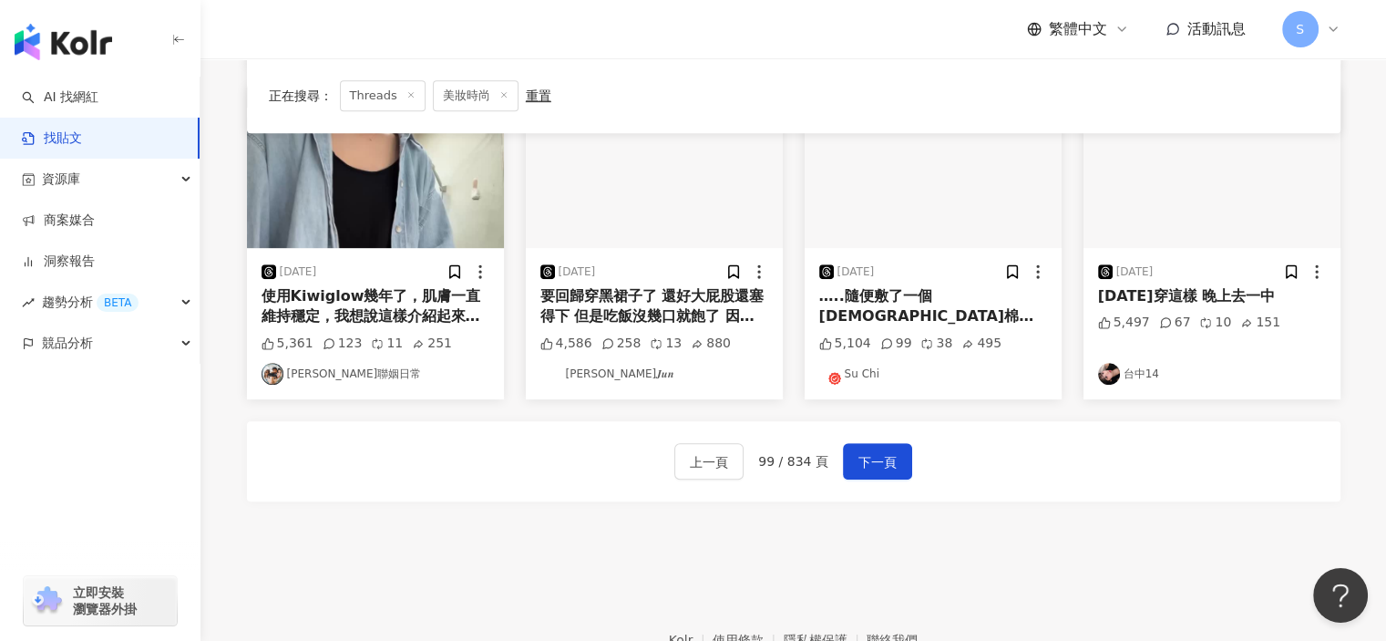
scroll to position [912, 0]
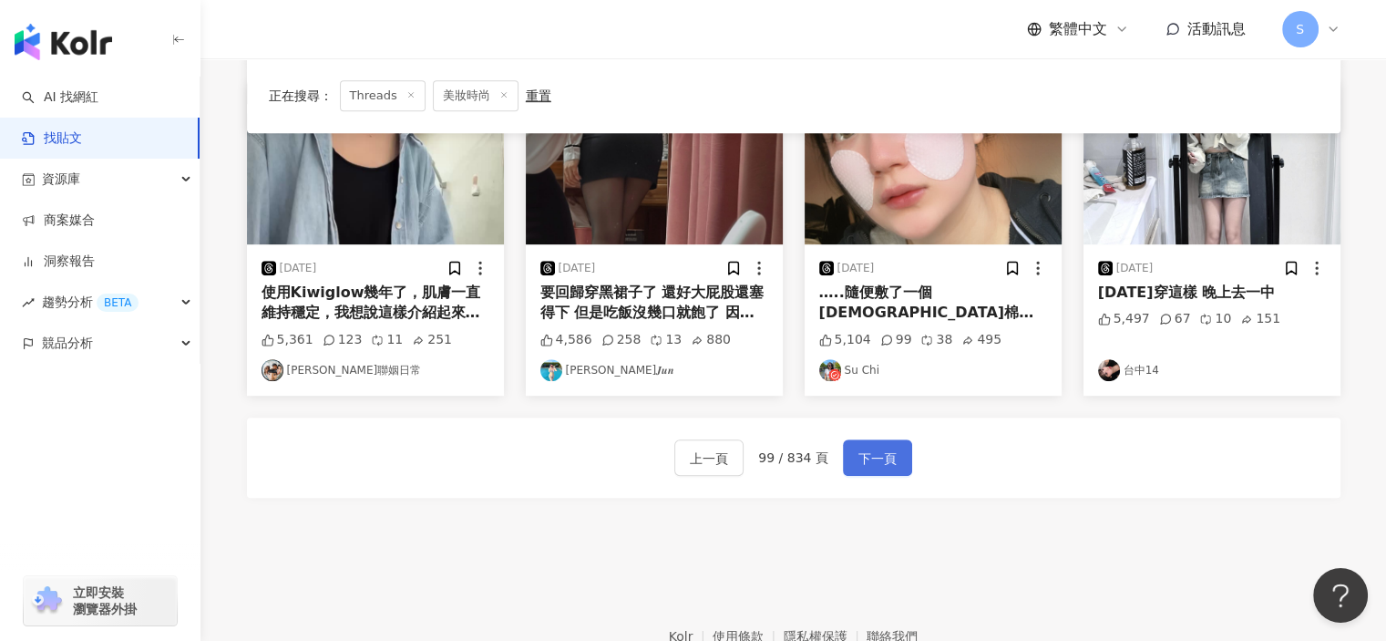
click at [881, 455] on span "下一頁" at bounding box center [878, 459] width 38 height 22
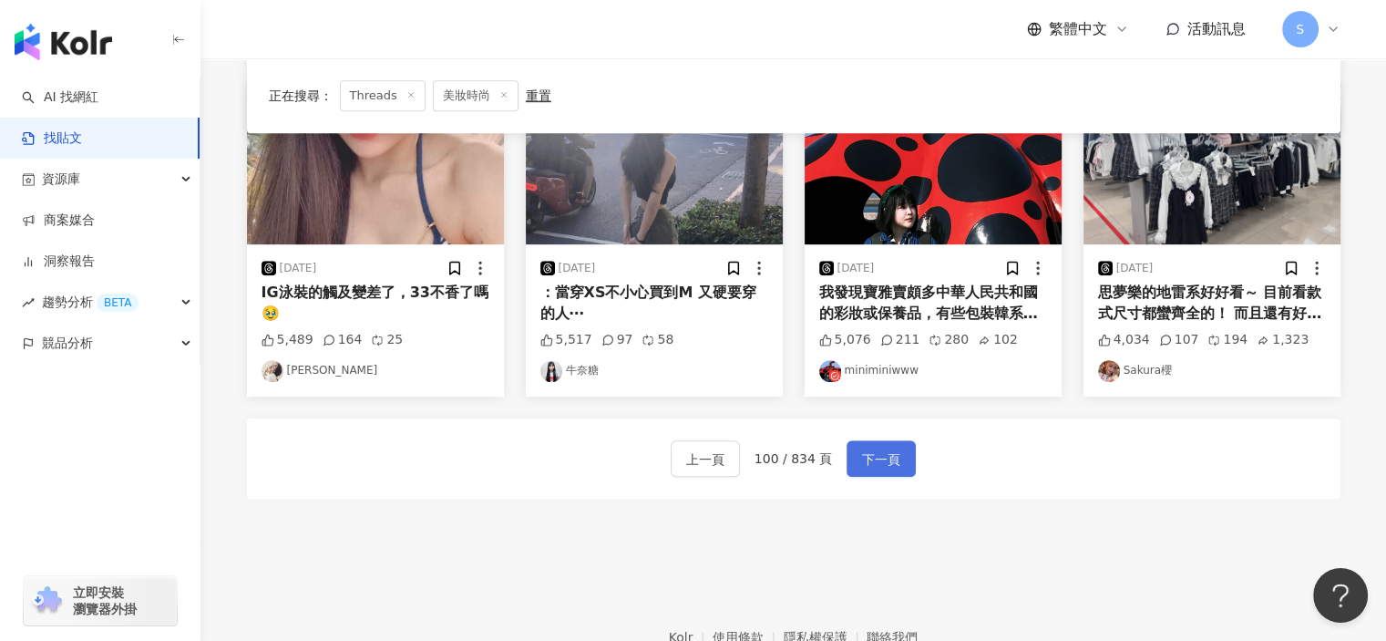
click at [886, 448] on span "下一頁" at bounding box center [881, 459] width 38 height 22
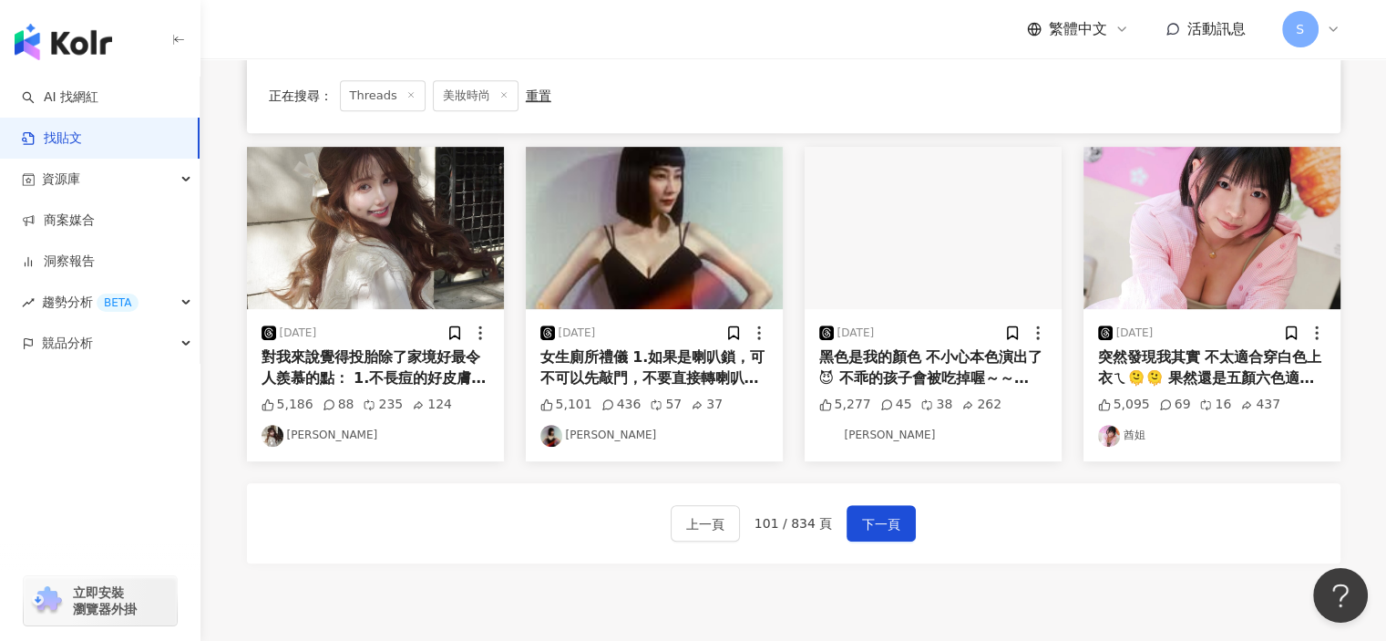
scroll to position [1003, 0]
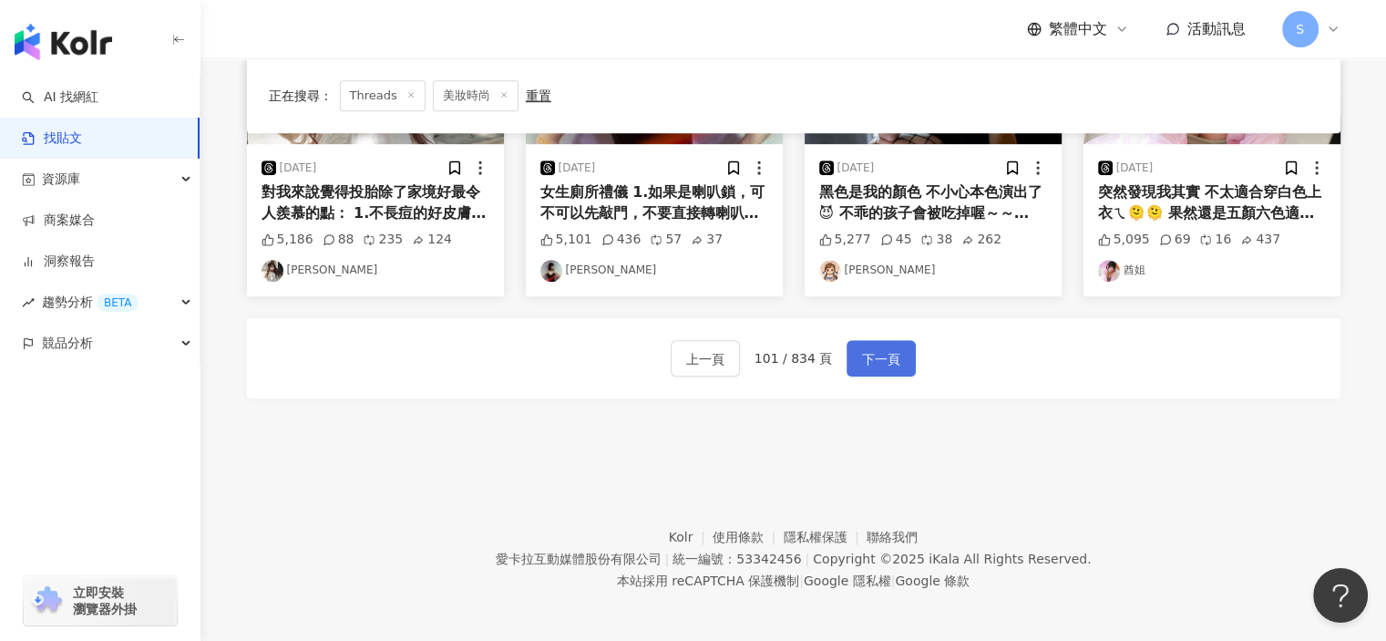
click at [894, 349] on span "下一頁" at bounding box center [881, 359] width 38 height 22
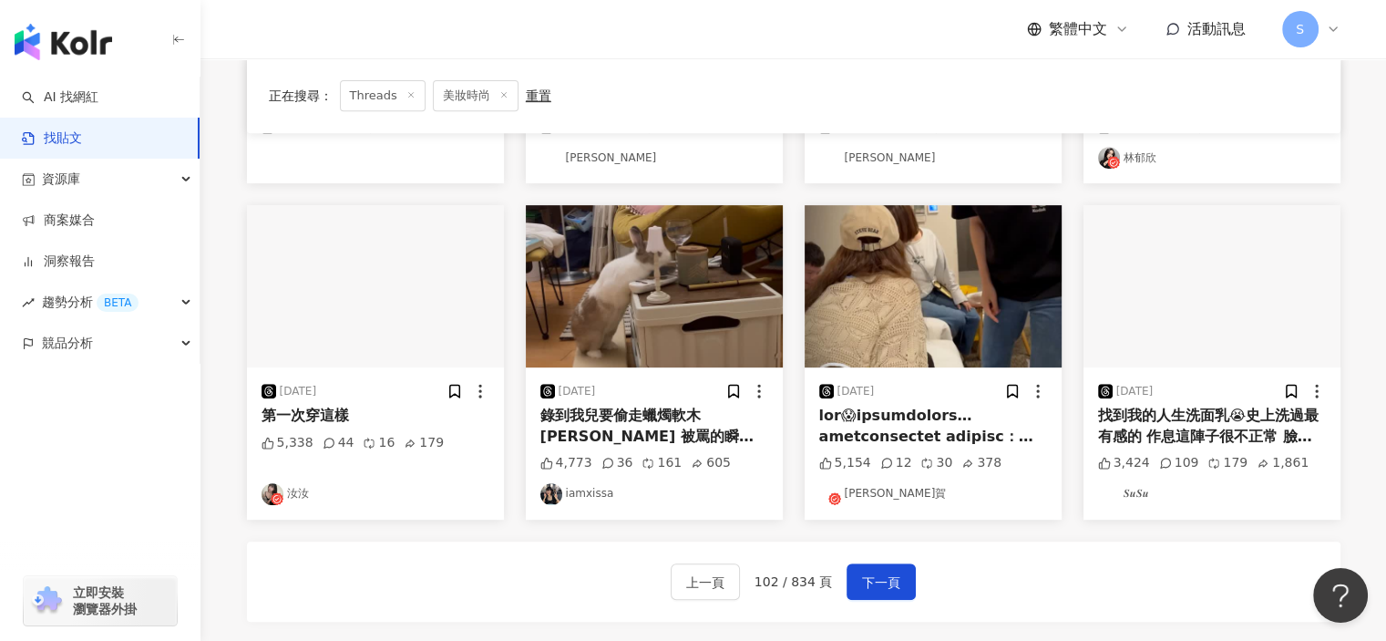
scroll to position [912, 0]
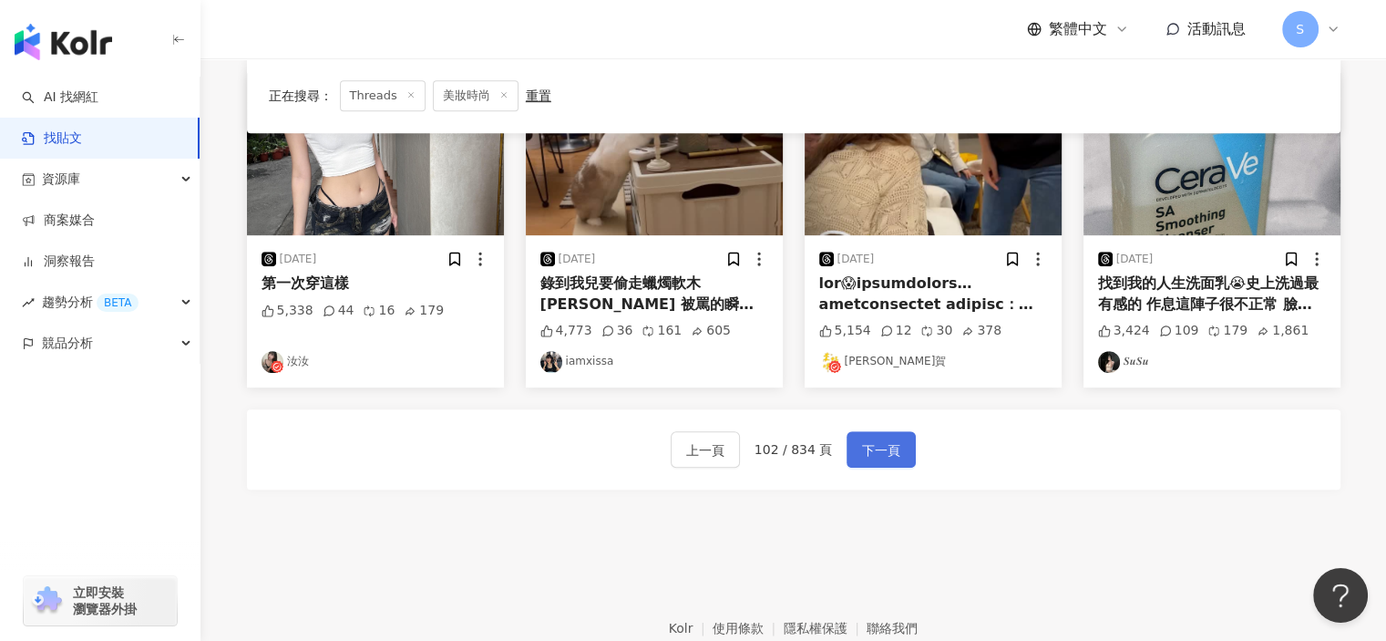
click at [888, 437] on button "下一頁" at bounding box center [881, 449] width 69 height 36
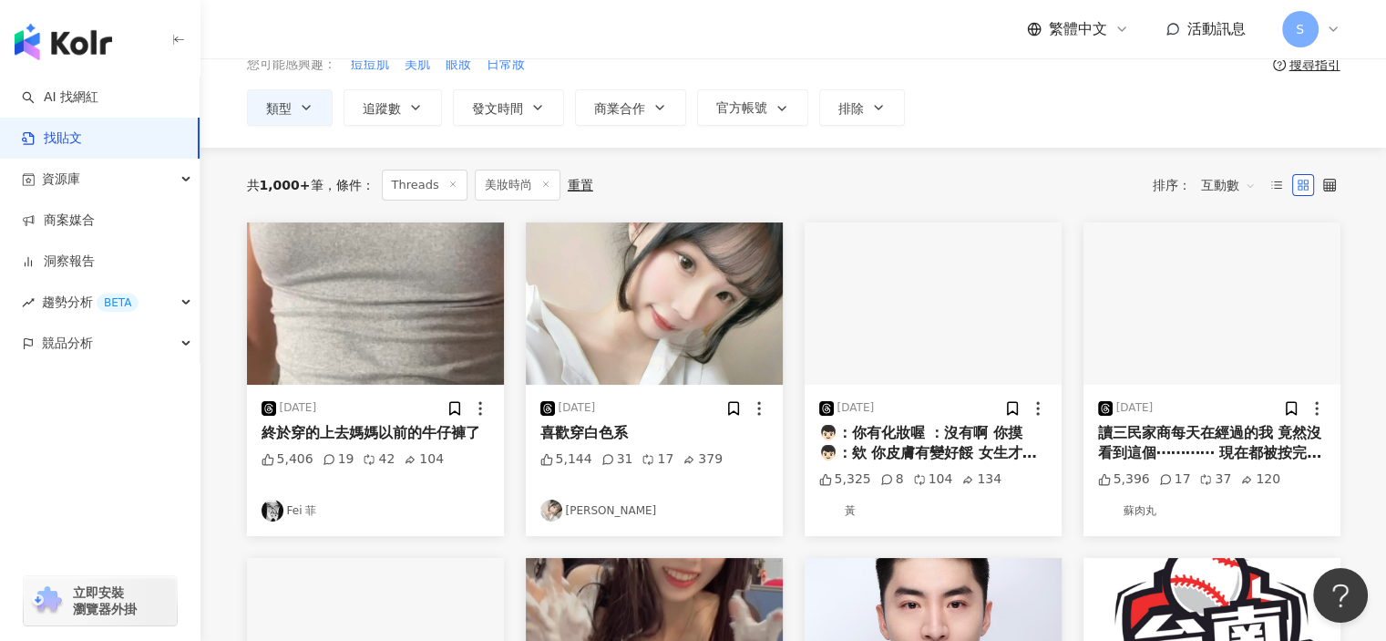
scroll to position [0, 0]
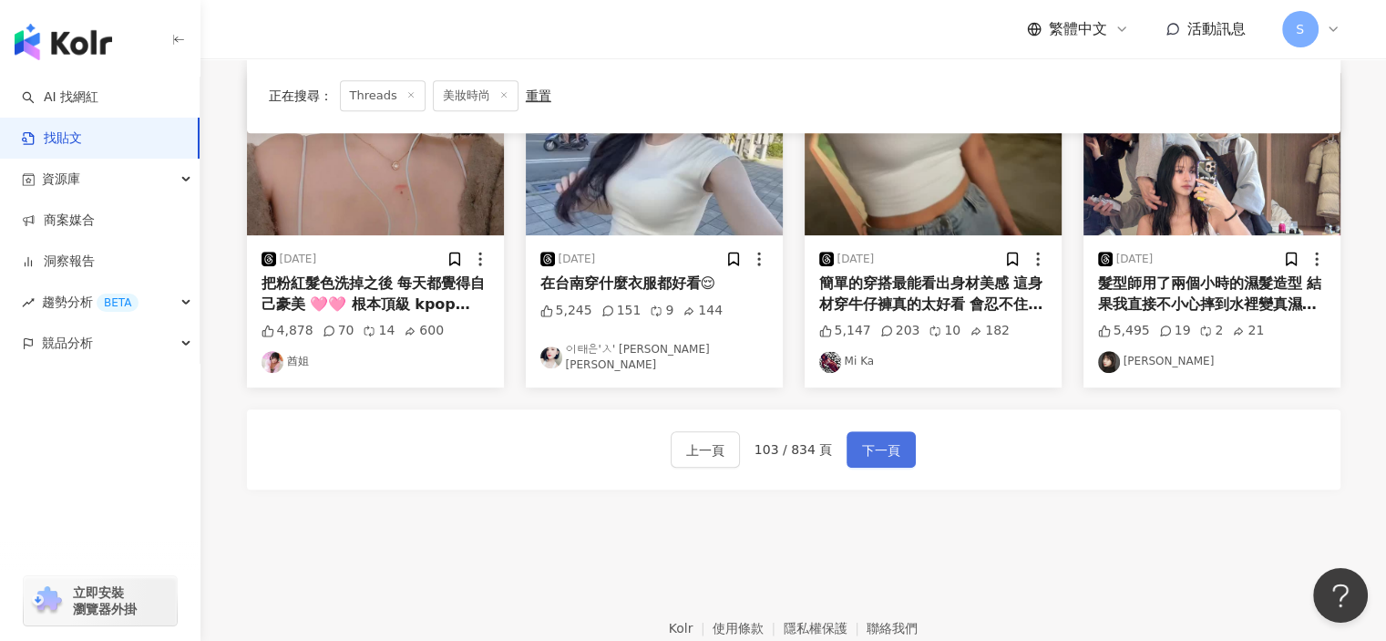
click at [881, 444] on span "下一頁" at bounding box center [881, 450] width 38 height 22
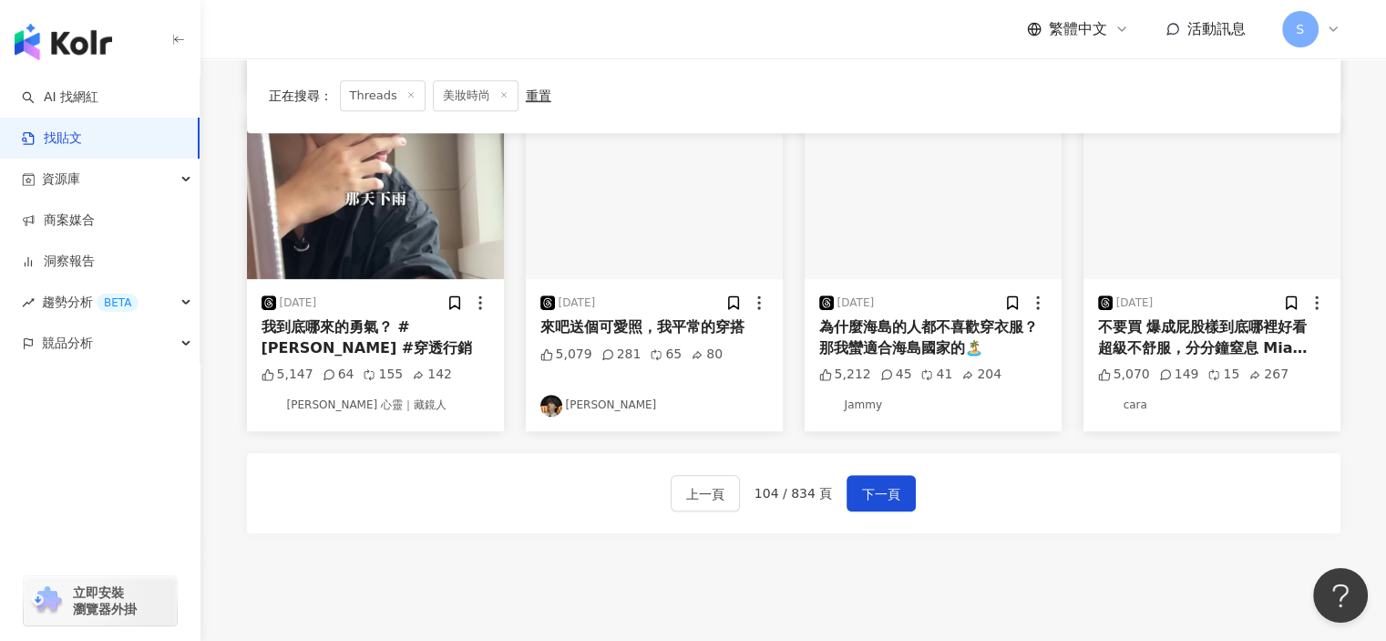
scroll to position [912, 0]
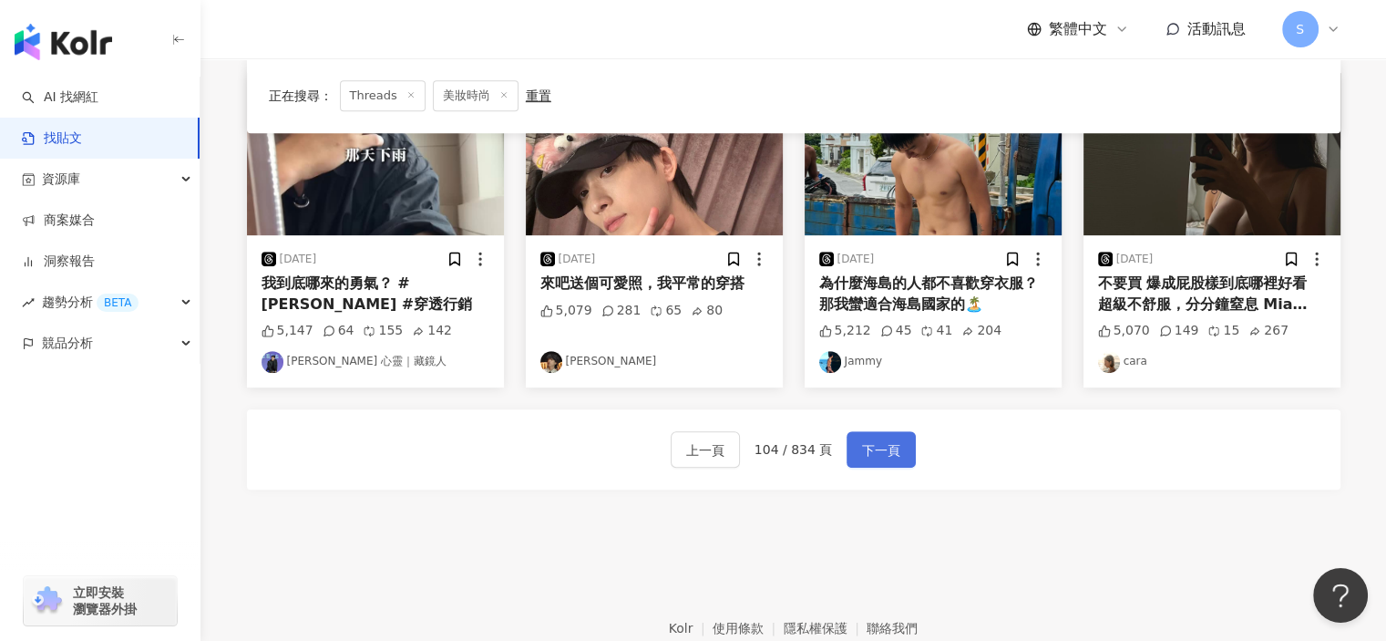
click at [886, 445] on span "下一頁" at bounding box center [881, 450] width 38 height 22
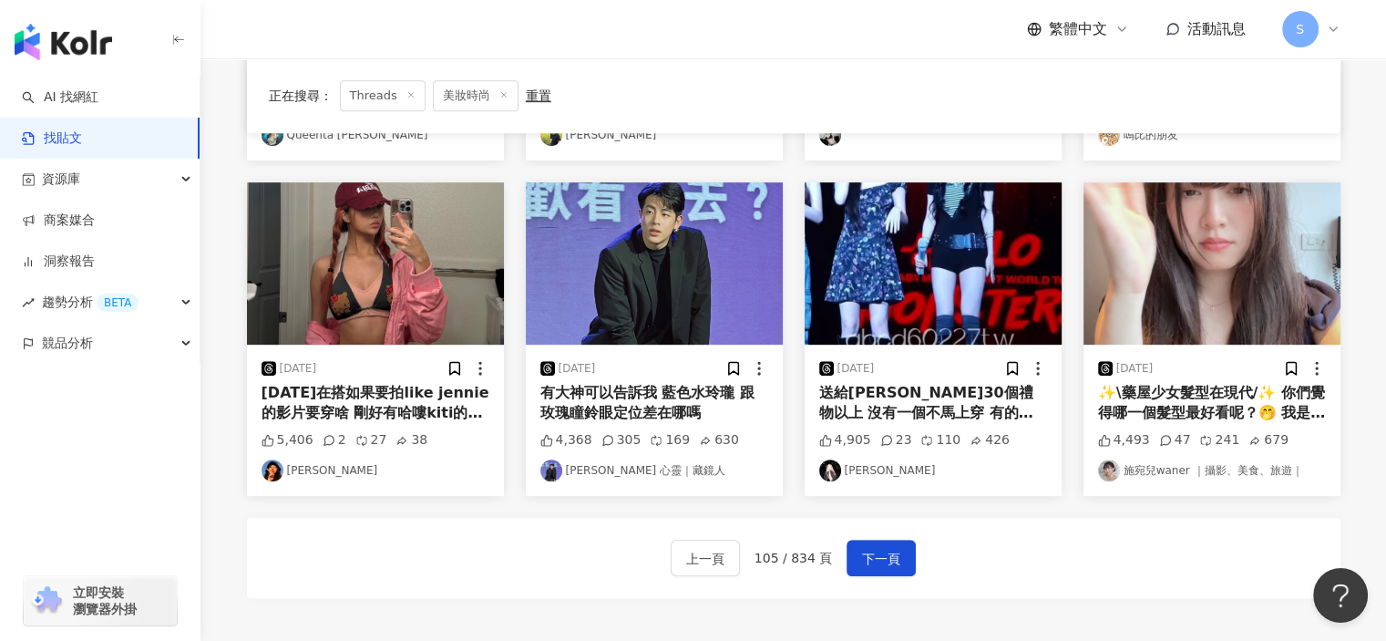
scroll to position [1006, 0]
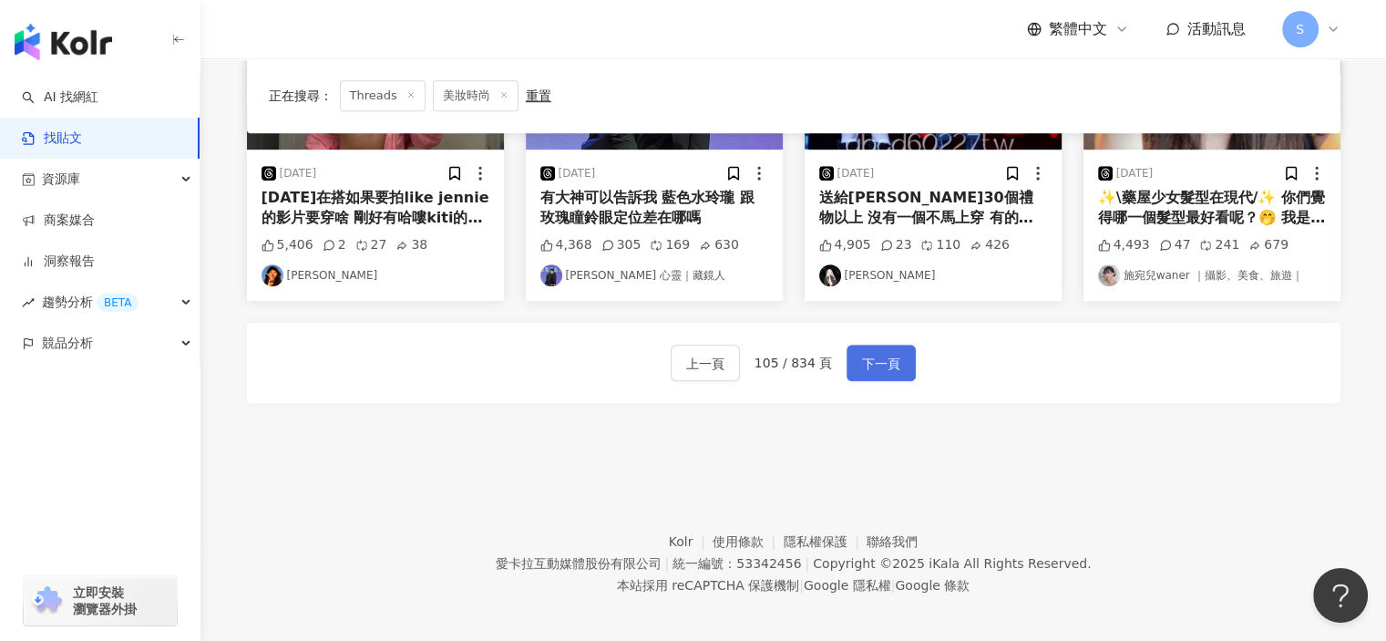
click at [873, 345] on button "下一頁" at bounding box center [881, 363] width 69 height 36
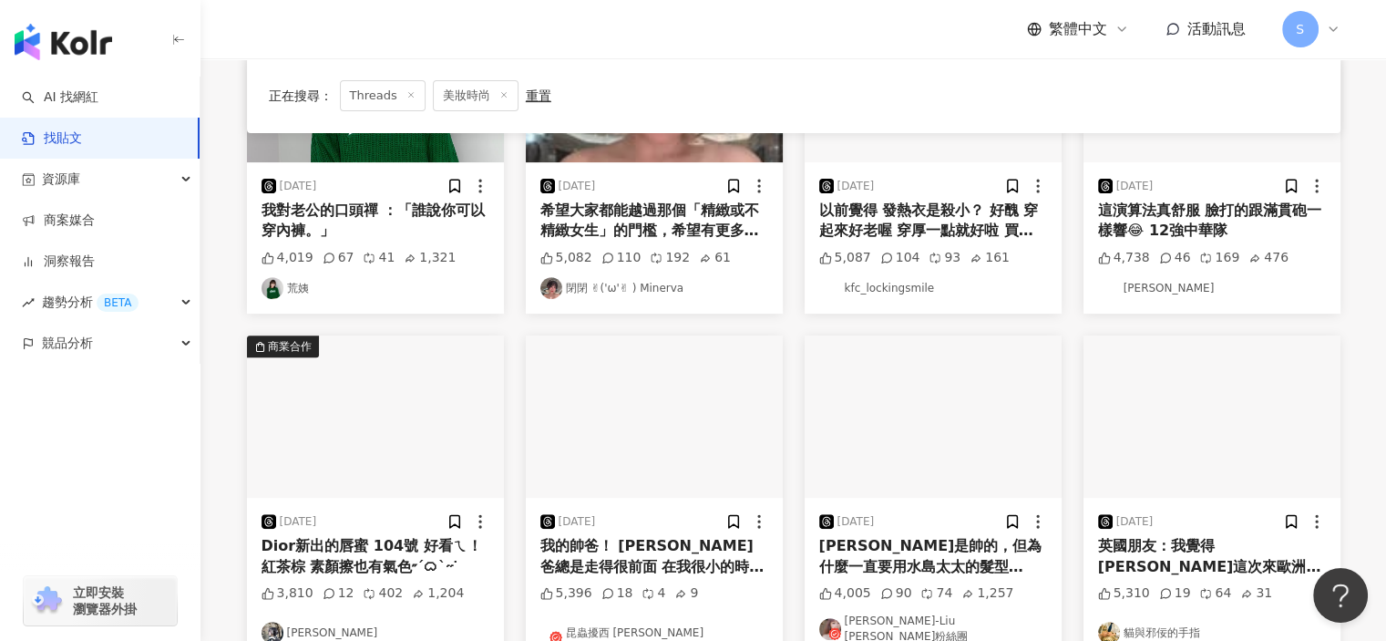
scroll to position [915, 0]
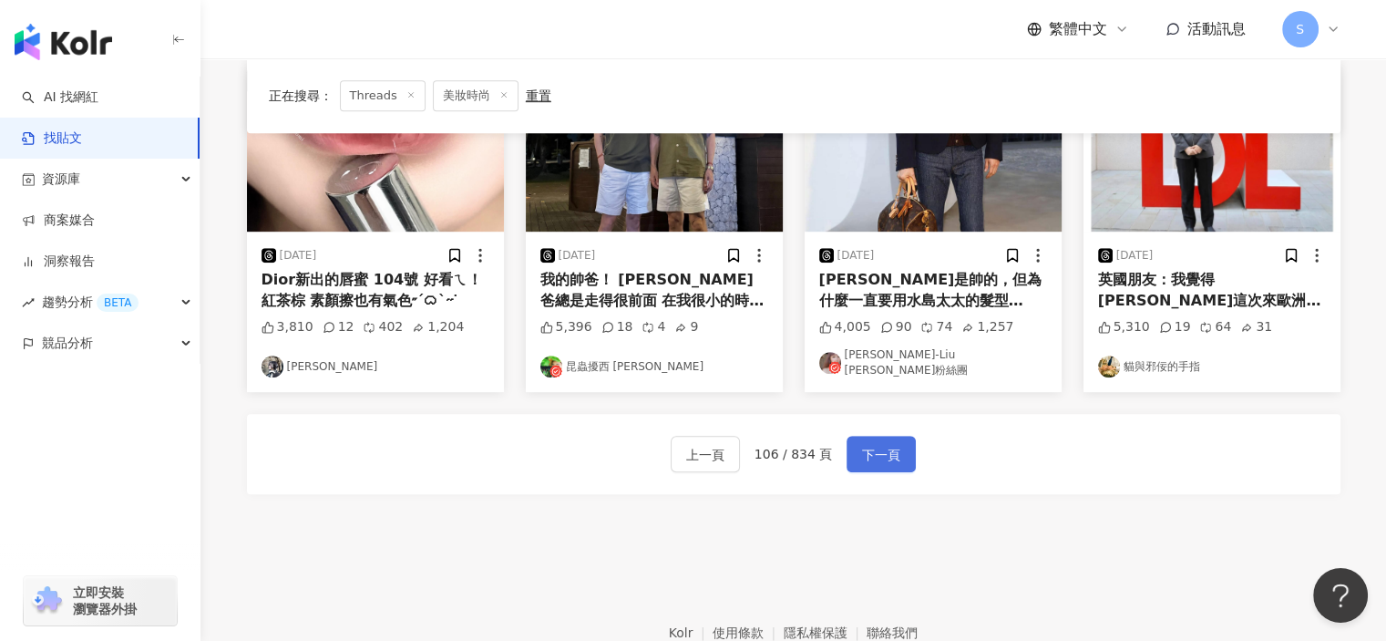
click at [870, 444] on span "下一頁" at bounding box center [881, 455] width 38 height 22
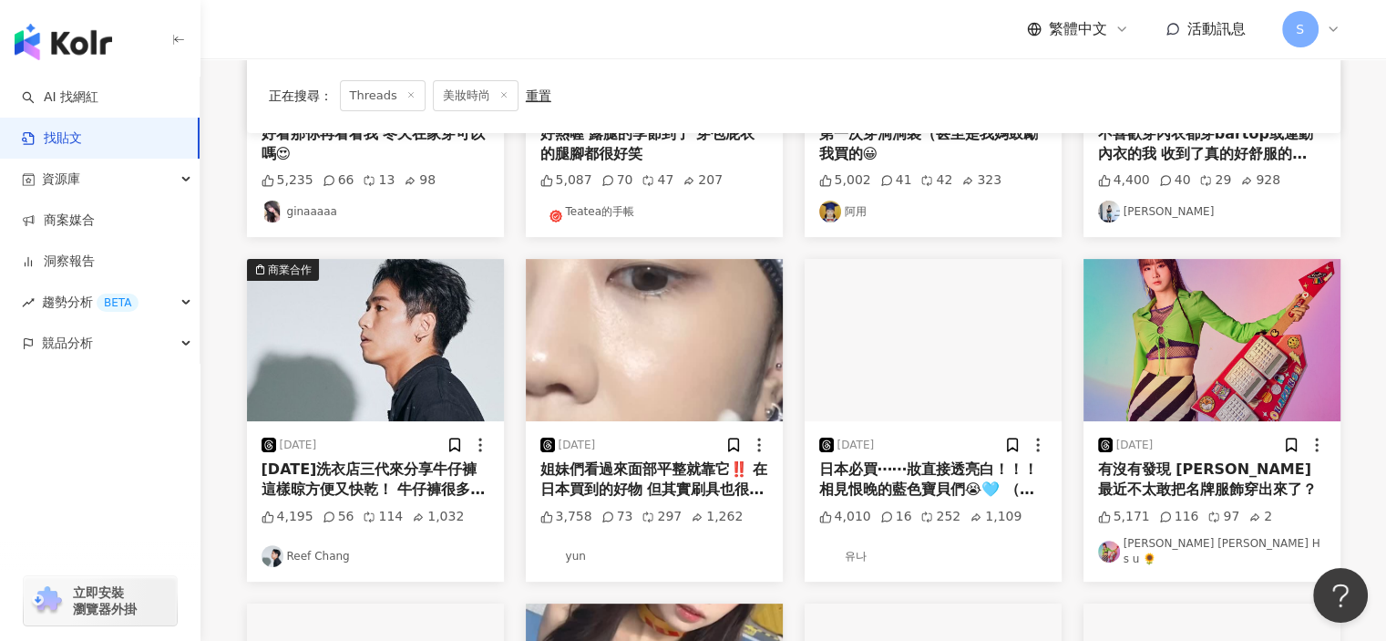
scroll to position [368, 0]
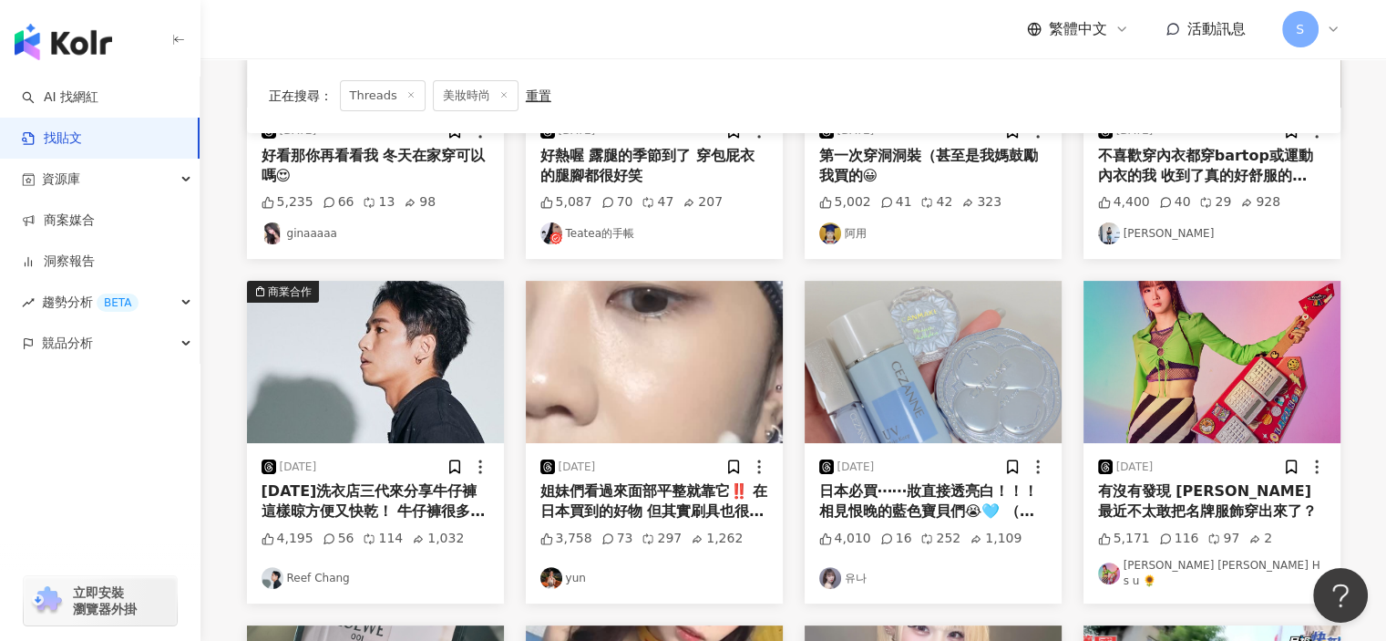
click at [716, 379] on img "button" at bounding box center [654, 362] width 257 height 162
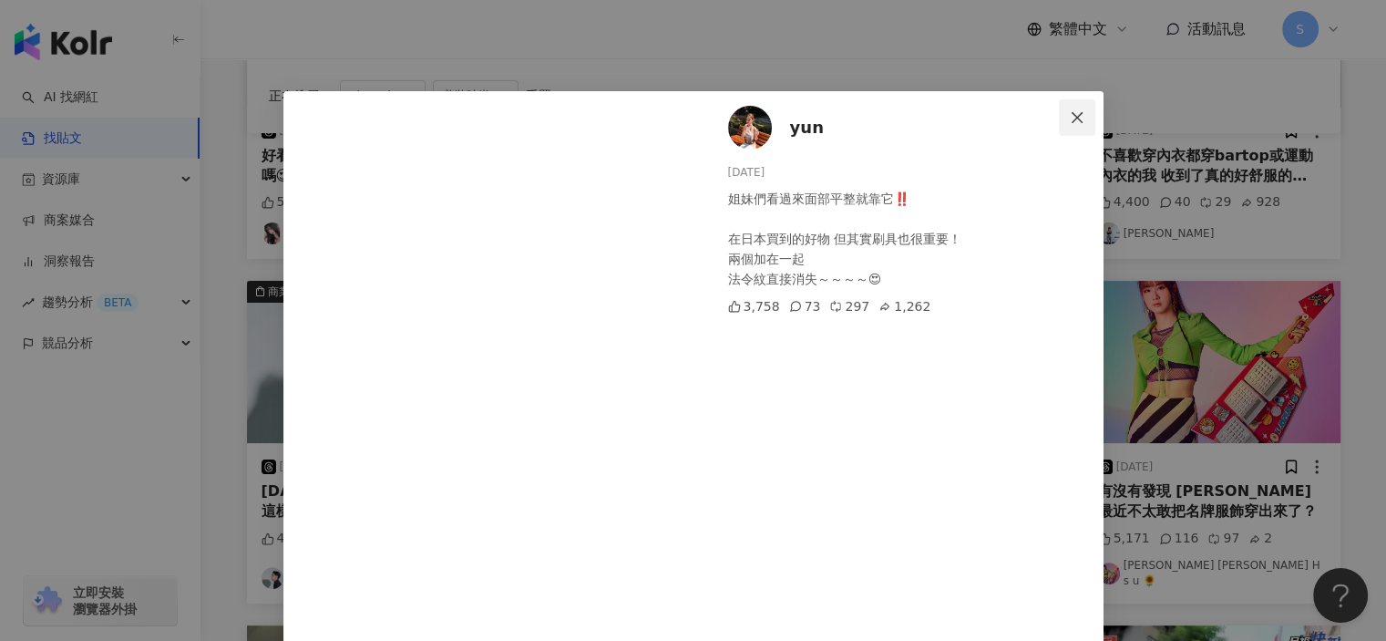
click at [1072, 118] on icon "close" at bounding box center [1077, 116] width 11 height 11
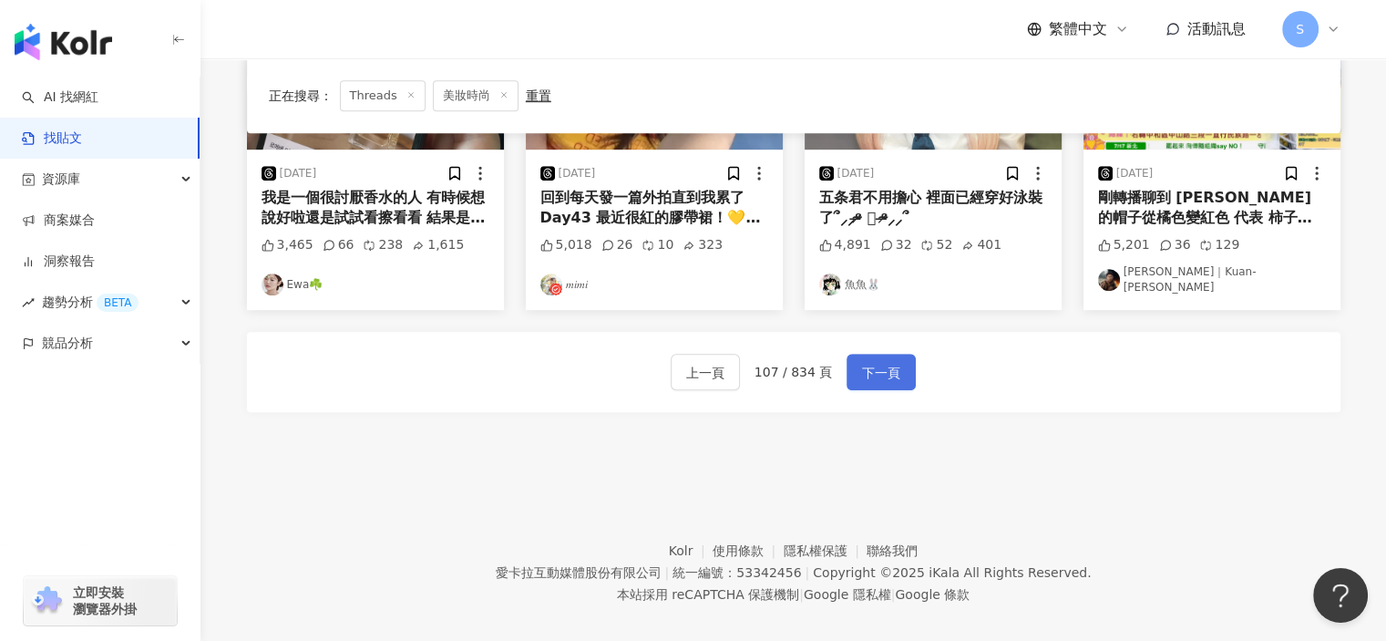
click at [890, 362] on span "下一頁" at bounding box center [881, 373] width 38 height 22
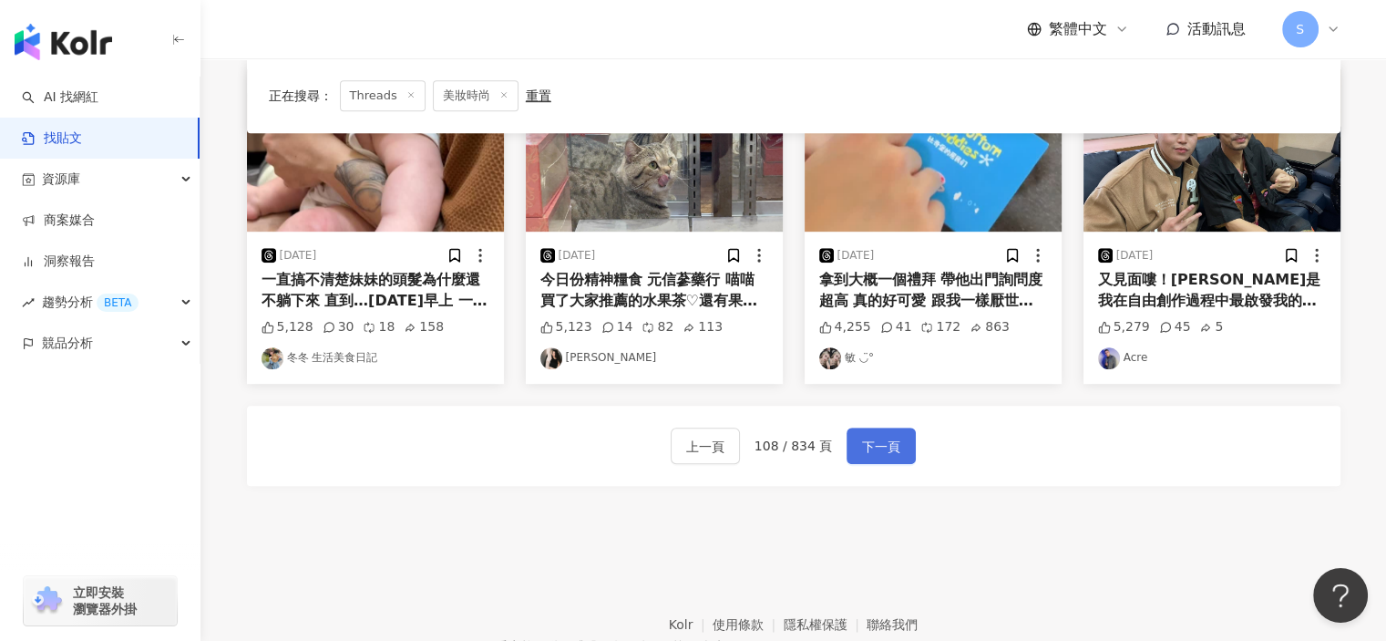
click at [897, 445] on button "下一頁" at bounding box center [881, 446] width 69 height 36
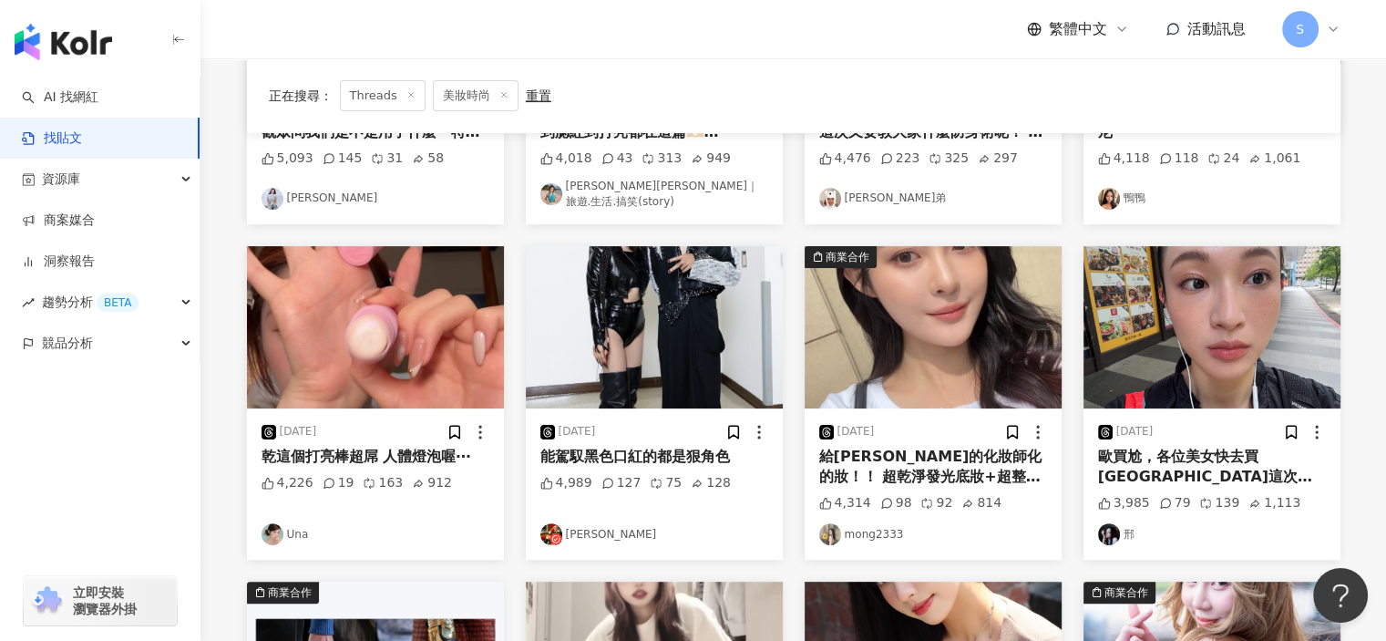
scroll to position [368, 0]
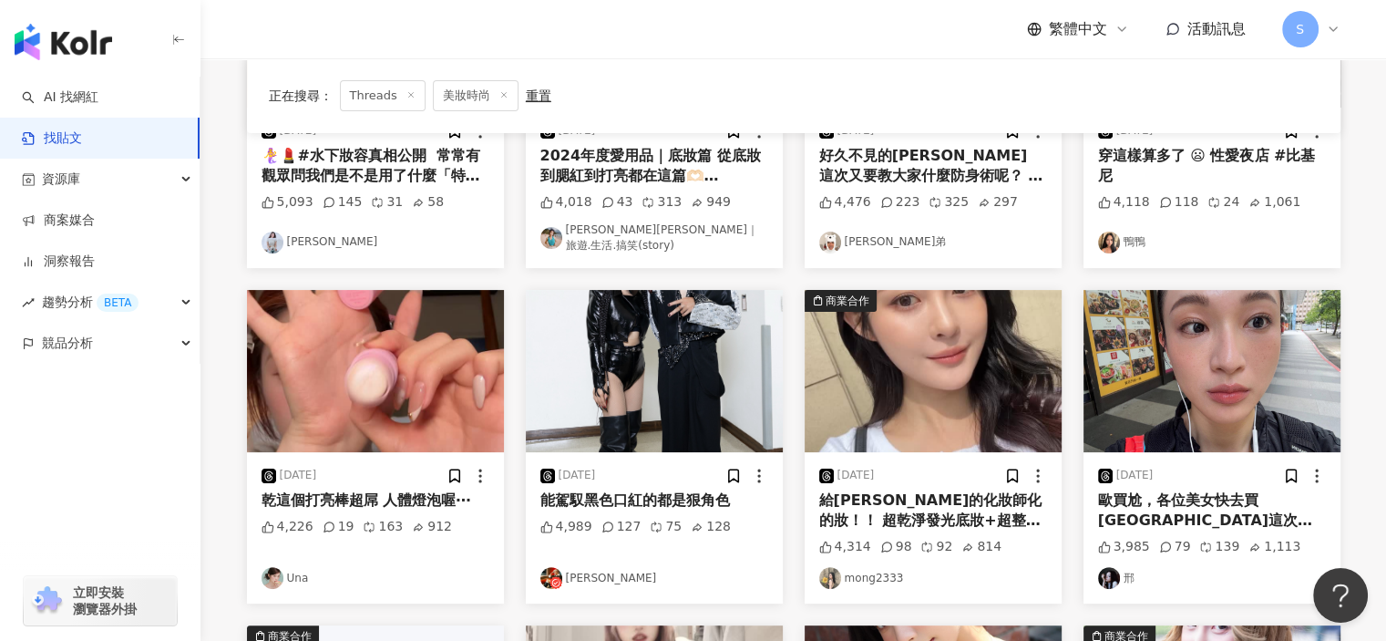
click at [947, 397] on img "button" at bounding box center [933, 371] width 257 height 162
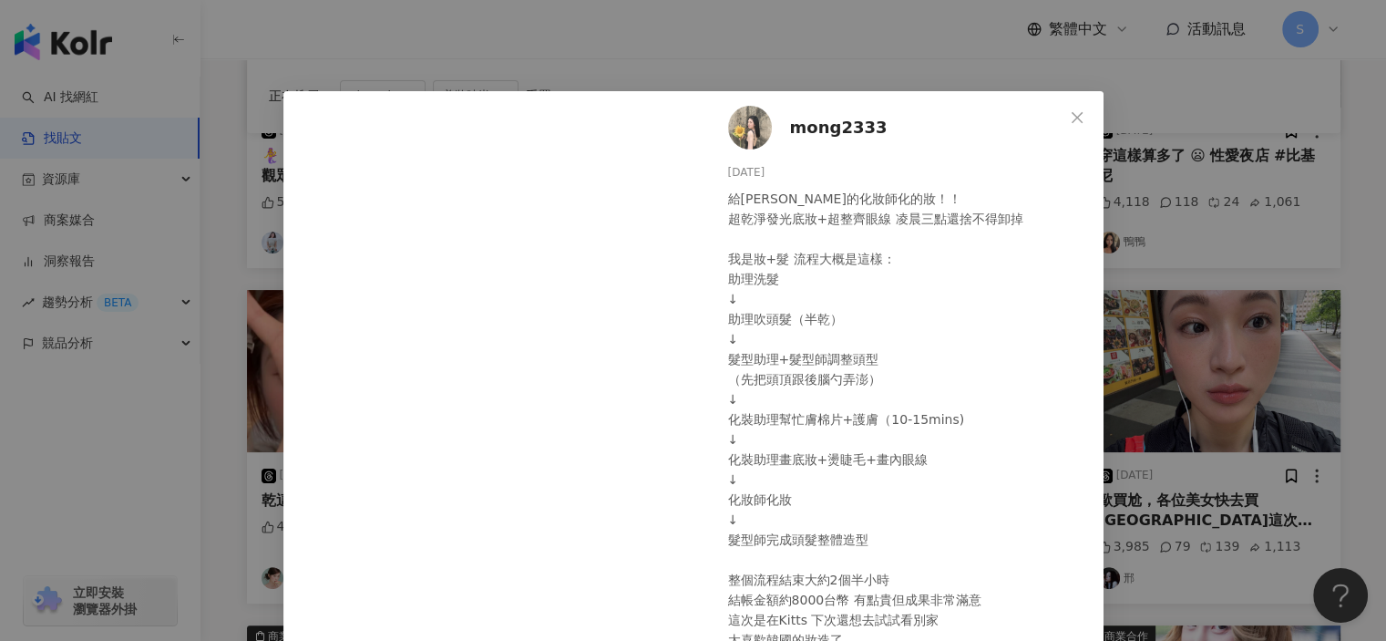
scroll to position [365, 0]
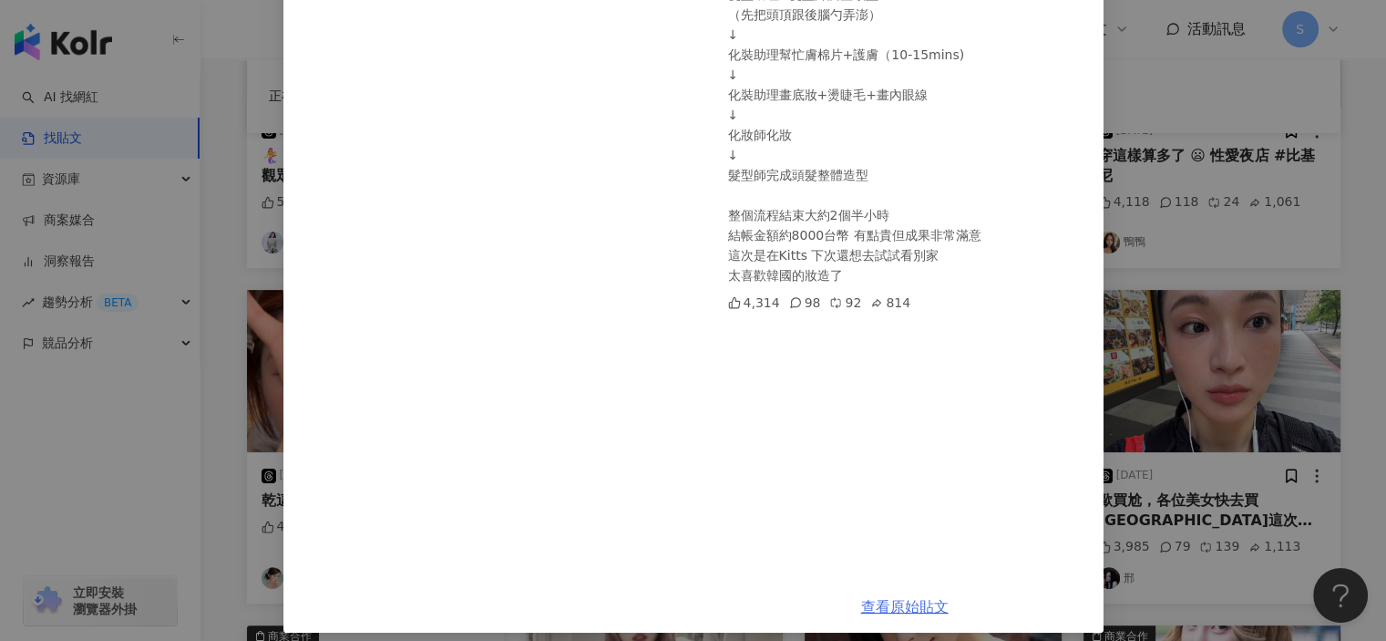
click at [908, 604] on link "查看原始貼文" at bounding box center [905, 606] width 88 height 17
click at [1224, 232] on div "mong2333 2025/6/7 給金智媛的化妝師化的妝！！ 超乾淨發光底妝+超整齊眼線 凌晨三點還捨不得卸掉 我是妝+髮 流程大概是這樣： 助理洗髮 ↓ …" at bounding box center [693, 320] width 1386 height 641
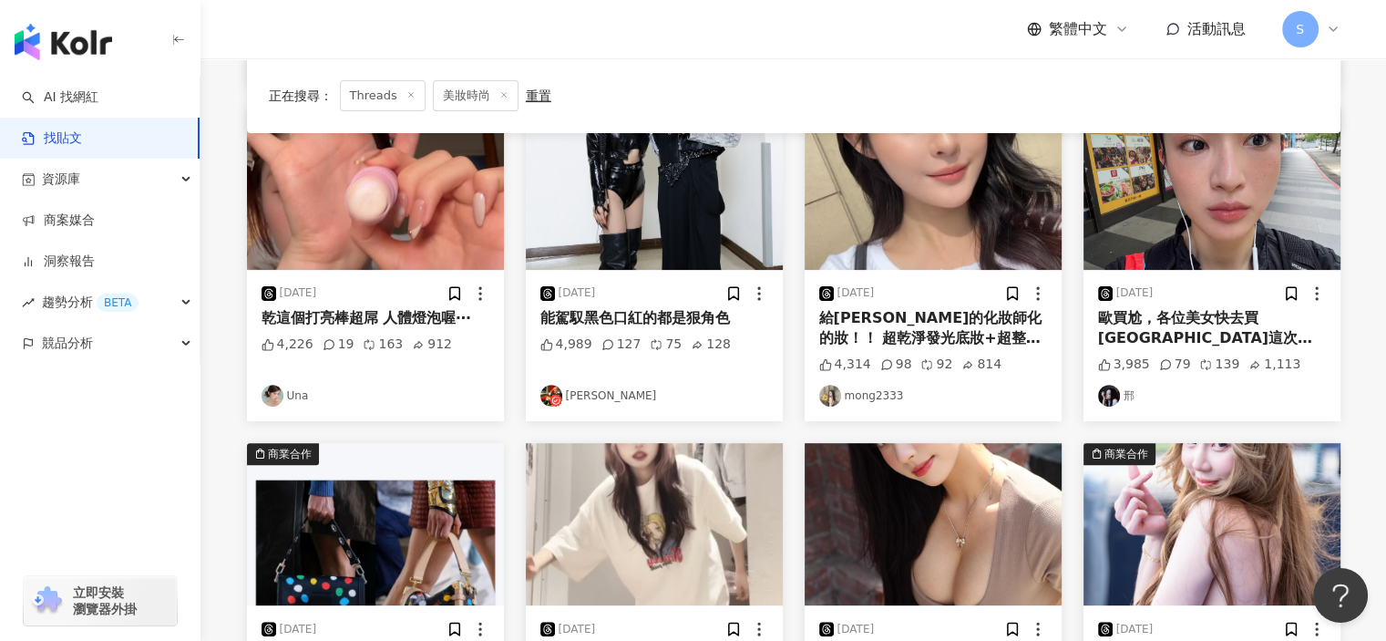
scroll to position [459, 0]
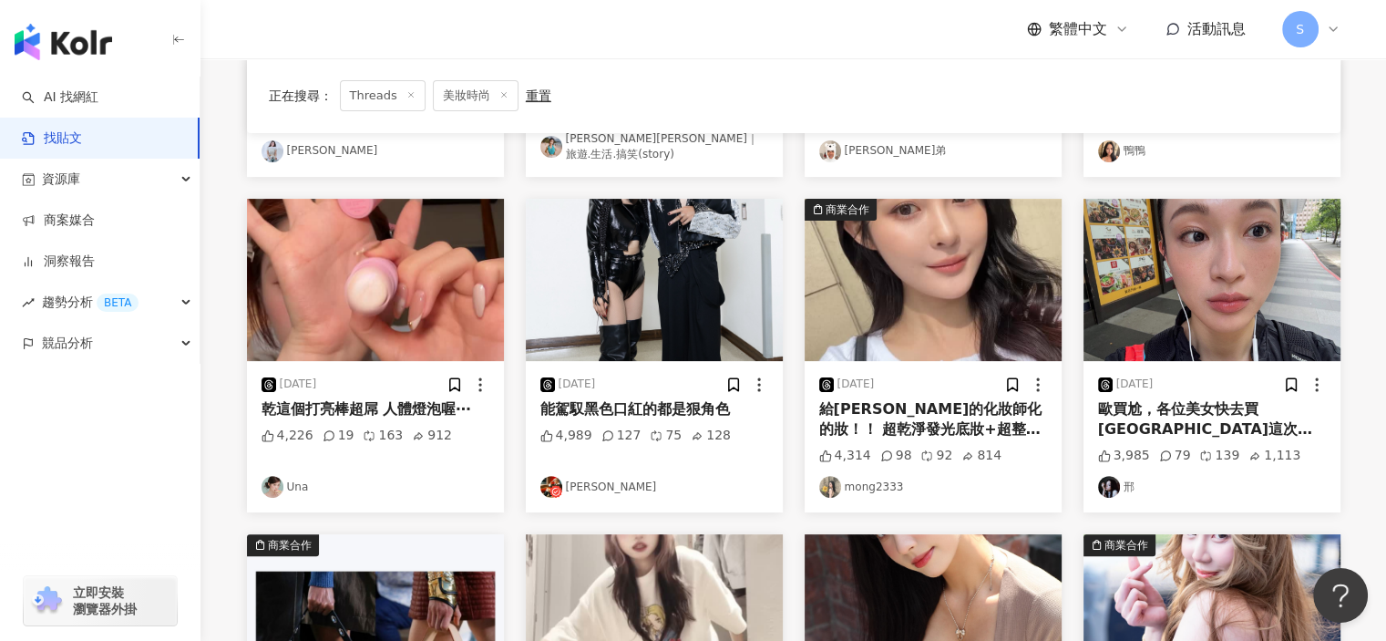
click at [1235, 276] on img "button" at bounding box center [1212, 280] width 257 height 162
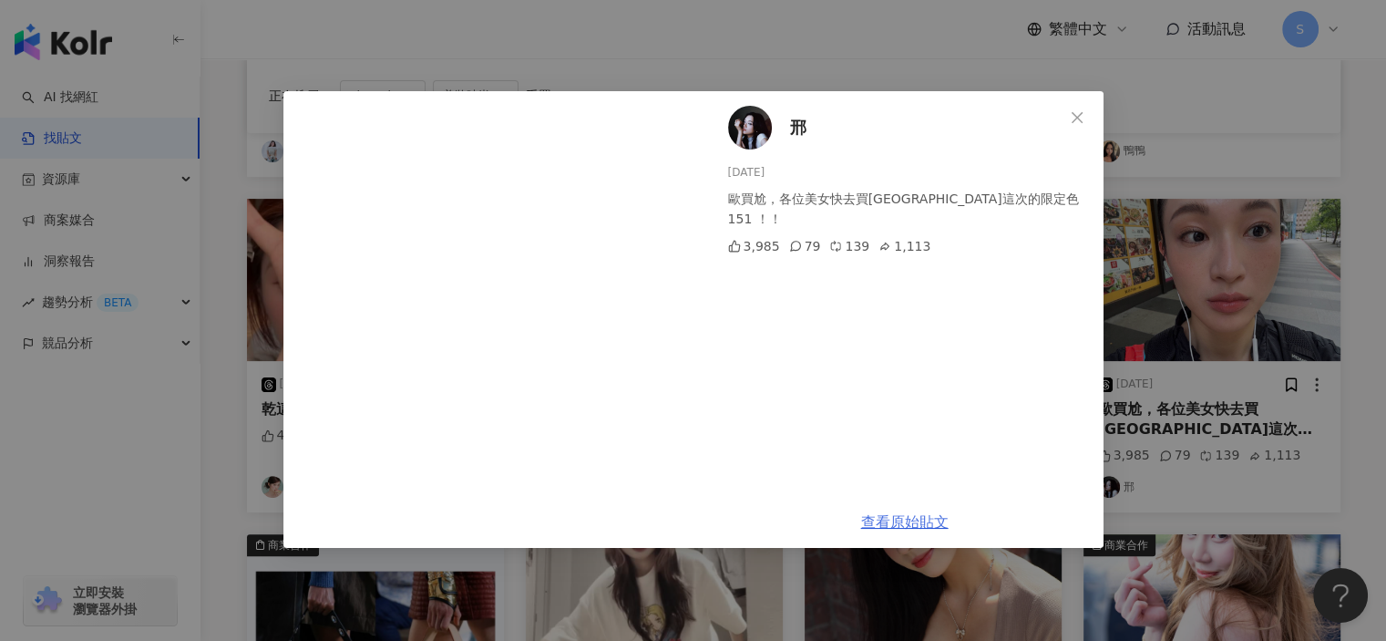
click at [926, 524] on link "查看原始貼文" at bounding box center [905, 521] width 88 height 17
click at [1215, 101] on div "邢 2025/7/31 歐買尬，各位美女快去買Tomford這次的限定色151 ！！ 3,985 79 139 1,113 查看原始貼文" at bounding box center [693, 320] width 1386 height 641
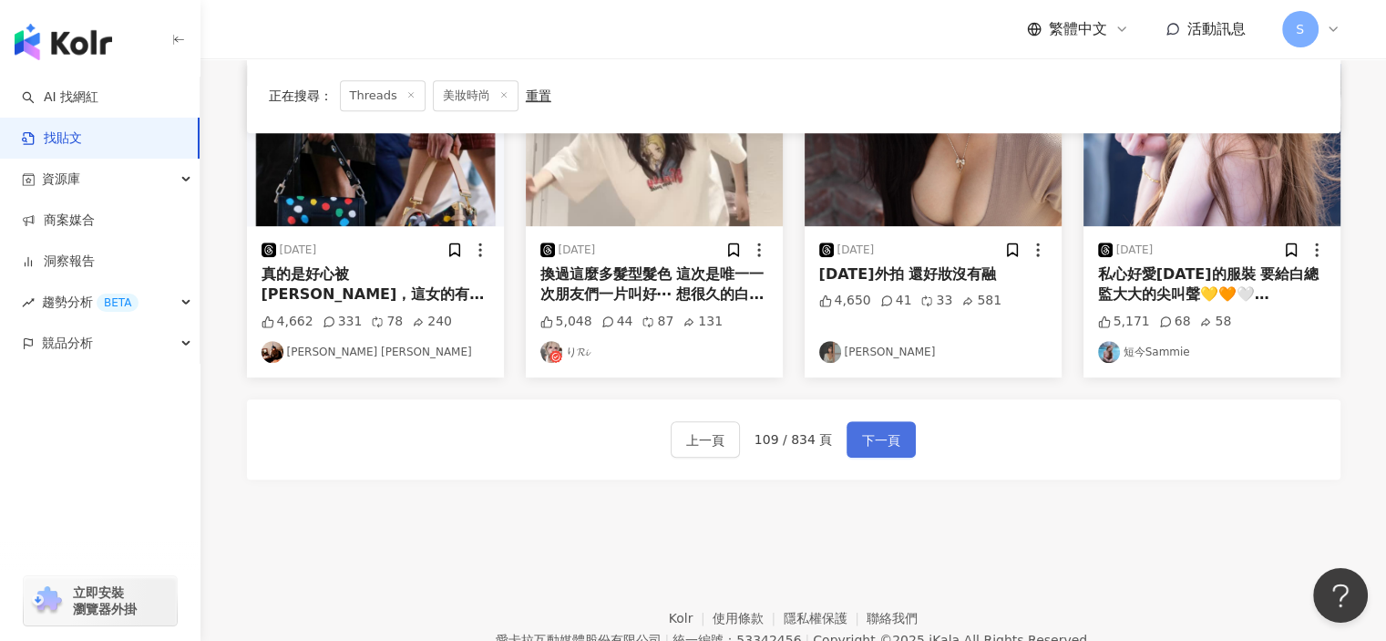
scroll to position [967, 0]
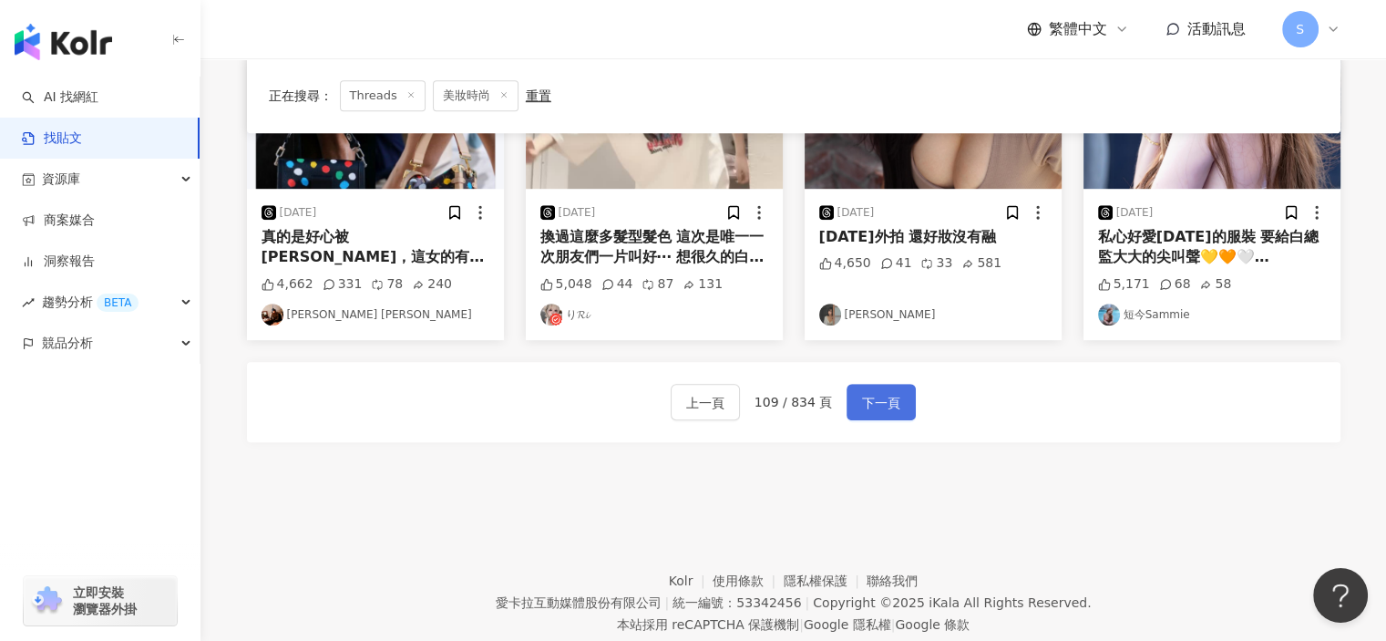
click at [862, 392] on span "下一頁" at bounding box center [881, 403] width 38 height 22
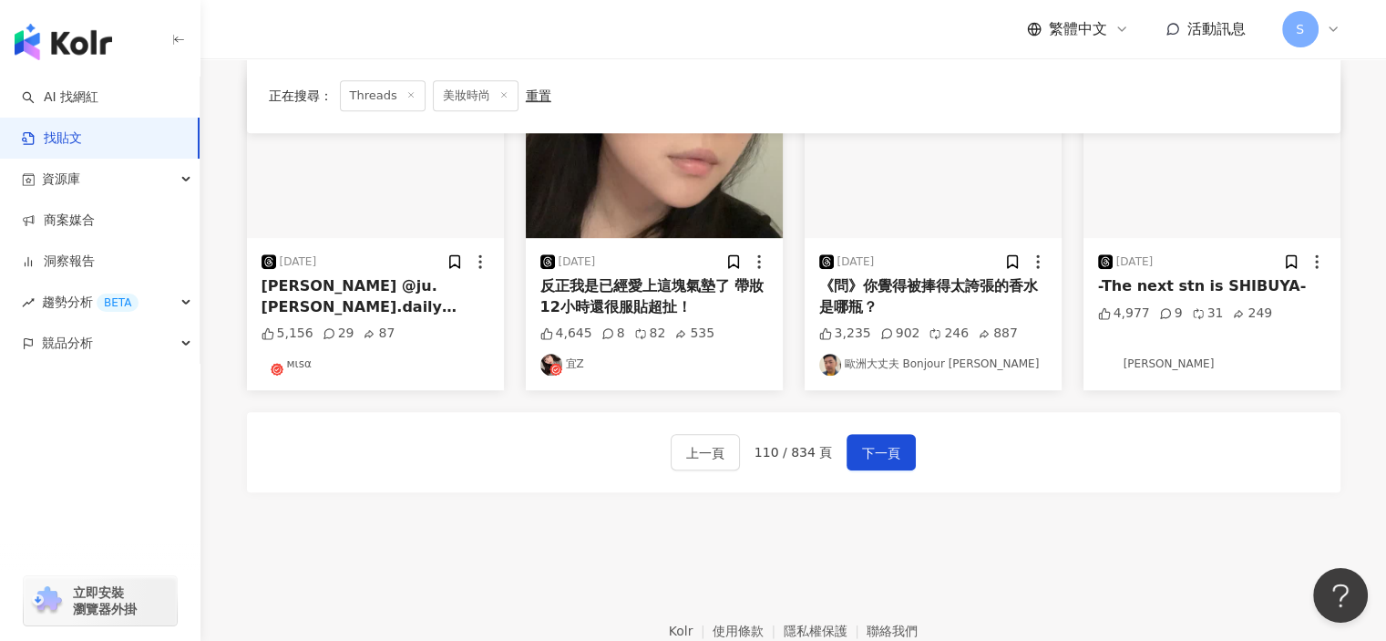
scroll to position [785, 0]
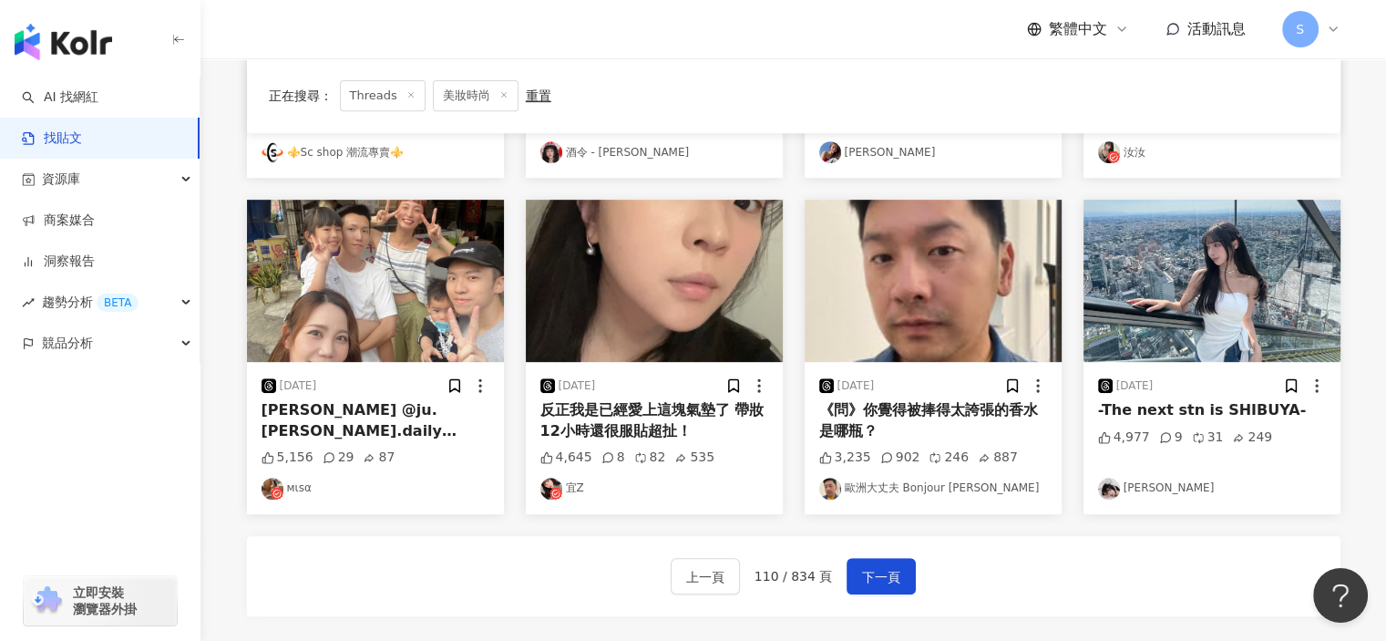
click at [700, 334] on img "button" at bounding box center [654, 281] width 257 height 162
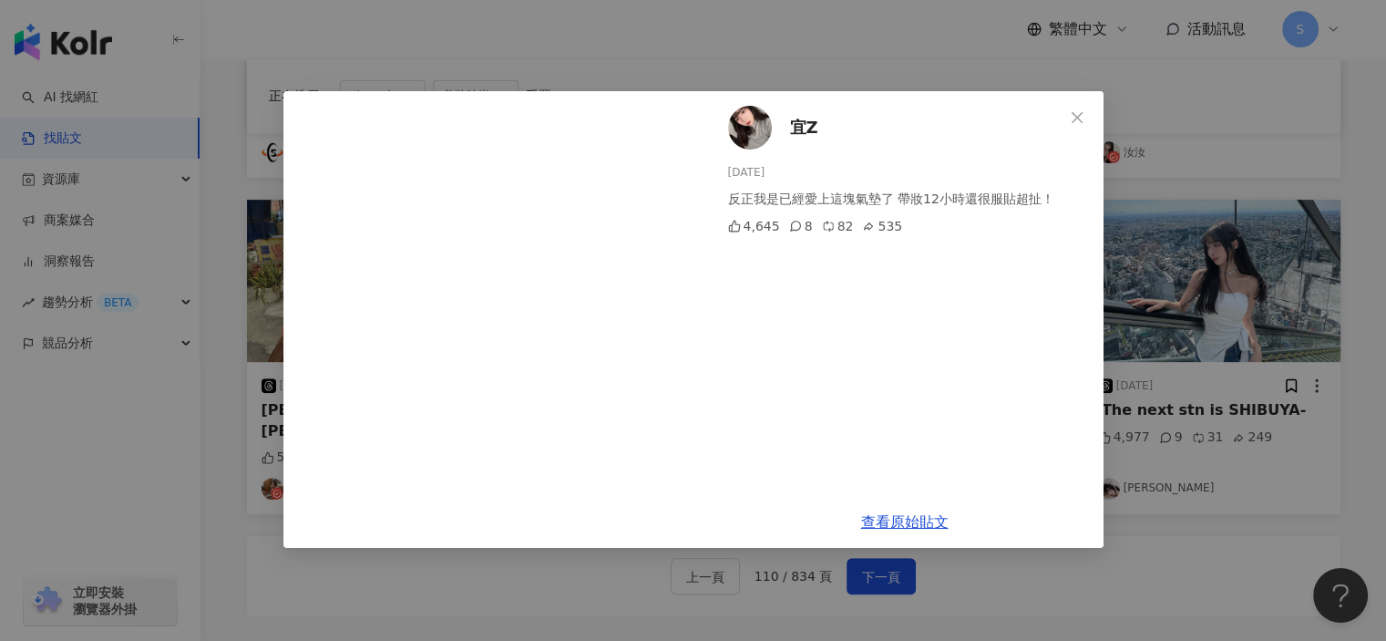
click at [1268, 323] on div "宜Z 2025/4/28 反正我是已經愛上這塊氣墊了 帶妝12小時還很服貼超扯！ 4,645 8 82 535 查看原始貼文" at bounding box center [693, 320] width 1386 height 641
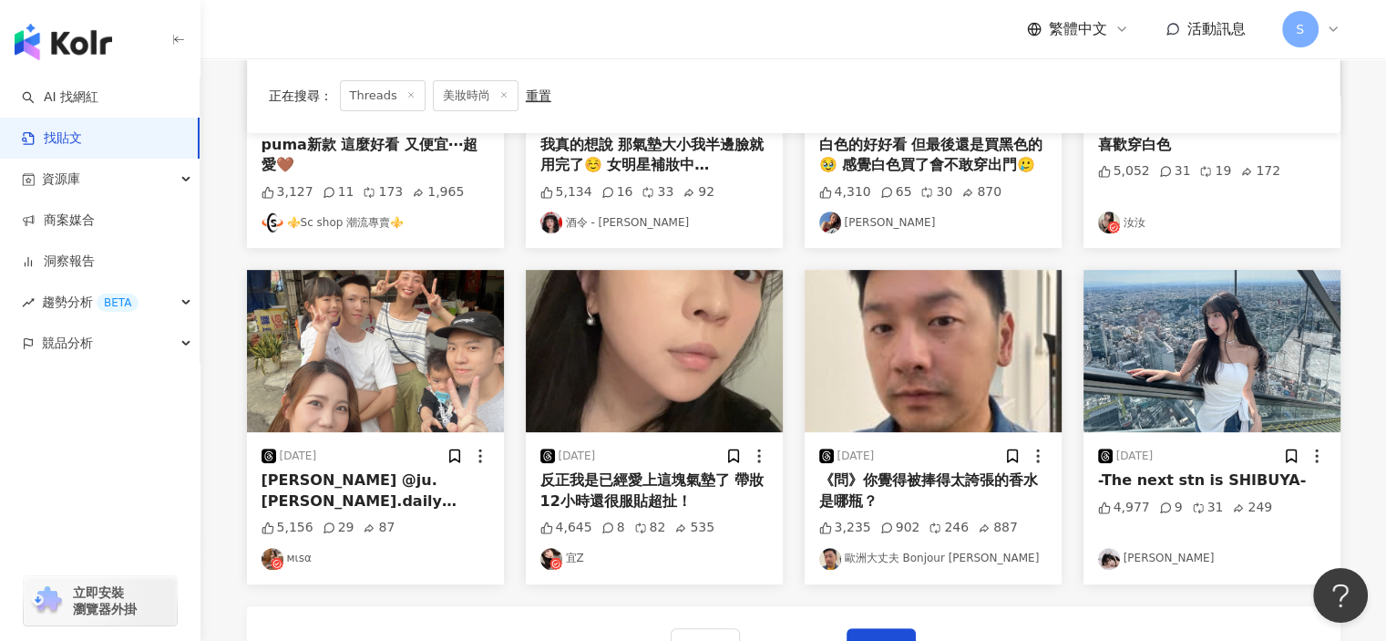
scroll to position [772, 0]
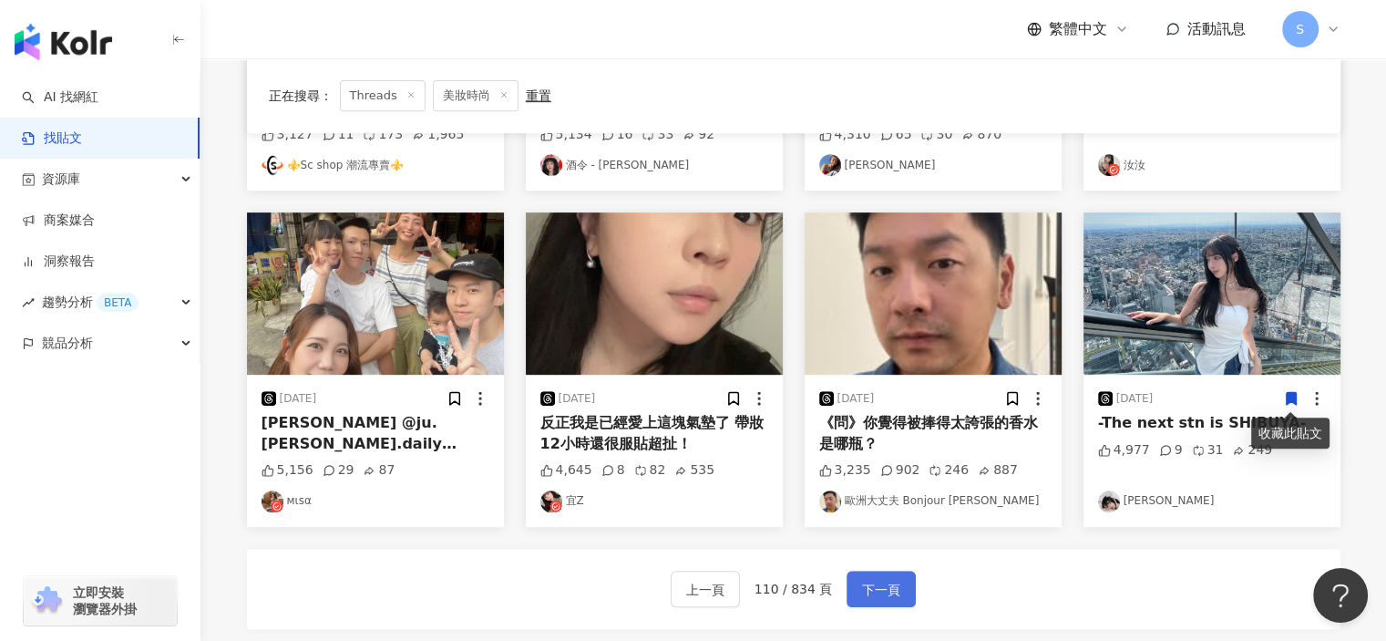
click at [871, 586] on span "下一頁" at bounding box center [881, 590] width 38 height 22
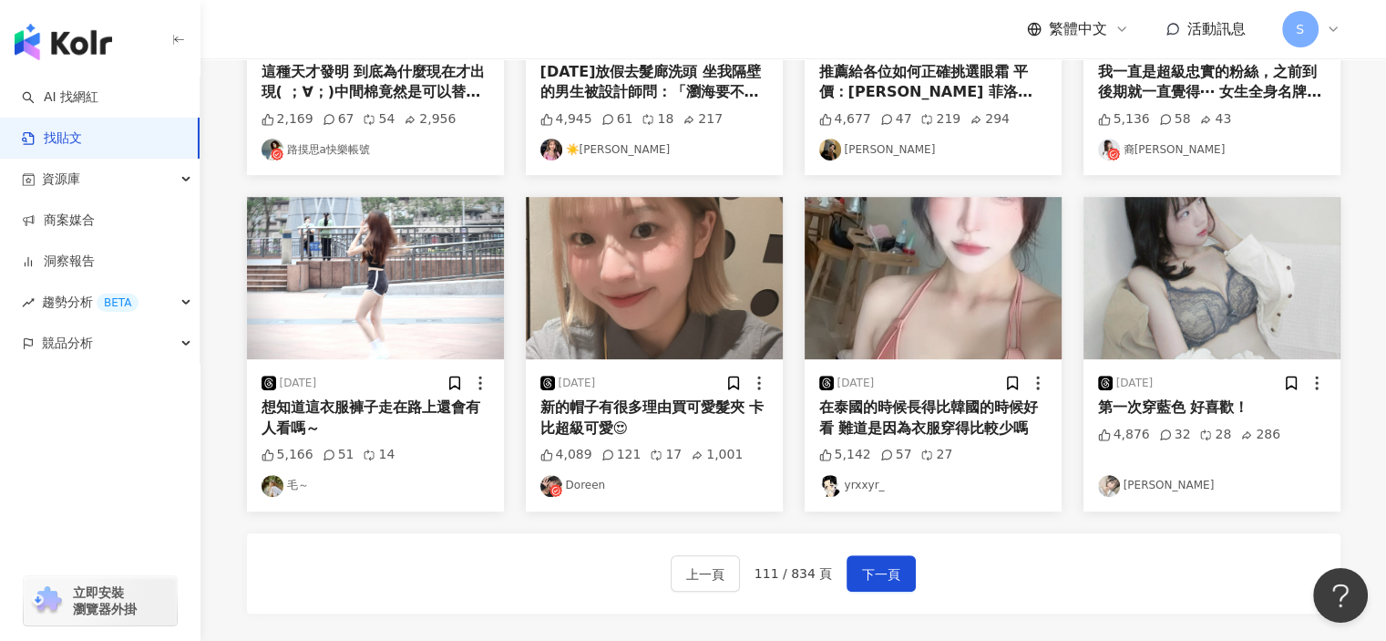
scroll to position [1006, 0]
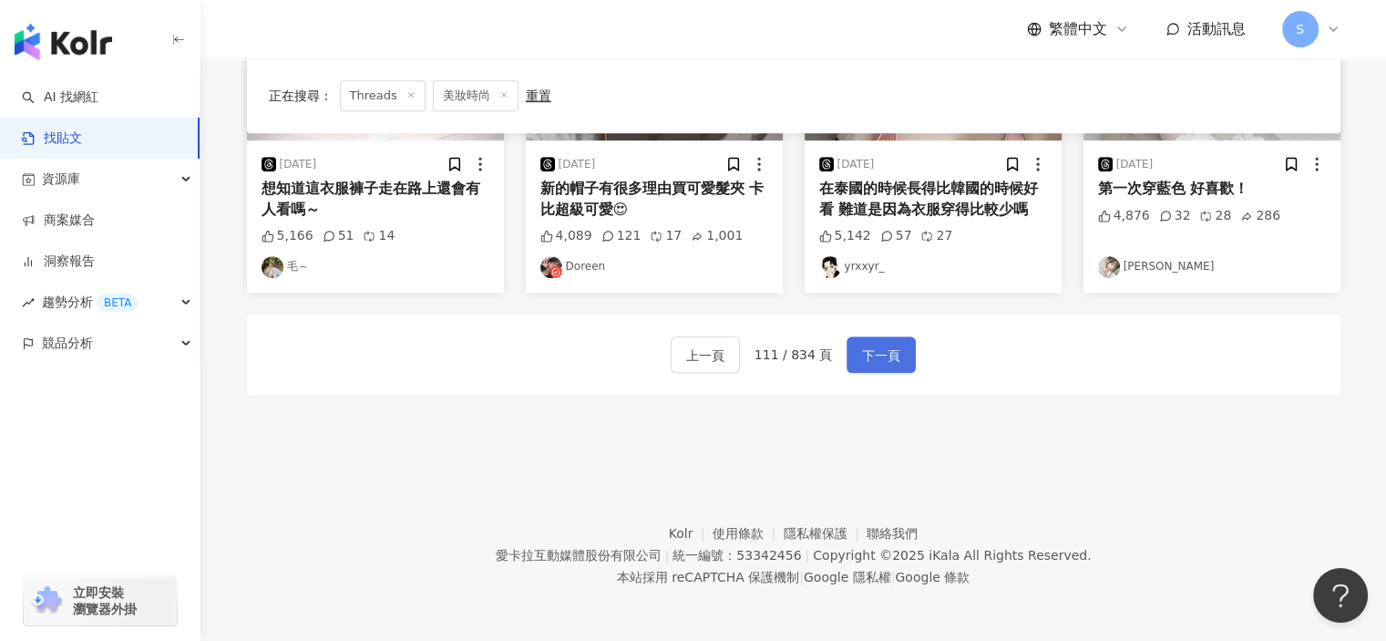
click at [867, 337] on button "下一頁" at bounding box center [881, 354] width 69 height 36
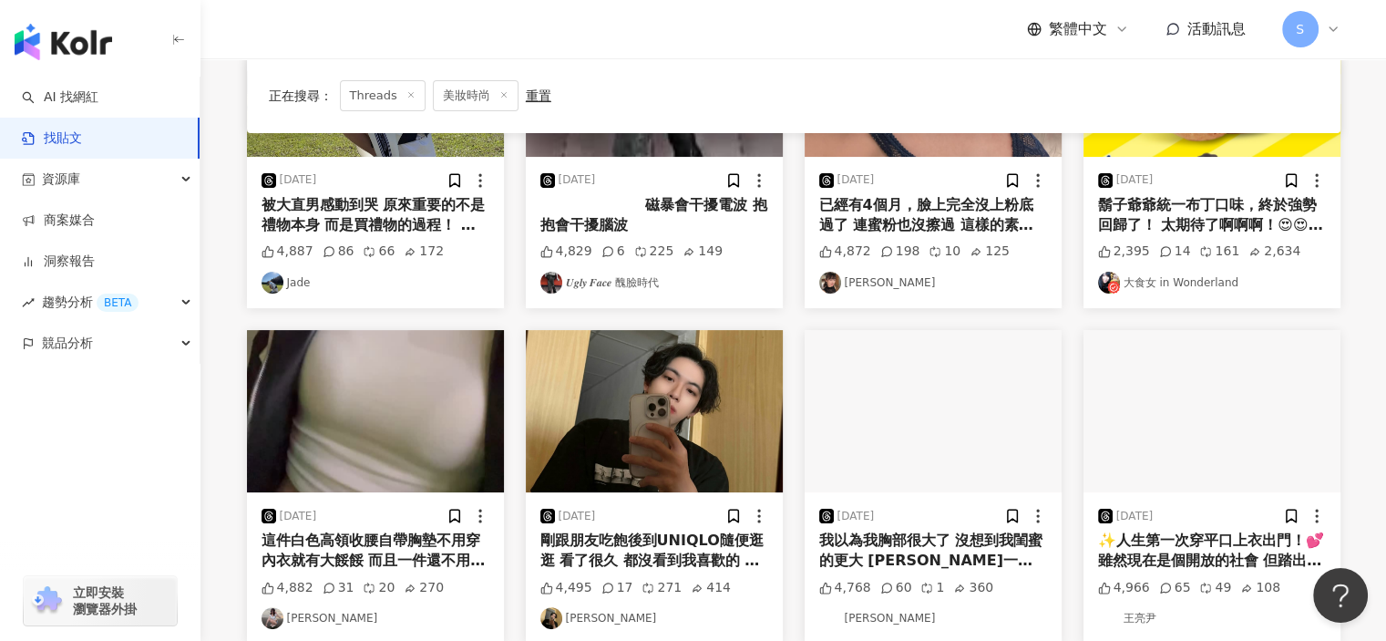
scroll to position [958, 0]
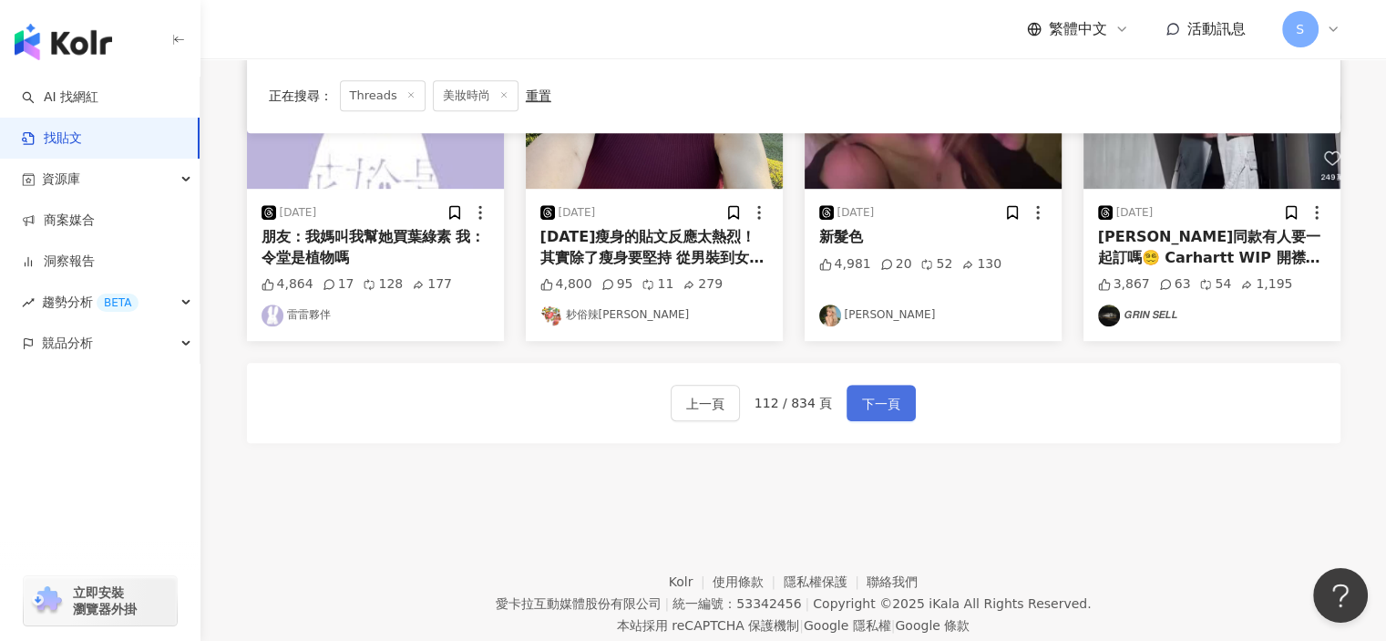
click at [870, 417] on button "下一頁" at bounding box center [881, 403] width 69 height 36
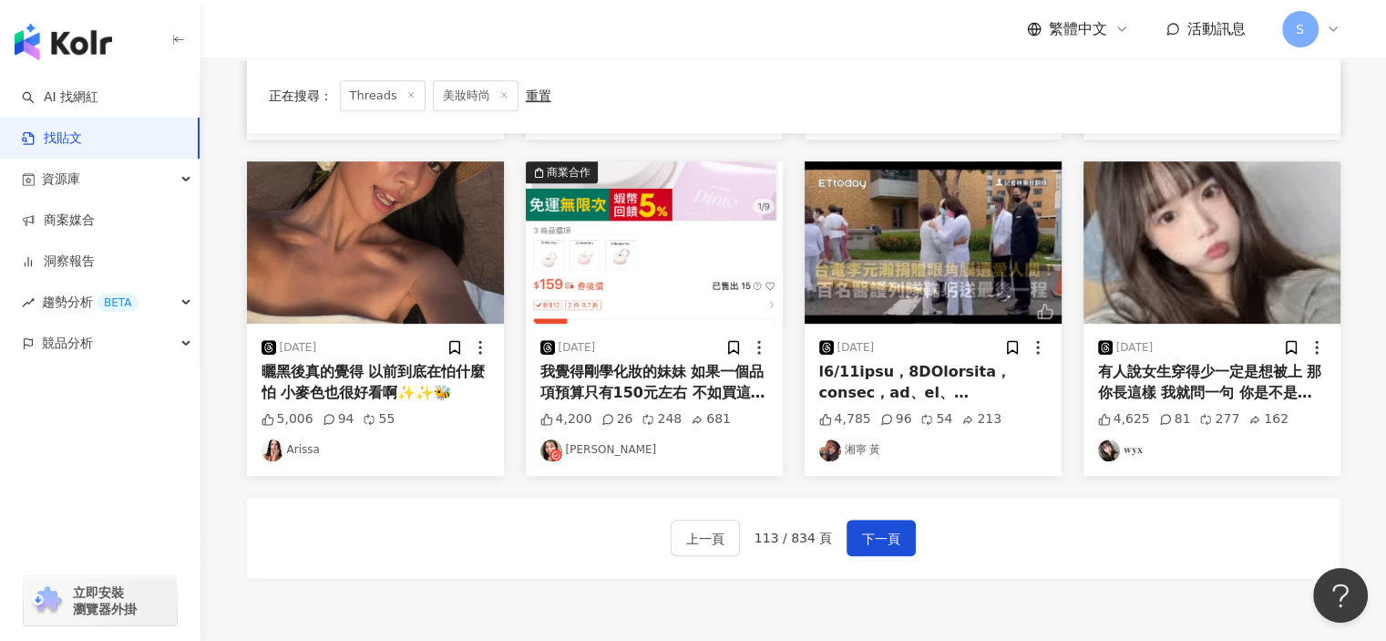
scroll to position [981, 0]
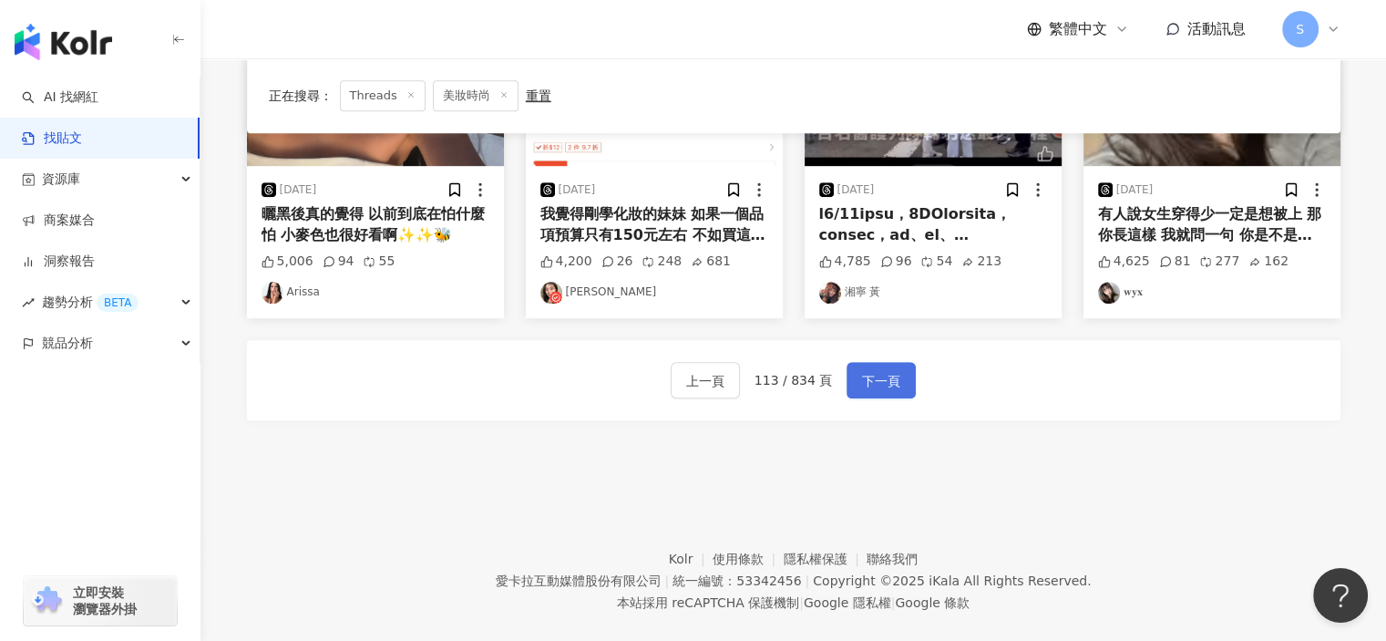
click at [879, 382] on span "下一頁" at bounding box center [881, 381] width 38 height 22
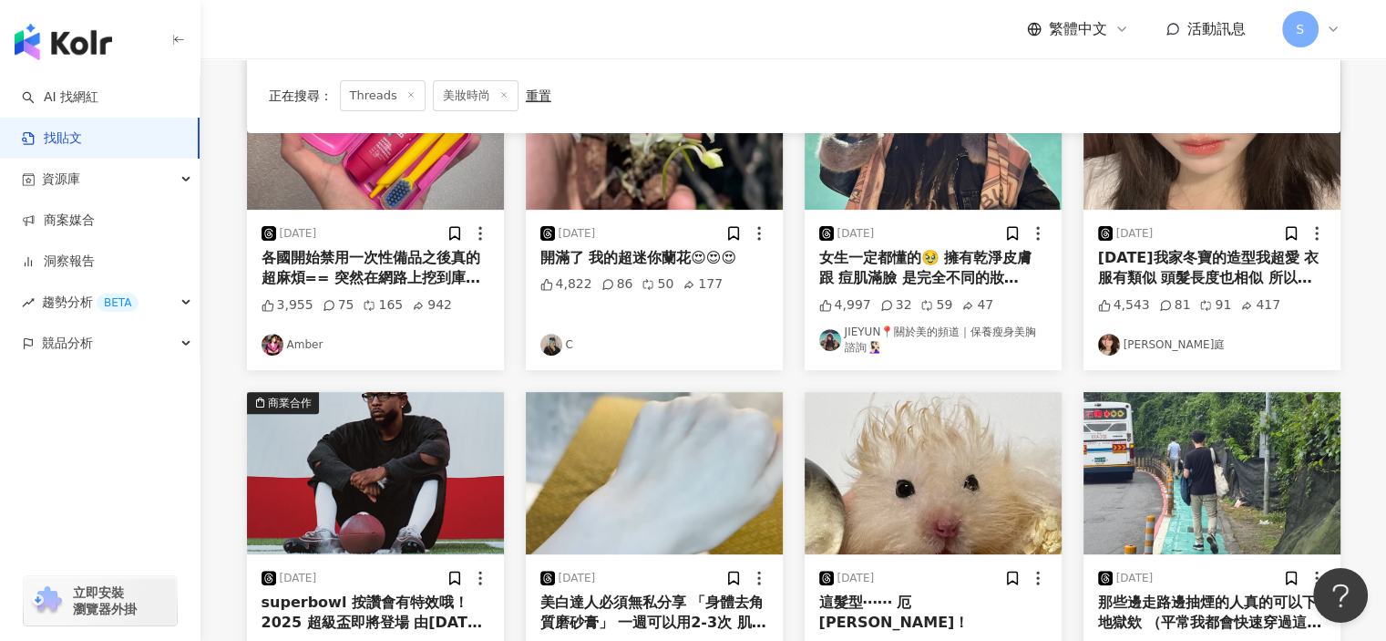
scroll to position [937, 0]
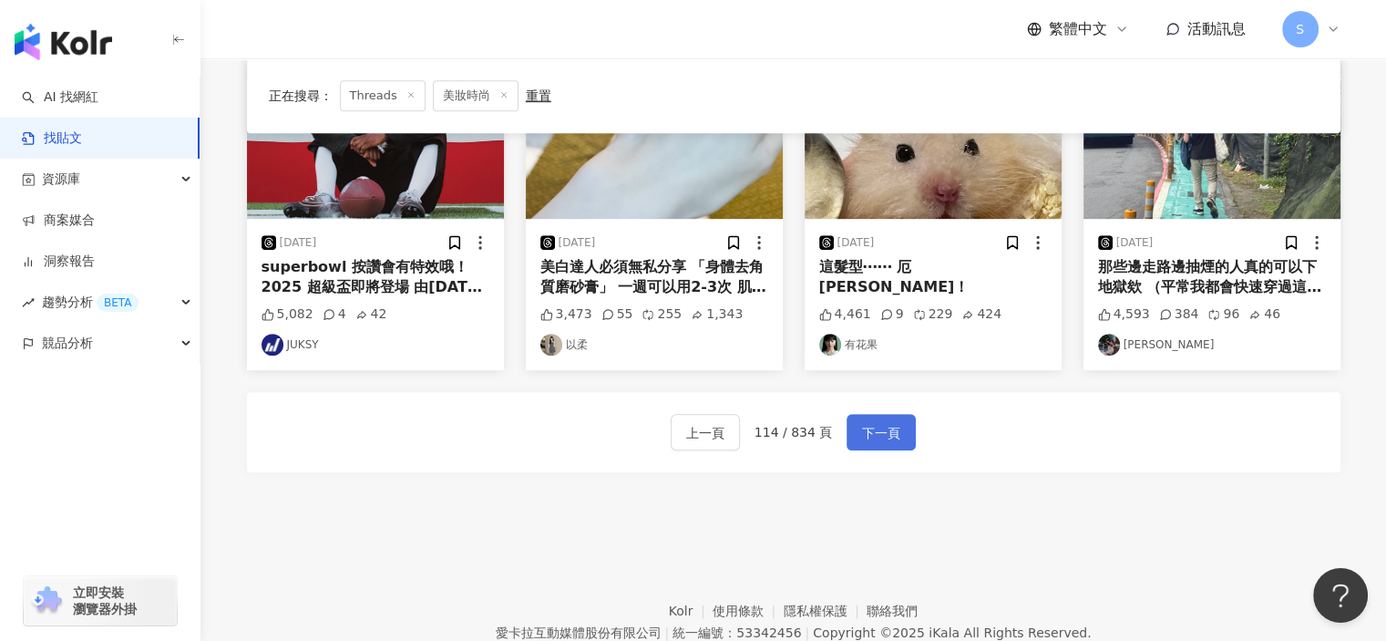
click at [888, 438] on span "下一頁" at bounding box center [881, 433] width 38 height 22
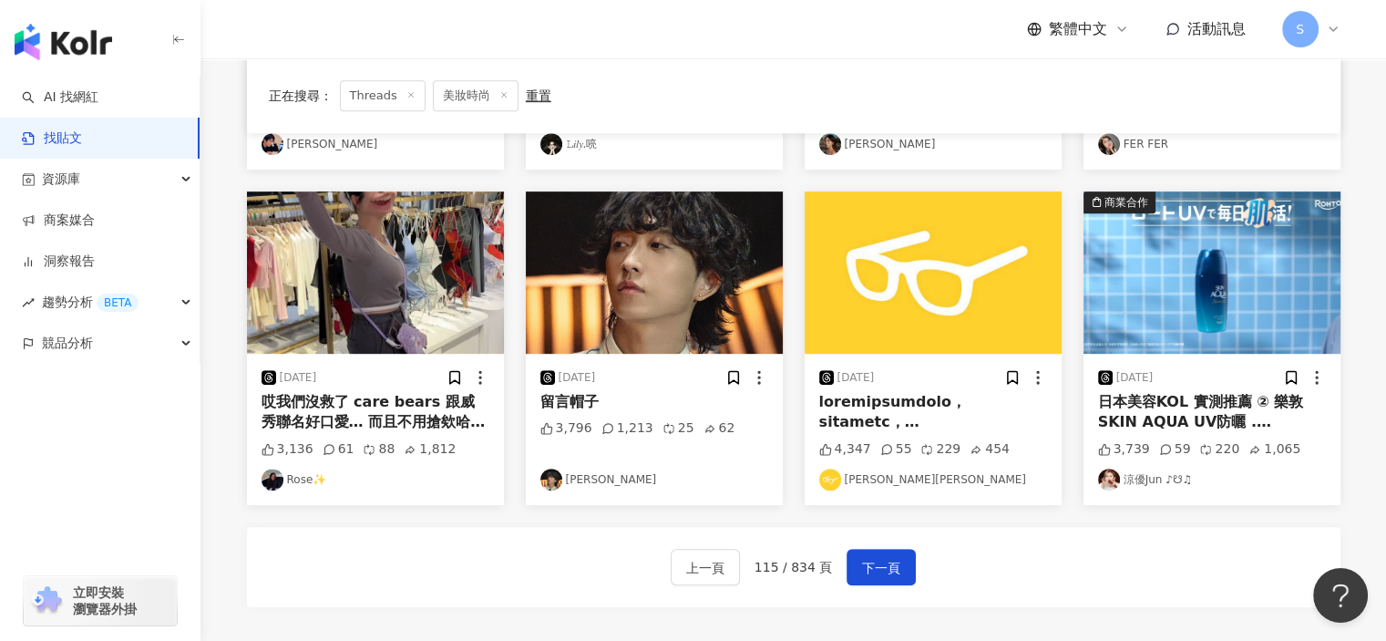
scroll to position [805, 0]
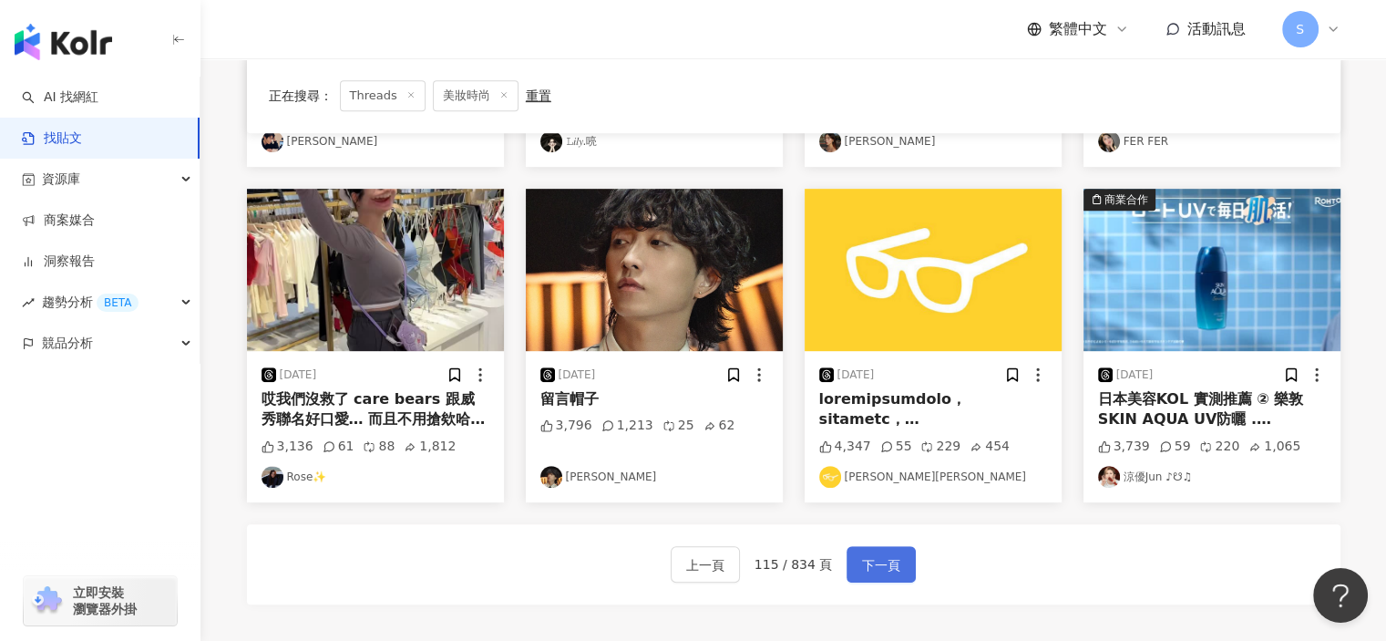
click at [875, 554] on span "下一頁" at bounding box center [881, 565] width 38 height 22
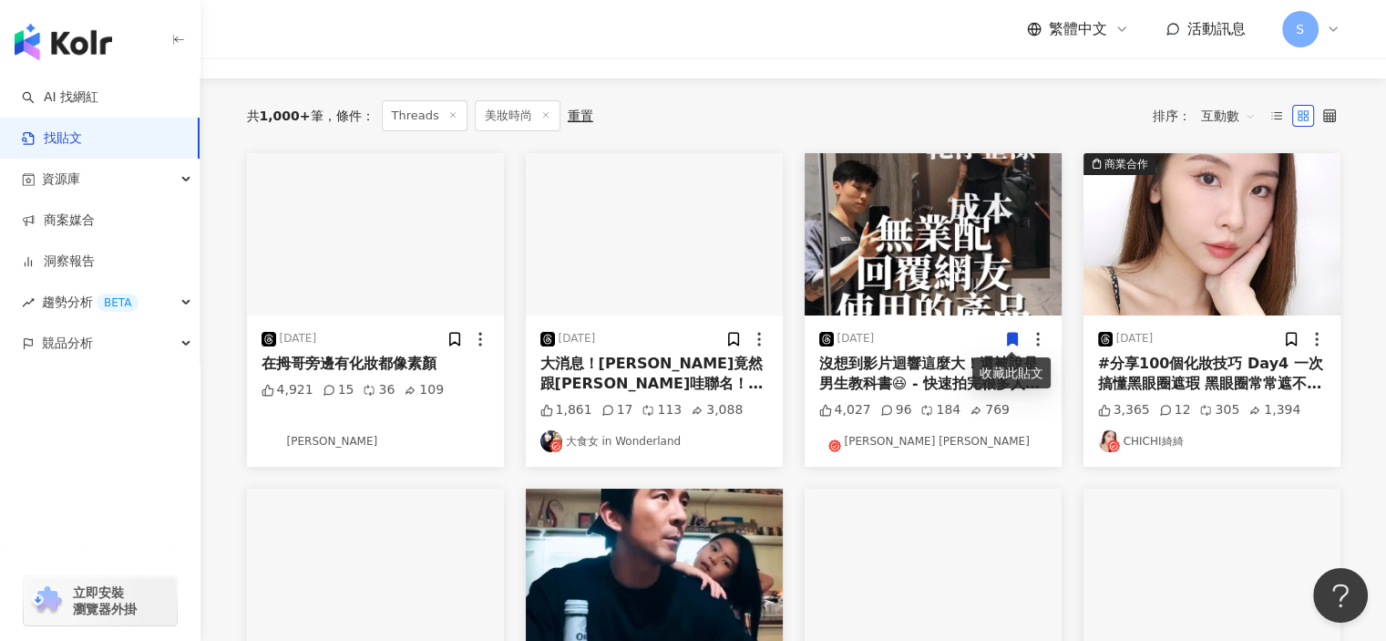
scroll to position [139, 0]
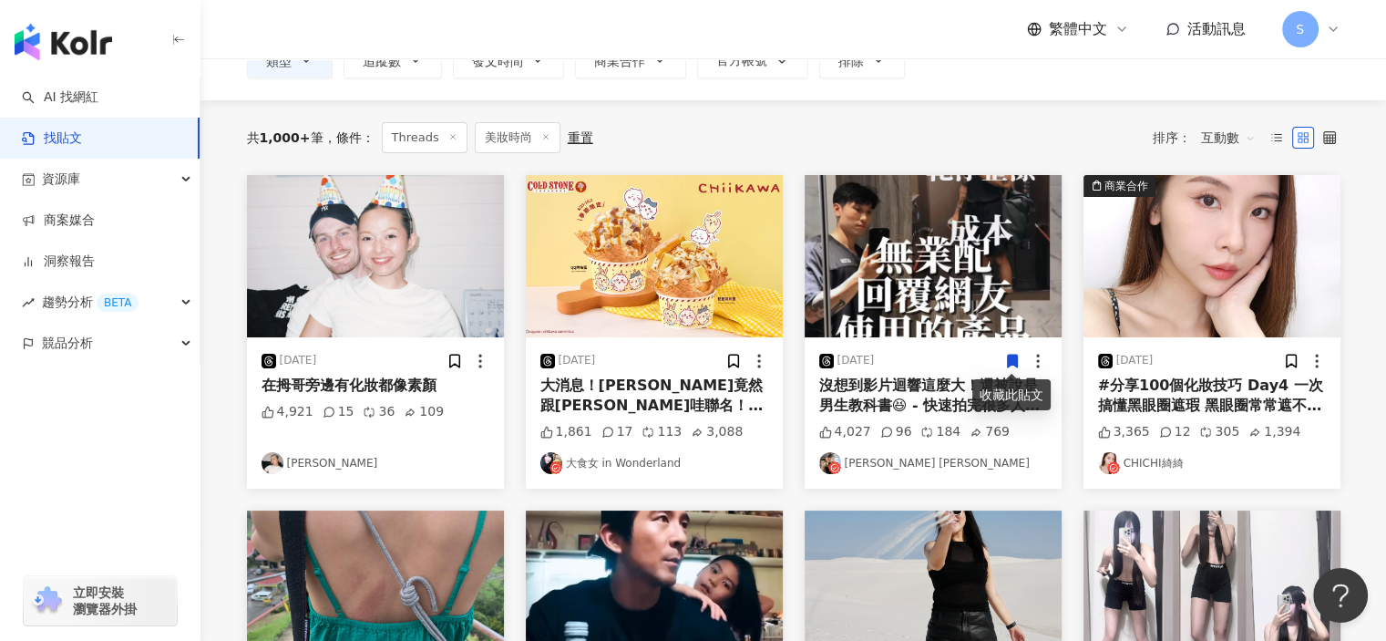
click at [922, 319] on img "button" at bounding box center [933, 256] width 257 height 162
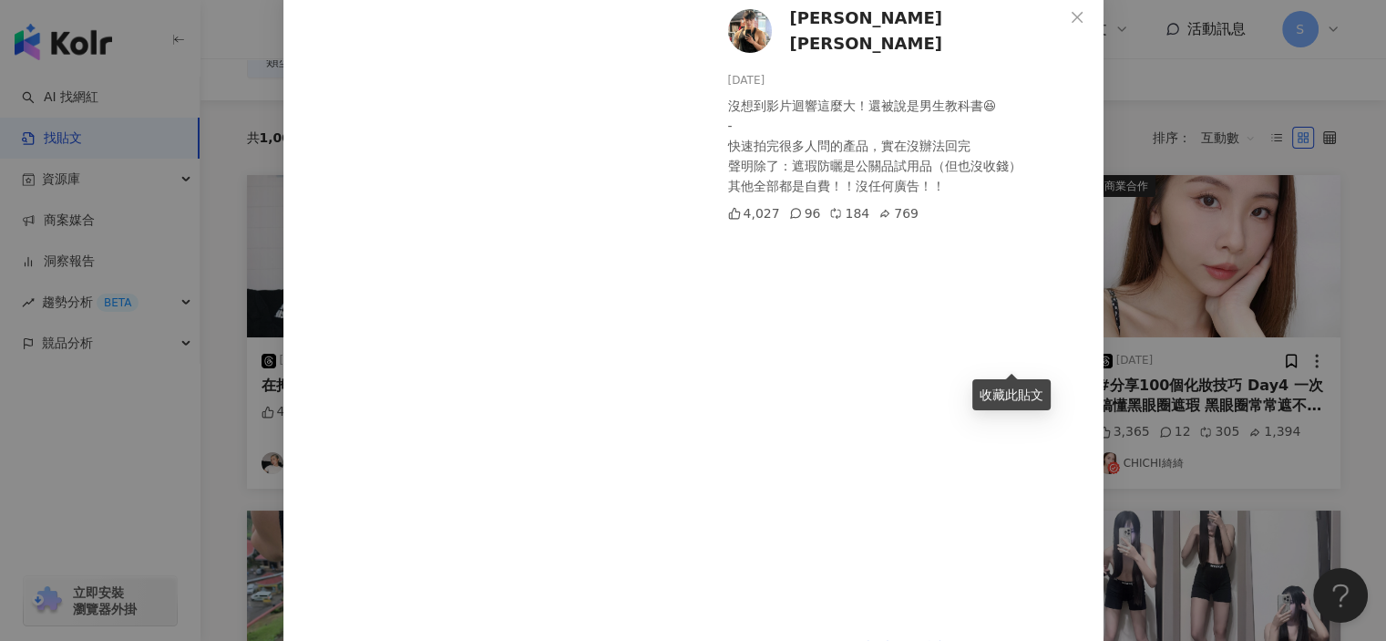
scroll to position [154, 0]
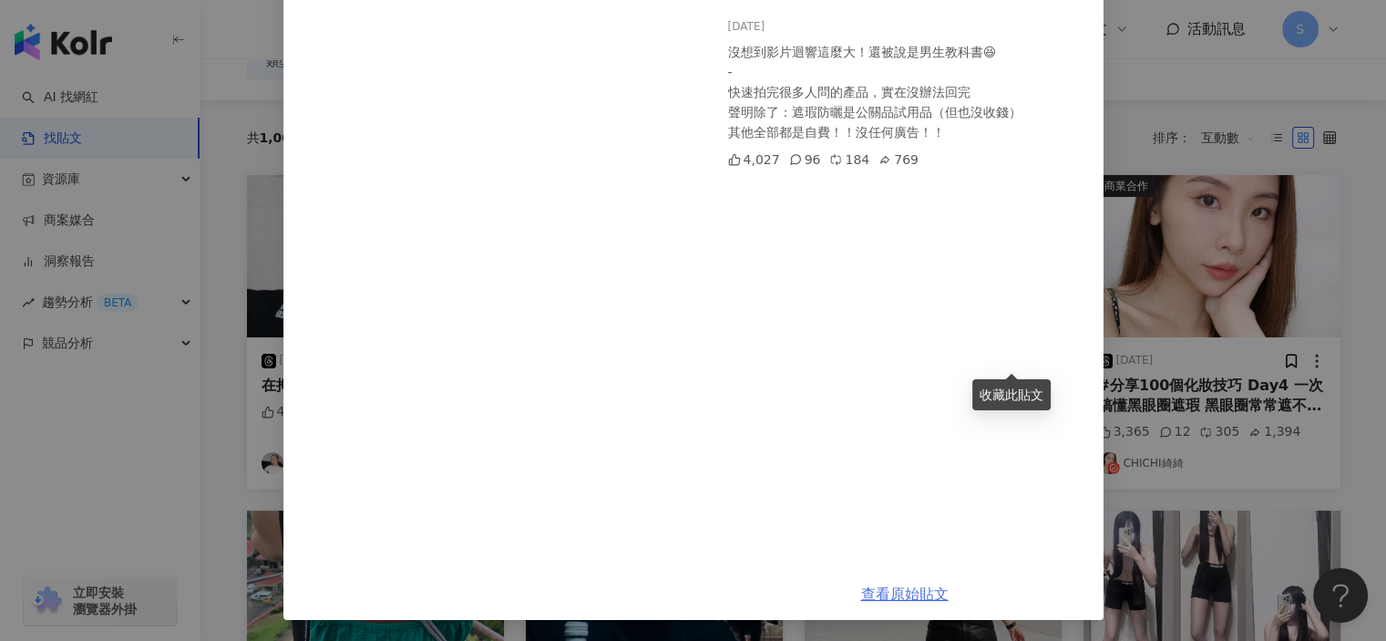
click at [902, 587] on link "查看原始貼文" at bounding box center [905, 593] width 88 height 17
click at [1205, 139] on div "KEN CHAN 2025/6/14 沒想到影片迴響這麼大！還被說是男生教科書😆 - 快速拍完很多人問的產品，實在沒辦法回完 聲明除了：遮瑕防曬是公關品試用品…" at bounding box center [693, 320] width 1386 height 641
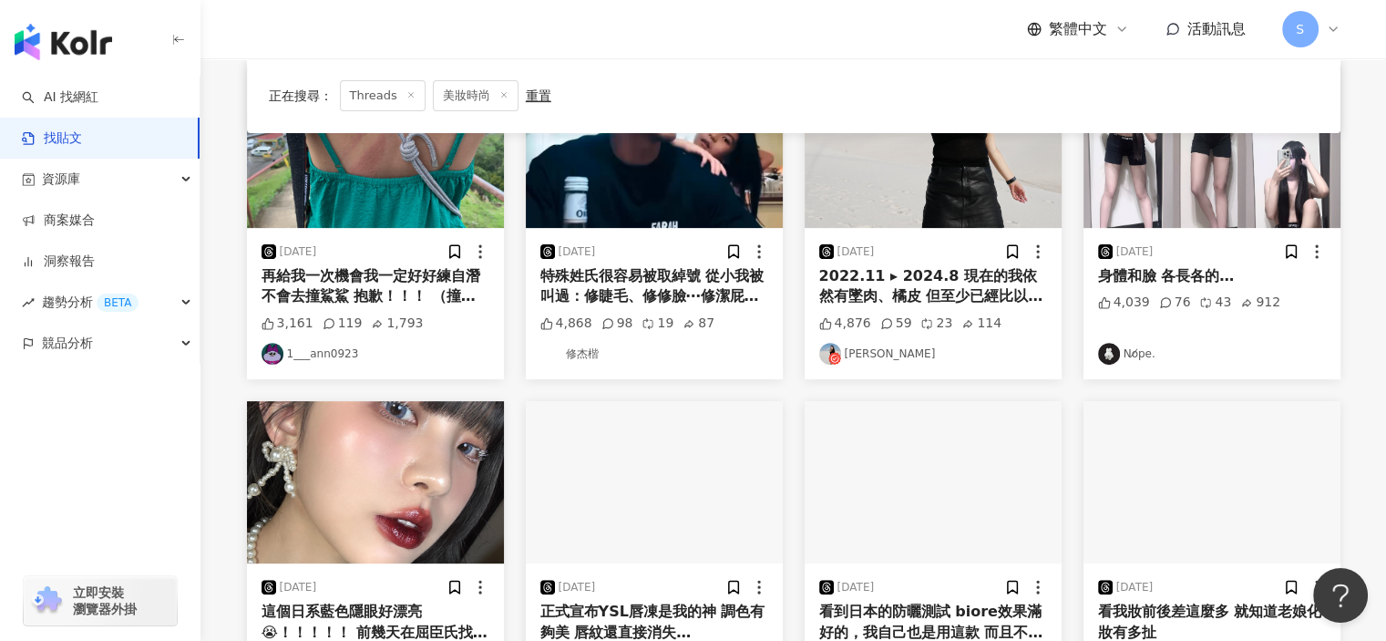
scroll to position [777, 0]
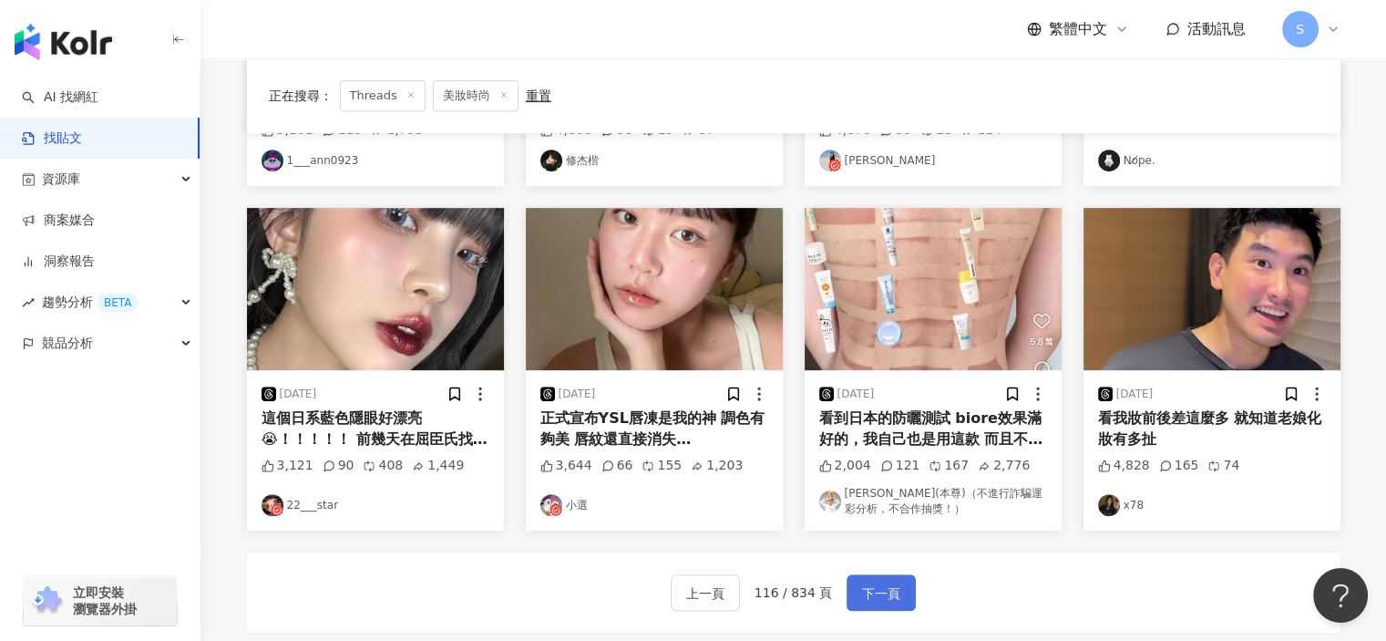
click at [870, 589] on span "下一頁" at bounding box center [881, 593] width 38 height 22
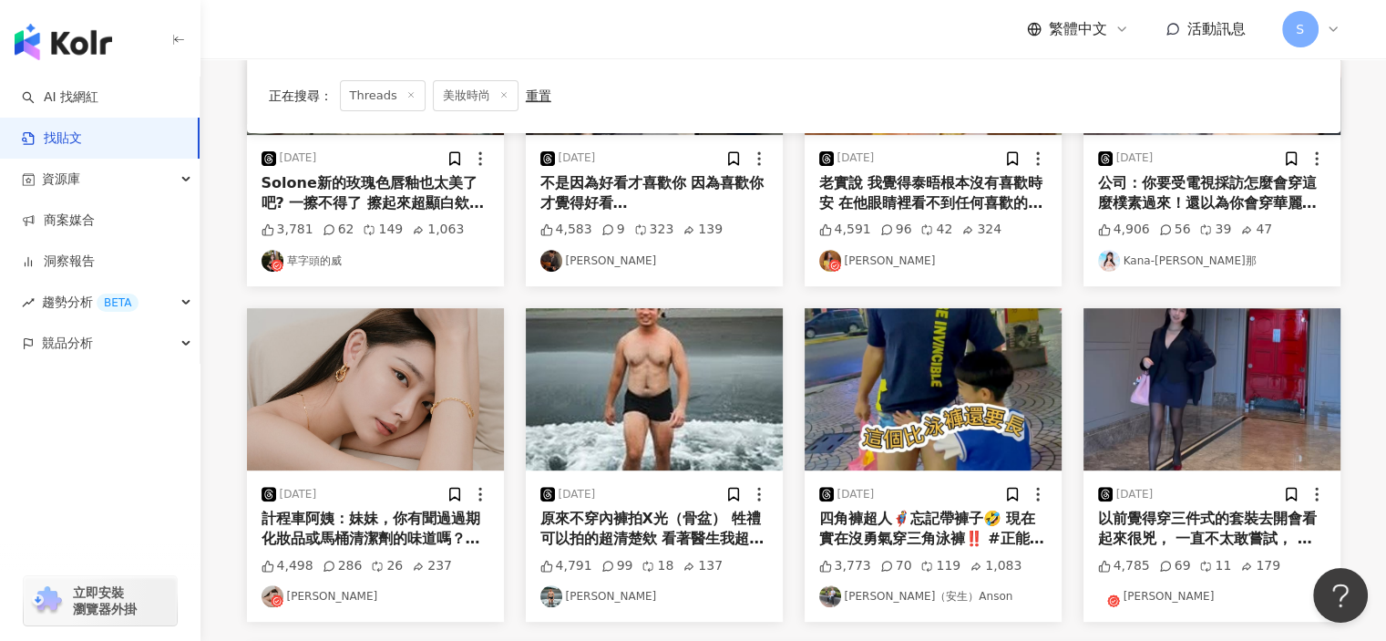
scroll to position [1015, 0]
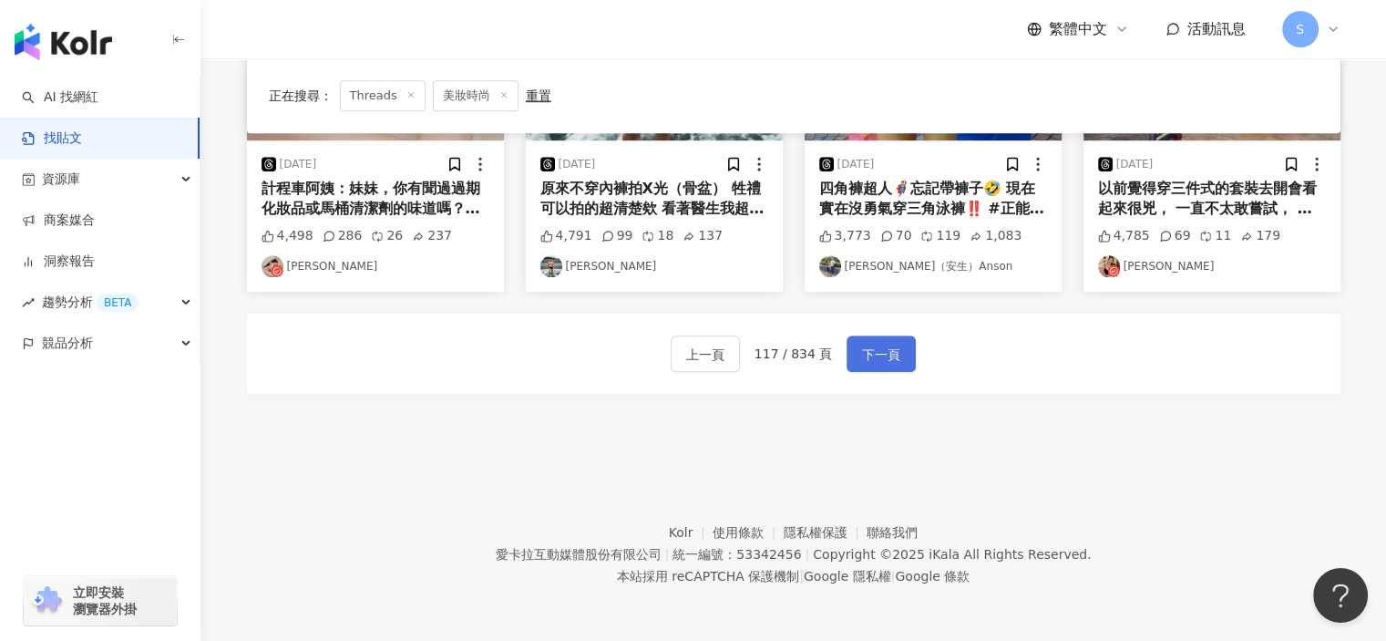
click at [886, 359] on span "下一頁" at bounding box center [881, 355] width 38 height 22
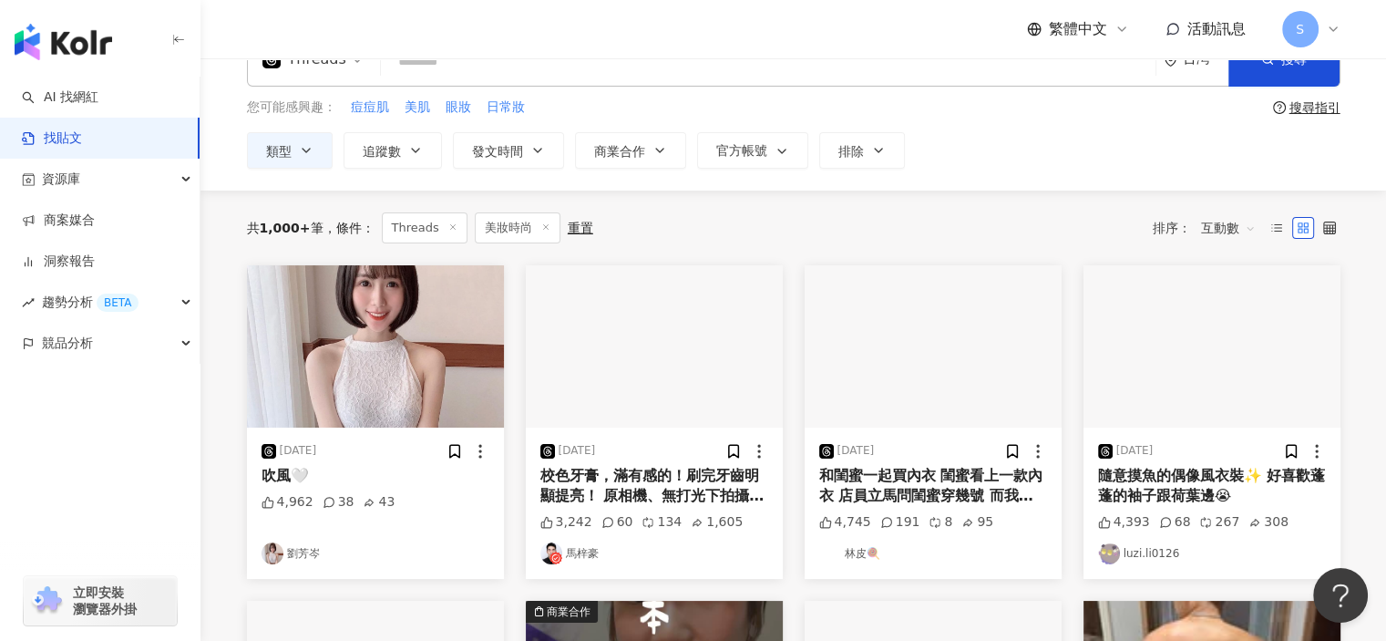
scroll to position [0, 0]
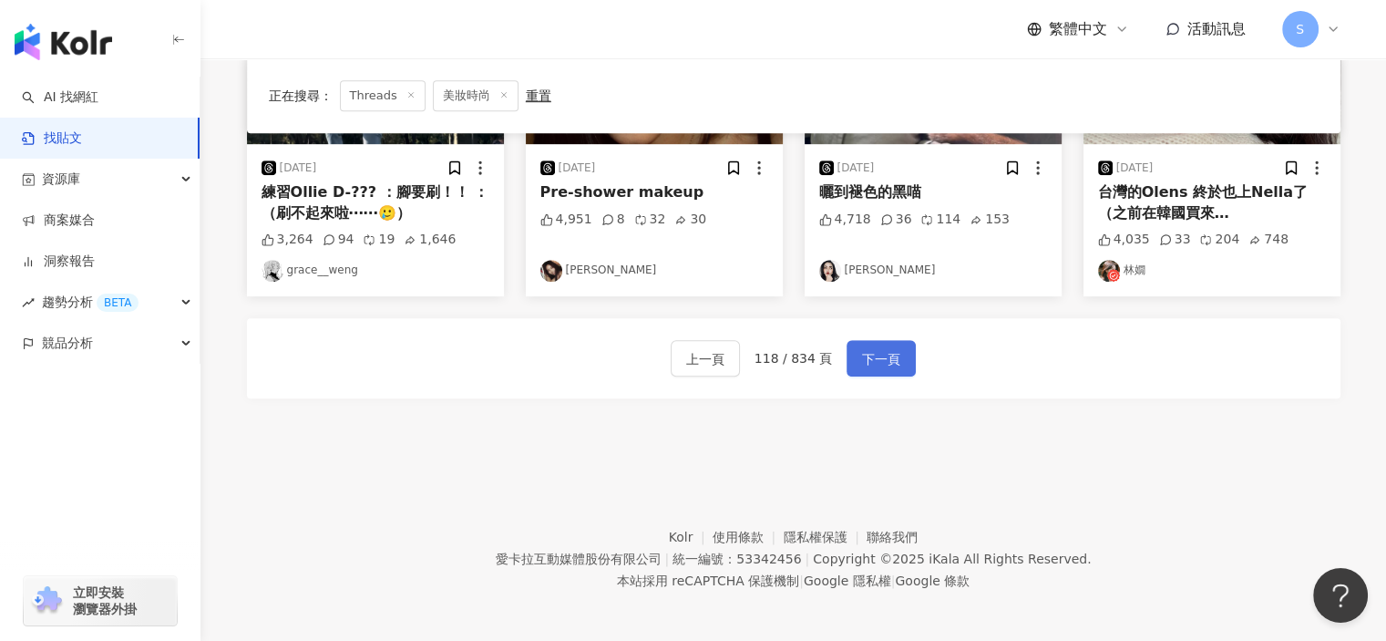
click at [893, 366] on span "下一頁" at bounding box center [881, 359] width 38 height 22
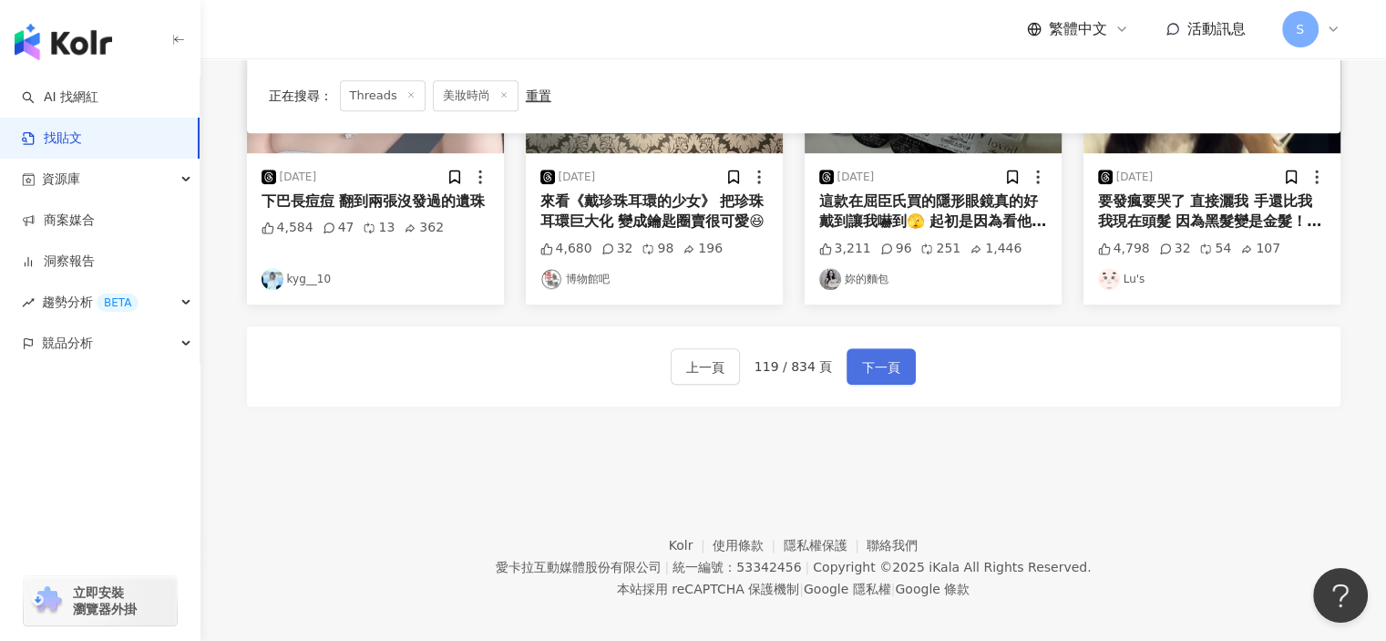
click at [891, 360] on span "下一頁" at bounding box center [881, 367] width 38 height 22
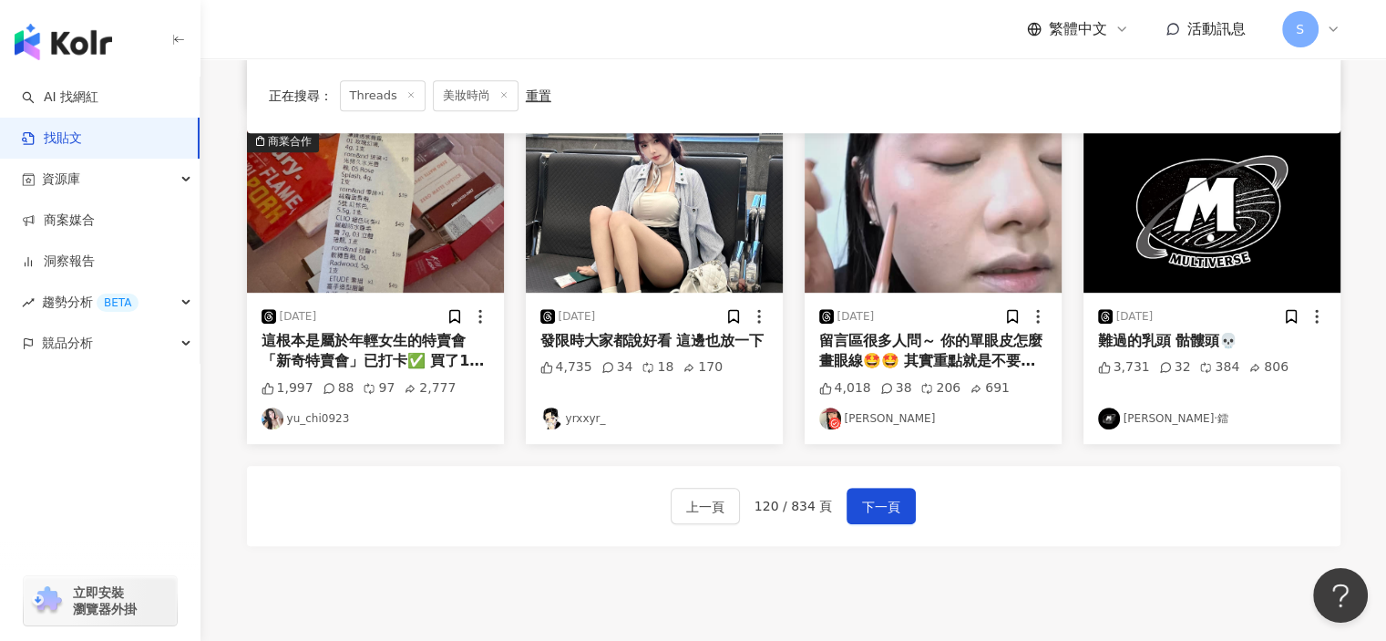
scroll to position [1006, 0]
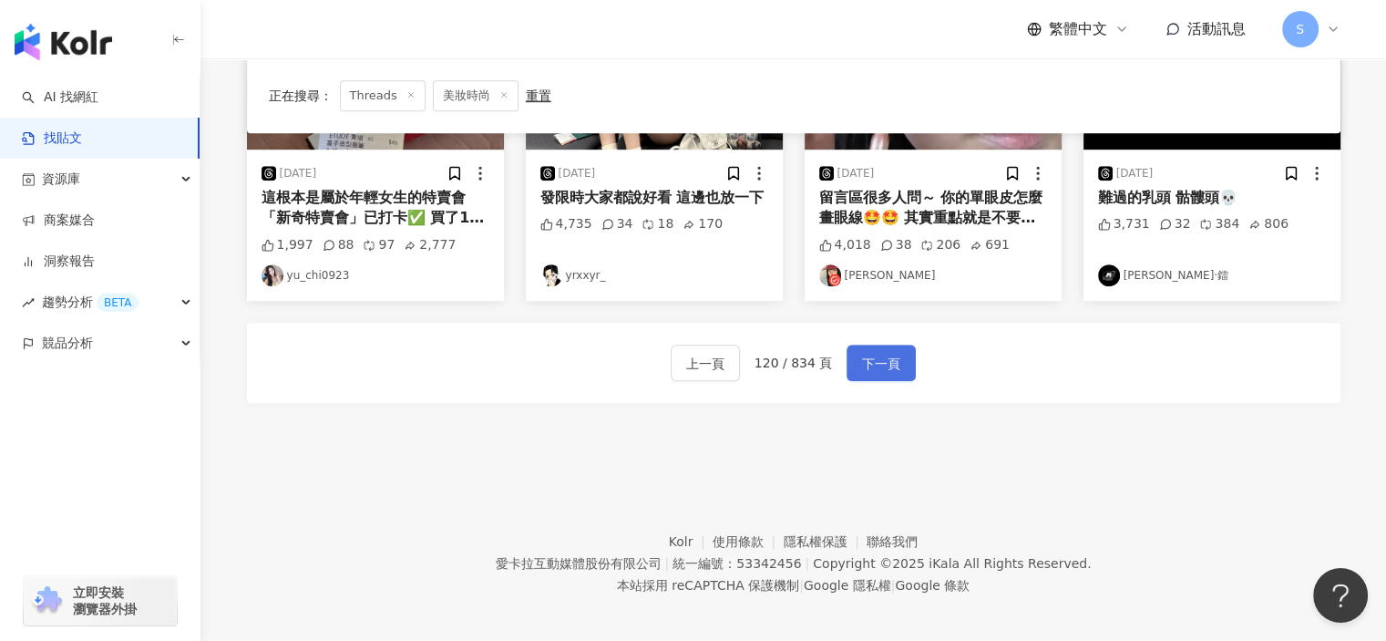
click at [853, 355] on button "下一頁" at bounding box center [881, 363] width 69 height 36
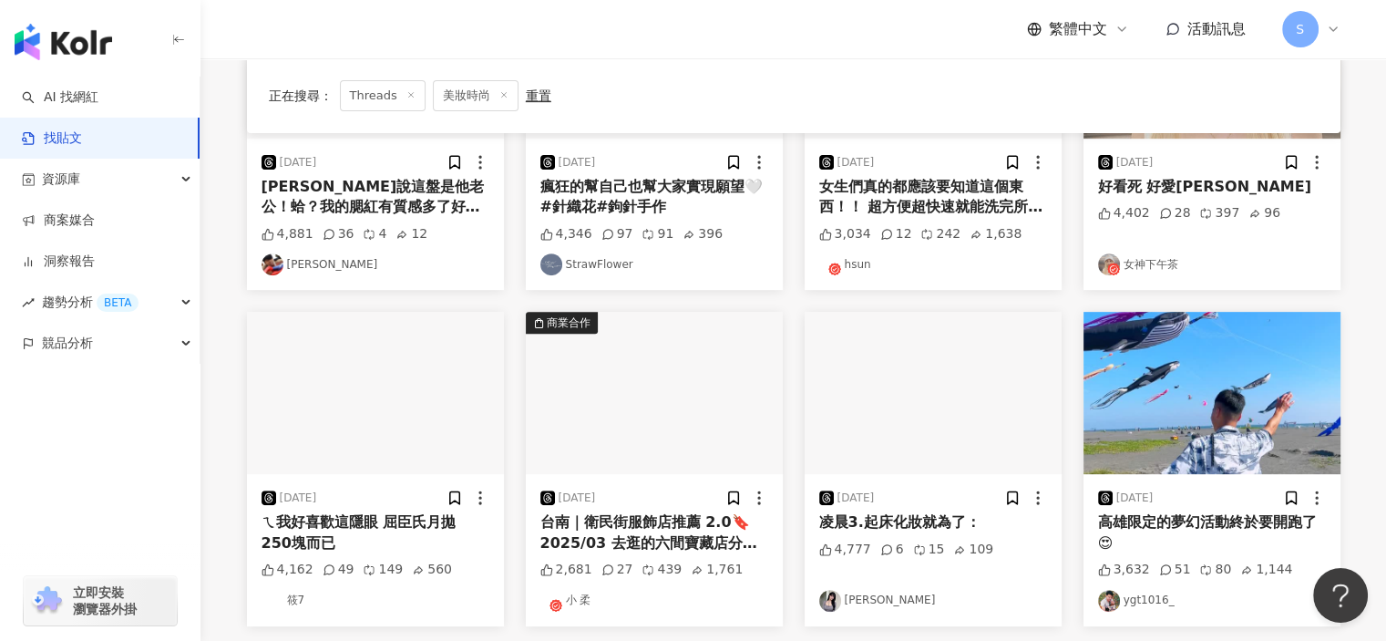
scroll to position [912, 0]
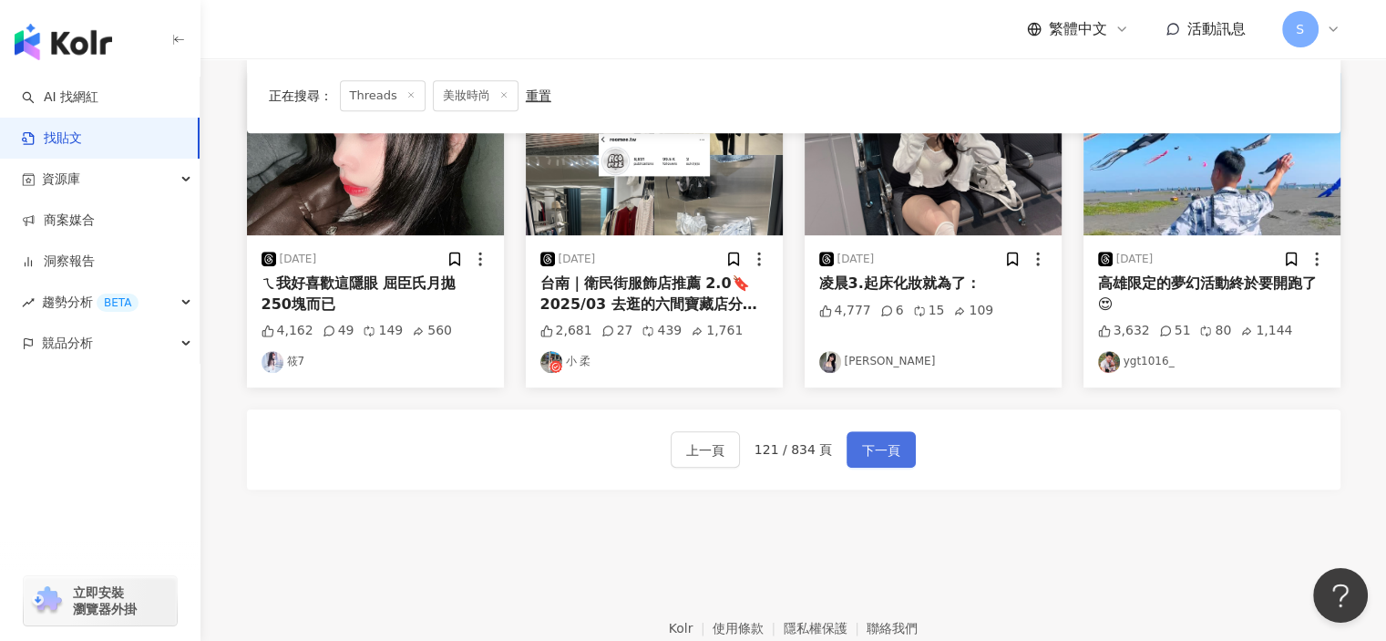
click at [890, 443] on span "下一頁" at bounding box center [881, 450] width 38 height 22
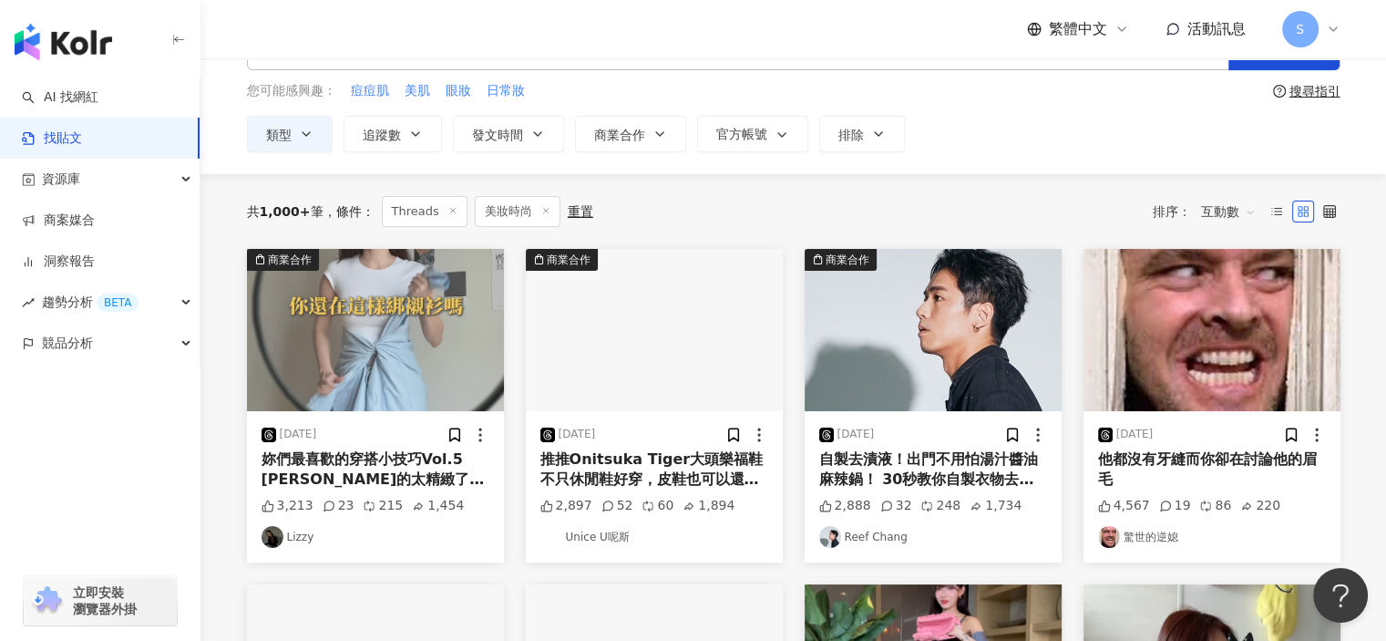
scroll to position [0, 0]
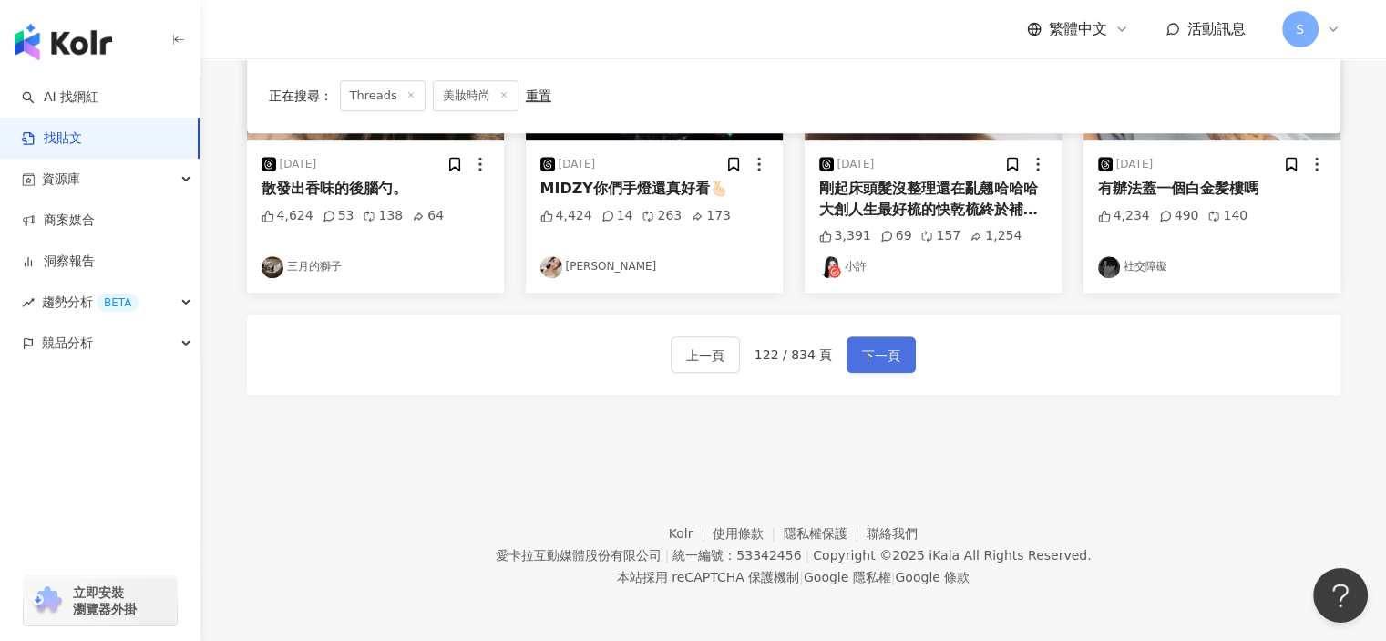
click at [891, 365] on button "下一頁" at bounding box center [881, 354] width 69 height 36
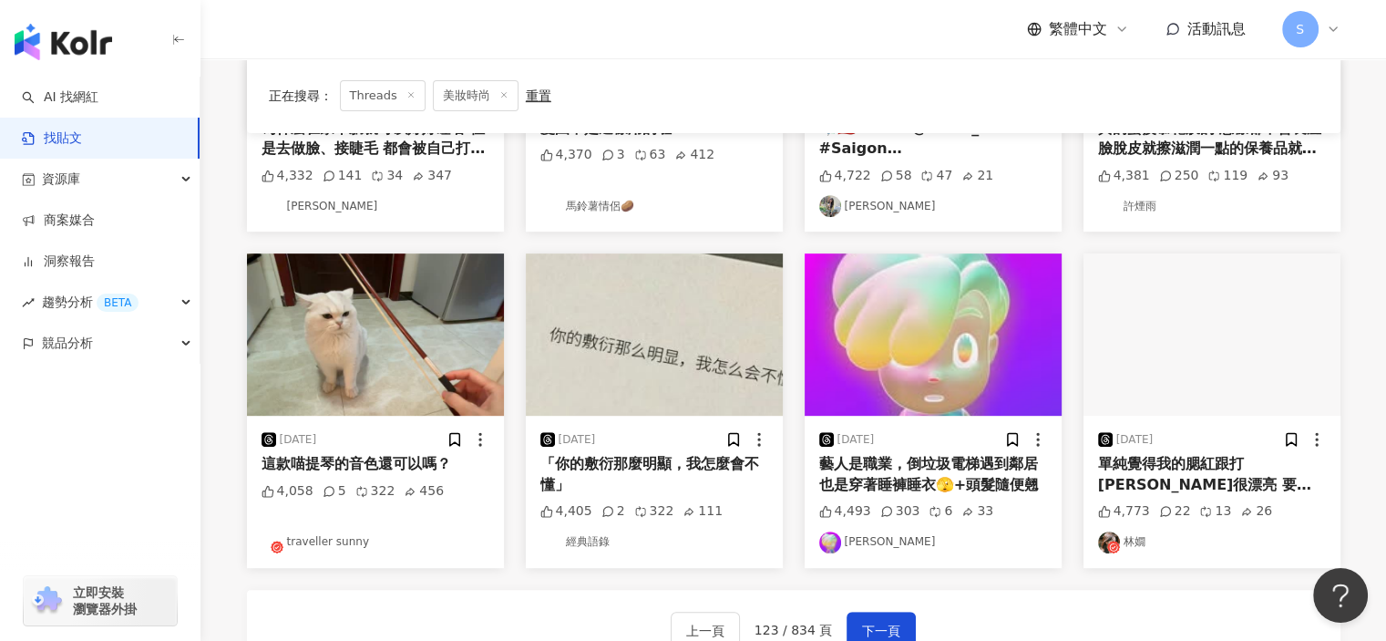
scroll to position [733, 0]
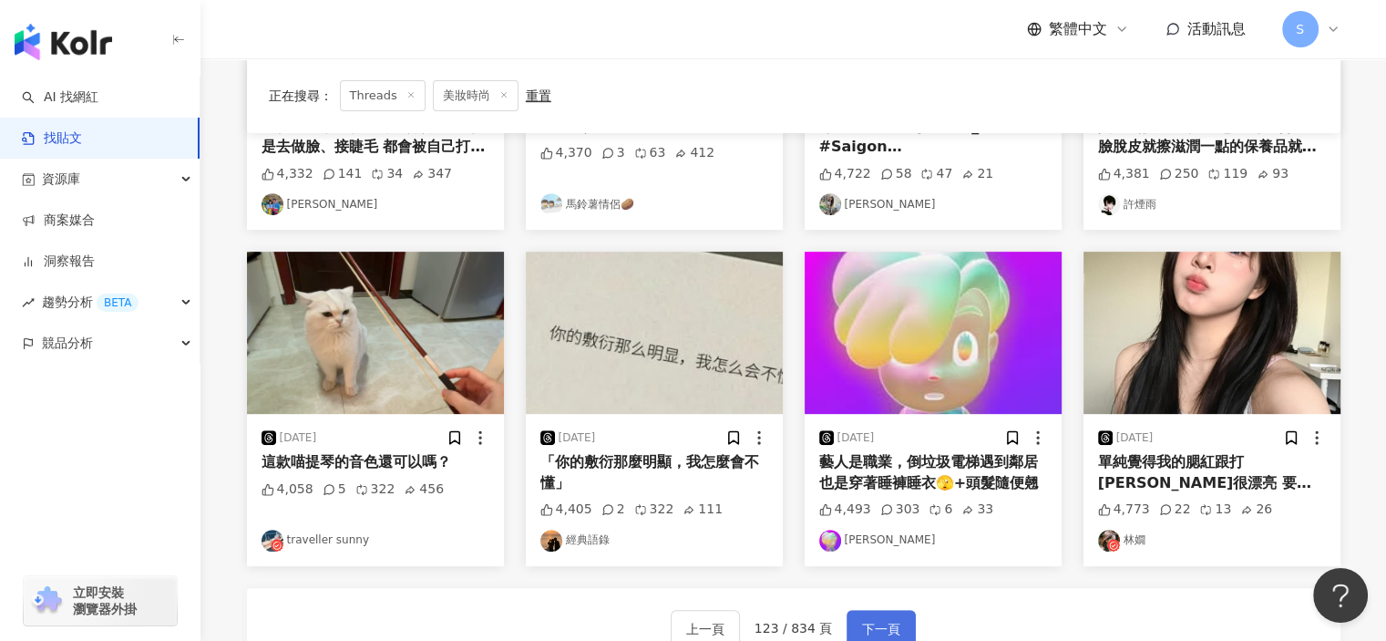
click at [877, 610] on button "下一頁" at bounding box center [881, 628] width 69 height 36
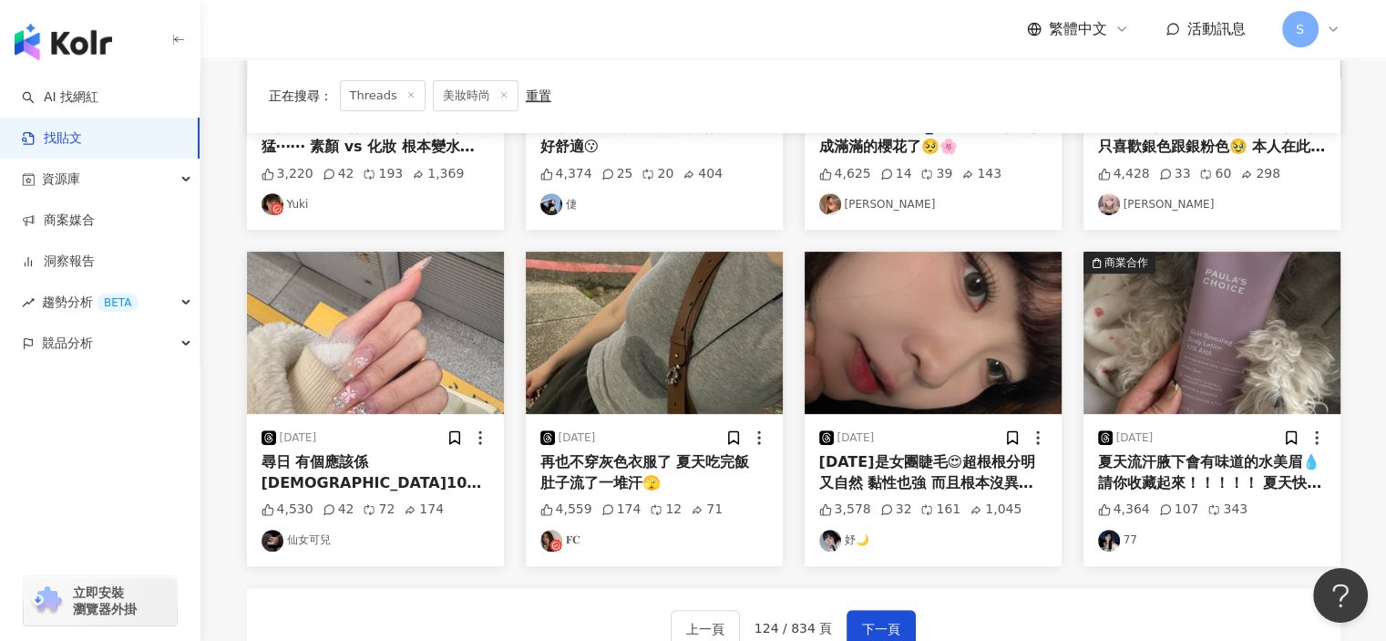
click at [953, 387] on img "button" at bounding box center [933, 333] width 257 height 162
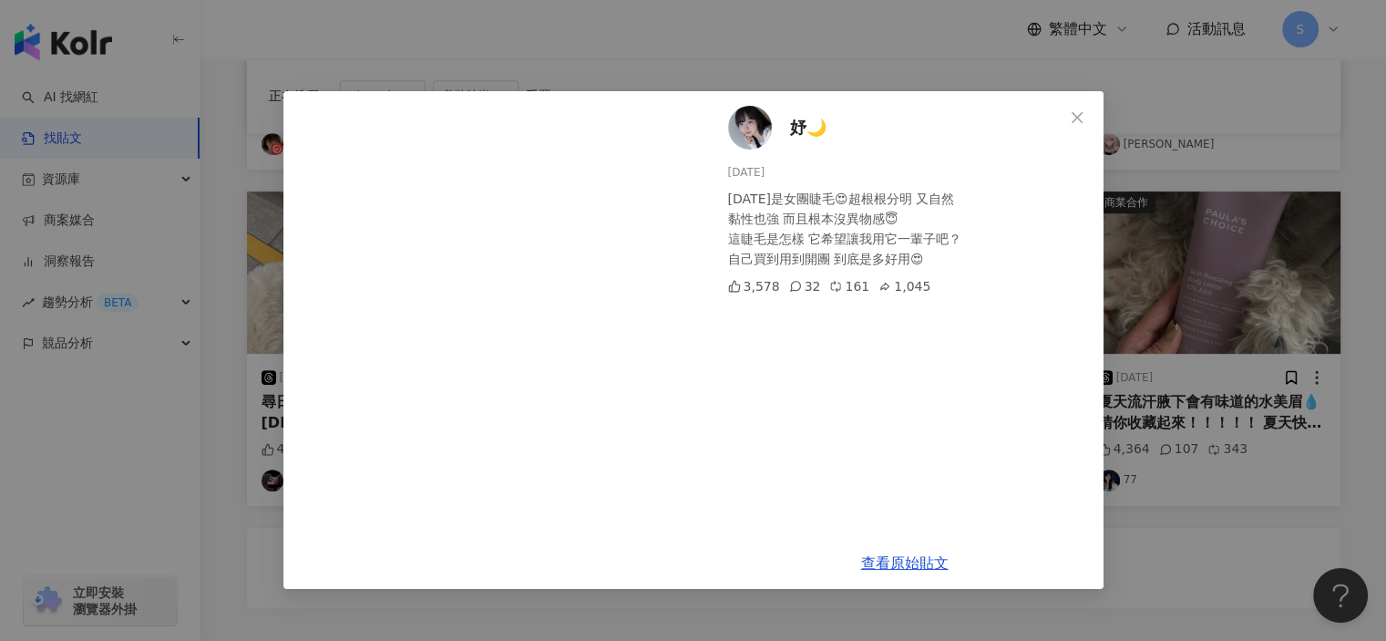
scroll to position [824, 0]
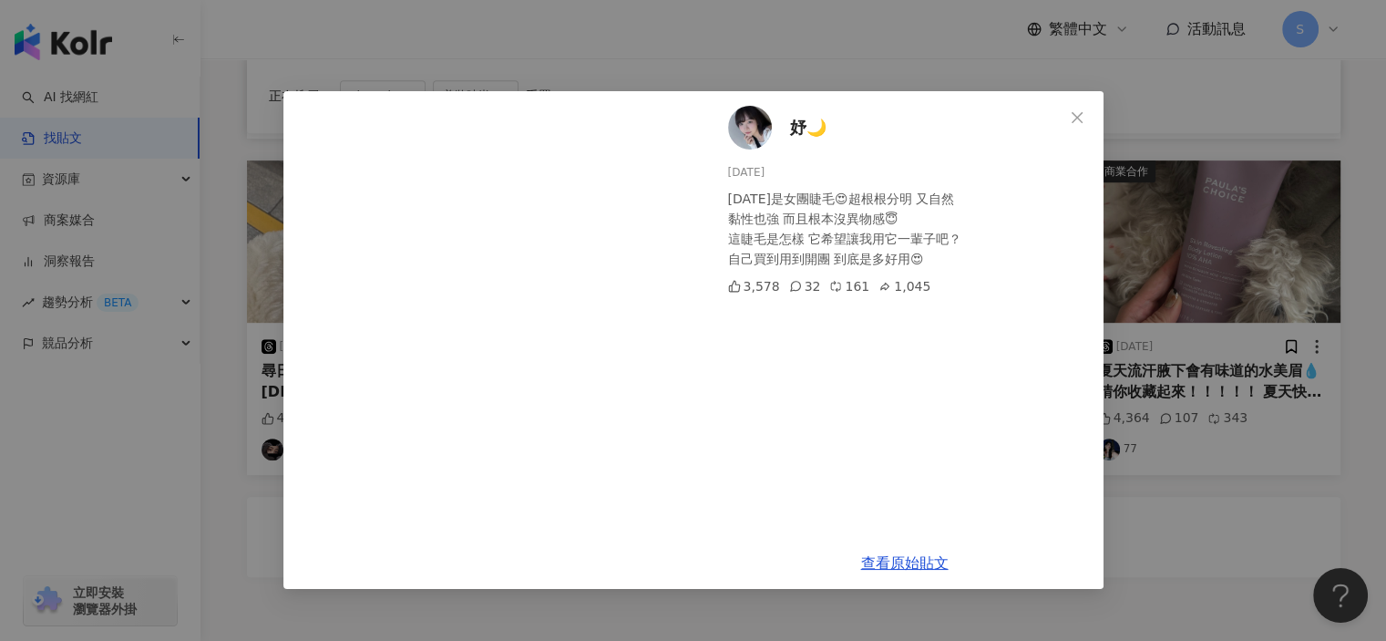
click at [1280, 344] on div "妤🌙 2025/3/4 今天是女團睫毛😍超根根分明 又自然 黏性也強 而且根本沒異物感😇 這睫毛是怎樣 它希望讓我用它一輩子吧？ 自己買到用到開團 到底是多好…" at bounding box center [693, 320] width 1386 height 641
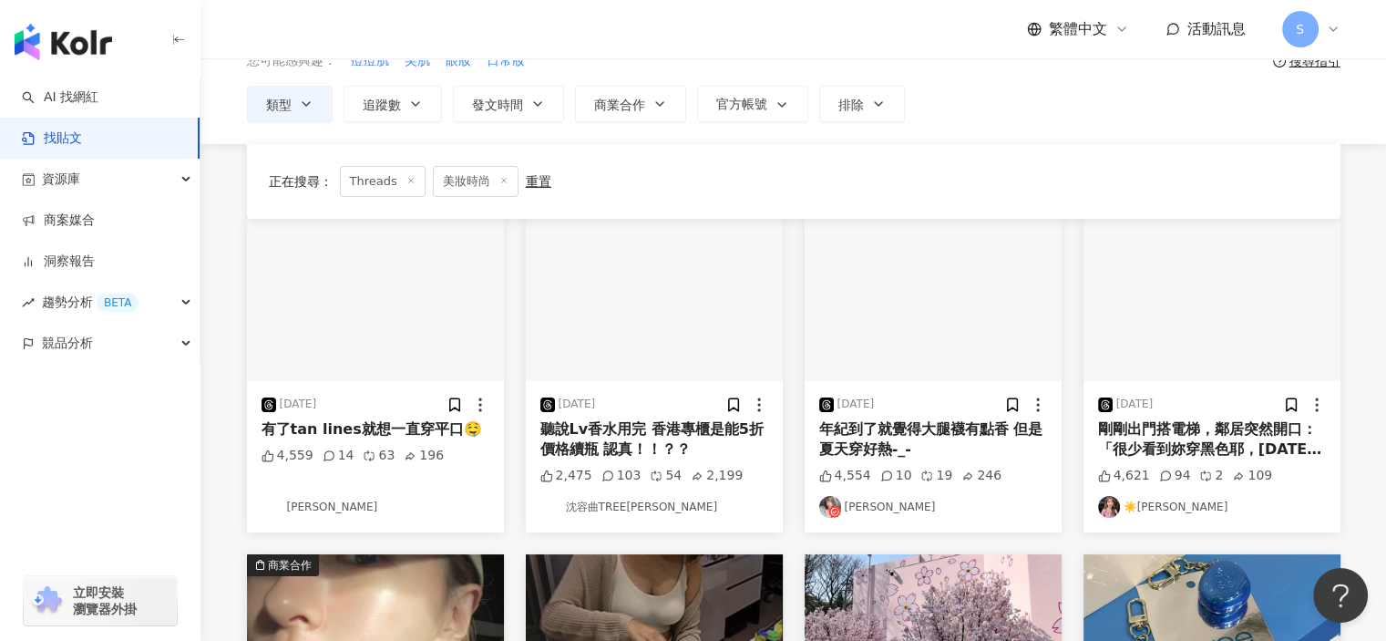
scroll to position [551, 0]
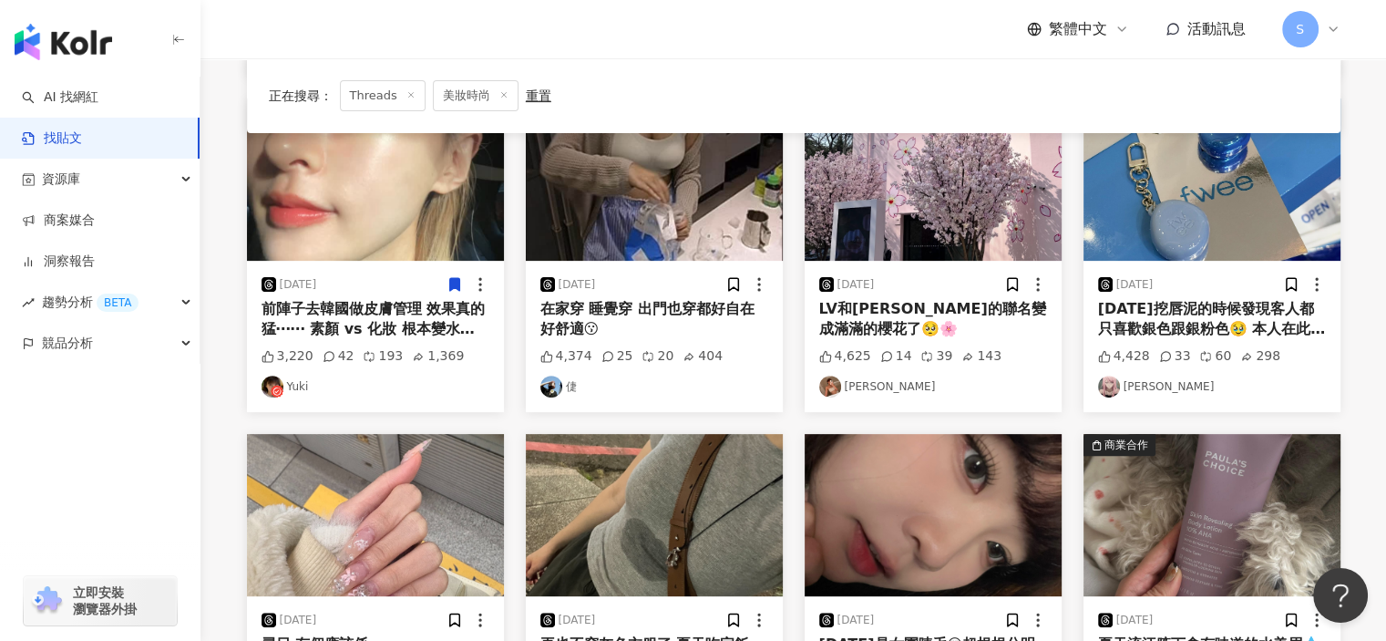
click at [374, 212] on img "button" at bounding box center [375, 179] width 257 height 162
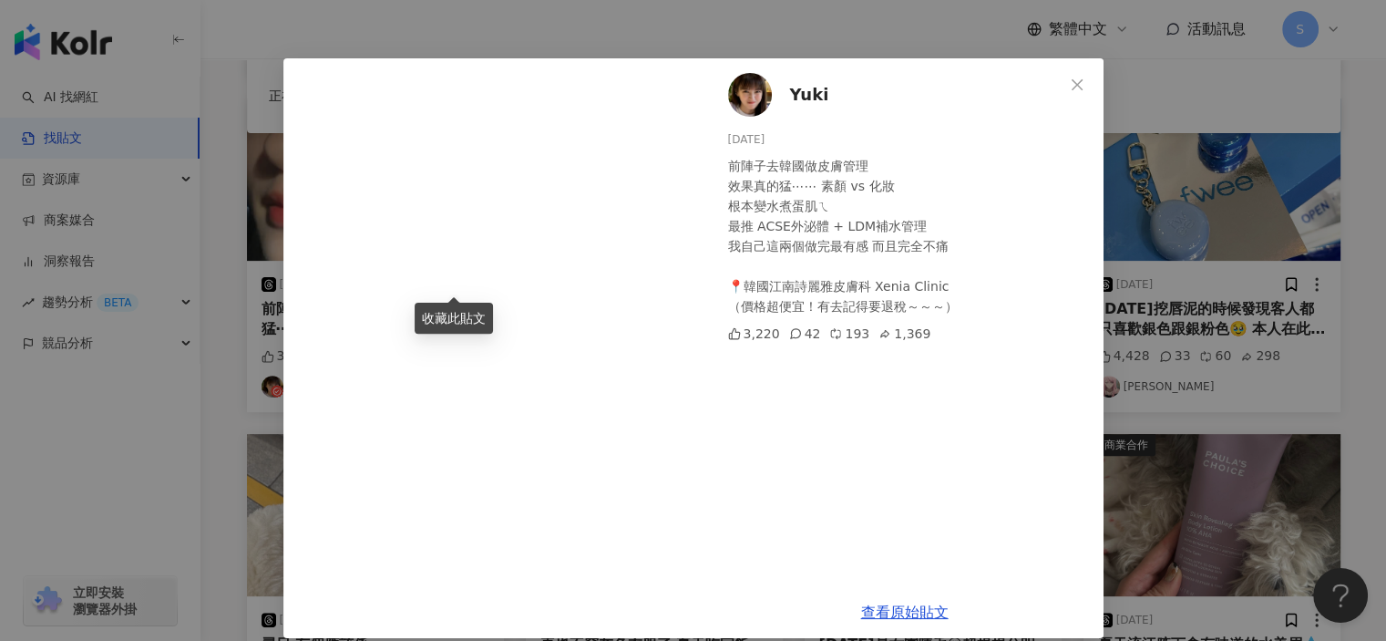
scroll to position [51, 0]
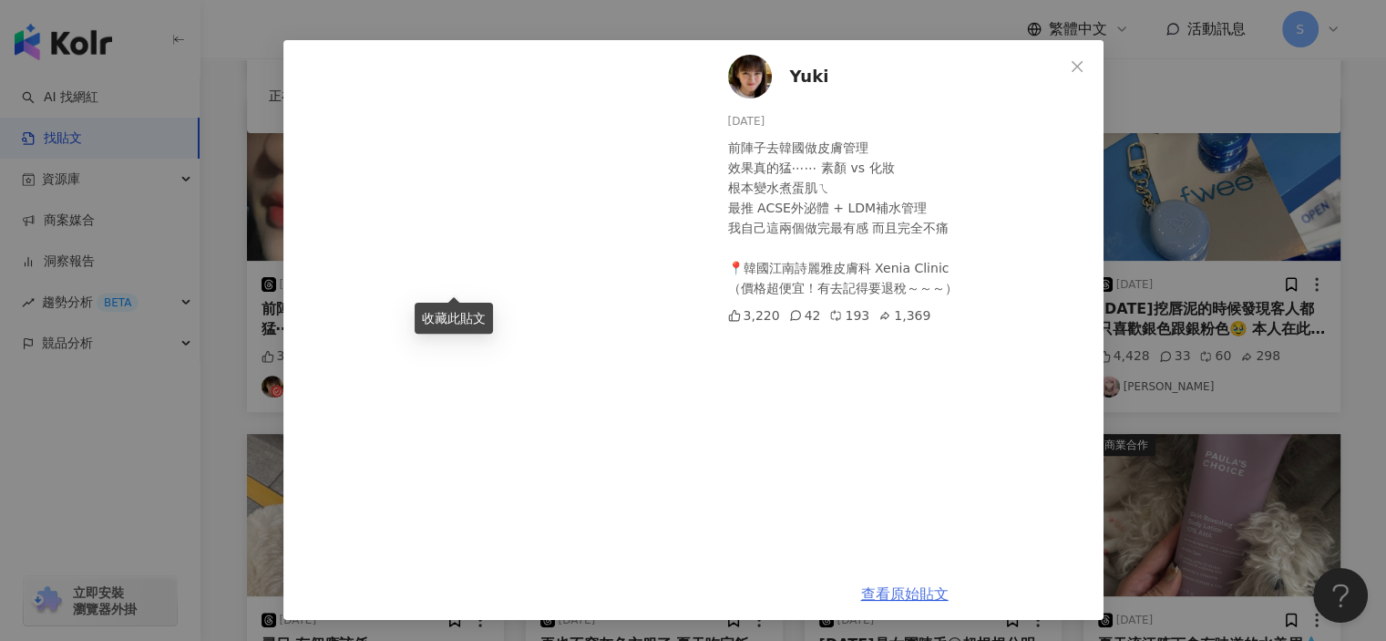
click at [901, 585] on link "查看原始貼文" at bounding box center [905, 593] width 88 height 17
click at [1210, 258] on div "Yuki 2024/9/11 前陣子去韓國做皮膚管理 效果真的猛⋯⋯ 素顏 vs 化妝 根本變水煮蛋肌ㄟ 最推 ACSE外泌體 + LDM補水管理 我自己這兩…" at bounding box center [693, 320] width 1386 height 641
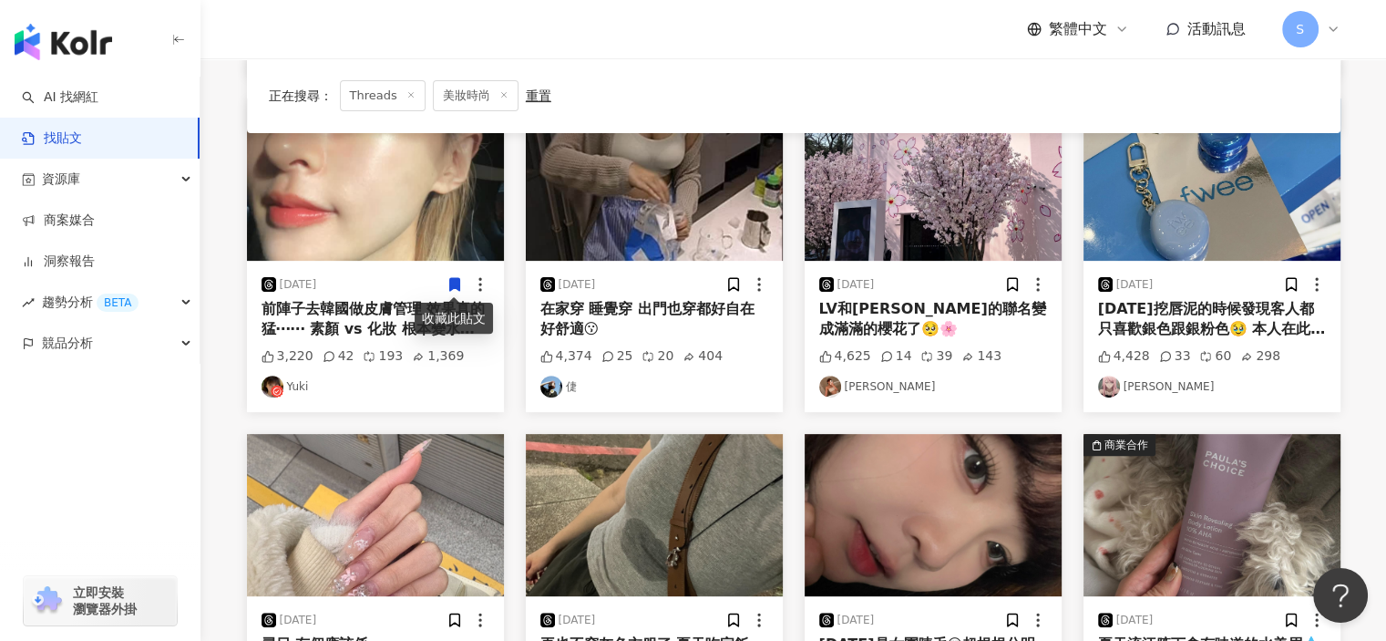
scroll to position [824, 0]
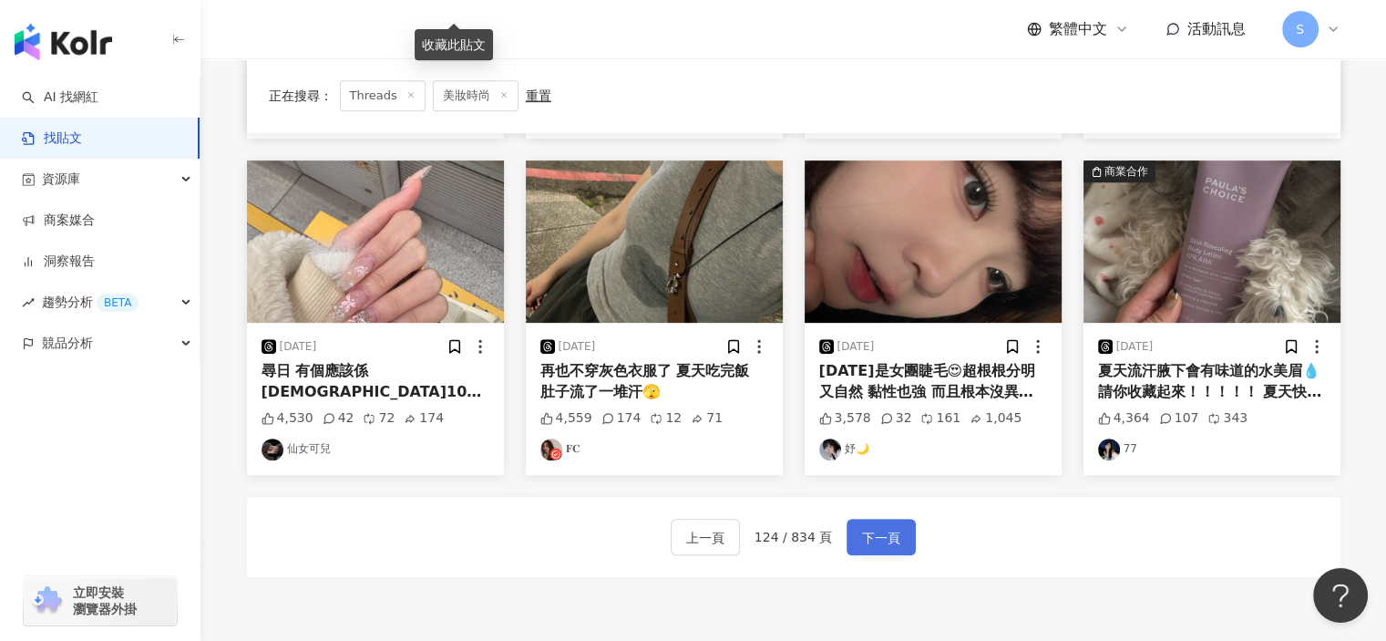
click at [898, 533] on button "下一頁" at bounding box center [881, 537] width 69 height 36
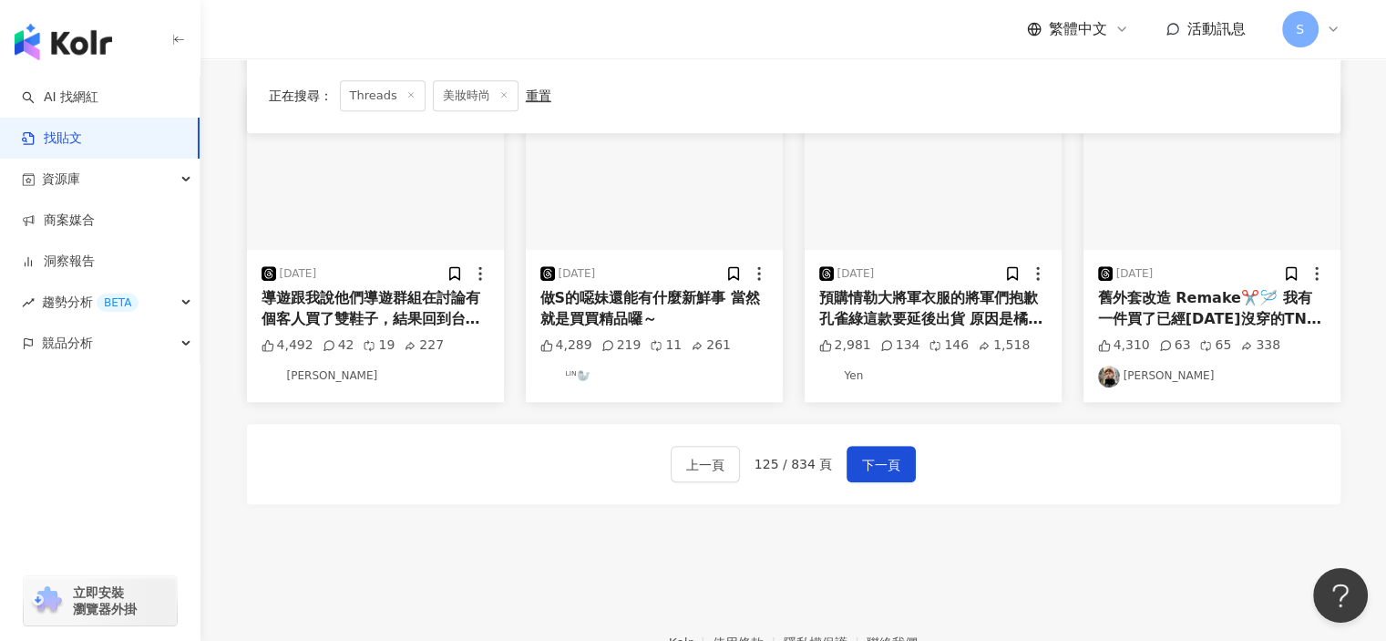
scroll to position [1006, 0]
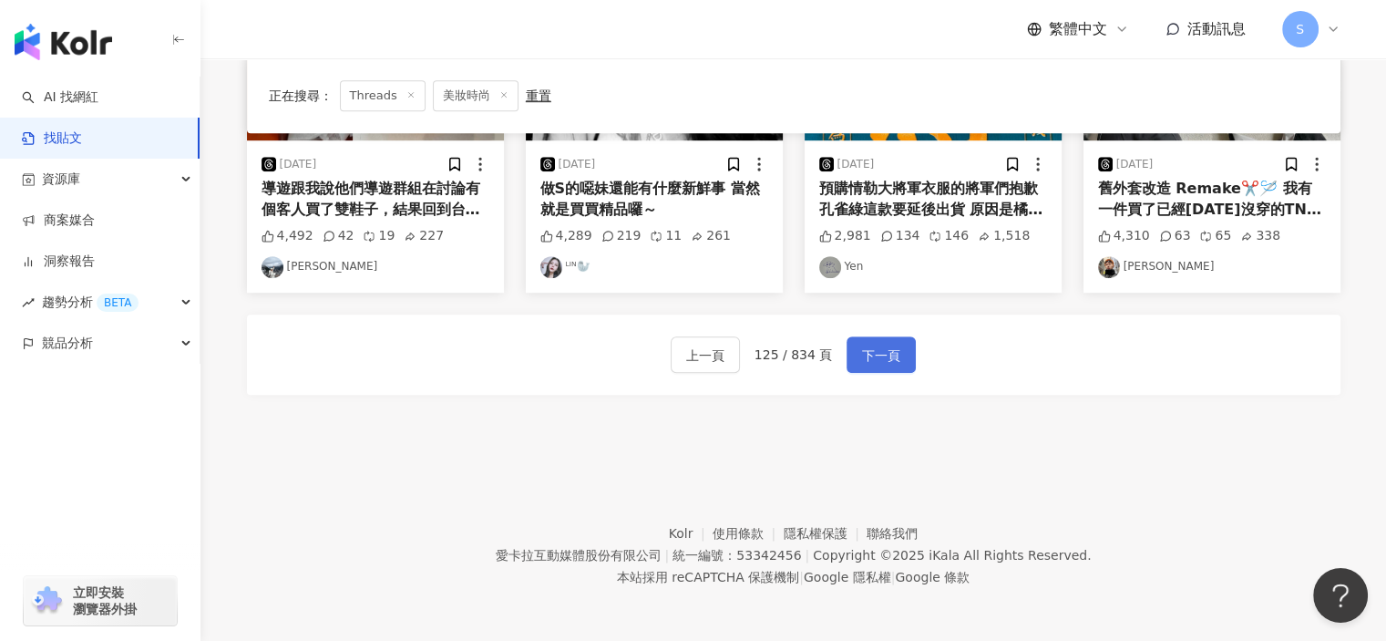
click at [883, 355] on span "下一頁" at bounding box center [881, 356] width 38 height 22
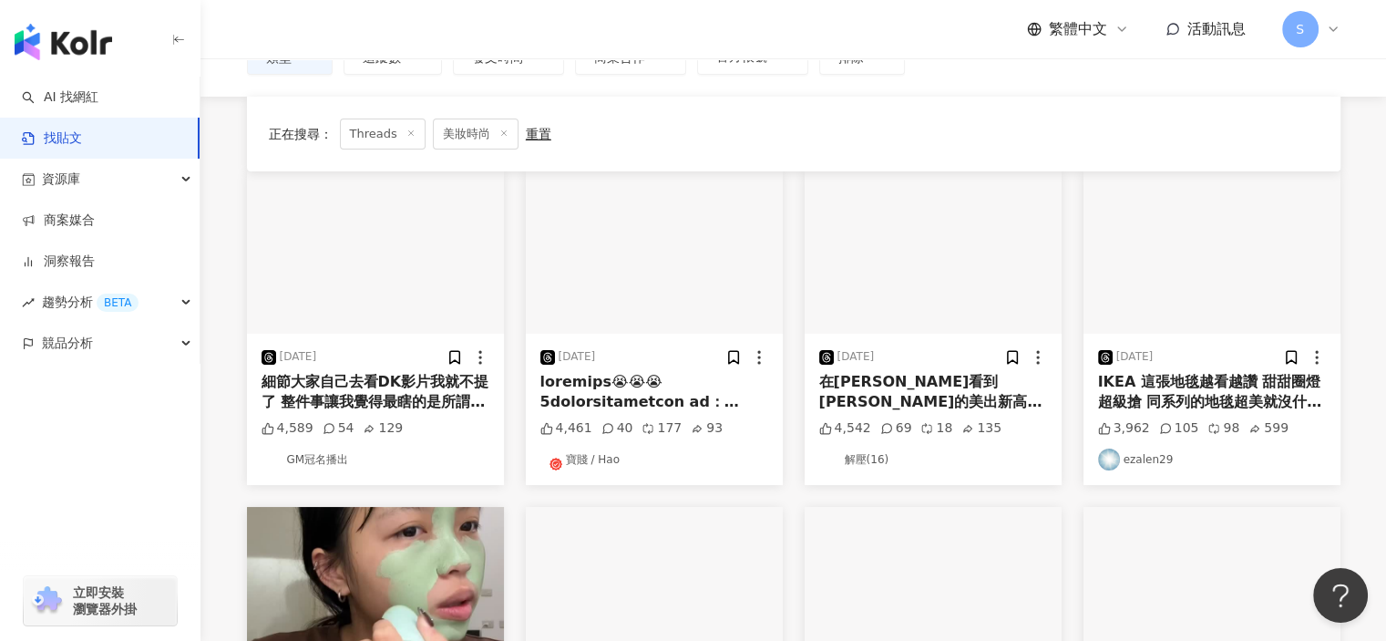
scroll to position [186, 0]
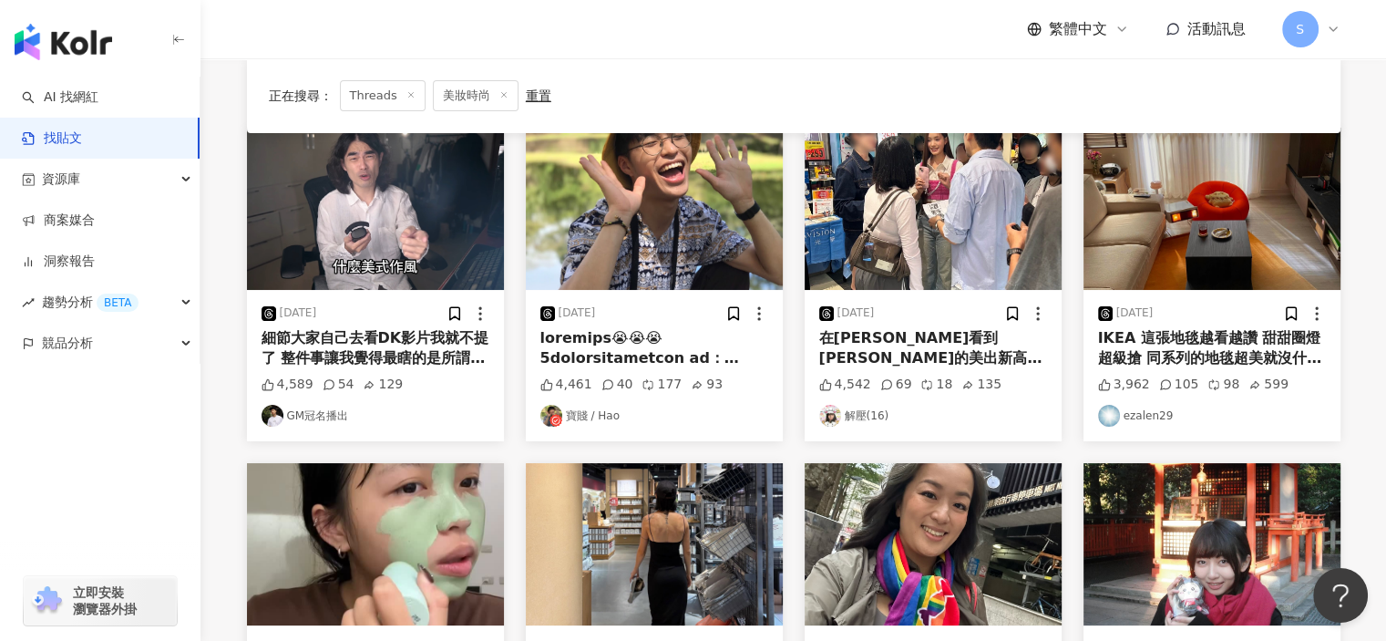
click at [654, 342] on div at bounding box center [655, 348] width 228 height 41
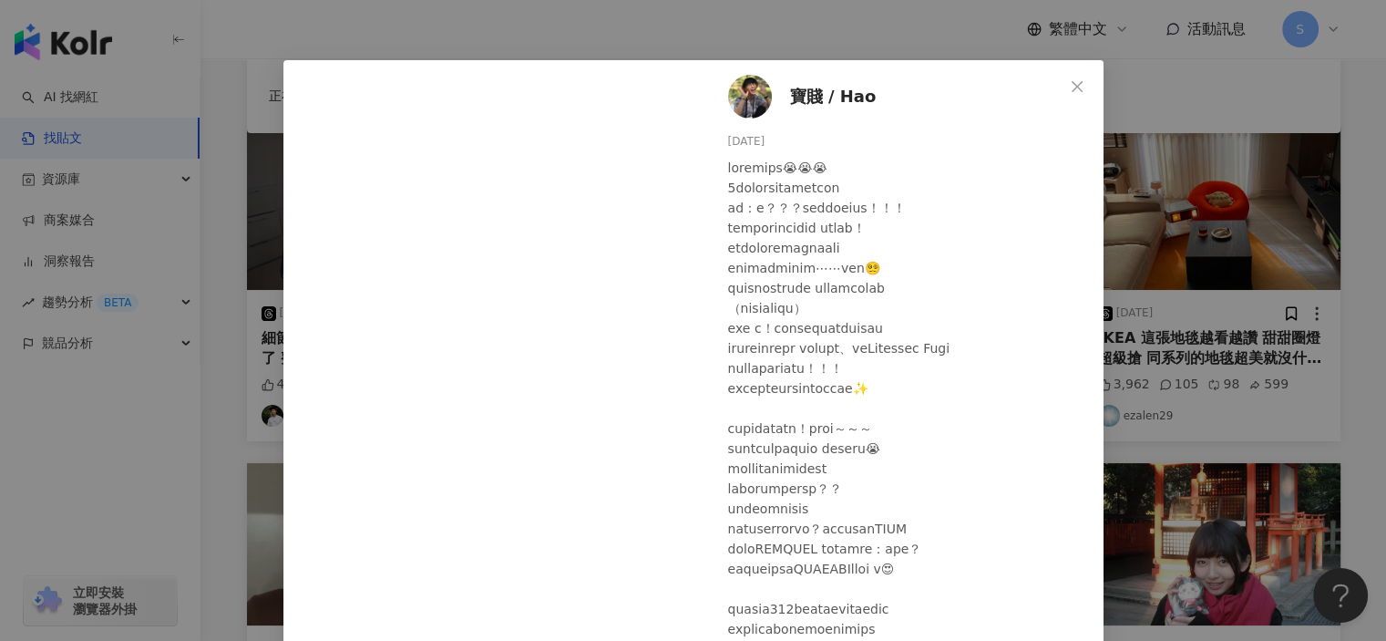
scroll to position [0, 0]
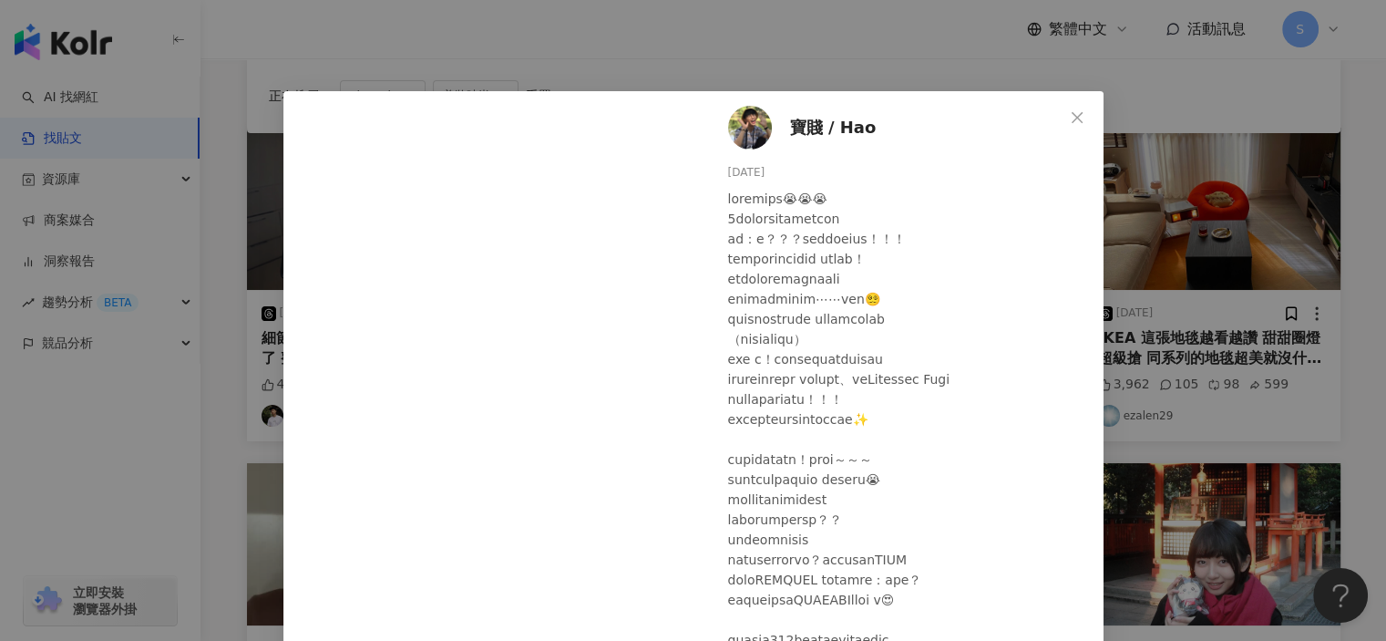
click at [1180, 294] on div "寶賤 / Hao 2025/7/13 4,461 40 177 93 查看原始貼文" at bounding box center [693, 320] width 1386 height 641
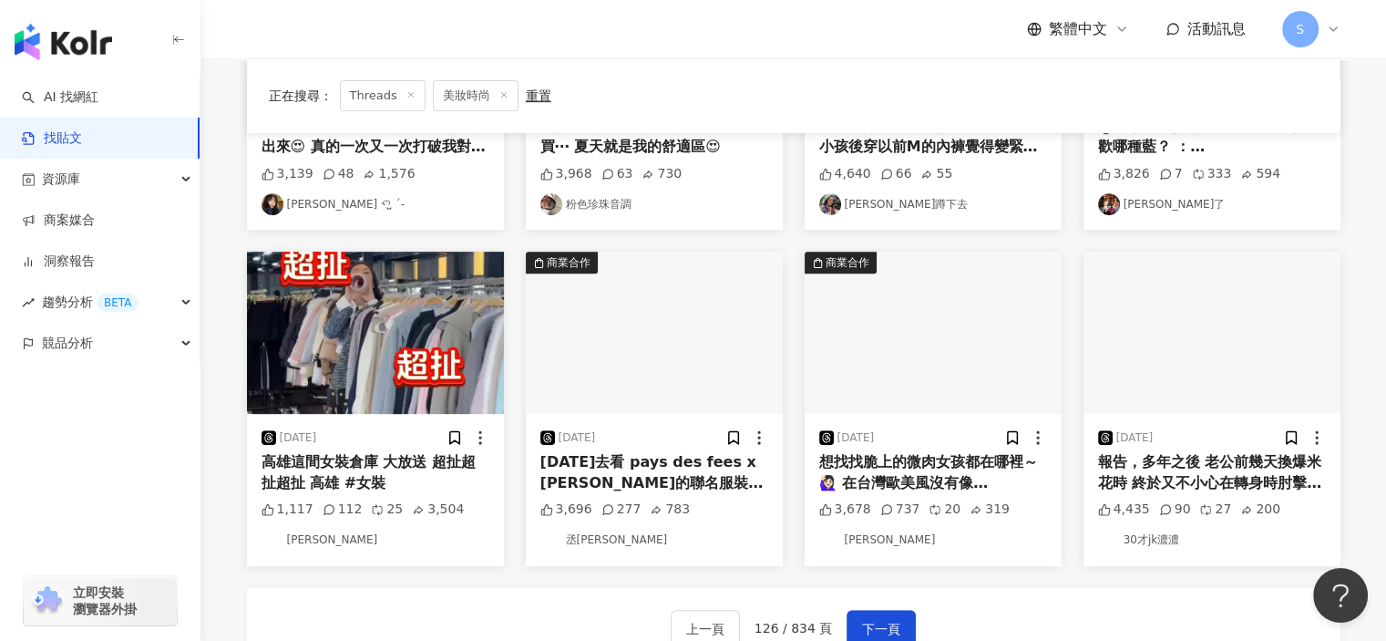
scroll to position [824, 0]
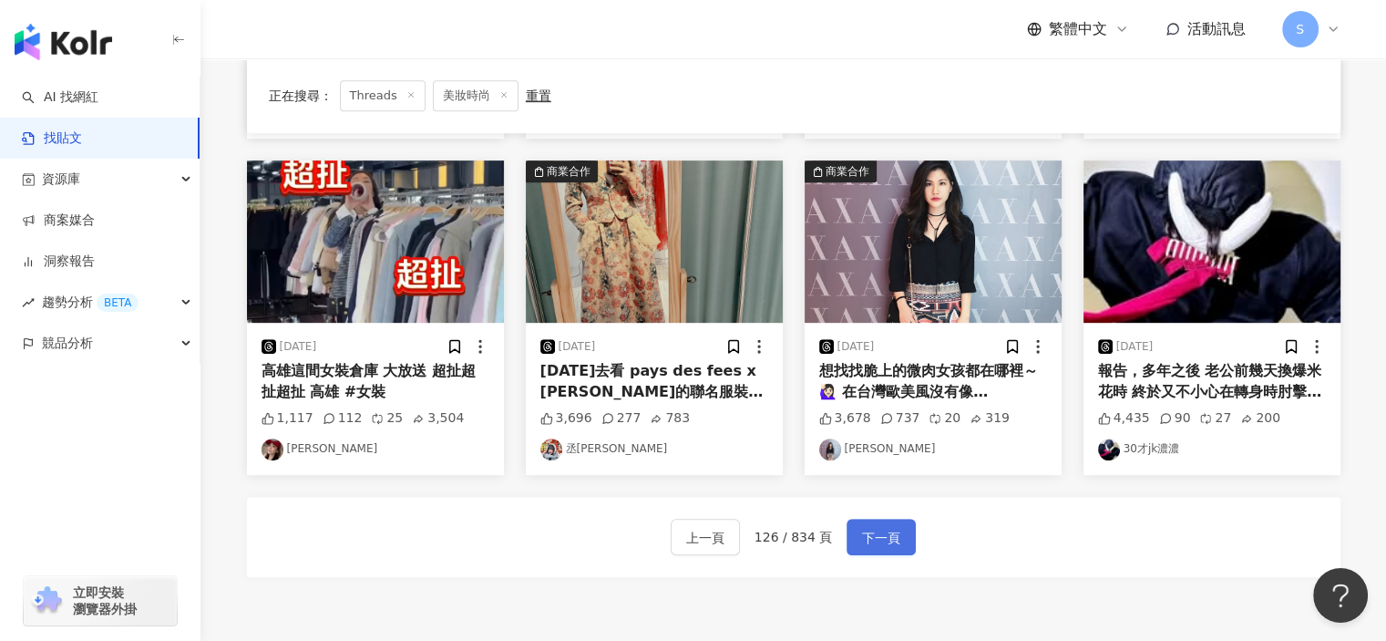
click at [908, 528] on button "下一頁" at bounding box center [881, 537] width 69 height 36
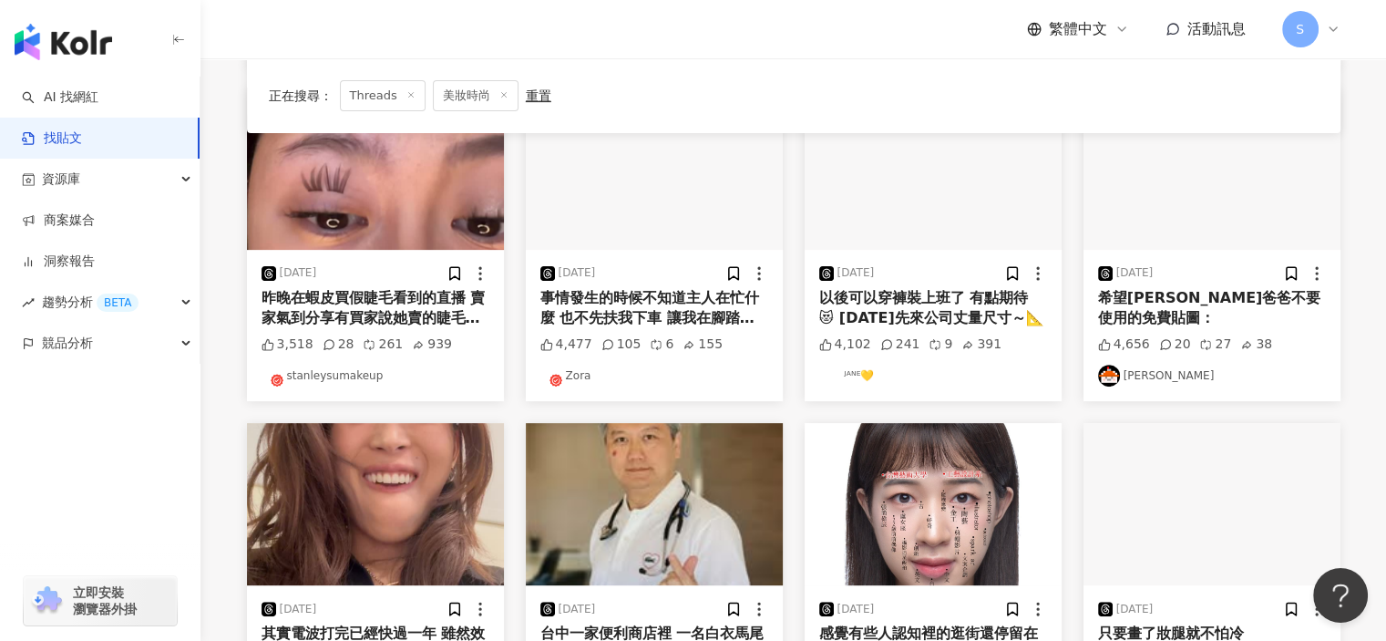
scroll to position [915, 0]
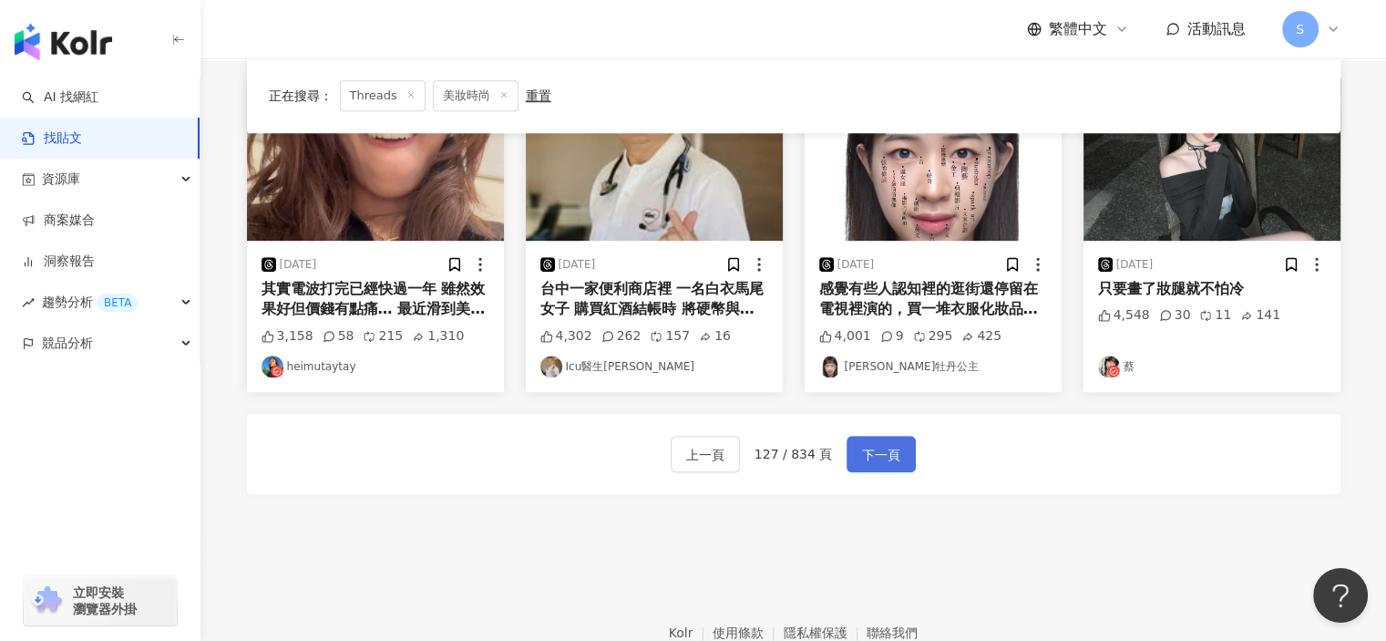
click at [862, 444] on span "下一頁" at bounding box center [881, 455] width 38 height 22
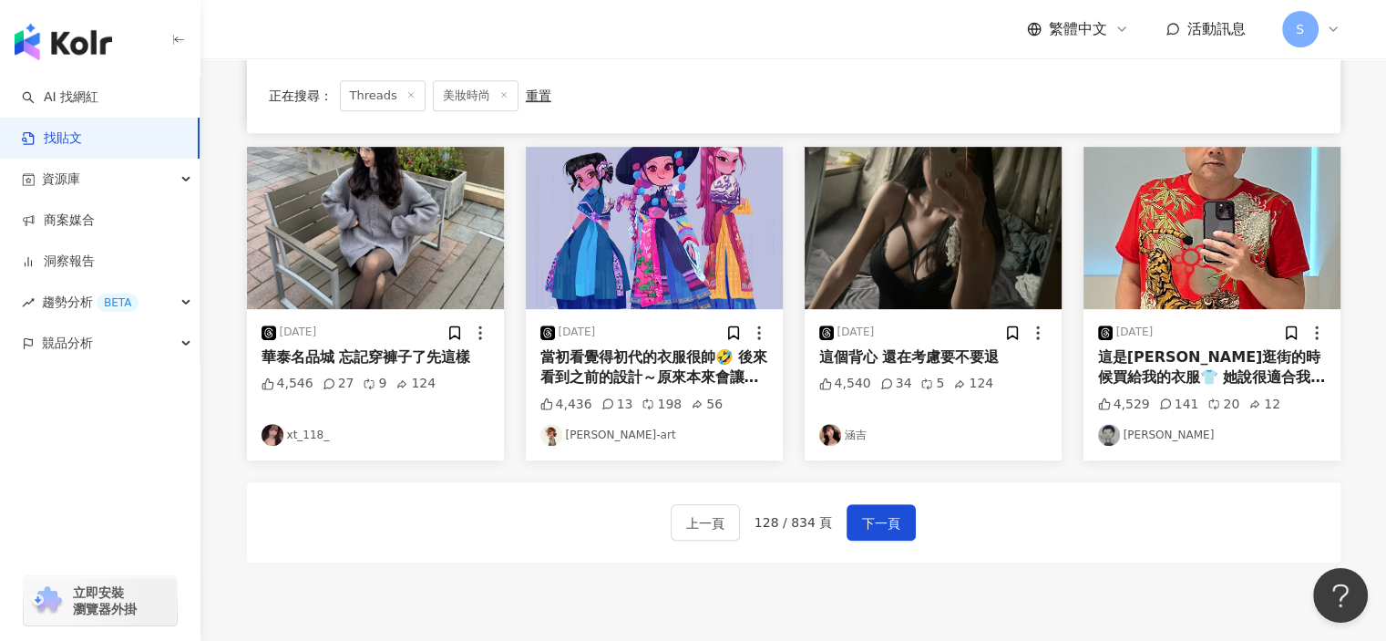
scroll to position [967, 0]
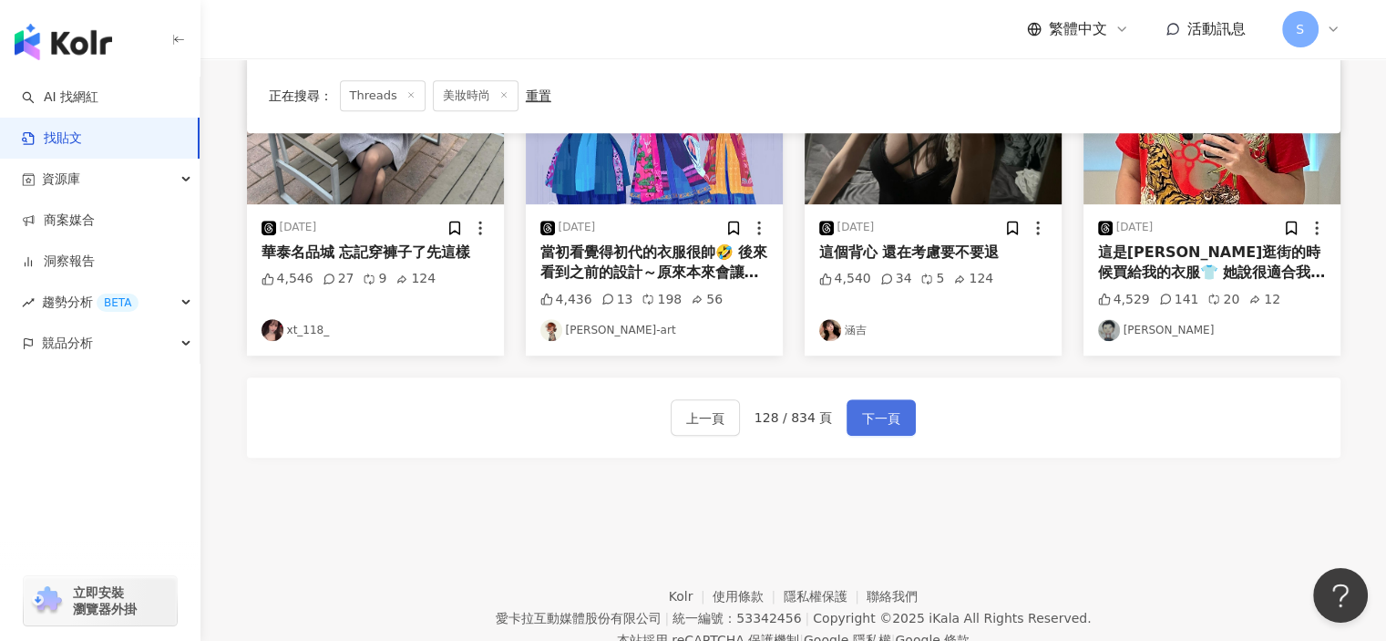
click at [893, 407] on span "下一頁" at bounding box center [881, 418] width 38 height 22
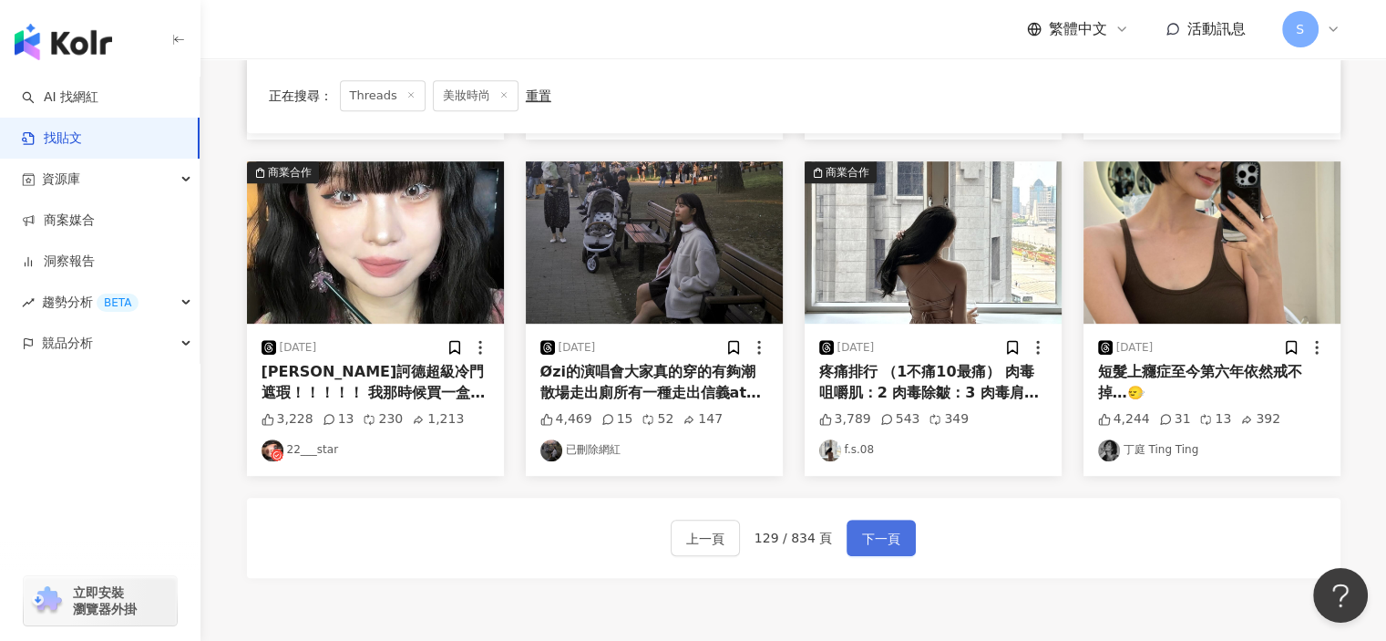
scroll to position [929, 0]
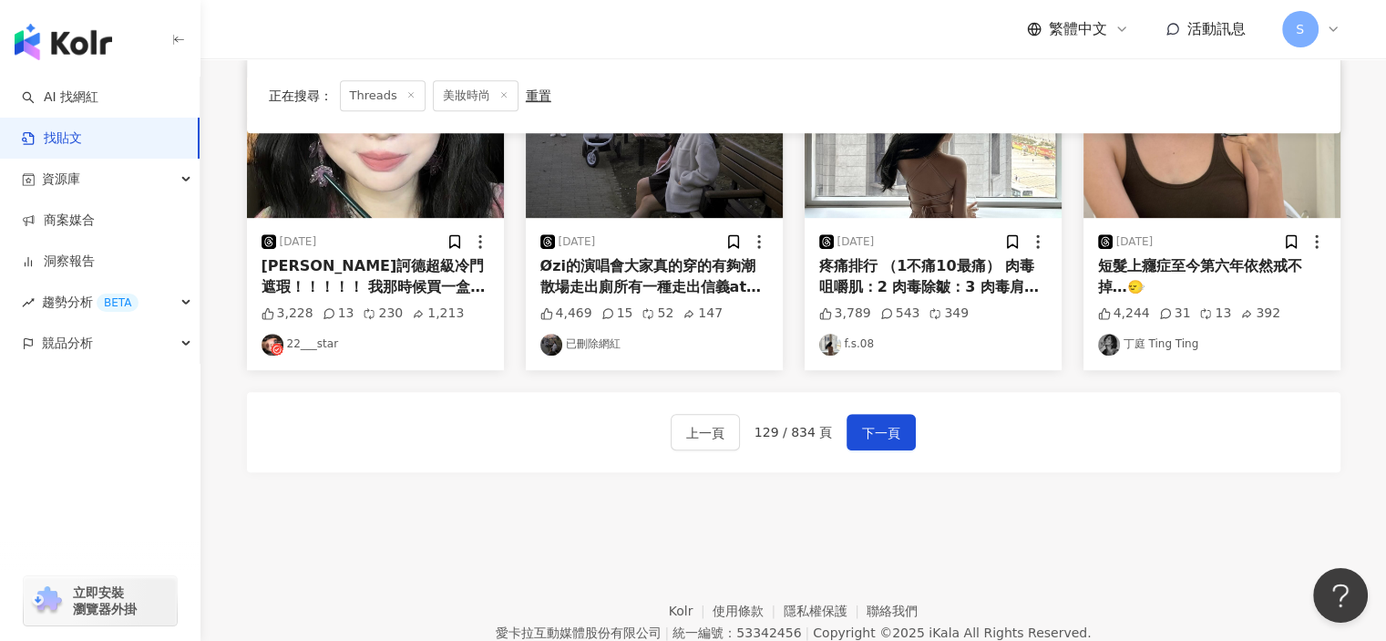
click at [854, 397] on div "上一頁 129 / 834 頁 下一頁" at bounding box center [794, 432] width 1094 height 80
click at [860, 408] on div "上一頁 129 / 834 頁 下一頁" at bounding box center [794, 432] width 1094 height 80
click at [890, 423] on span "下一頁" at bounding box center [881, 433] width 38 height 22
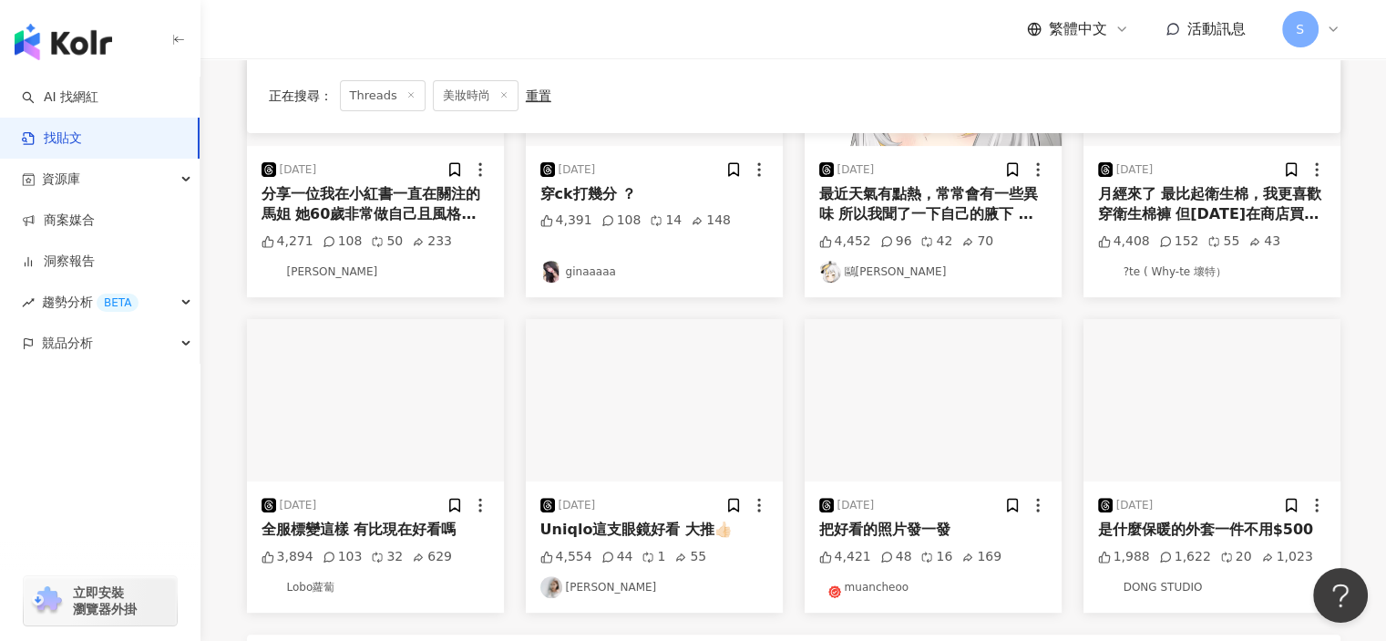
scroll to position [908, 0]
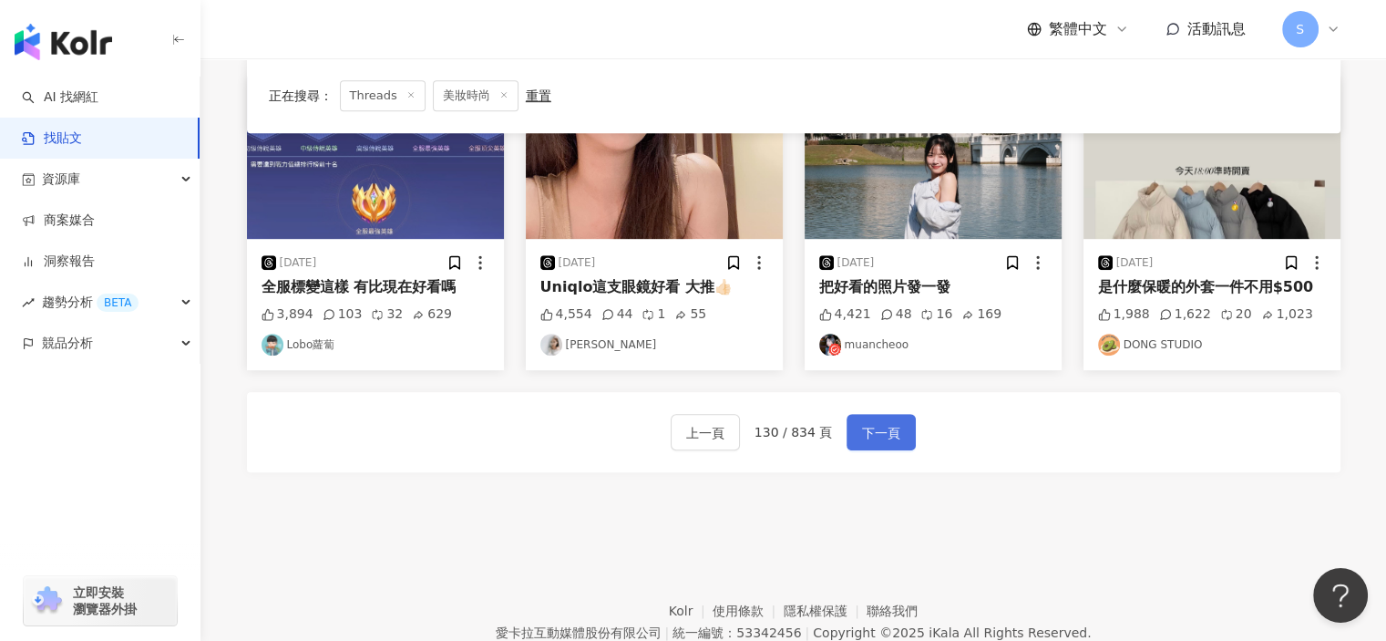
click at [878, 431] on span "下一頁" at bounding box center [881, 433] width 38 height 22
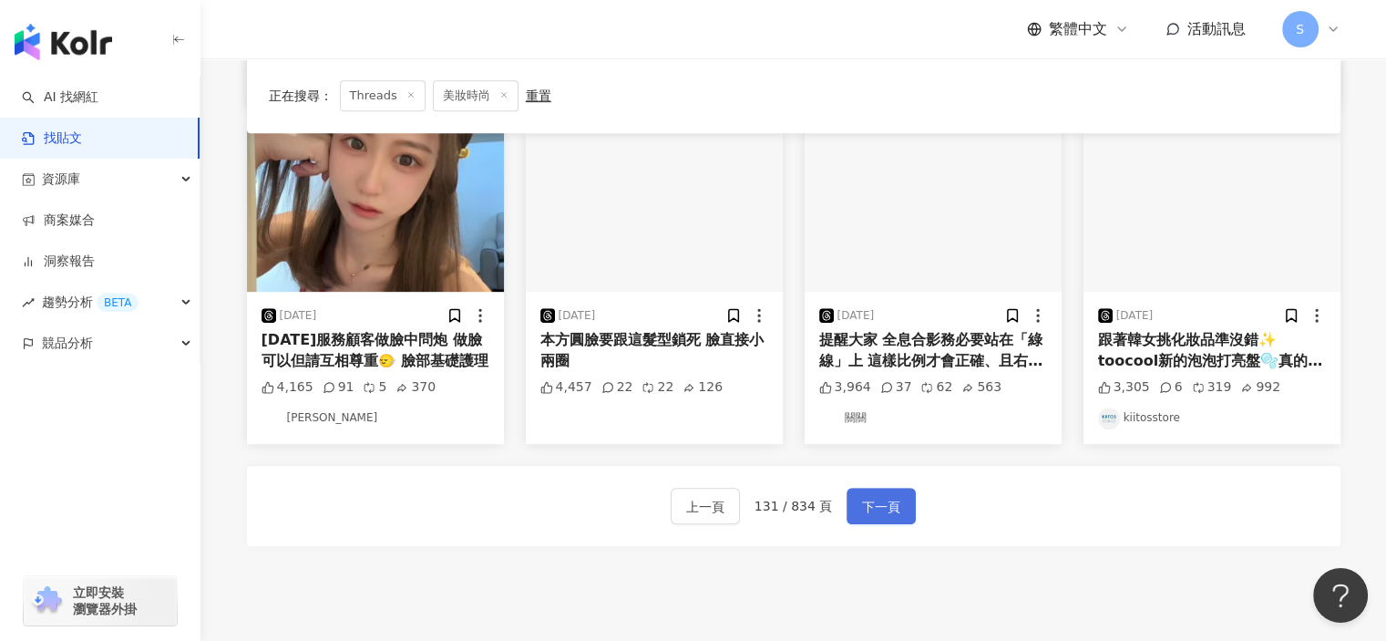
scroll to position [747, 0]
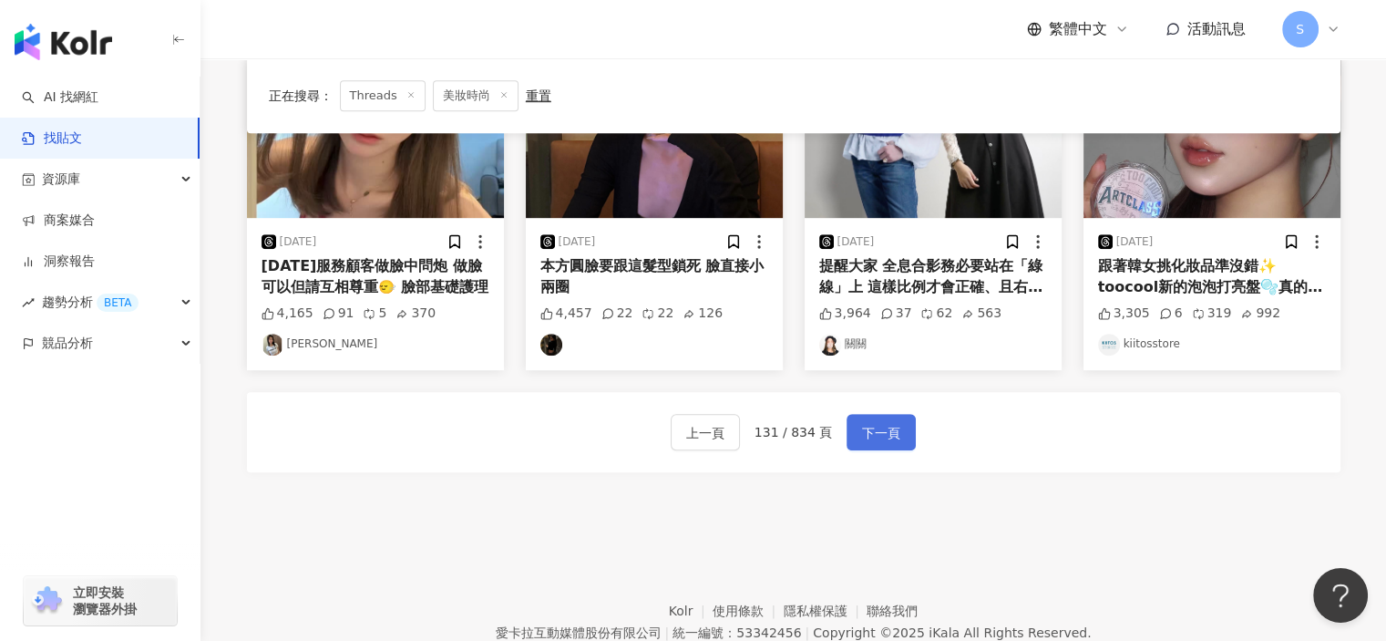
click at [890, 428] on span "下一頁" at bounding box center [881, 433] width 38 height 22
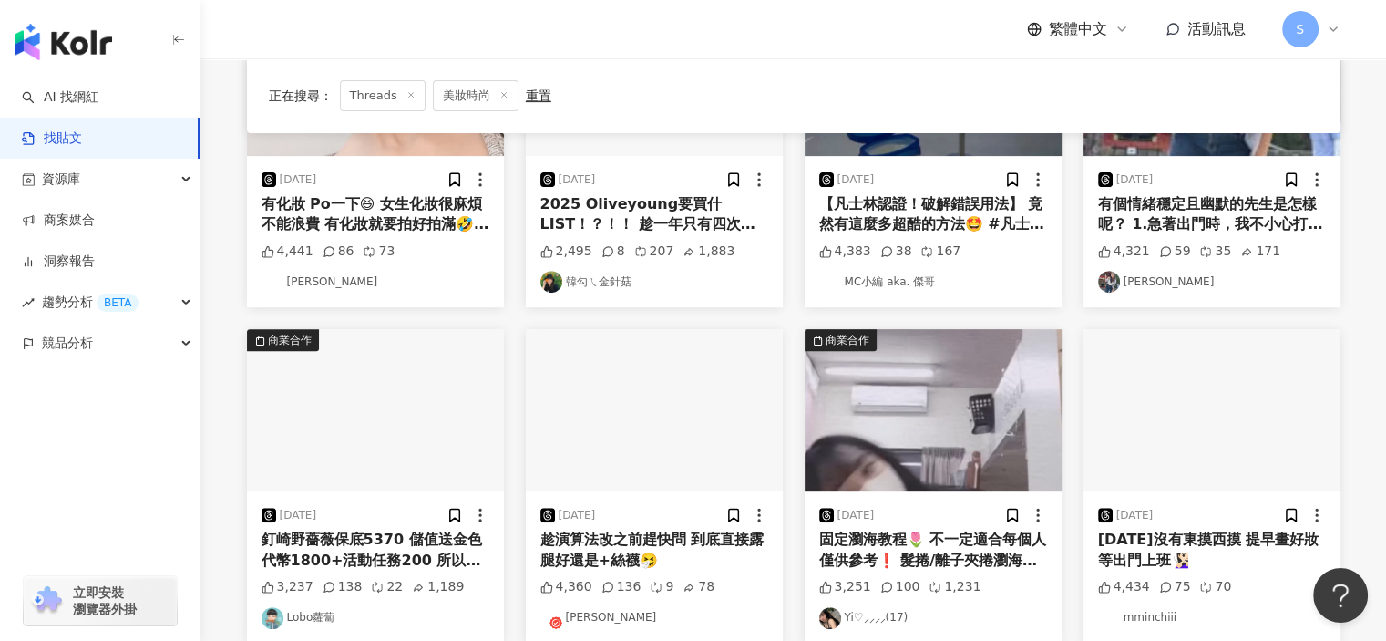
scroll to position [929, 0]
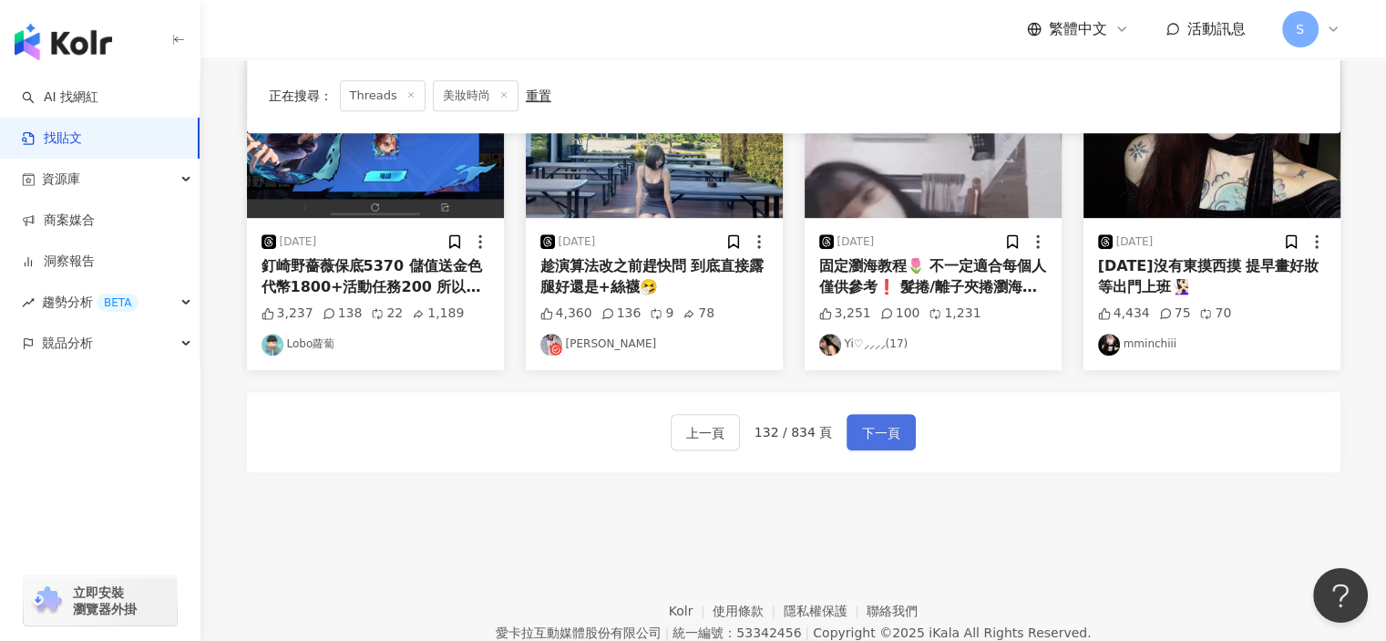
click at [897, 427] on button "下一頁" at bounding box center [881, 432] width 69 height 36
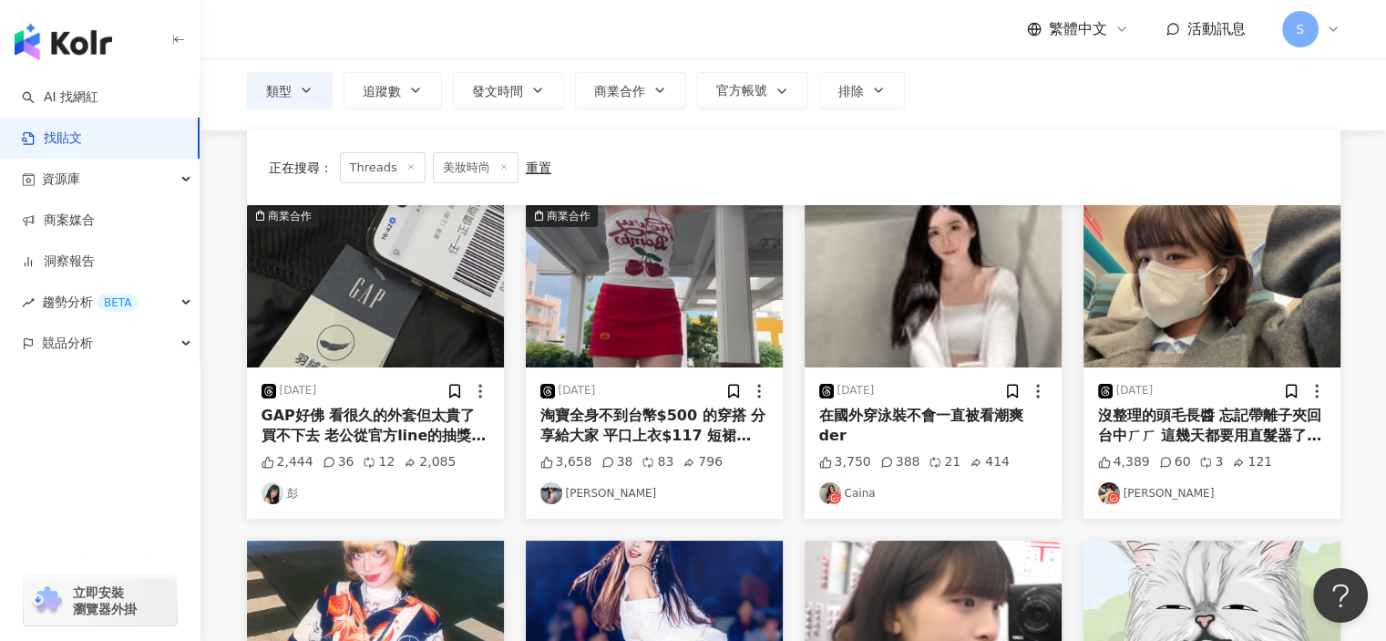
scroll to position [824, 0]
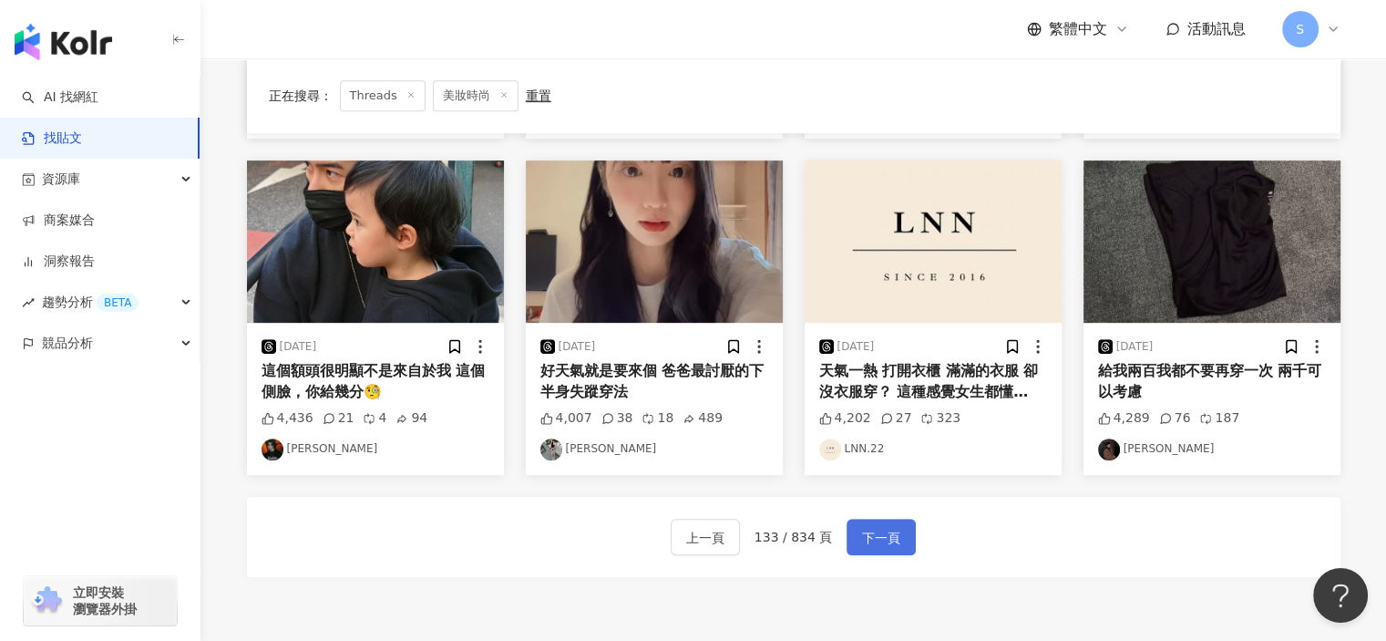
click at [893, 531] on span "下一頁" at bounding box center [881, 538] width 38 height 22
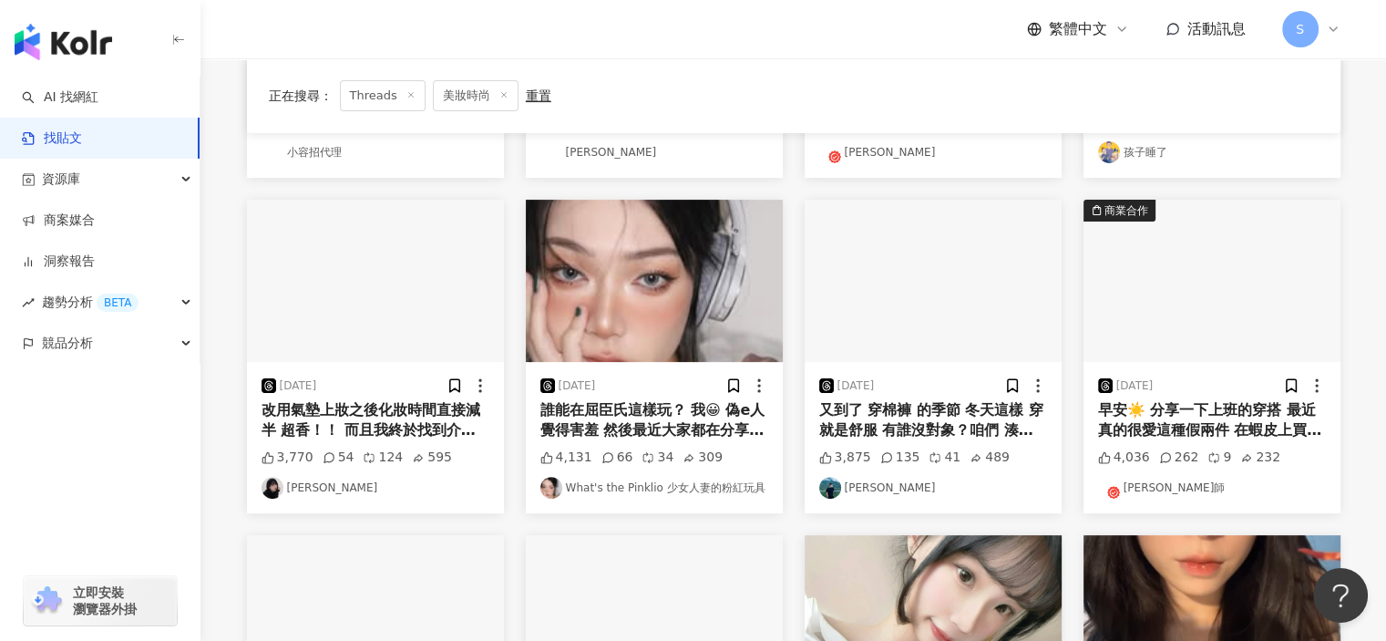
scroll to position [368, 0]
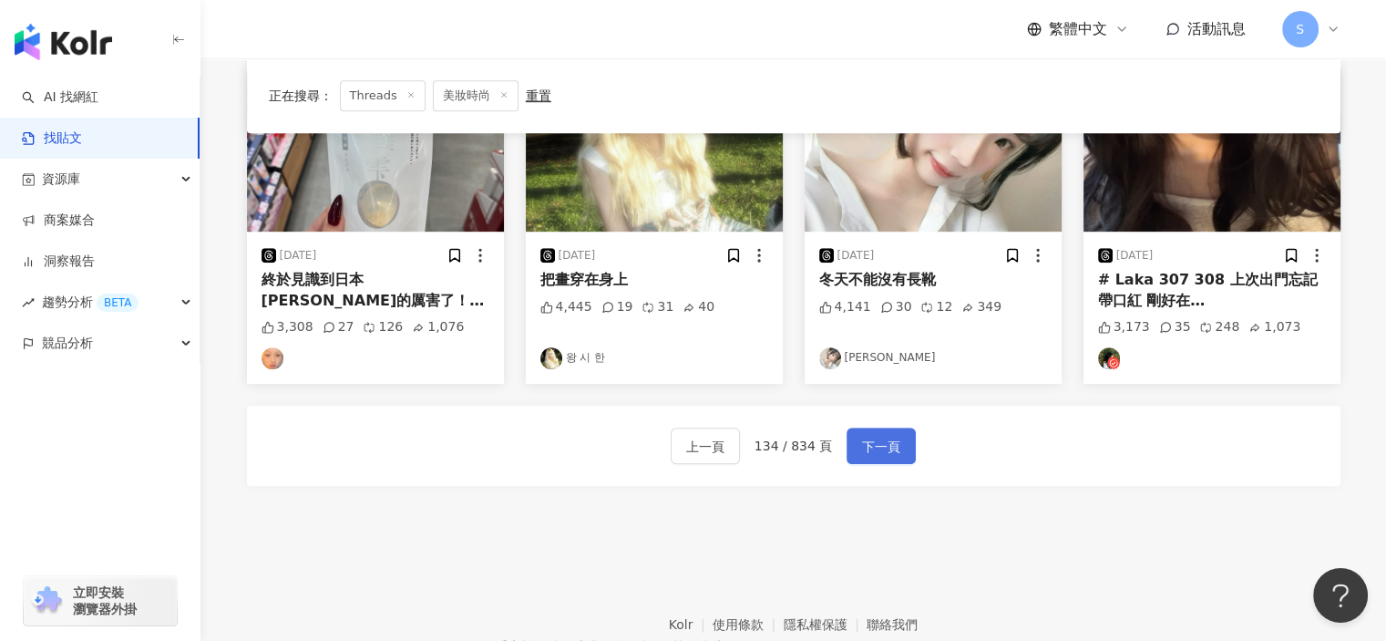
click at [878, 448] on span "下一頁" at bounding box center [881, 447] width 38 height 22
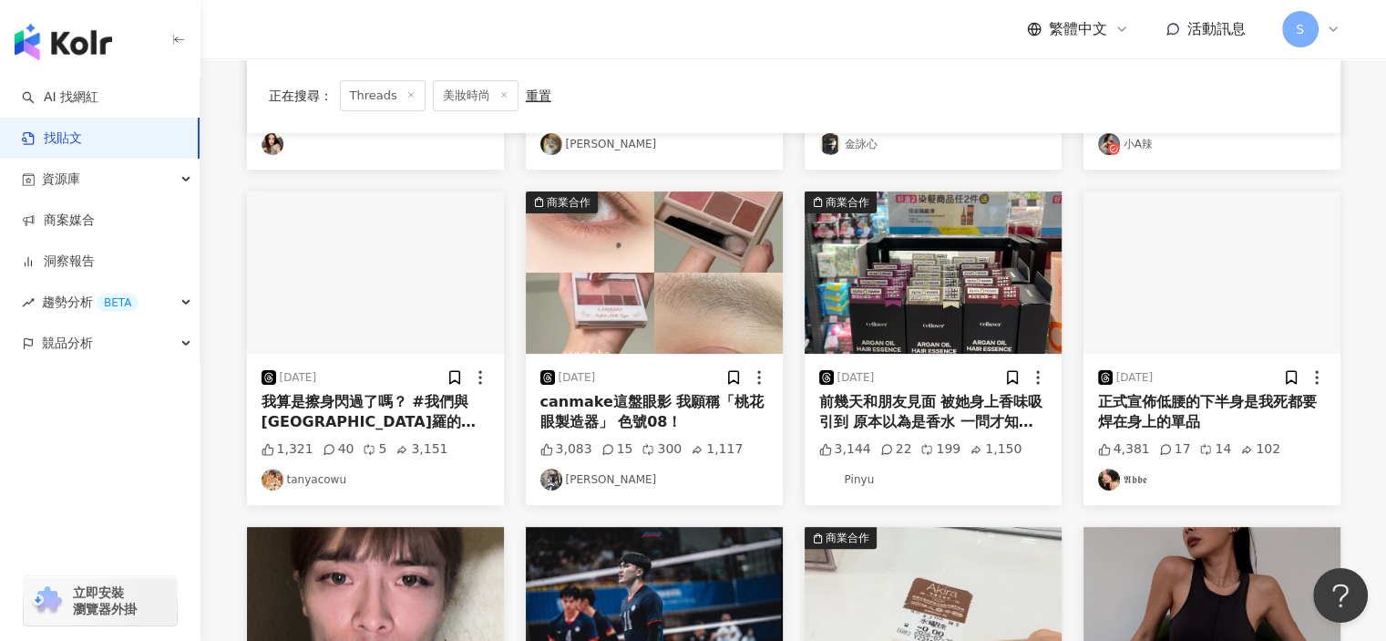
scroll to position [459, 0]
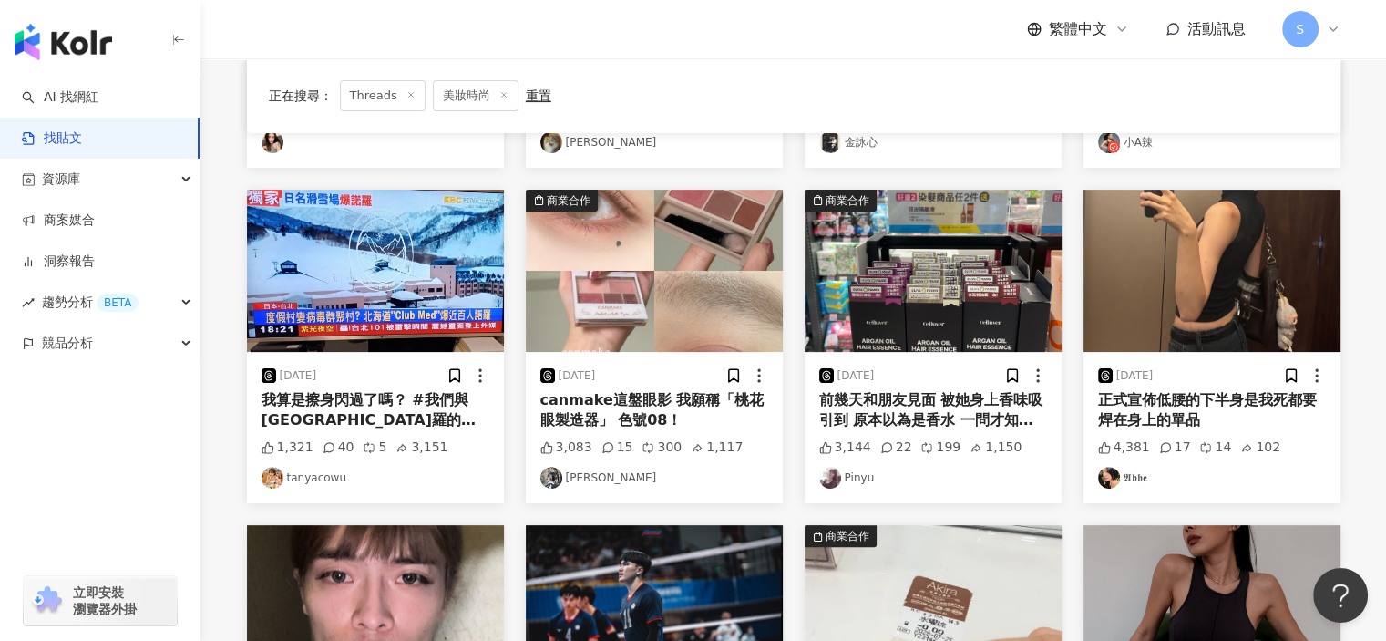
click at [726, 333] on img "button" at bounding box center [654, 271] width 257 height 162
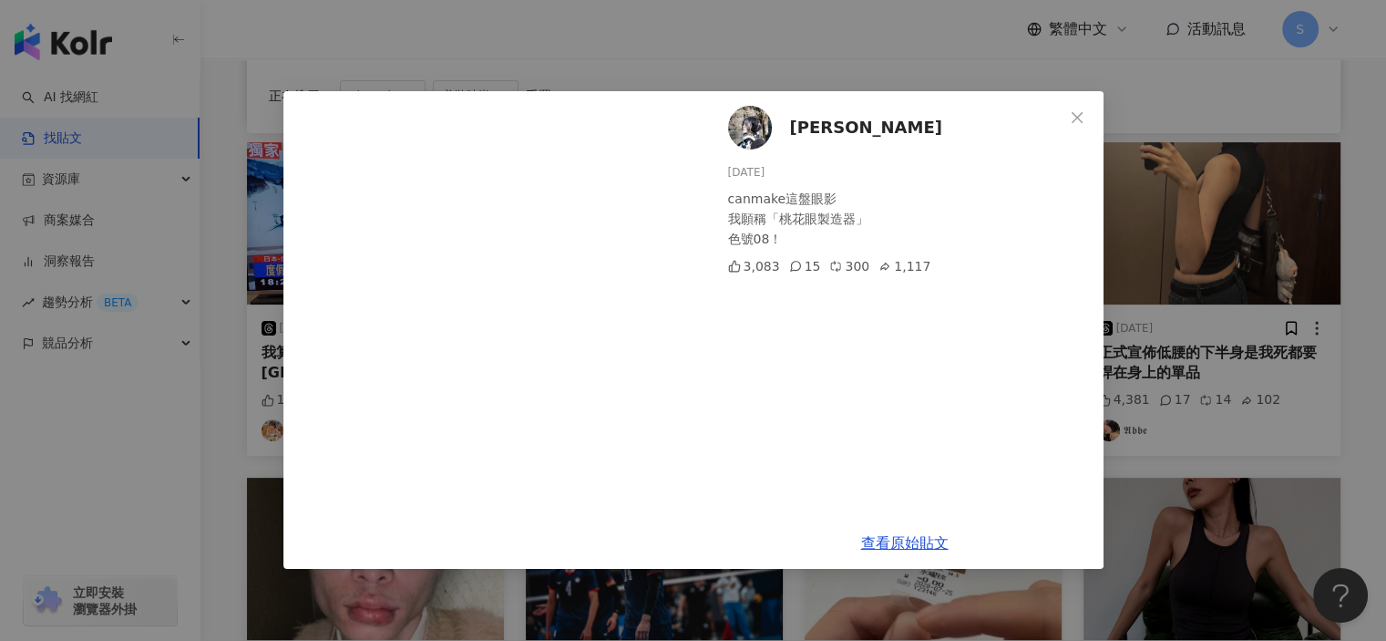
scroll to position [551, 0]
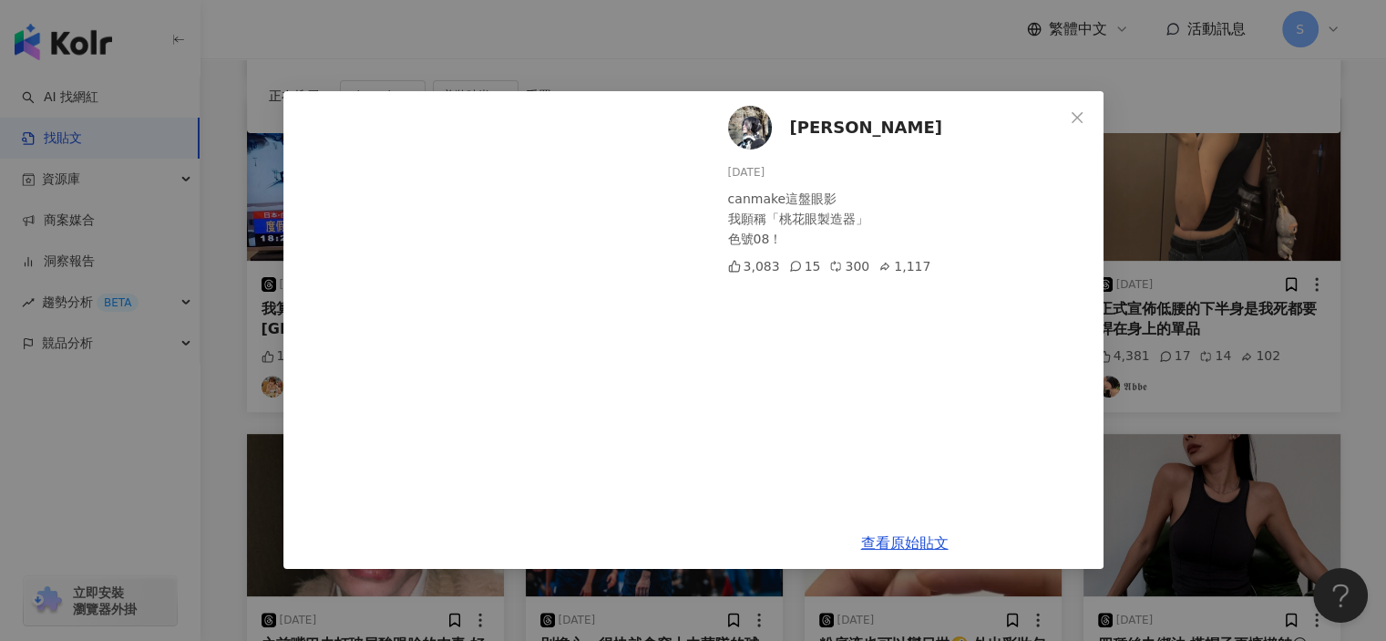
click at [1187, 206] on div "安恩 naomi 2025/8/10 canmake這盤眼影 我願稱「桃花眼製造器」 色號08！ 3,083 15 300 1,117 查看原始貼文" at bounding box center [693, 320] width 1386 height 641
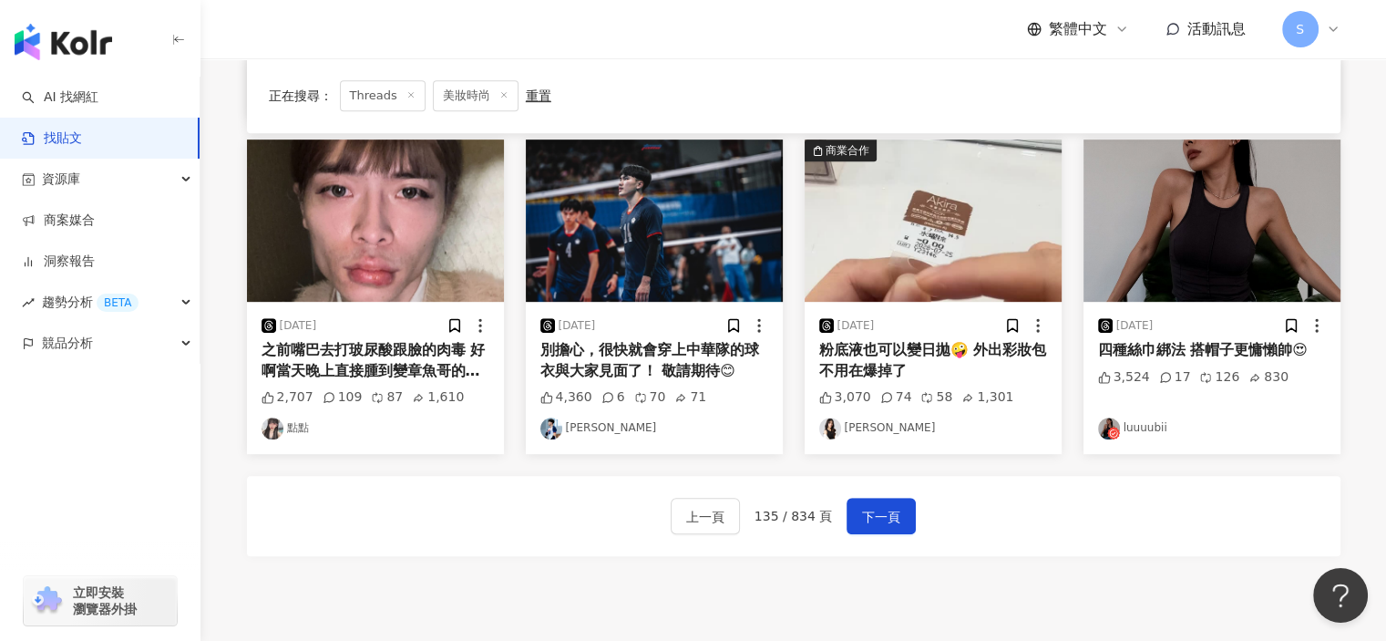
scroll to position [915, 0]
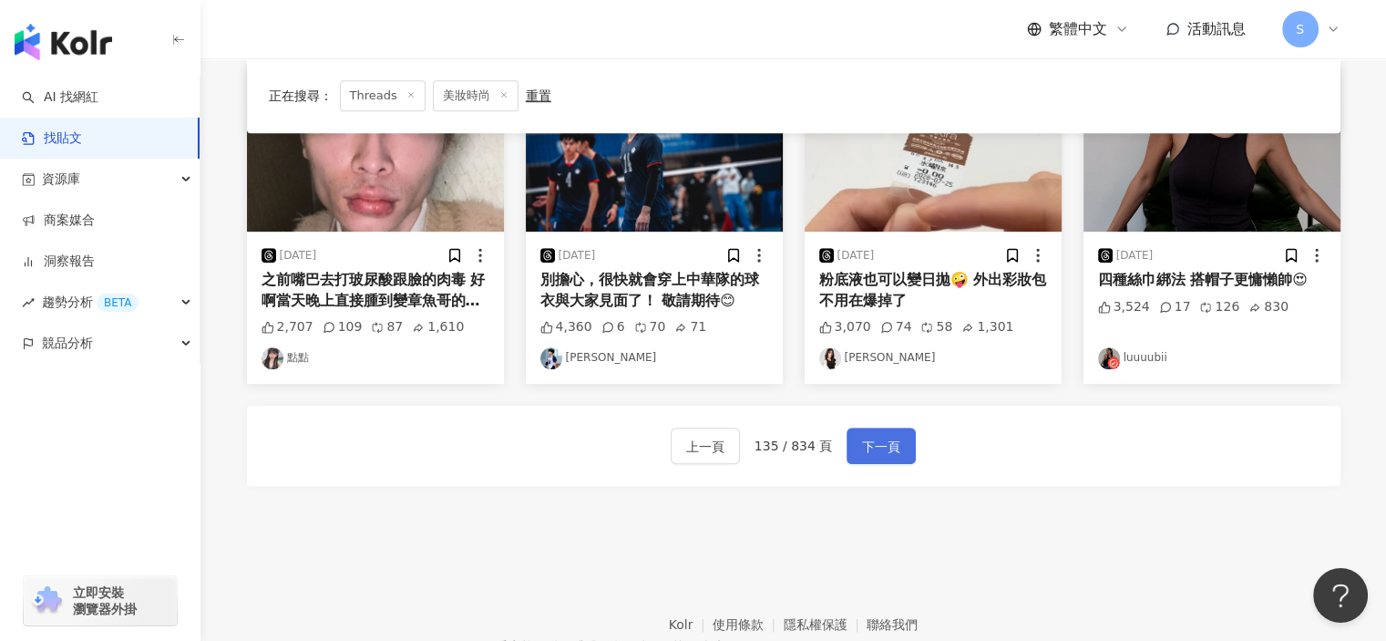
click at [897, 445] on button "下一頁" at bounding box center [881, 446] width 69 height 36
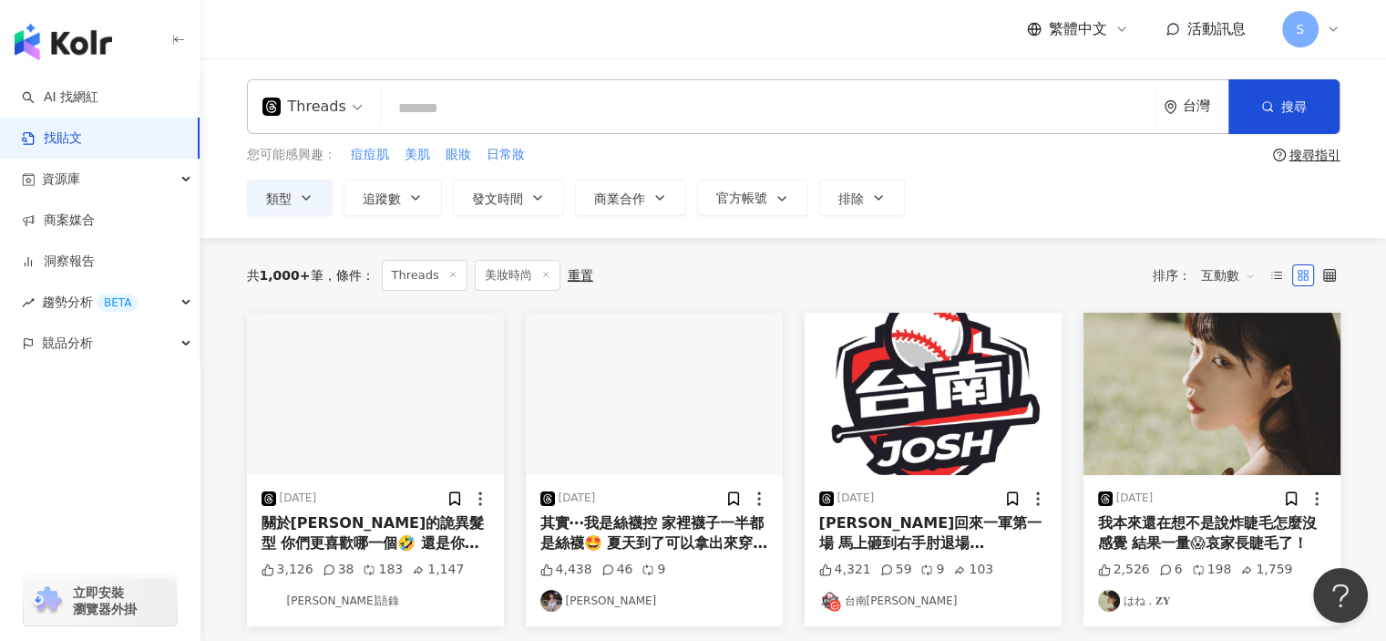
scroll to position [0, 0]
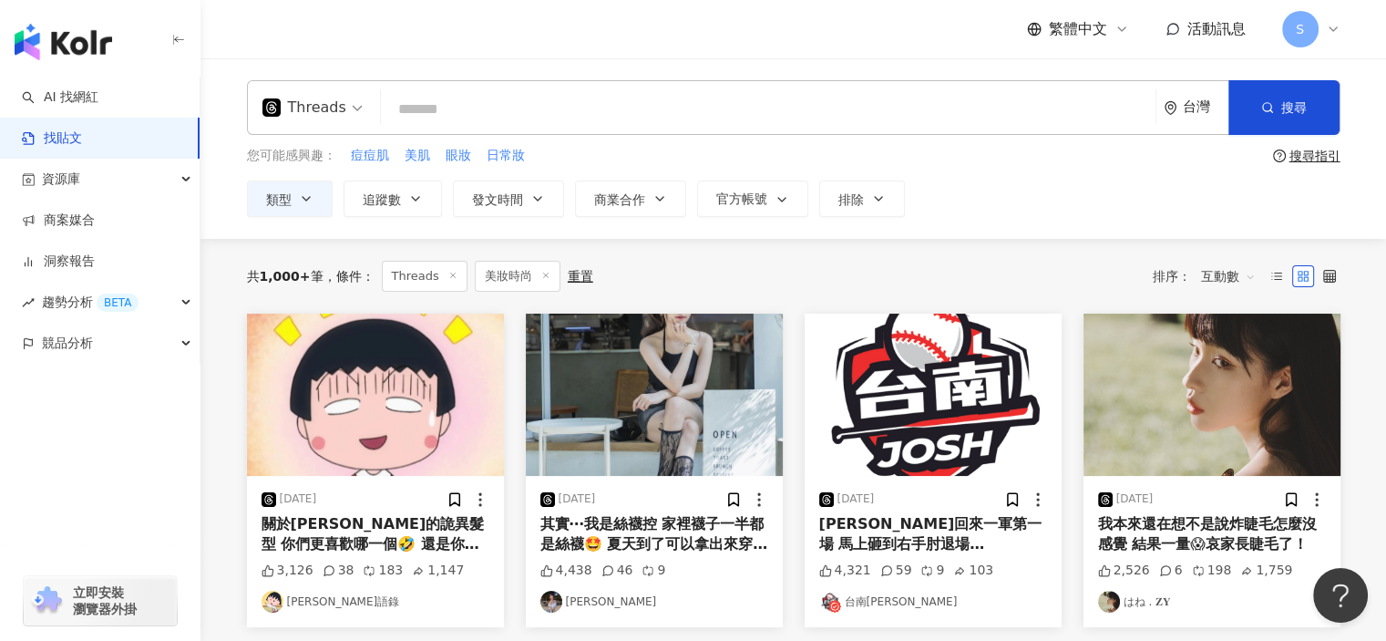
click at [973, 26] on div "繁體中文 活動訊息 S" at bounding box center [794, 29] width 1094 height 58
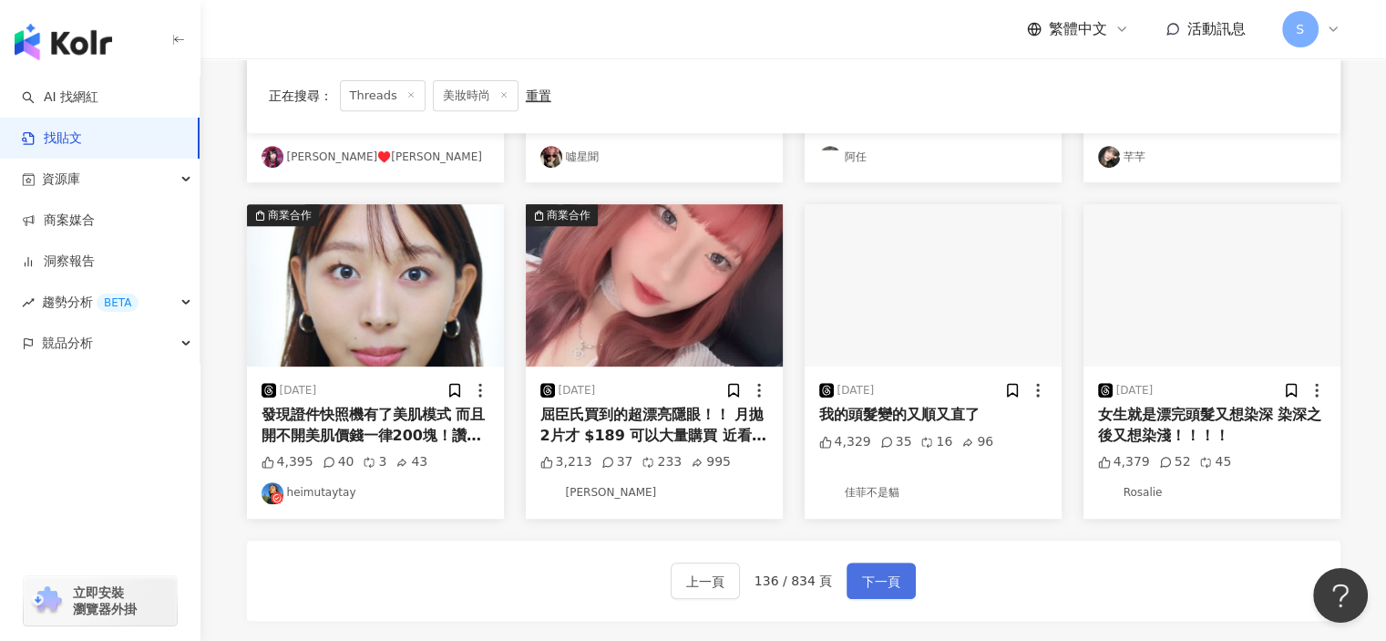
scroll to position [912, 0]
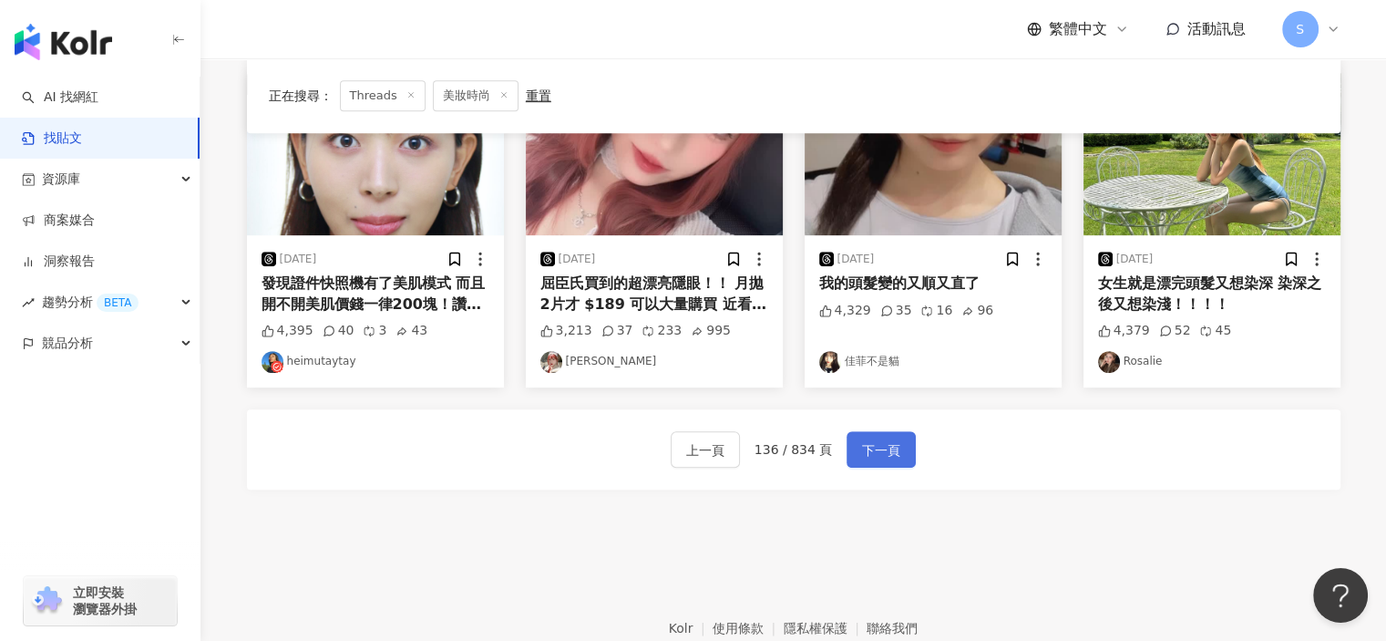
click at [872, 444] on span "下一頁" at bounding box center [881, 450] width 38 height 22
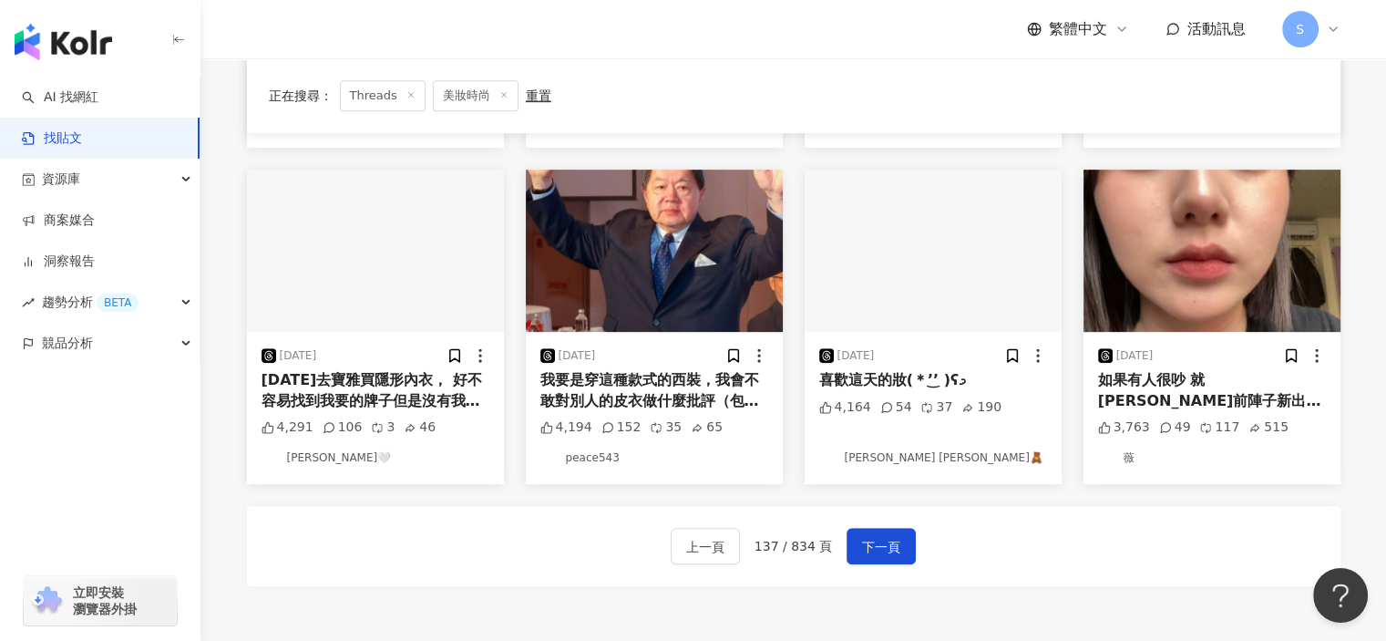
scroll to position [820, 0]
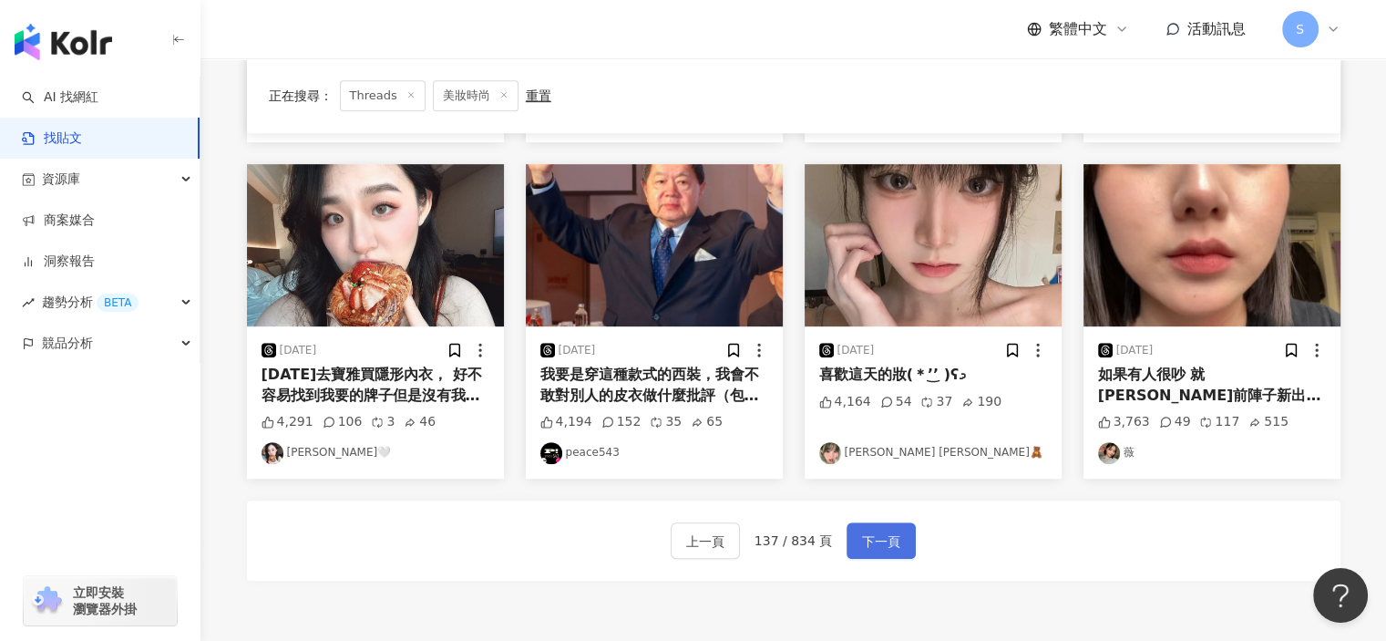
click at [886, 541] on span "下一頁" at bounding box center [881, 542] width 38 height 22
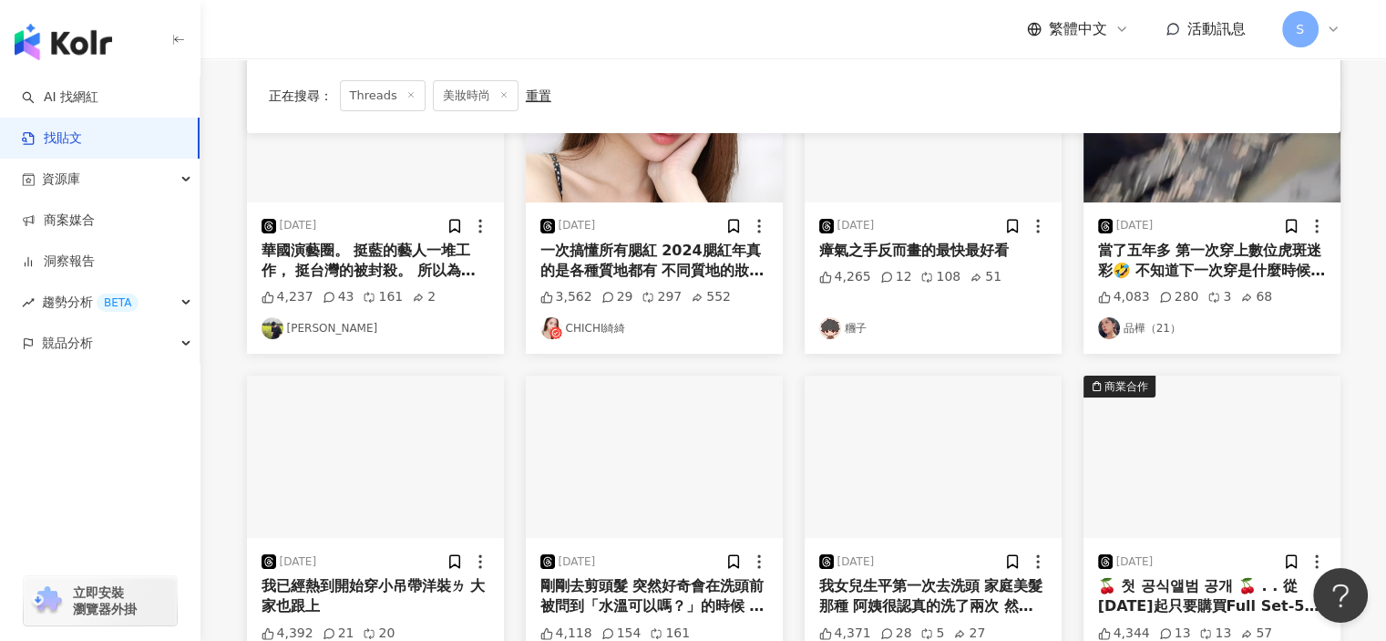
scroll to position [0, 0]
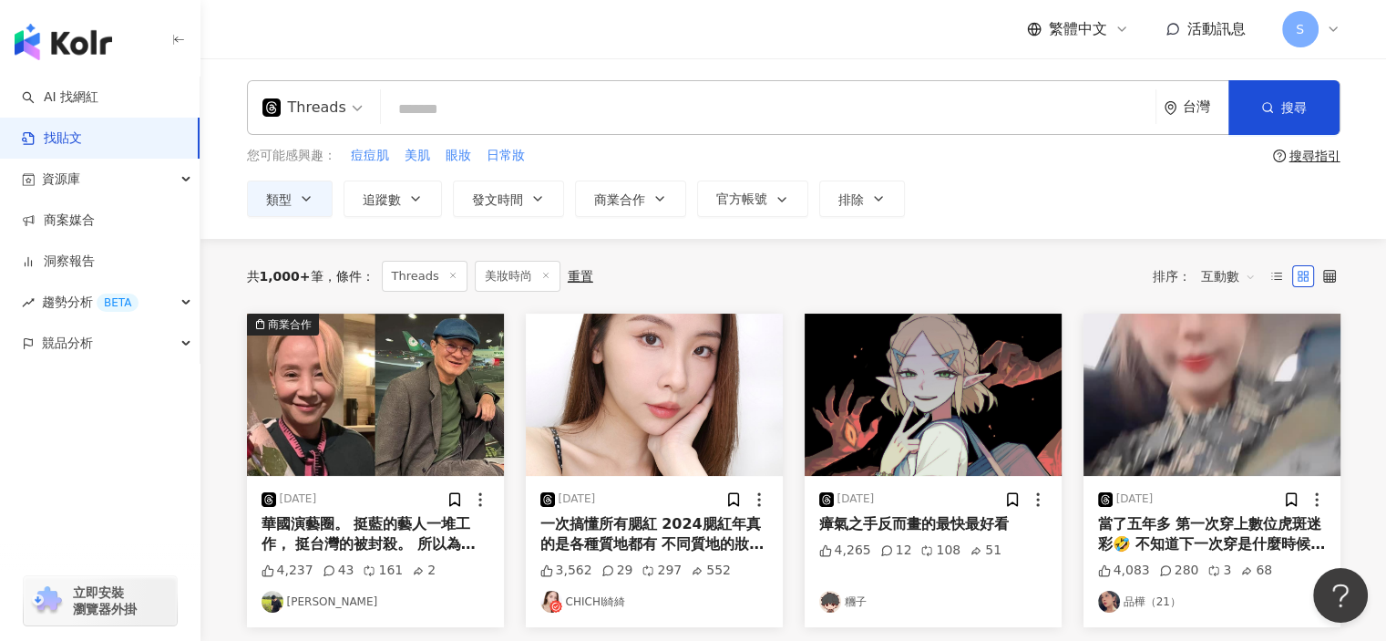
click at [558, 62] on div "Threads 台灣 搜尋 您可能感興趣： 痘痘肌 美肌 眼妝 日常妝 搜尋指引 類型 追蹤數 發文時間 商業合作 官方帳號 排除" at bounding box center [794, 148] width 1186 height 180
click at [1047, 170] on div "Threads 台灣 搜尋 您可能感興趣： 痘痘肌 美肌 眼妝 日常妝 搜尋指引 類型 追蹤數 發文時間 商業合作 官方帳號 排除" at bounding box center [794, 148] width 1167 height 137
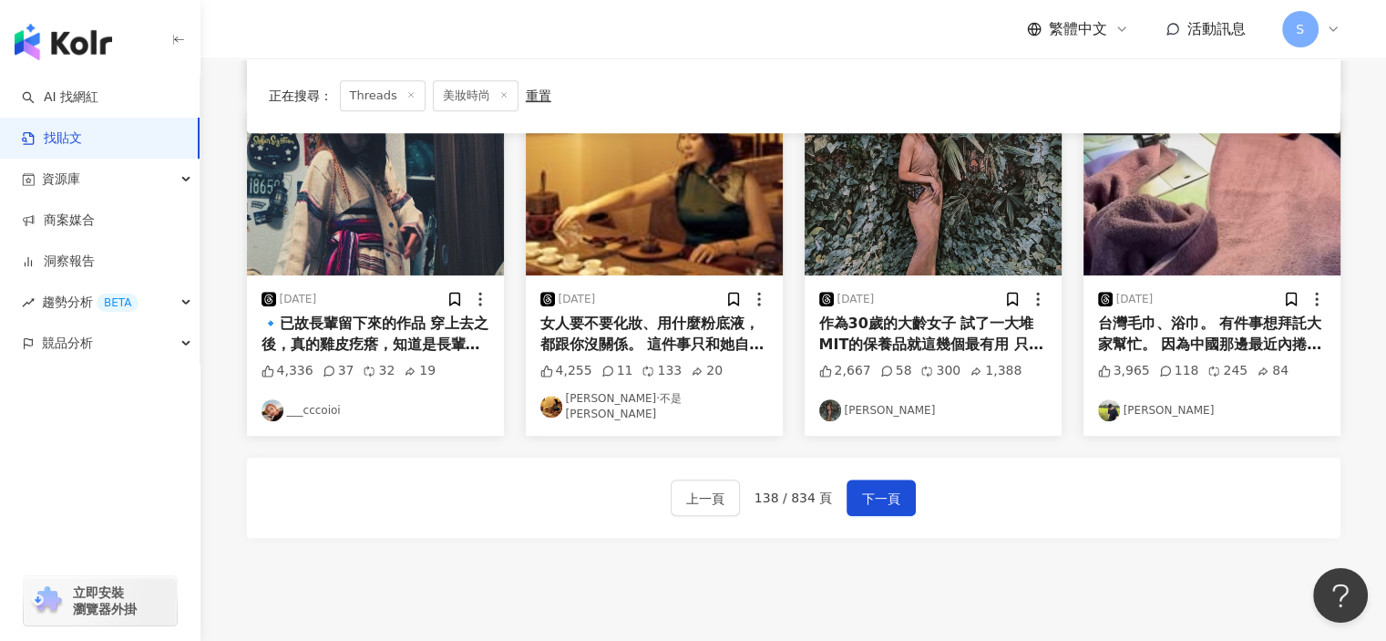
scroll to position [912, 0]
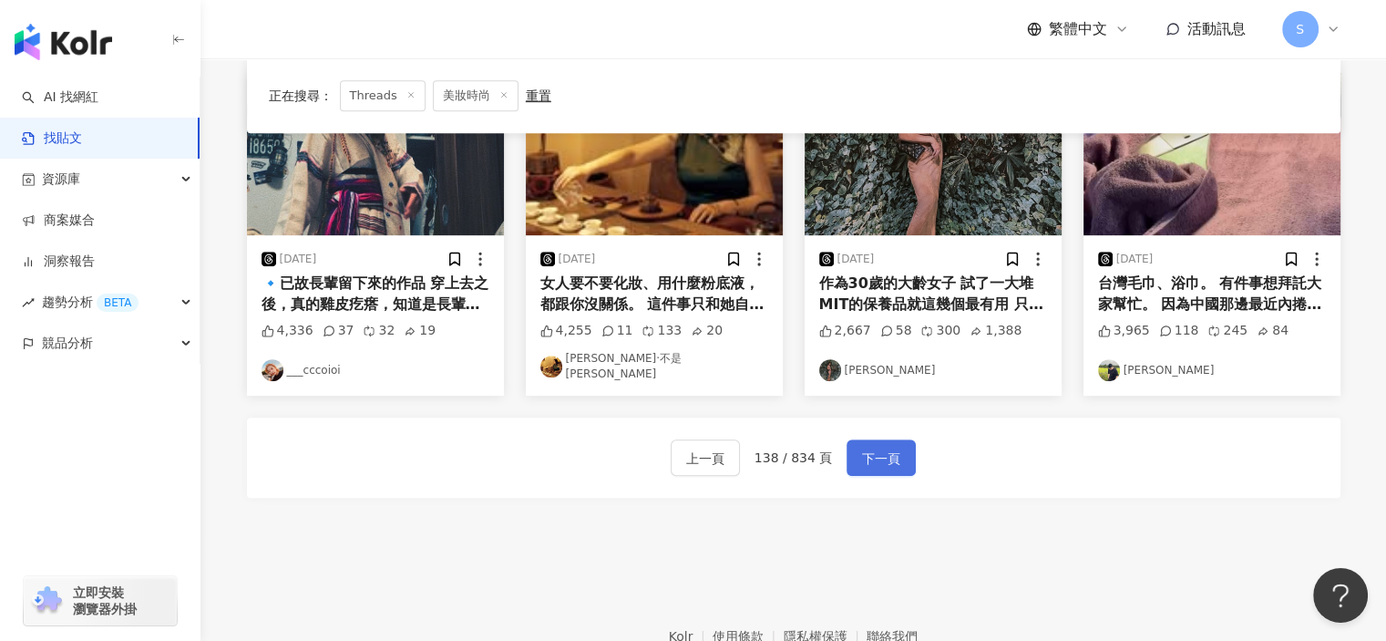
click at [867, 451] on span "下一頁" at bounding box center [881, 459] width 38 height 22
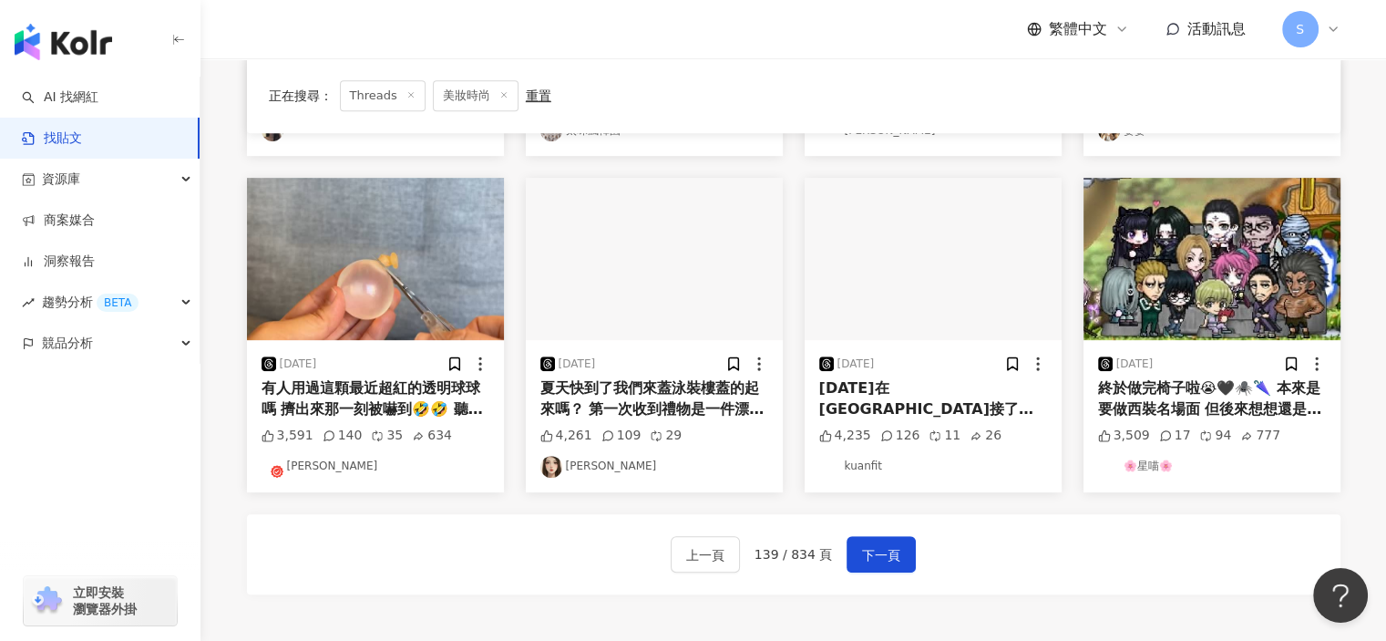
scroll to position [1003, 0]
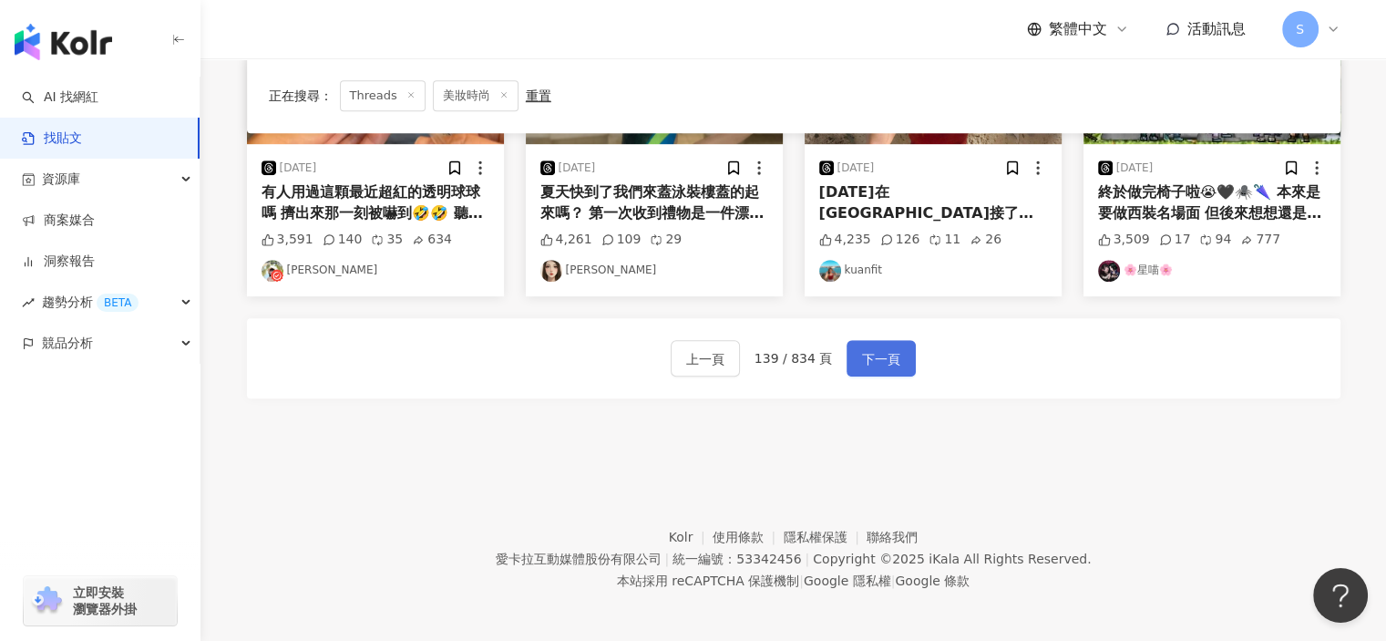
click at [897, 368] on button "下一頁" at bounding box center [881, 358] width 69 height 36
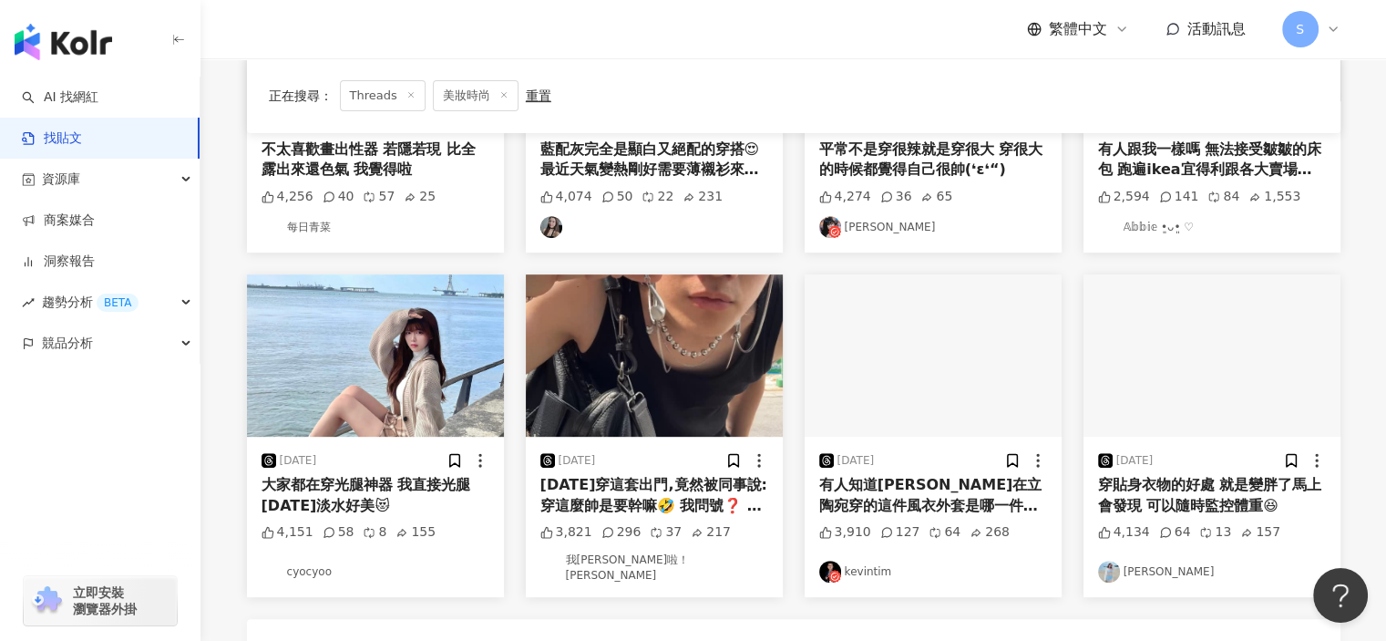
scroll to position [820, 0]
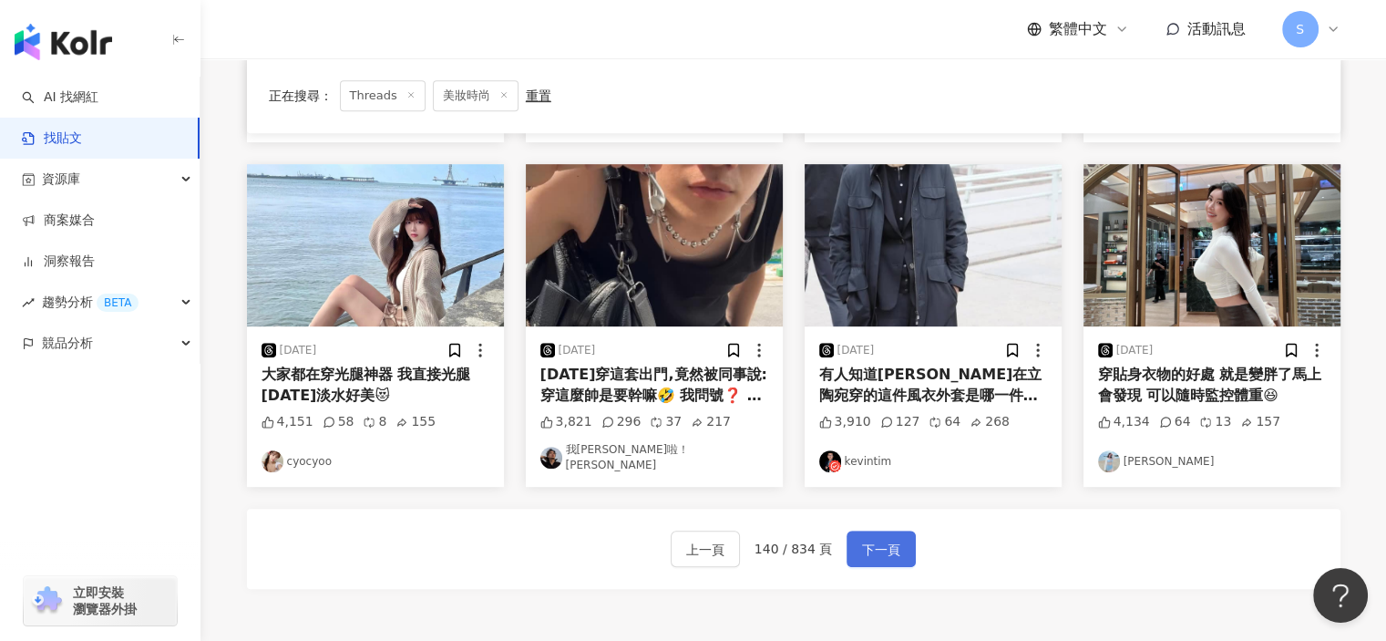
click at [882, 539] on span "下一頁" at bounding box center [881, 550] width 38 height 22
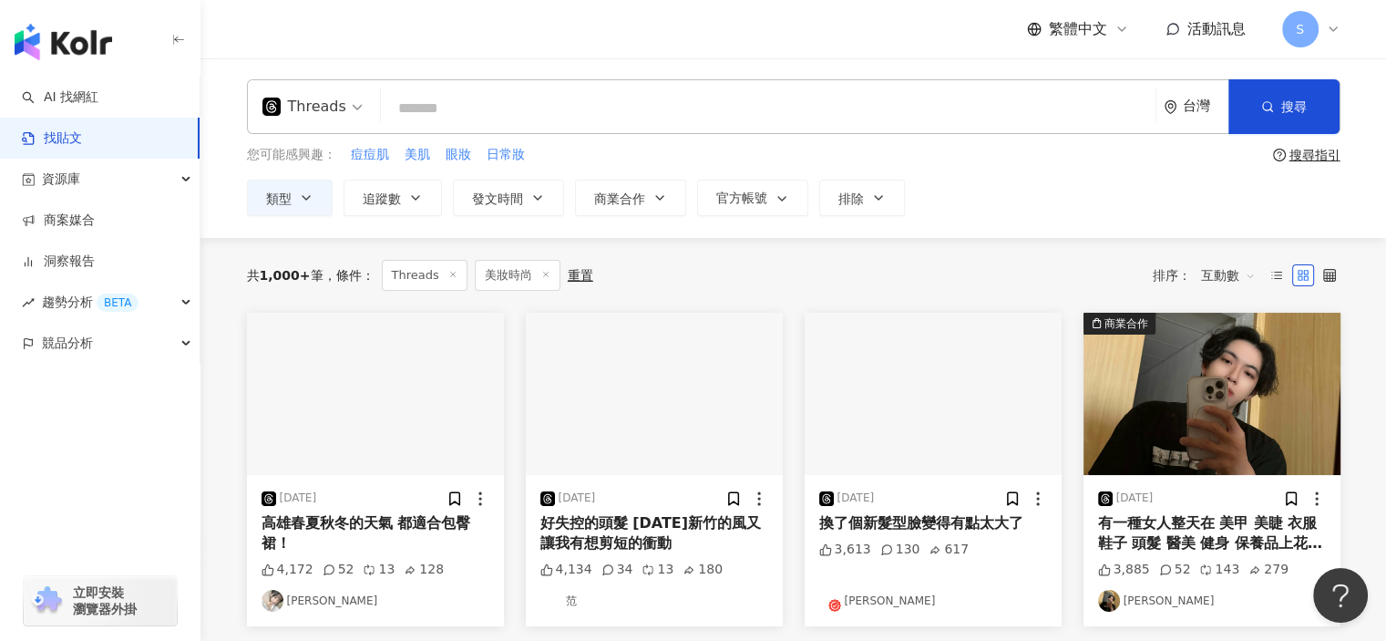
scroll to position [0, 0]
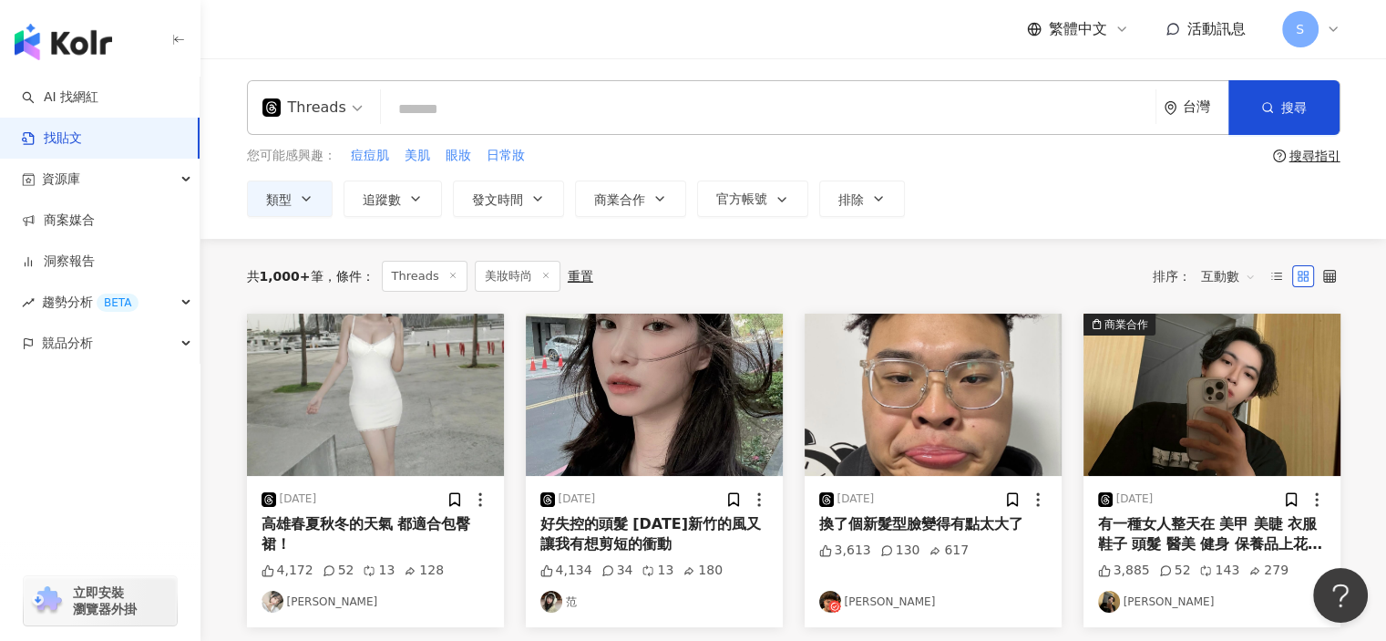
click at [699, 404] on img "button" at bounding box center [654, 395] width 257 height 162
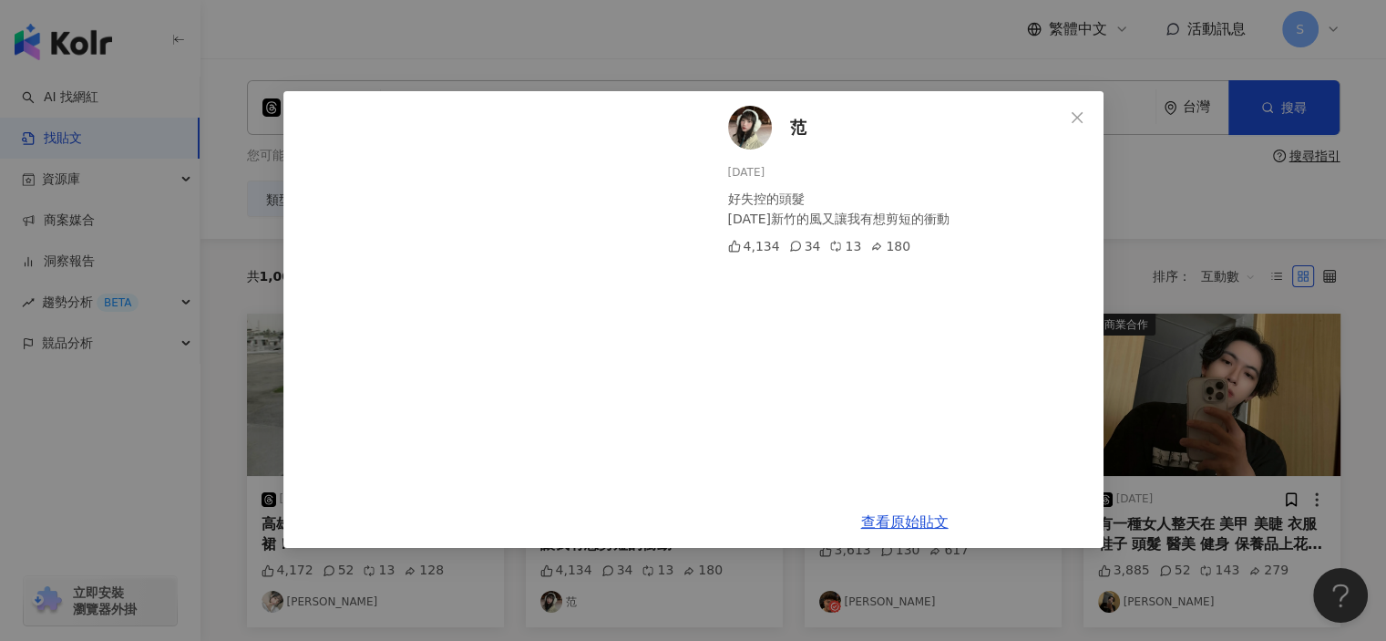
click at [1215, 309] on div "范 2024/10/17 好失控的頭髮 今天新竹的風又讓我有想剪短的衝動 4,134 34 13 180 查看原始貼文" at bounding box center [693, 320] width 1386 height 641
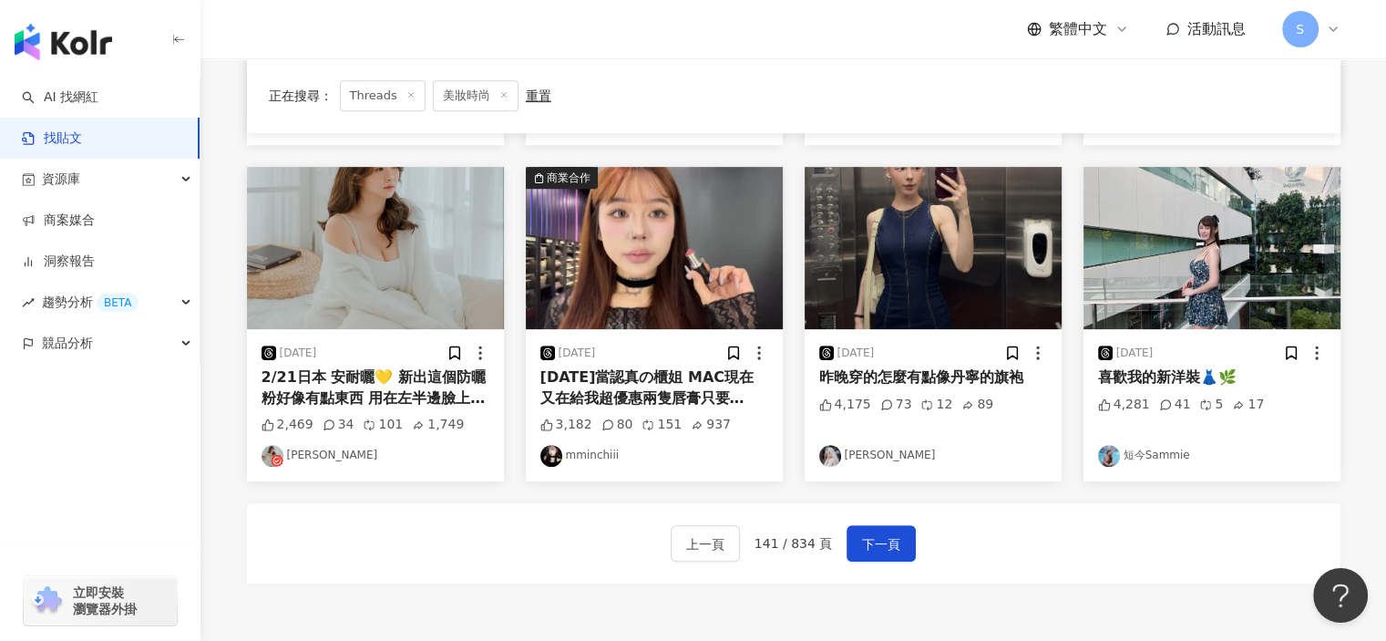
scroll to position [1006, 0]
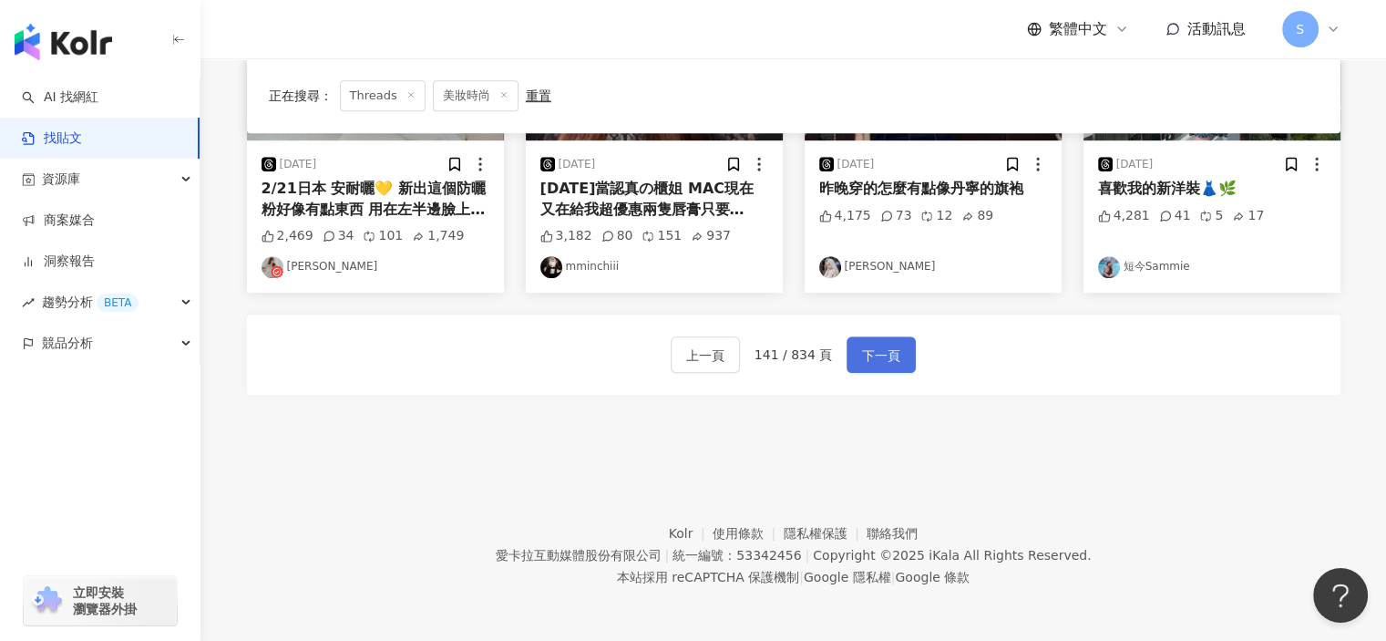
click at [888, 360] on span "下一頁" at bounding box center [881, 356] width 38 height 22
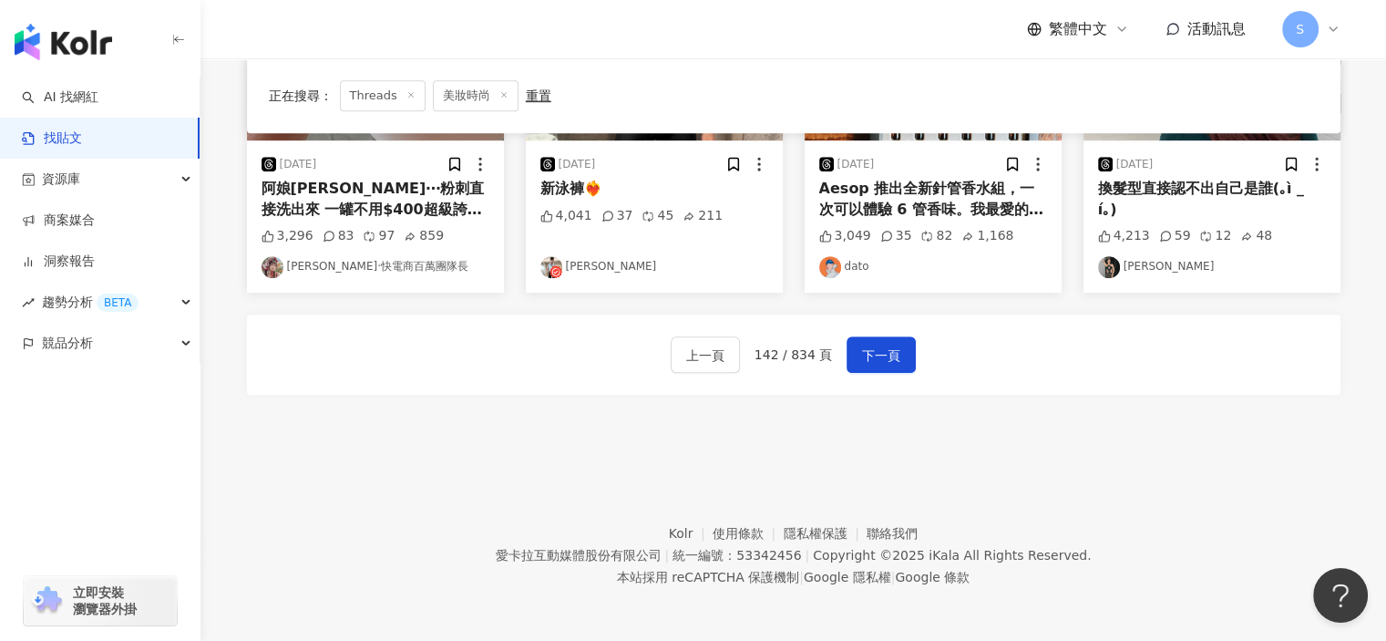
click at [880, 359] on span "下一頁" at bounding box center [881, 356] width 38 height 22
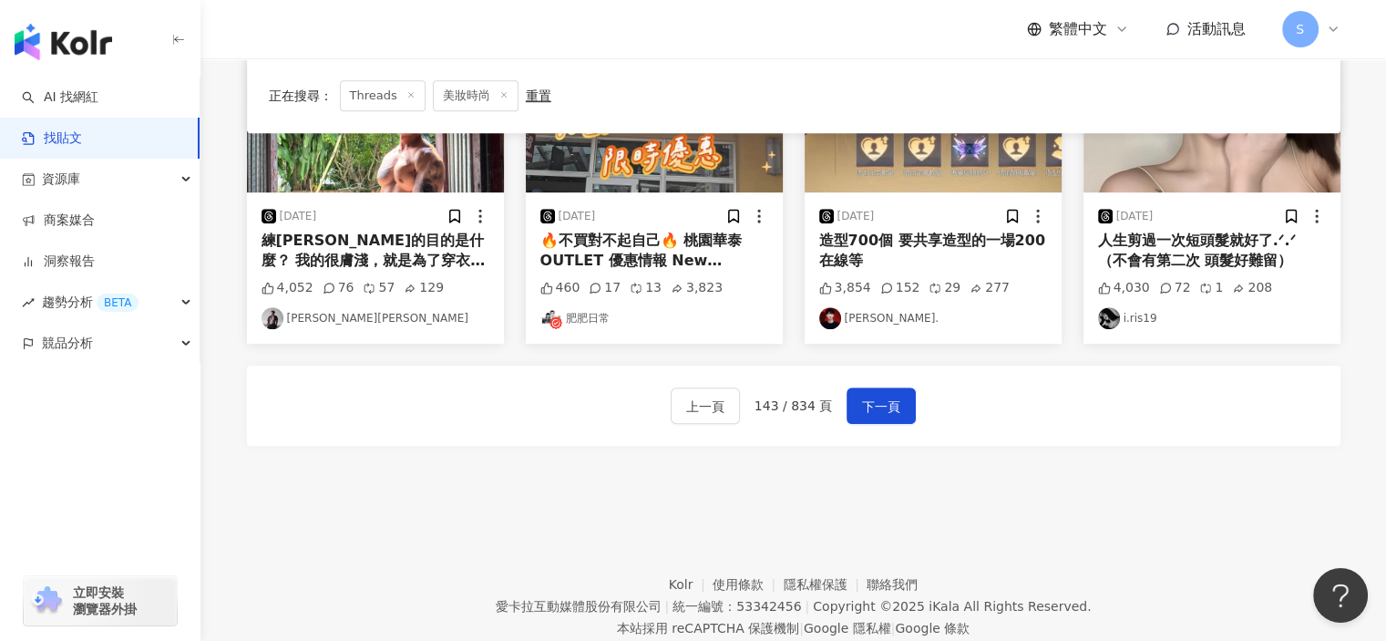
scroll to position [985, 0]
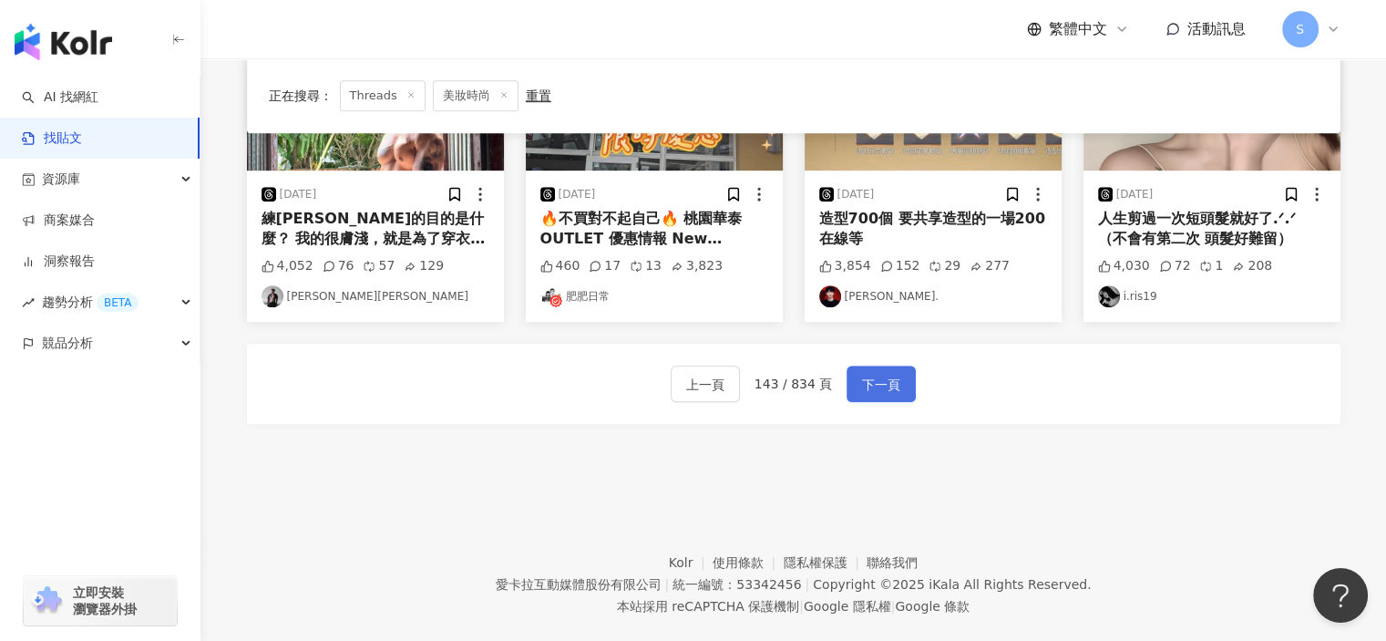
click at [882, 366] on button "下一頁" at bounding box center [881, 384] width 69 height 36
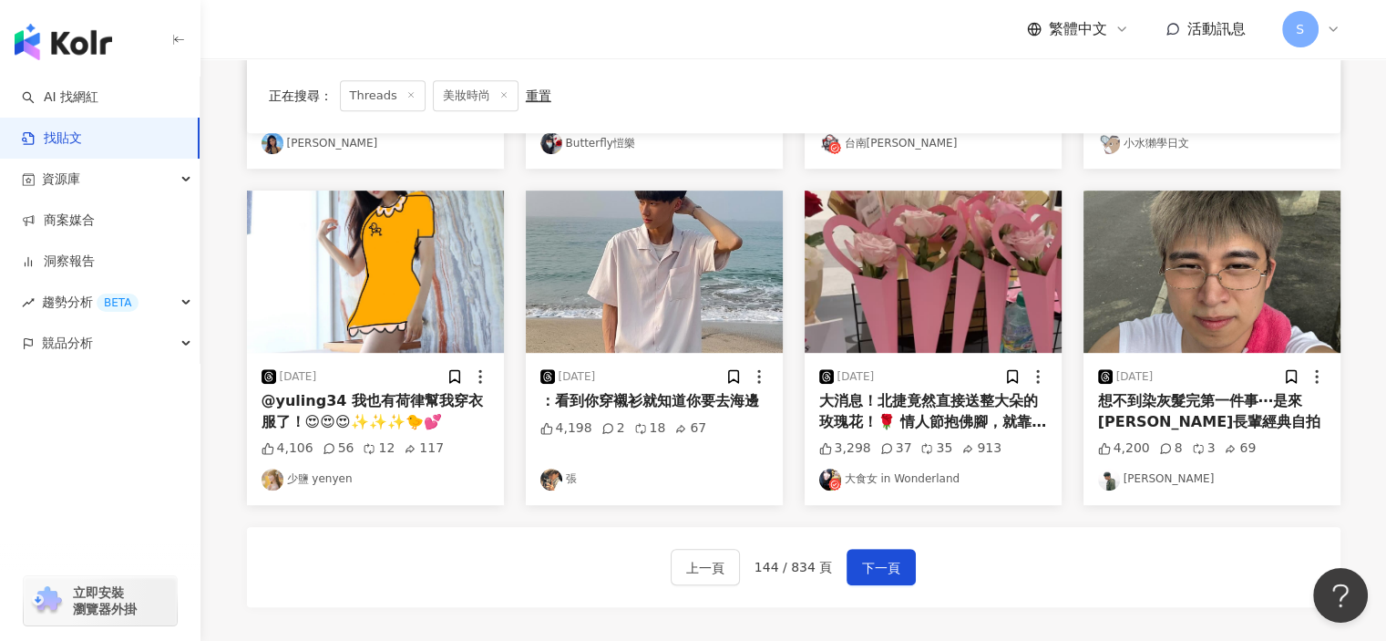
scroll to position [881, 0]
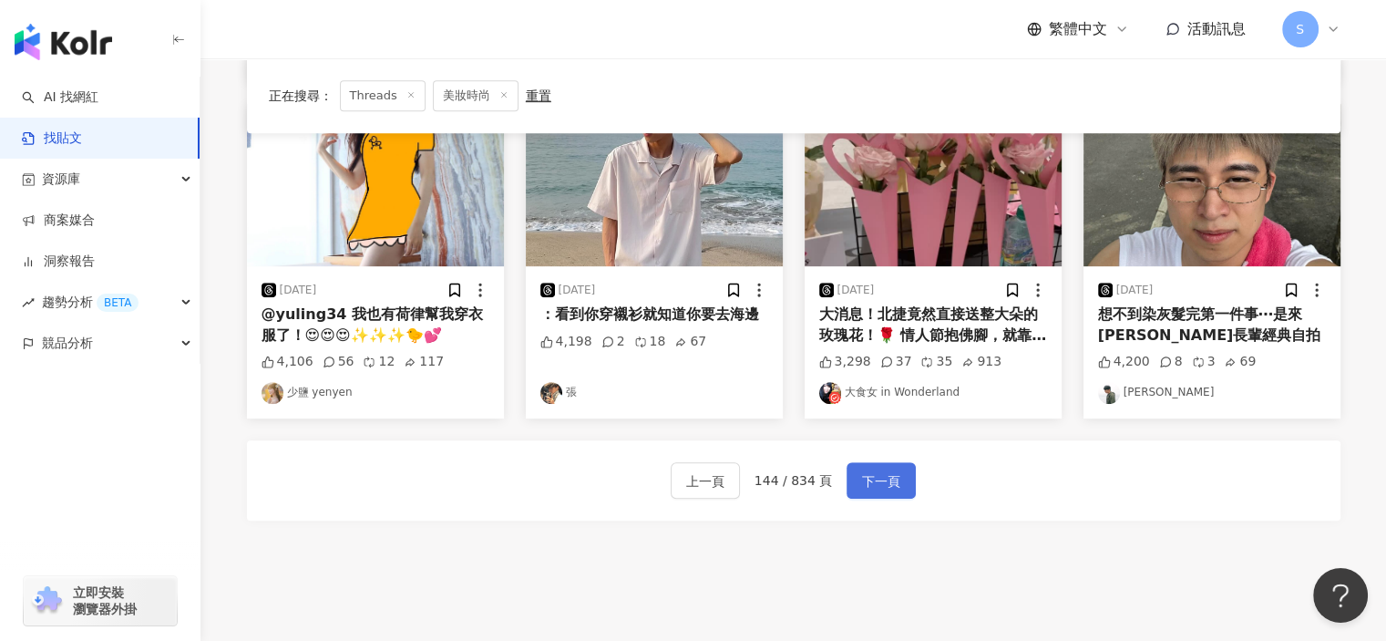
click at [910, 468] on button "下一頁" at bounding box center [881, 480] width 69 height 36
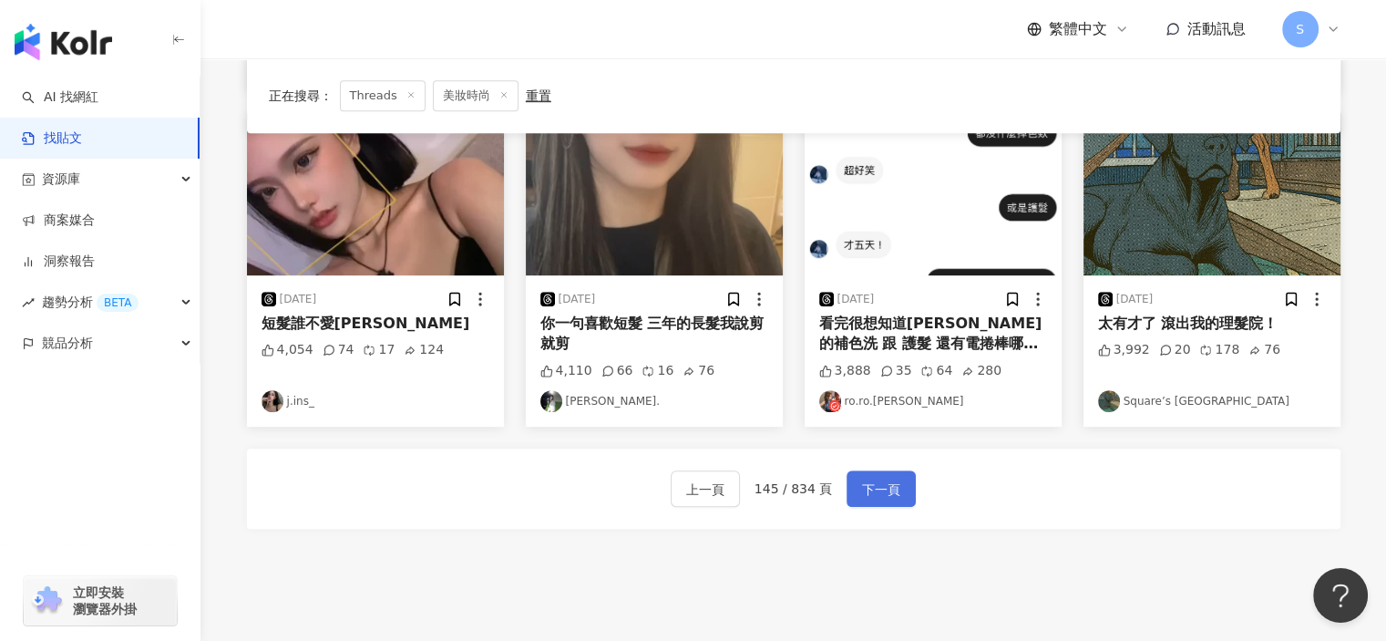
click at [891, 490] on span "下一頁" at bounding box center [881, 490] width 38 height 22
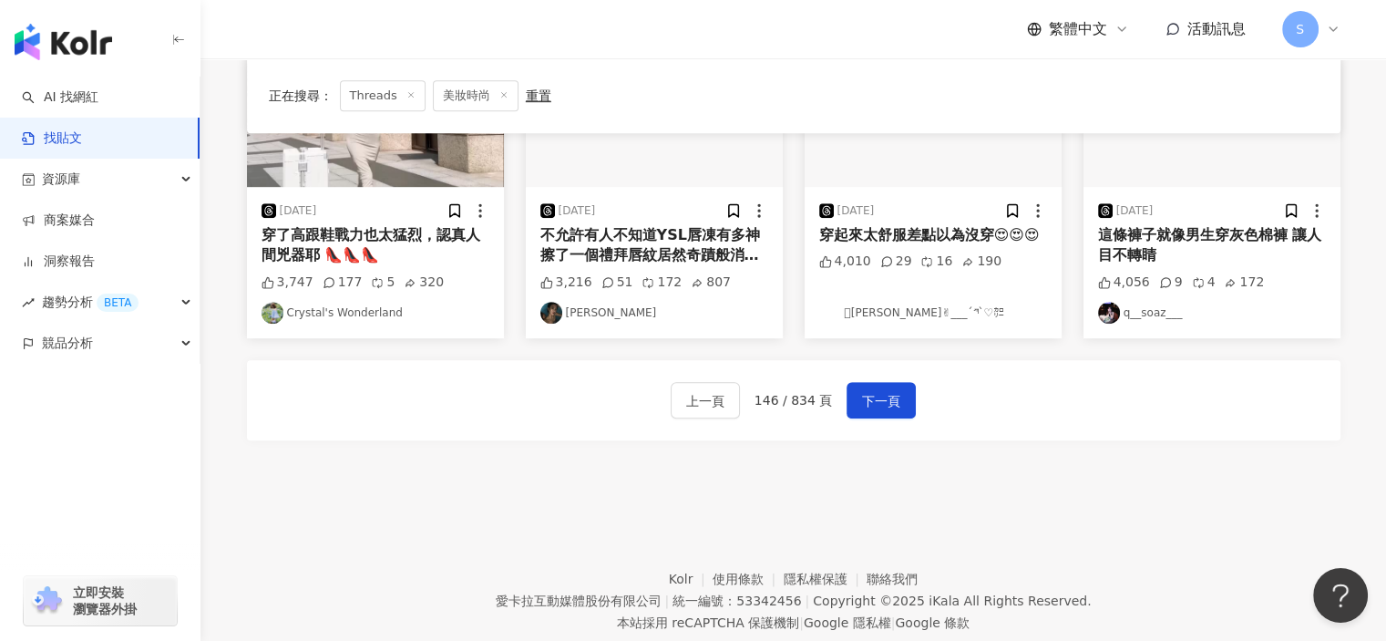
scroll to position [972, 0]
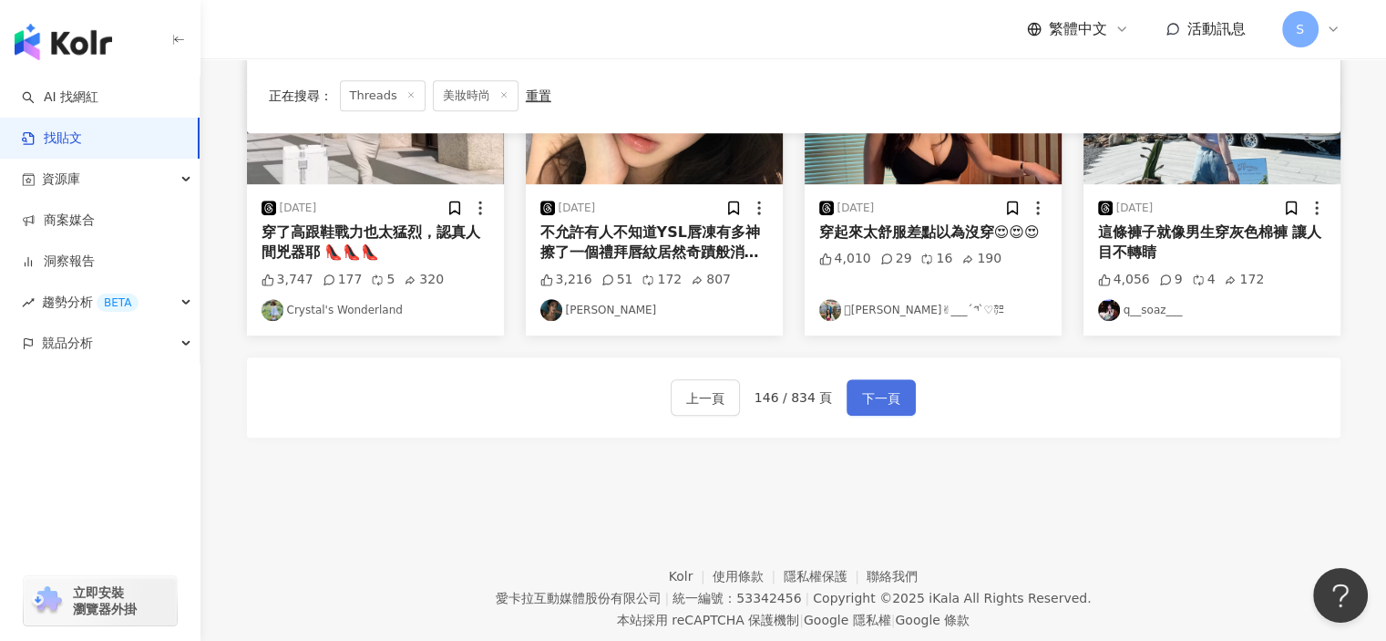
click at [886, 398] on span "下一頁" at bounding box center [881, 398] width 38 height 22
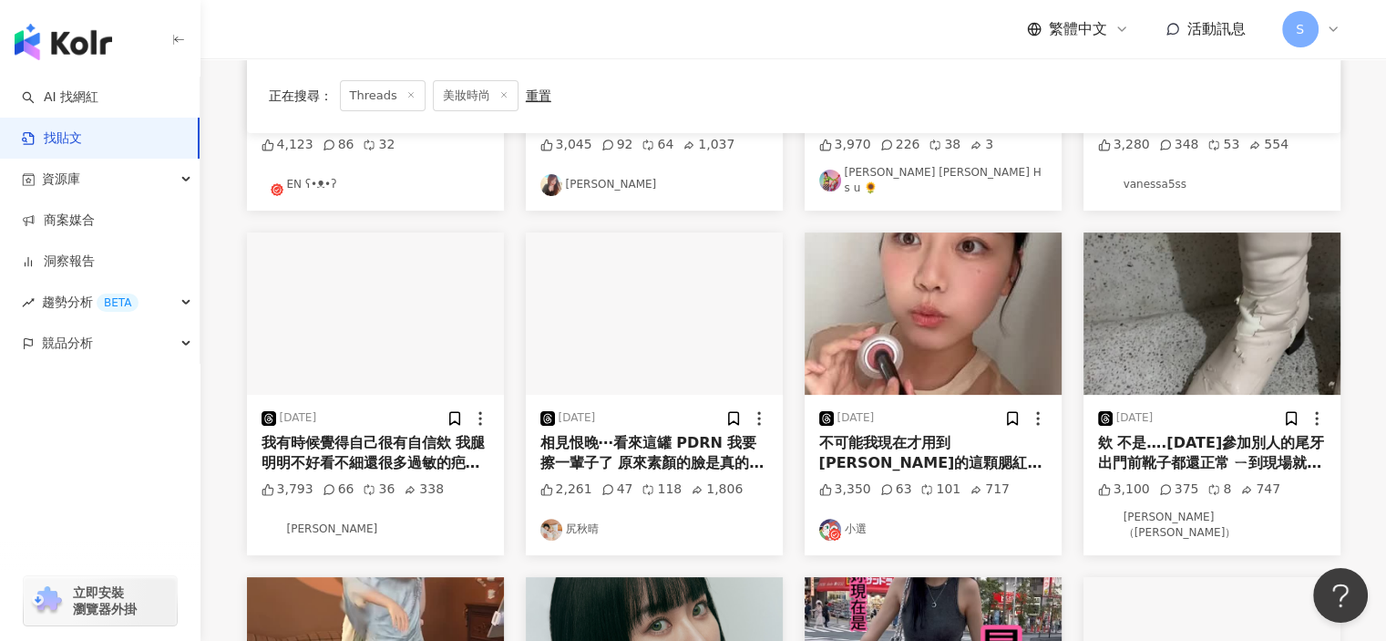
scroll to position [425, 0]
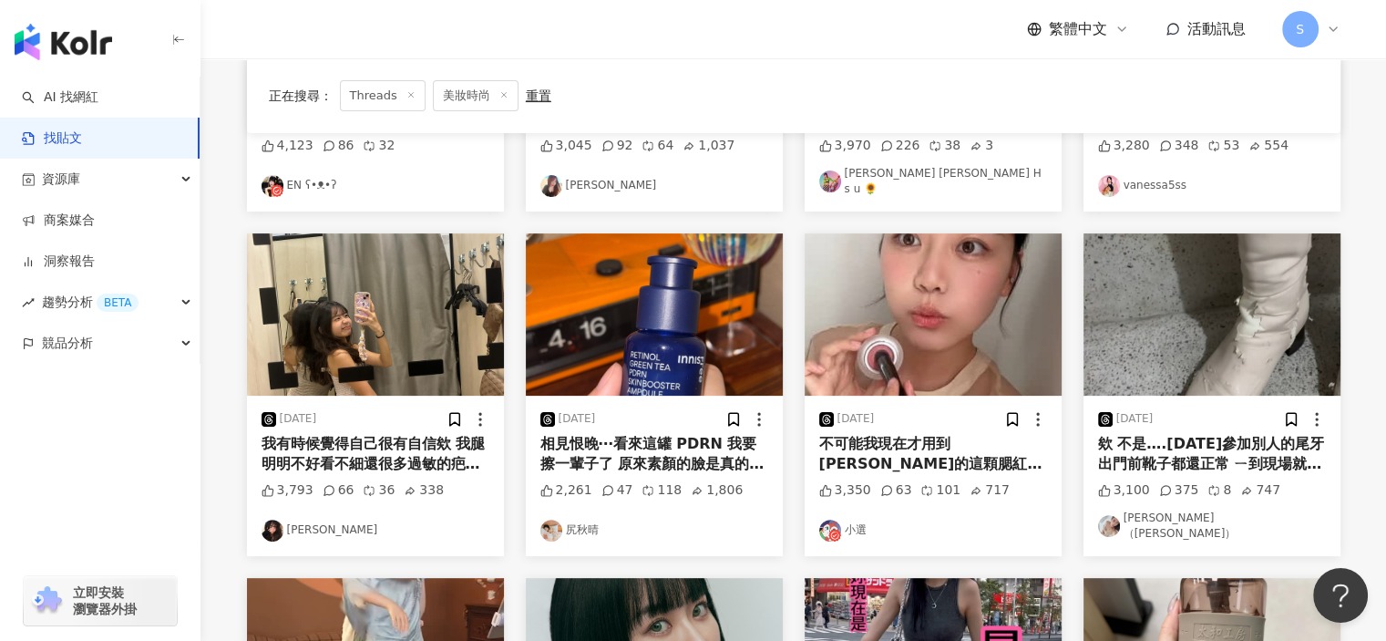
click at [726, 353] on img "button" at bounding box center [654, 314] width 257 height 162
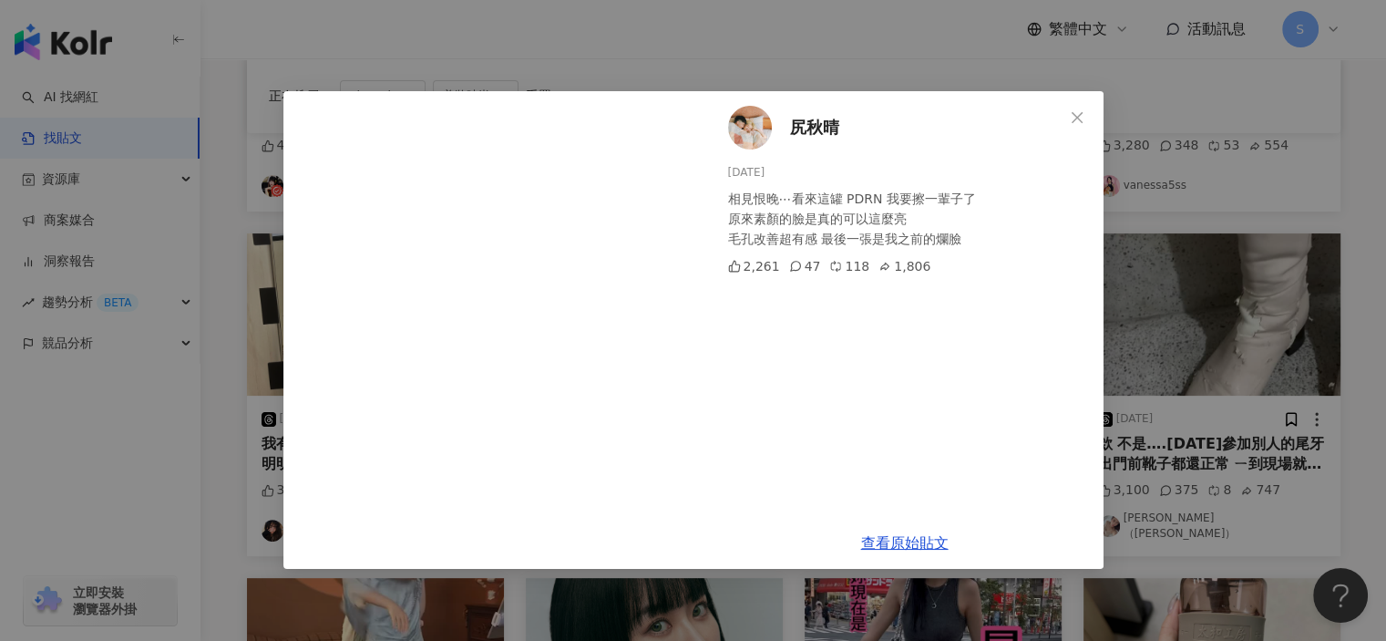
click at [1175, 363] on div "尻秋晴 2025/7/7 相見恨晚⋯看來這罐 PDRN 我要擦一輩子了 原來素顏的臉是真的可以這麼亮 毛孔改善超有感 最後一張是我之前的爛臉 2,261 47…" at bounding box center [693, 320] width 1386 height 641
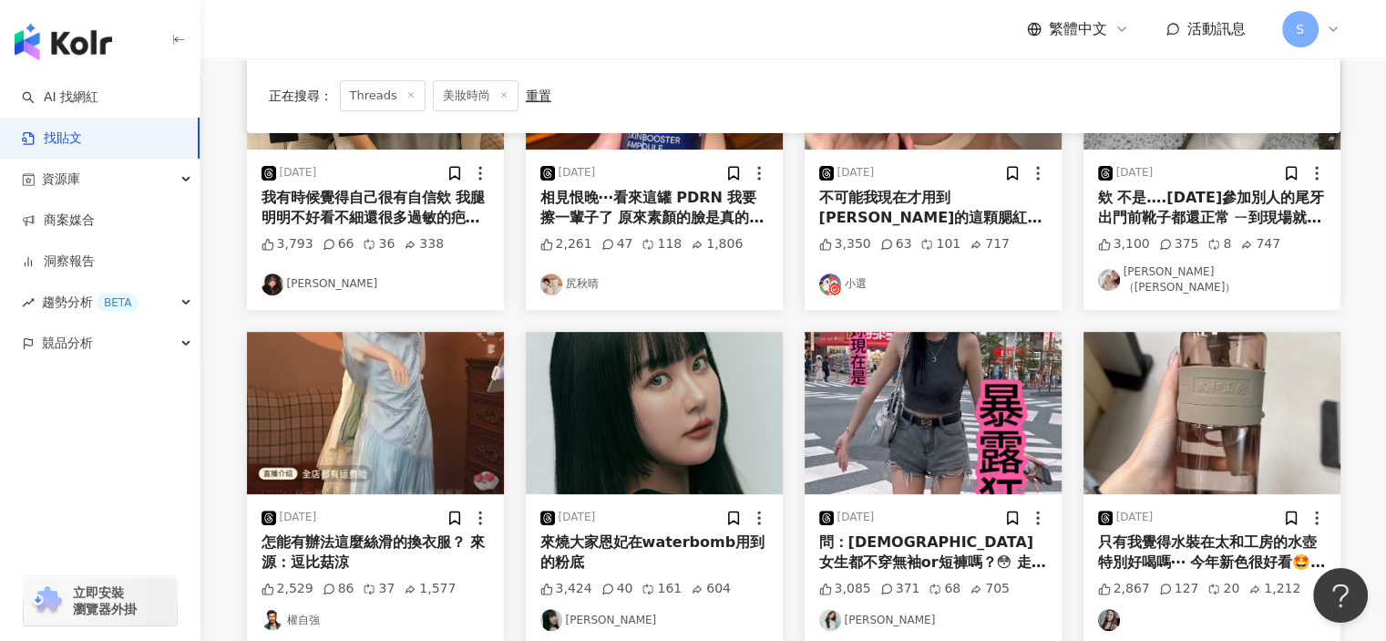
scroll to position [881, 0]
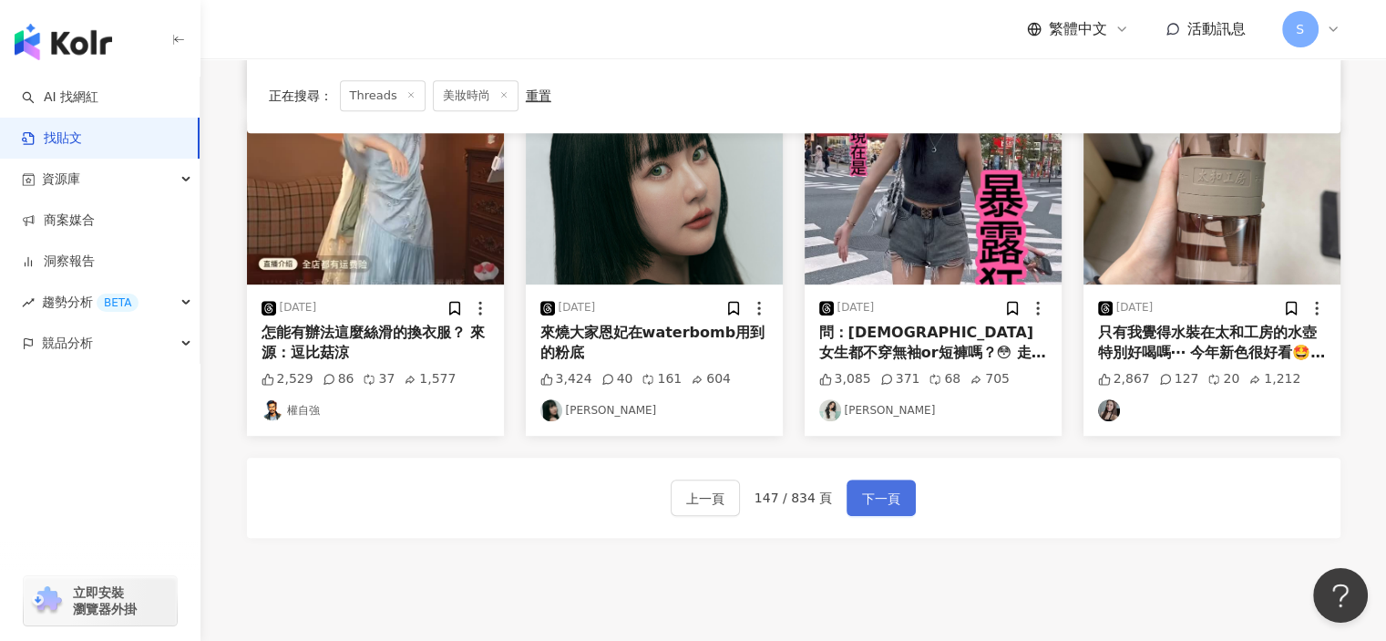
click at [862, 490] on span "下一頁" at bounding box center [881, 499] width 38 height 22
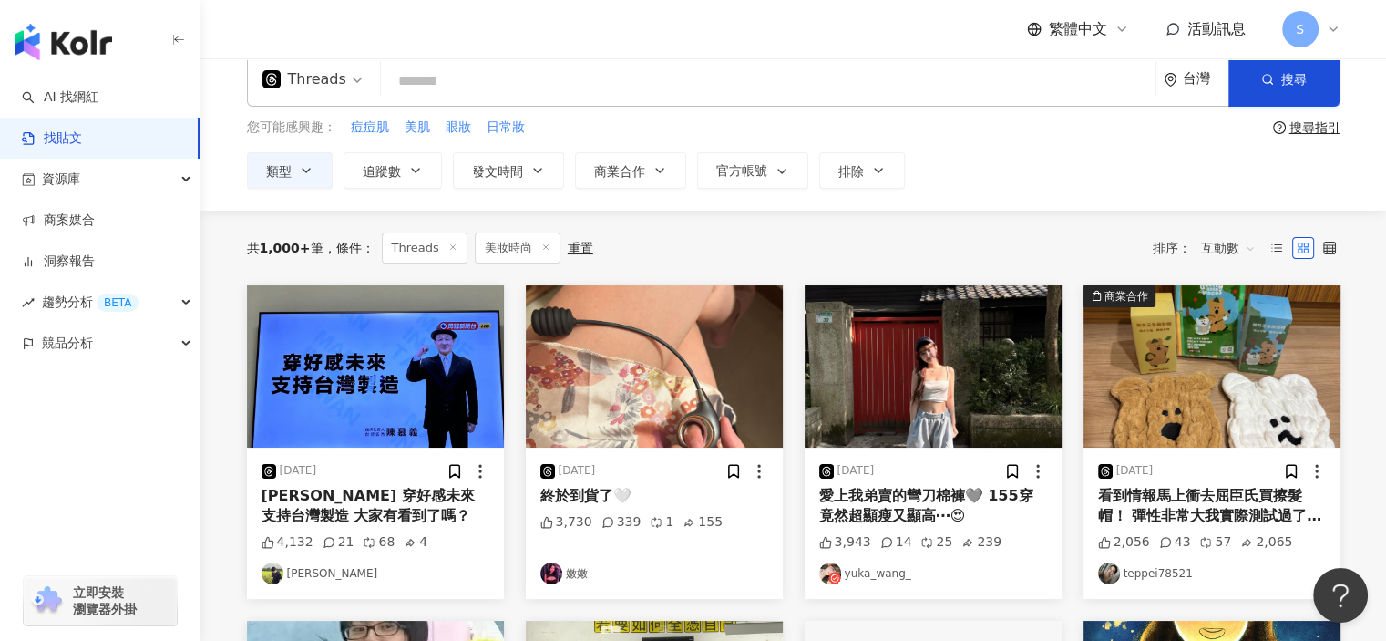
scroll to position [0, 0]
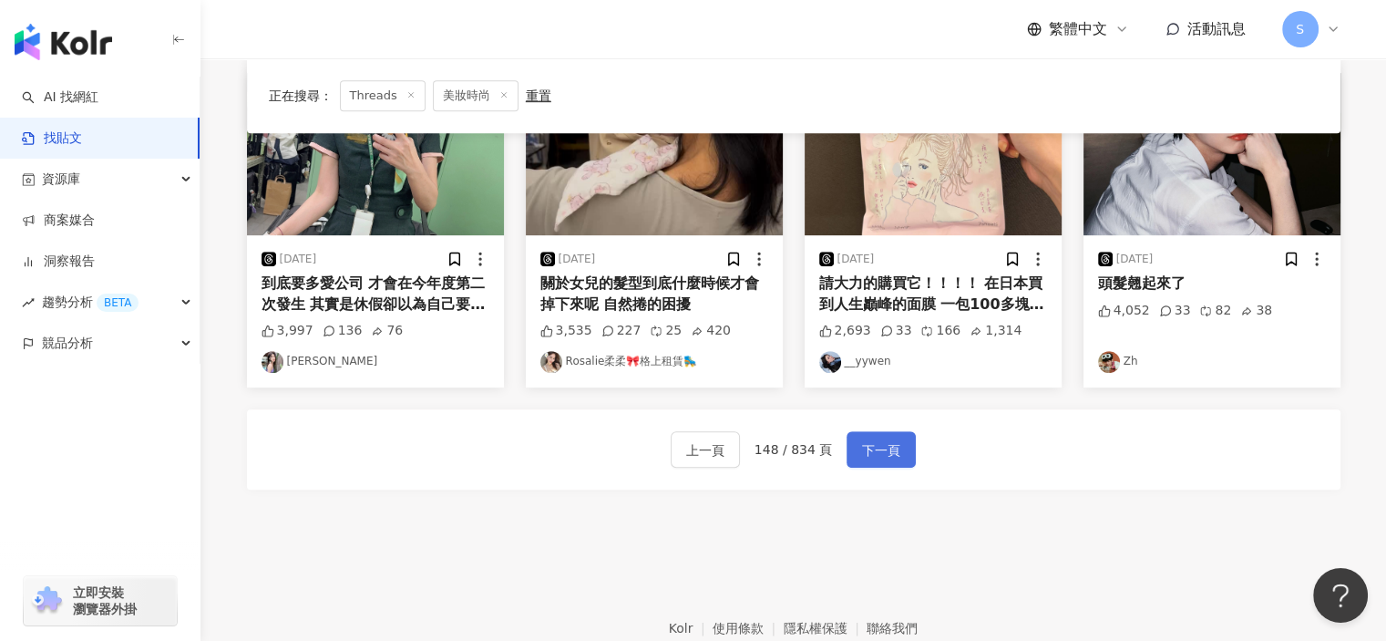
click at [886, 458] on span "下一頁" at bounding box center [881, 450] width 38 height 22
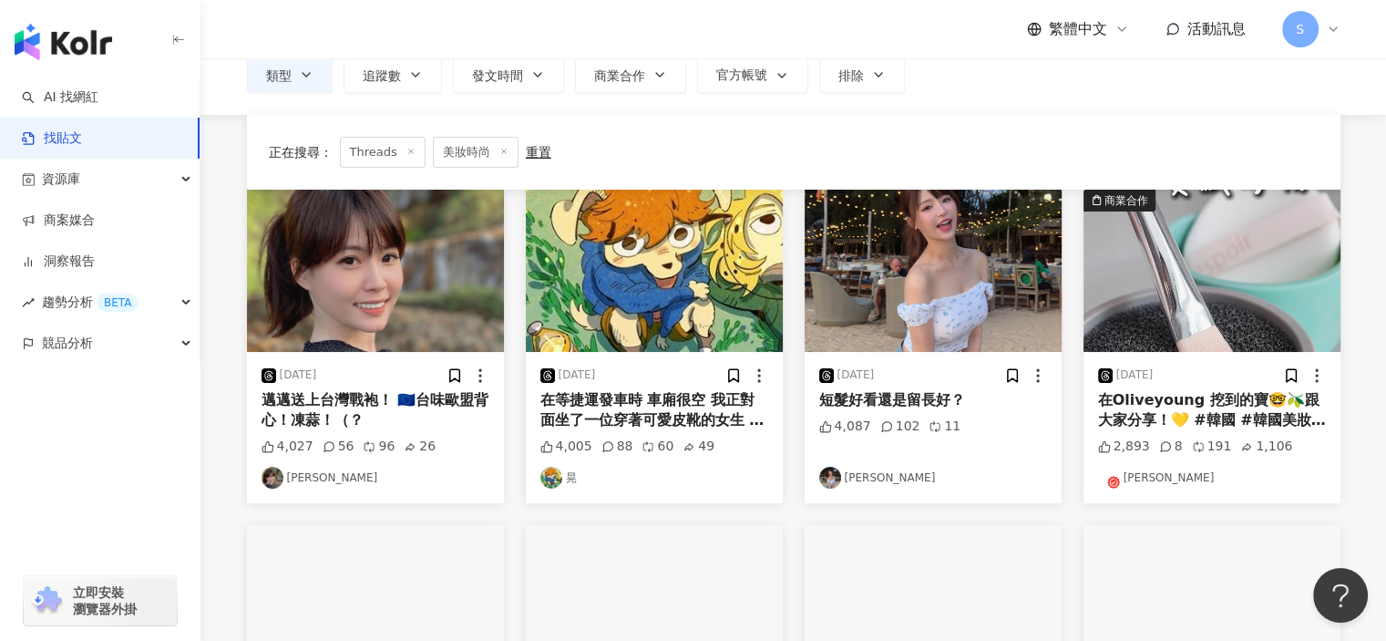
scroll to position [91, 0]
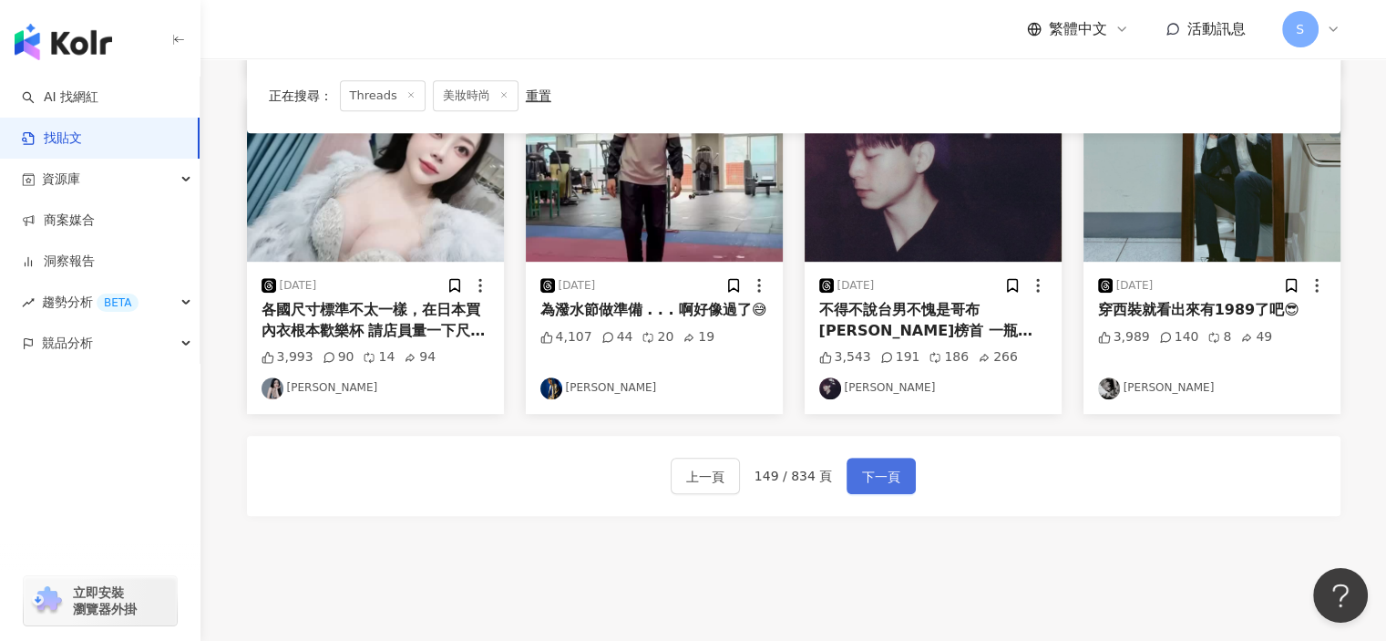
click at [871, 475] on span "下一頁" at bounding box center [881, 477] width 38 height 22
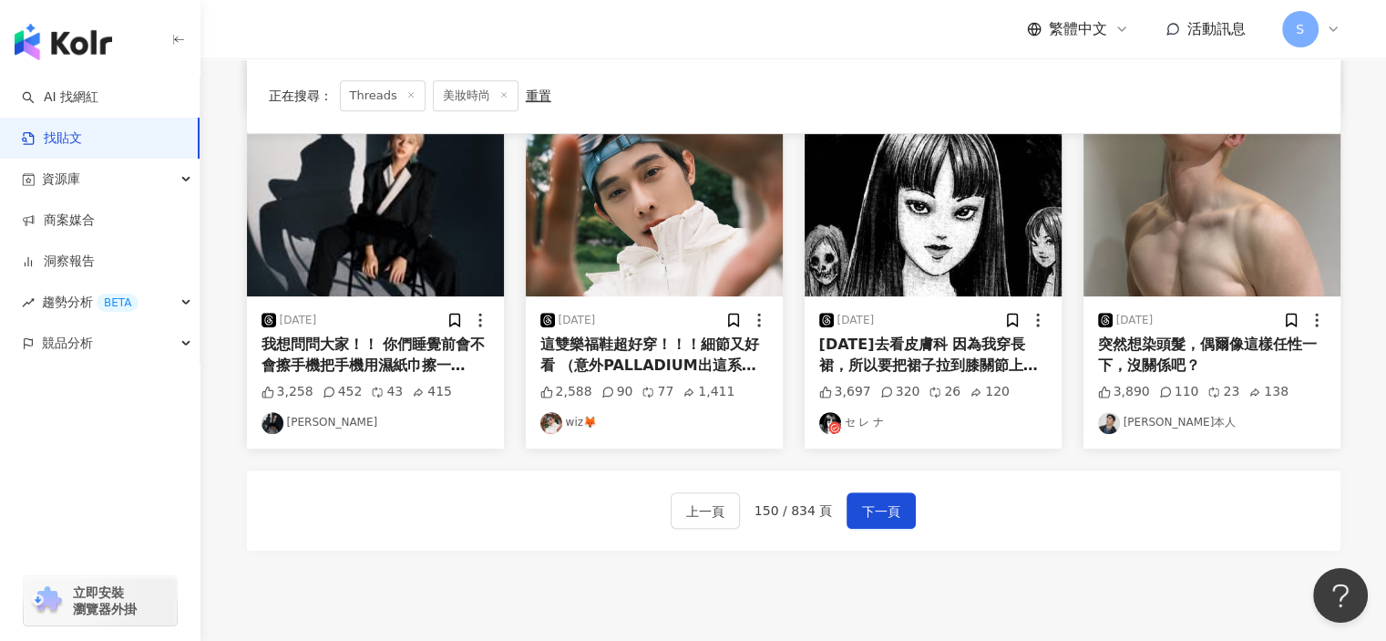
scroll to position [897, 0]
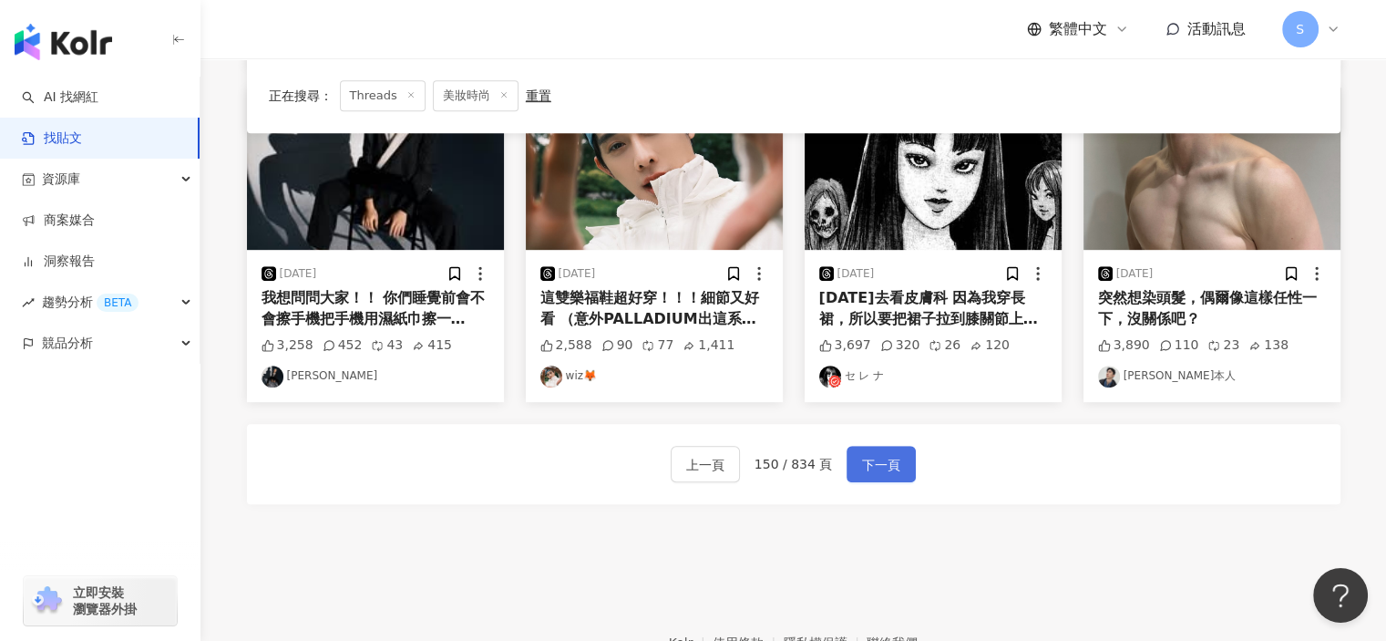
click at [884, 454] on span "下一頁" at bounding box center [881, 465] width 38 height 22
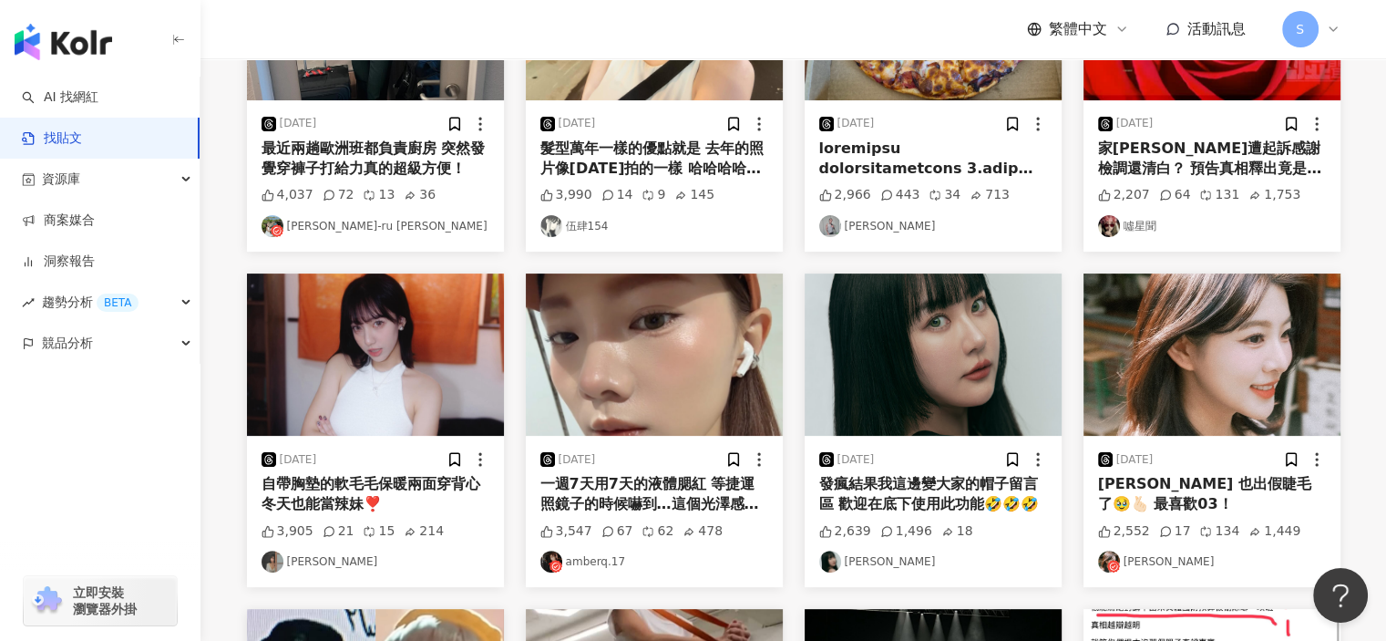
scroll to position [905, 0]
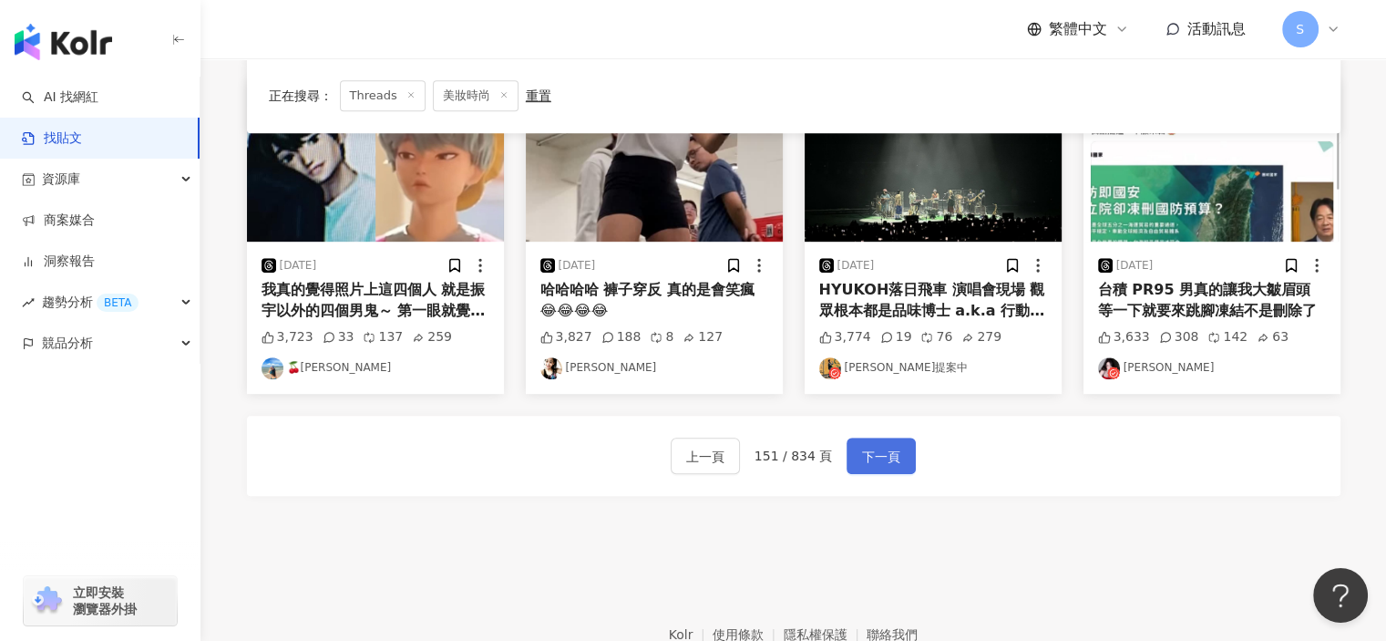
click at [902, 458] on button "下一頁" at bounding box center [881, 456] width 69 height 36
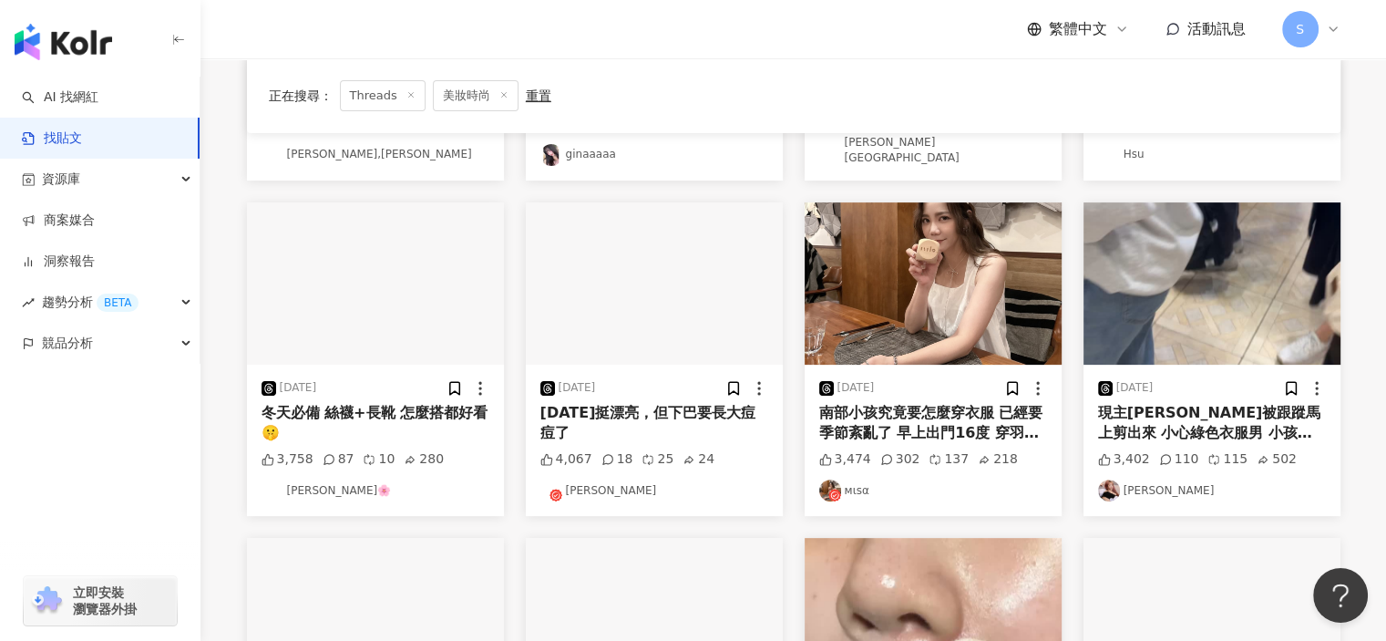
scroll to position [912, 0]
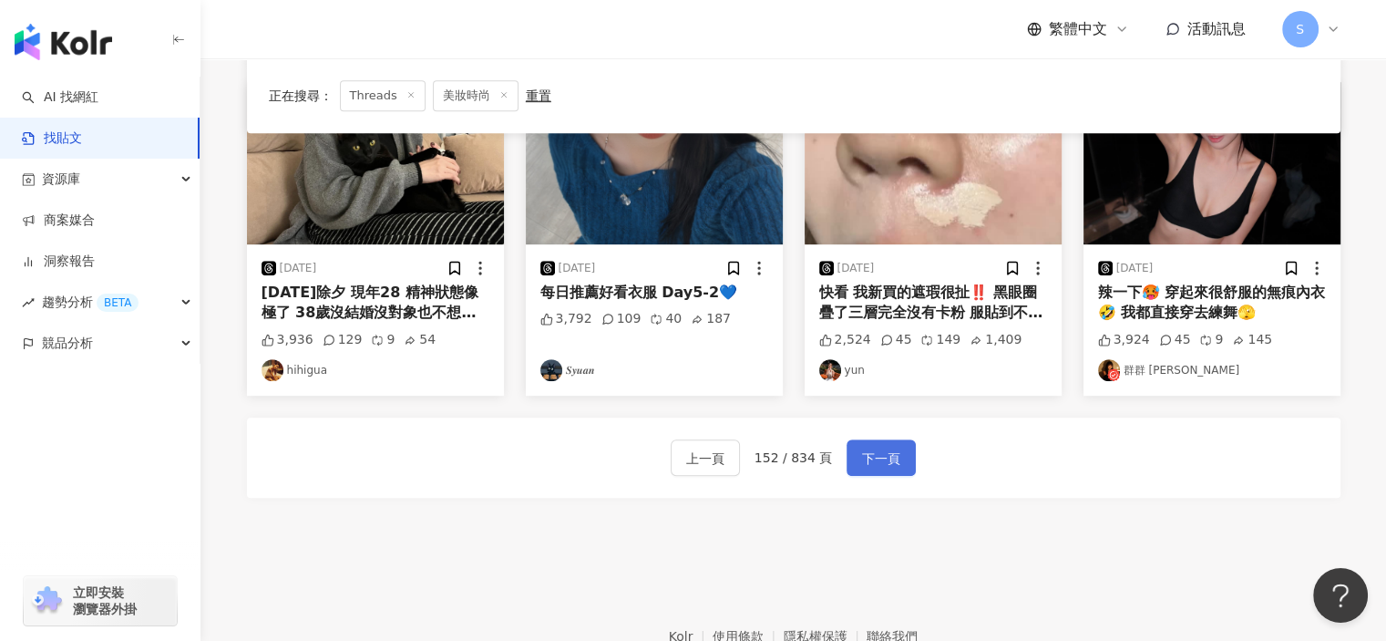
click at [863, 448] on span "下一頁" at bounding box center [881, 459] width 38 height 22
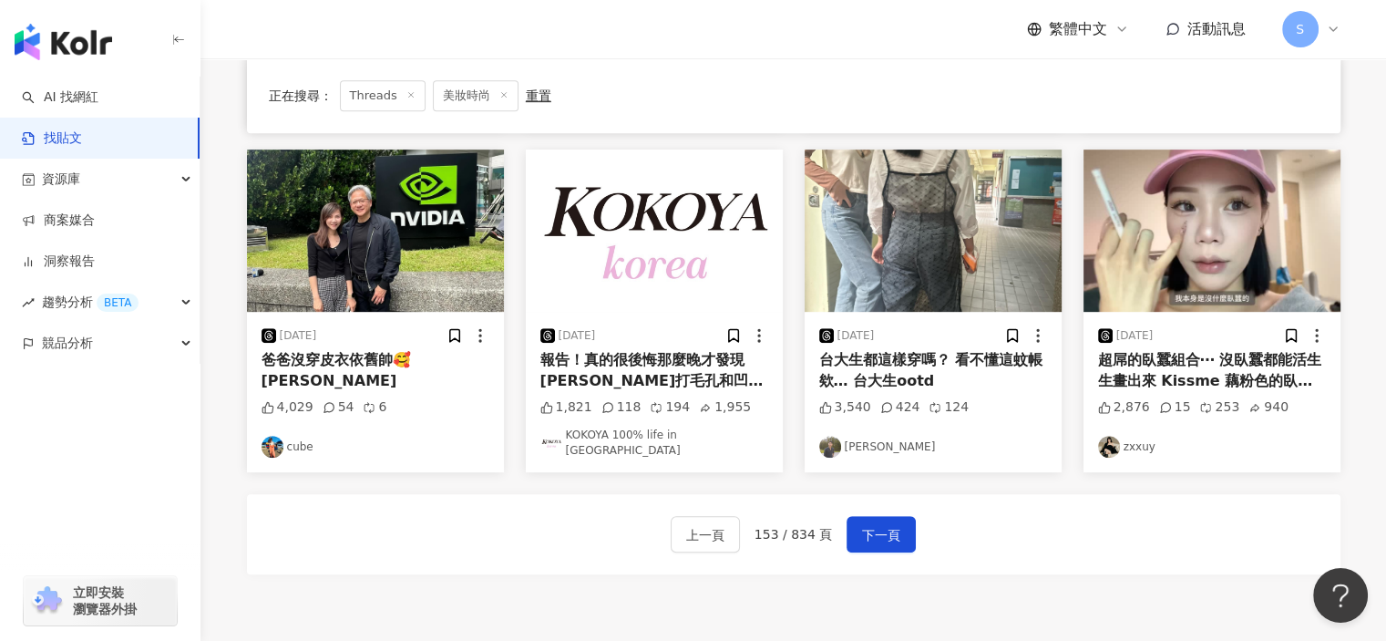
scroll to position [1006, 0]
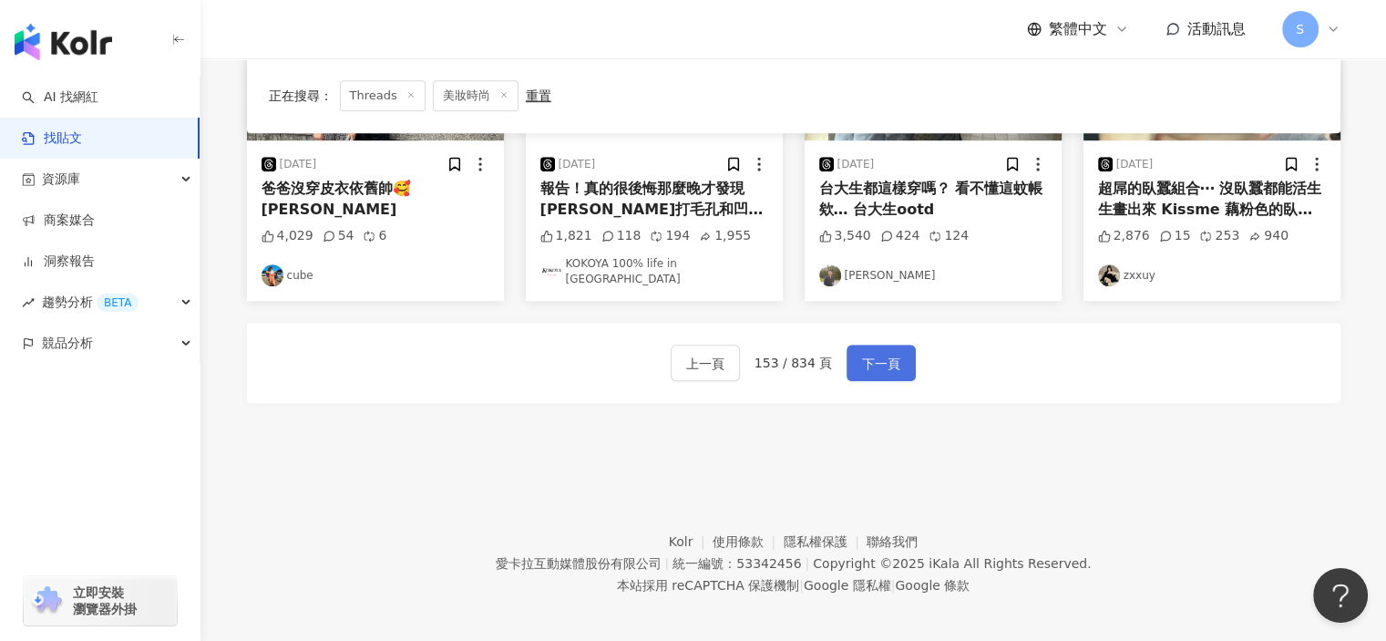
click at [871, 357] on span "下一頁" at bounding box center [881, 364] width 38 height 22
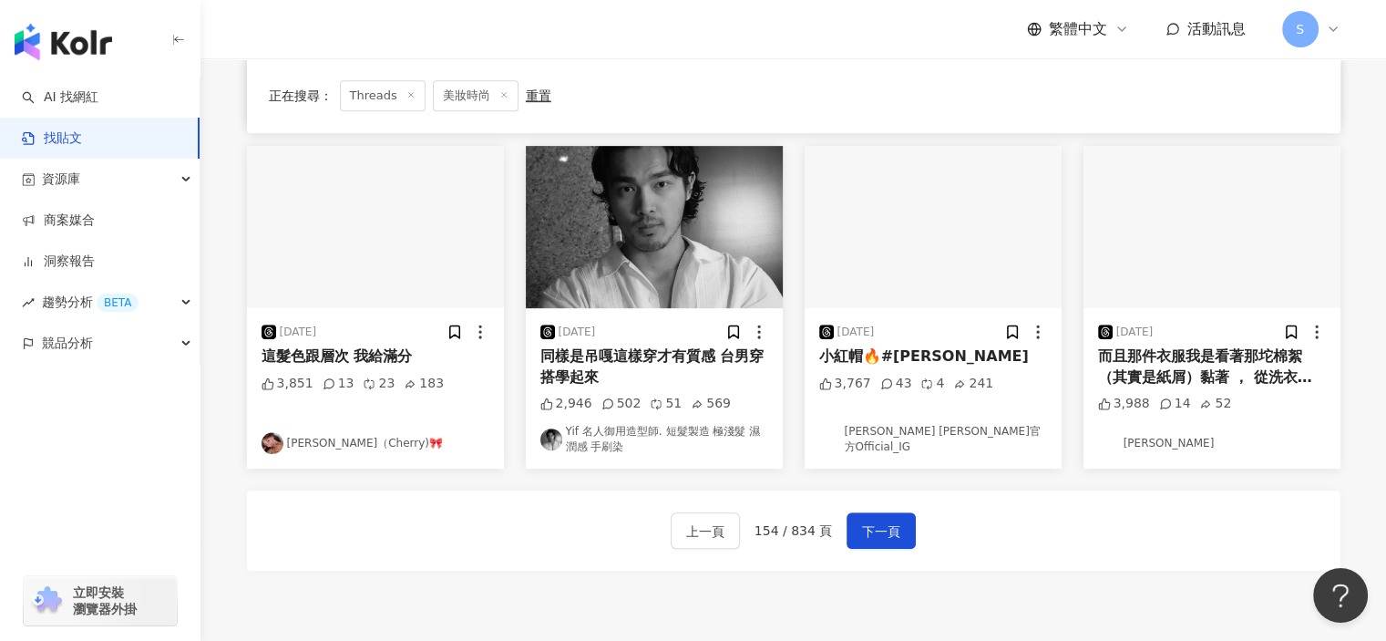
scroll to position [1015, 0]
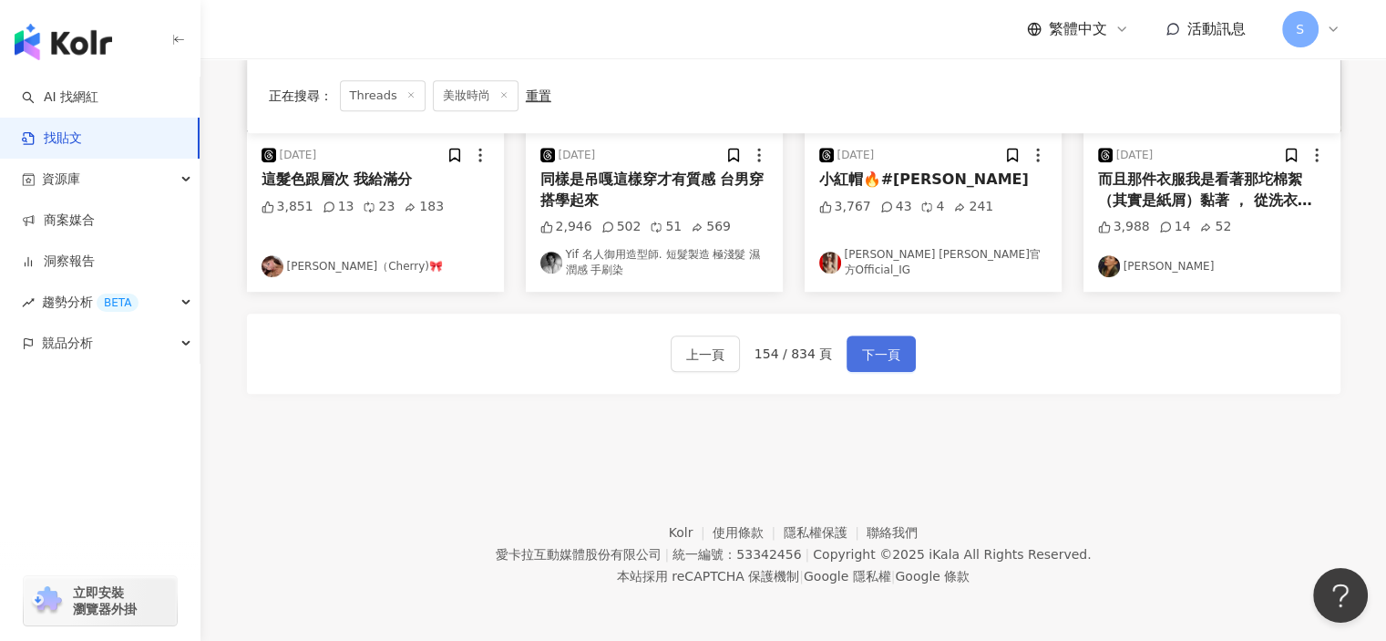
click at [874, 366] on button "下一頁" at bounding box center [881, 353] width 69 height 36
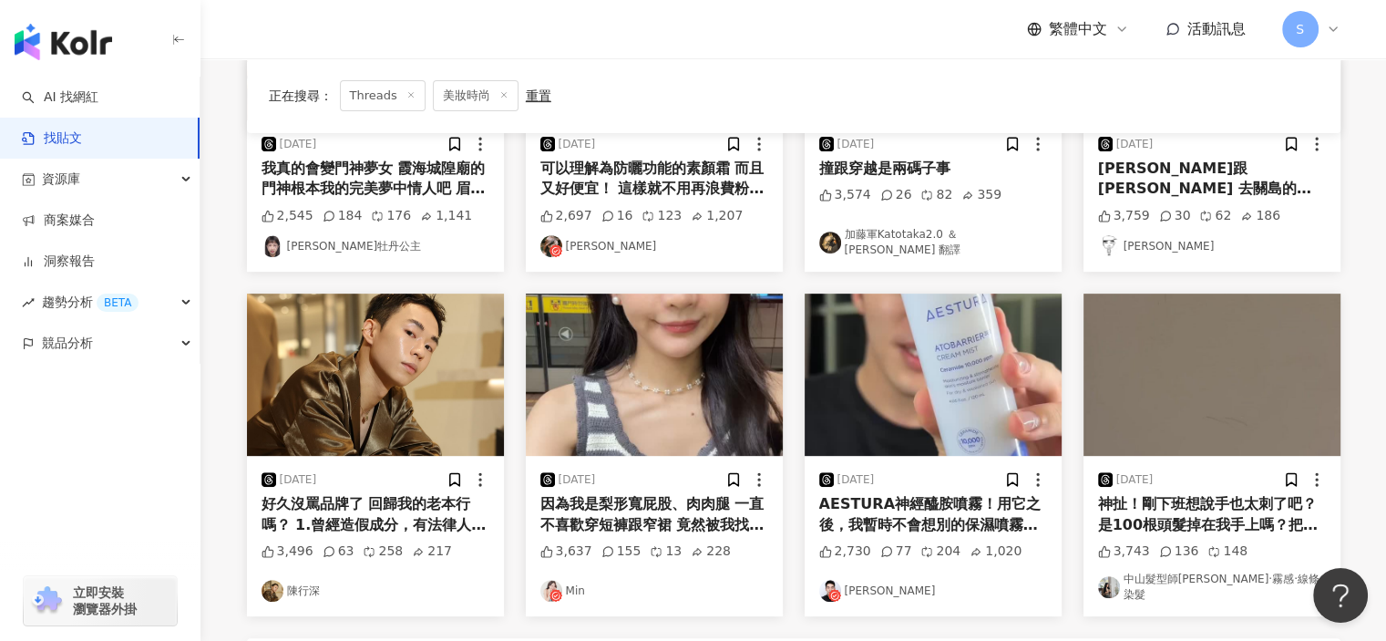
scroll to position [891, 0]
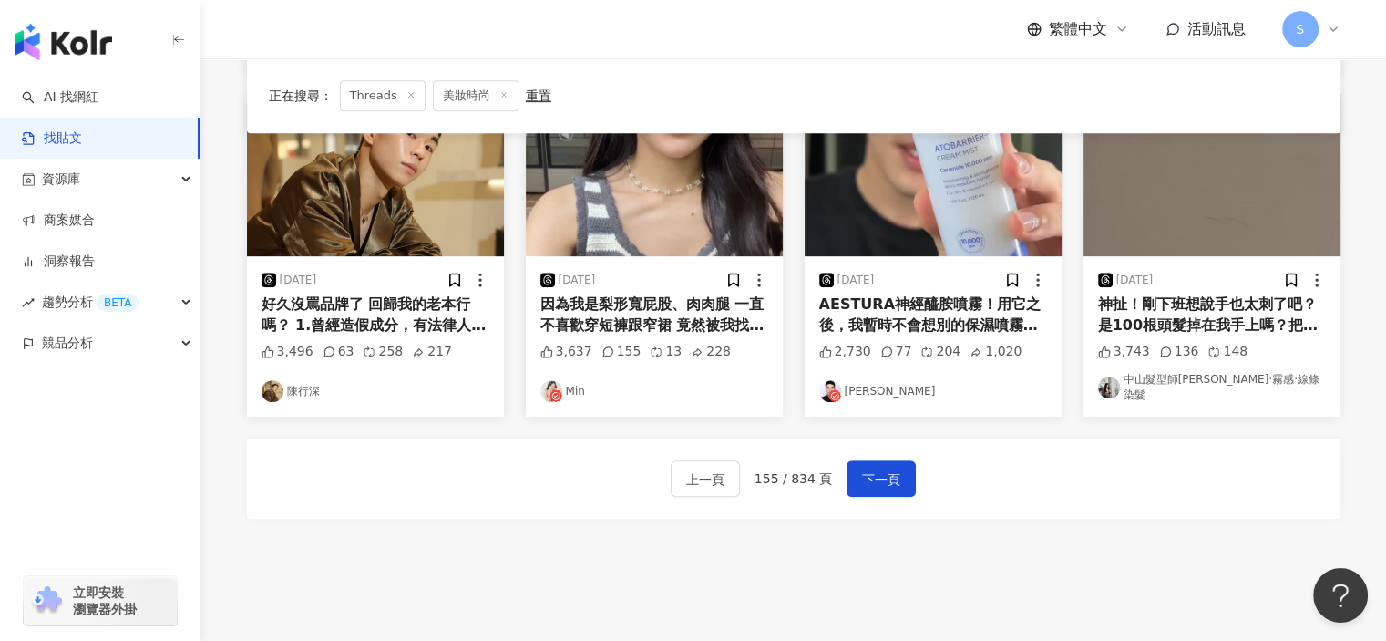
click at [841, 469] on div "上一頁 155 / 834 頁 下一頁" at bounding box center [794, 478] width 246 height 36
click at [866, 469] on span "下一頁" at bounding box center [881, 480] width 38 height 22
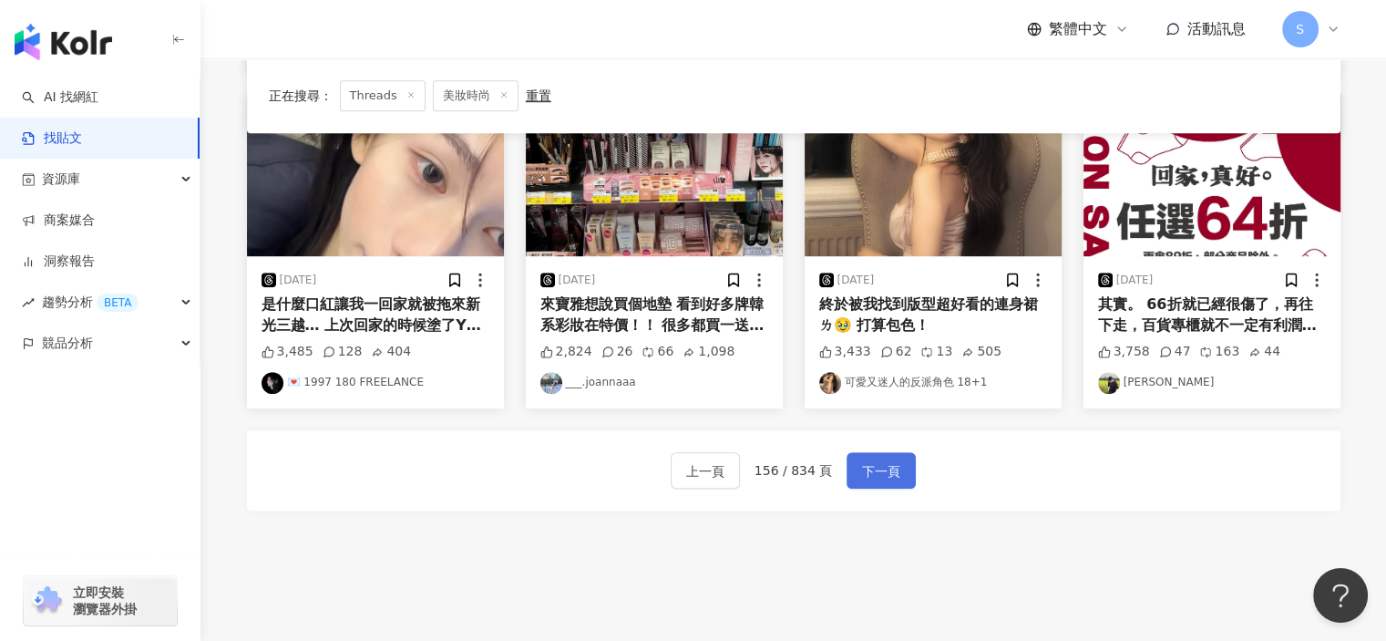
click at [890, 465] on span "下一頁" at bounding box center [881, 471] width 38 height 22
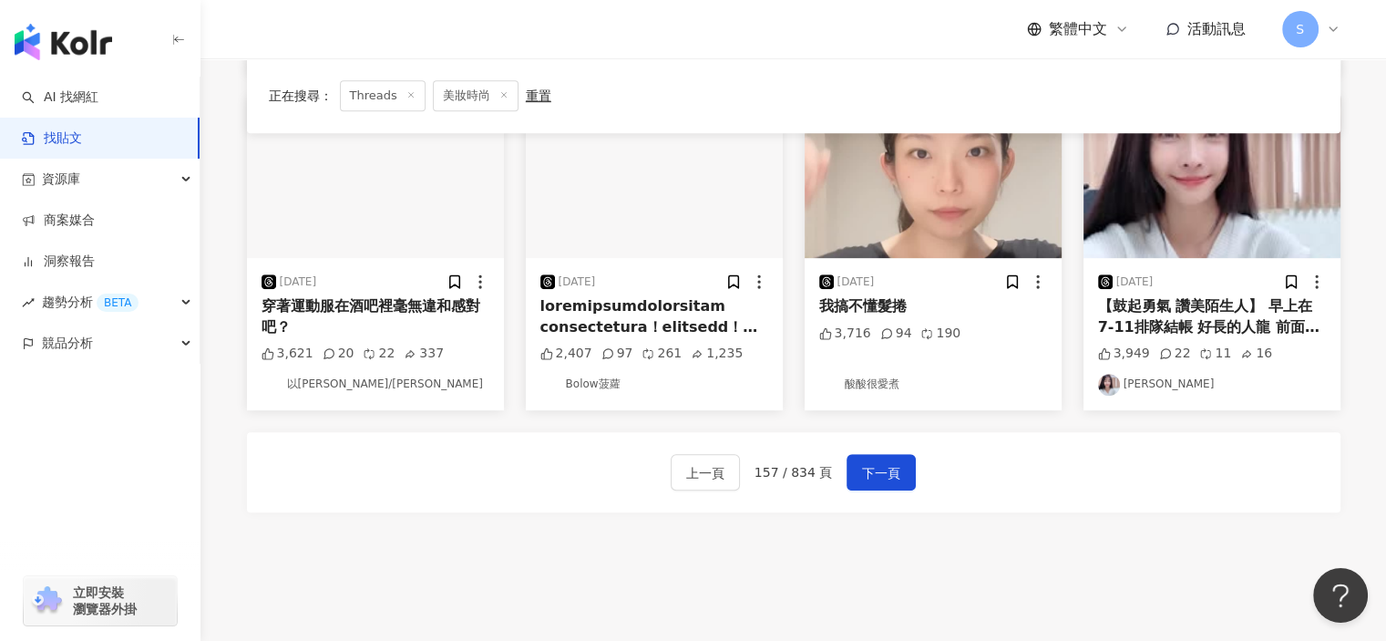
scroll to position [912, 0]
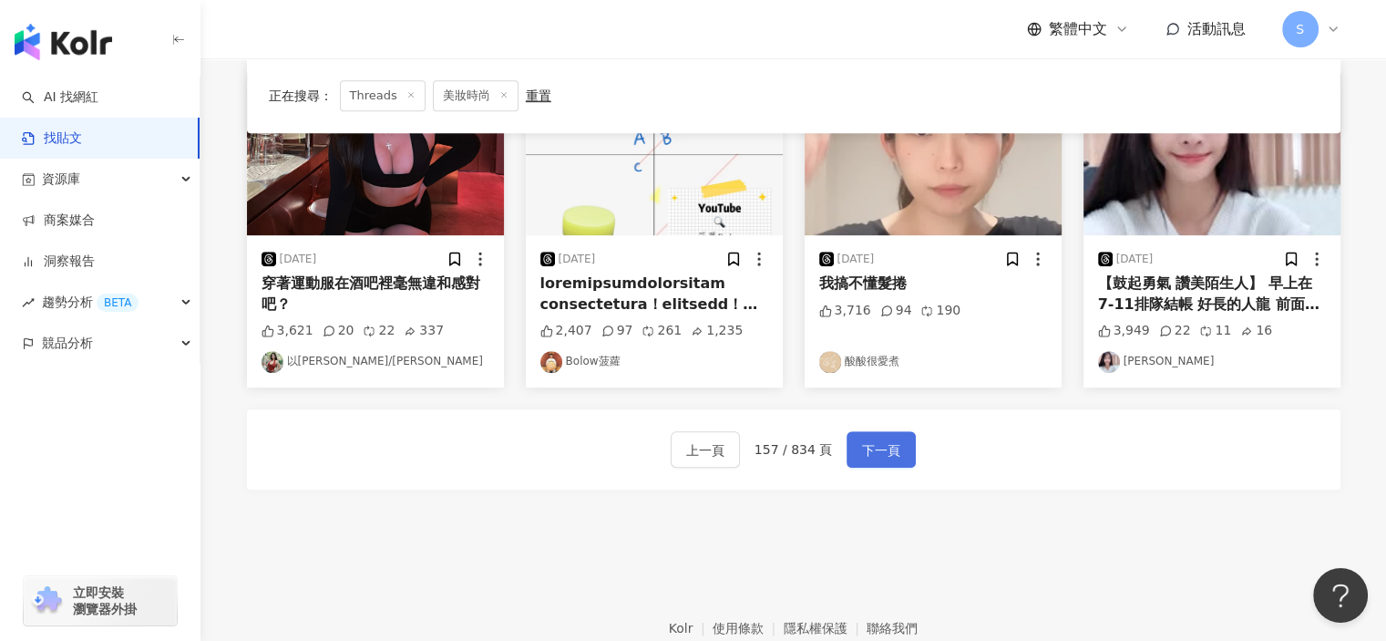
click at [868, 458] on span "下一頁" at bounding box center [881, 450] width 38 height 22
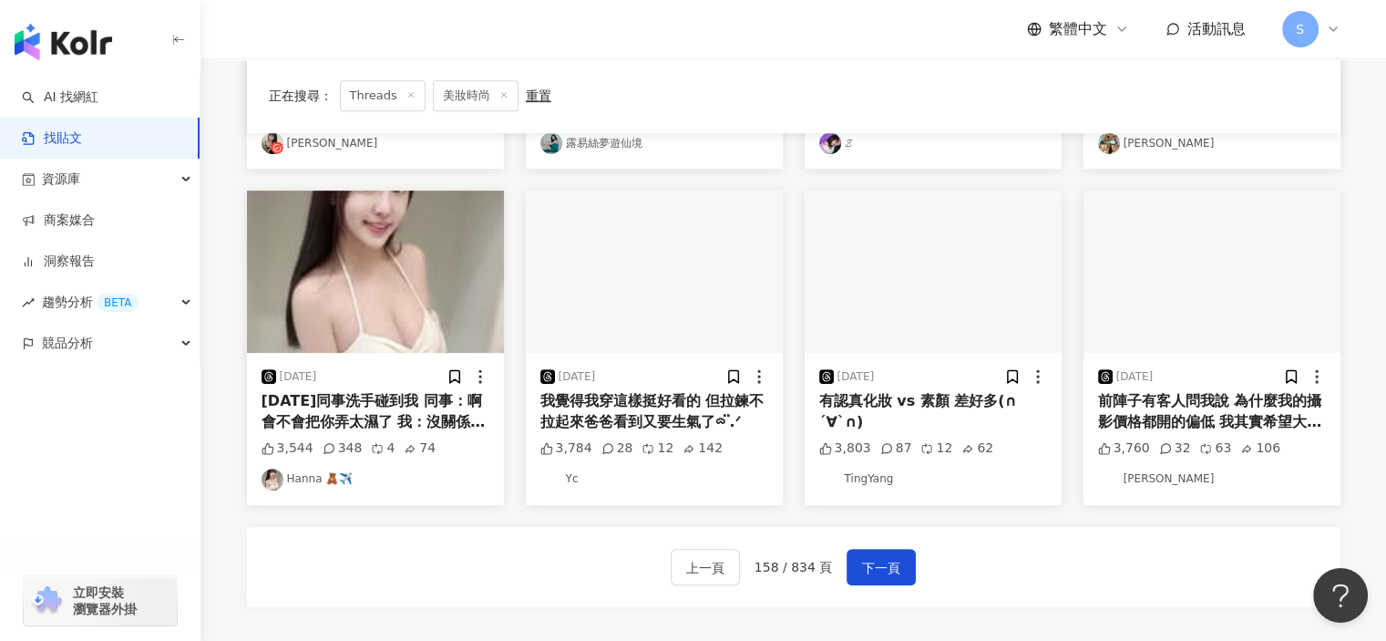
scroll to position [1003, 0]
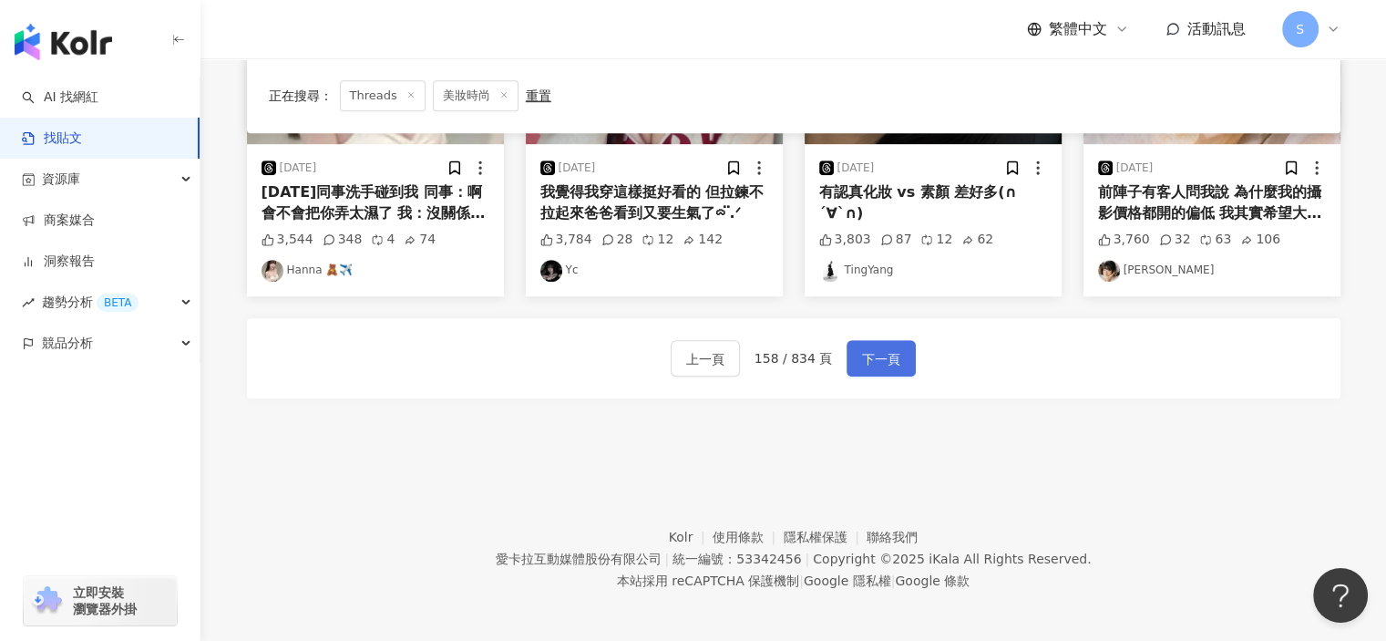
click at [901, 361] on button "下一頁" at bounding box center [881, 358] width 69 height 36
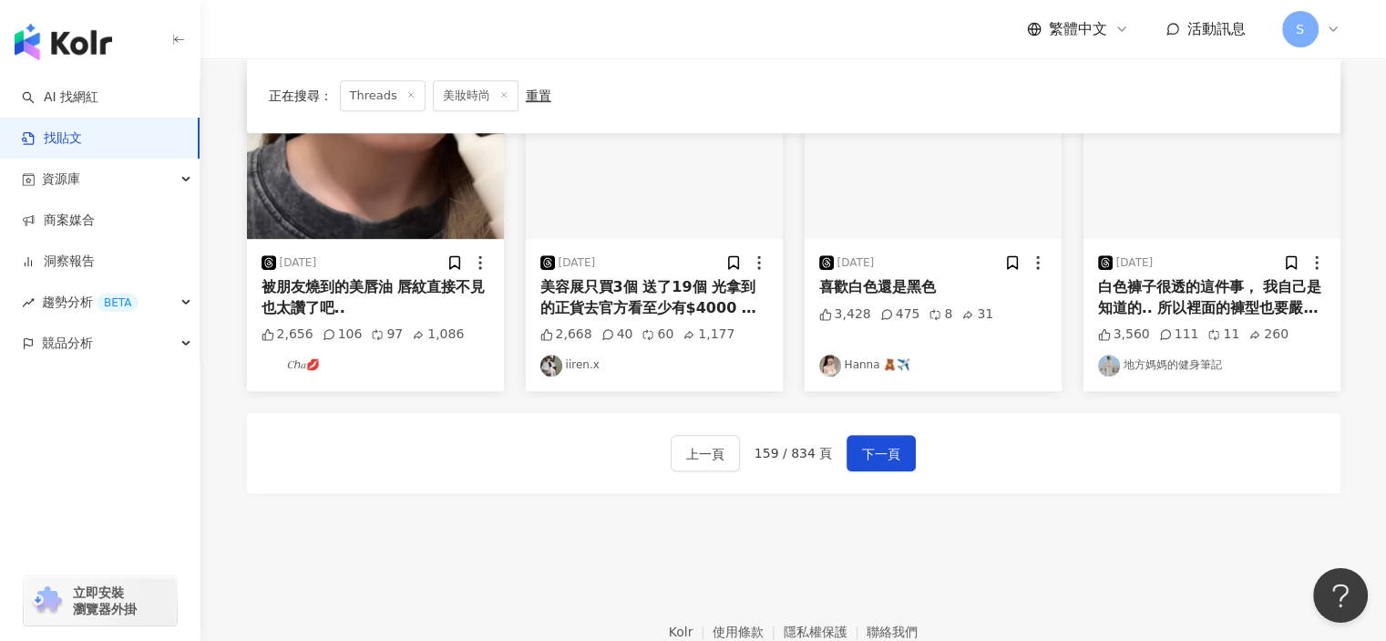
scroll to position [912, 0]
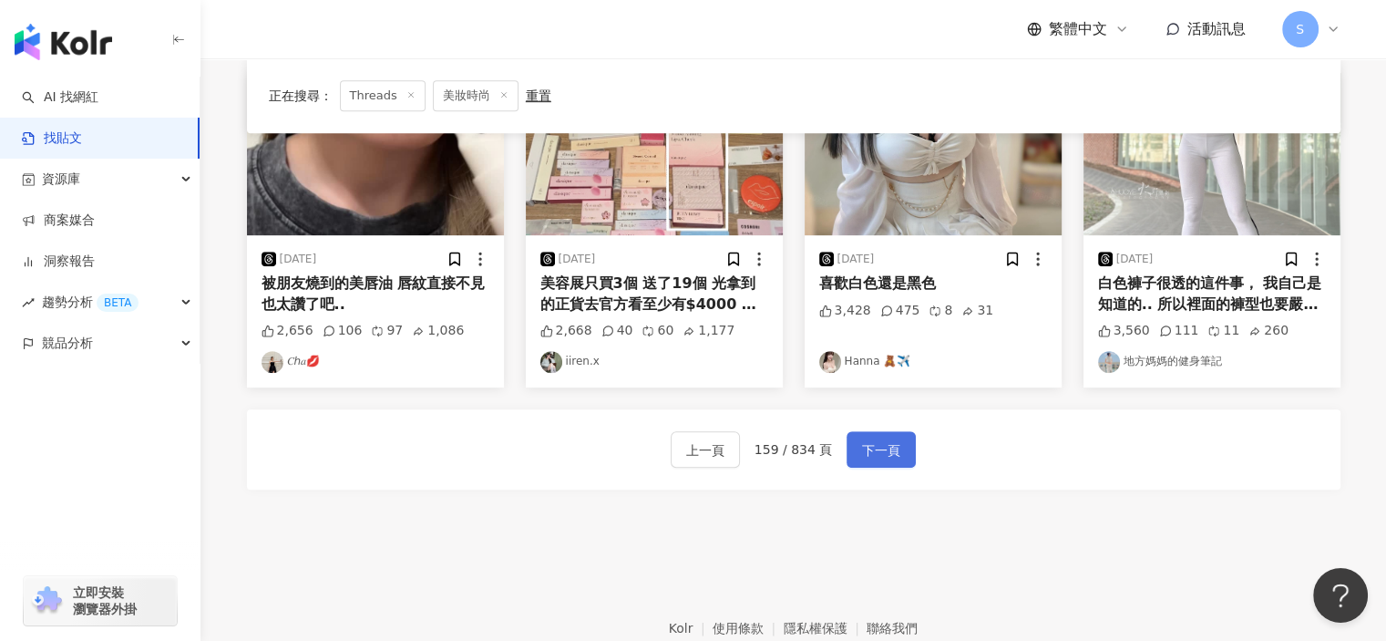
click at [889, 448] on span "下一頁" at bounding box center [881, 450] width 38 height 22
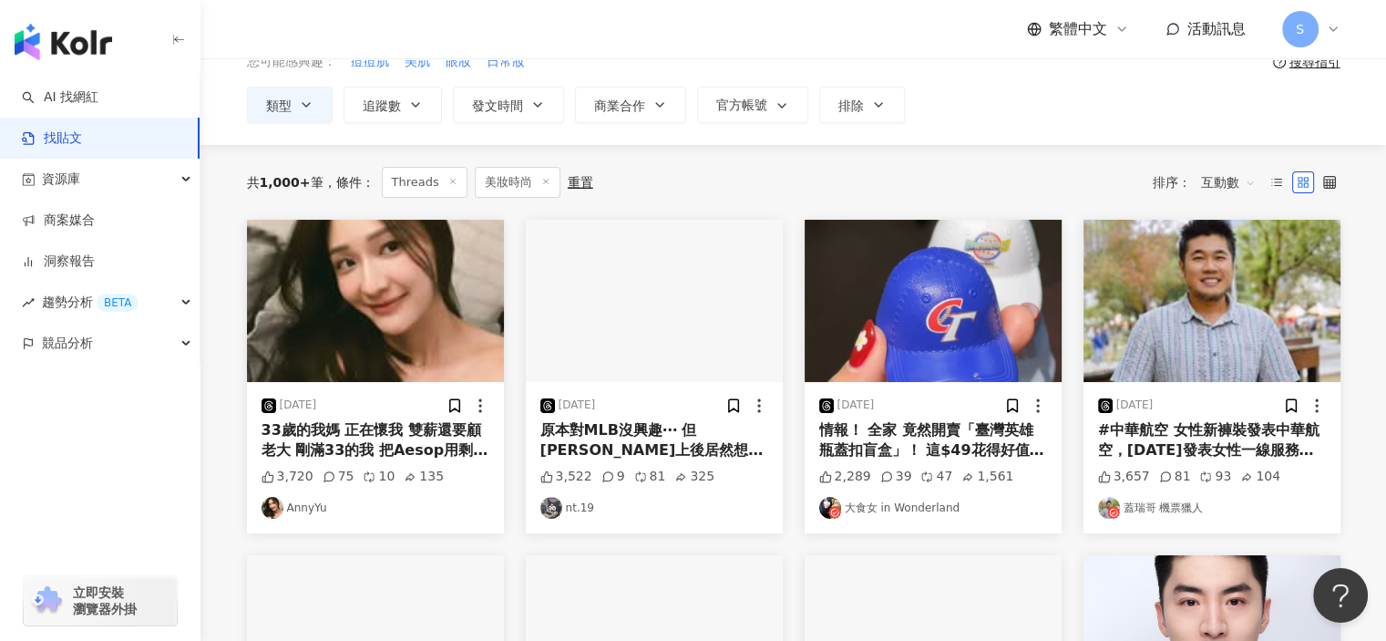
scroll to position [91, 0]
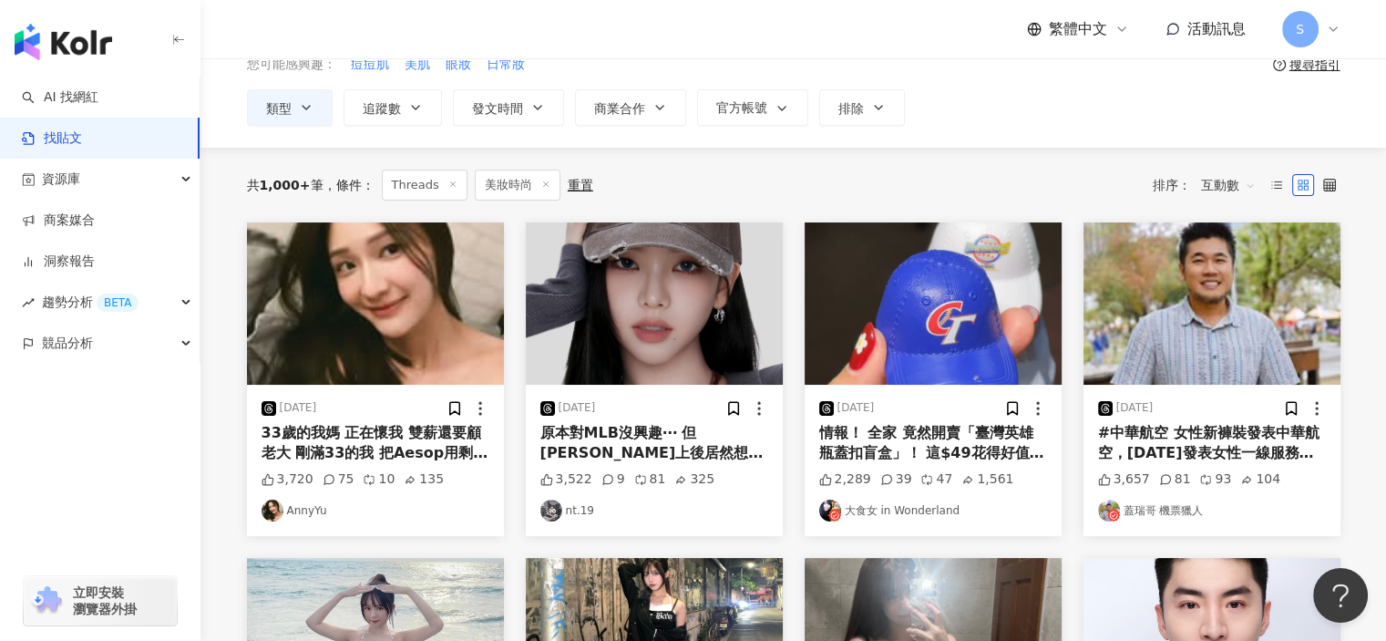
click at [963, 39] on div "繁體中文 活動訊息 S" at bounding box center [794, 29] width 1094 height 58
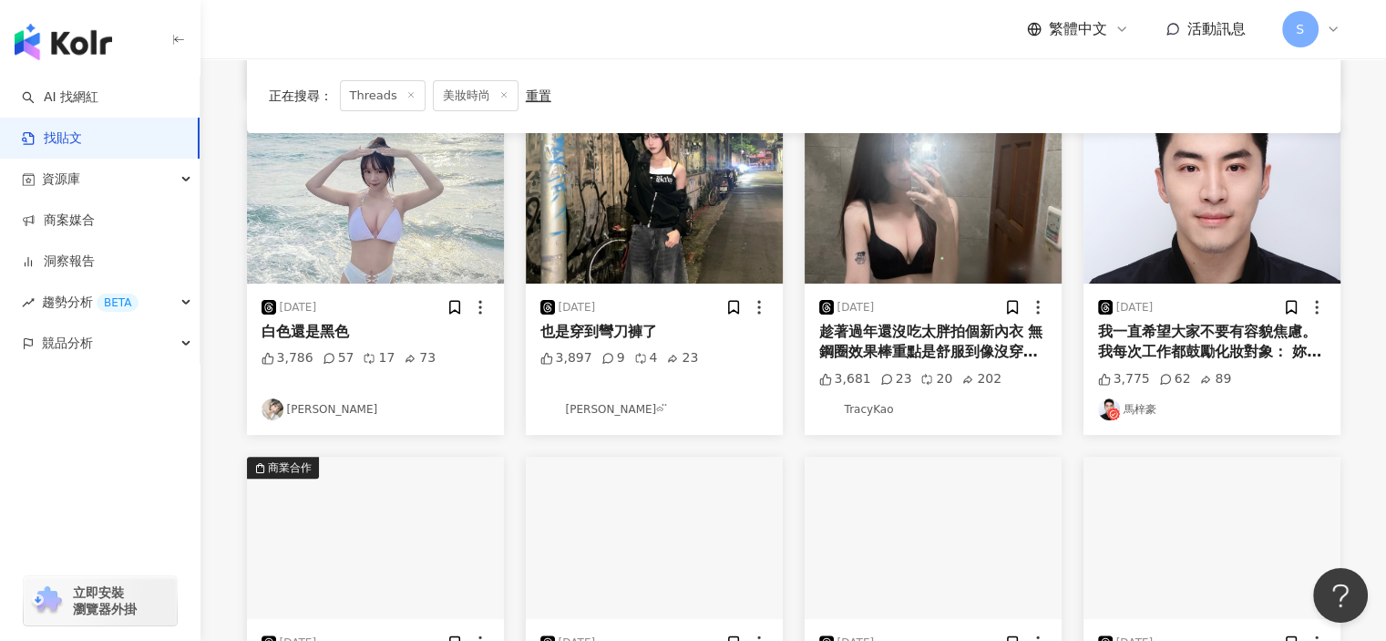
scroll to position [820, 0]
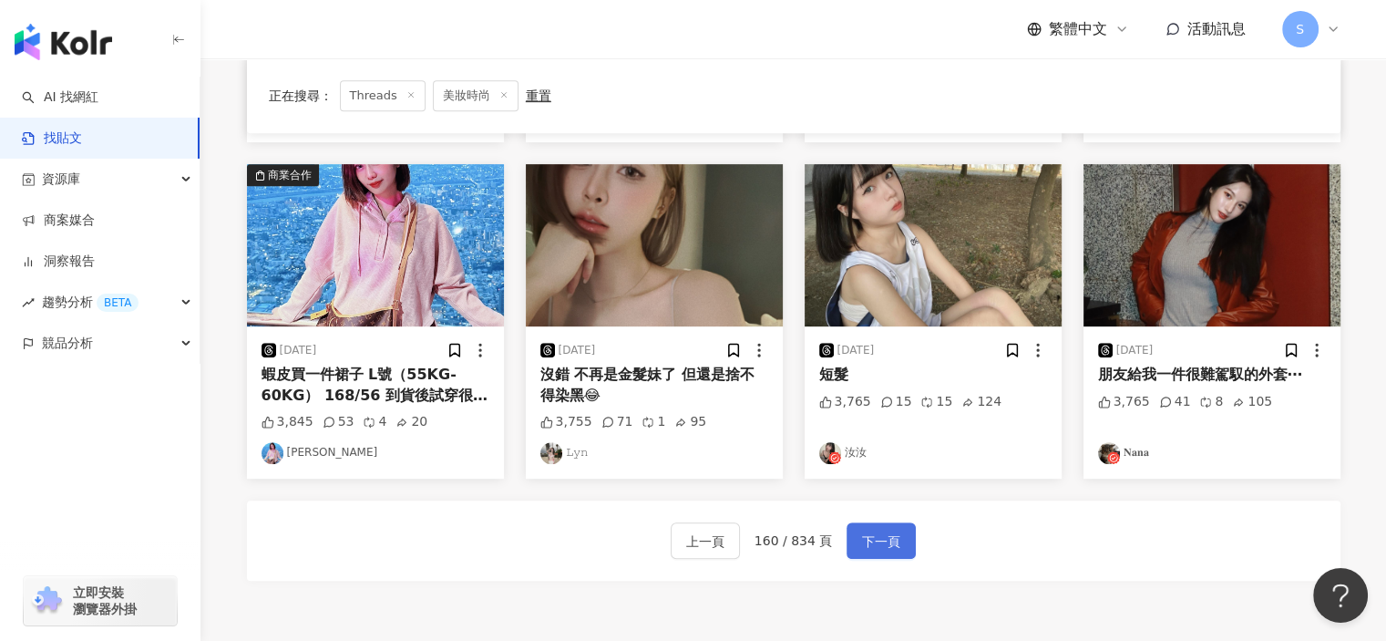
click at [886, 539] on span "下一頁" at bounding box center [881, 542] width 38 height 22
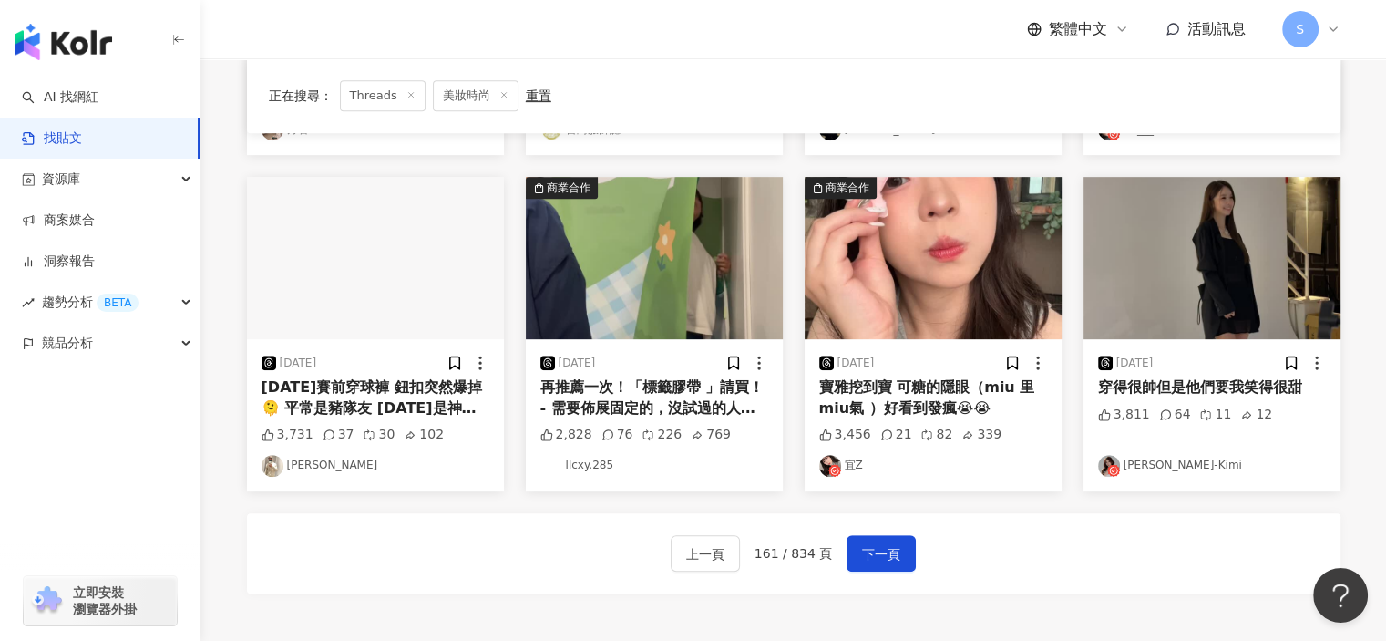
scroll to position [729, 0]
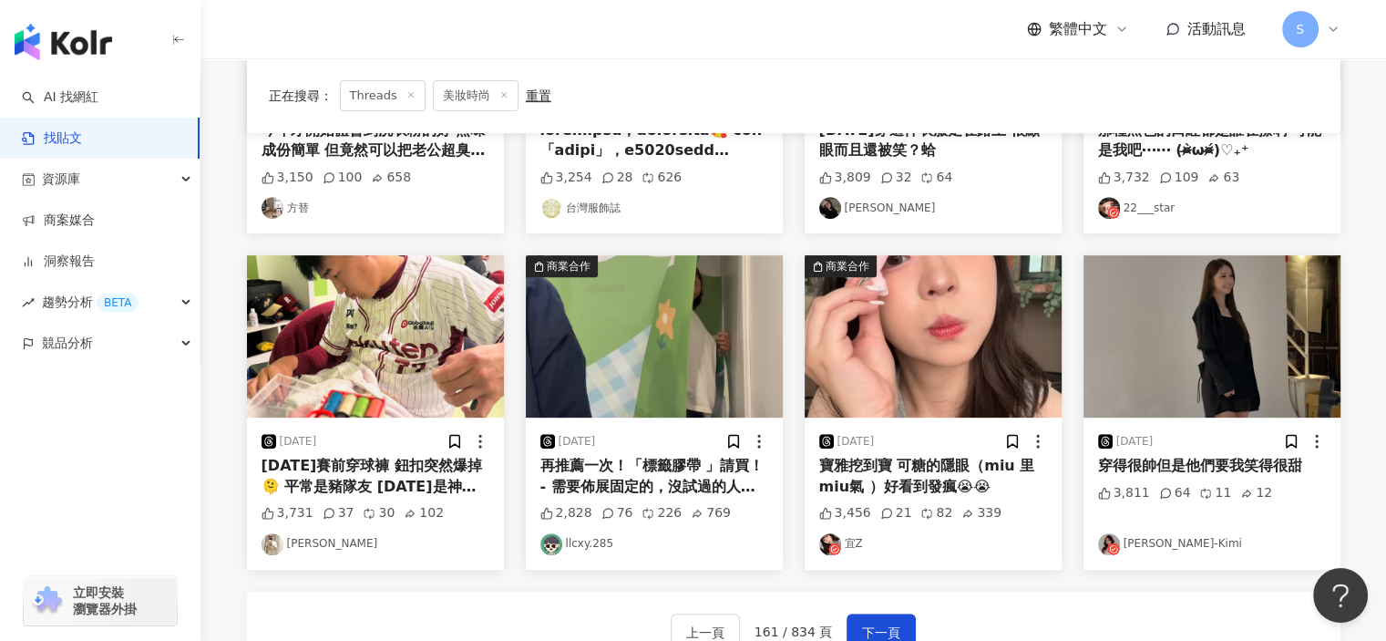
click at [972, 384] on img "button" at bounding box center [933, 336] width 257 height 162
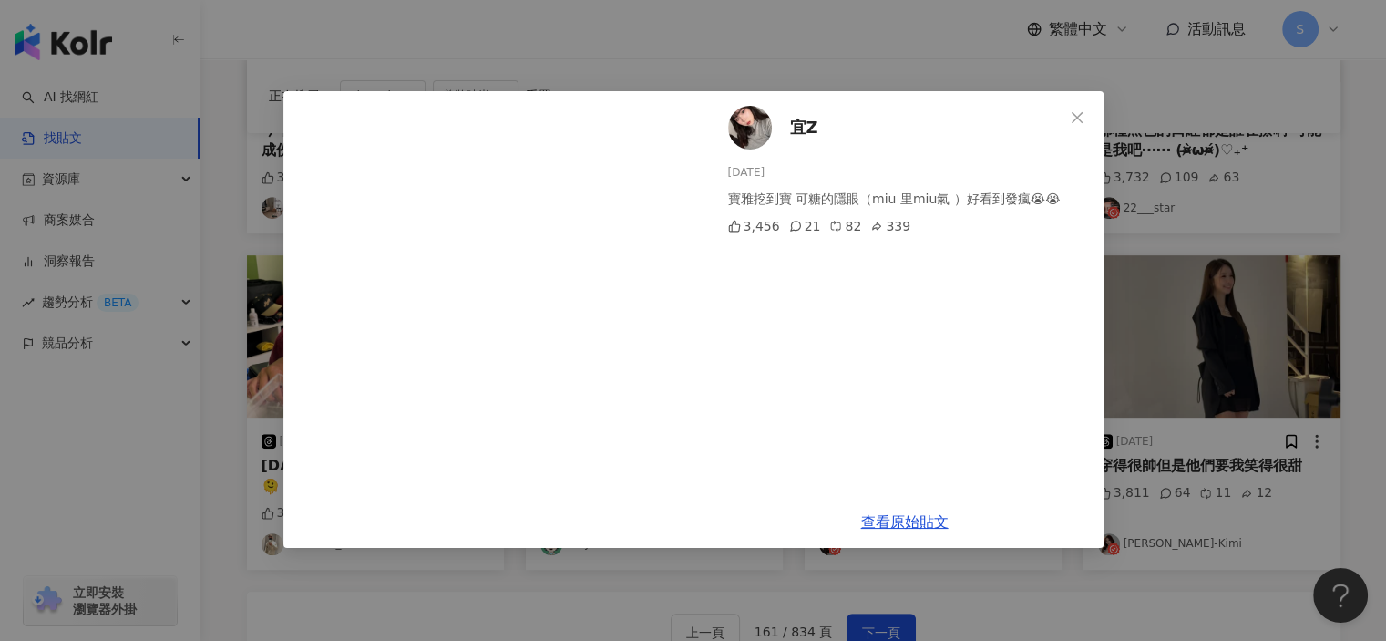
click at [1192, 190] on div "宜Z 2025/6/23 寶雅挖到寶 可糖的隱眼（miu 里miu氣 ）好看到發瘋😭😭 3,456 21 82 339 查看原始貼文" at bounding box center [693, 320] width 1386 height 641
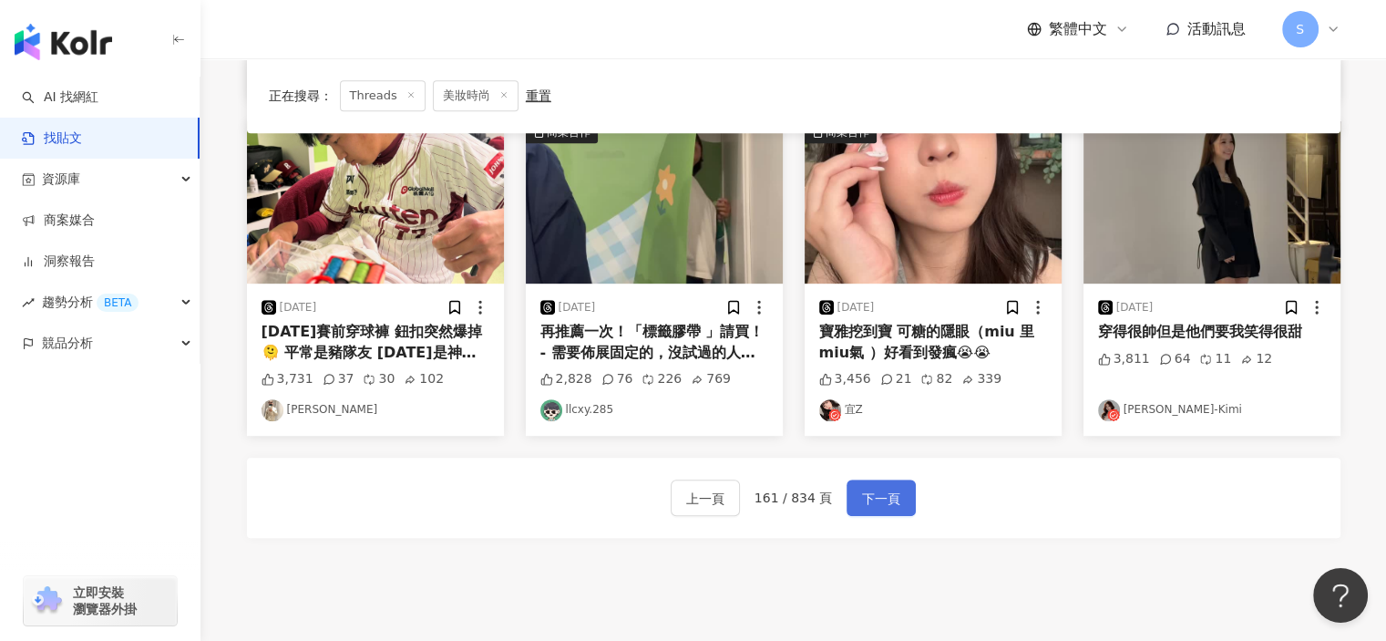
scroll to position [820, 0]
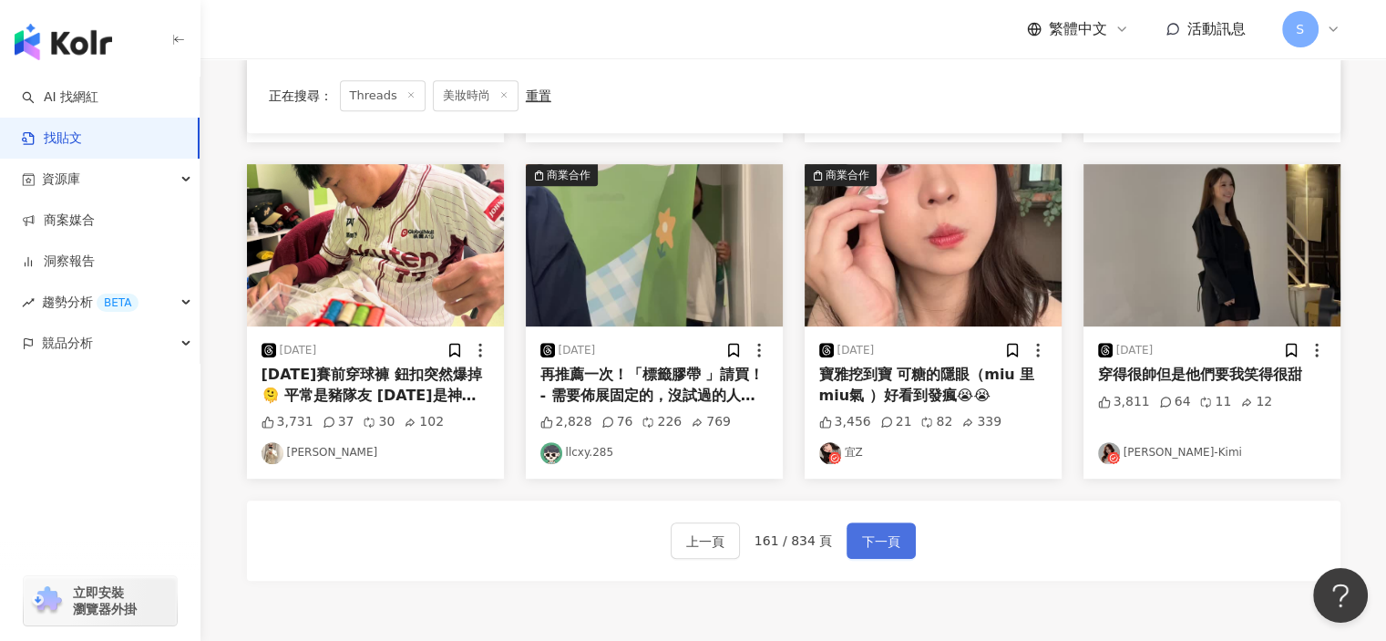
click at [885, 533] on span "下一頁" at bounding box center [881, 542] width 38 height 22
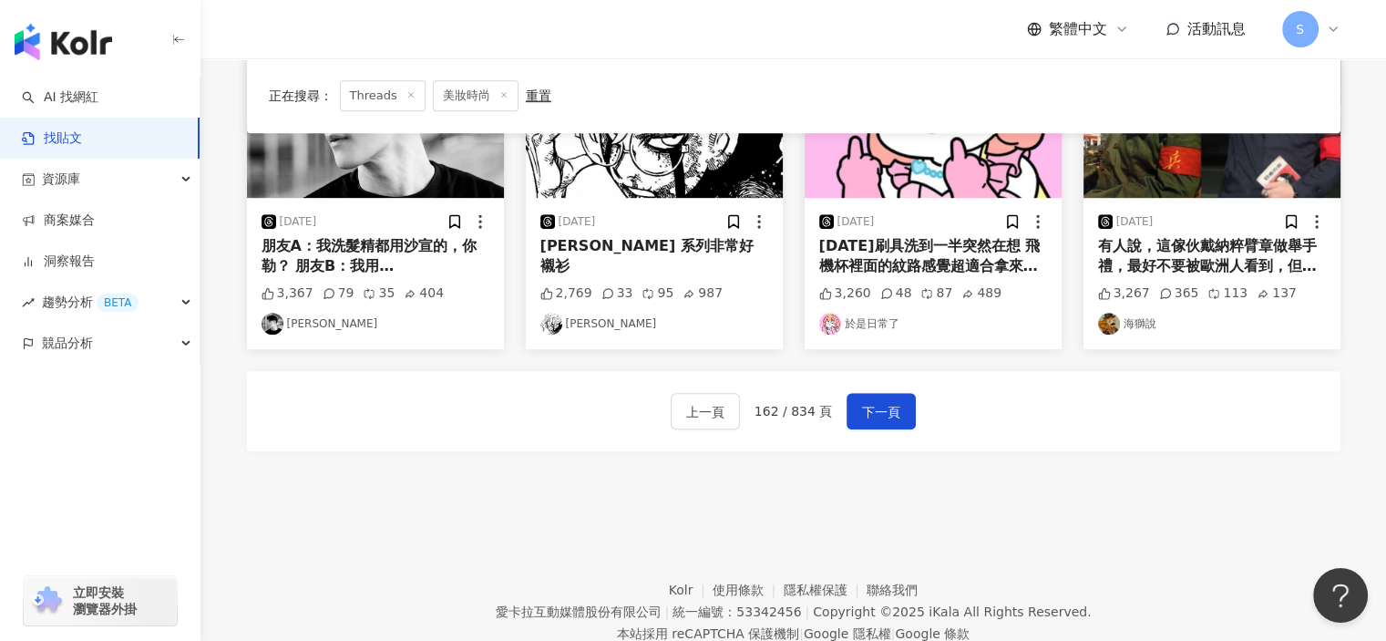
scroll to position [980, 0]
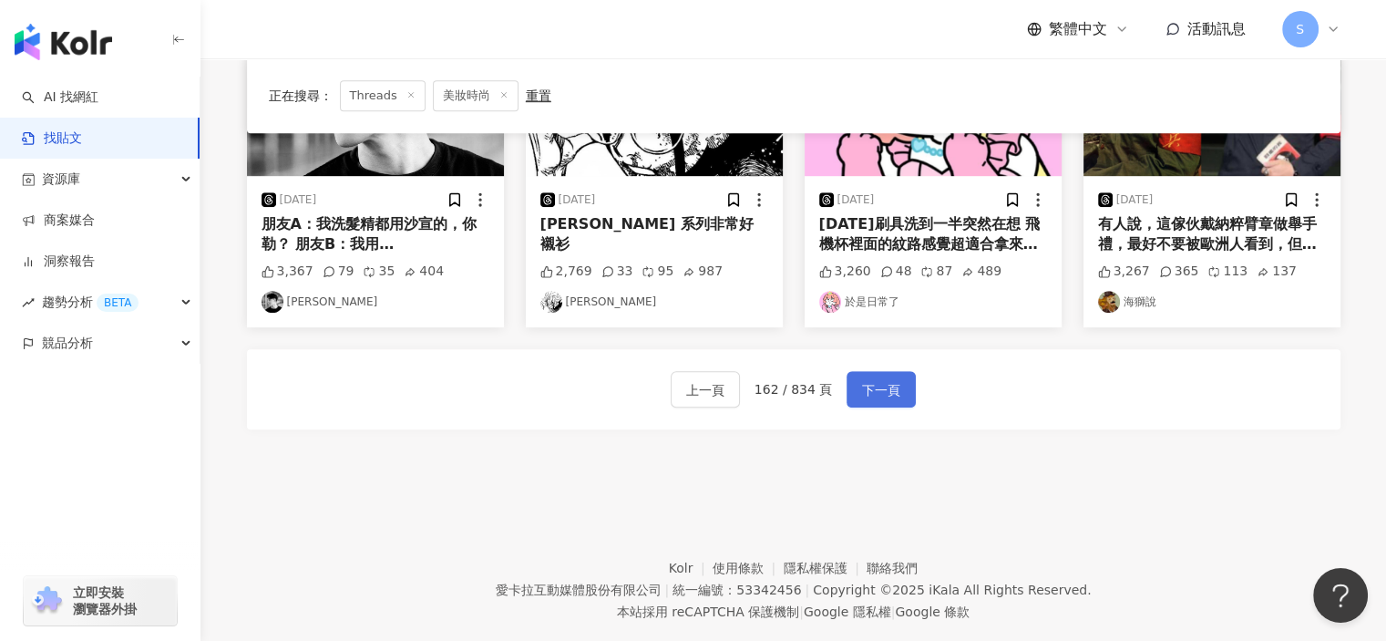
click at [893, 371] on button "下一頁" at bounding box center [881, 389] width 69 height 36
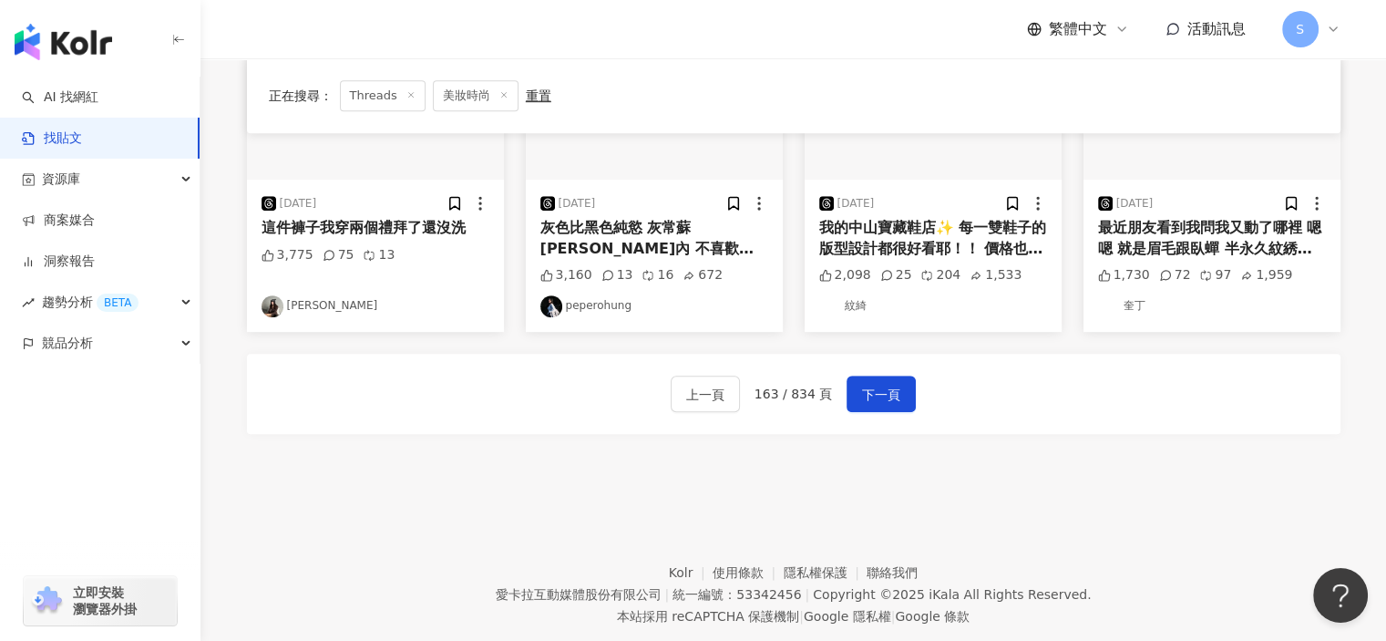
scroll to position [798, 0]
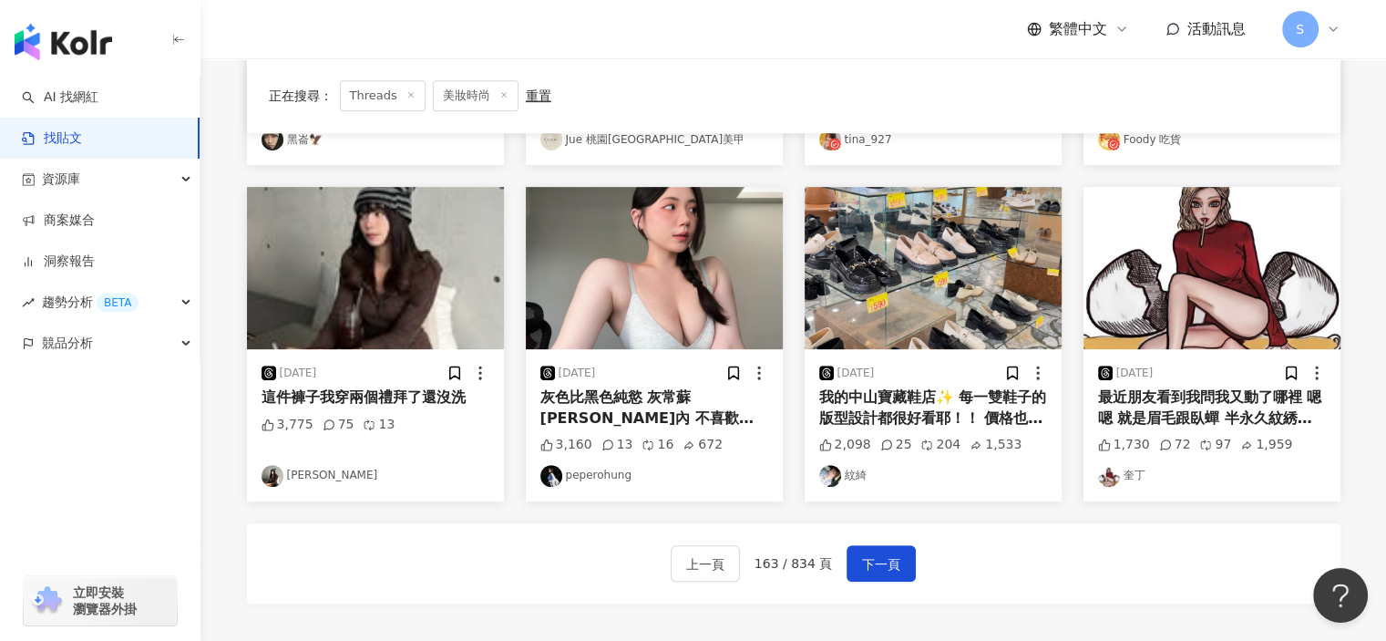
click at [660, 282] on img "button" at bounding box center [654, 268] width 257 height 162
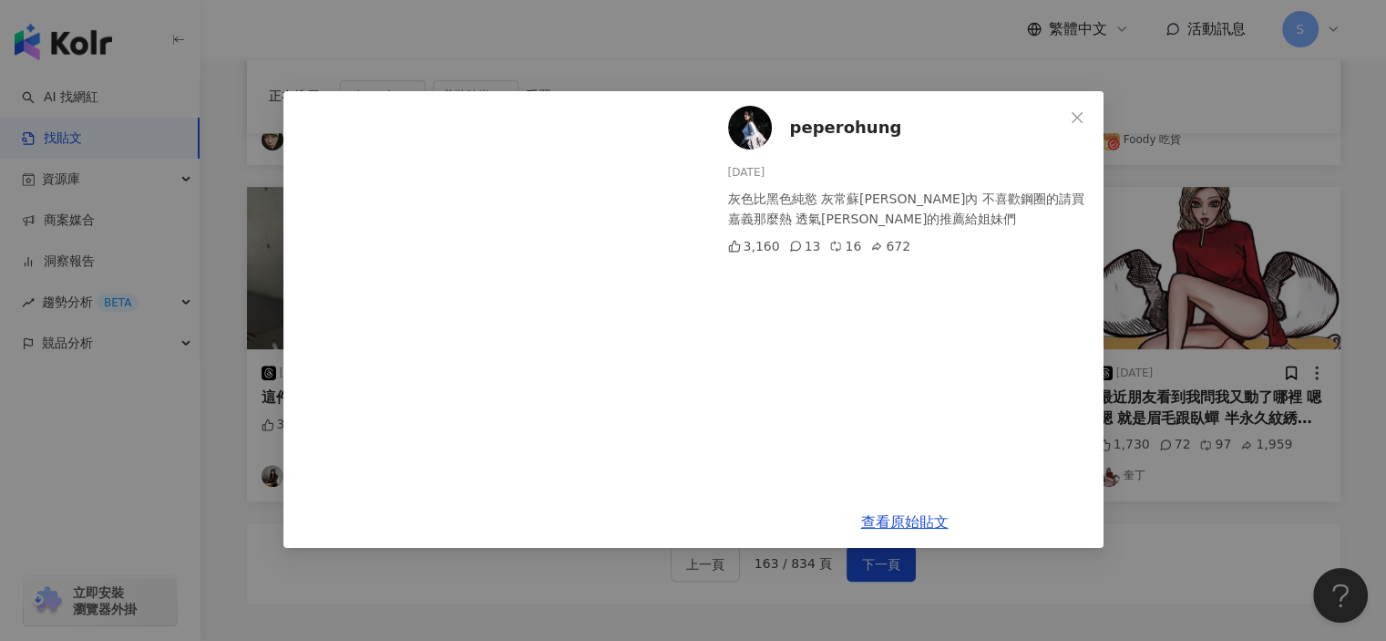
click at [1189, 317] on div "peperohung 2025/8/26 灰色比黑色純慾 灰常蘇胡ㄉ內 不喜歡鋼圈的請買 嘉義那麼熱 透氣蘇胡的推薦給姐妹們 3,160 13 16 672 …" at bounding box center [693, 320] width 1386 height 641
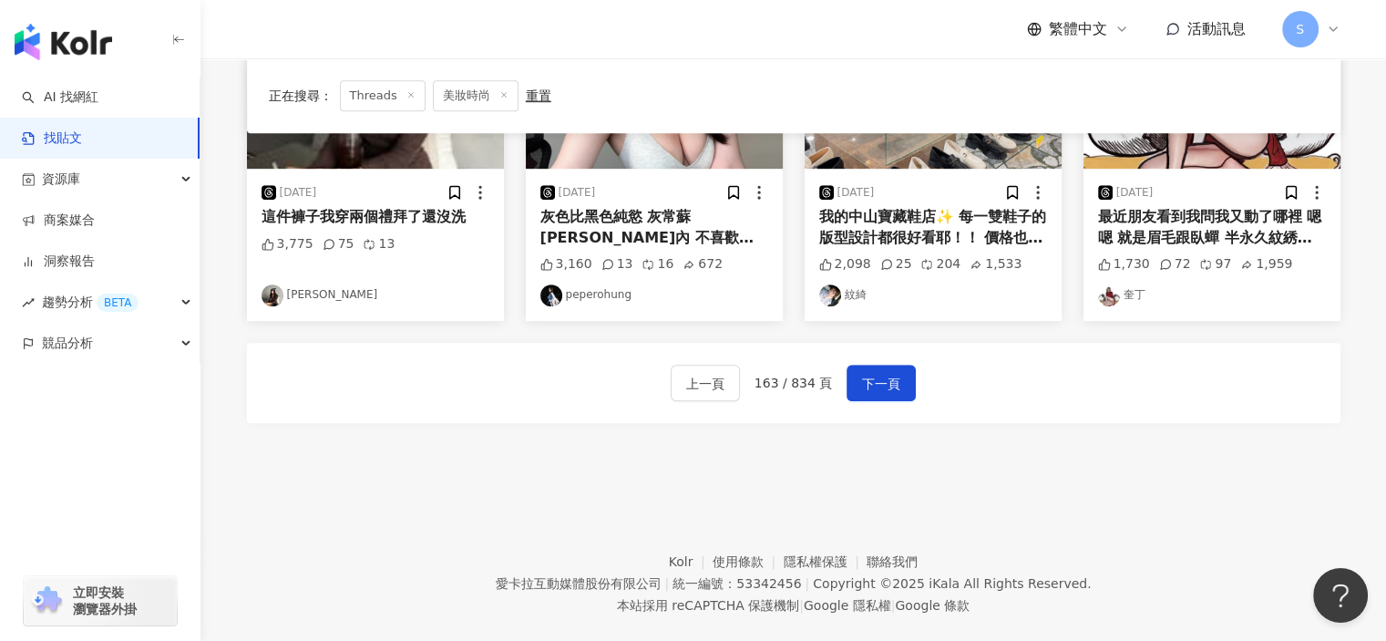
scroll to position [986, 0]
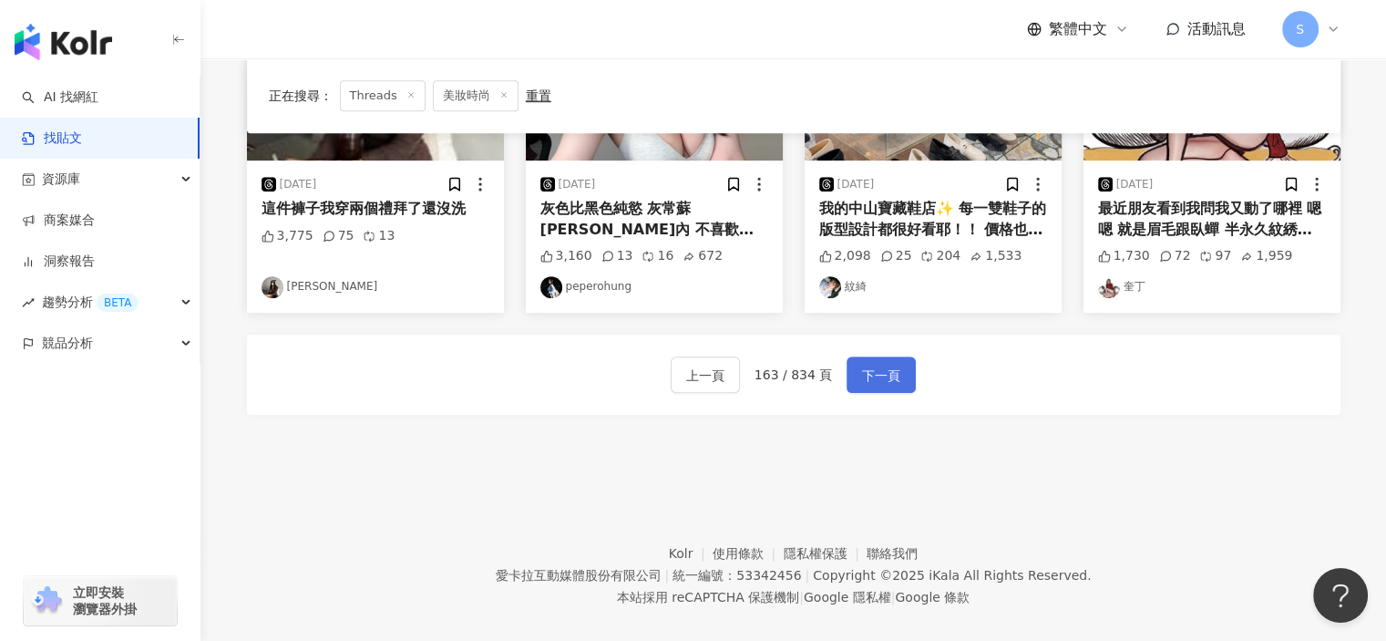
click at [893, 376] on span "下一頁" at bounding box center [881, 376] width 38 height 22
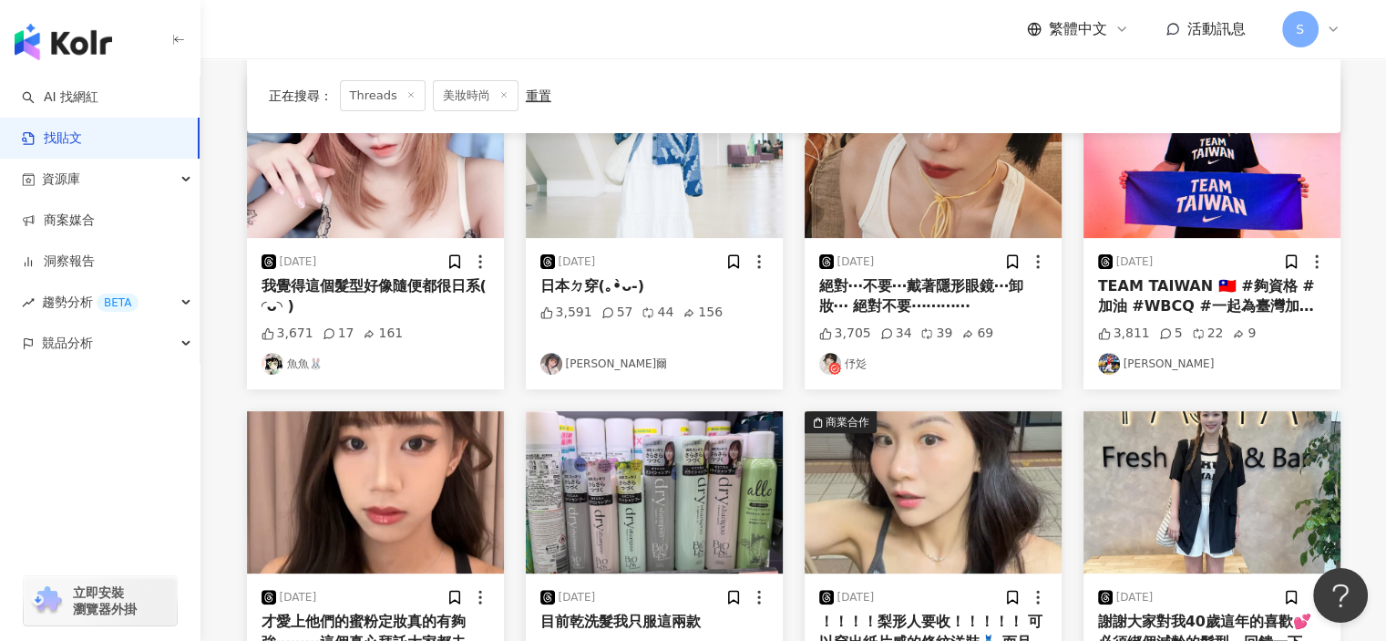
scroll to position [860, 0]
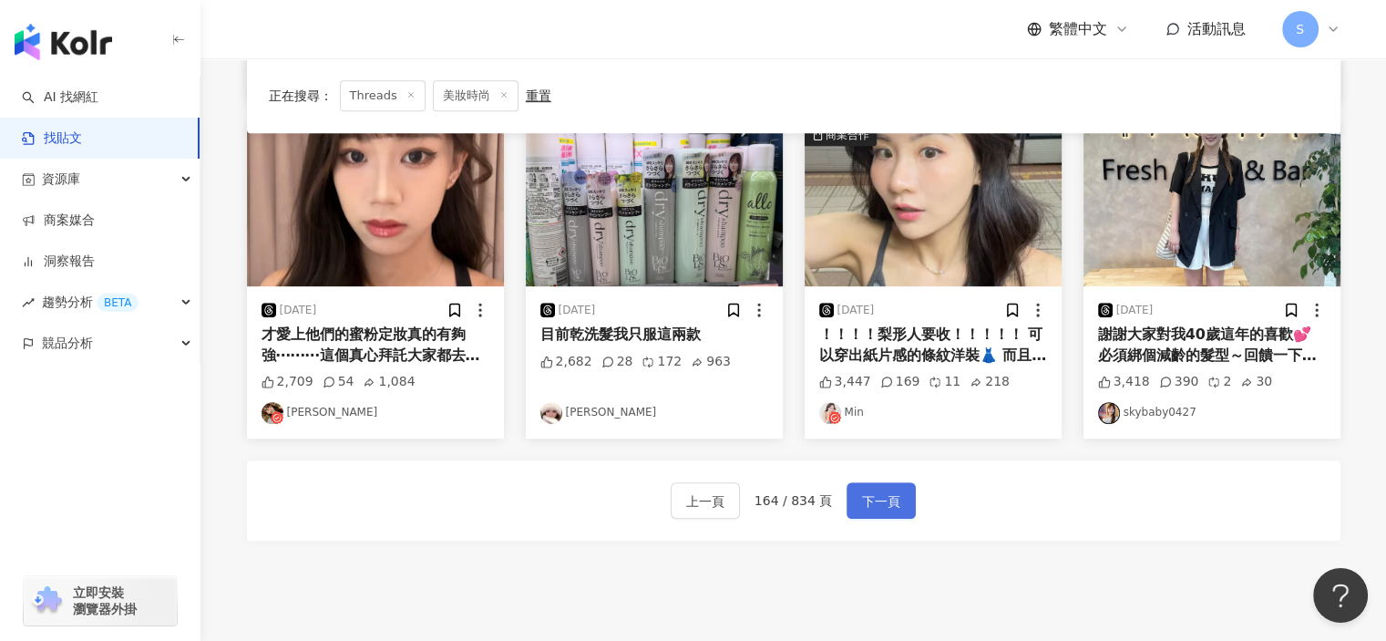
click at [886, 496] on span "下一頁" at bounding box center [881, 501] width 38 height 22
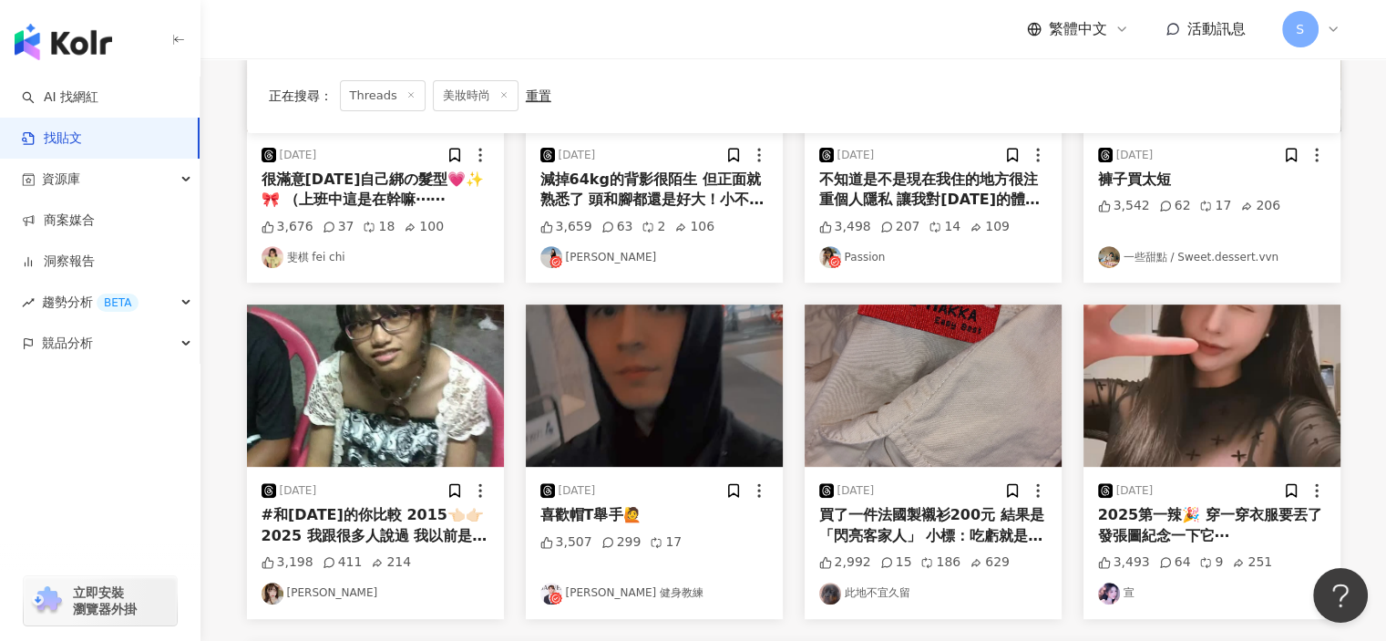
scroll to position [912, 0]
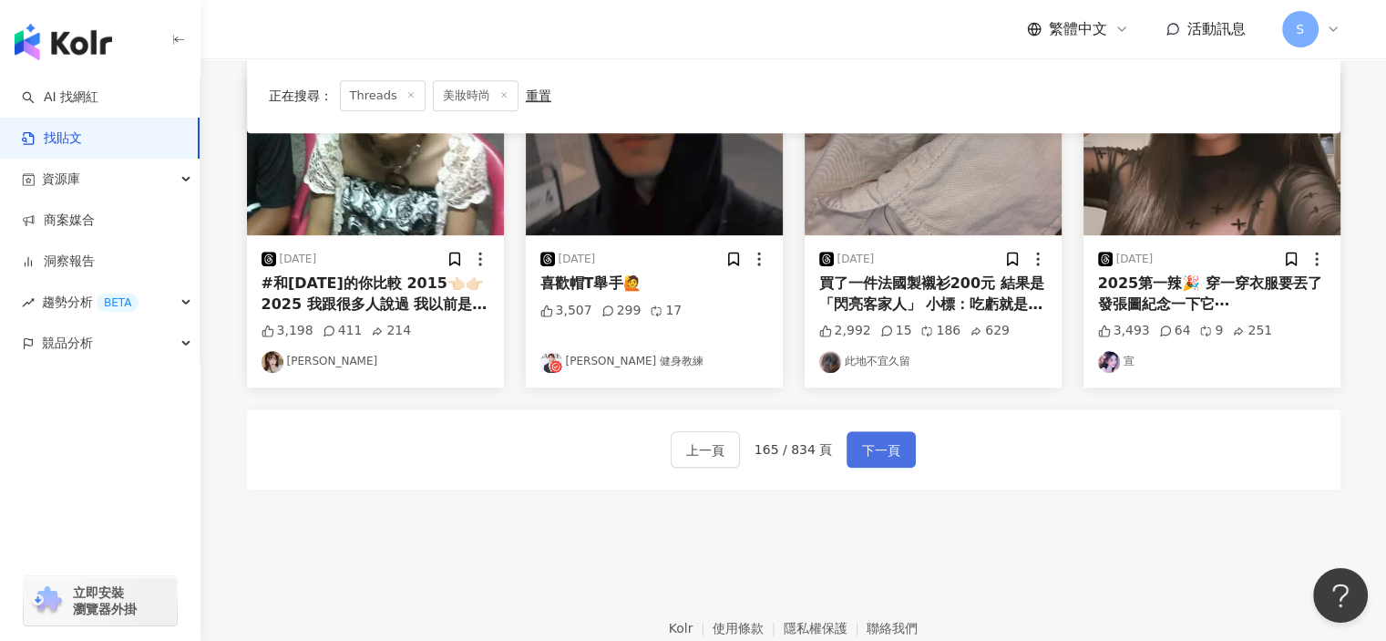
click at [860, 437] on button "下一頁" at bounding box center [881, 449] width 69 height 36
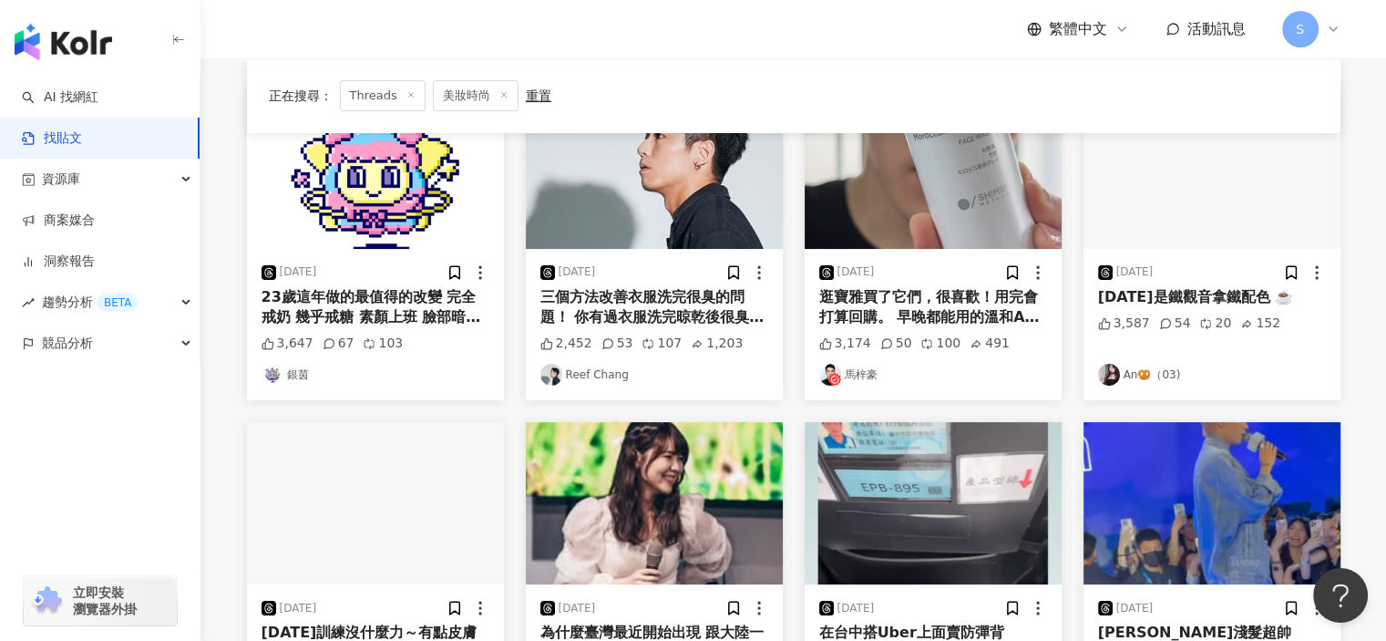
scroll to position [91, 0]
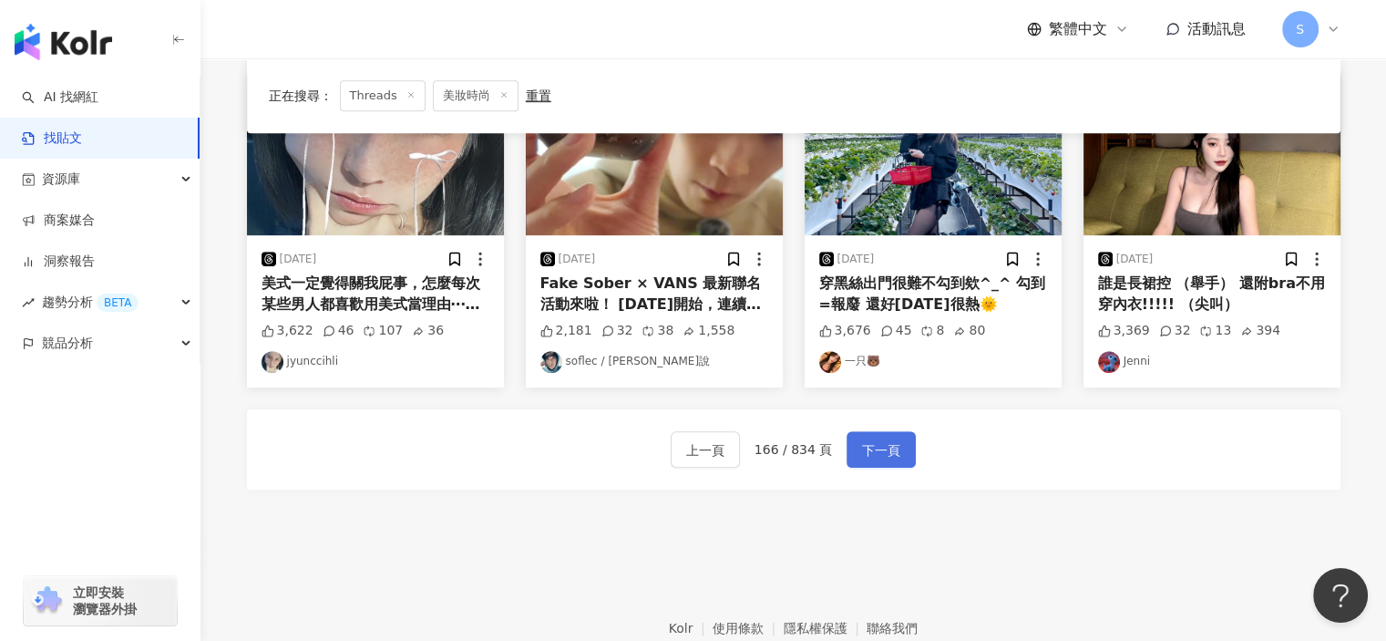
click at [868, 447] on span "下一頁" at bounding box center [881, 450] width 38 height 22
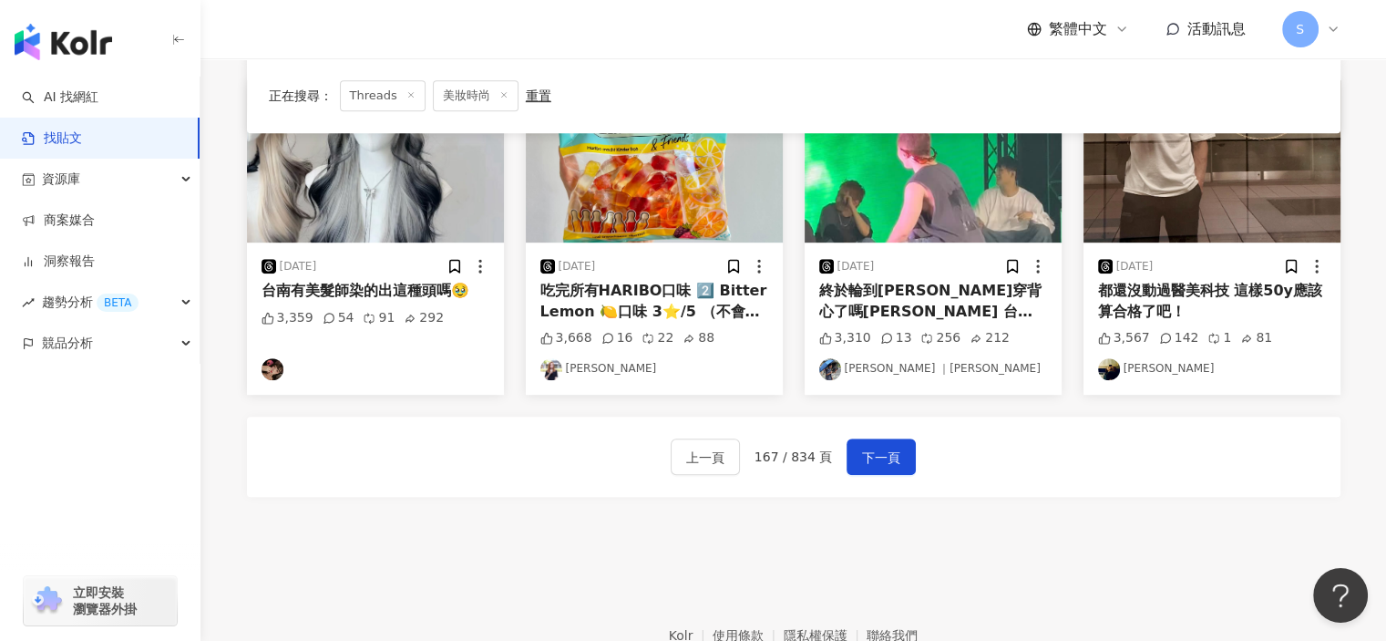
scroll to position [1006, 0]
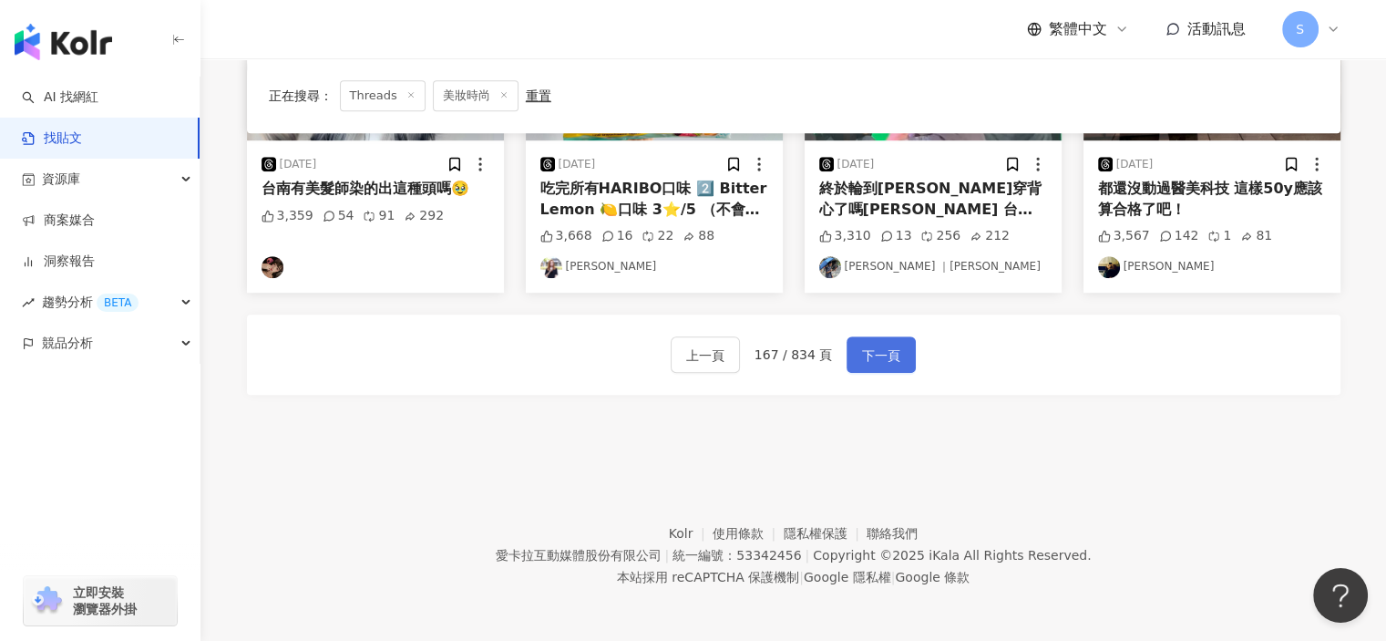
click at [882, 361] on span "下一頁" at bounding box center [881, 356] width 38 height 22
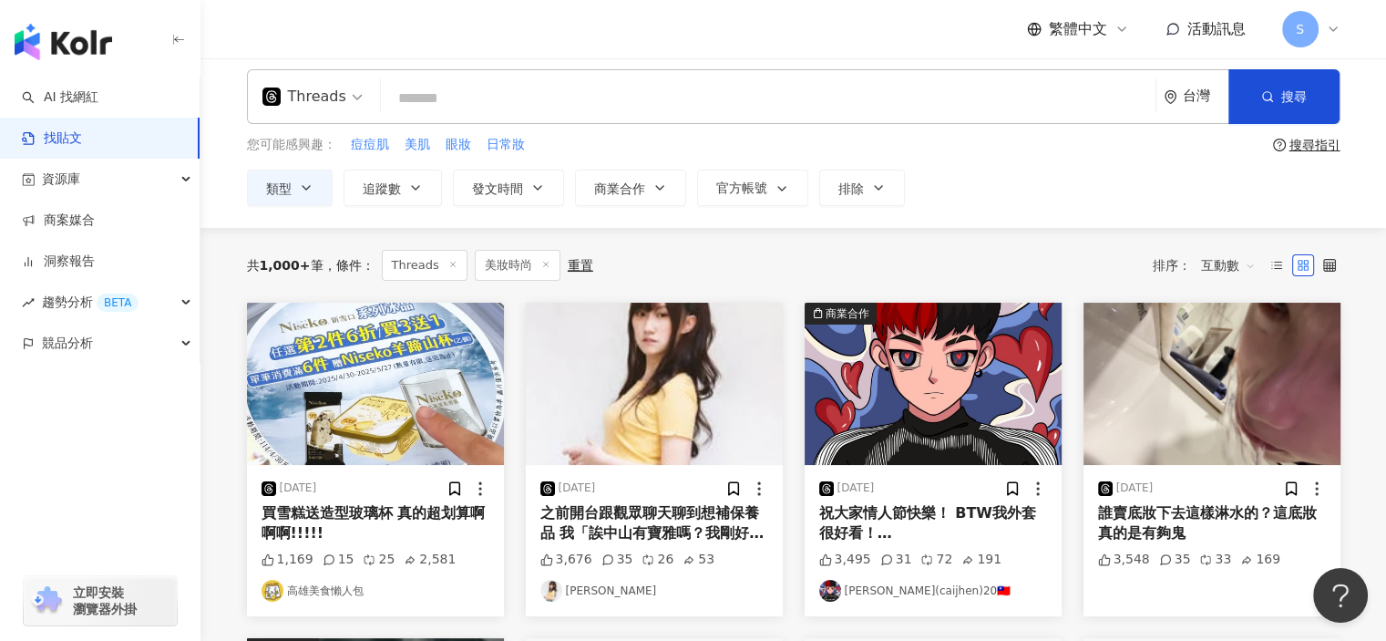
scroll to position [0, 0]
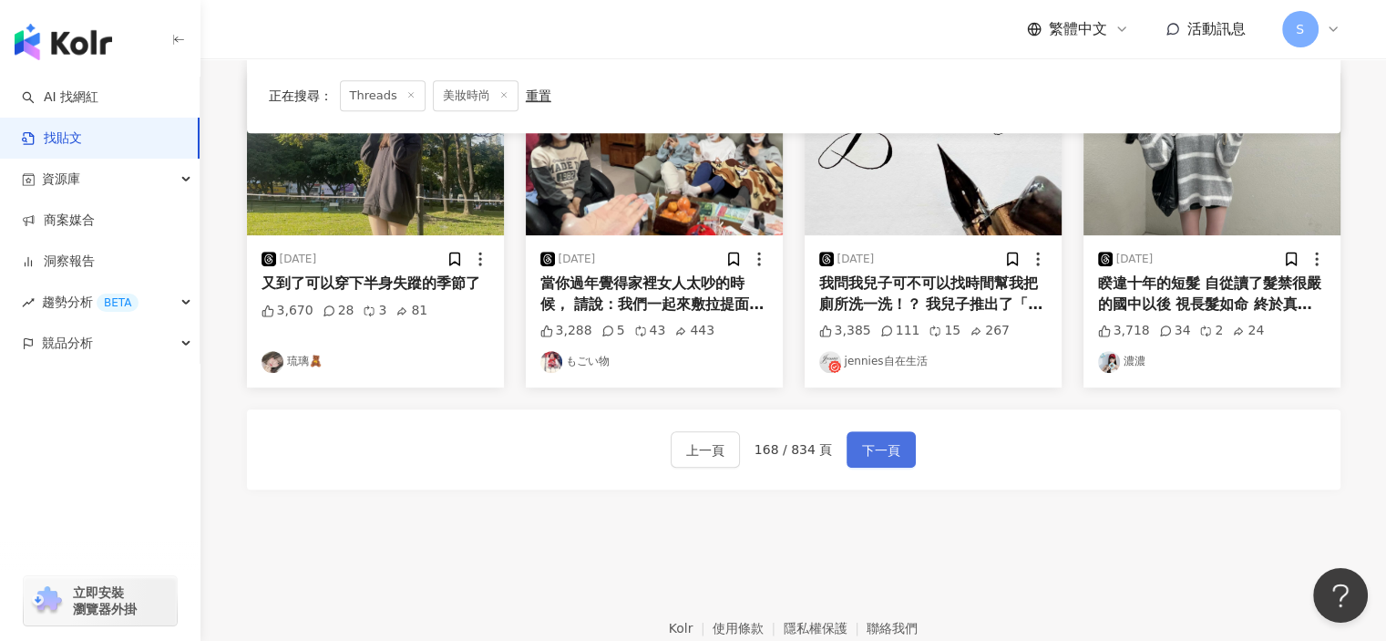
click at [879, 433] on button "下一頁" at bounding box center [881, 449] width 69 height 36
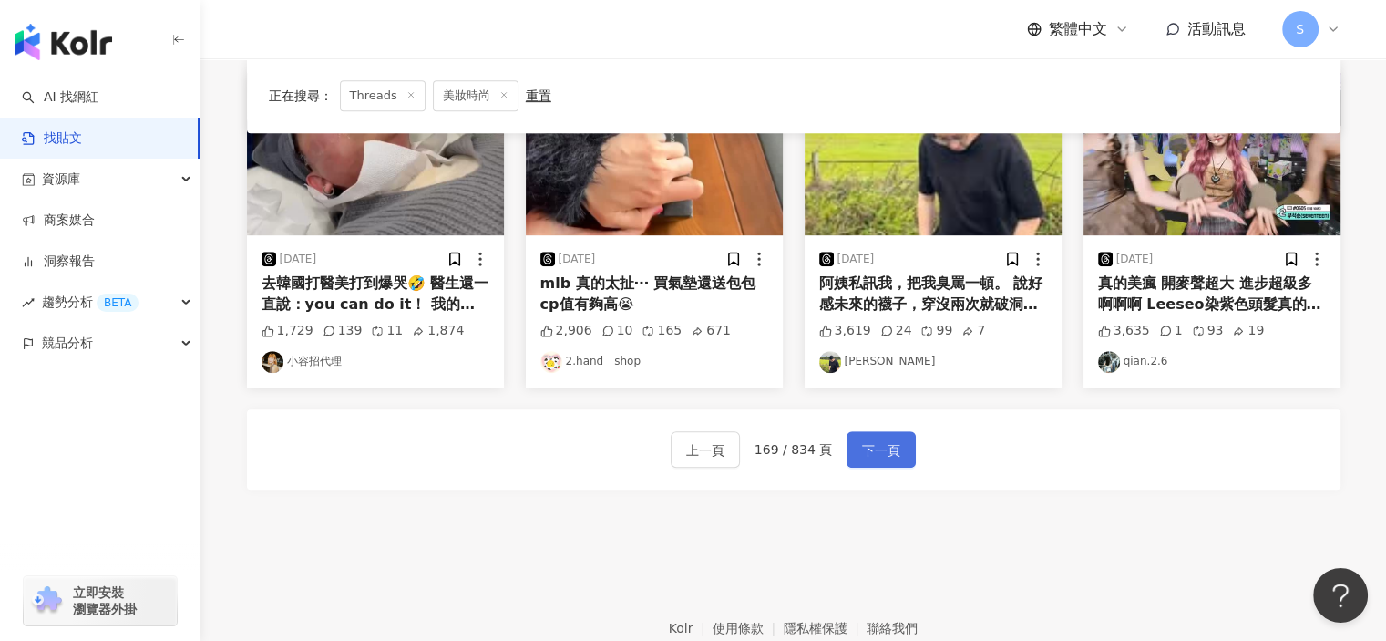
click at [891, 437] on button "下一頁" at bounding box center [881, 449] width 69 height 36
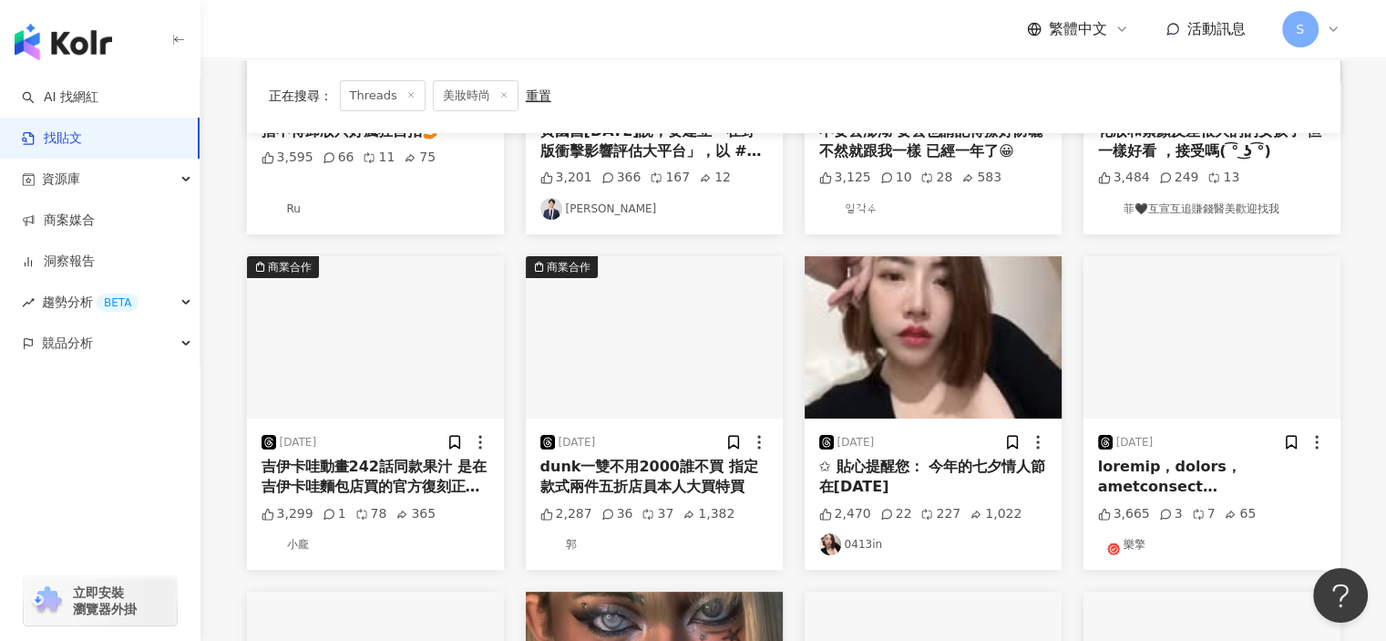
scroll to position [729, 0]
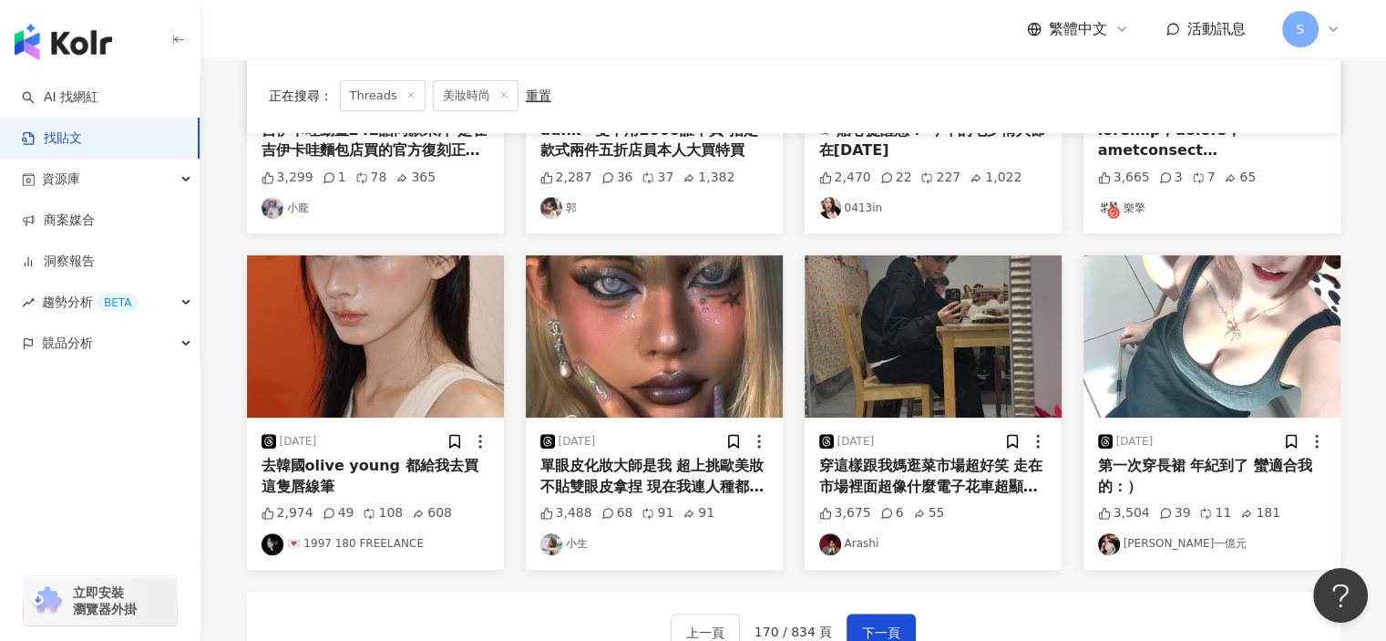
click at [407, 370] on img "button" at bounding box center [375, 336] width 257 height 162
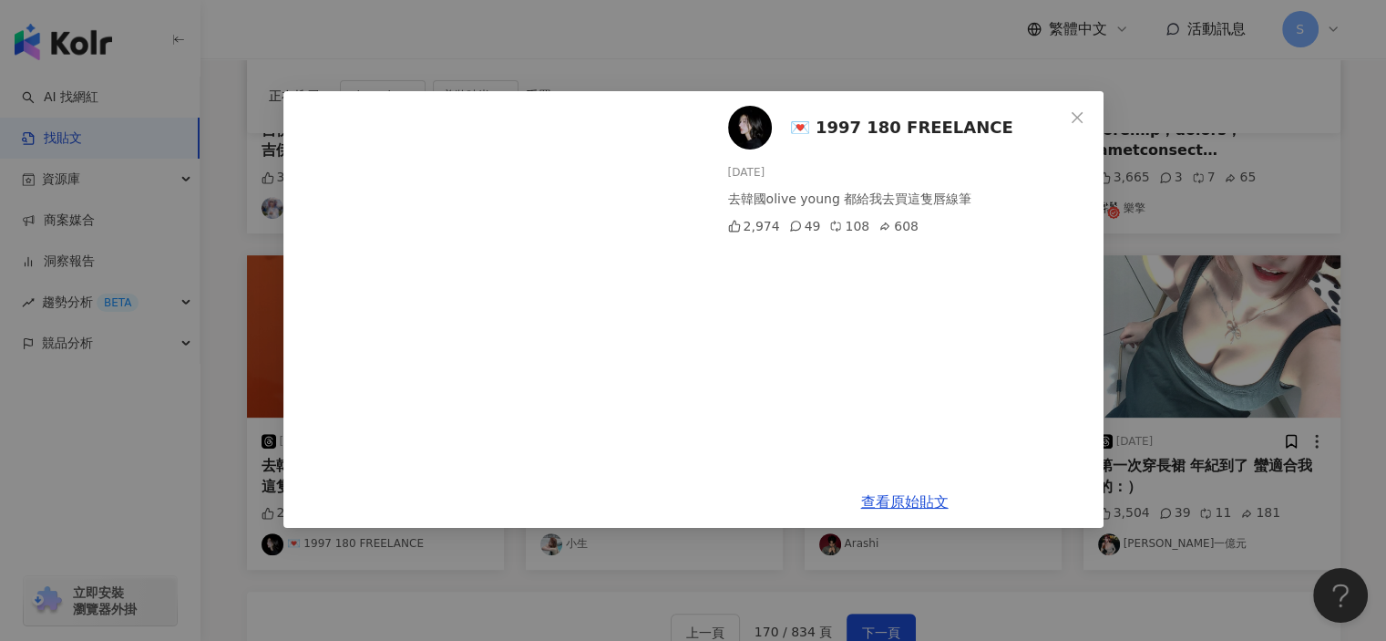
click at [1175, 365] on div "💌 1997 180 FREELANCE 2025/3/16 去韓國olive young 都給我去買這隻唇線筆 2,974 49 108 608 查看原始貼文" at bounding box center [693, 320] width 1386 height 641
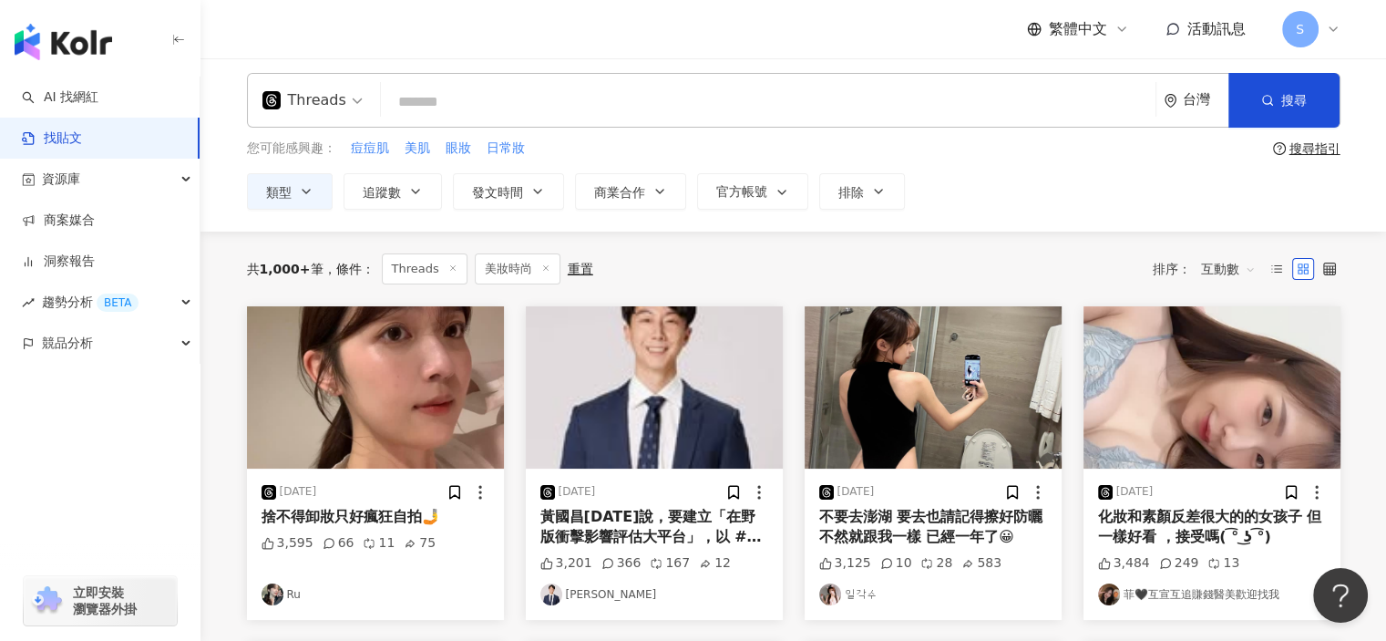
scroll to position [0, 0]
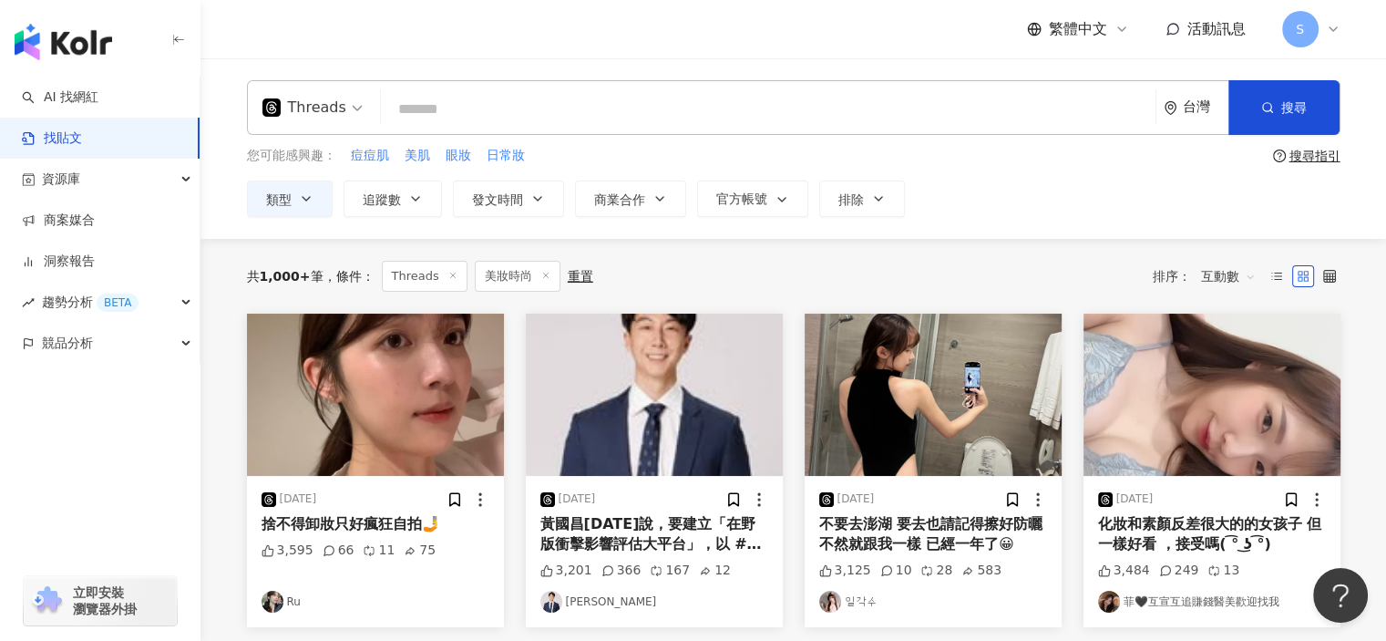
click at [395, 360] on img "button" at bounding box center [375, 395] width 257 height 162
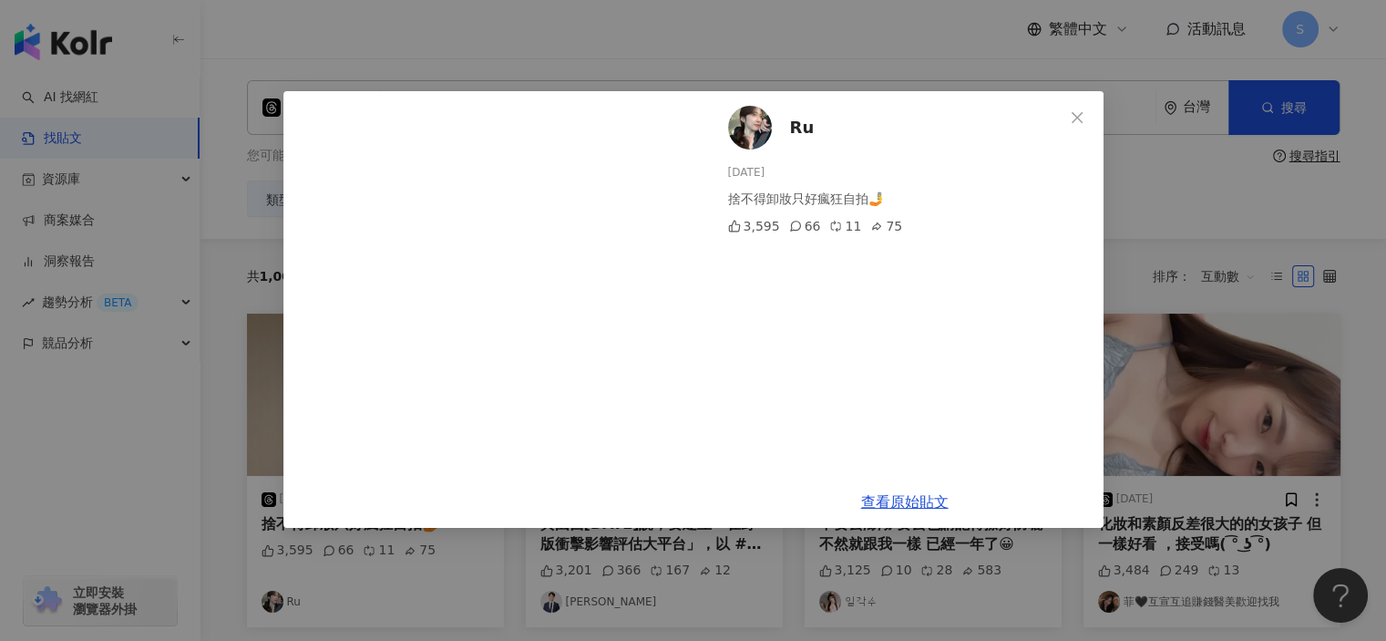
click at [1228, 193] on div "Ru 2025/4/21 捨不得卸妝只好瘋狂自拍🤳 3,595 66 11 75 查看原始貼文" at bounding box center [693, 320] width 1386 height 641
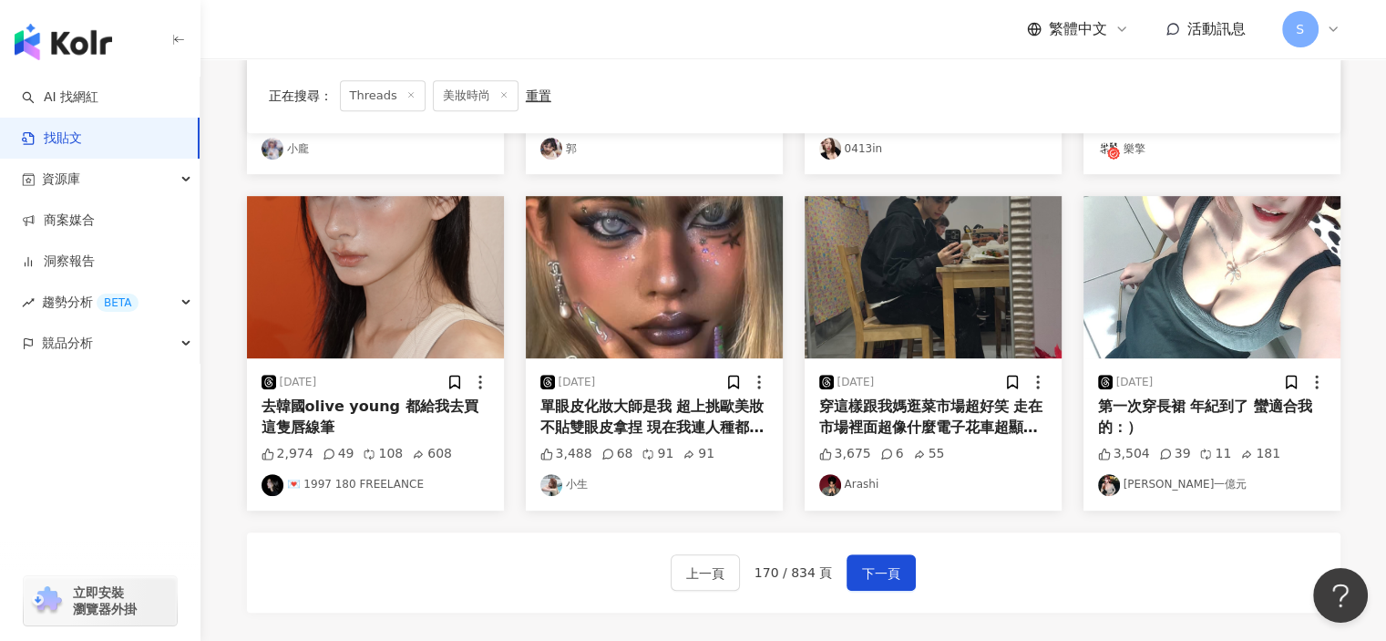
scroll to position [820, 0]
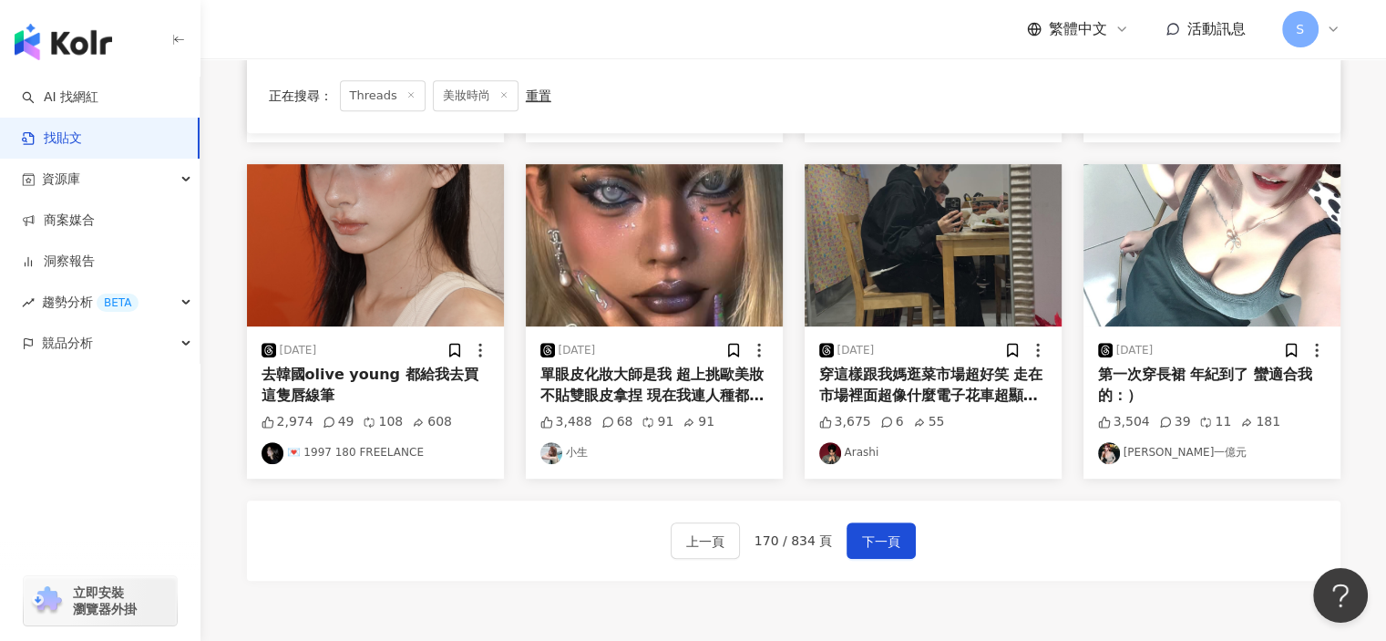
drag, startPoint x: 903, startPoint y: 531, endPoint x: 906, endPoint y: 516, distance: 15.7
click at [903, 531] on button "下一頁" at bounding box center [881, 540] width 69 height 36
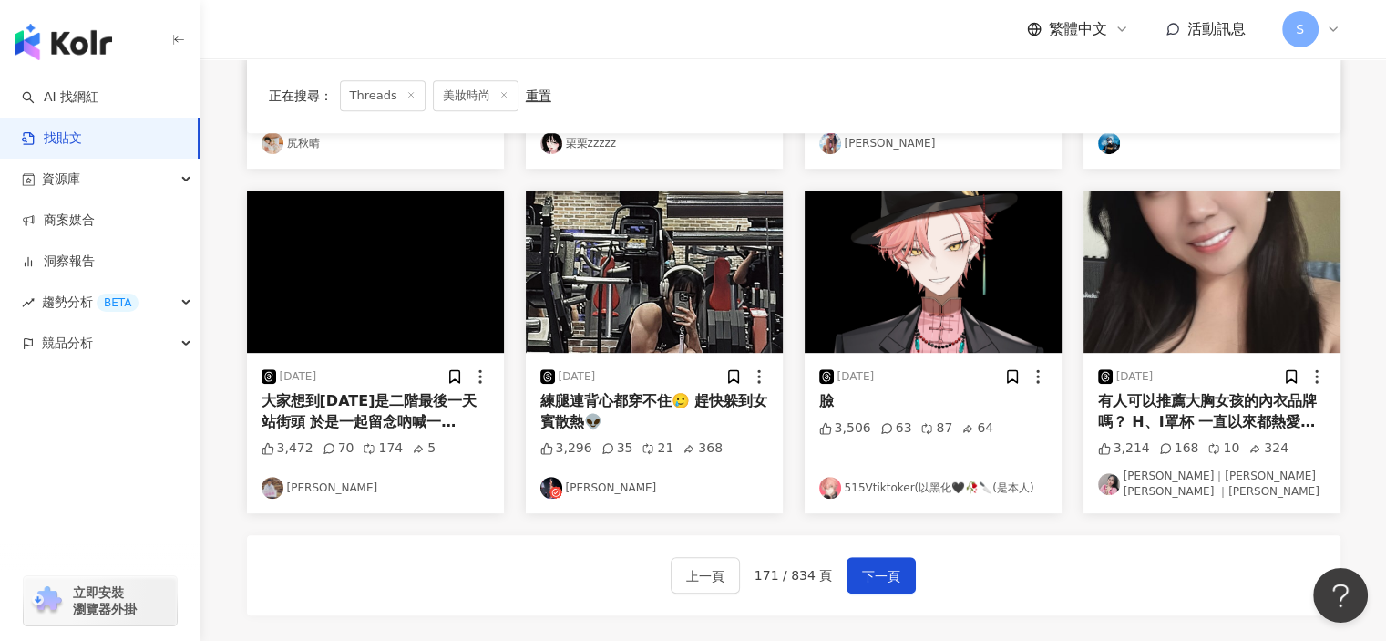
scroll to position [817, 0]
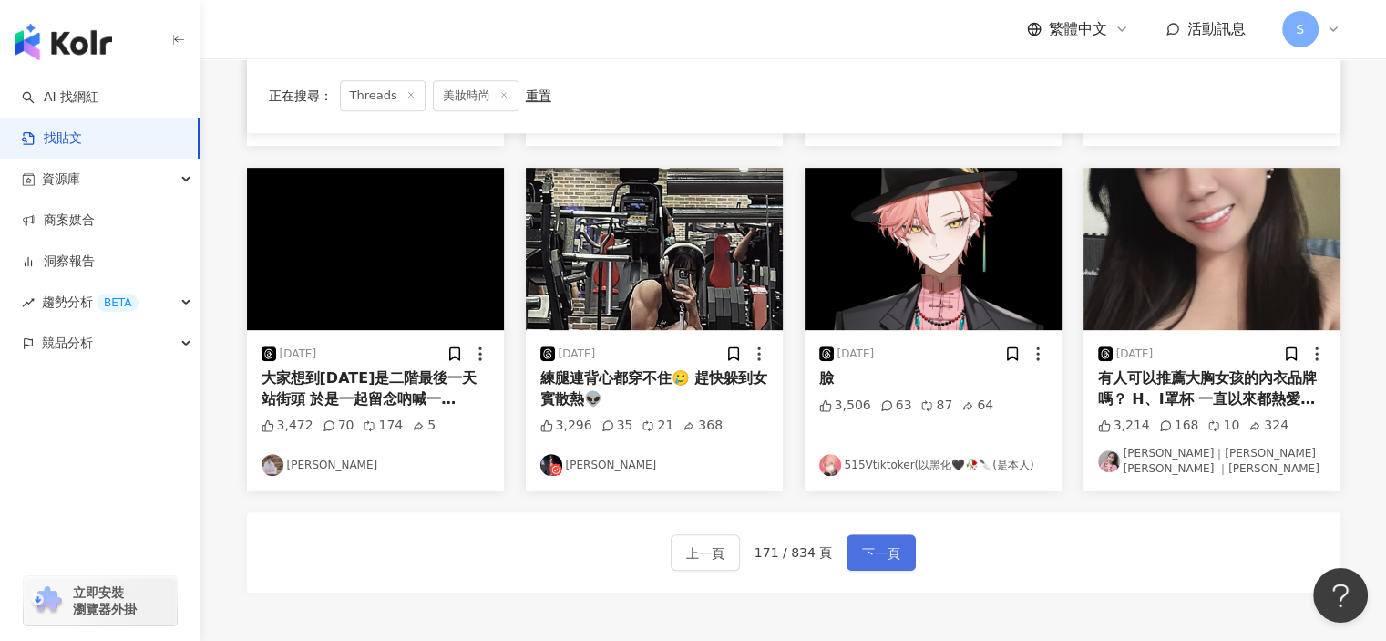
click at [882, 534] on button "下一頁" at bounding box center [881, 552] width 69 height 36
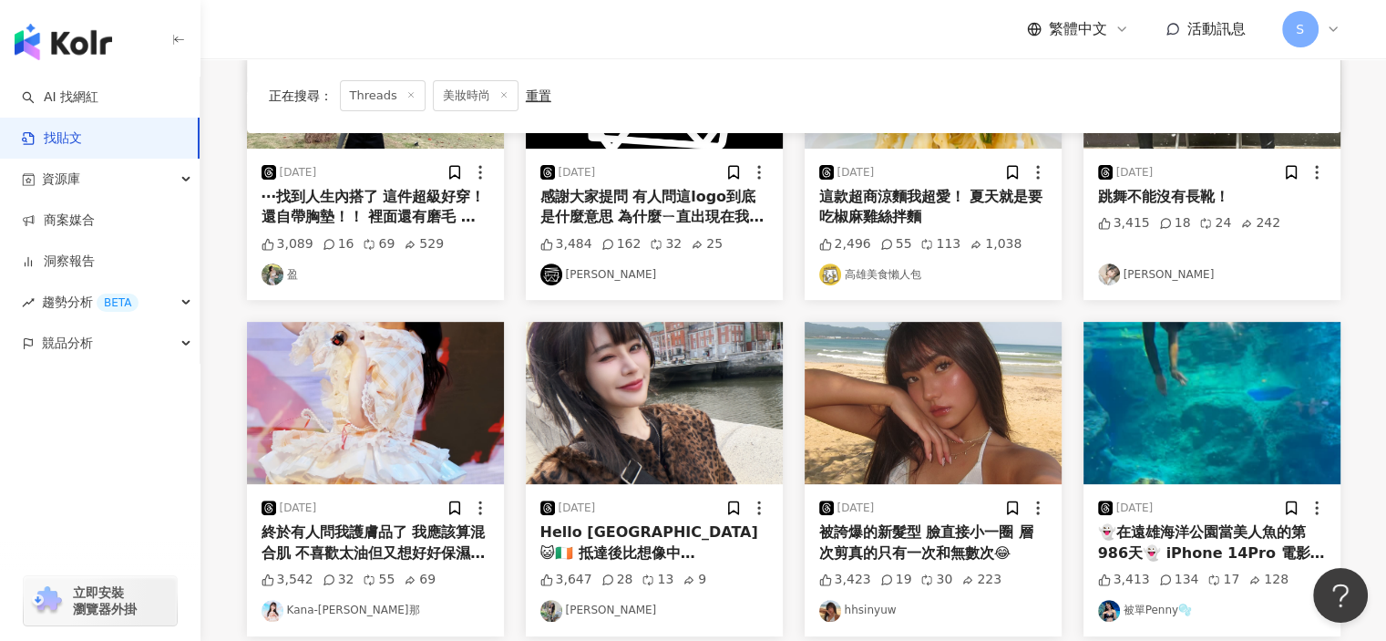
scroll to position [937, 0]
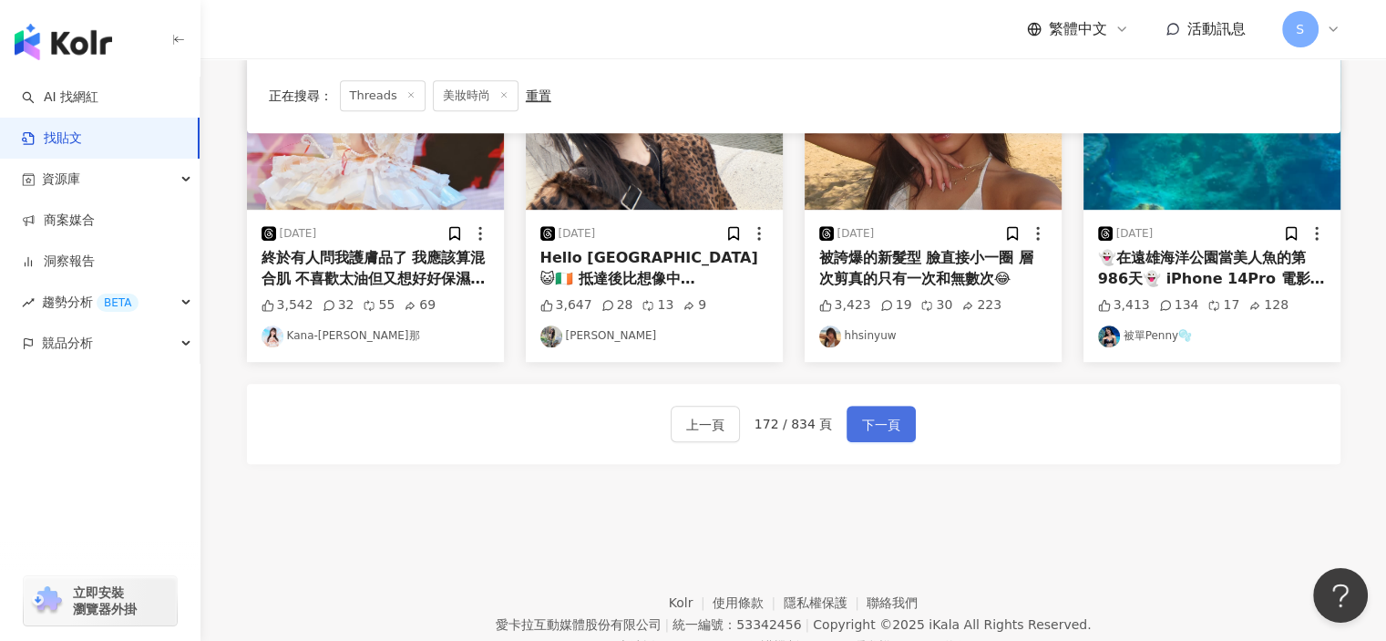
click at [868, 415] on span "下一頁" at bounding box center [881, 425] width 38 height 22
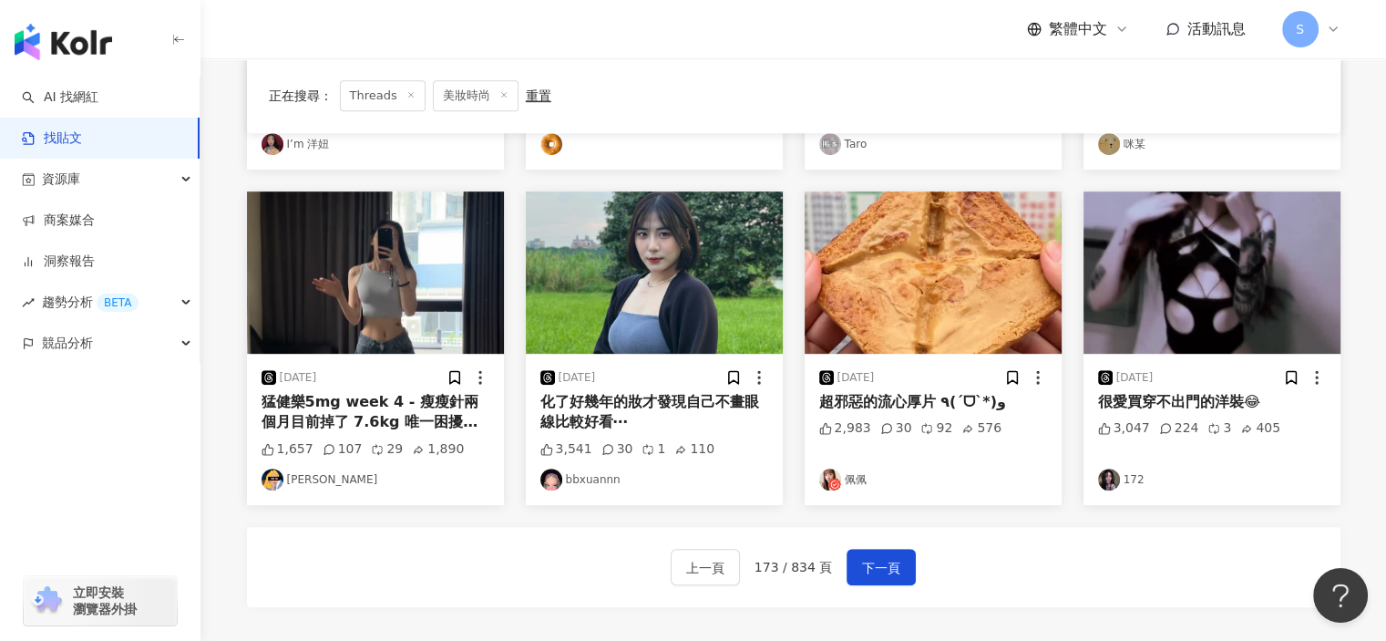
scroll to position [995, 0]
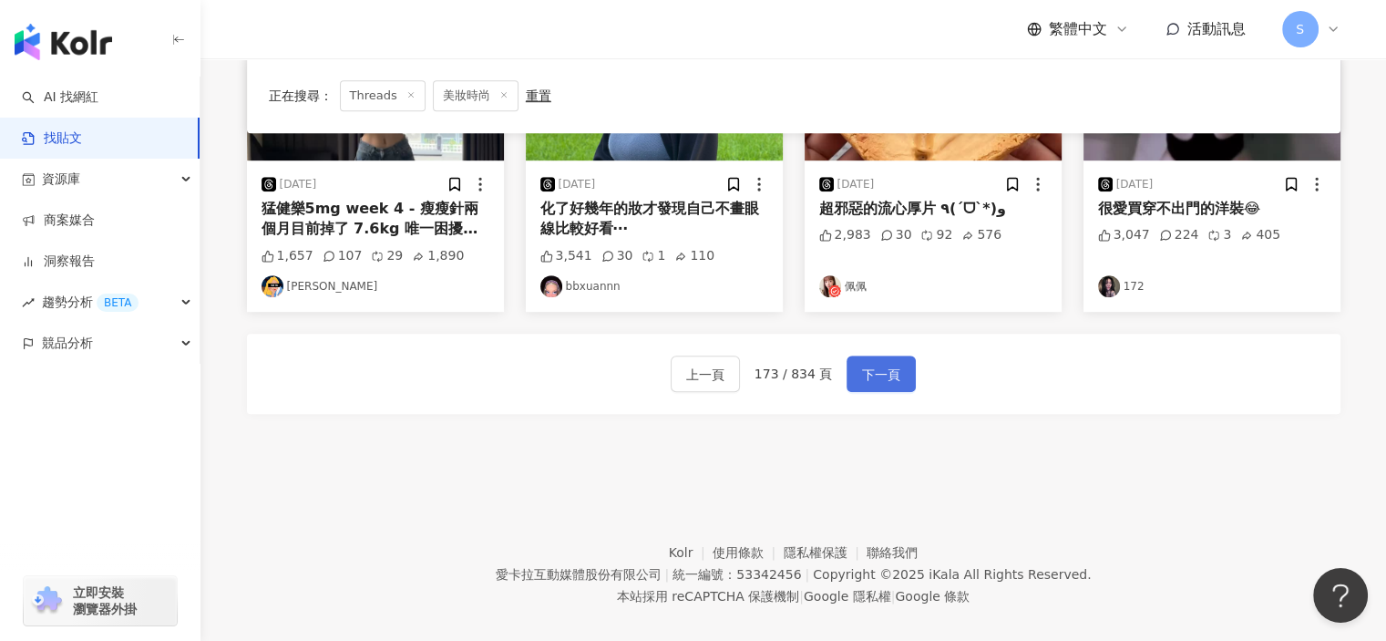
click at [882, 362] on button "下一頁" at bounding box center [881, 373] width 69 height 36
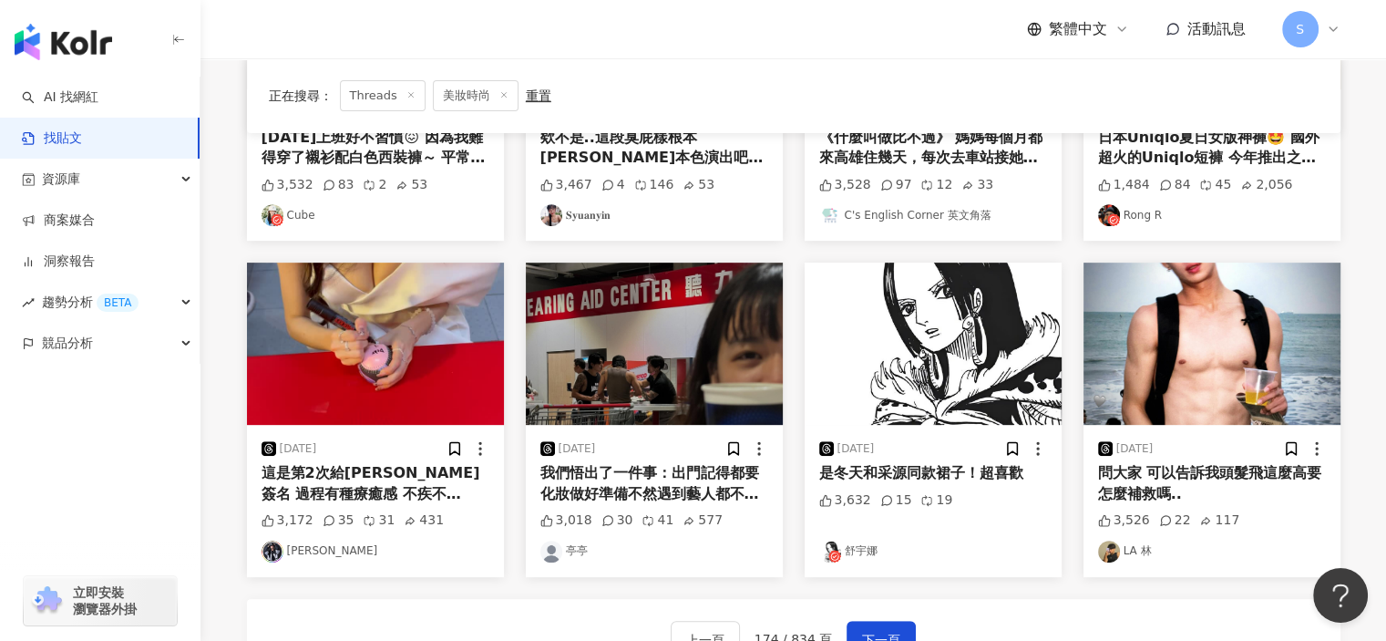
scroll to position [774, 0]
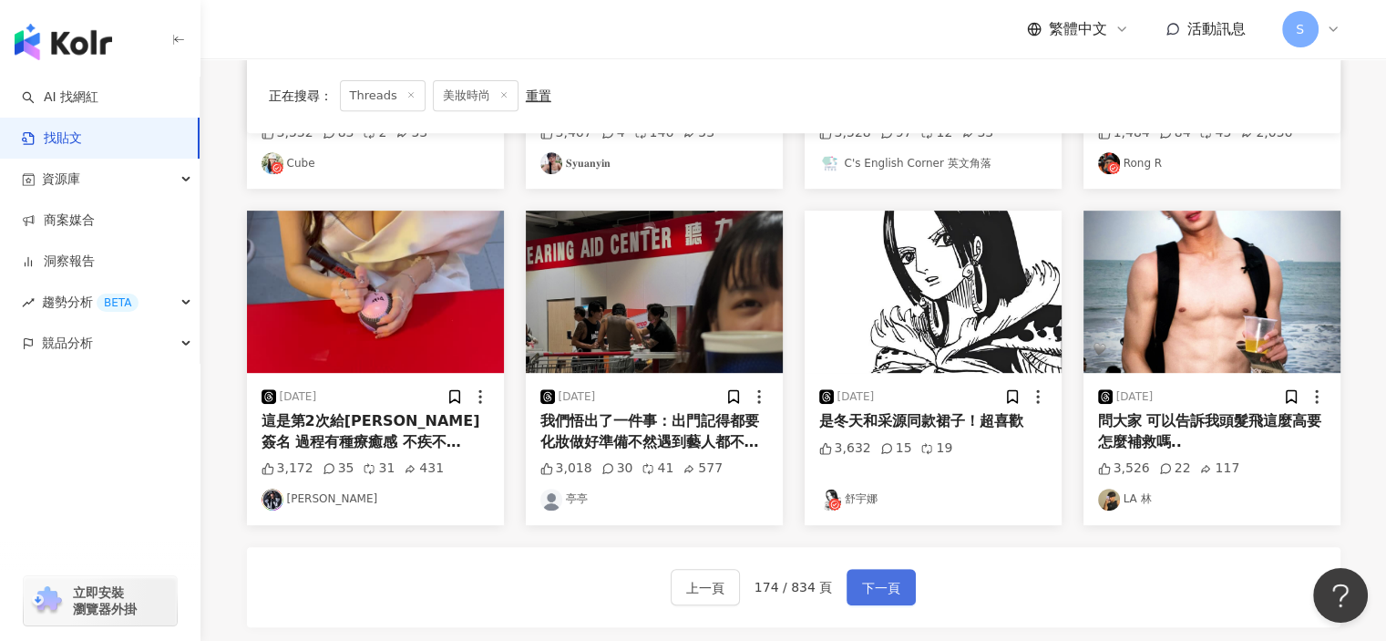
click at [885, 585] on span "下一頁" at bounding box center [881, 588] width 38 height 22
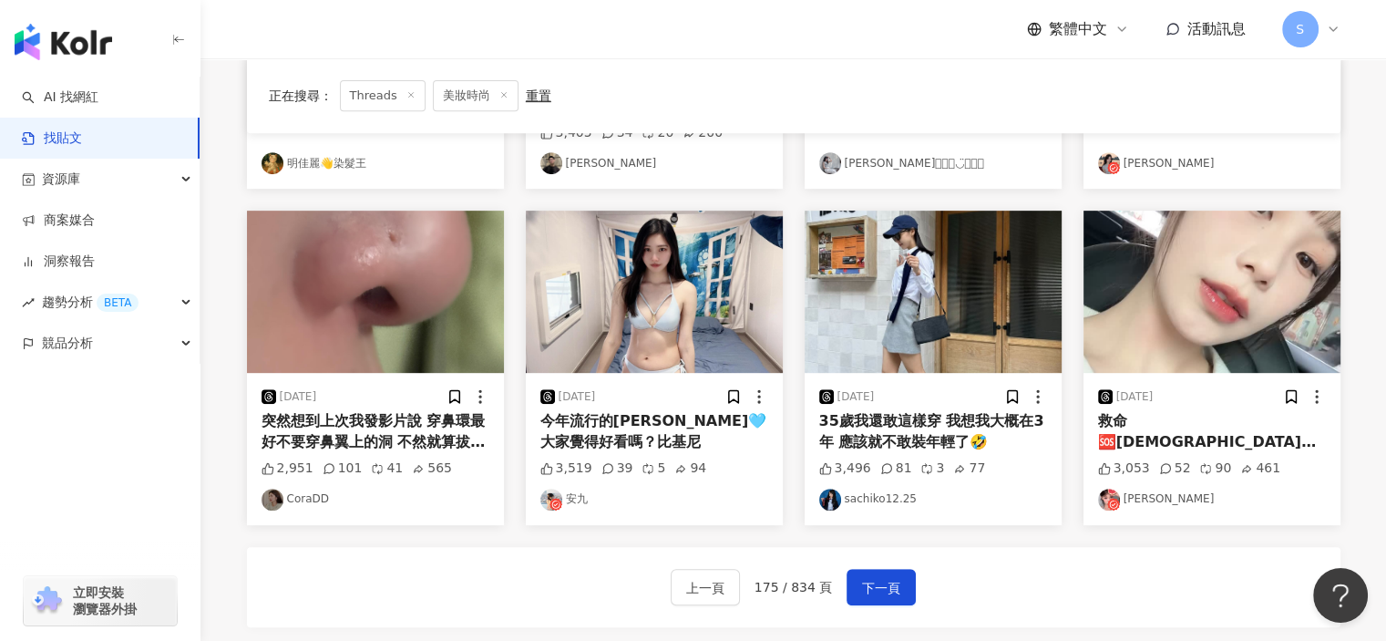
click at [587, 539] on div "商業合作 2025/3/31 倒數最後三天‼️ 那天經過松江南京 發現一間美妝+品牌鞋特賣🤩 有Dior / YSL / M.A.C /Gucci /潘海利根…" at bounding box center [794, 83] width 1094 height 1087
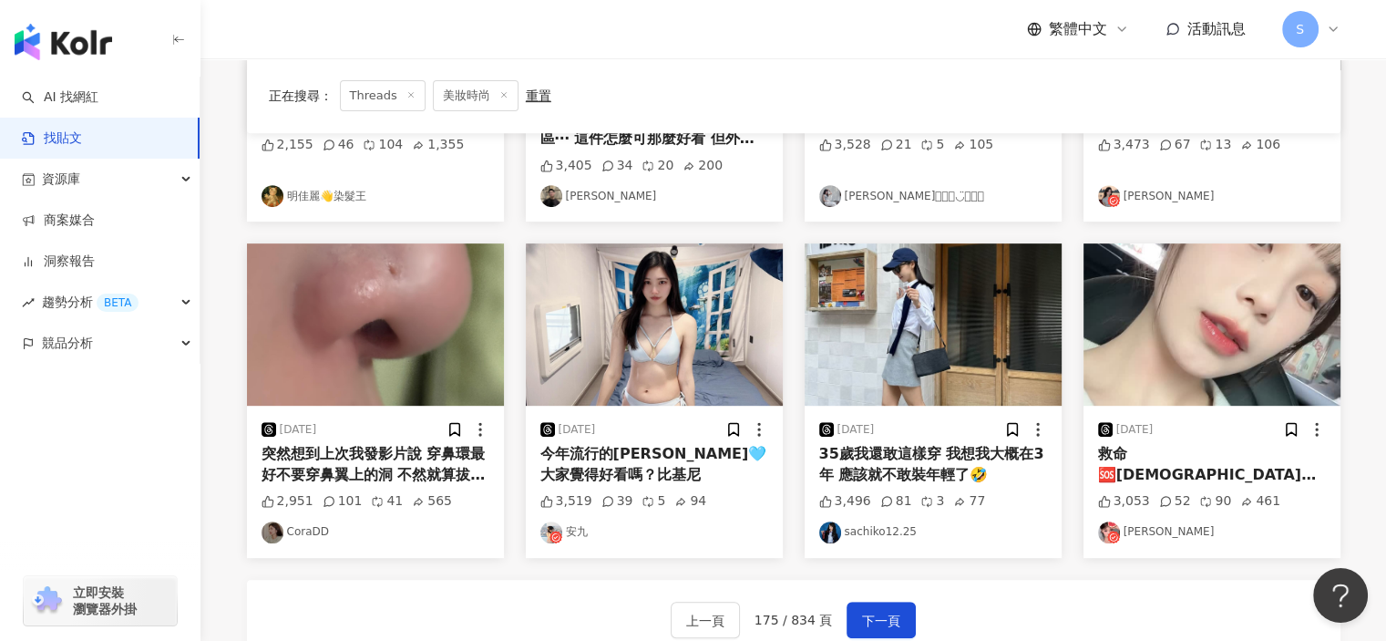
scroll to position [949, 0]
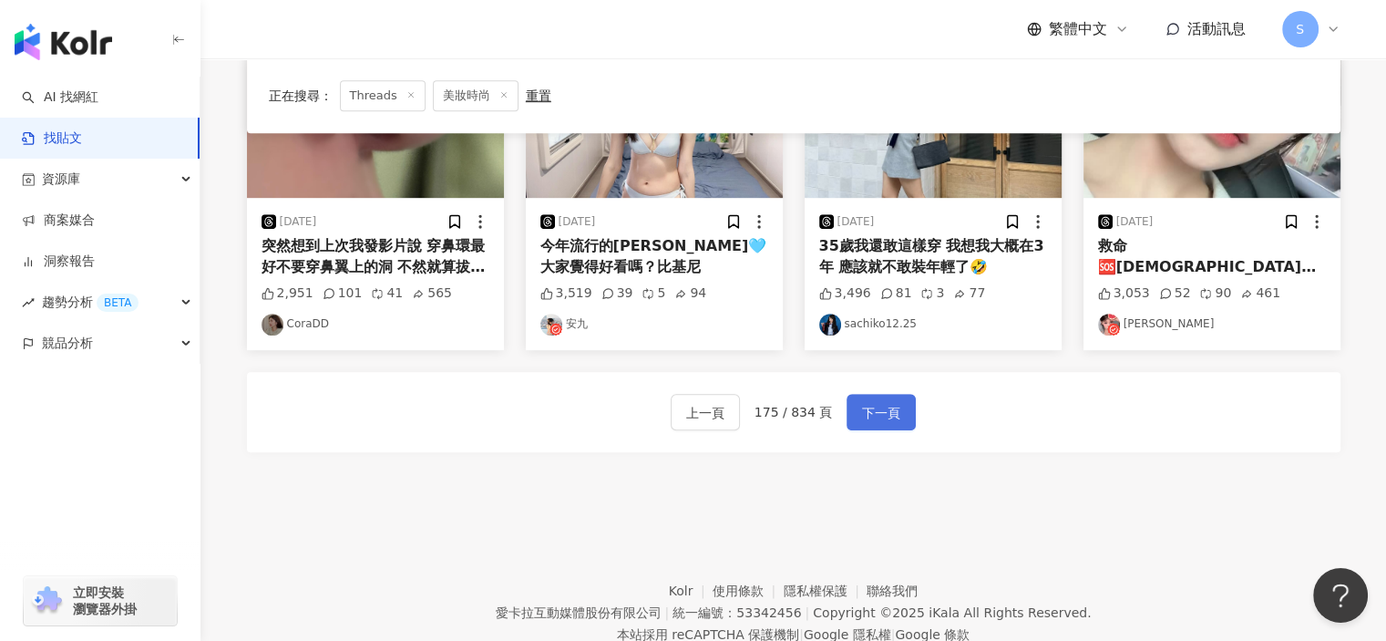
click at [875, 405] on span "下一頁" at bounding box center [881, 413] width 38 height 22
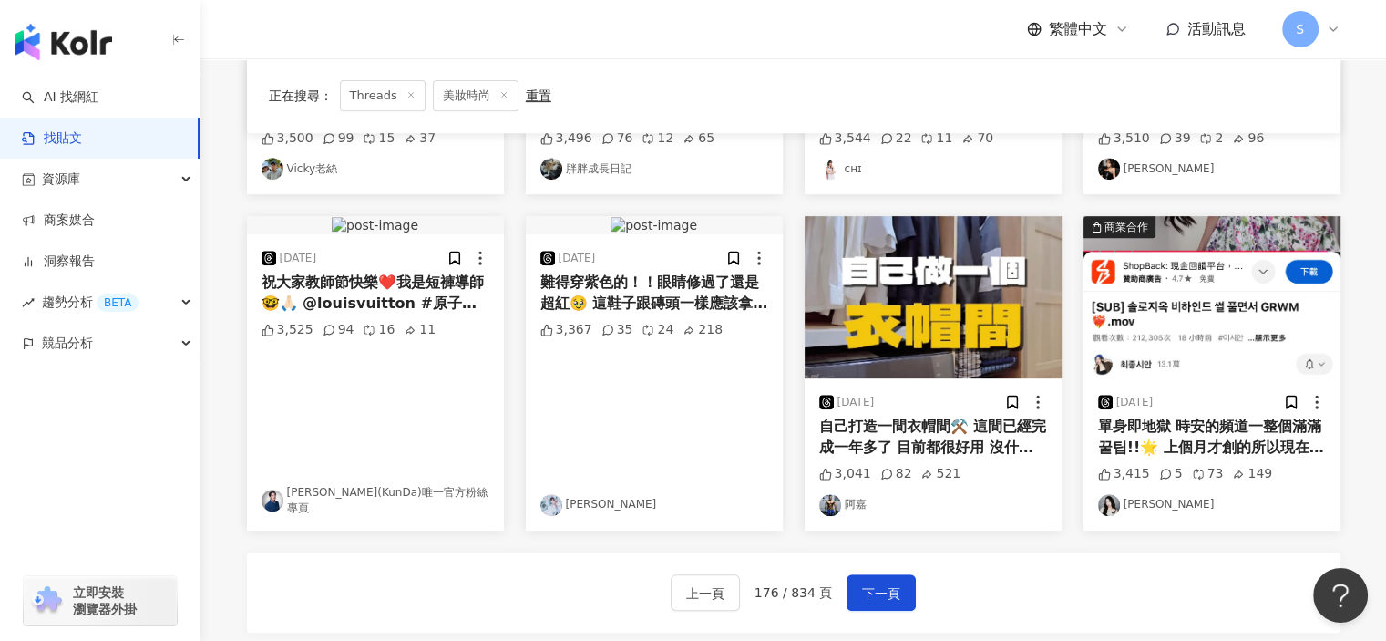
scroll to position [767, 0]
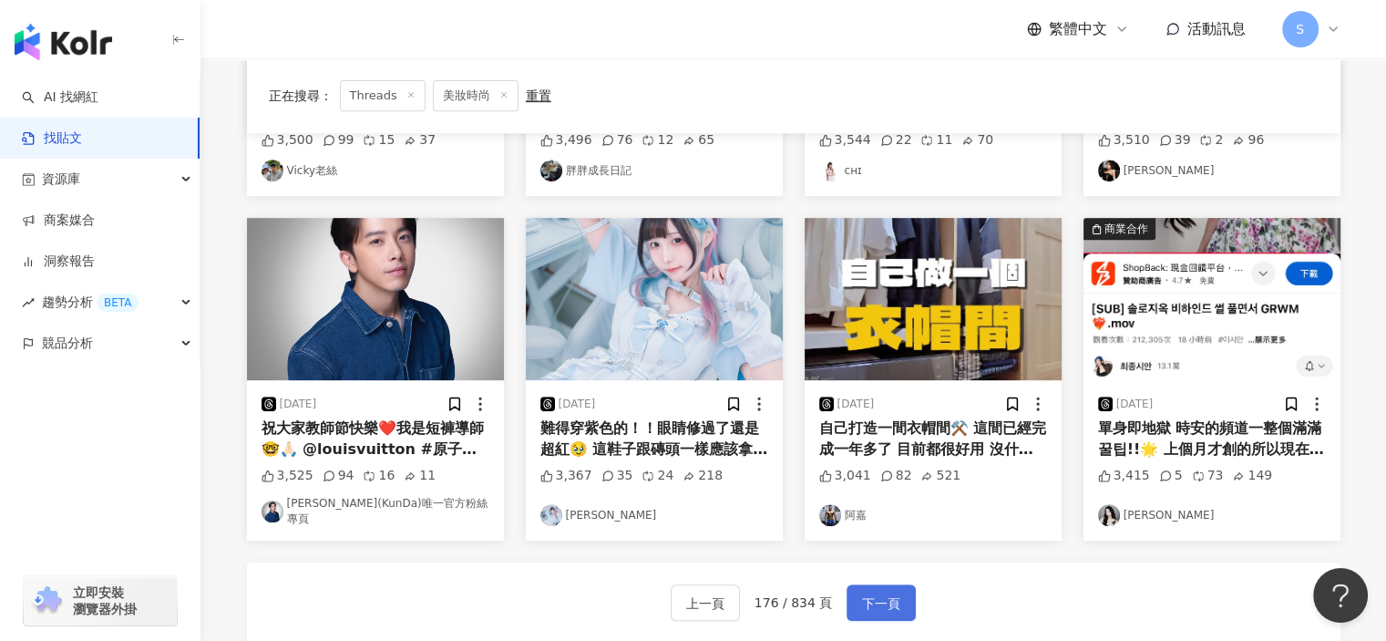
click at [890, 584] on button "下一頁" at bounding box center [881, 602] width 69 height 36
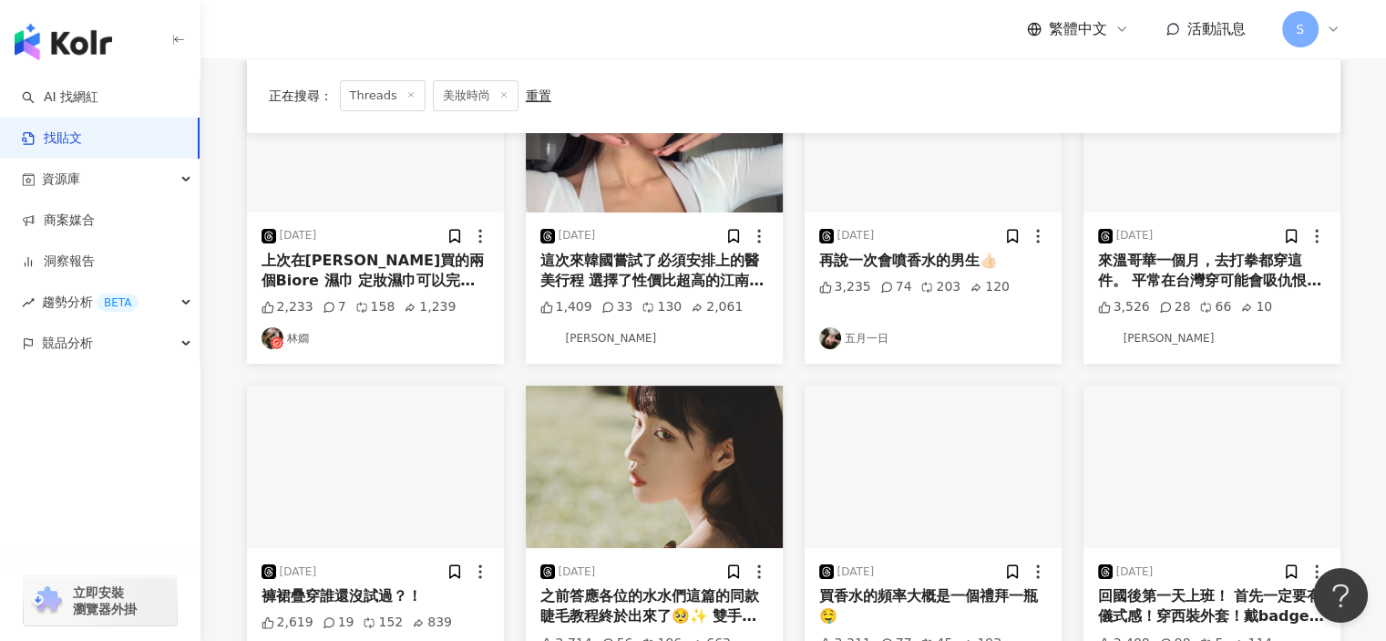
scroll to position [129, 0]
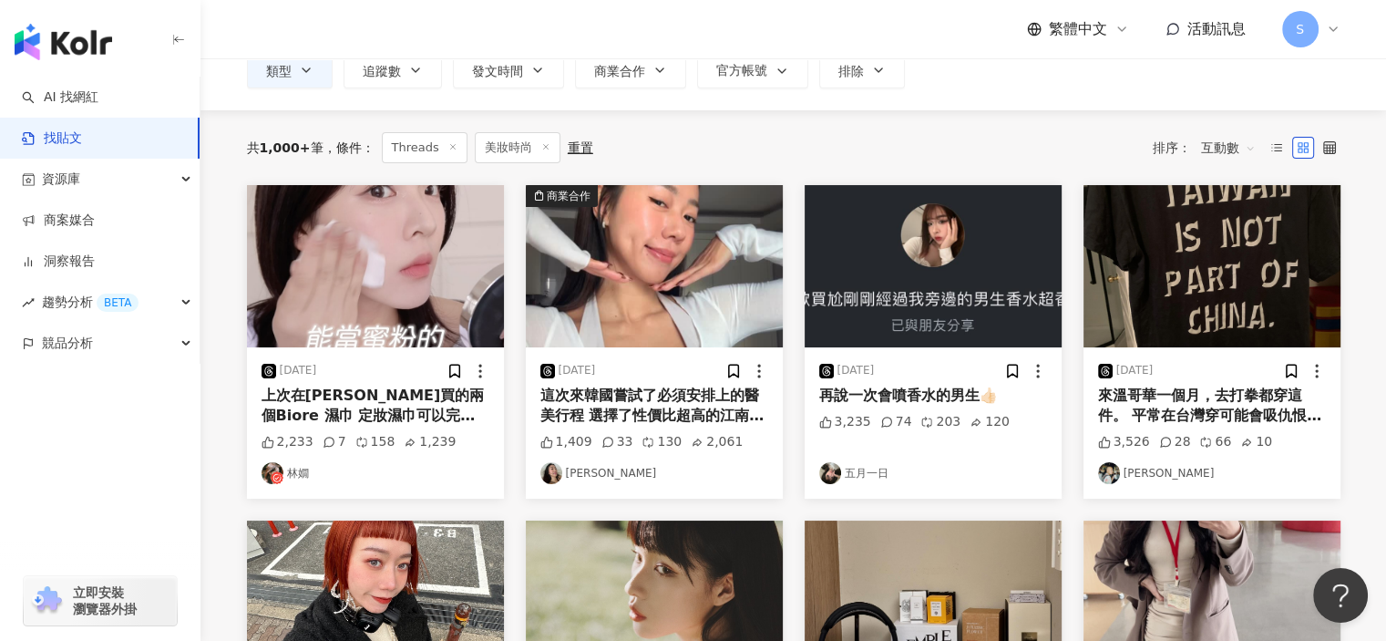
click at [689, 317] on img "button" at bounding box center [654, 266] width 257 height 162
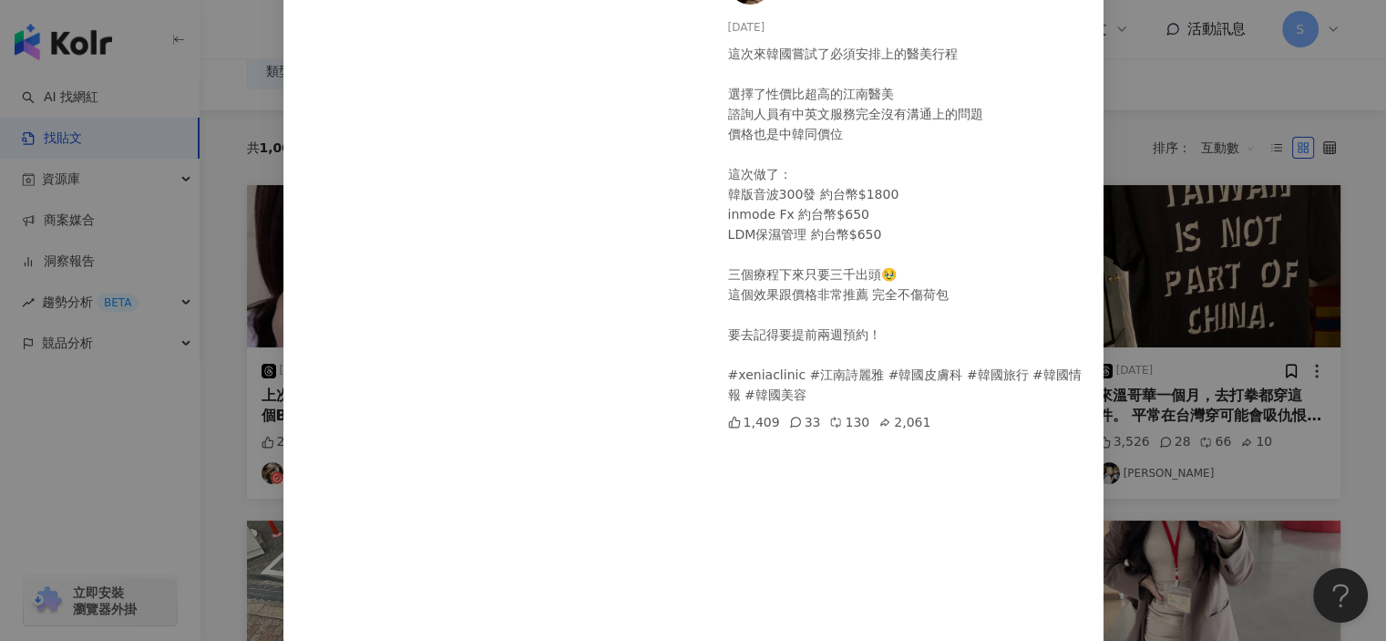
scroll to position [398, 0]
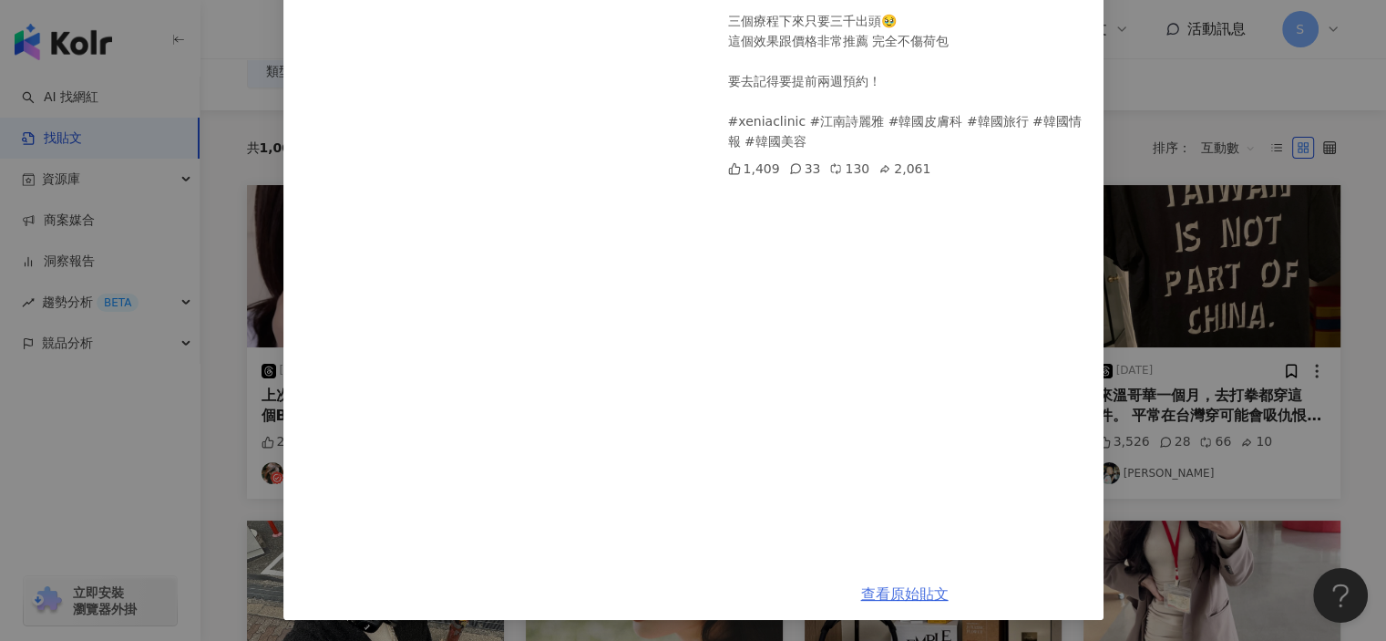
click at [914, 593] on link "查看原始貼文" at bounding box center [905, 593] width 88 height 17
click at [1190, 223] on div "Nancy 2025/1/11 這次來韓國嘗試了必須安排上的醫美行程 選擇了性價比超高的江南醫美 諮詢人員有中英文服務完全沒有溝通上的問題 價格也是中韓同價位…" at bounding box center [693, 320] width 1386 height 641
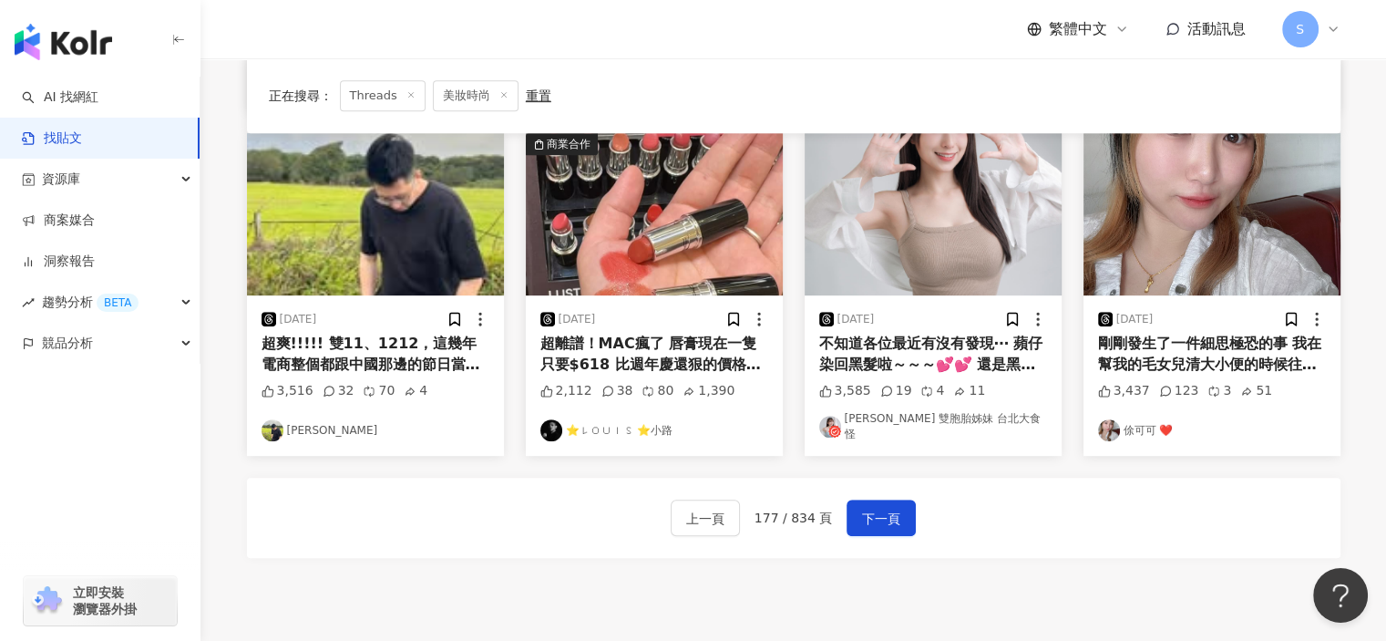
scroll to position [858, 0]
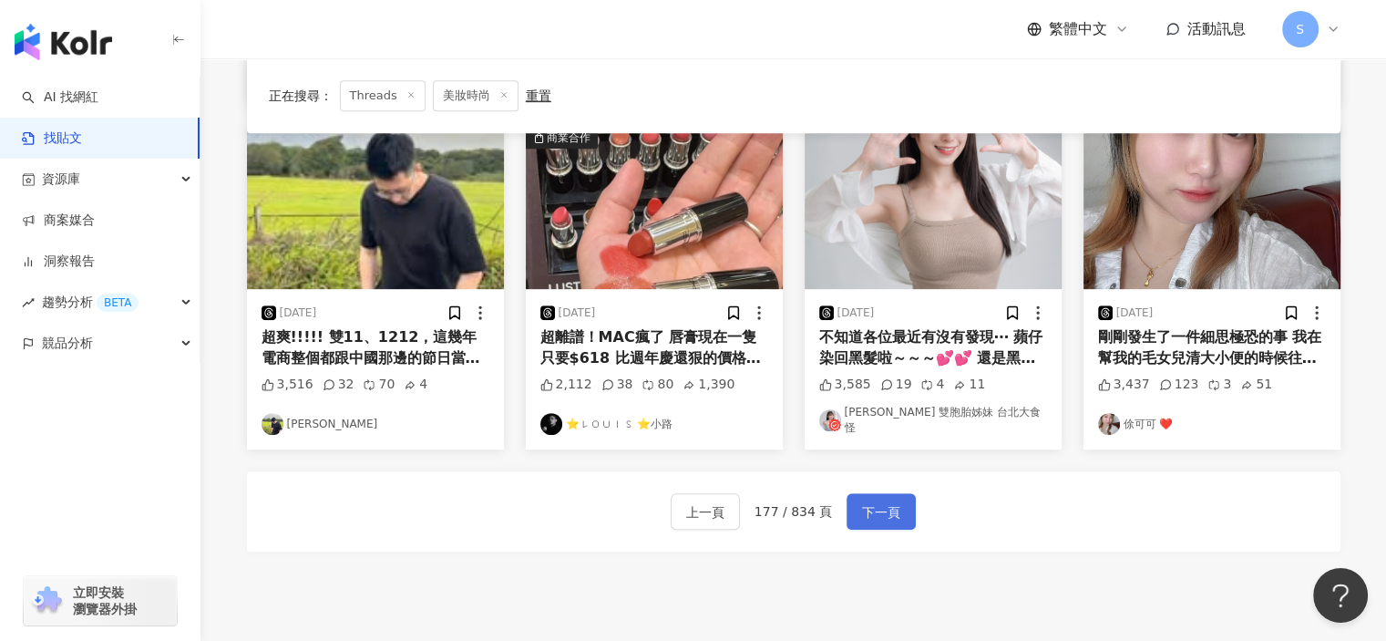
click at [879, 506] on span "下一頁" at bounding box center [881, 512] width 38 height 22
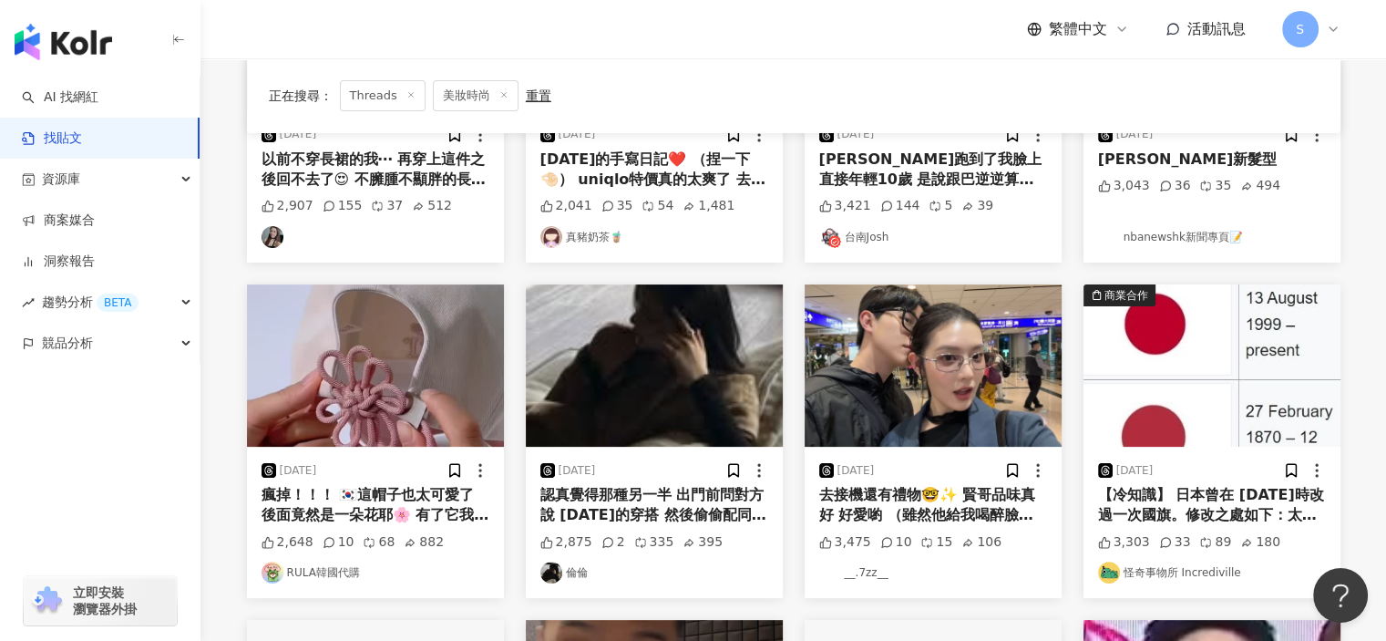
scroll to position [820, 0]
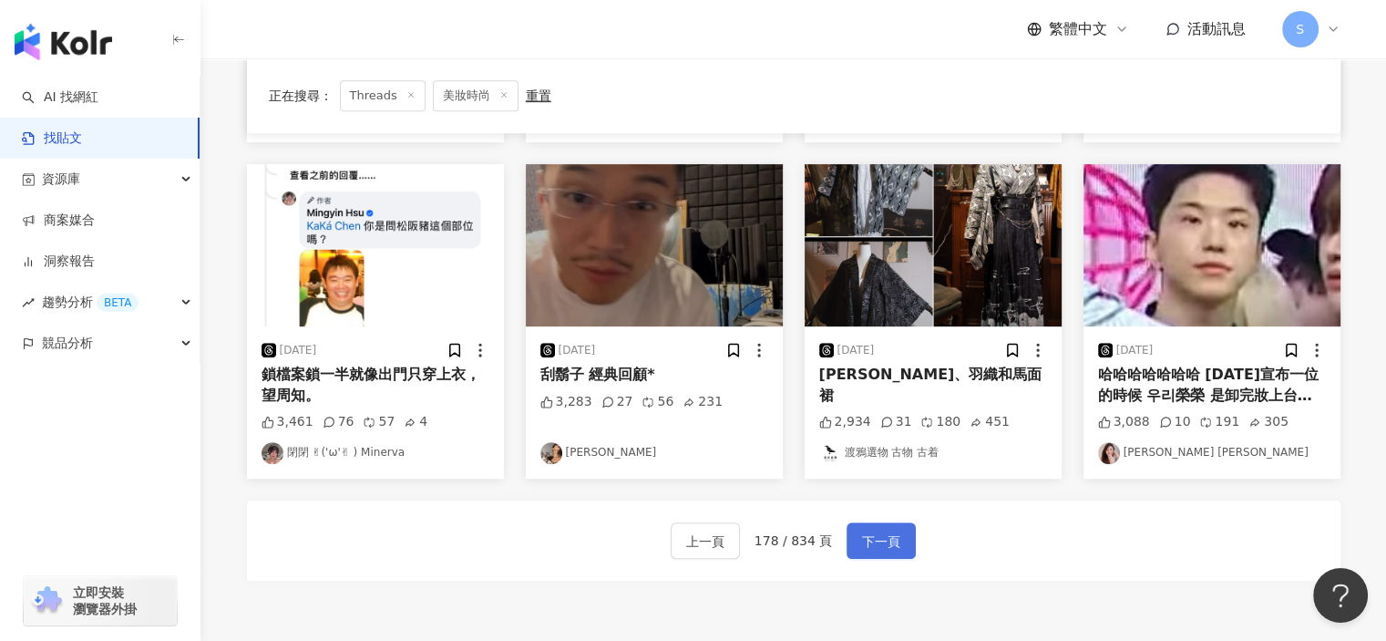
click at [883, 541] on span "下一頁" at bounding box center [881, 542] width 38 height 22
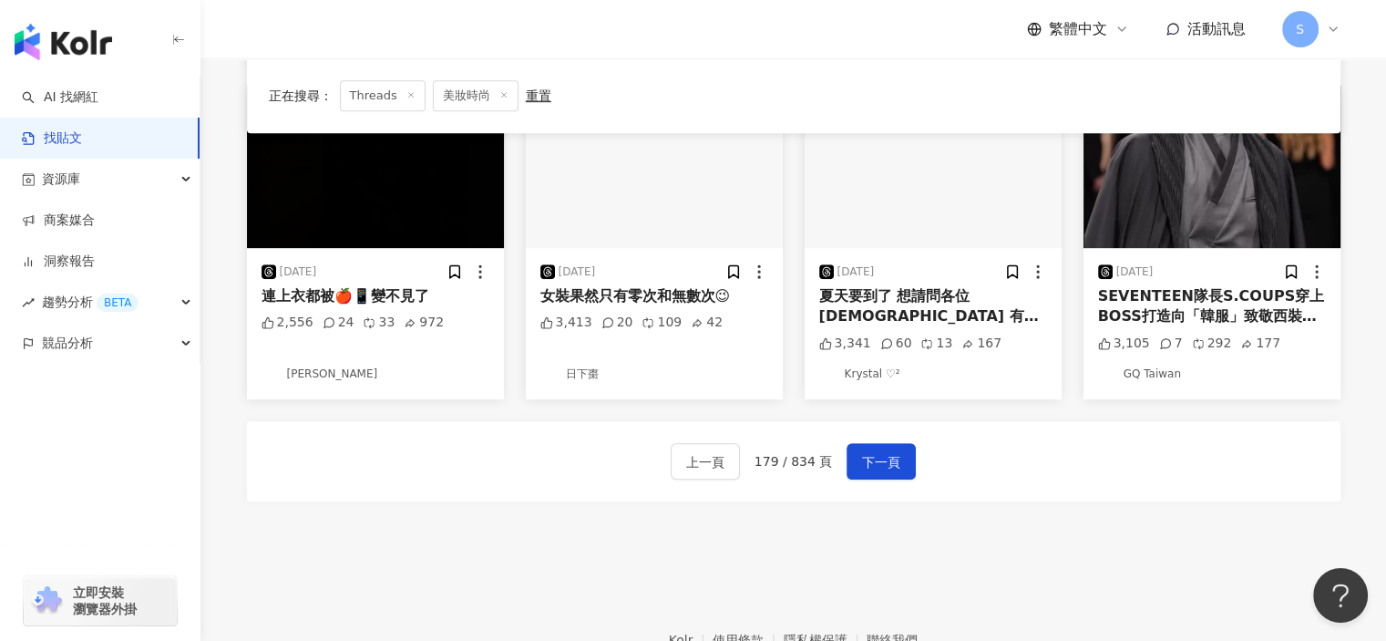
scroll to position [912, 0]
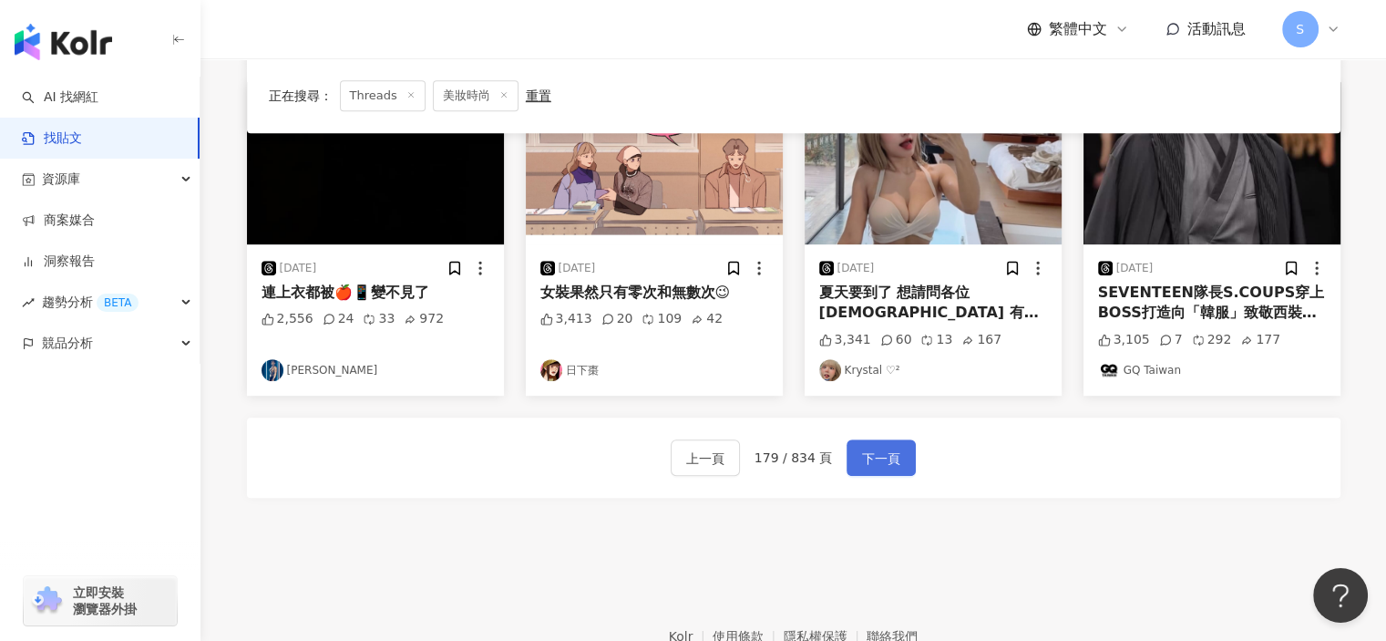
click at [887, 448] on span "下一頁" at bounding box center [881, 459] width 38 height 22
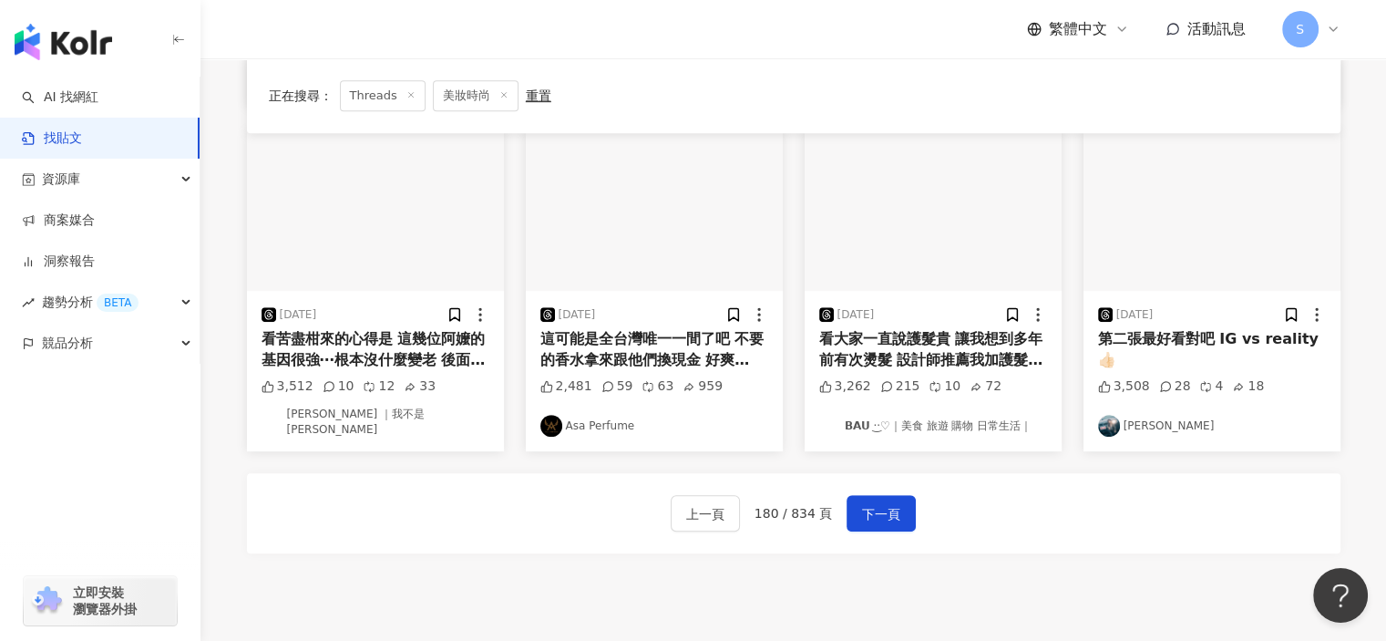
scroll to position [757, 0]
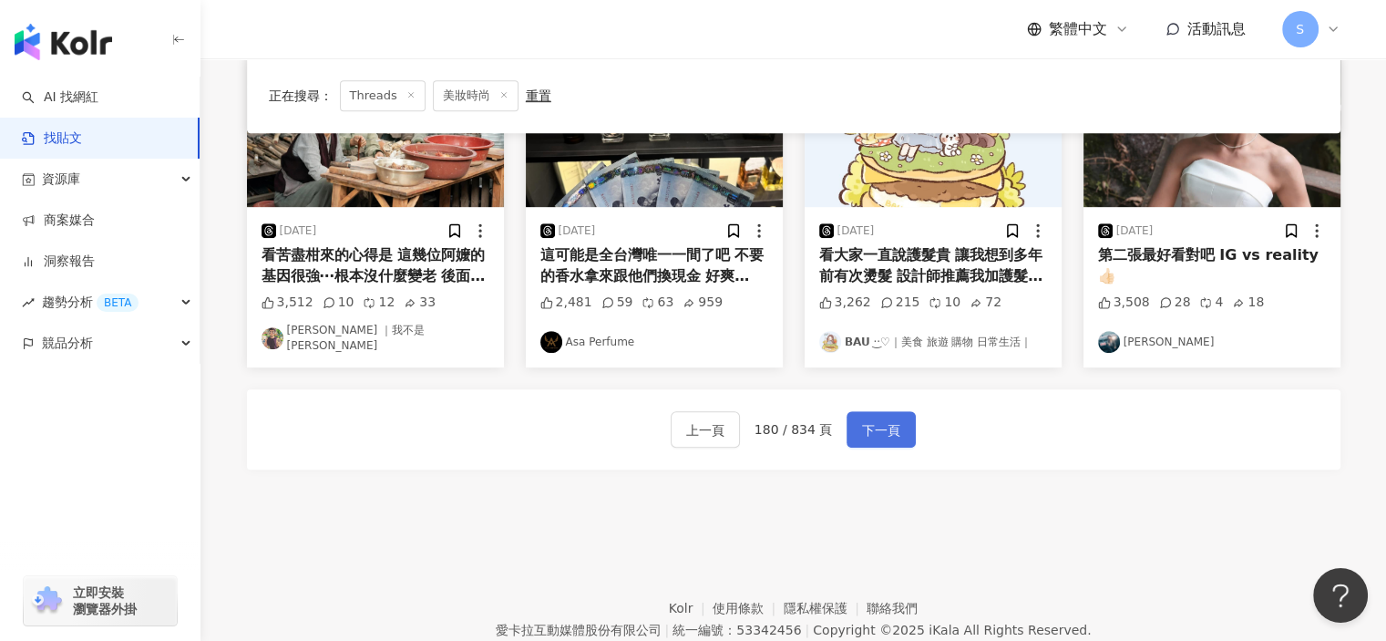
click at [892, 431] on span "下一頁" at bounding box center [881, 430] width 38 height 22
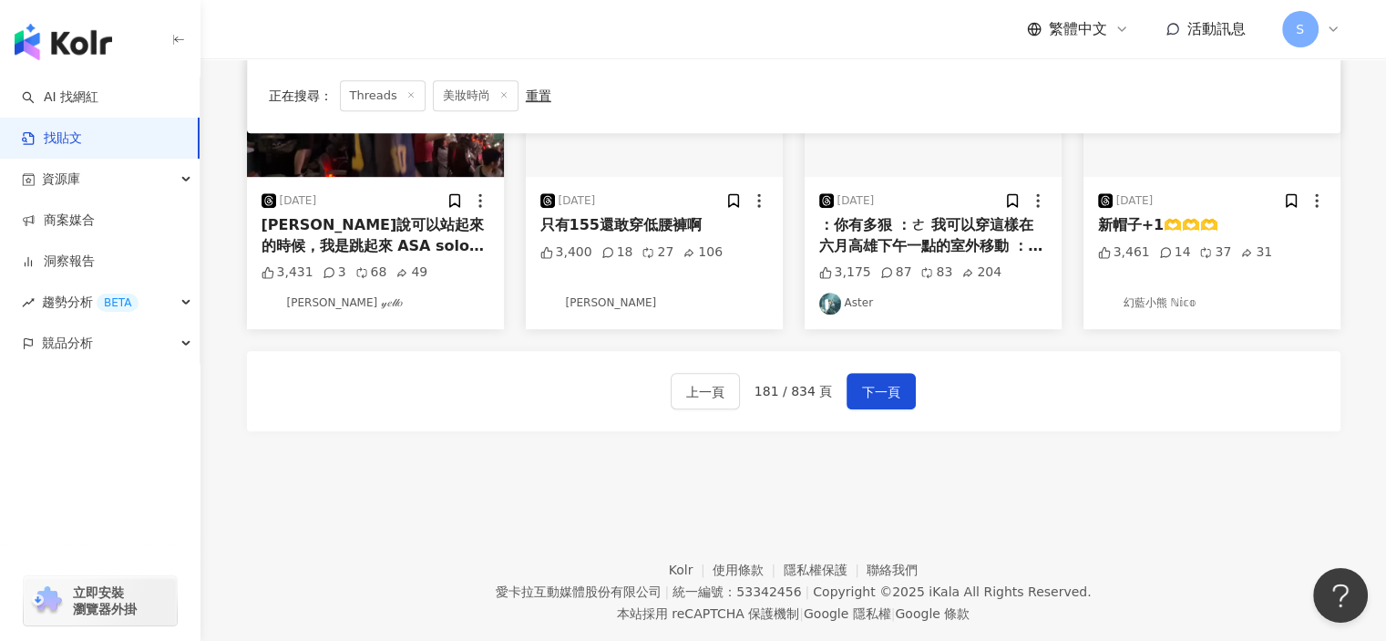
scroll to position [979, 0]
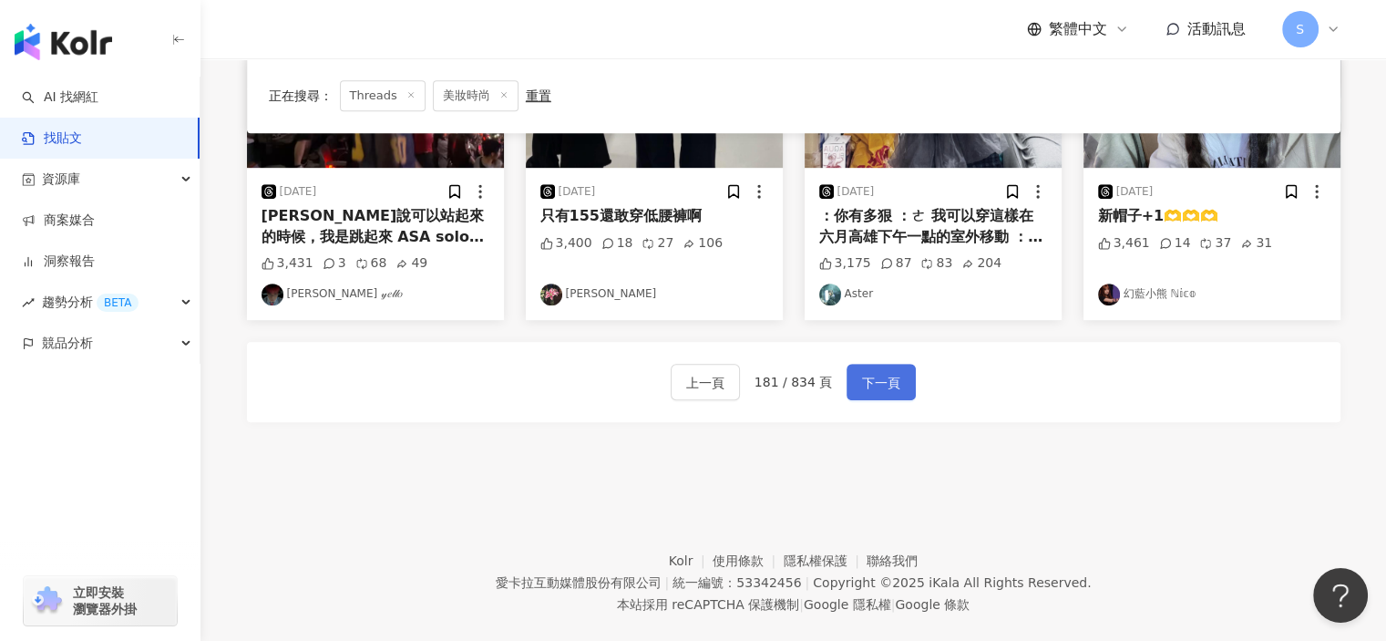
click at [883, 392] on span "下一頁" at bounding box center [881, 383] width 38 height 22
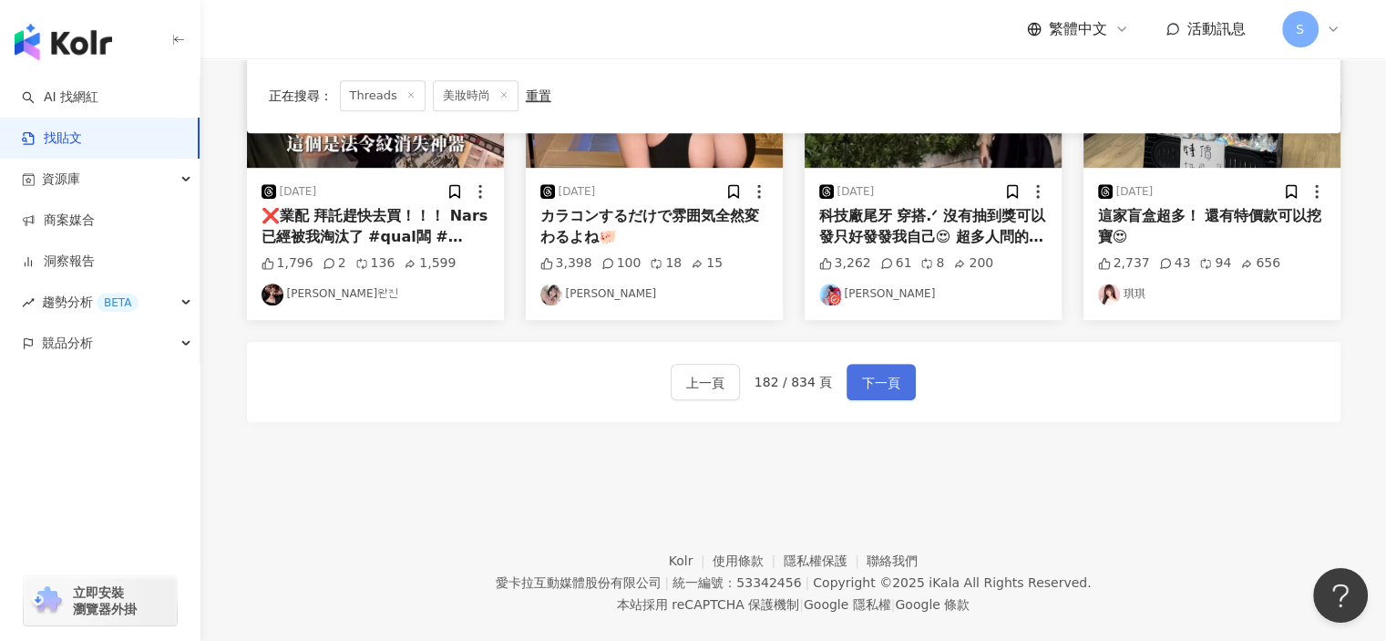
click at [895, 389] on span "下一頁" at bounding box center [881, 383] width 38 height 22
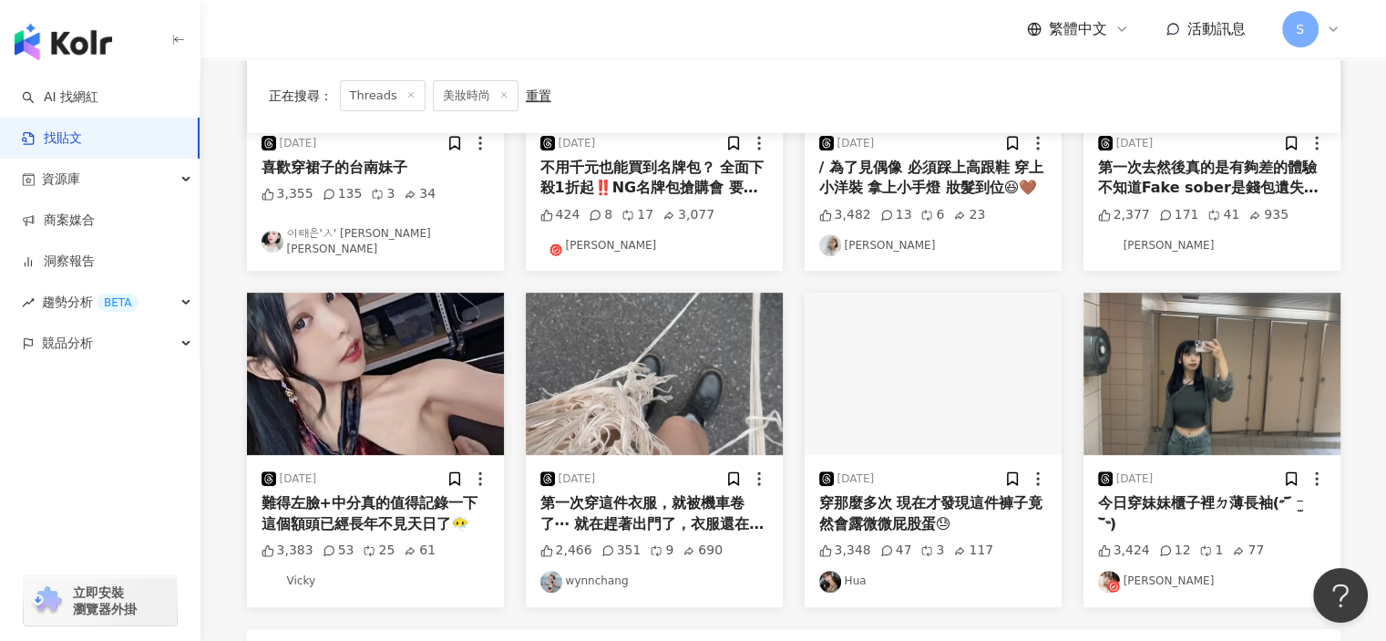
scroll to position [797, 0]
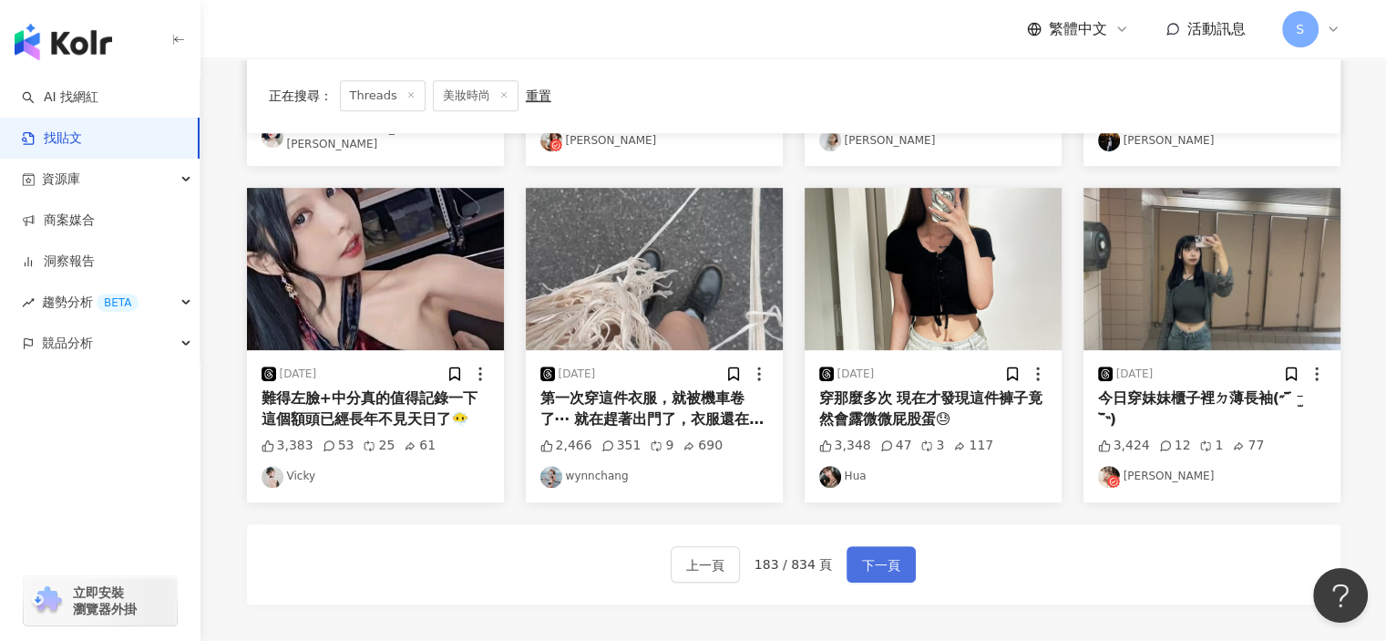
click at [879, 554] on span "下一頁" at bounding box center [881, 565] width 38 height 22
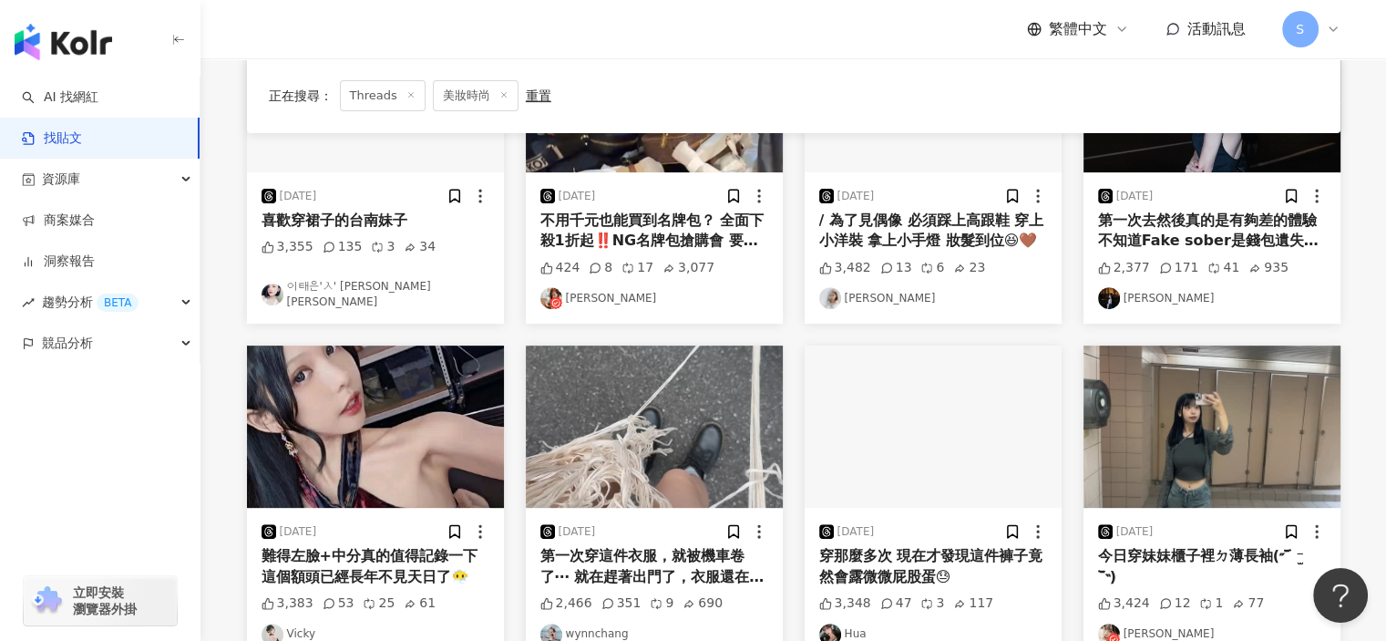
scroll to position [888, 0]
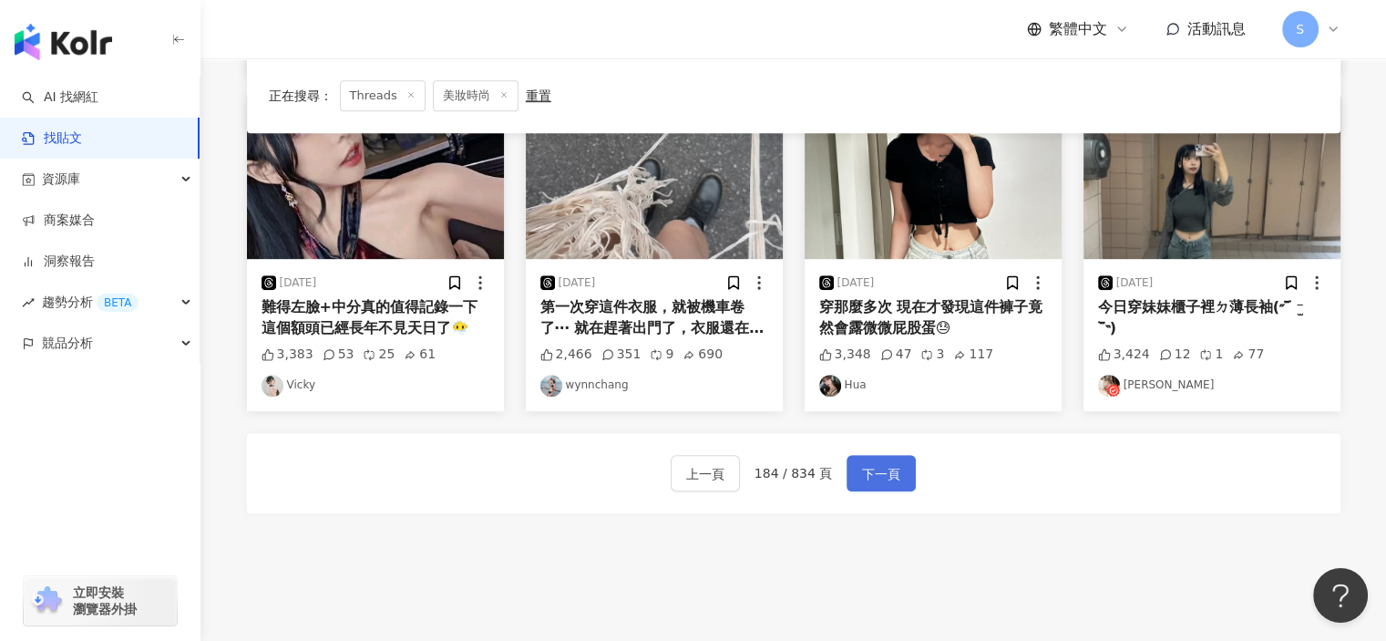
click at [880, 470] on span "下一頁" at bounding box center [881, 474] width 38 height 22
click at [888, 477] on span "下一頁" at bounding box center [881, 474] width 38 height 22
click at [713, 475] on span "上一頁" at bounding box center [705, 474] width 38 height 22
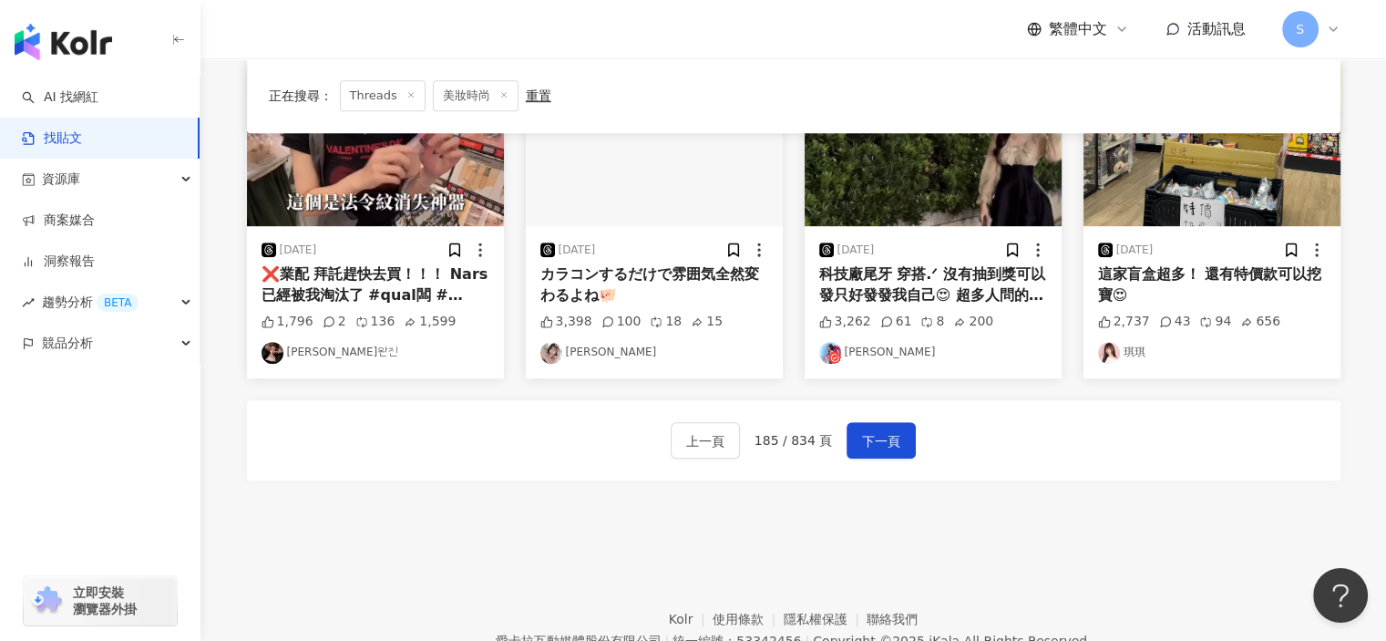
scroll to position [1006, 0]
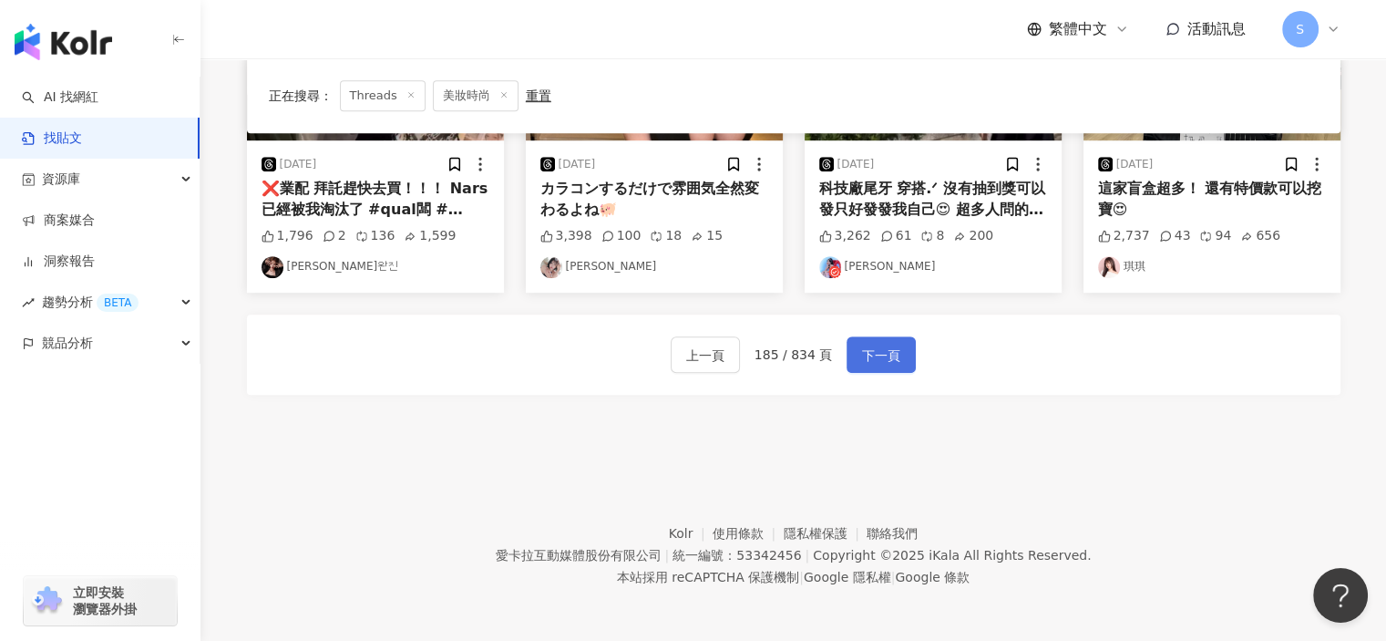
click at [890, 359] on span "下一頁" at bounding box center [881, 356] width 38 height 22
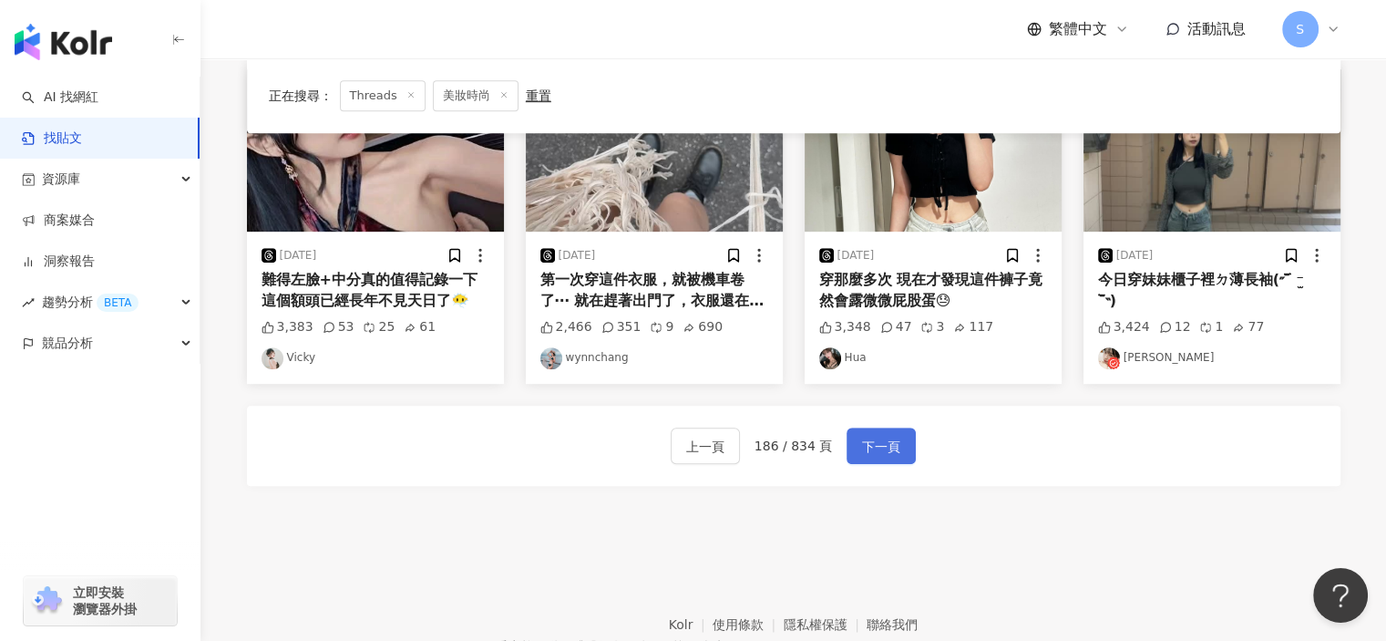
click at [879, 442] on span "下一頁" at bounding box center [881, 447] width 38 height 22
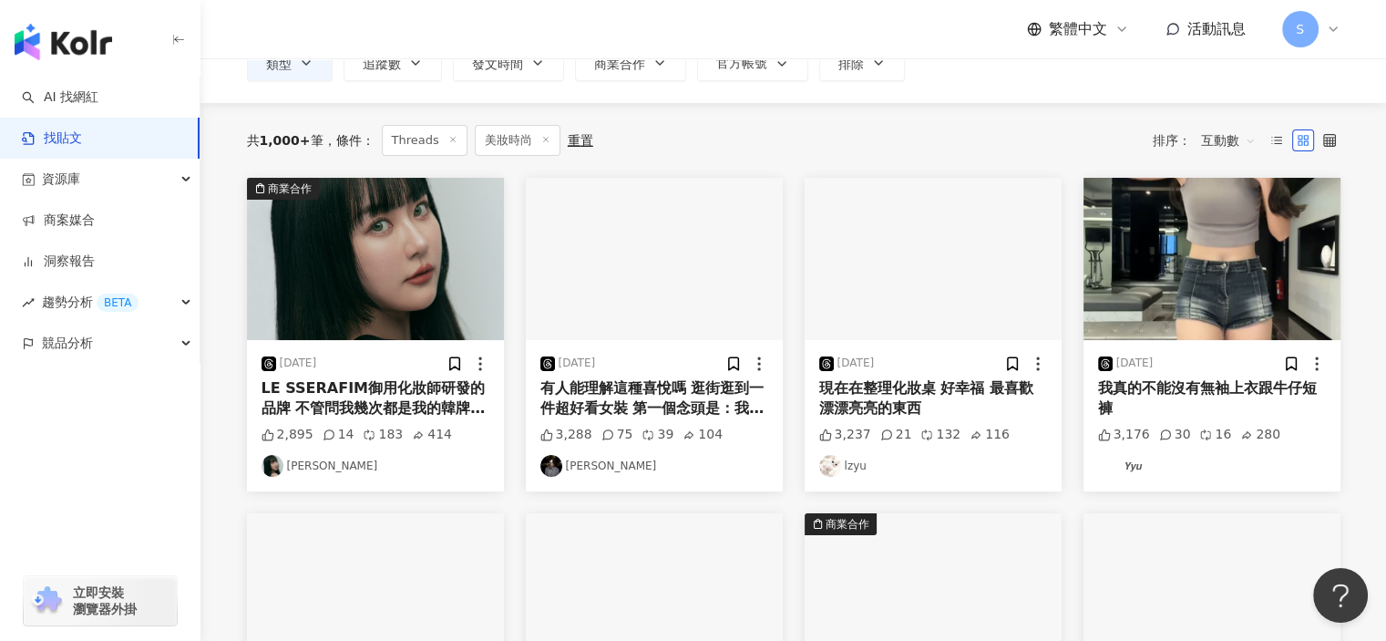
scroll to position [4, 0]
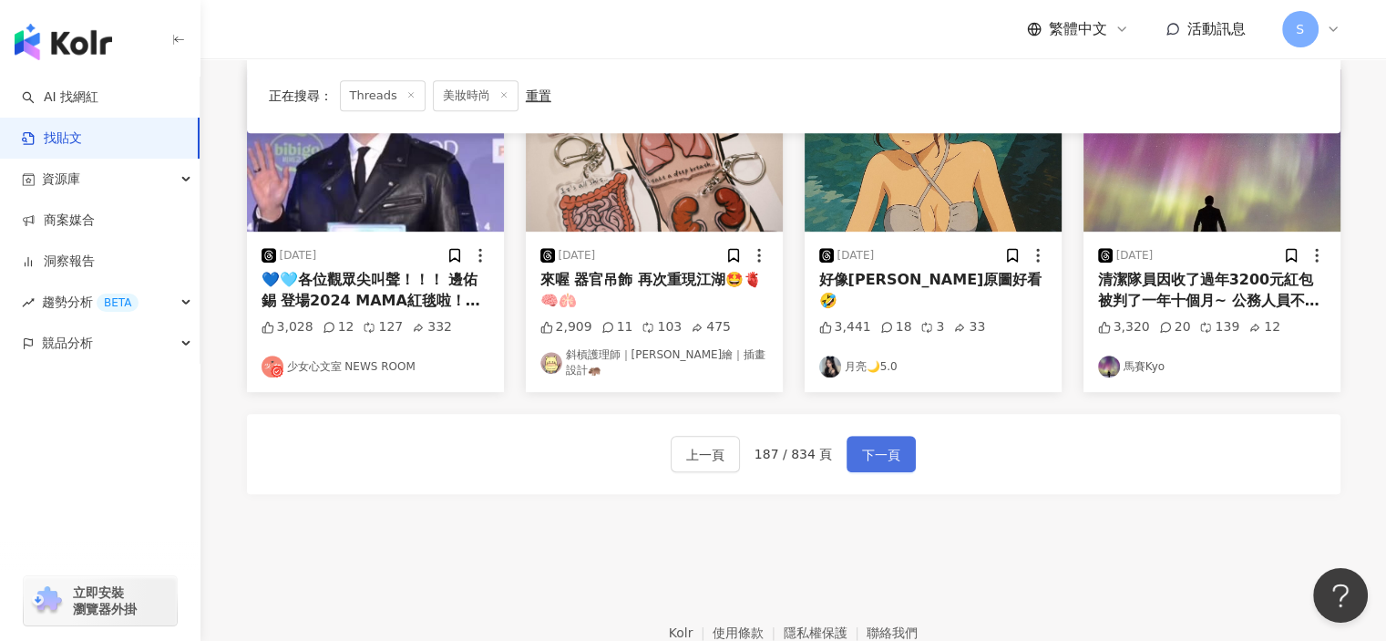
click at [887, 444] on span "下一頁" at bounding box center [881, 455] width 38 height 22
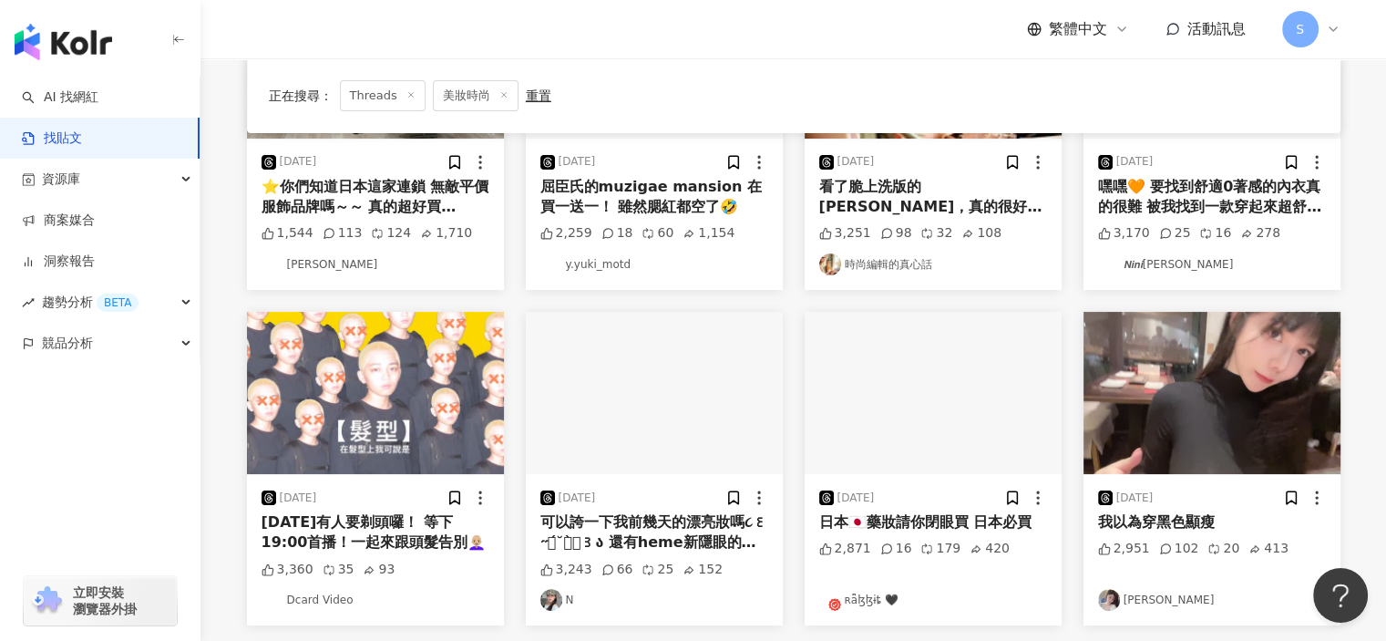
scroll to position [368, 0]
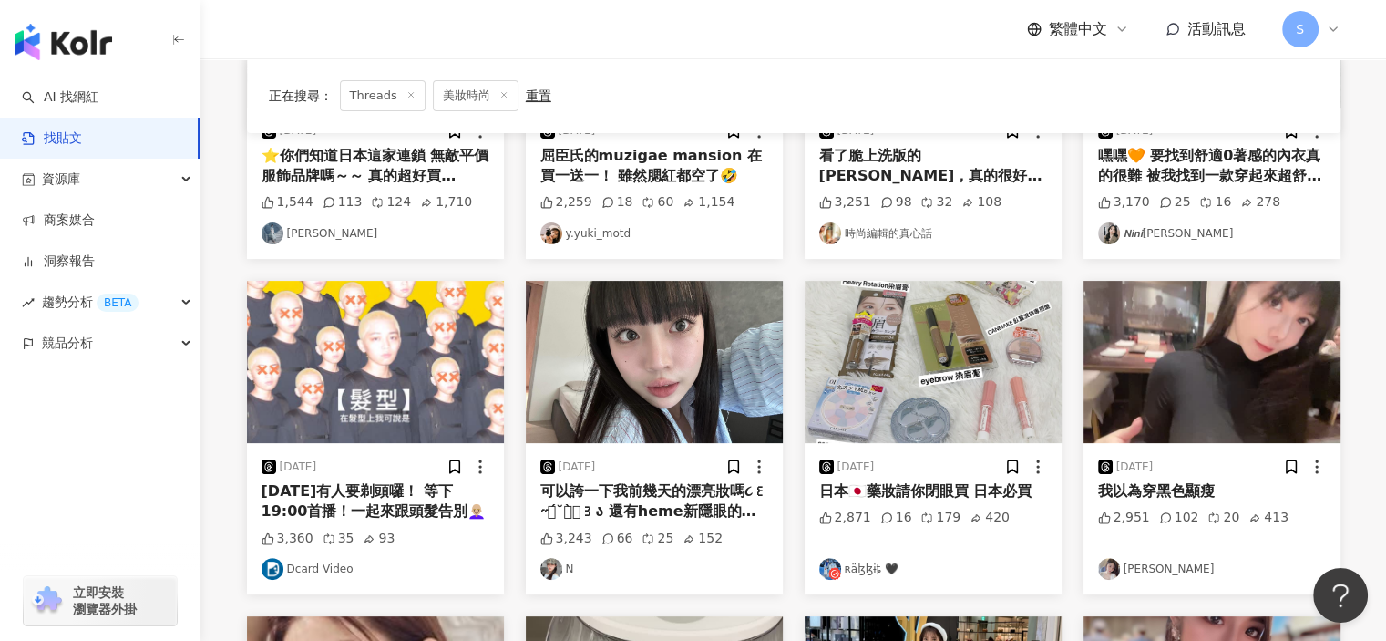
click at [670, 382] on img "button" at bounding box center [654, 362] width 257 height 162
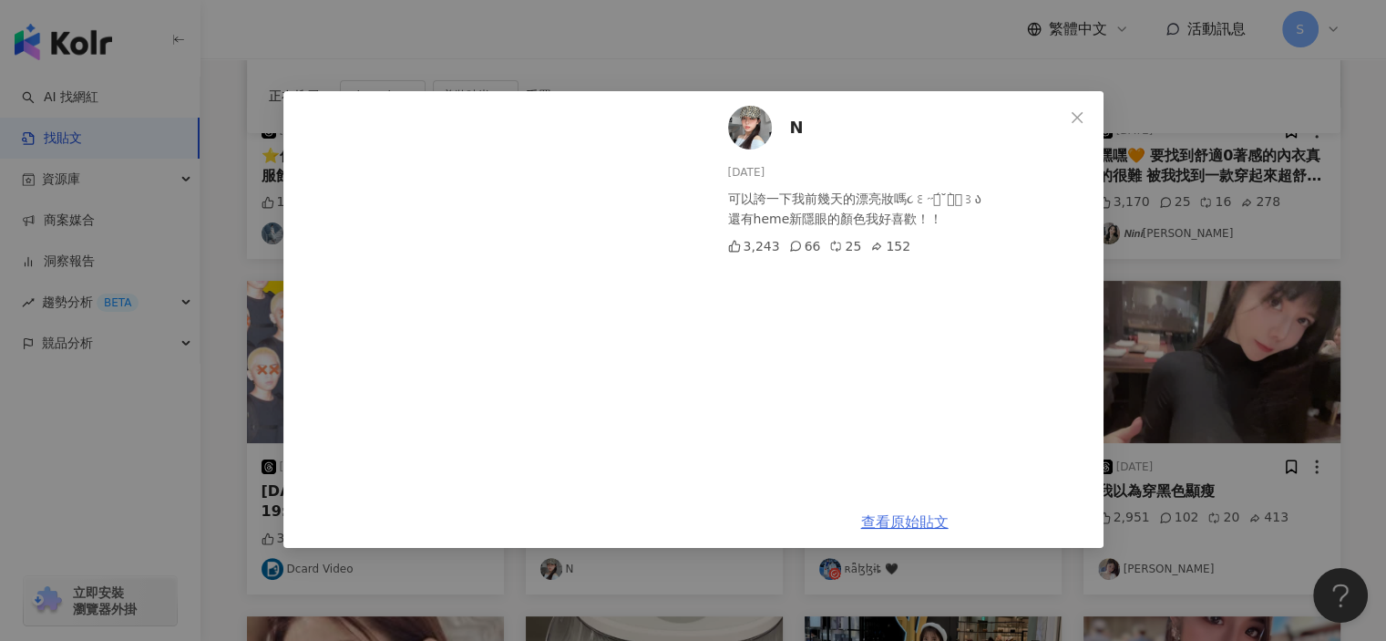
click at [907, 524] on link "查看原始貼文" at bounding box center [905, 521] width 88 height 17
click at [998, 43] on div "N 2025/8/12 可以誇一下我前幾天的漂亮妝嗎૮꒰˶ฅ́˘ฅ̀˶꒱ა 還有heme新隱眼的顏色我好喜歡！！ 3,243 66 25 152 查看原始貼文" at bounding box center [693, 320] width 1386 height 641
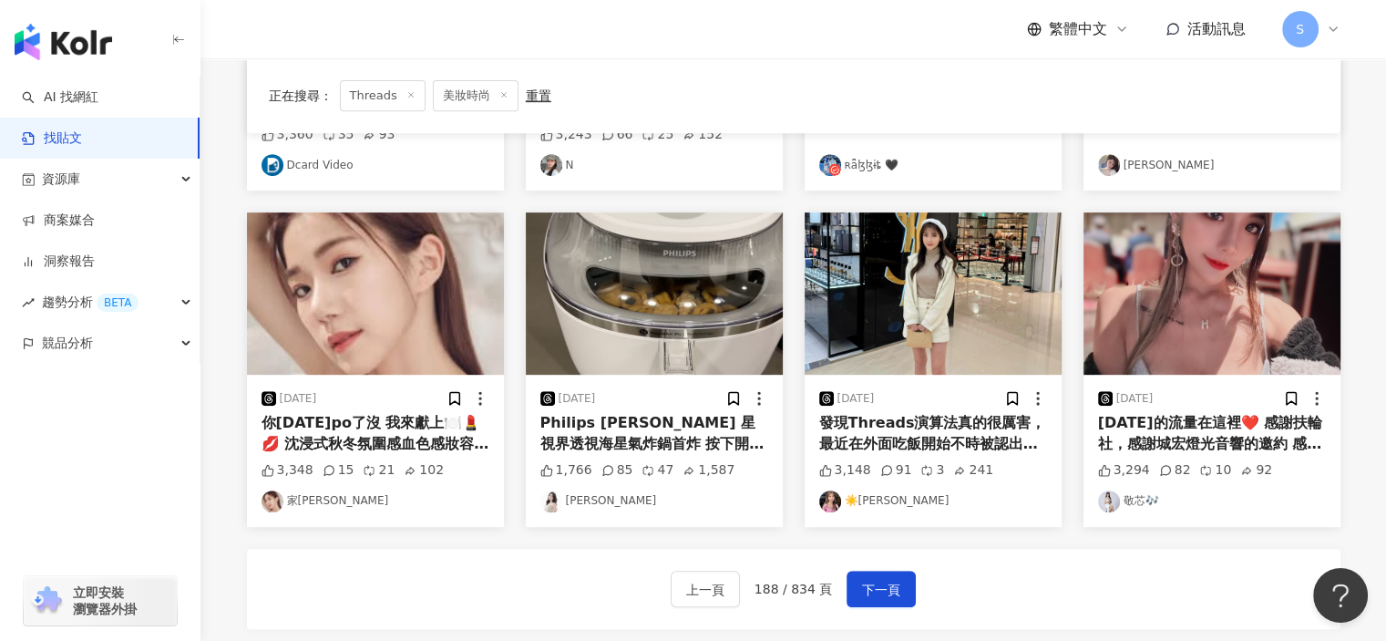
scroll to position [804, 0]
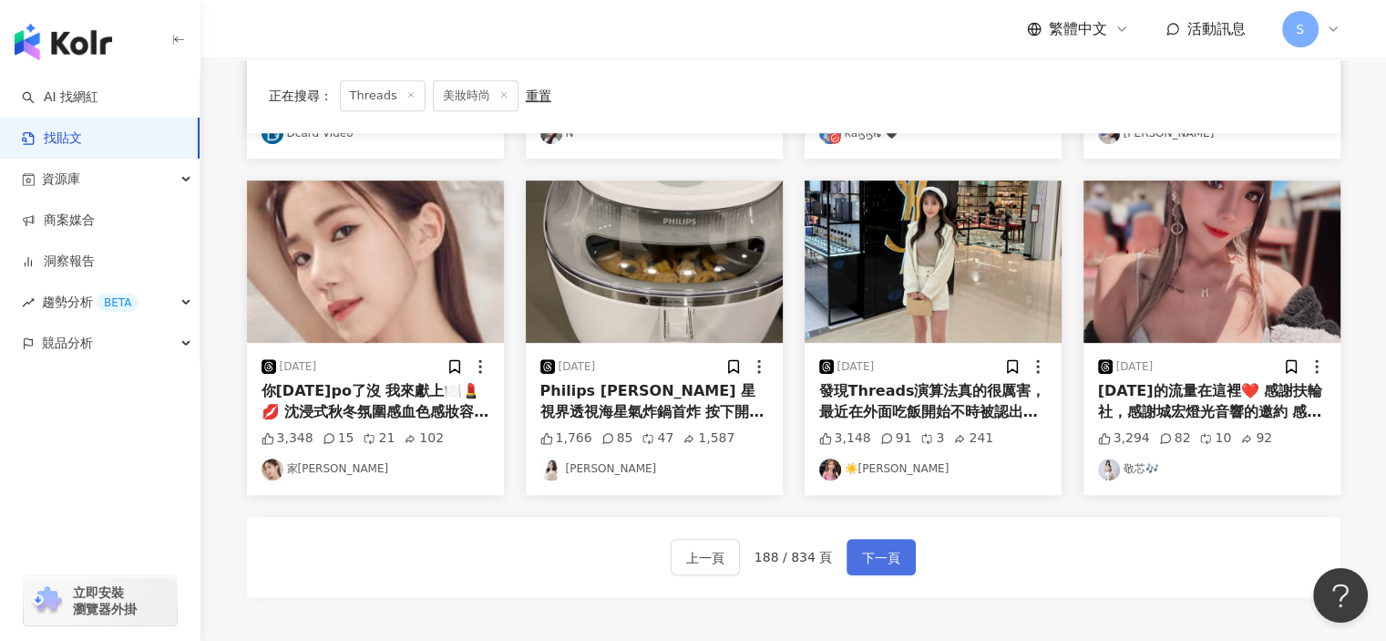
click at [897, 551] on button "下一頁" at bounding box center [881, 557] width 69 height 36
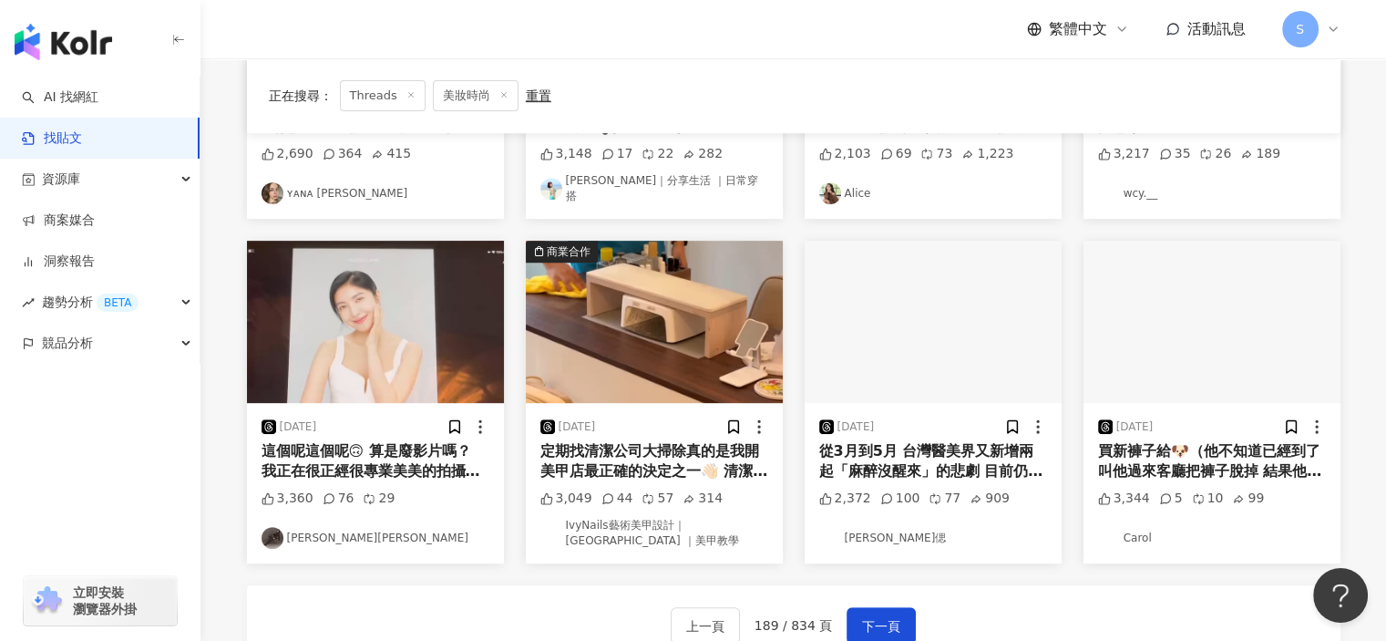
scroll to position [995, 0]
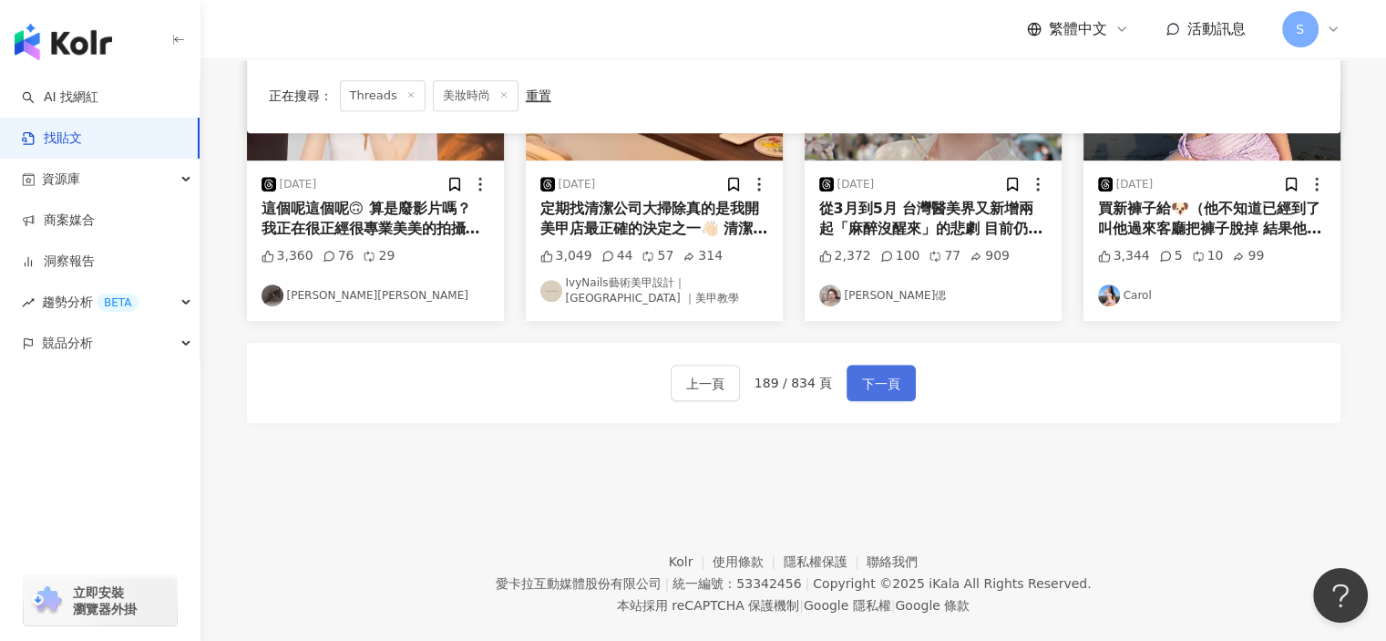
click at [897, 374] on button "下一頁" at bounding box center [881, 383] width 69 height 36
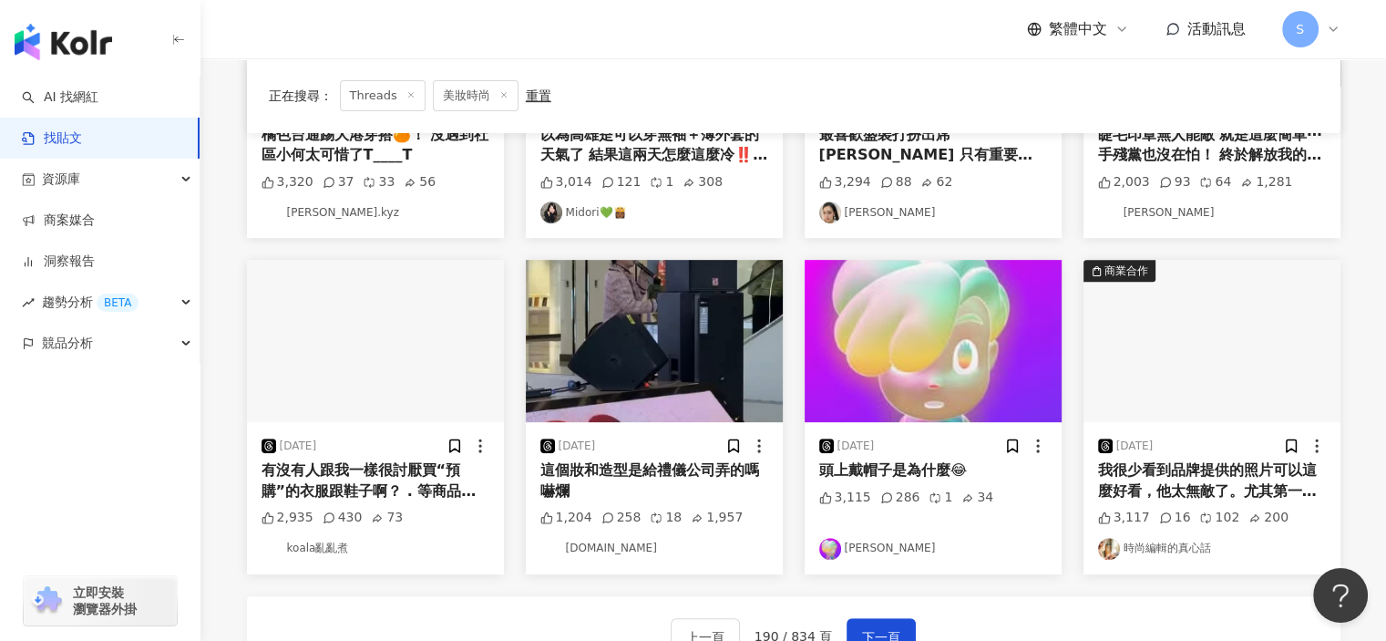
scroll to position [729, 0]
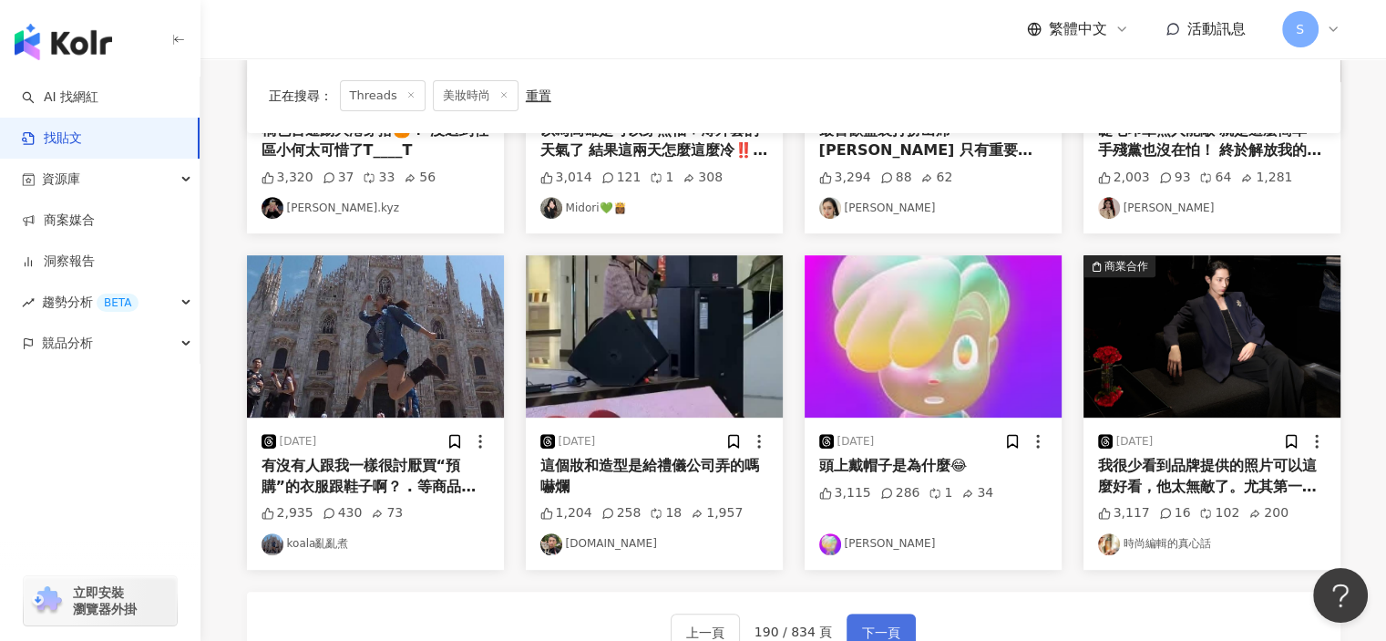
click at [881, 615] on button "下一頁" at bounding box center [881, 631] width 69 height 36
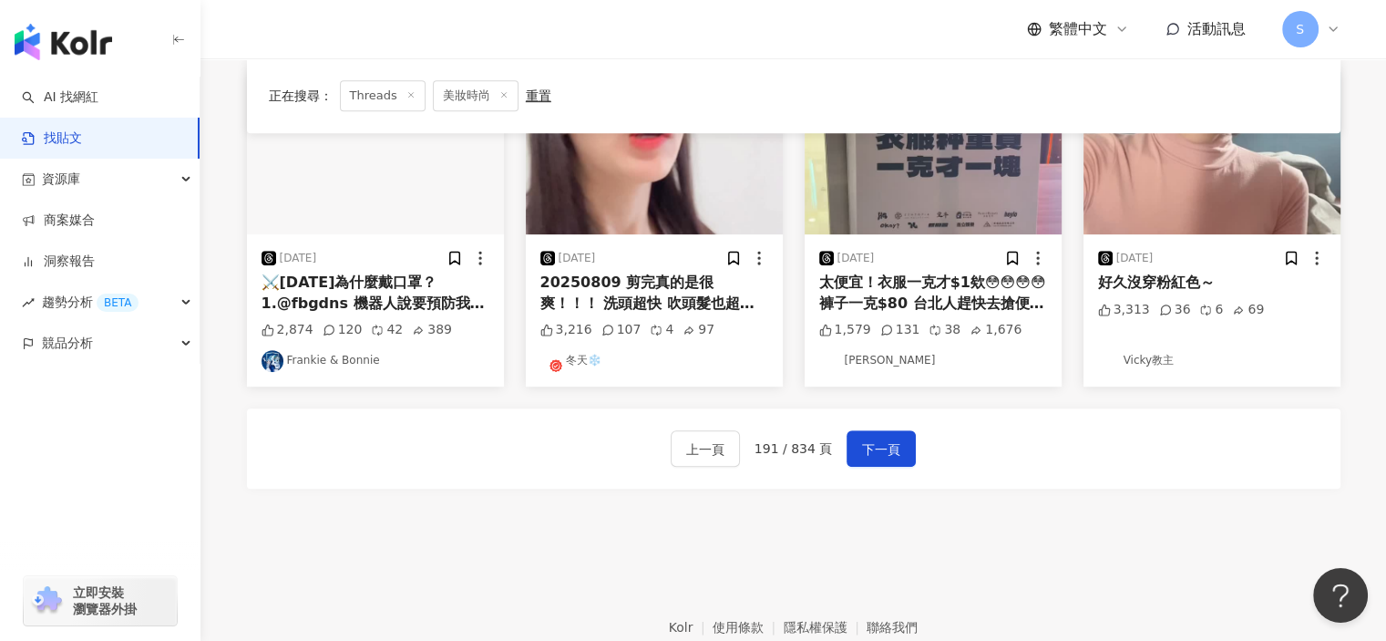
scroll to position [1003, 0]
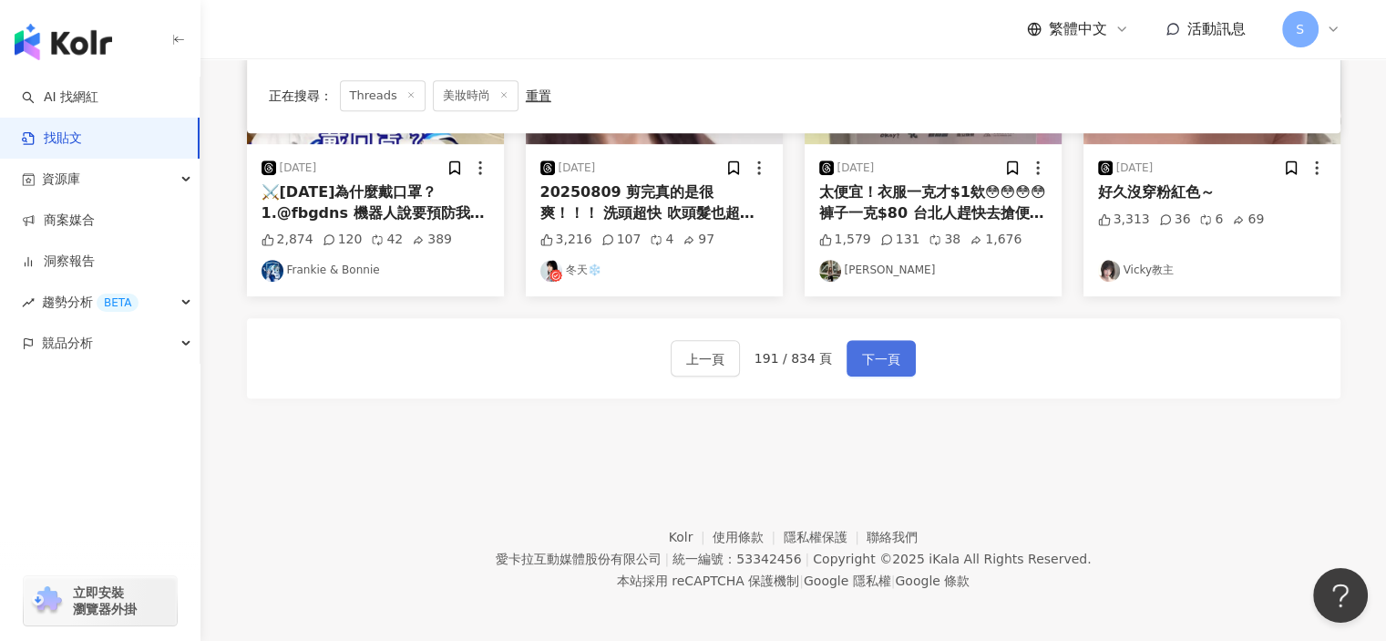
click at [893, 364] on span "下一頁" at bounding box center [881, 359] width 38 height 22
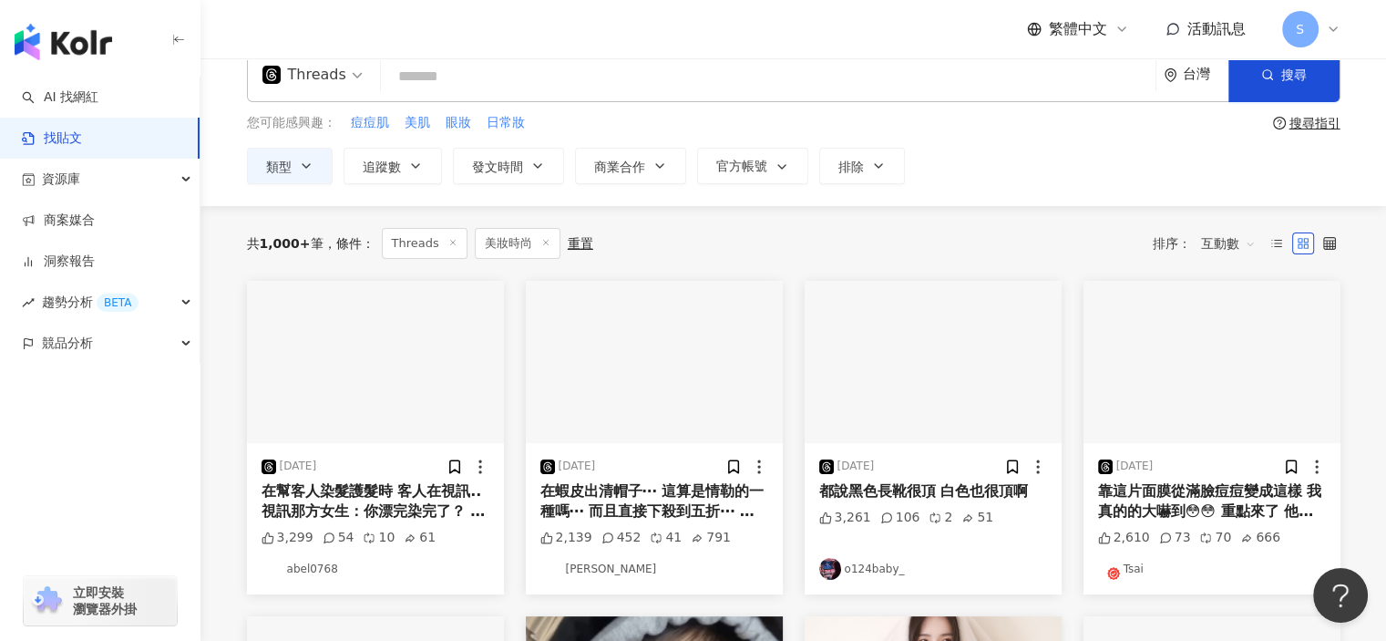
scroll to position [0, 0]
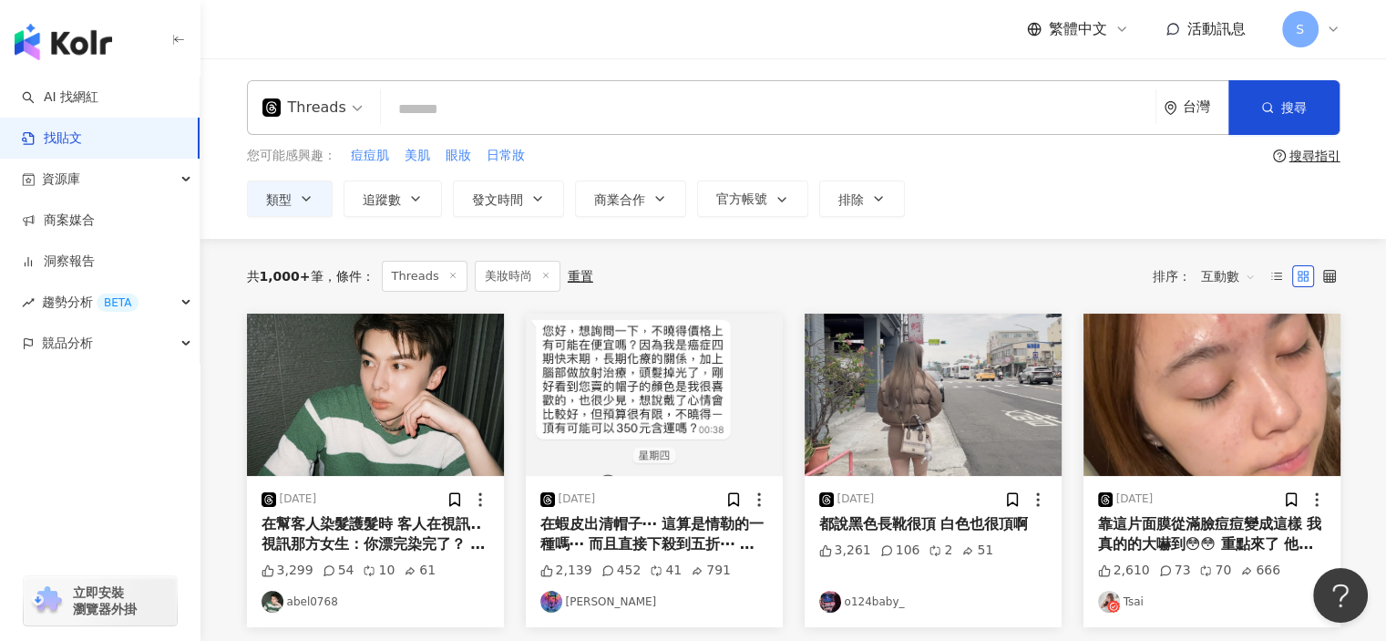
click at [1236, 397] on img "button" at bounding box center [1212, 395] width 257 height 162
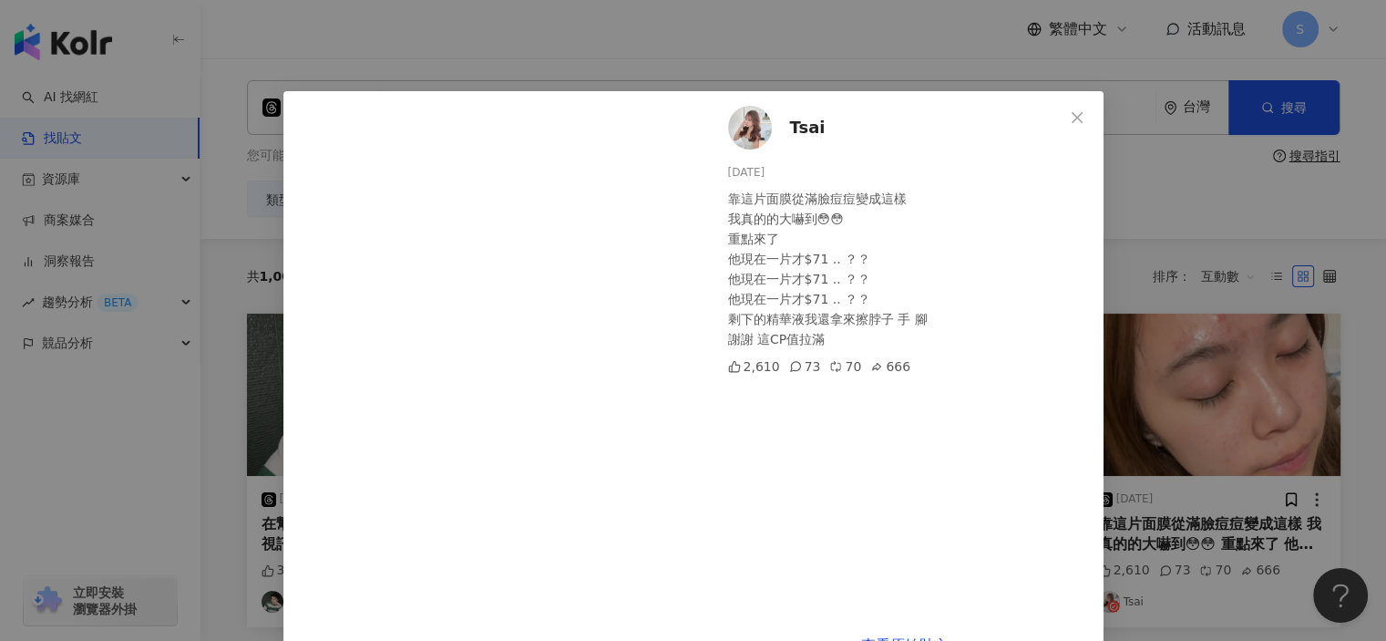
click at [1180, 268] on div "Tsai 2025/4/19 靠這片面膜從滿臉痘痘變成這樣 我真的的大嚇到😳😳 重點來了 他現在一片才$71 .. ？？ 他現在一片才$71 .. ？？ 他現…" at bounding box center [693, 320] width 1386 height 641
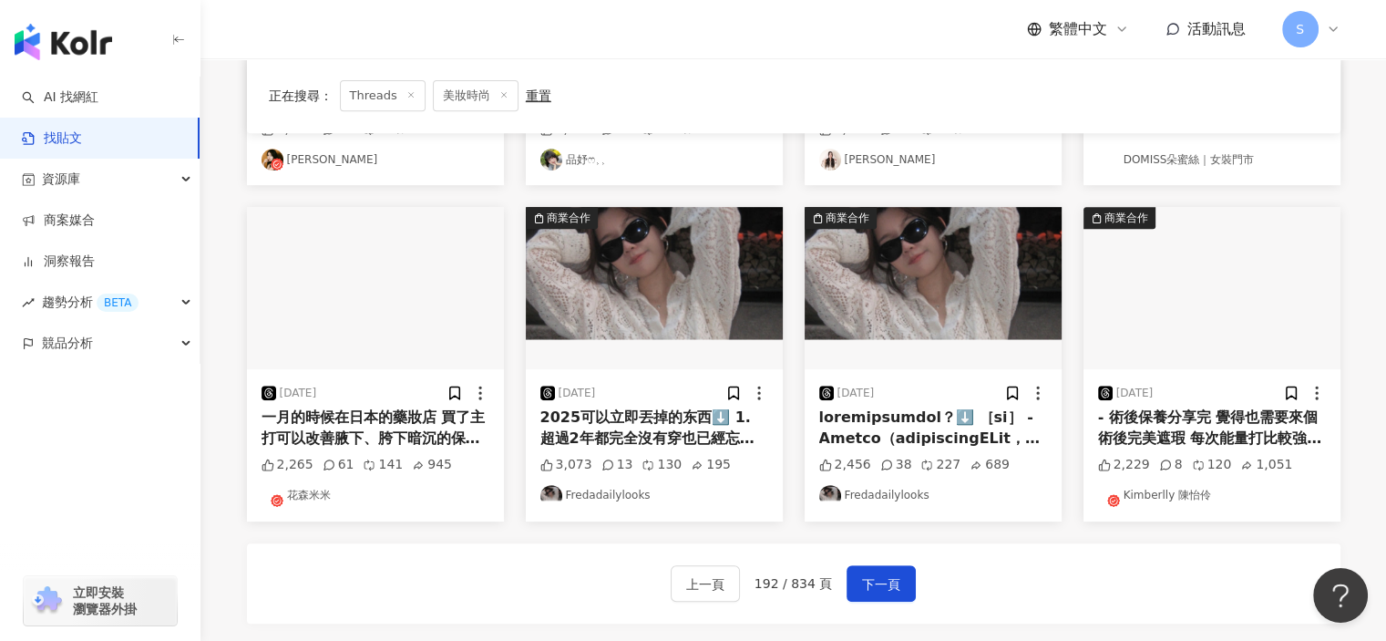
scroll to position [820, 0]
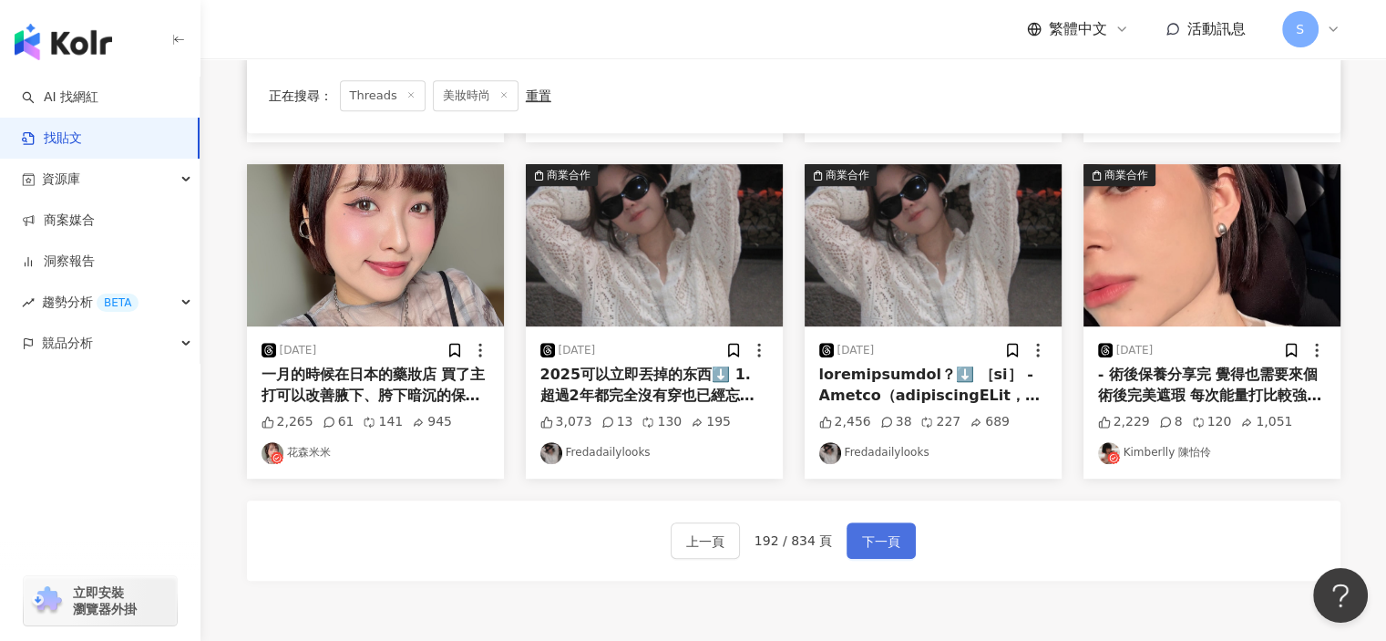
click at [888, 535] on span "下一頁" at bounding box center [881, 542] width 38 height 22
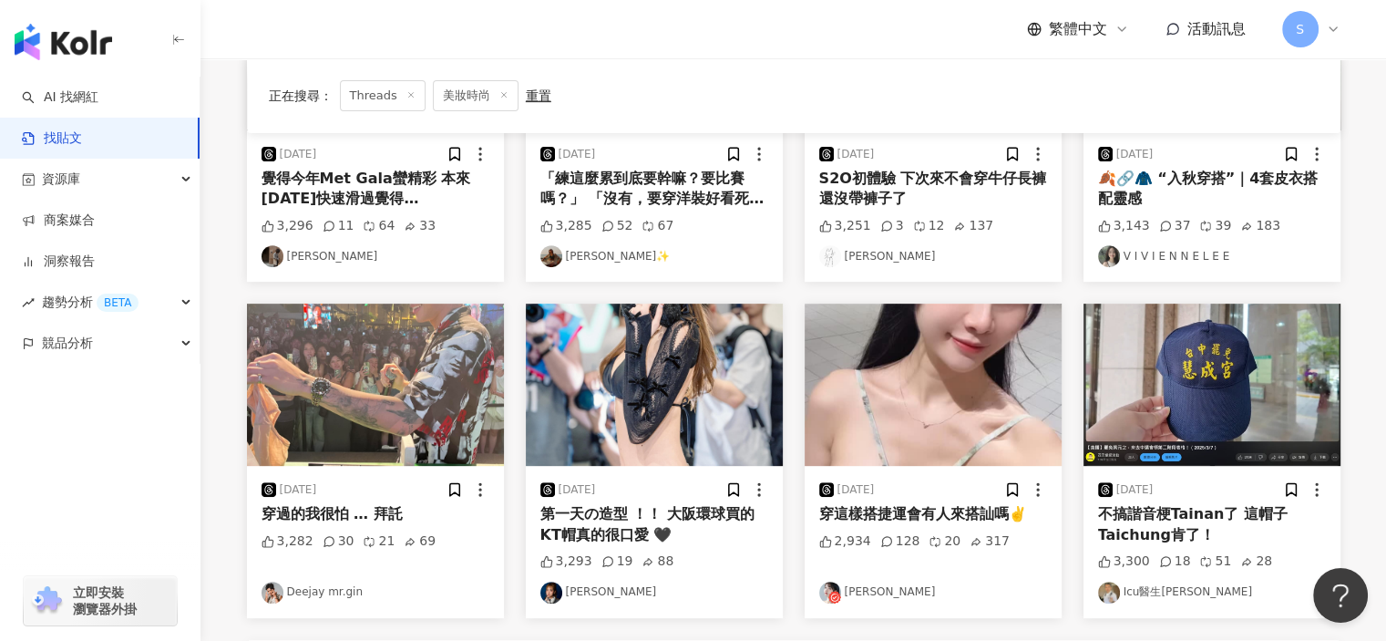
scroll to position [756, 0]
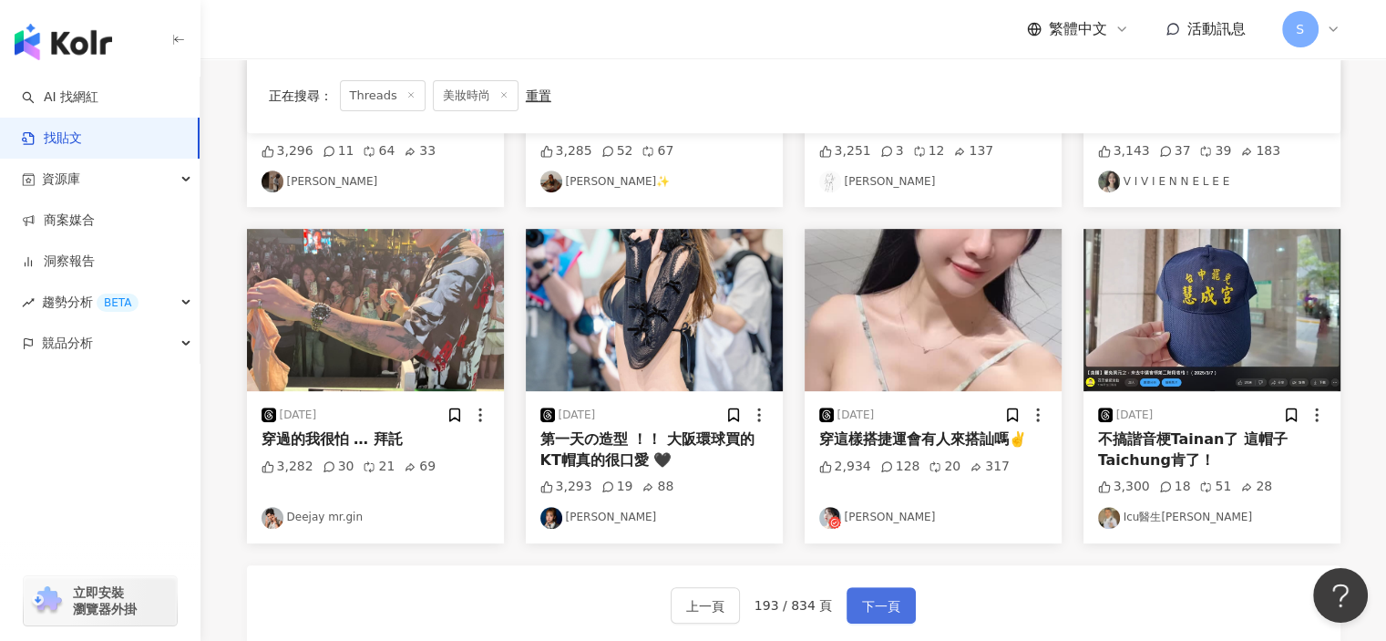
click at [885, 608] on span "下一頁" at bounding box center [881, 606] width 38 height 22
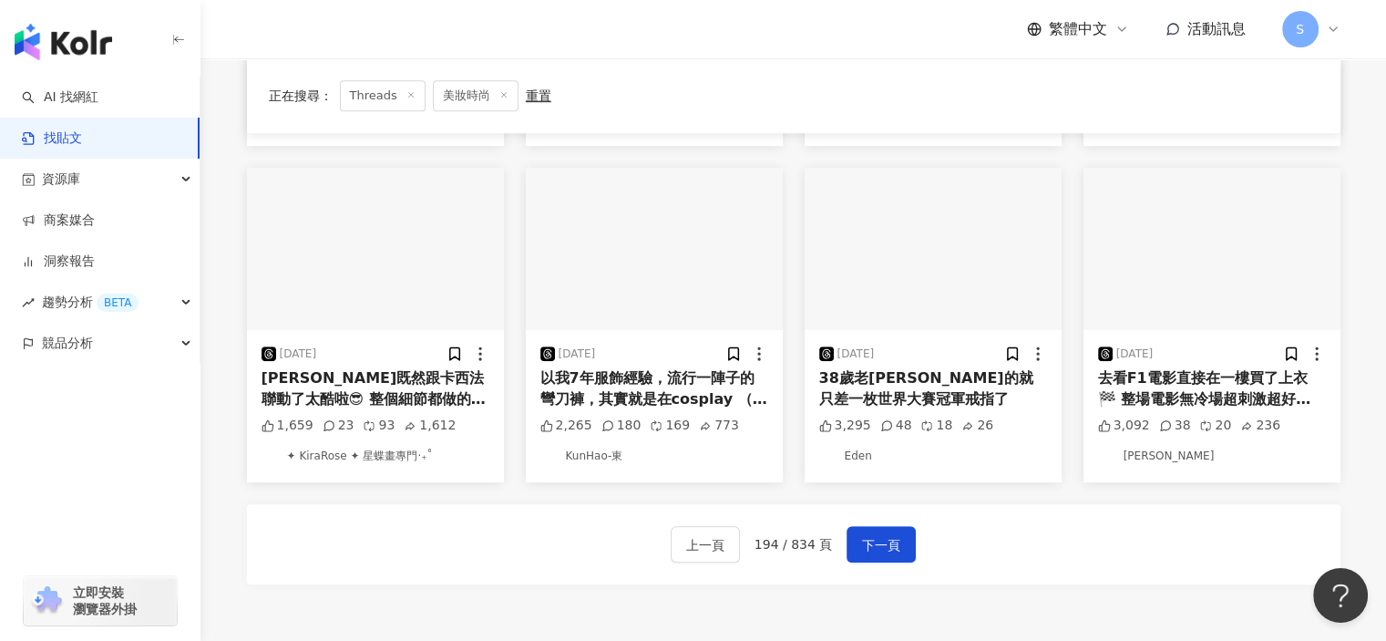
scroll to position [938, 0]
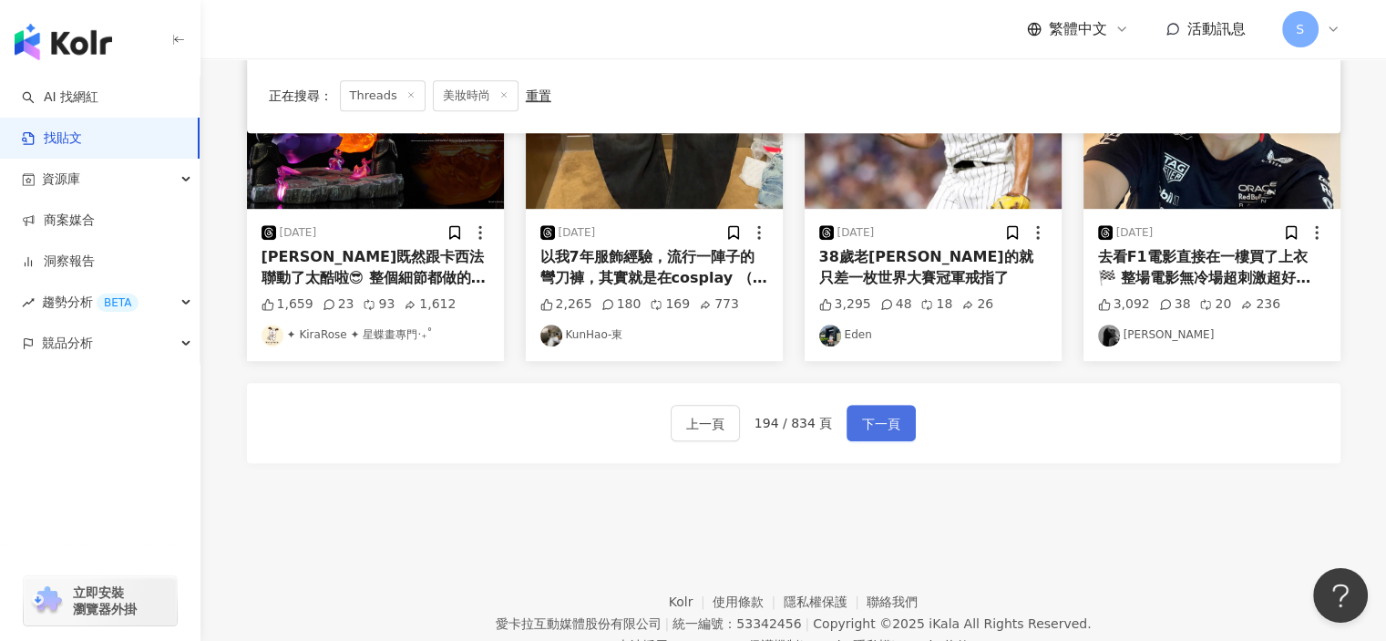
click at [886, 417] on span "下一頁" at bounding box center [881, 424] width 38 height 22
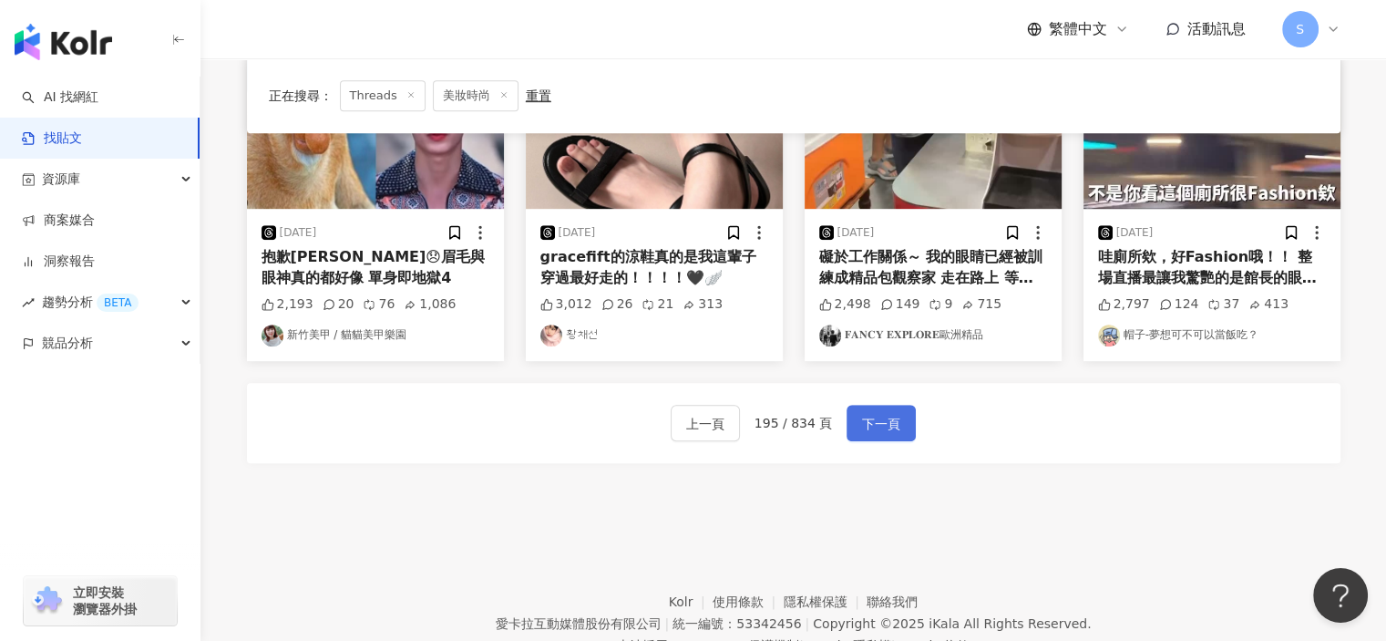
click at [901, 419] on button "下一頁" at bounding box center [881, 423] width 69 height 36
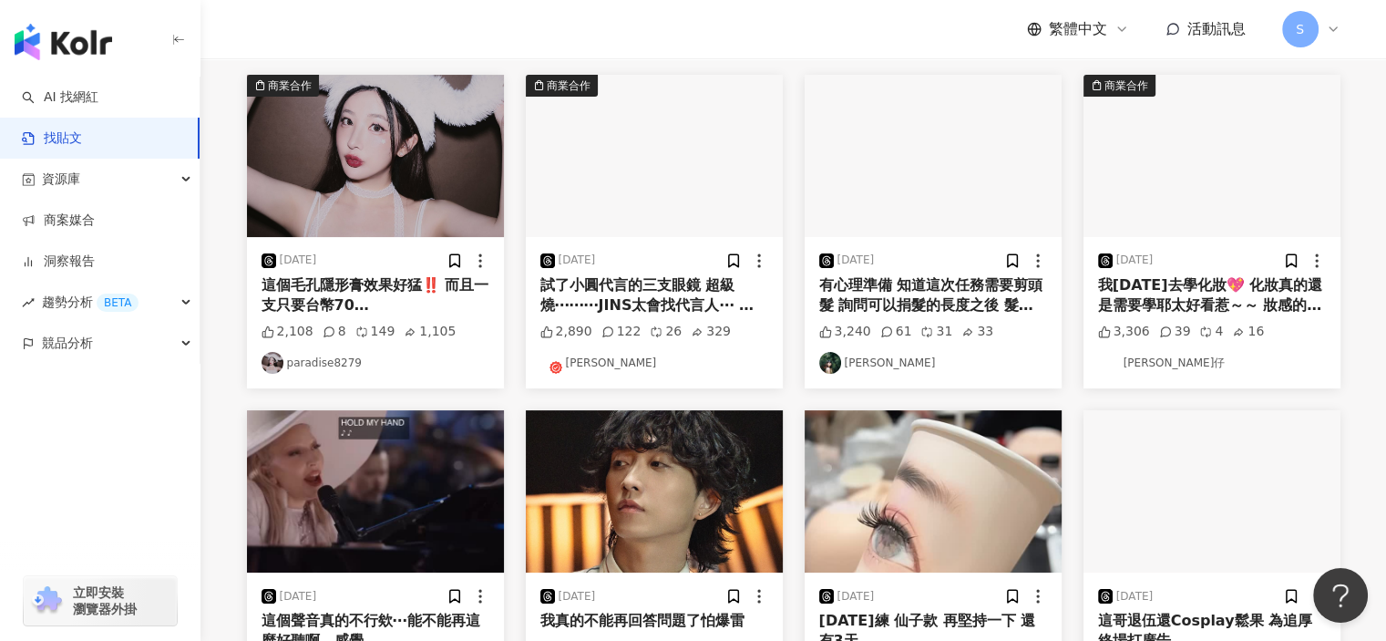
scroll to position [118, 0]
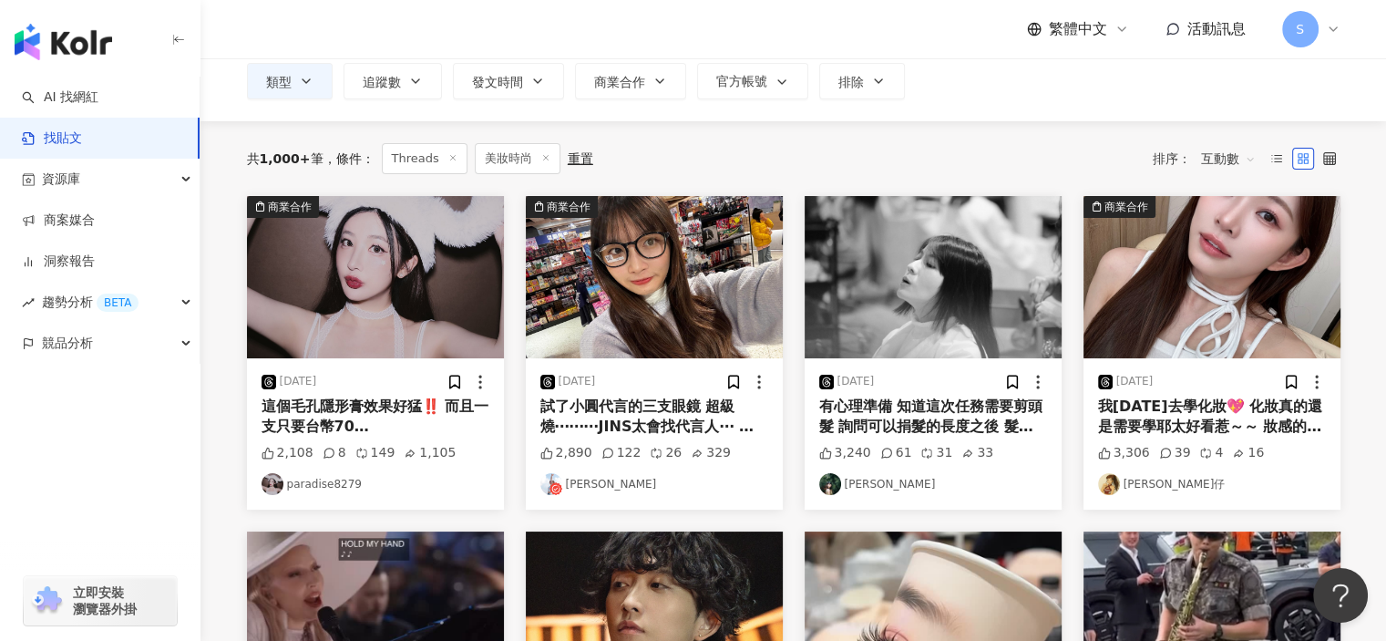
click at [1200, 302] on img "button" at bounding box center [1212, 277] width 257 height 162
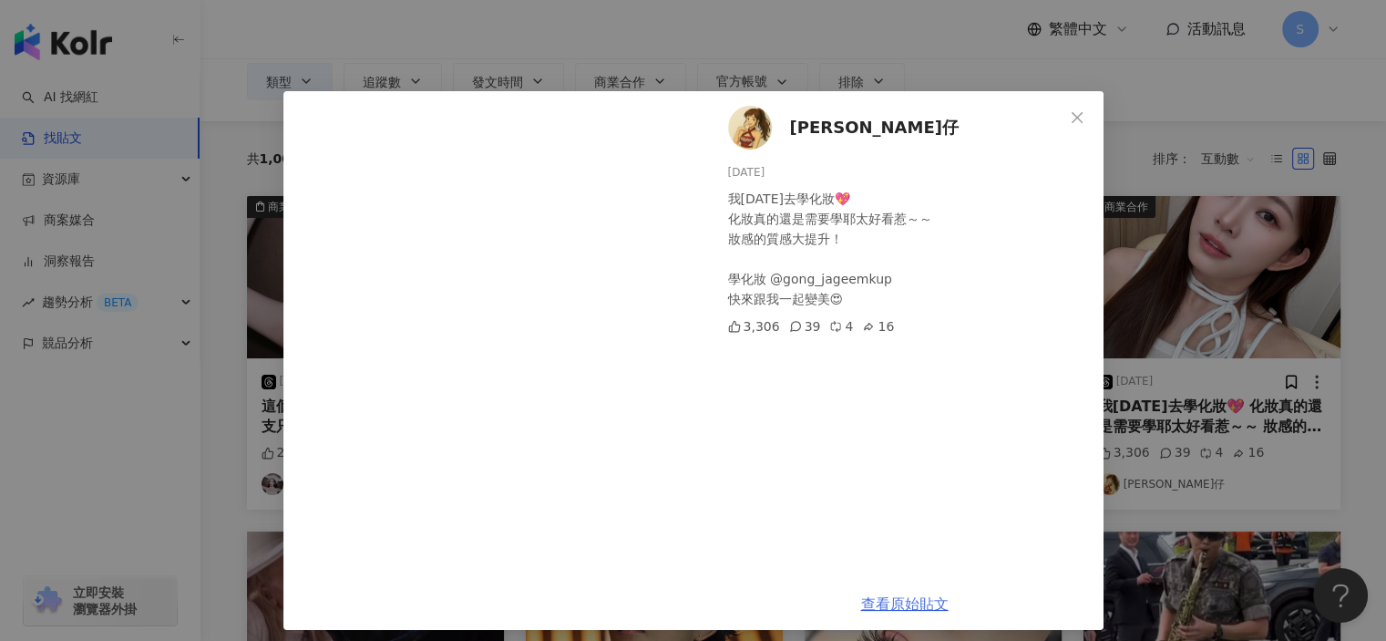
click at [895, 603] on link "查看原始貼文" at bounding box center [905, 603] width 88 height 17
click at [1189, 162] on div "Nina 娜仔 2025/4/3 我今天去學化妝💖 化妝真的還是需要學耶太好看惹～～ 妝感的質感大提升！ 學化妝 @gong_jageemkup 快來跟我一起…" at bounding box center [693, 320] width 1386 height 641
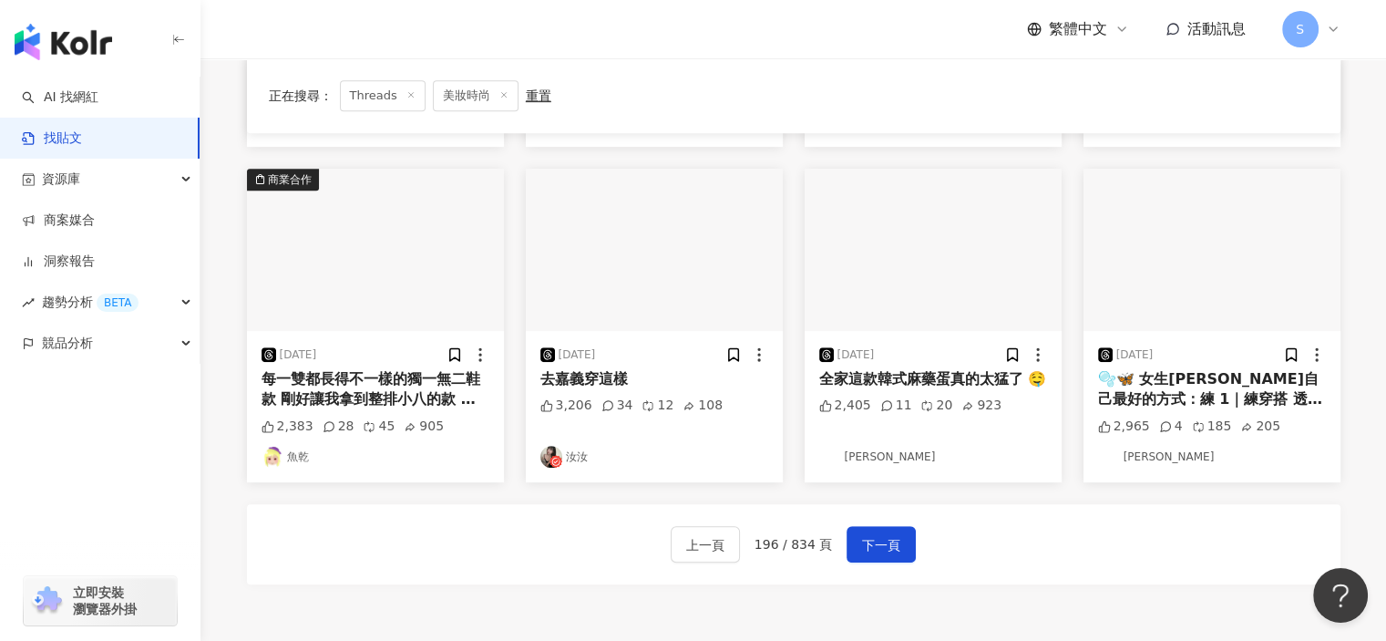
scroll to position [1006, 0]
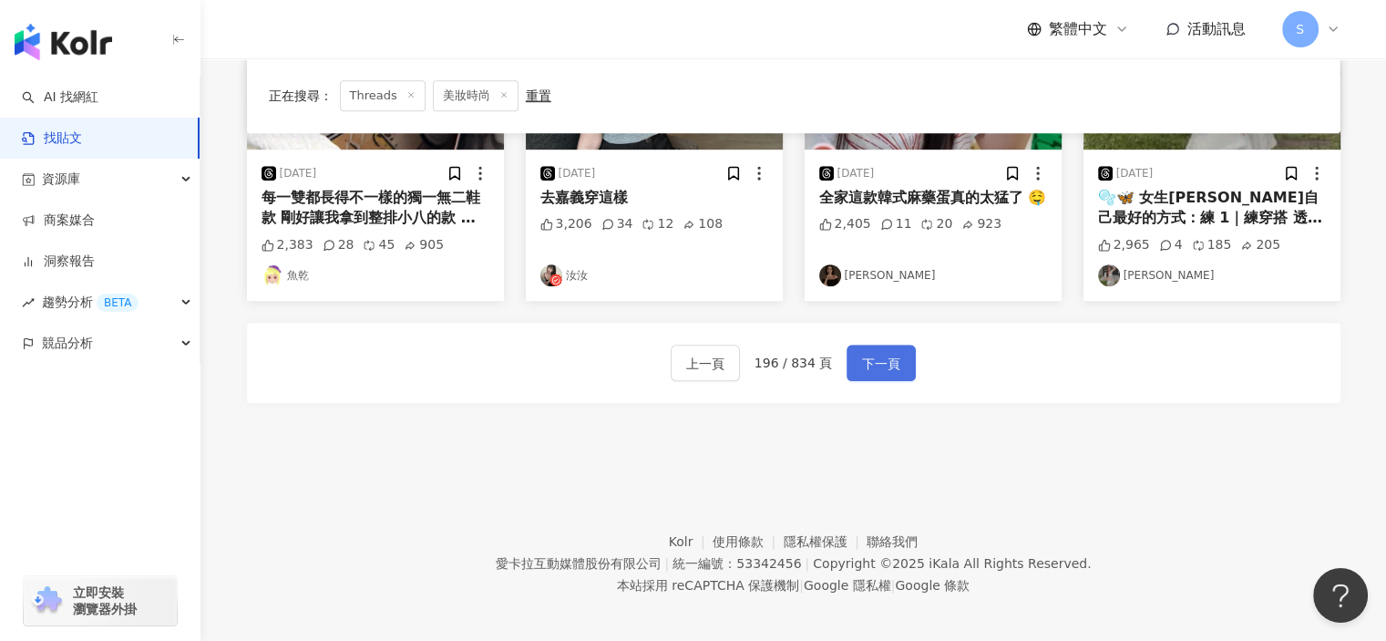
click at [890, 353] on span "下一頁" at bounding box center [881, 364] width 38 height 22
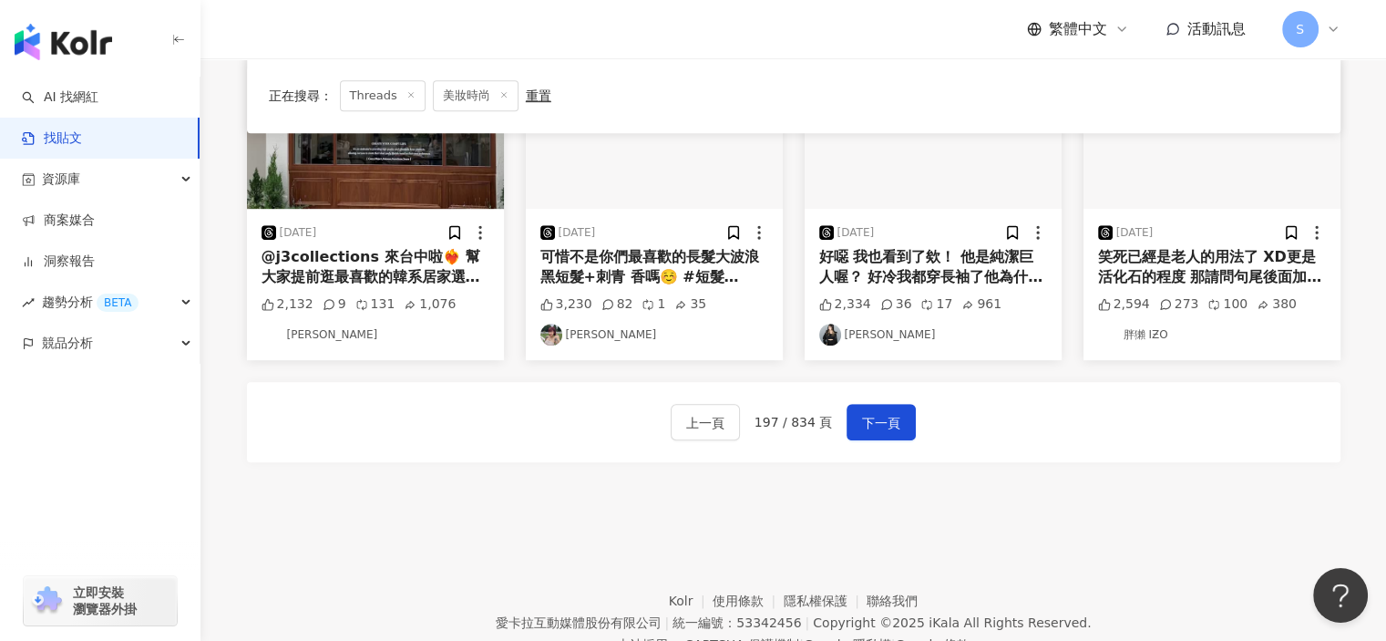
scroll to position [824, 0]
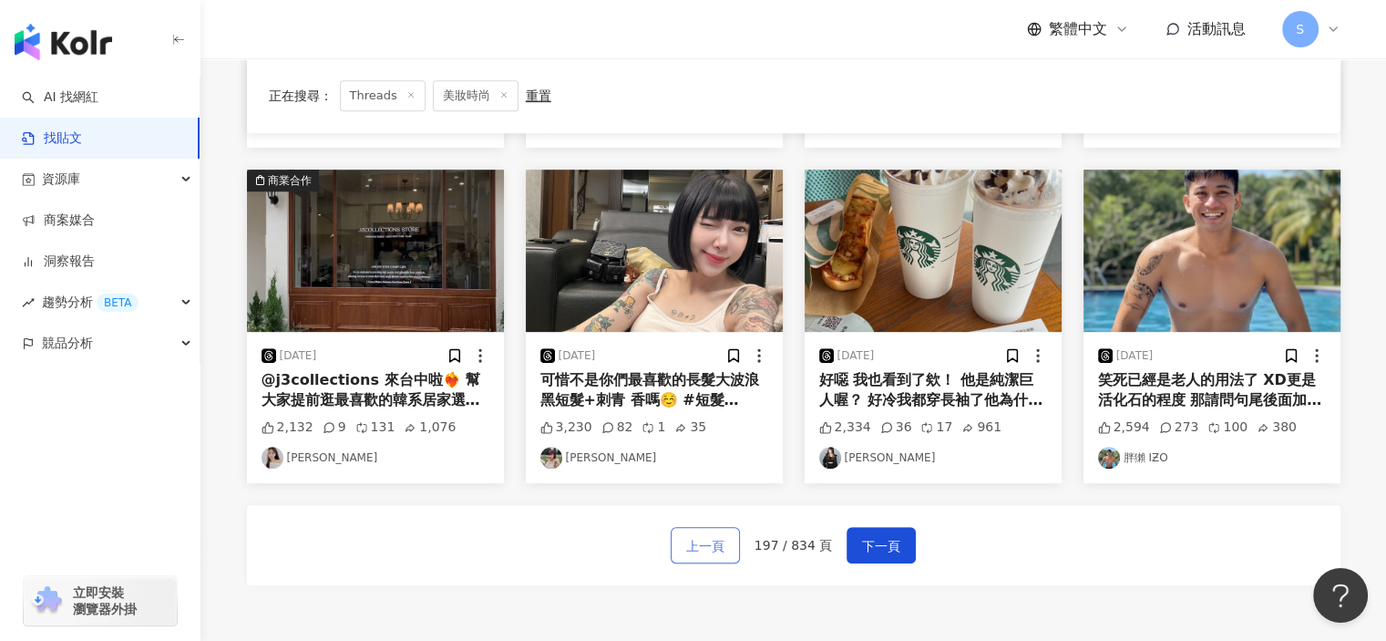
click at [706, 535] on span "上一頁" at bounding box center [705, 546] width 38 height 22
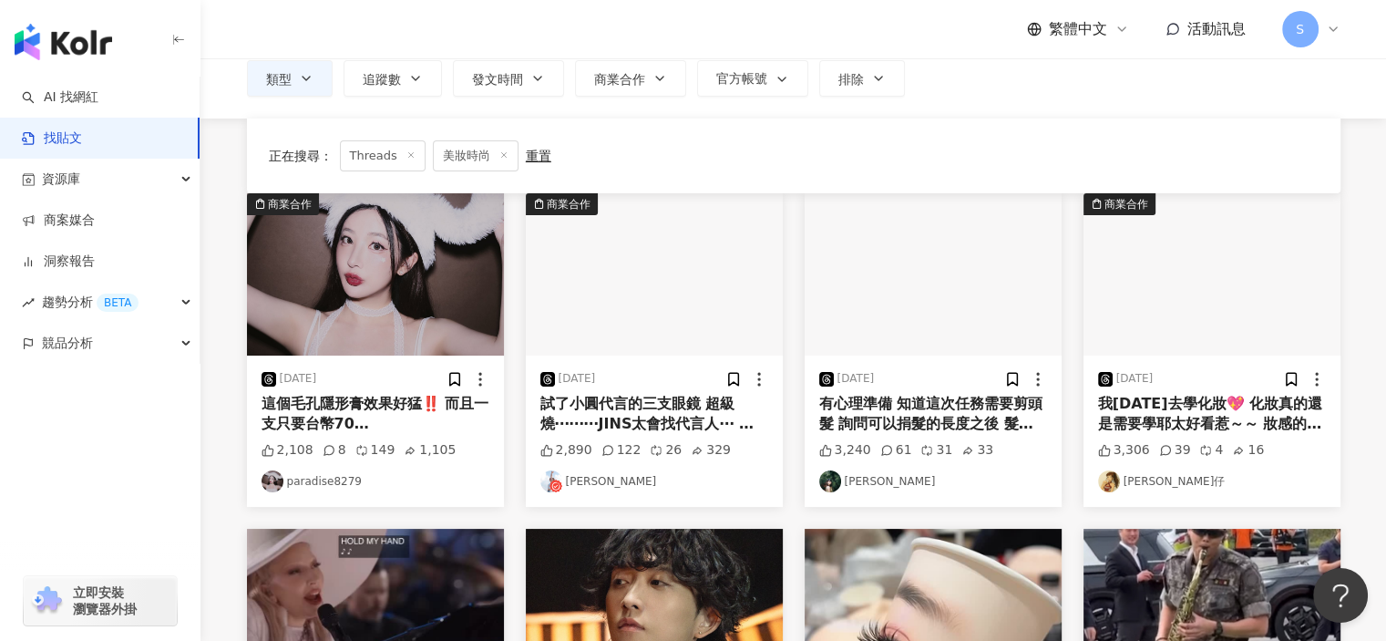
scroll to position [277, 0]
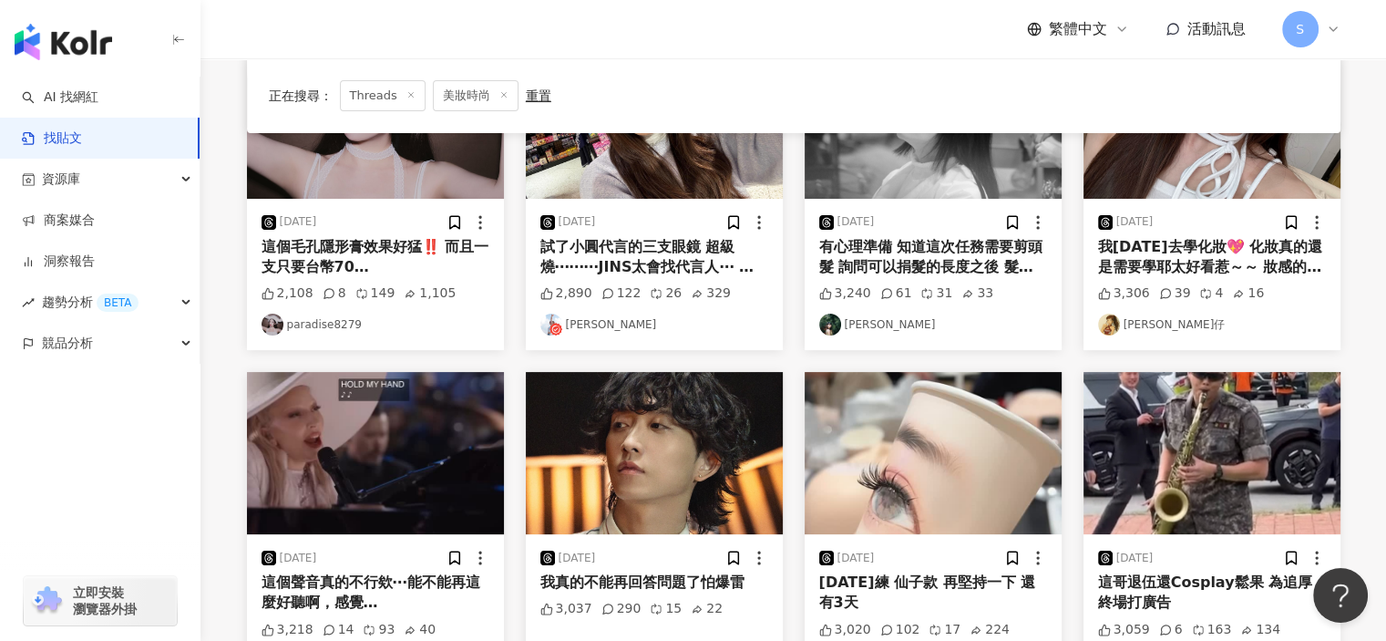
click at [402, 191] on img "button" at bounding box center [375, 117] width 257 height 162
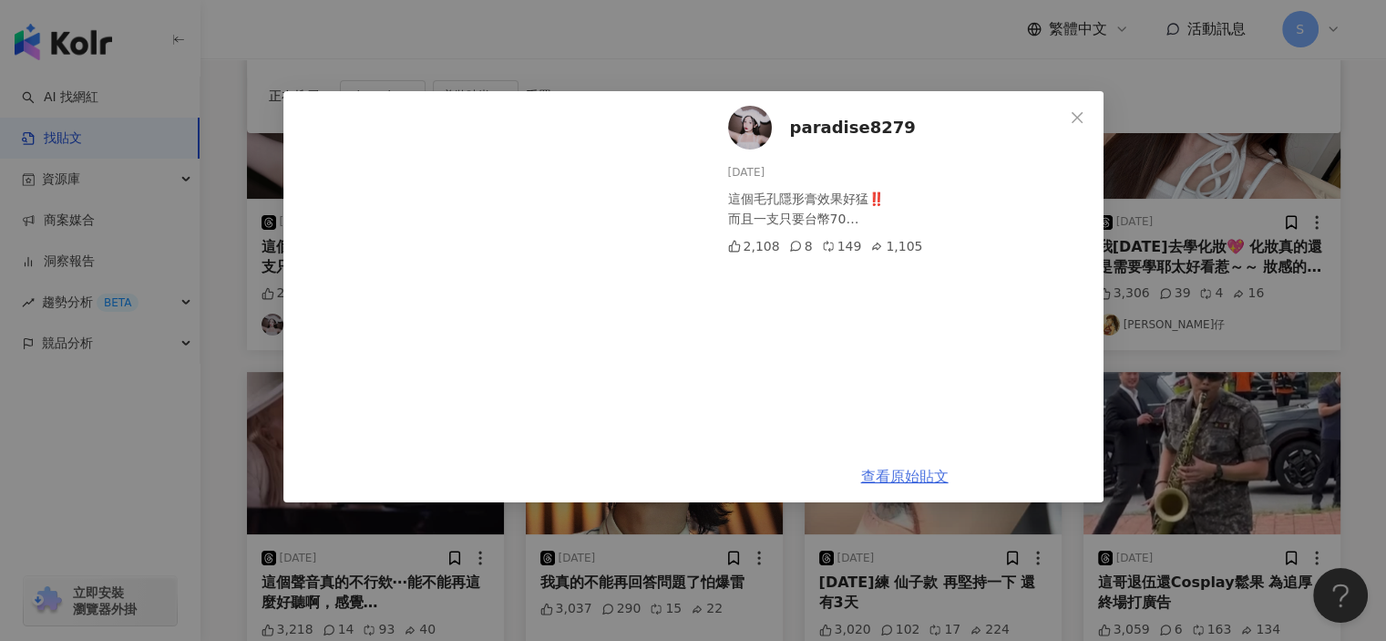
click at [906, 477] on link "查看原始貼文" at bounding box center [905, 476] width 88 height 17
click at [1221, 291] on div "paradise8279 2025/5/14 這個毛孔隱形膏效果好猛‼️ 而且一支只要台幣70… 2,108 8 149 1,105 查看原始貼文" at bounding box center [693, 320] width 1386 height 641
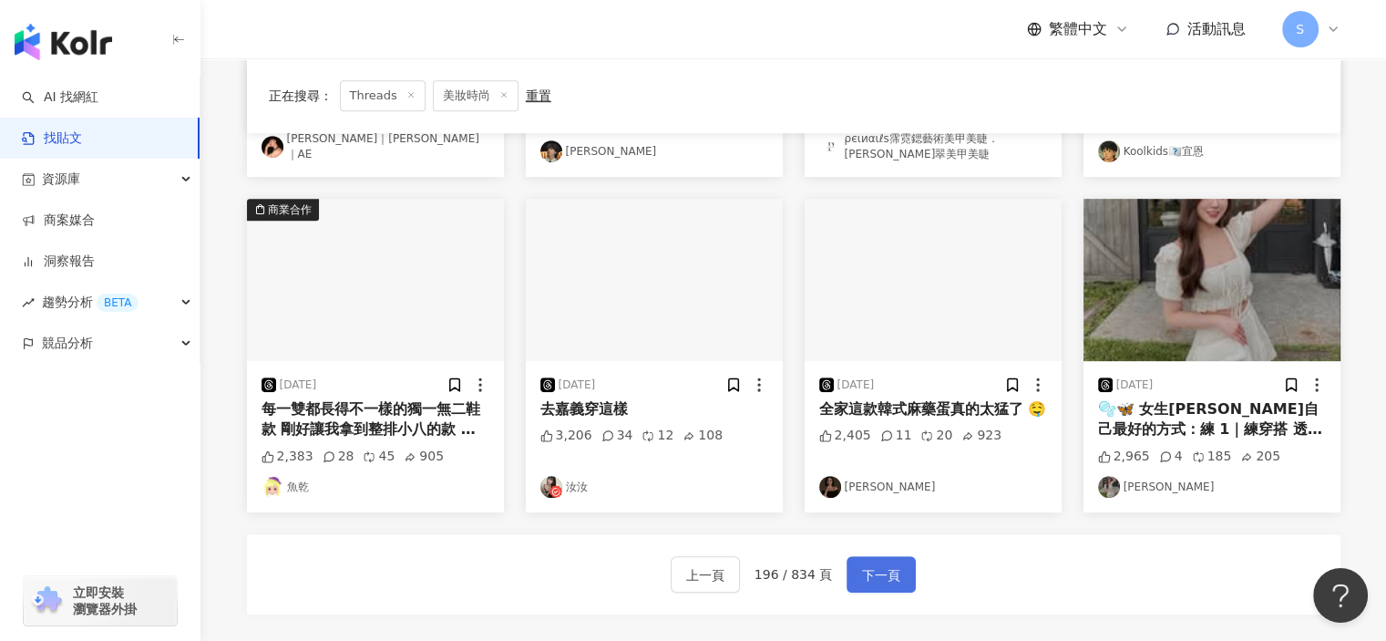
scroll to position [912, 0]
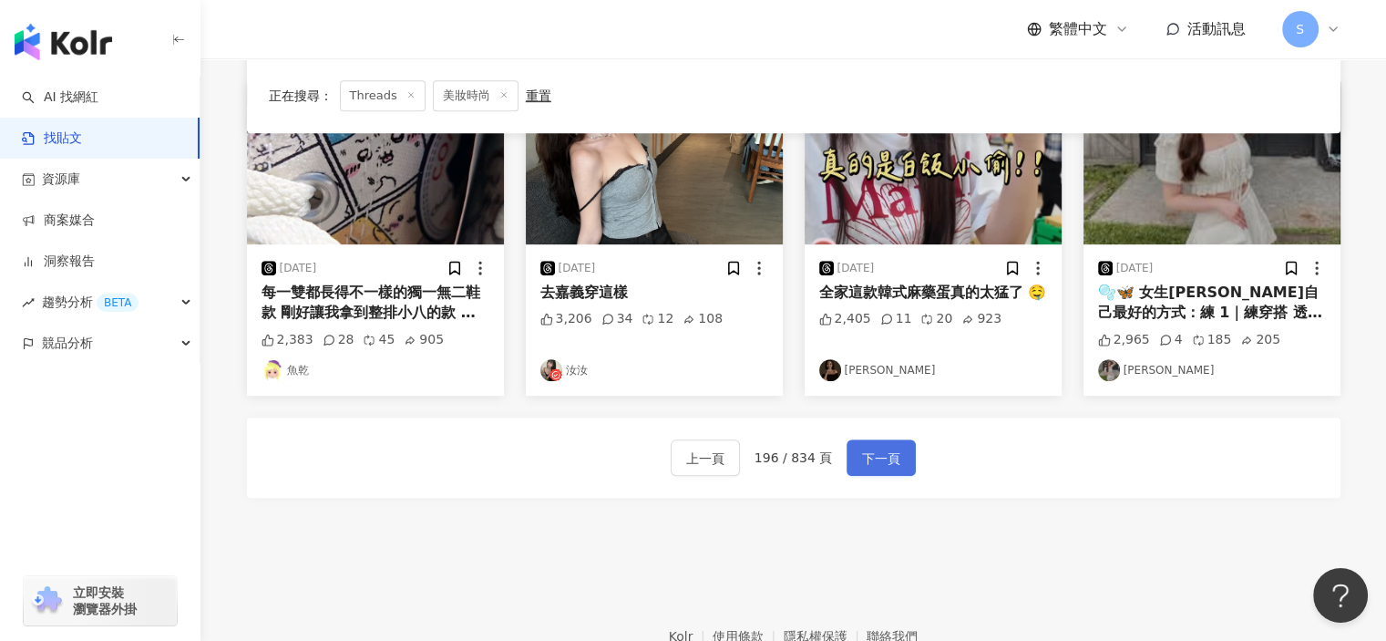
click at [881, 439] on button "下一頁" at bounding box center [881, 457] width 69 height 36
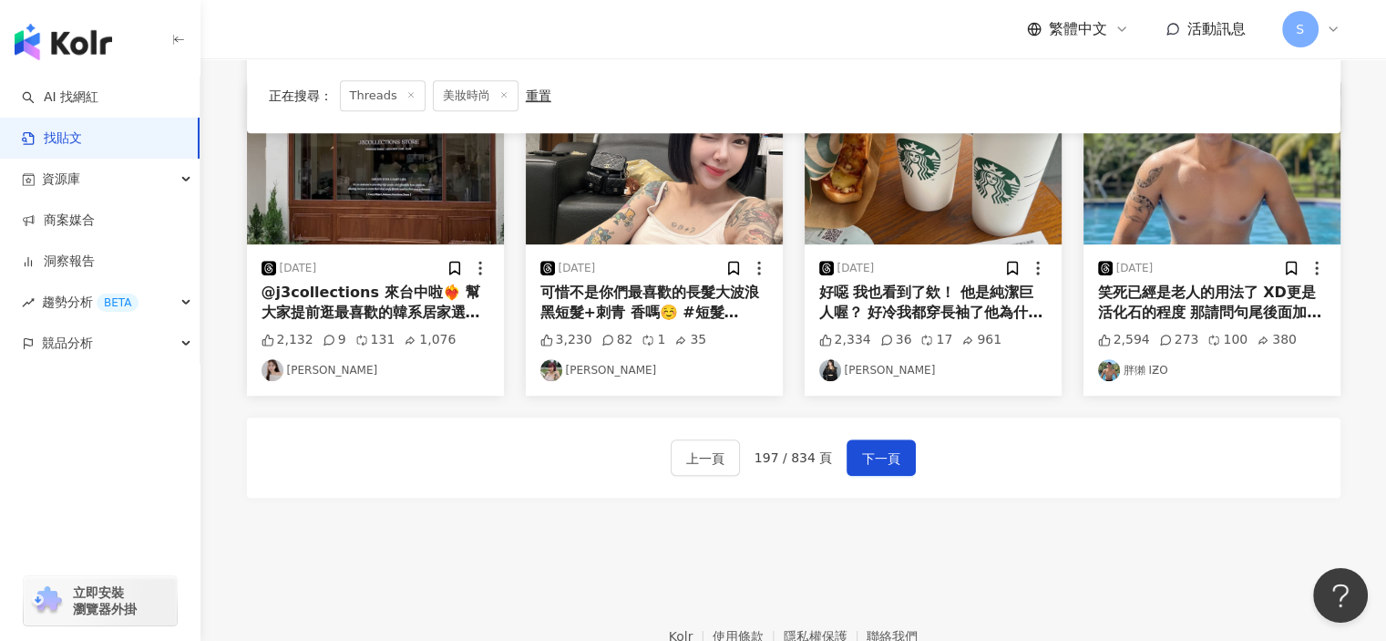
click at [984, 549] on footer "Kolr 使用條款 隱私權保護 聯絡我們 愛卡拉互動媒體股份有限公司 | 統一編號：53342456 | Copyright © 2025 iKala All…" at bounding box center [794, 644] width 1186 height 202
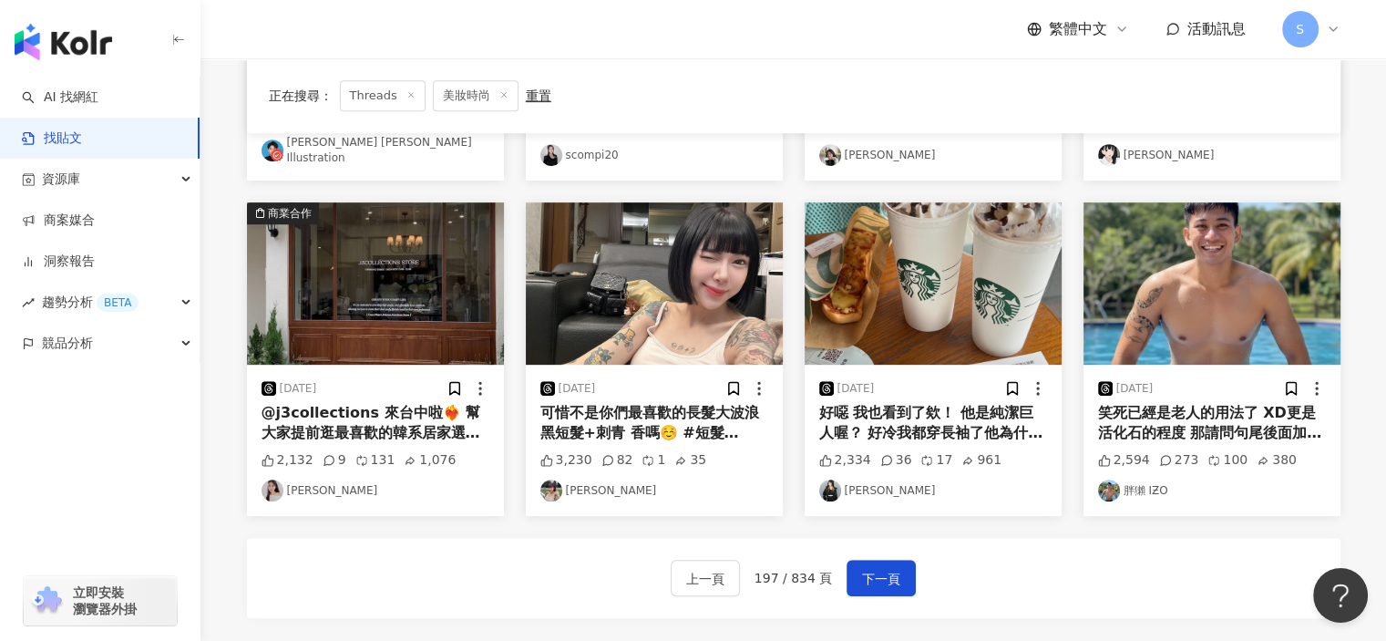
scroll to position [845, 0]
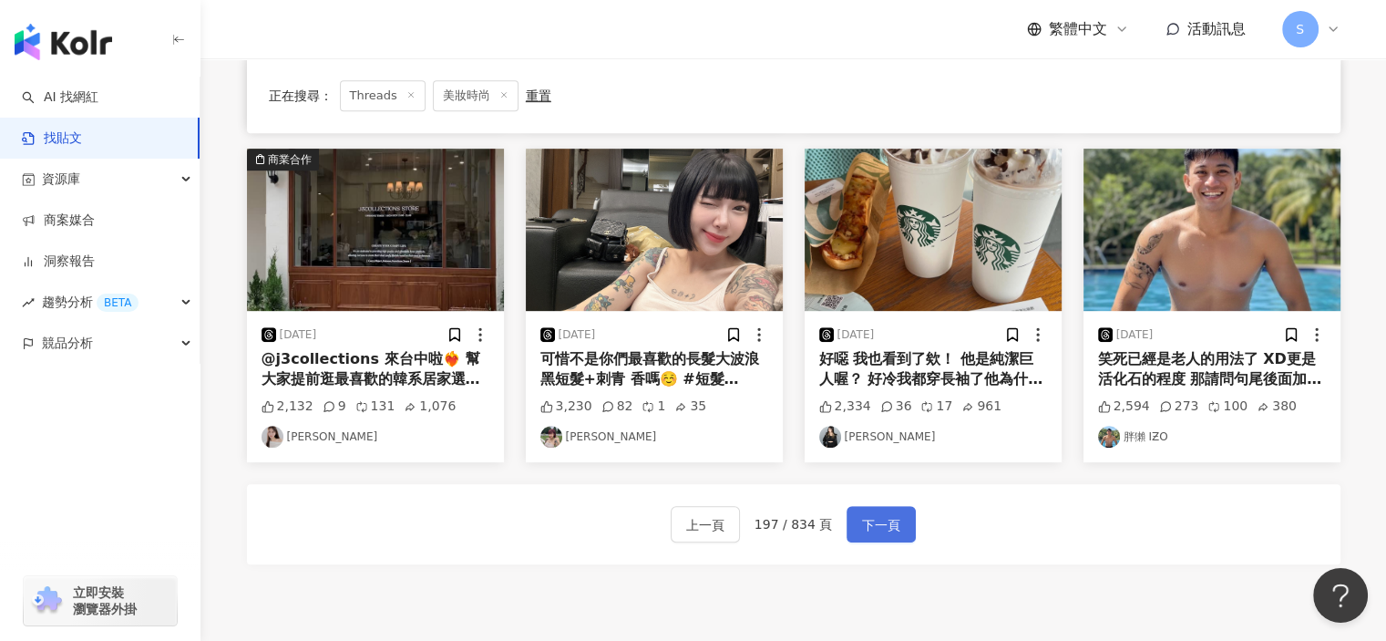
click at [891, 518] on span "下一頁" at bounding box center [881, 525] width 38 height 22
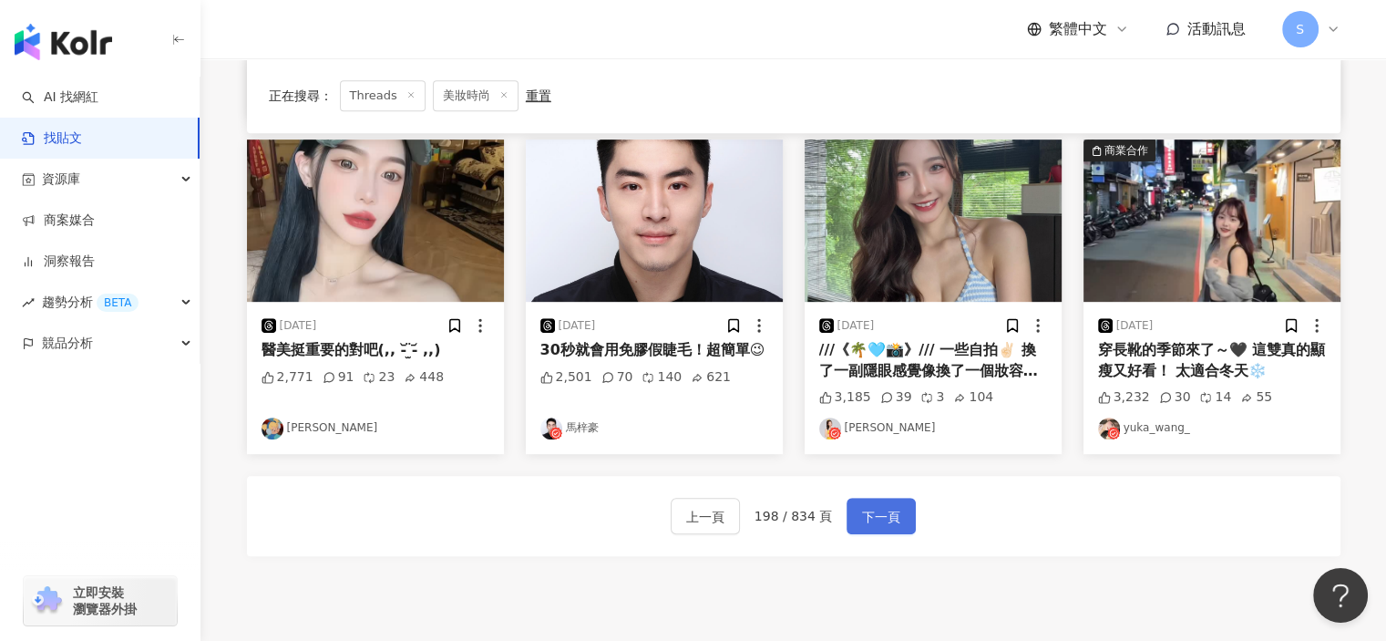
click at [864, 518] on span "下一頁" at bounding box center [881, 517] width 38 height 22
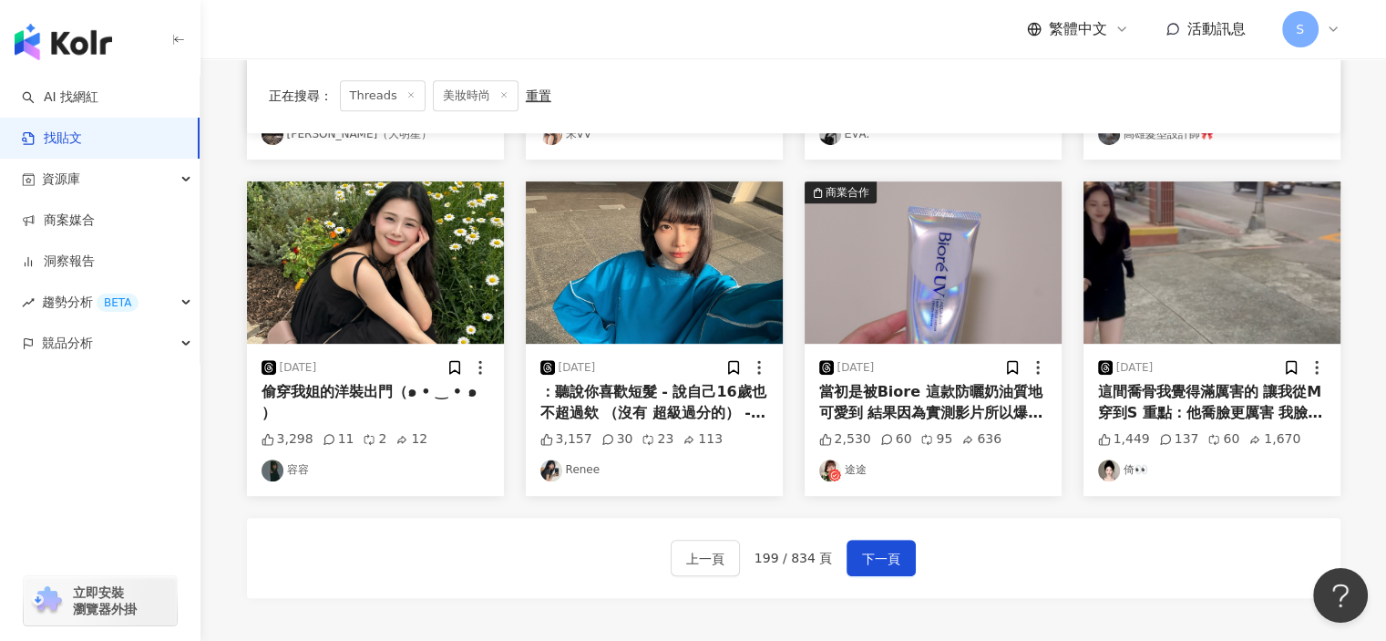
scroll to position [863, 0]
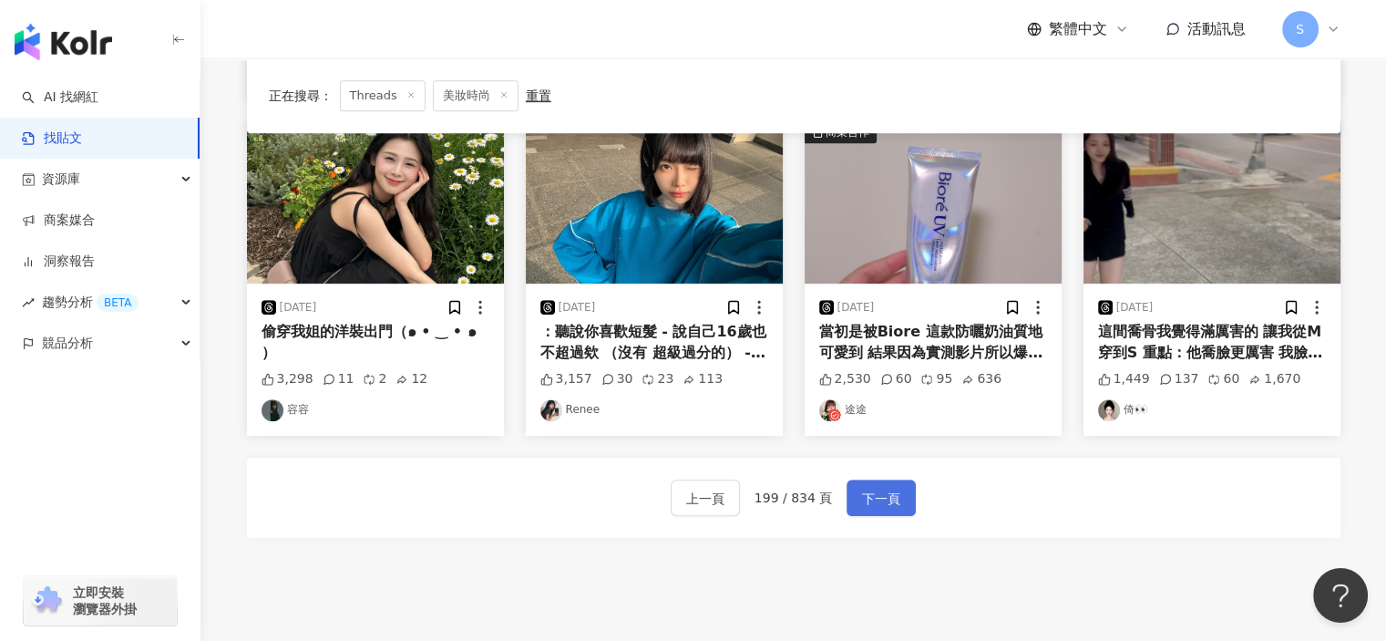
click at [868, 499] on span "下一頁" at bounding box center [881, 499] width 38 height 22
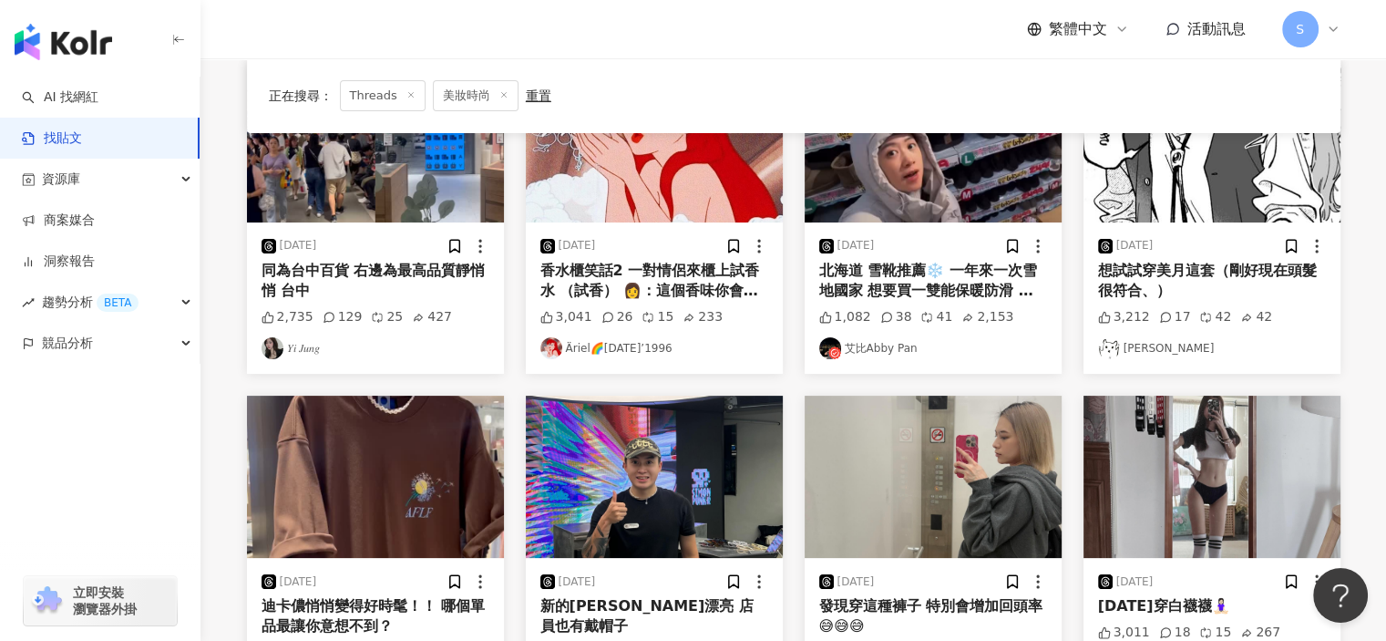
scroll to position [981, 0]
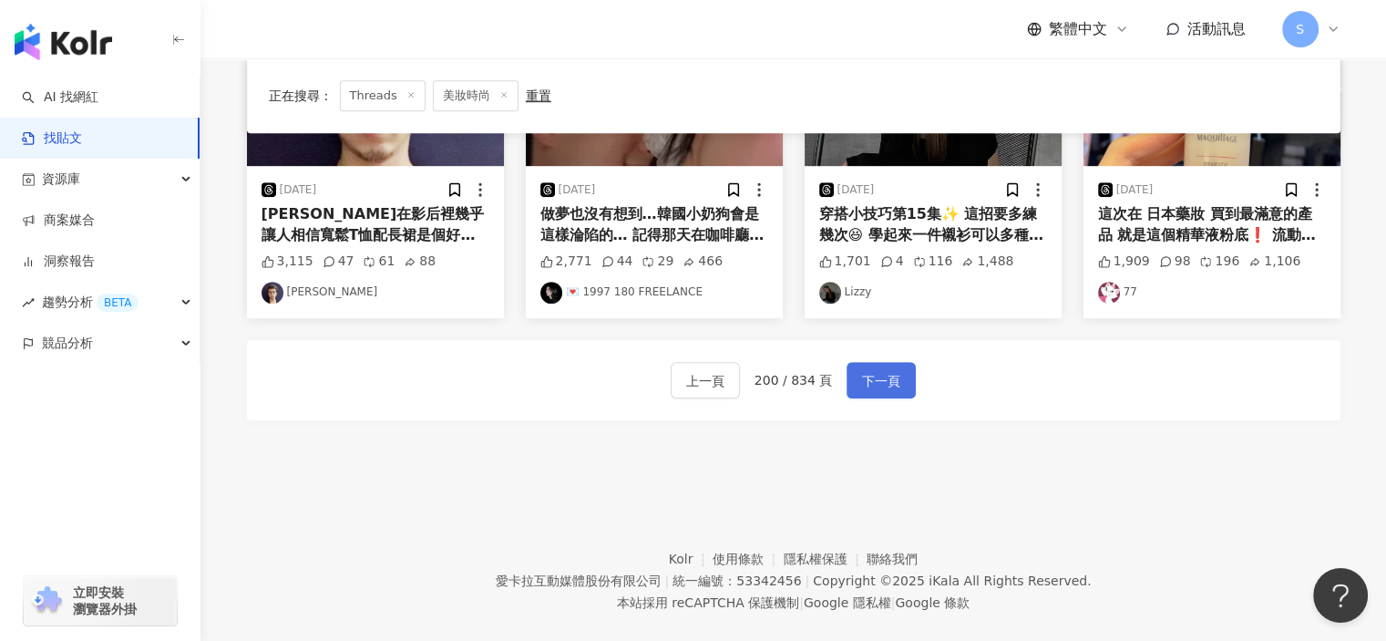
click at [849, 375] on button "下一頁" at bounding box center [881, 380] width 69 height 36
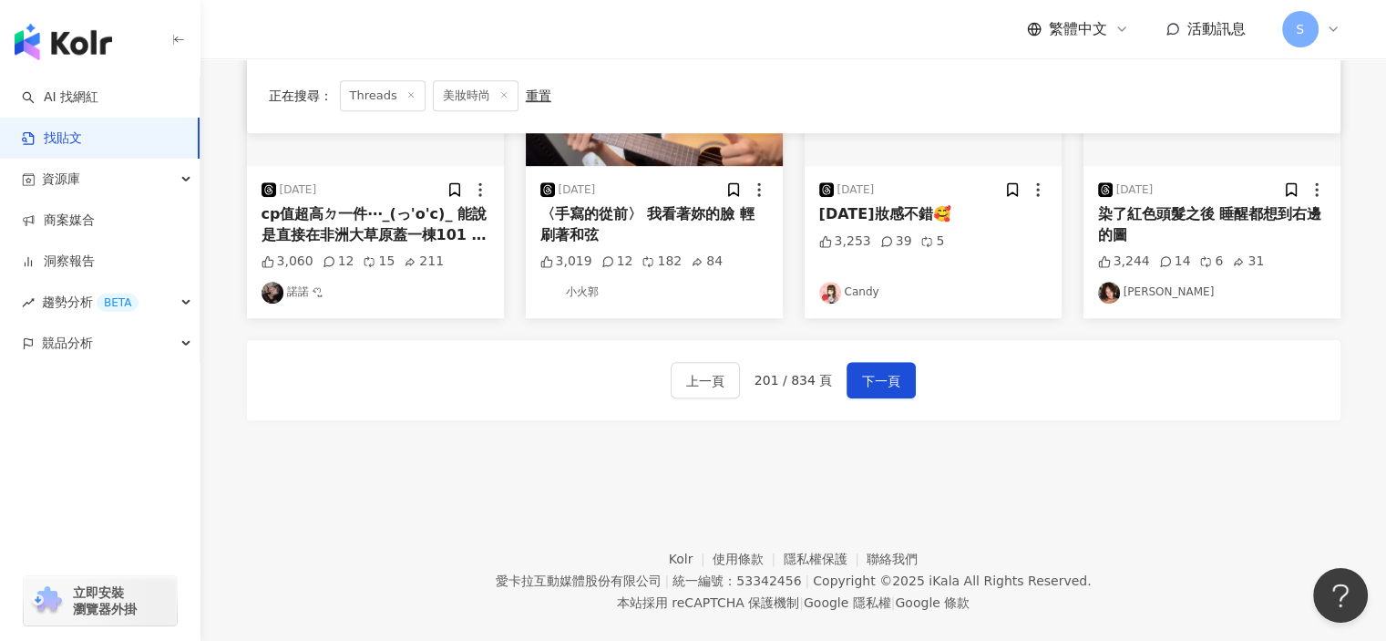
scroll to position [798, 0]
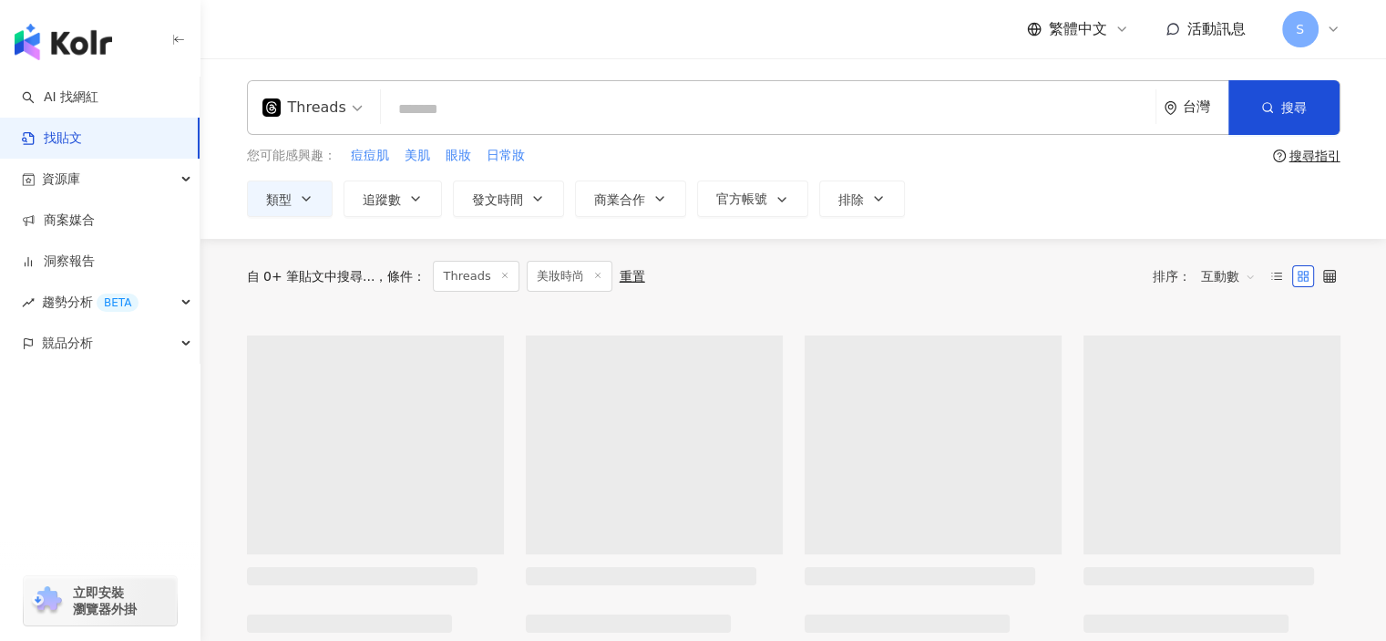
scroll to position [277, 0]
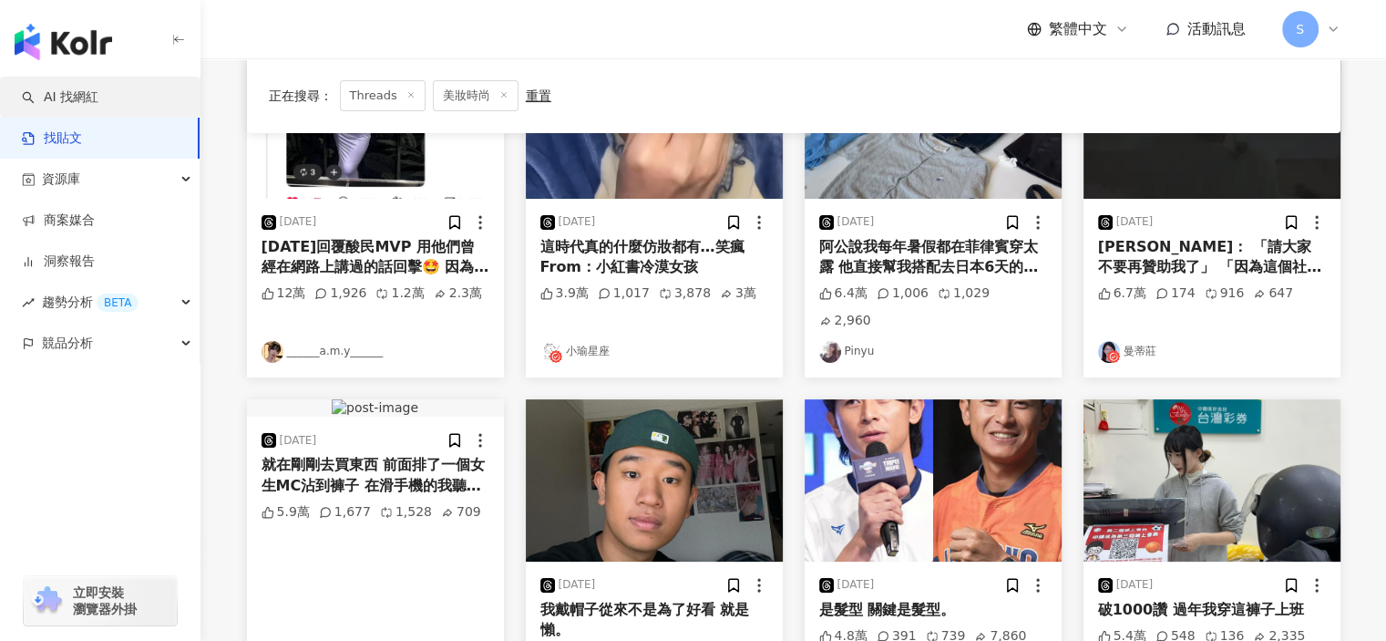
click at [98, 94] on link "AI 找網紅" at bounding box center [60, 97] width 77 height 18
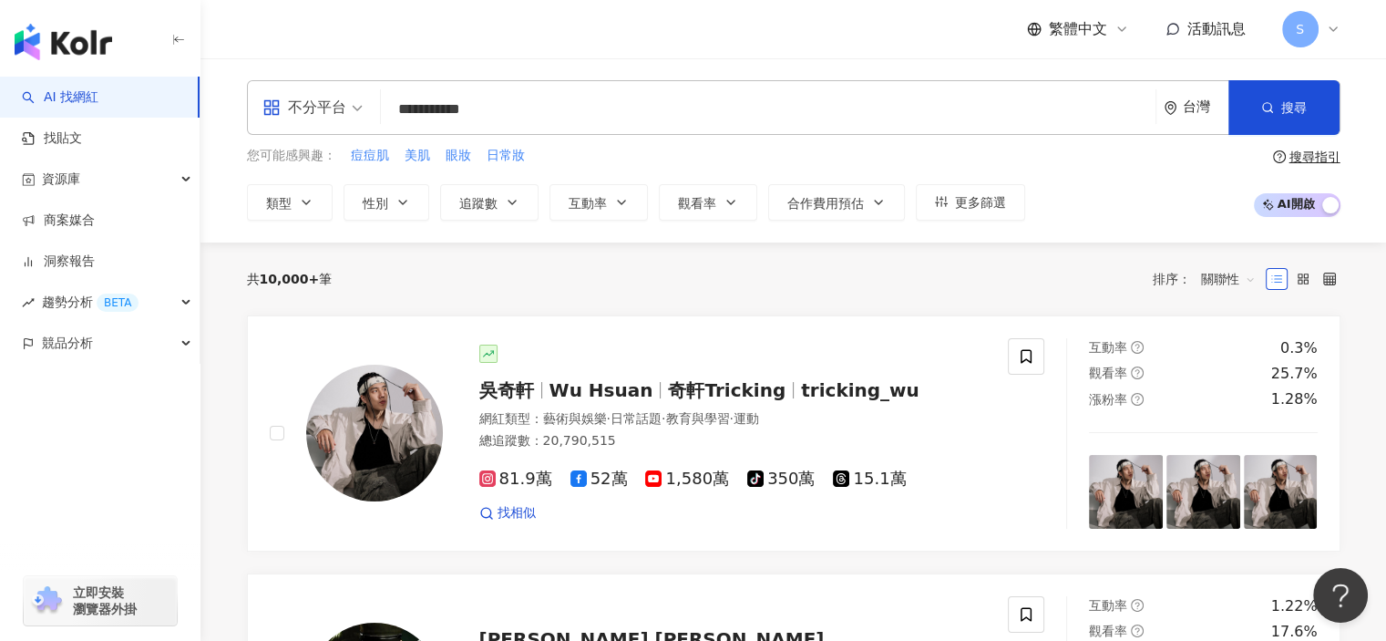
click at [569, 114] on input "**********" at bounding box center [768, 109] width 760 height 35
drag, startPoint x: 514, startPoint y: 108, endPoint x: 328, endPoint y: 98, distance: 186.2
click at [312, 105] on div "**********" at bounding box center [794, 107] width 1094 height 55
type input "**********"
click at [1294, 111] on span "搜尋" at bounding box center [1295, 107] width 26 height 15
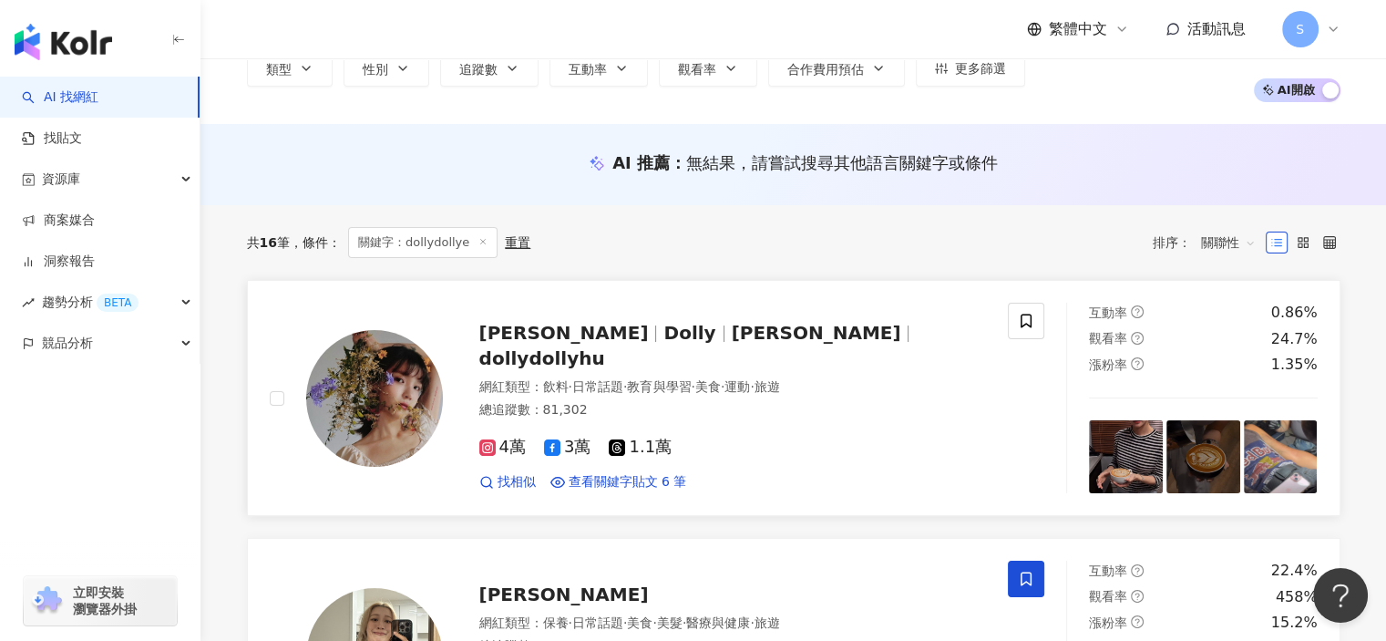
scroll to position [273, 0]
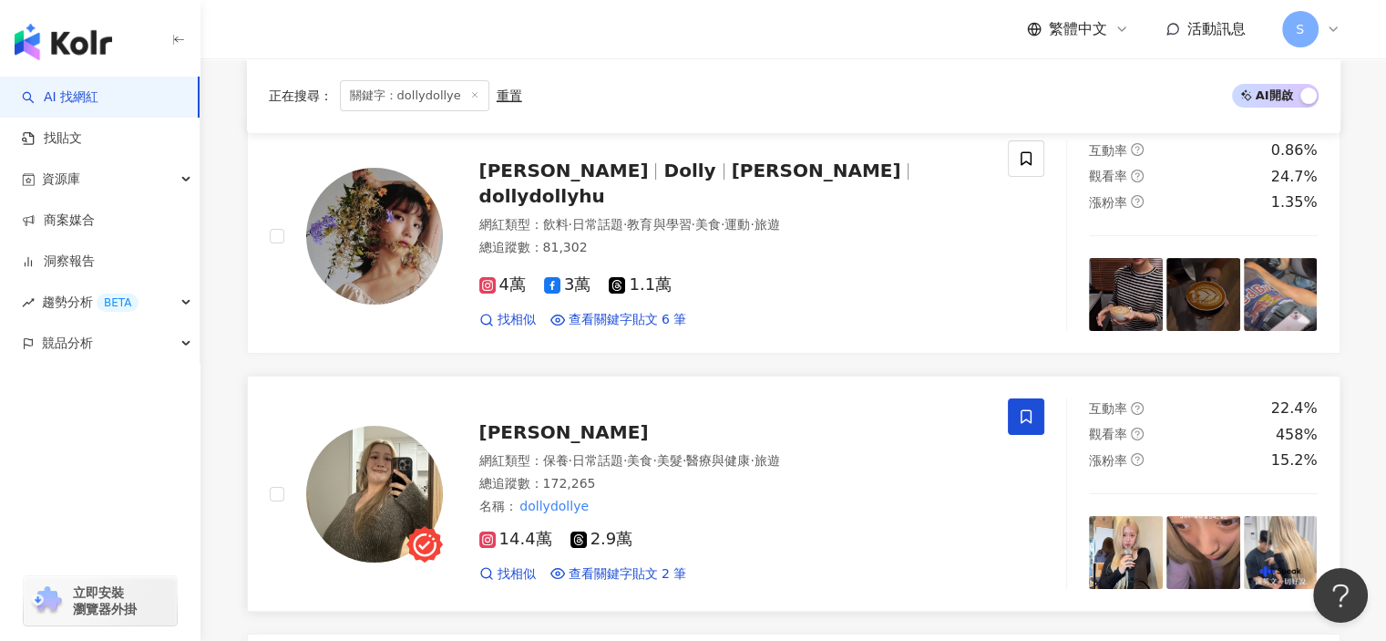
click at [556, 444] on div "多莉Dolly wu 網紅類型 ： 保養 · 日常話題 · 美食 · 美髮 · 醫療與健康 · 旅遊 總追蹤數 ： 172,265 名稱 ： dollydol…" at bounding box center [715, 494] width 544 height 178
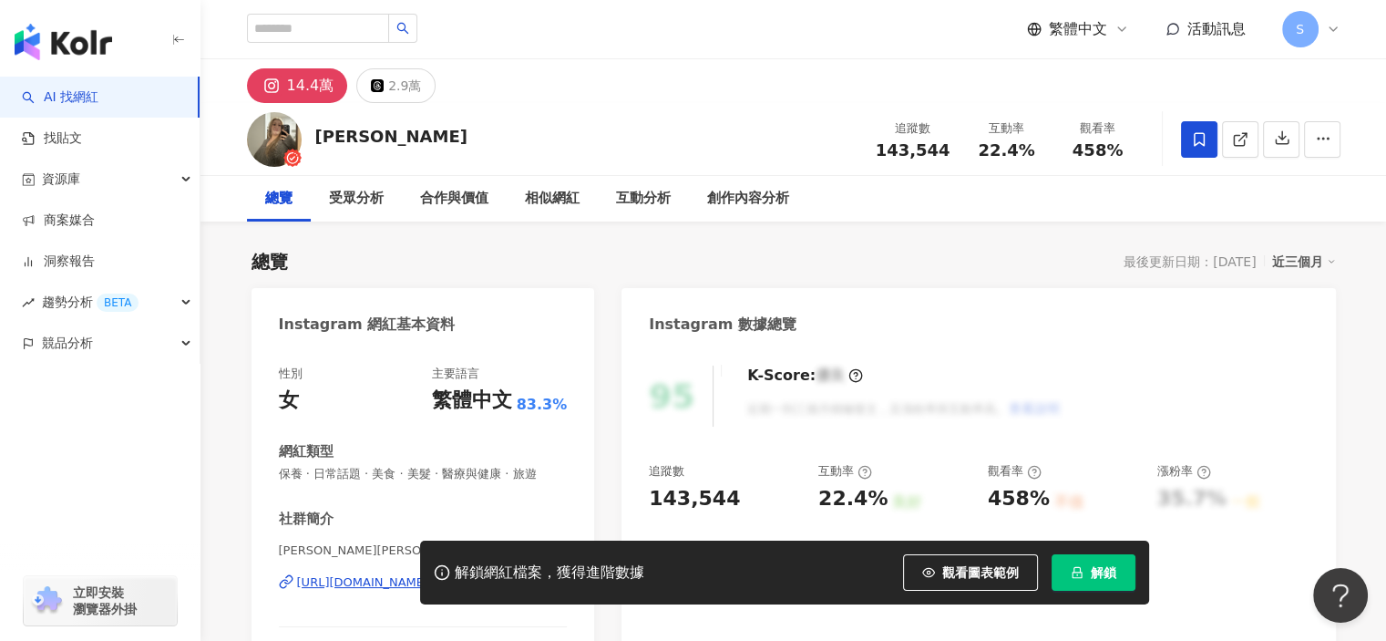
click at [1110, 575] on span "解鎖" at bounding box center [1104, 572] width 26 height 15
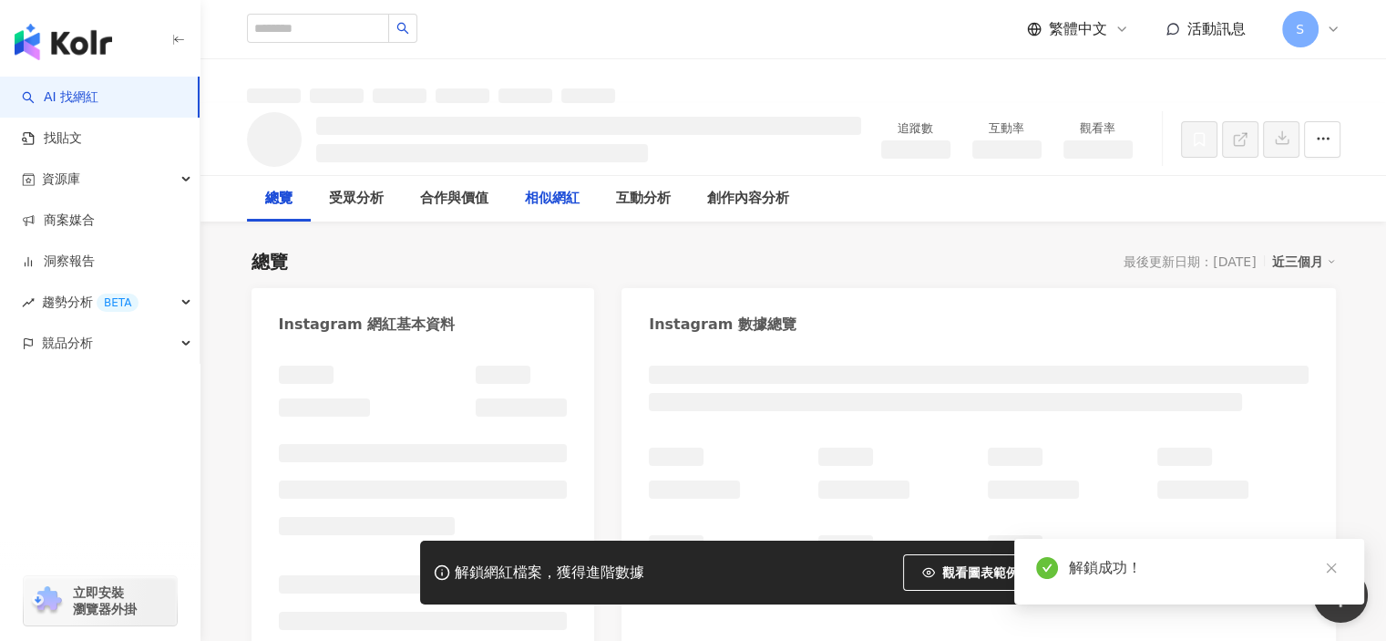
click at [565, 196] on div "相似網紅" at bounding box center [552, 199] width 55 height 22
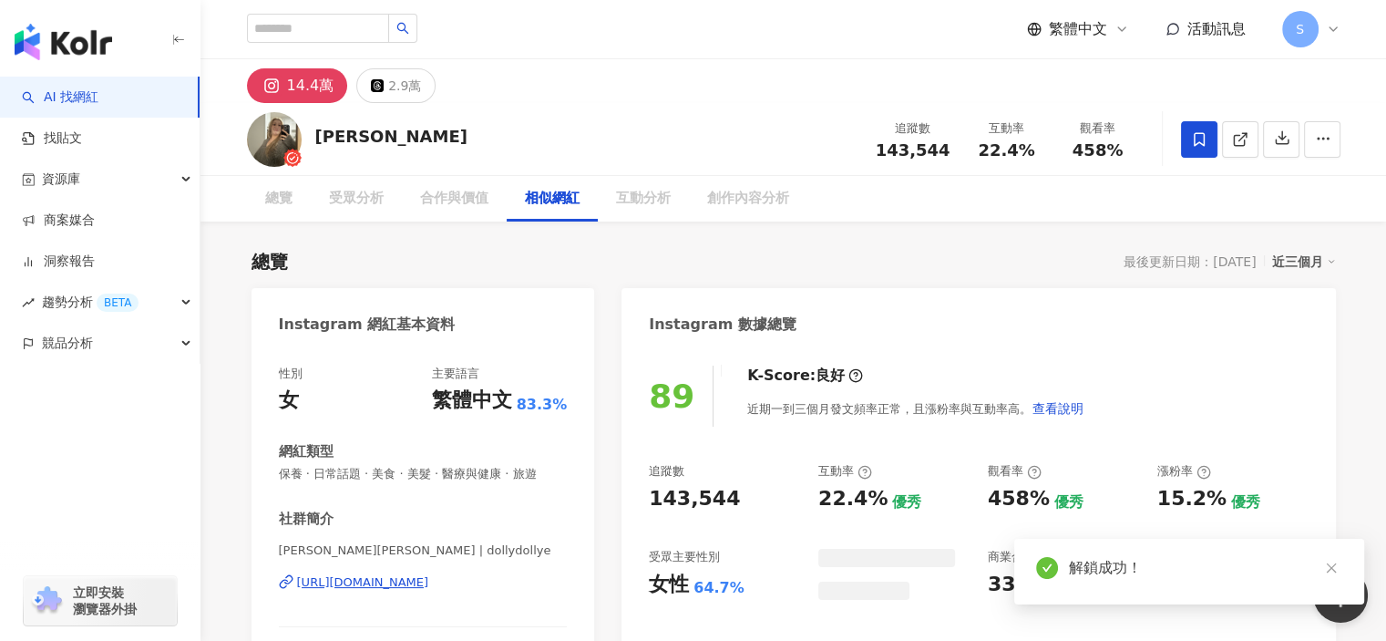
click at [559, 205] on div "相似網紅" at bounding box center [552, 199] width 55 height 22
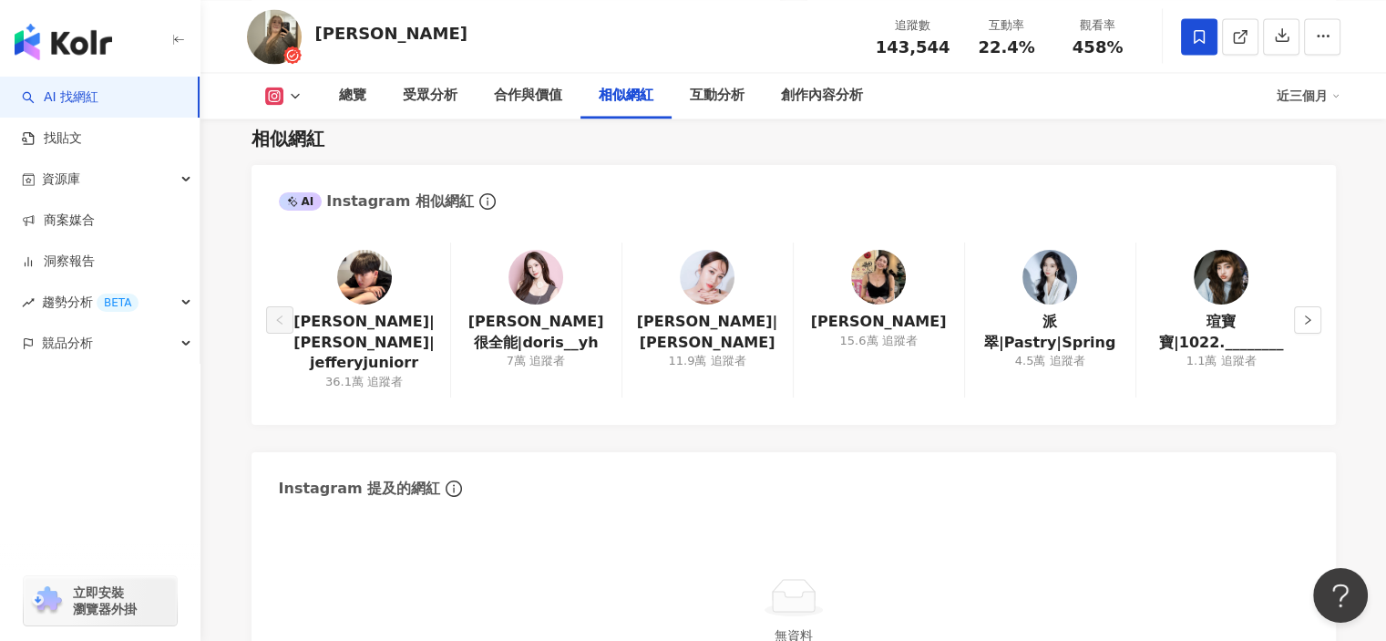
scroll to position [2986, 0]
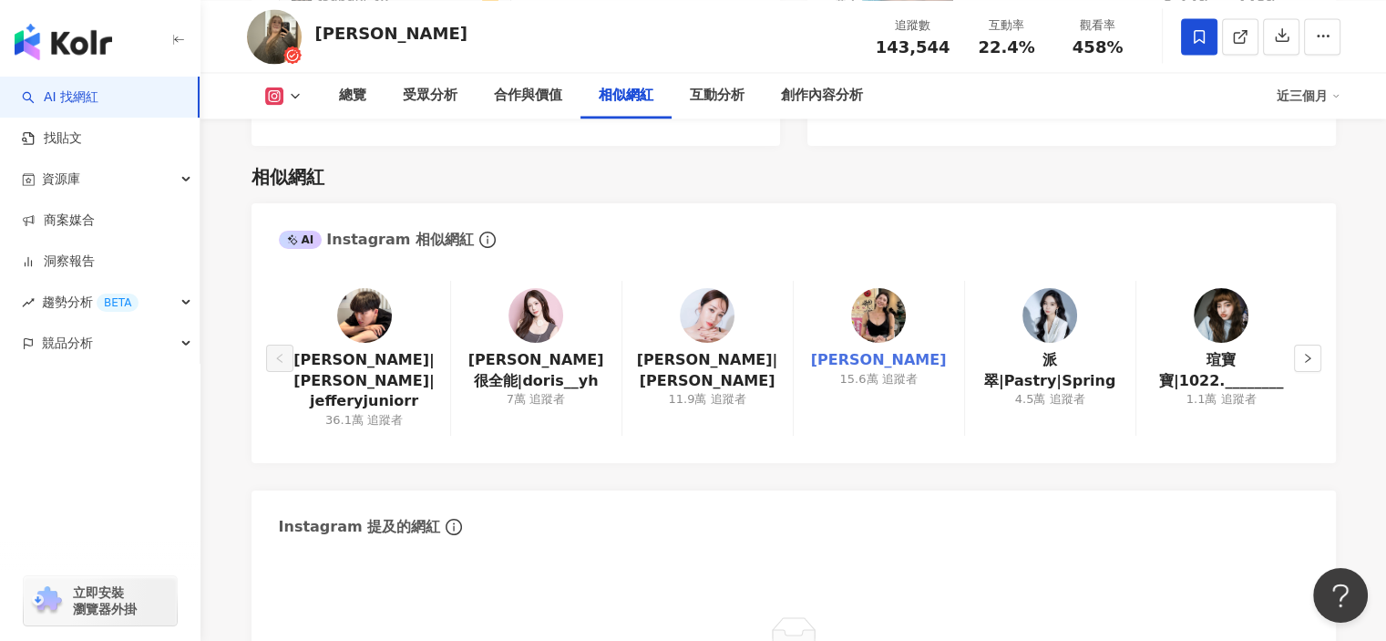
click at [904, 350] on link "[PERSON_NAME]" at bounding box center [879, 360] width 136 height 20
click at [1303, 353] on icon "right" at bounding box center [1308, 358] width 11 height 11
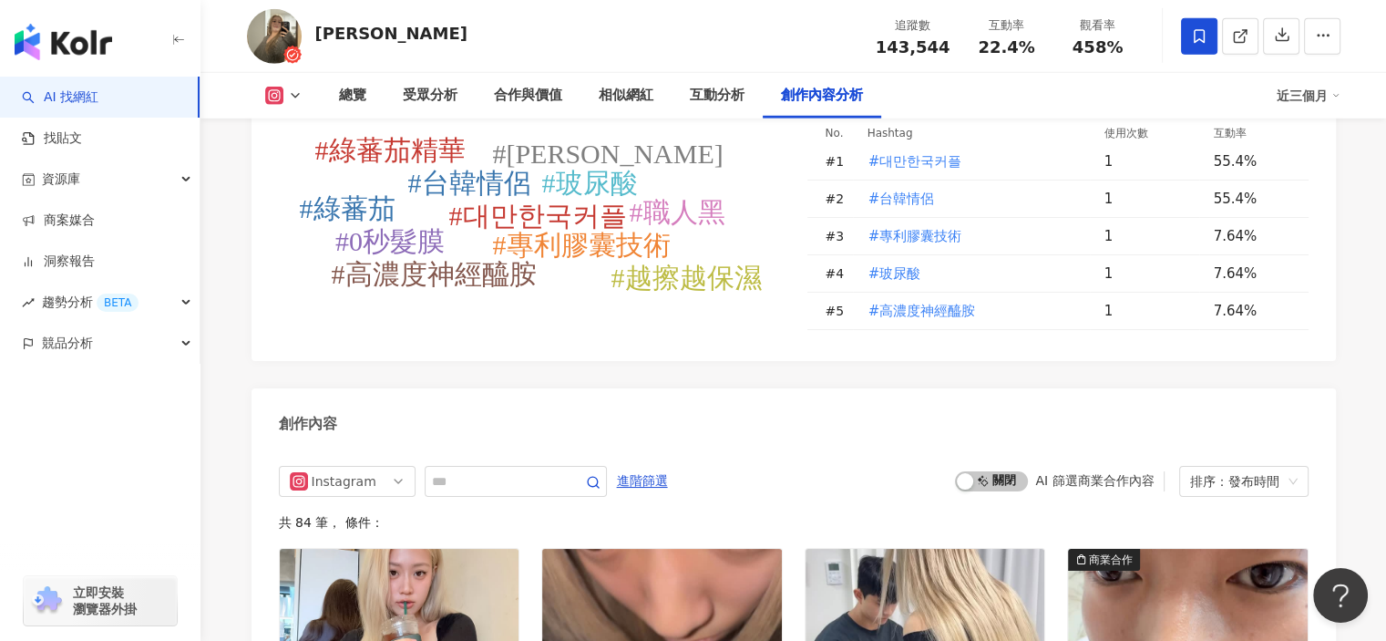
scroll to position [5265, 0]
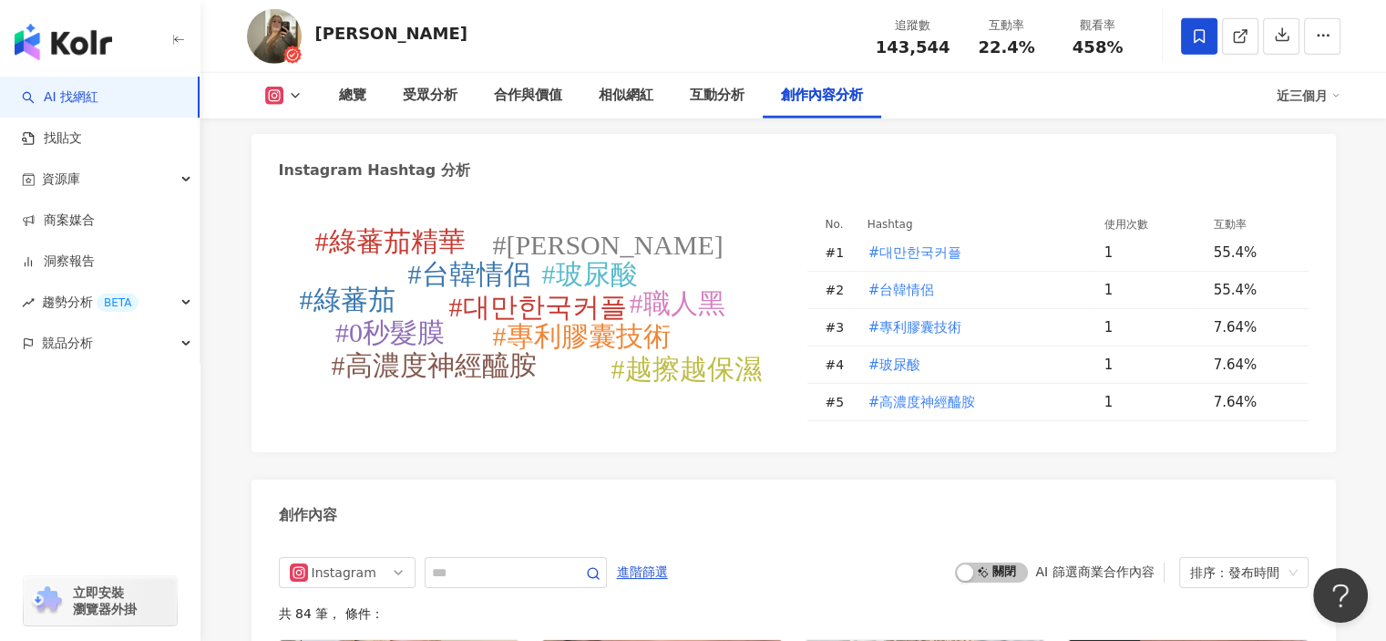
drag, startPoint x: 423, startPoint y: 221, endPoint x: 396, endPoint y: 228, distance: 28.1
click at [396, 228] on tspan "#綠蕃茄精華" at bounding box center [389, 241] width 150 height 30
type input "******"
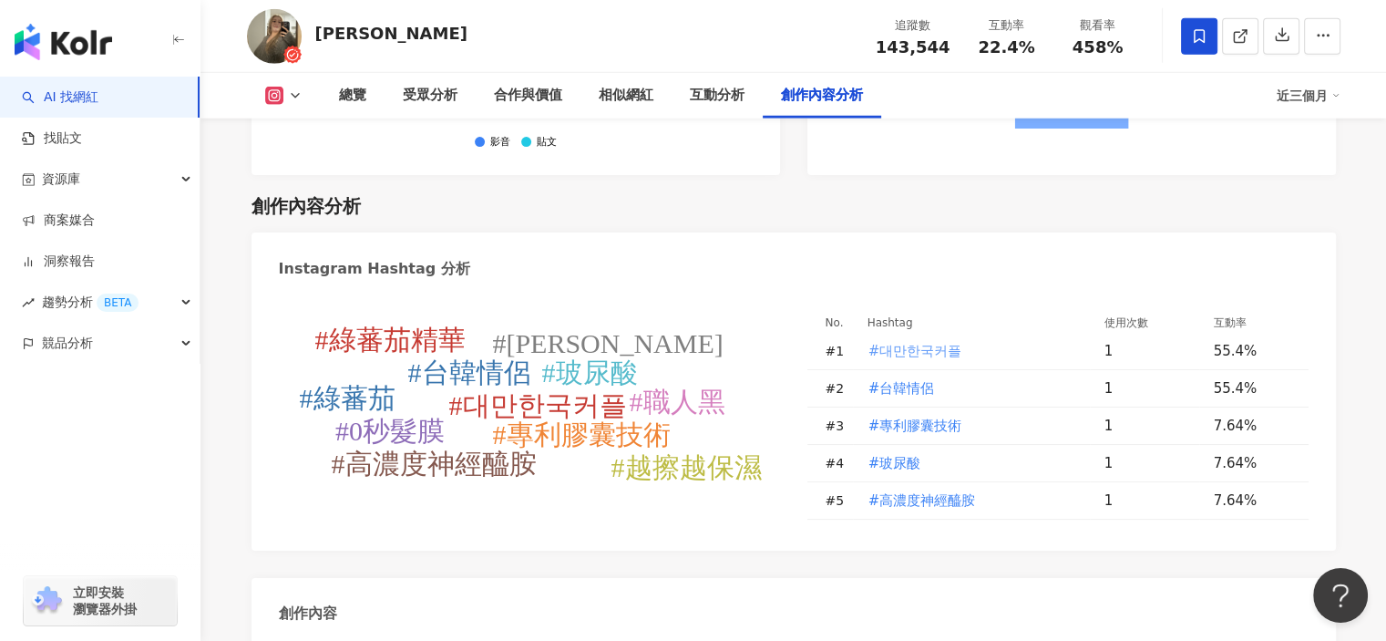
scroll to position [5169, 0]
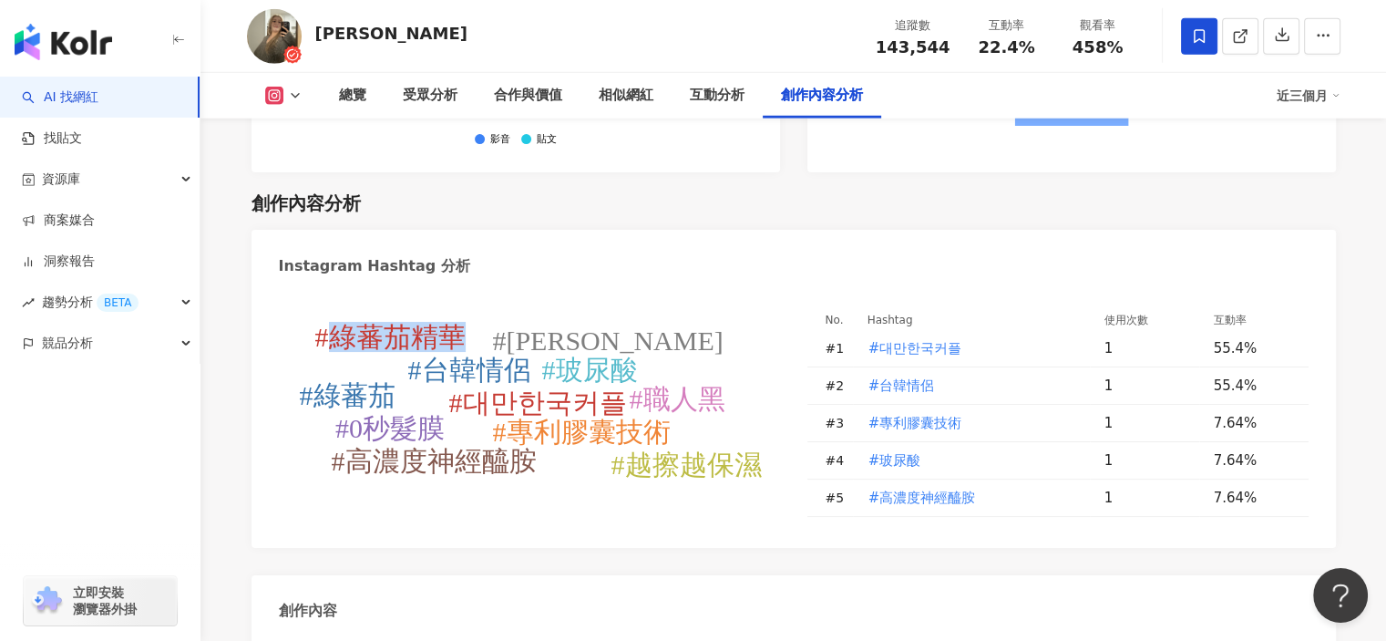
drag, startPoint x: 460, startPoint y: 314, endPoint x: 336, endPoint y: 322, distance: 124.2
click at [336, 322] on tspan "#綠蕃茄精華" at bounding box center [389, 337] width 150 height 30
copy tspan "綠蕃茄精華"
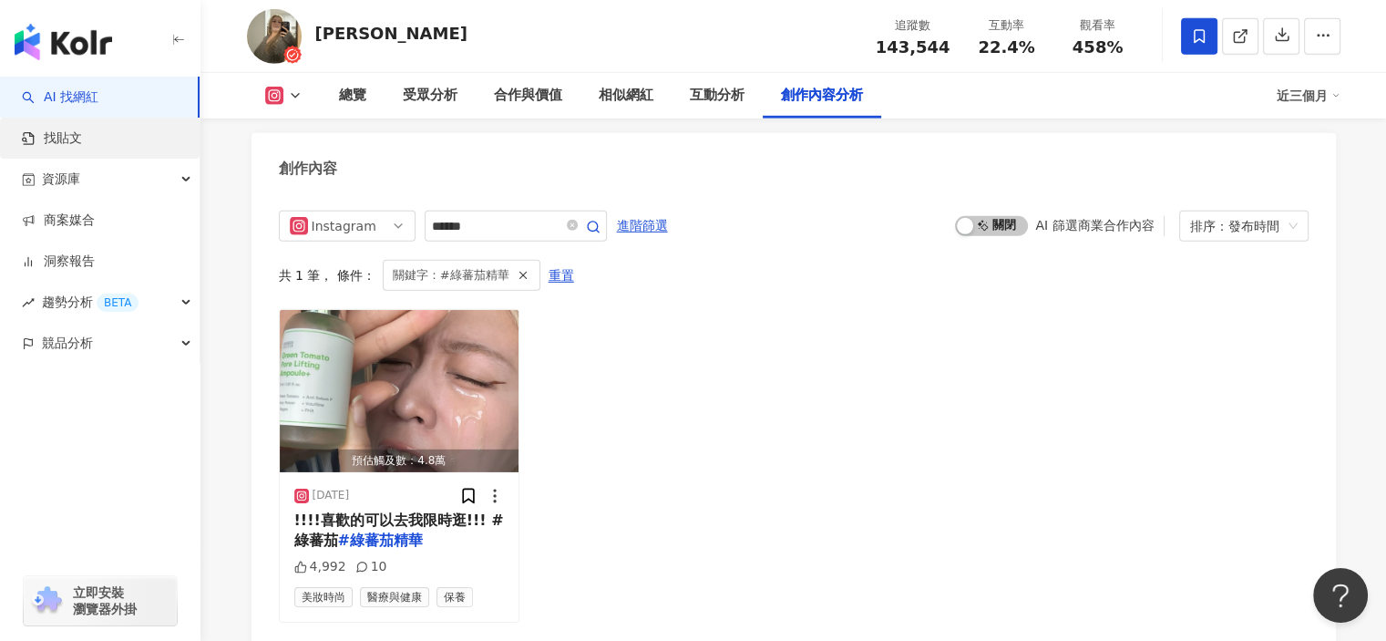
click at [82, 137] on link "找貼文" at bounding box center [52, 138] width 60 height 18
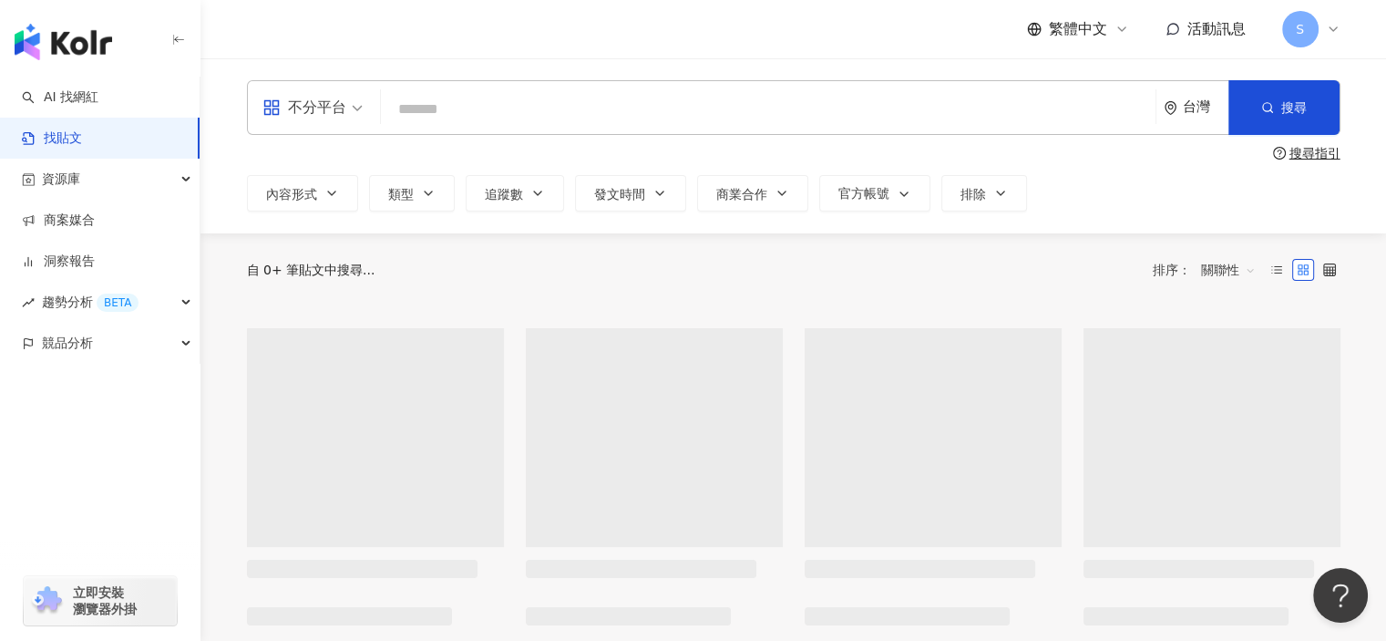
click at [555, 106] on input "search" at bounding box center [768, 108] width 760 height 39
paste input "*****"
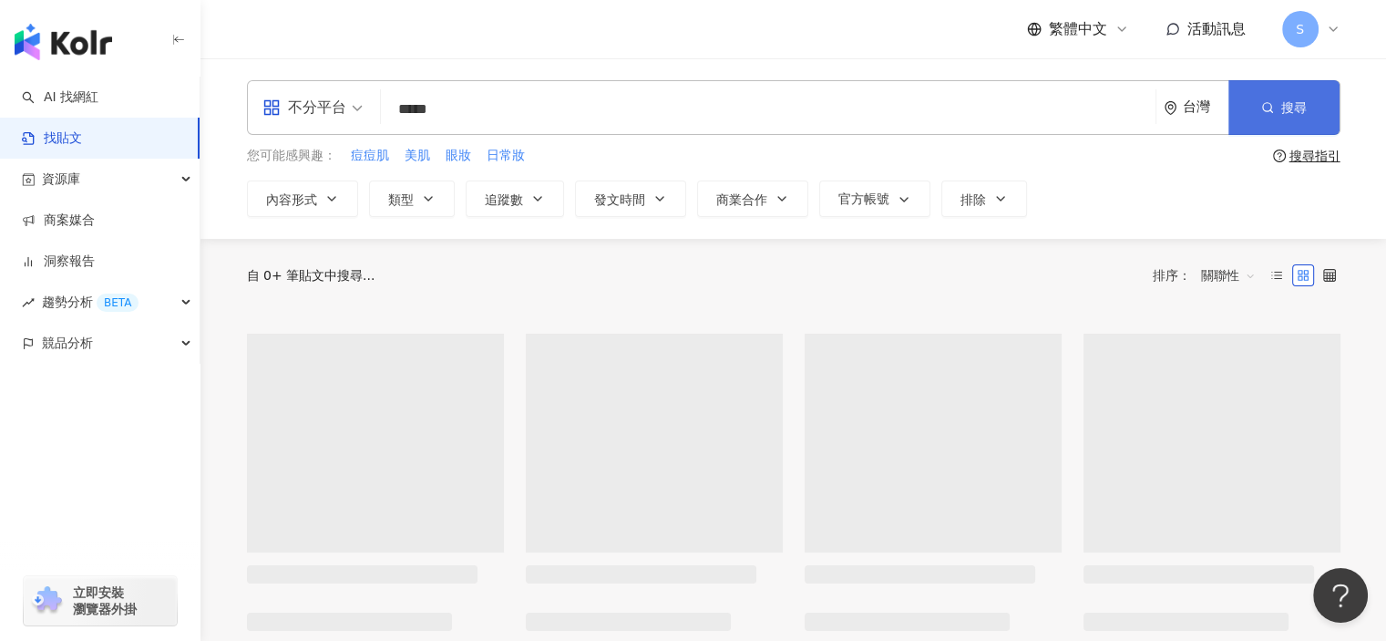
type input "*****"
click at [1293, 111] on span "搜尋" at bounding box center [1295, 107] width 26 height 15
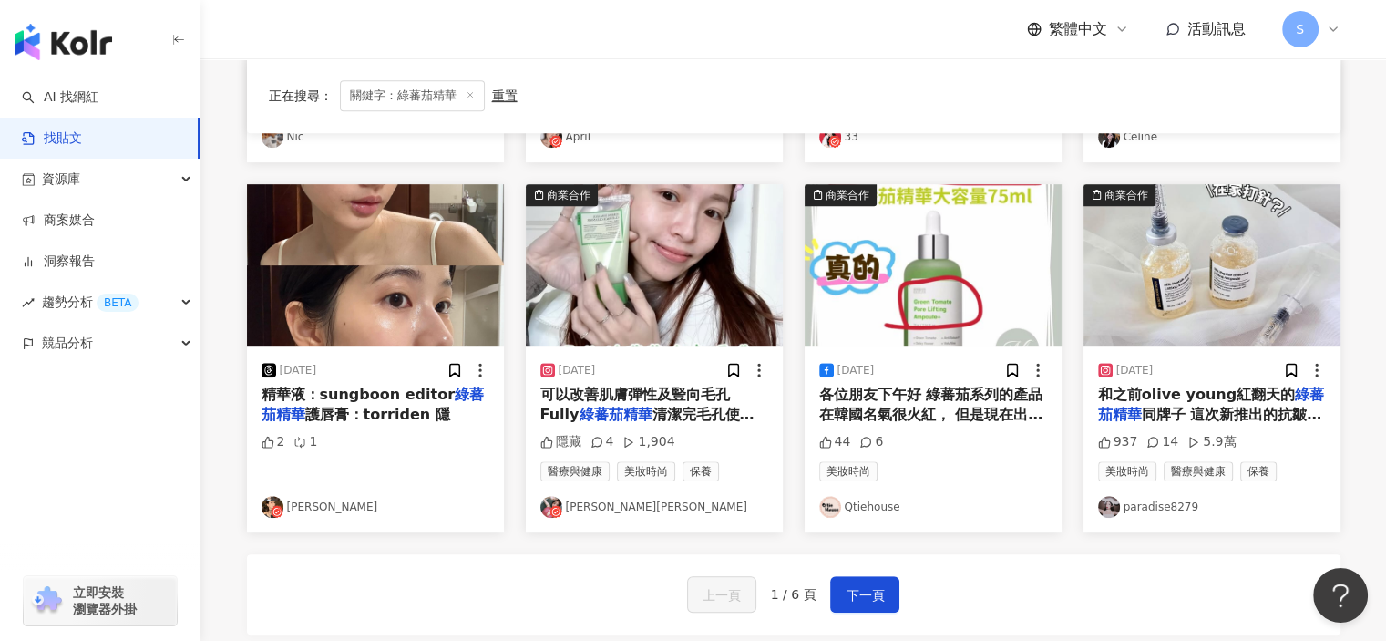
scroll to position [912, 0]
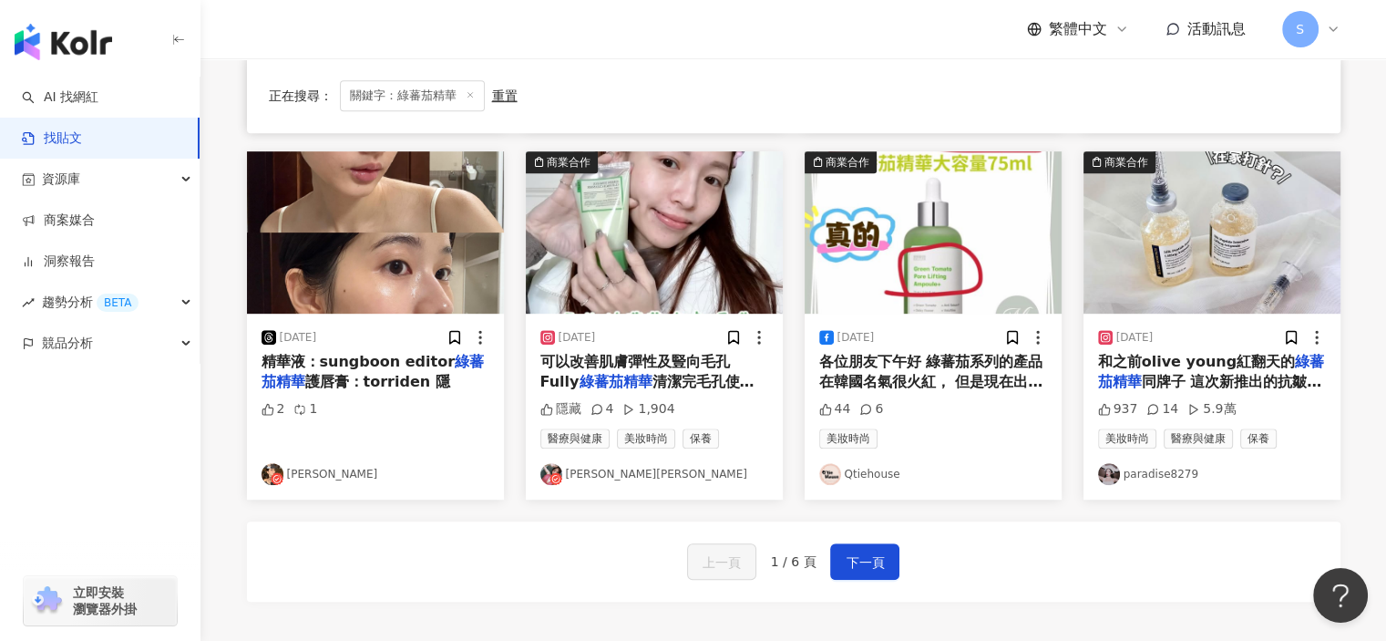
click at [433, 293] on img "button" at bounding box center [375, 232] width 257 height 162
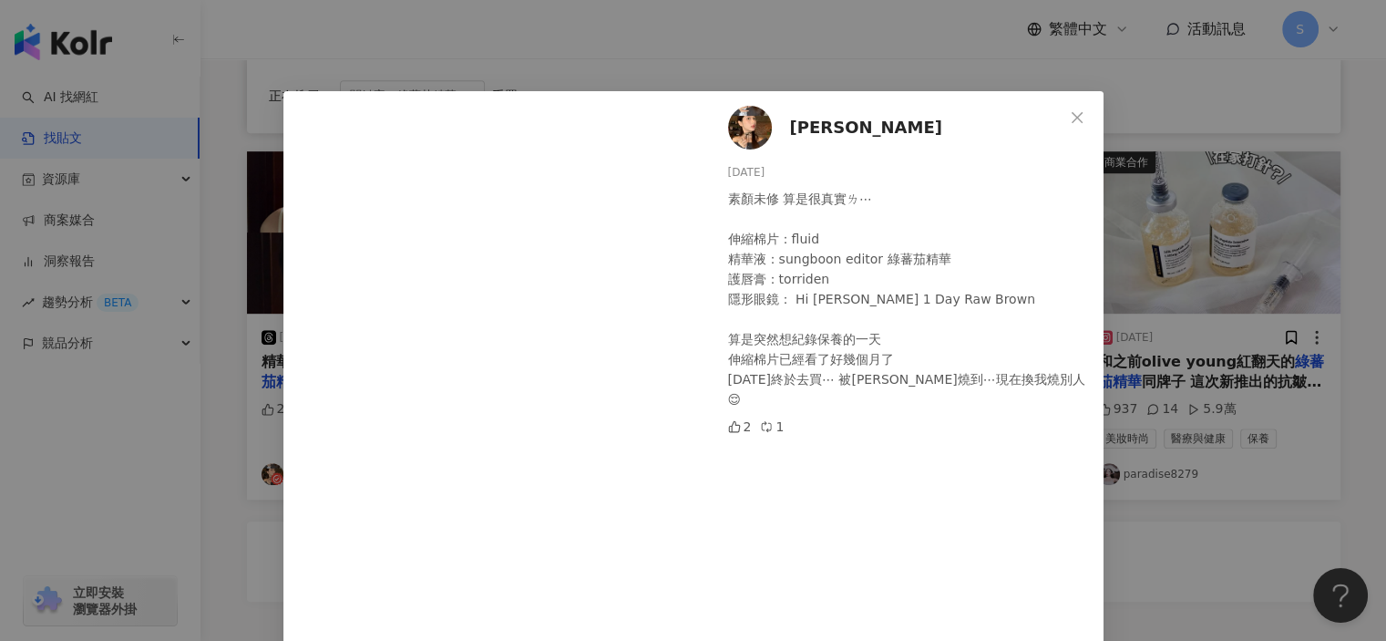
click at [1165, 426] on div "Xiao 2025/9/3 素顏未修 算是很真實ㄌ⋯ 伸縮棉片：fluid 精華液：sungboon editor 綠蕃茄精華 護唇膏：torriden 隱形…" at bounding box center [693, 320] width 1386 height 641
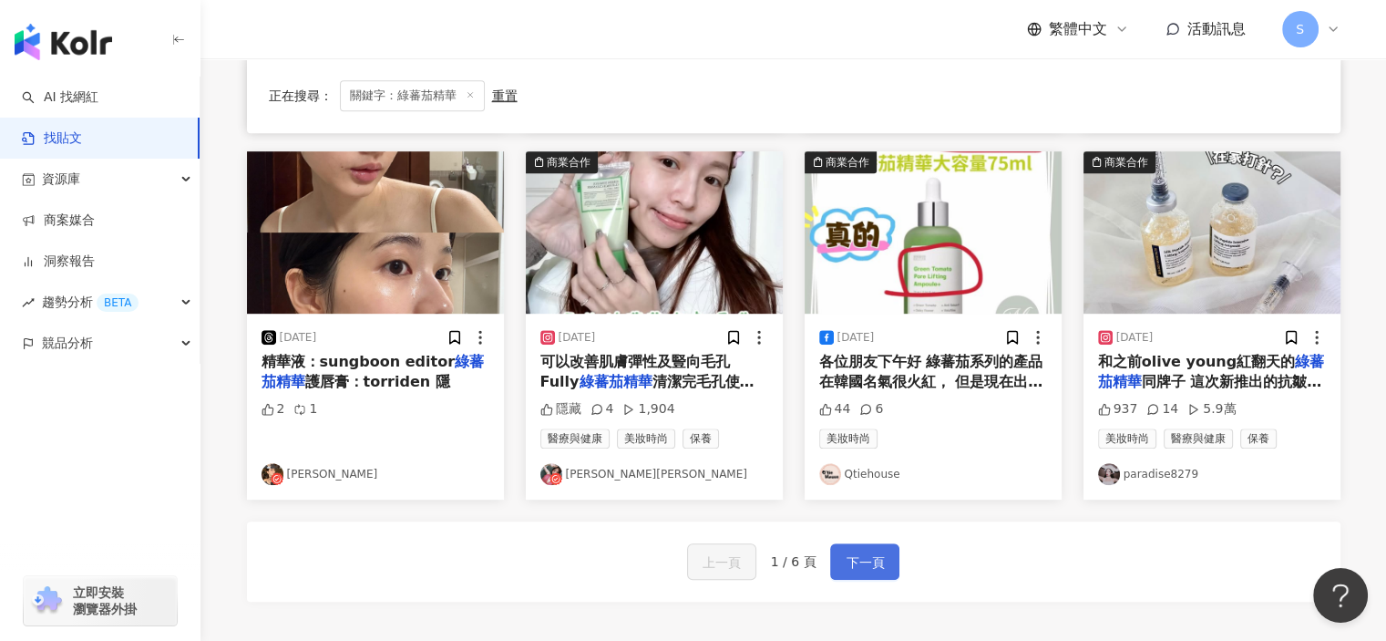
click at [855, 554] on span "下一頁" at bounding box center [865, 562] width 38 height 22
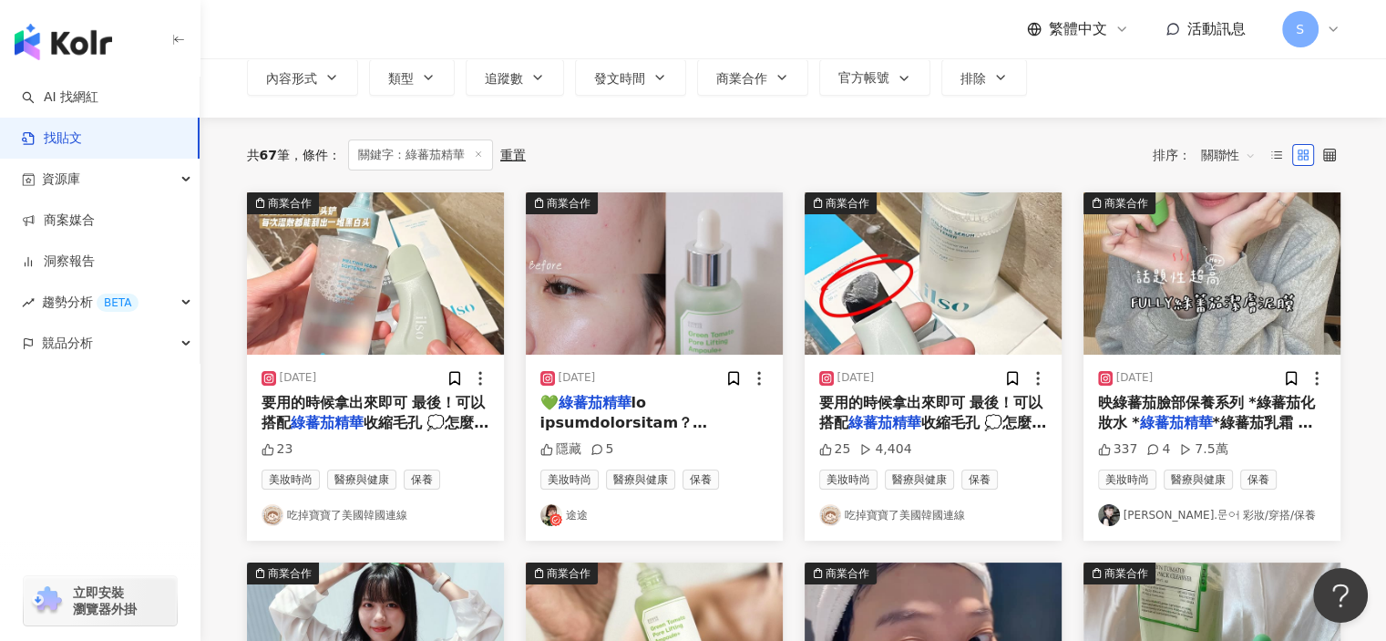
scroll to position [91, 0]
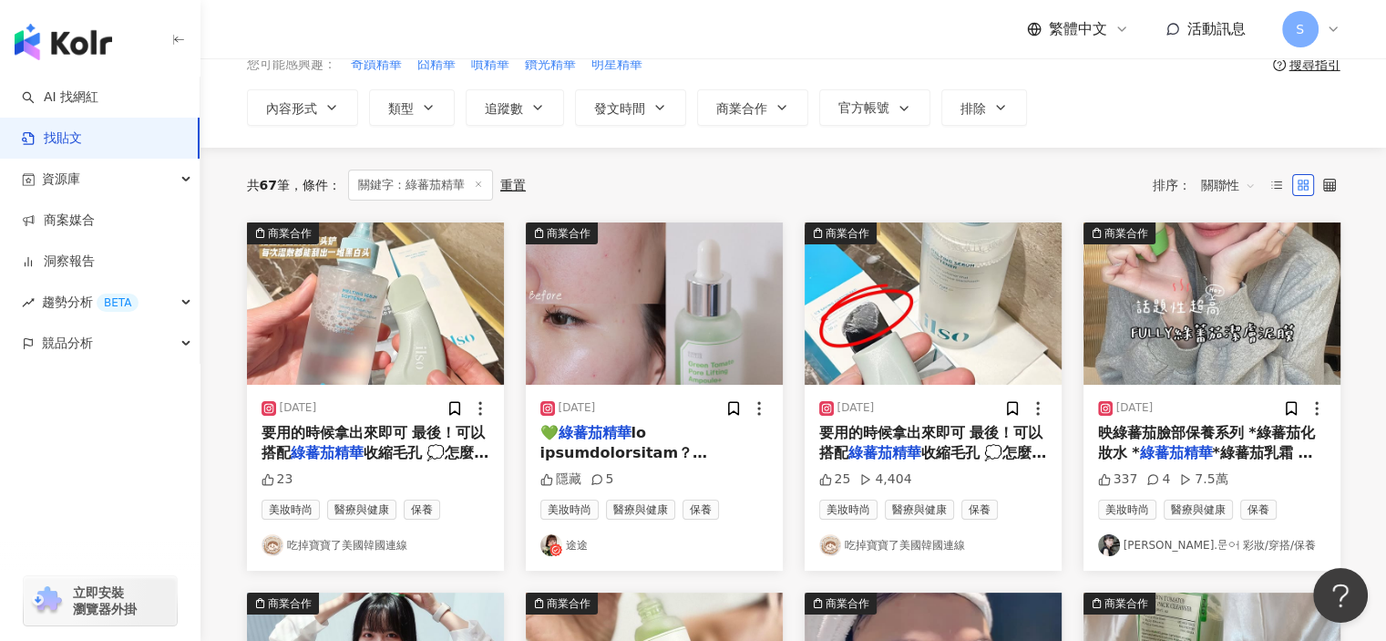
click at [1200, 349] on img "button" at bounding box center [1212, 303] width 257 height 162
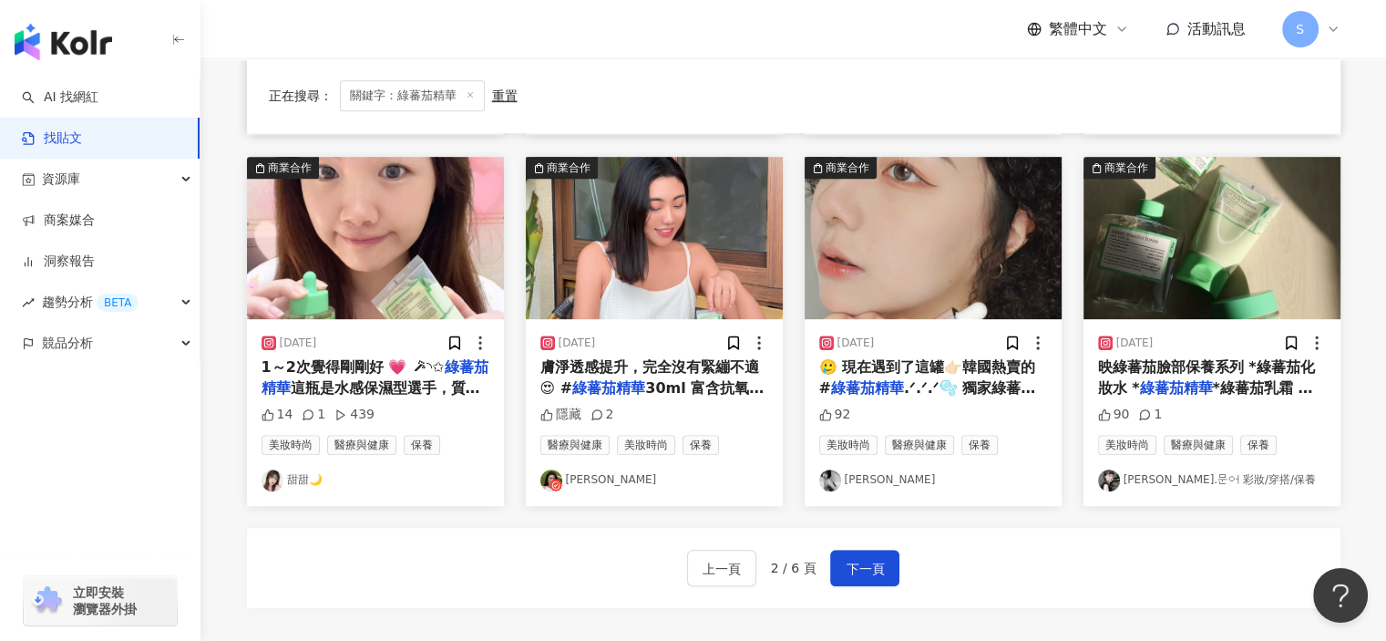
scroll to position [1003, 0]
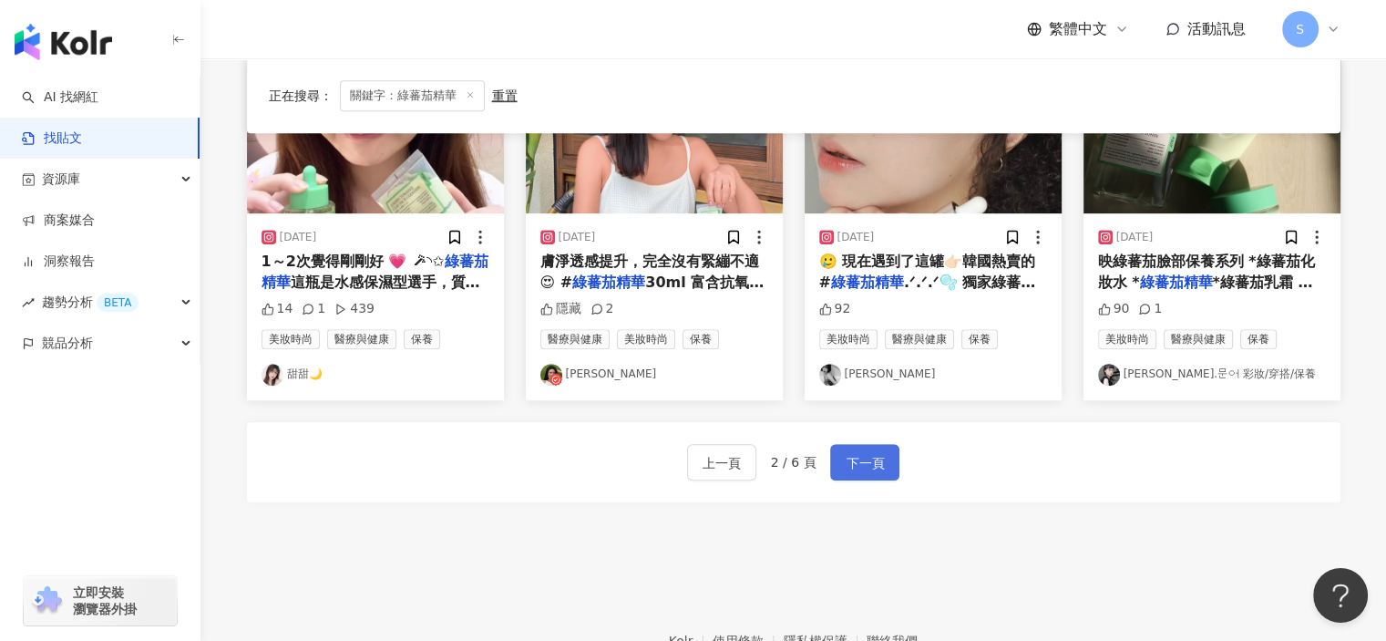
click at [864, 456] on span "下一頁" at bounding box center [865, 463] width 38 height 22
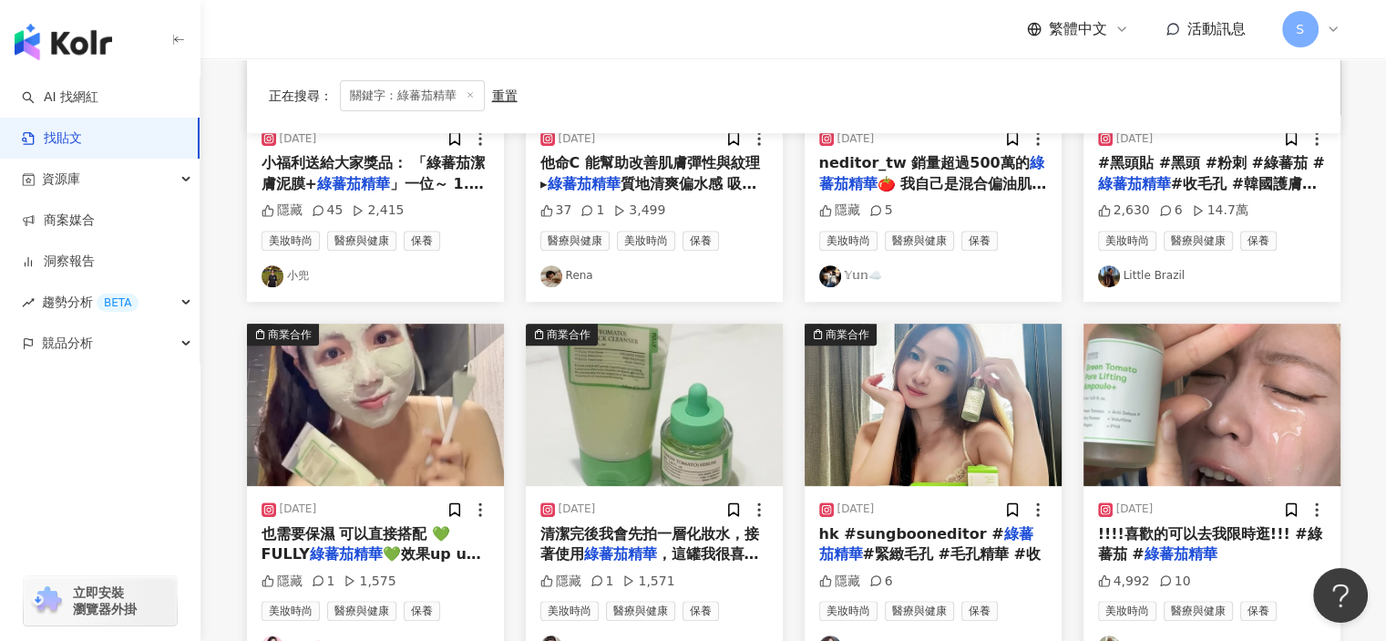
scroll to position [912, 0]
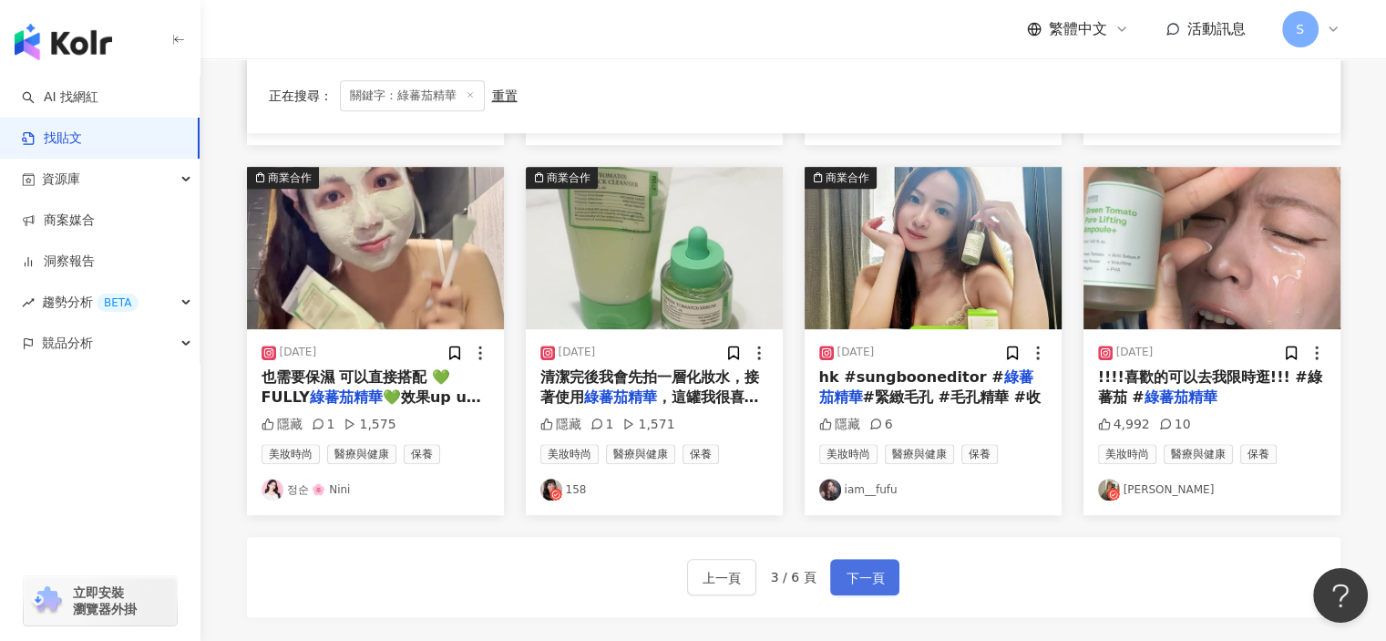
click at [877, 567] on span "下一頁" at bounding box center [865, 578] width 38 height 22
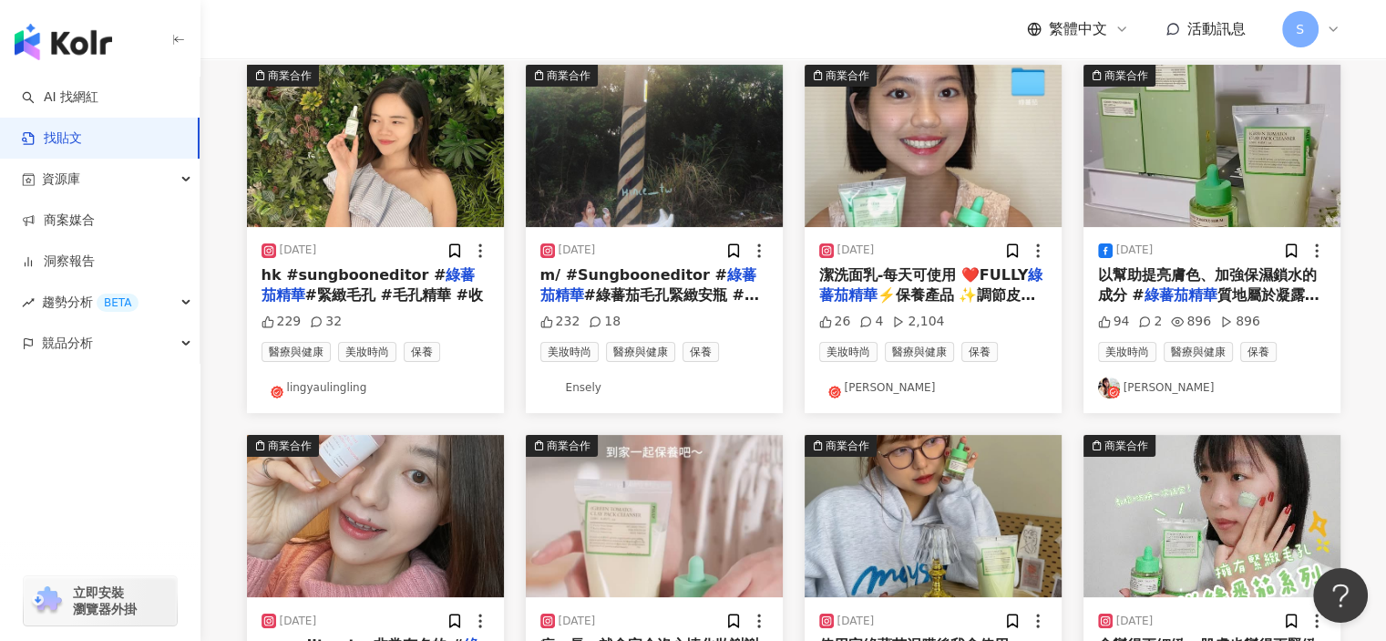
scroll to position [0, 0]
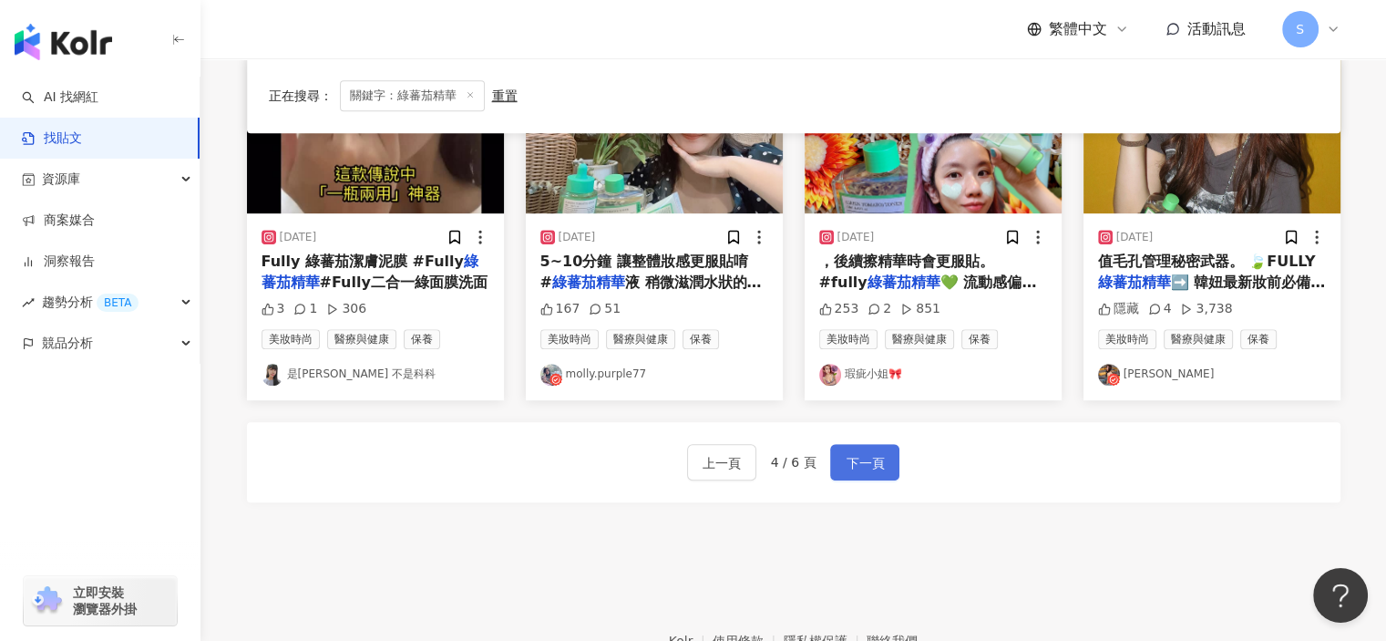
click at [873, 466] on span "下一頁" at bounding box center [865, 463] width 38 height 22
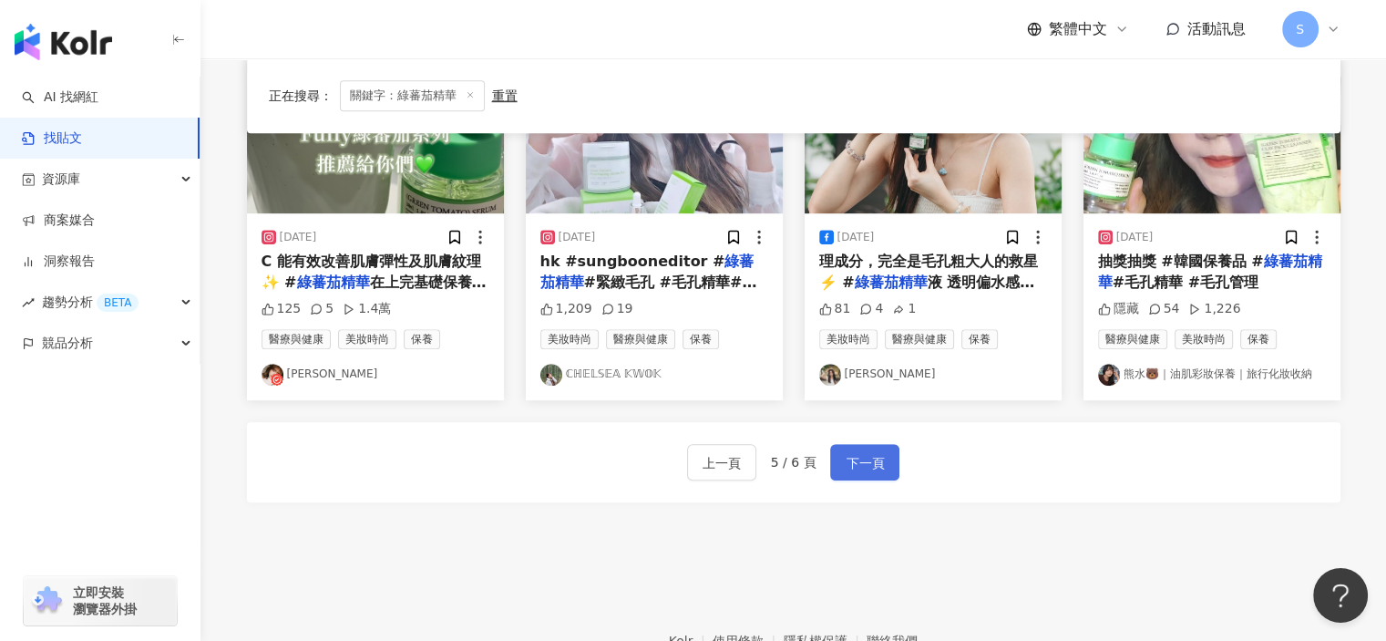
click at [873, 466] on span "下一頁" at bounding box center [865, 463] width 38 height 22
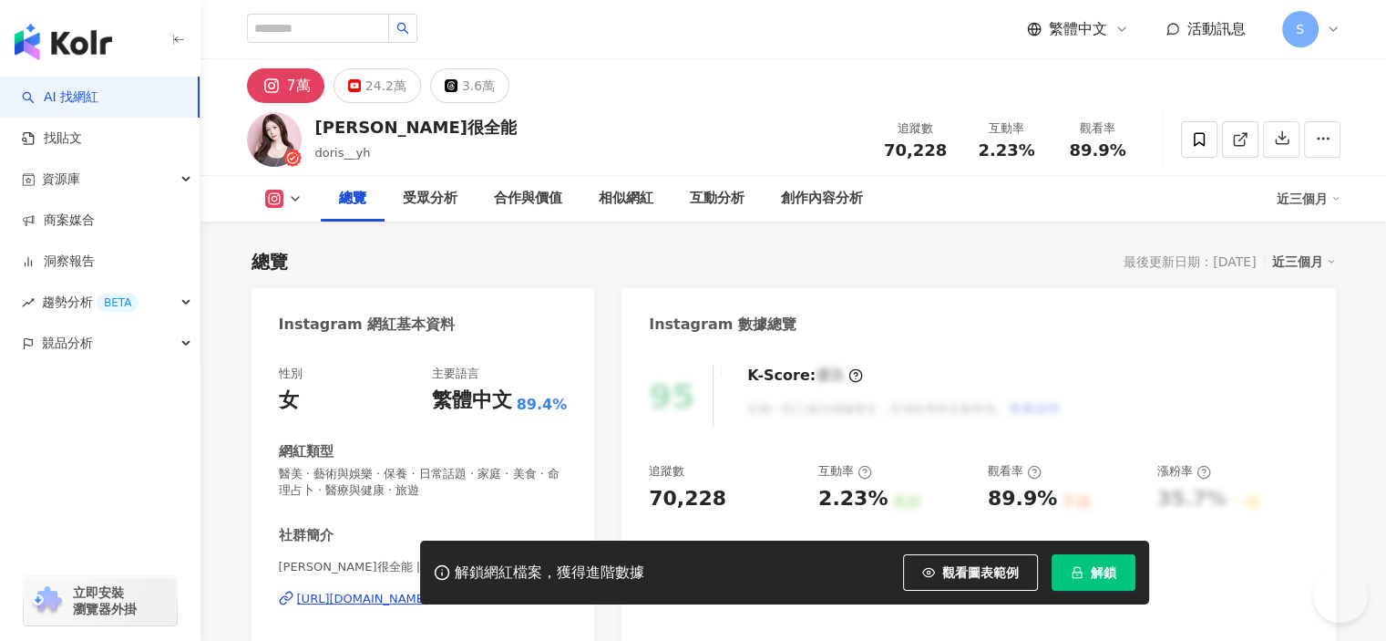
scroll to position [182, 0]
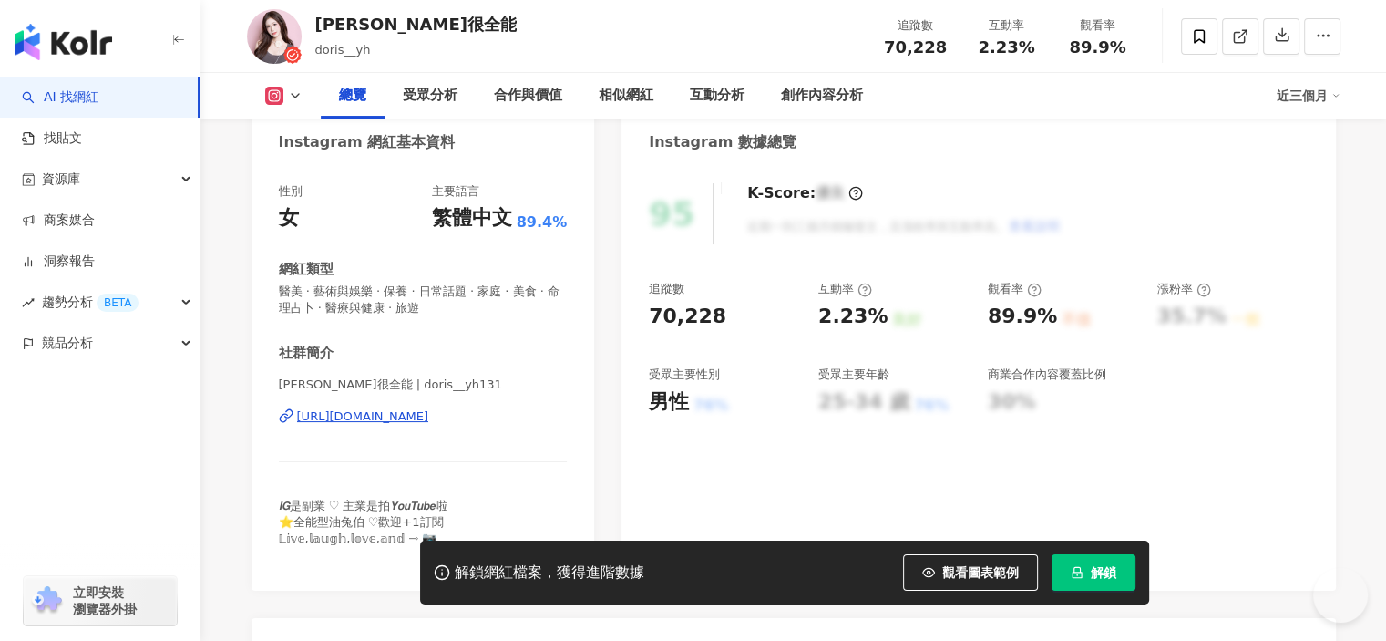
click at [429, 420] on div "https://www.instagram.com/doris__yh131/" at bounding box center [363, 416] width 132 height 16
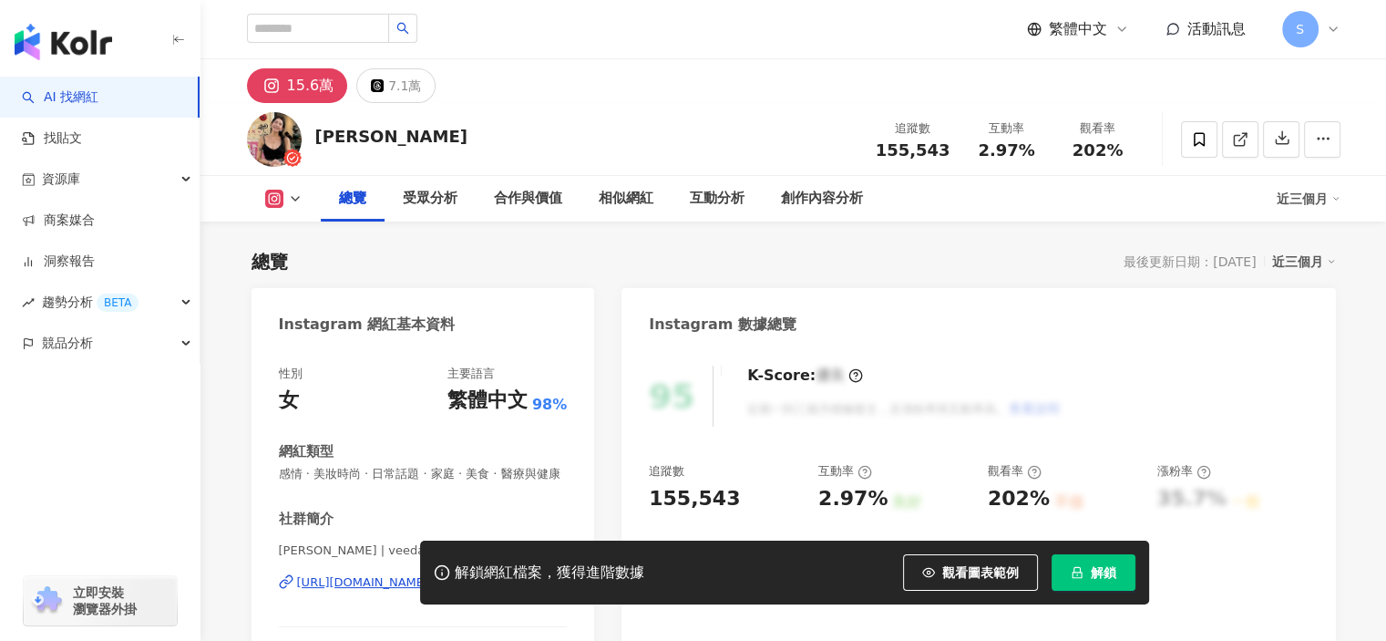
click at [429, 574] on div "[URL][DOMAIN_NAME]" at bounding box center [363, 582] width 132 height 16
